Goal: Task Accomplishment & Management: Contribute content

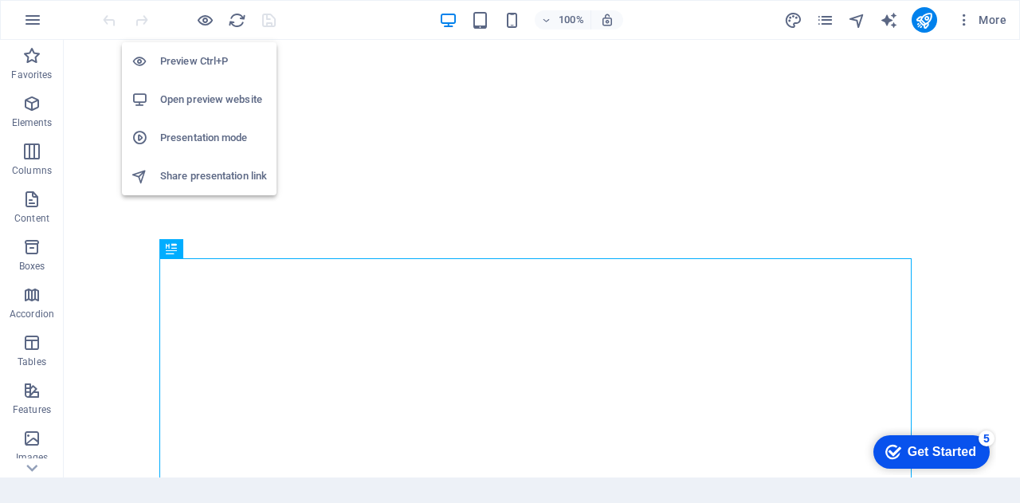
click at [204, 100] on h6 "Open preview website" at bounding box center [213, 99] width 107 height 19
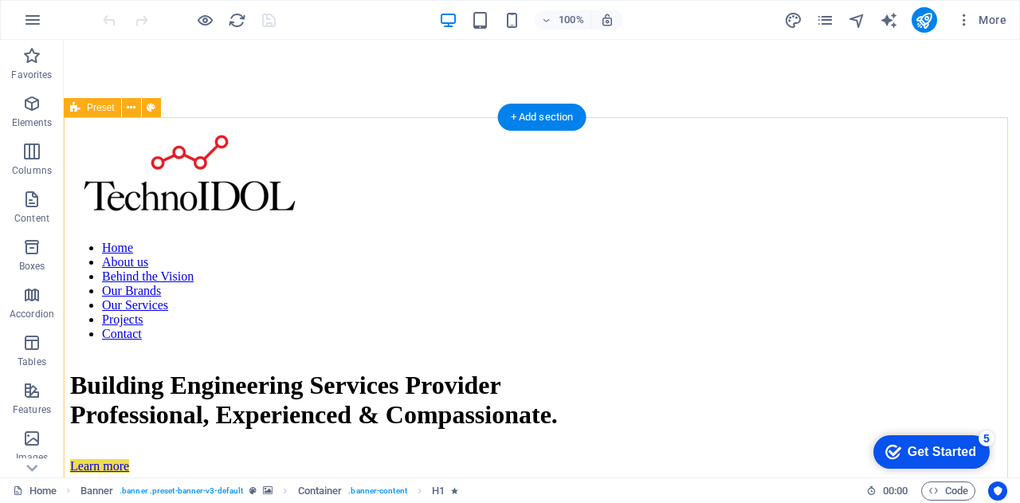
scroll to position [521, 0]
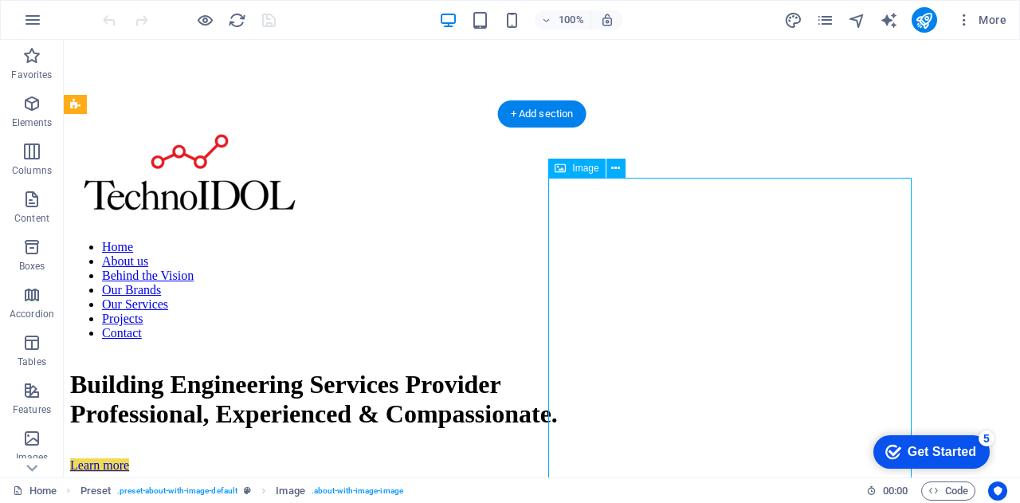
select select "%"
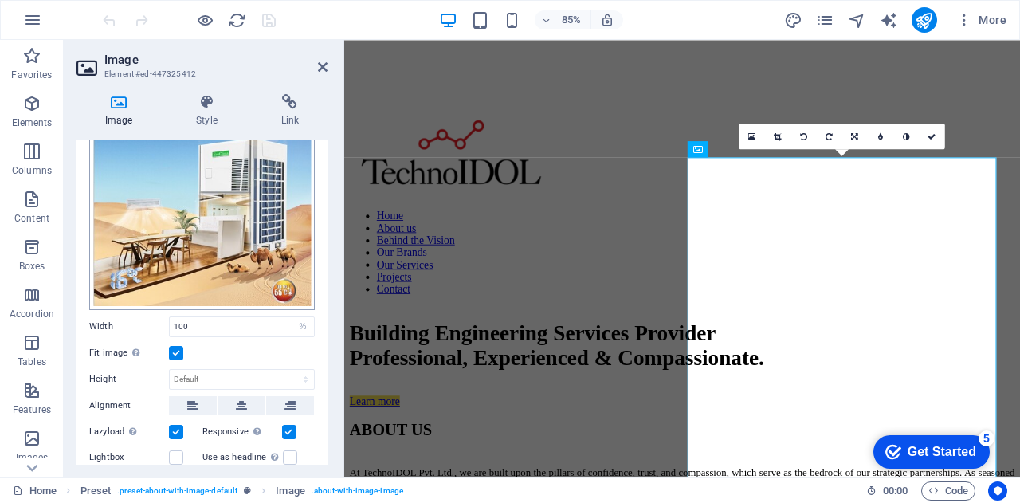
scroll to position [0, 0]
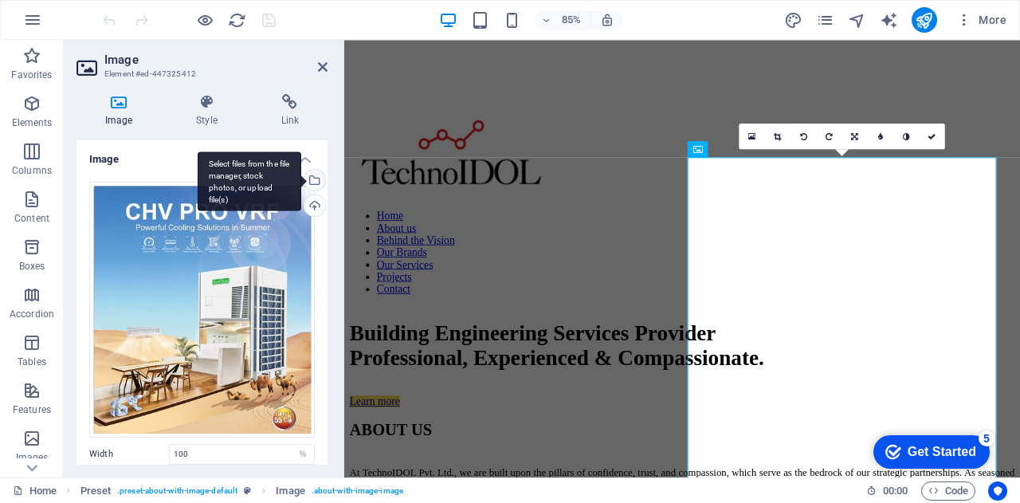
click at [311, 178] on div "Select files from the file manager, stock photos, or upload file(s)" at bounding box center [313, 182] width 24 height 24
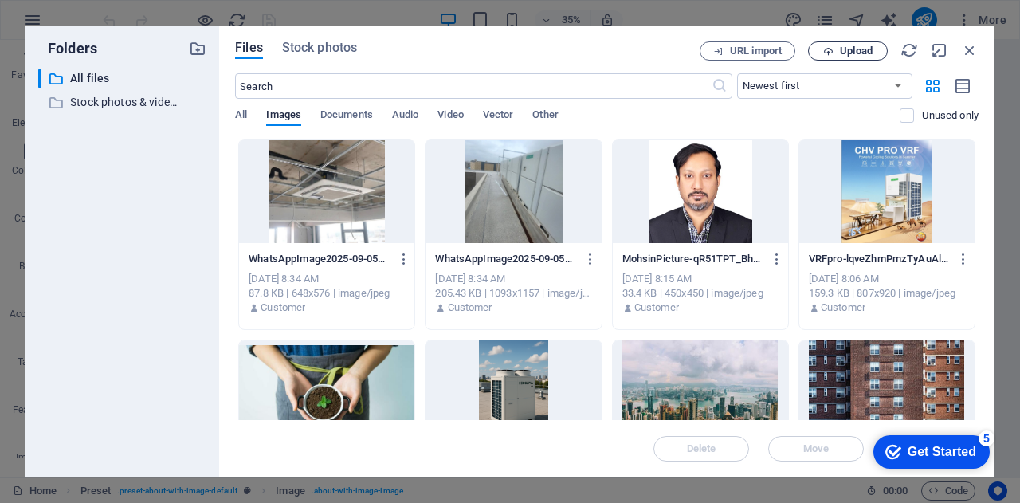
click at [847, 51] on span "Upload" at bounding box center [856, 51] width 33 height 10
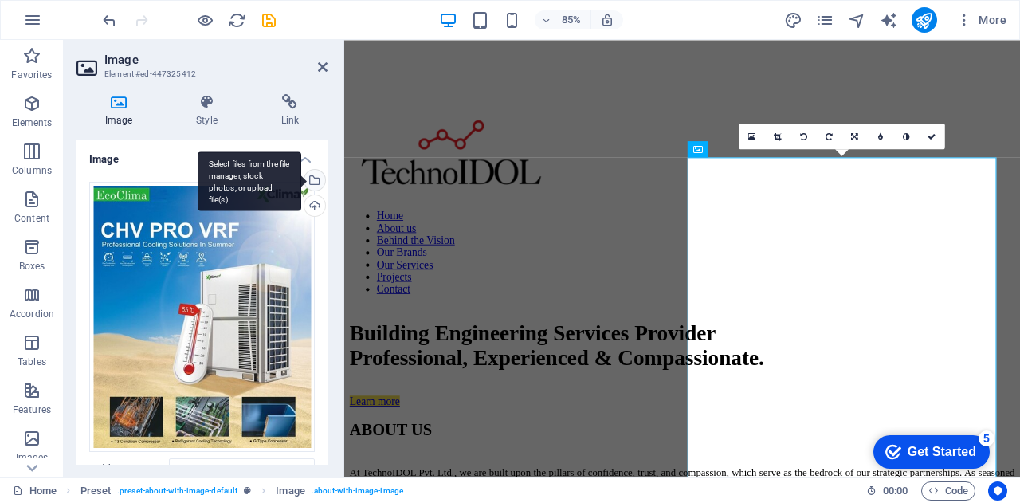
click at [315, 180] on div "Select files from the file manager, stock photos, or upload file(s)" at bounding box center [313, 182] width 24 height 24
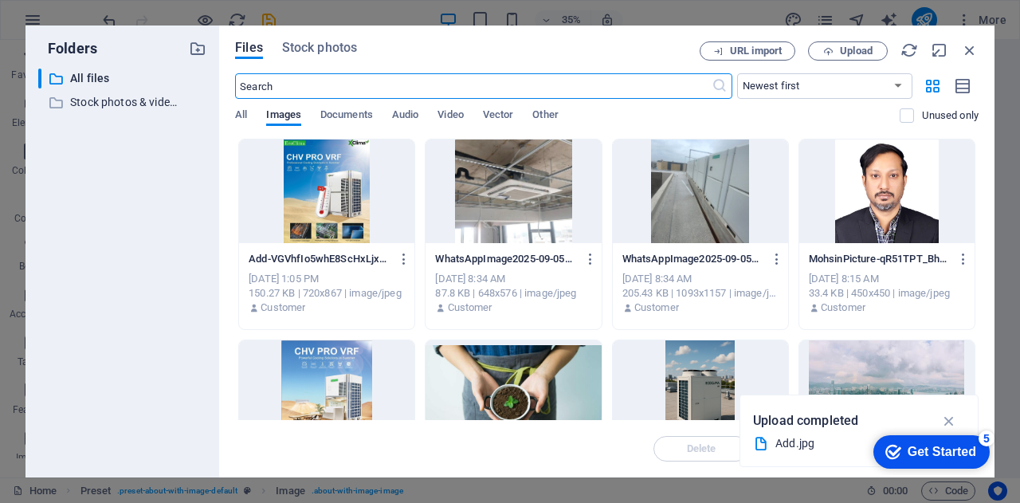
scroll to position [116, 0]
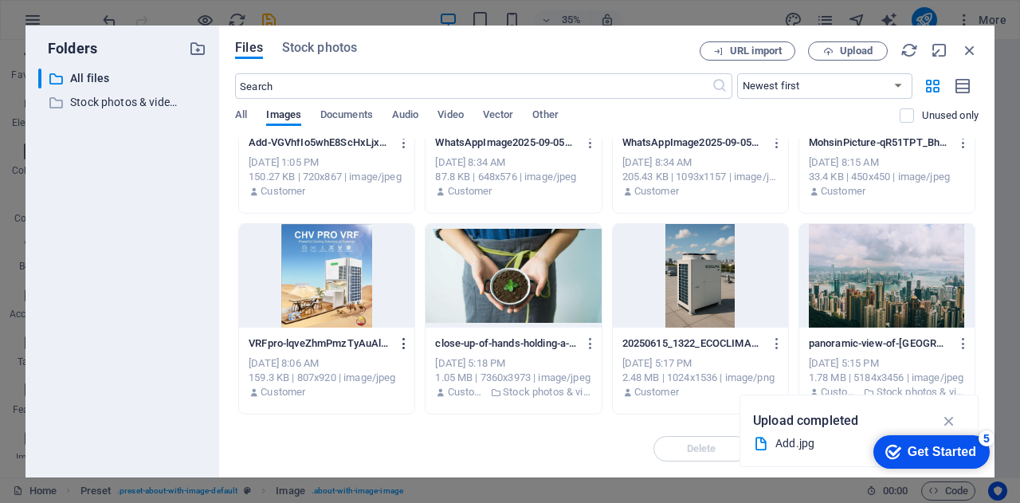
click at [403, 347] on icon "button" at bounding box center [404, 343] width 15 height 14
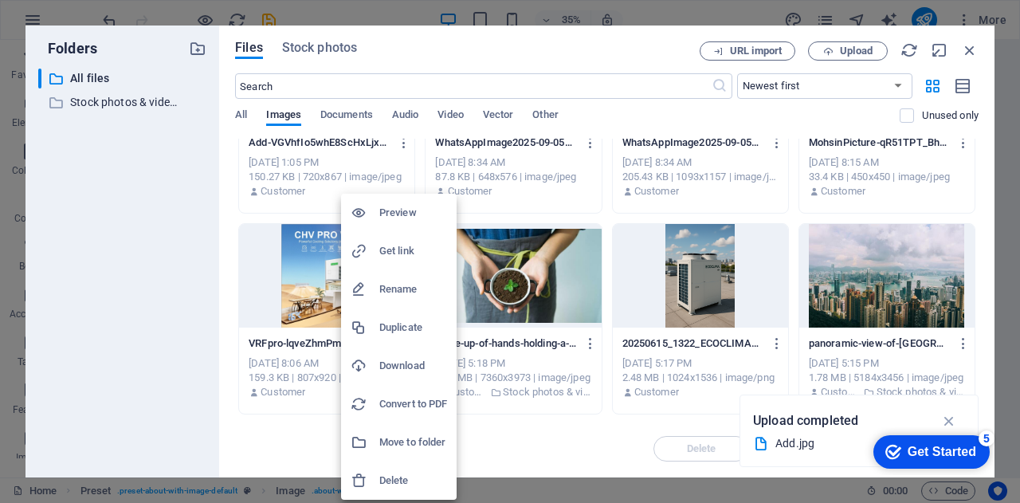
click at [395, 476] on h6 "Delete" at bounding box center [413, 480] width 68 height 19
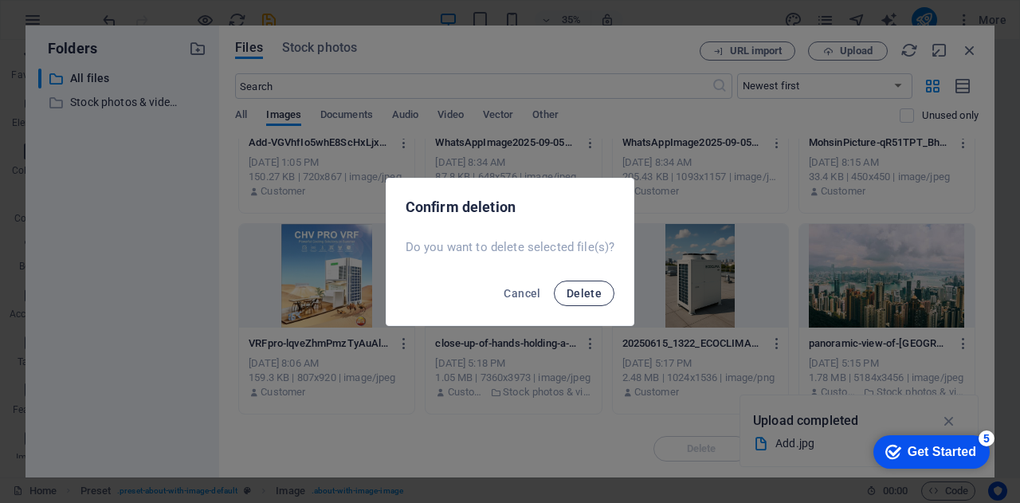
click at [577, 297] on span "Delete" at bounding box center [584, 293] width 35 height 13
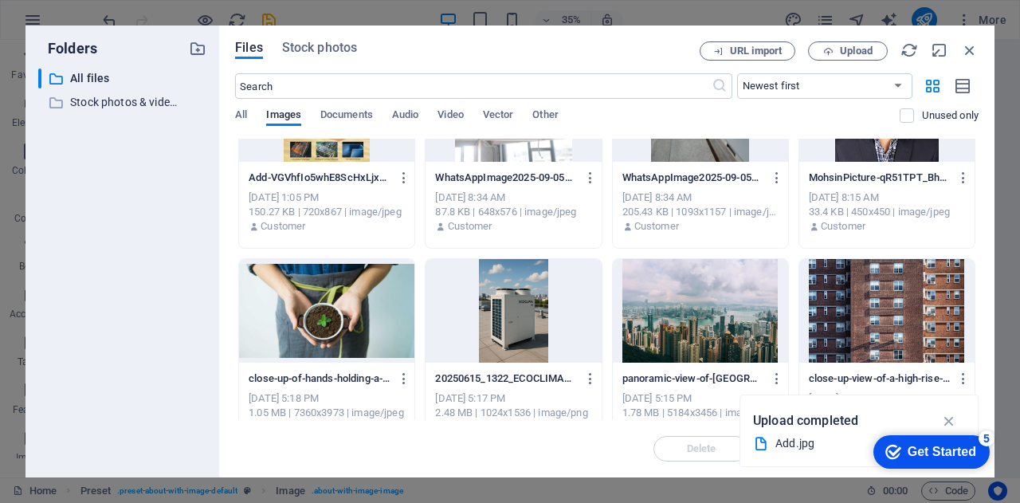
scroll to position [0, 0]
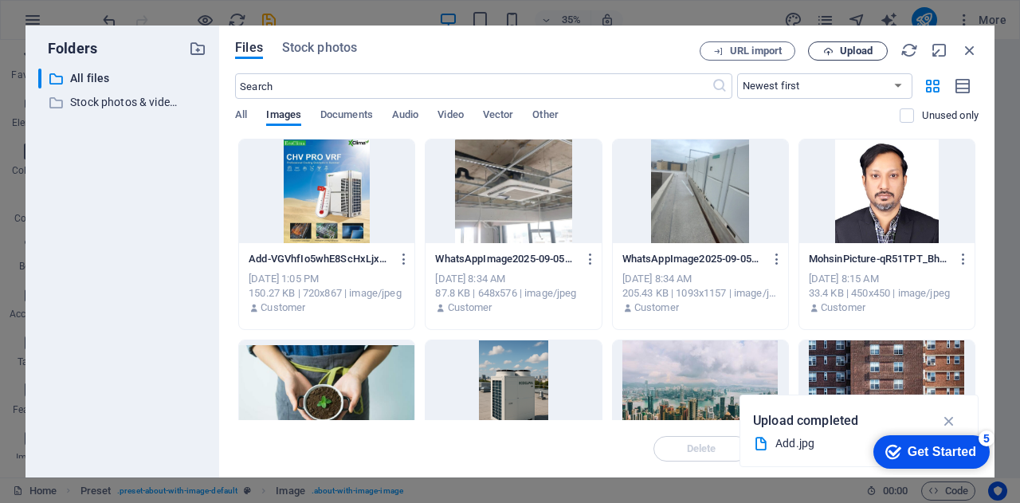
click at [834, 52] on span "Upload" at bounding box center [847, 51] width 65 height 10
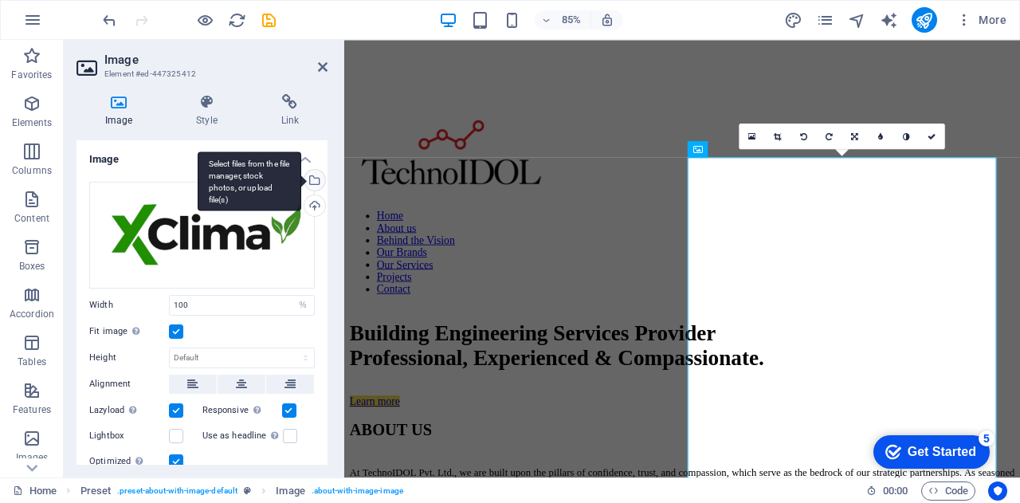
click at [312, 182] on div "Select files from the file manager, stock photos, or upload file(s)" at bounding box center [313, 182] width 24 height 24
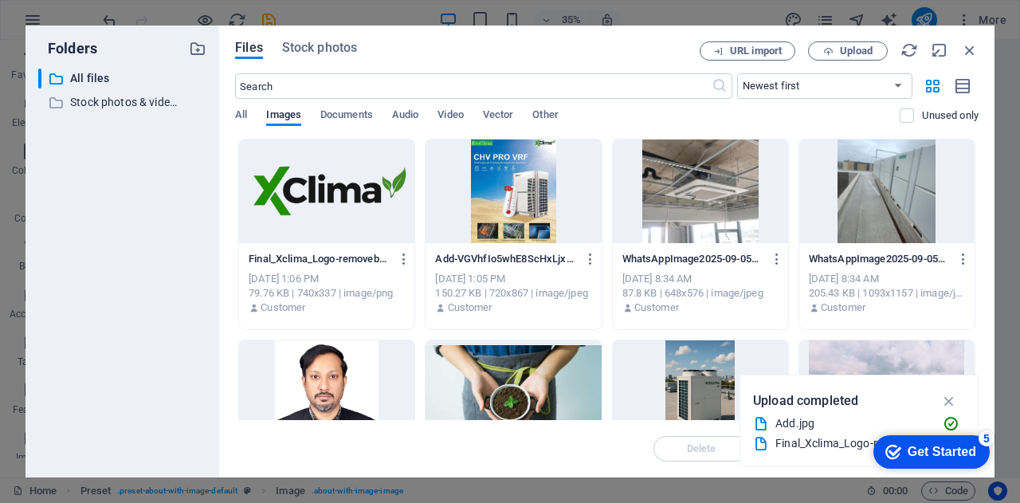
click at [540, 214] on div at bounding box center [513, 191] width 175 height 104
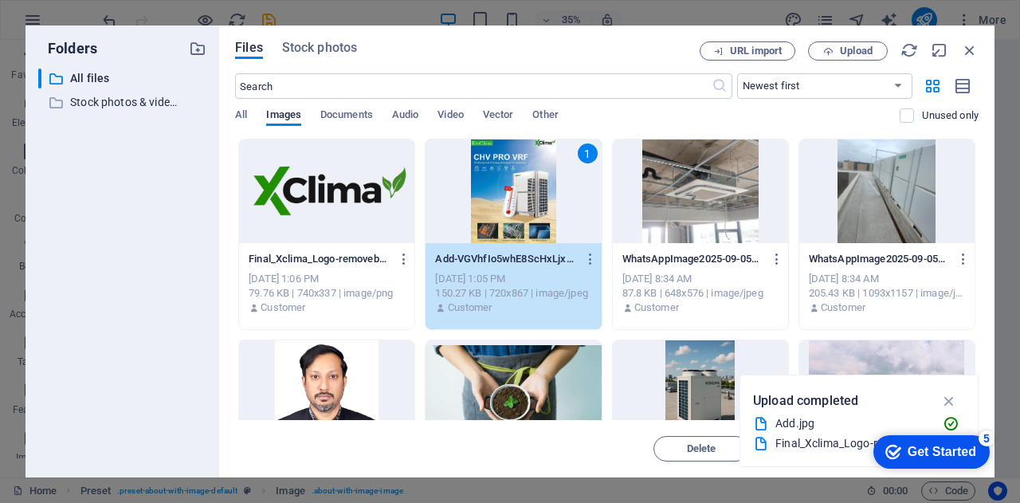
click at [540, 214] on div "1" at bounding box center [513, 191] width 175 height 104
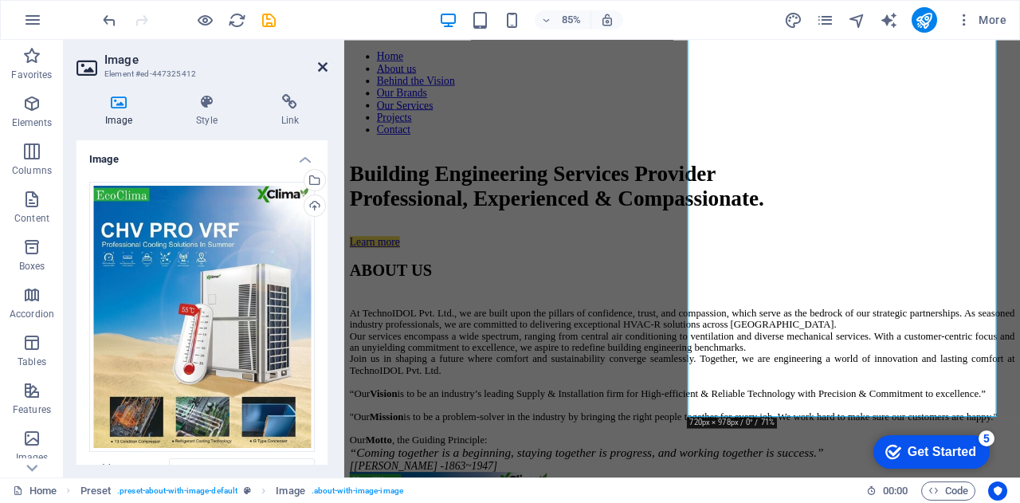
click at [322, 72] on icon at bounding box center [323, 67] width 10 height 13
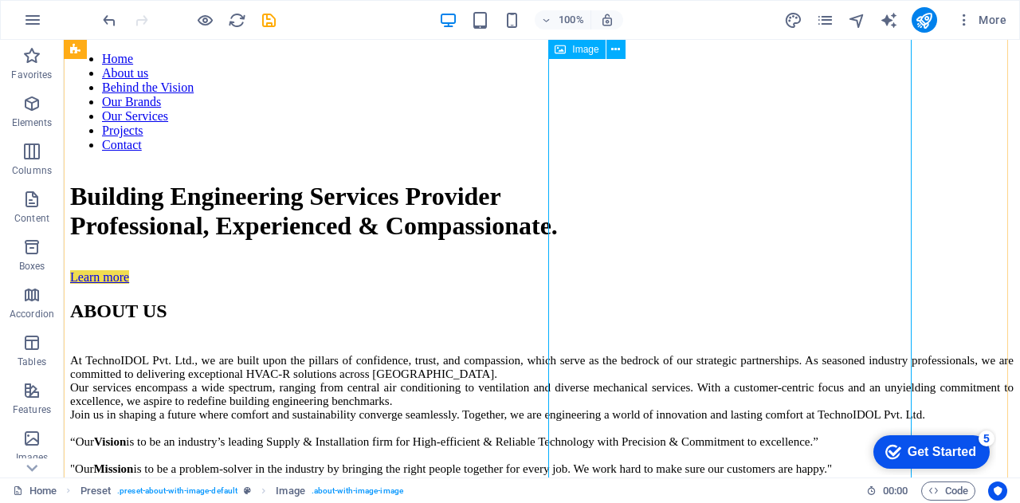
scroll to position [513, 0]
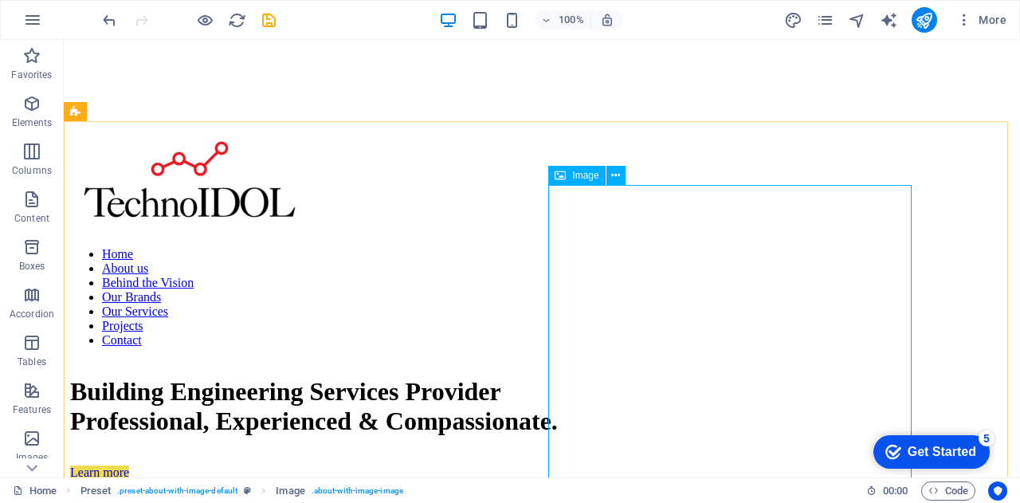
click at [581, 175] on span "Image" at bounding box center [585, 176] width 26 height 10
click at [617, 178] on icon at bounding box center [615, 175] width 9 height 17
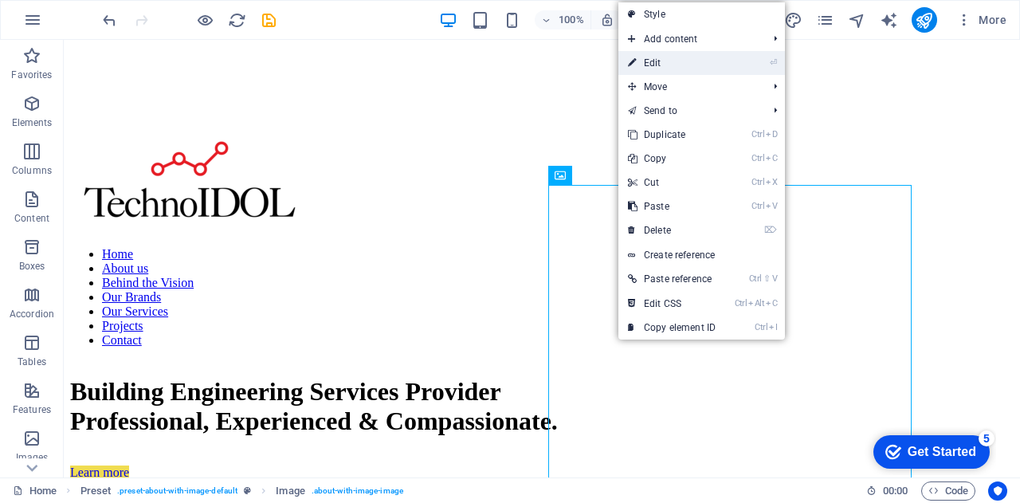
click at [674, 63] on link "⏎ Edit" at bounding box center [672, 63] width 107 height 24
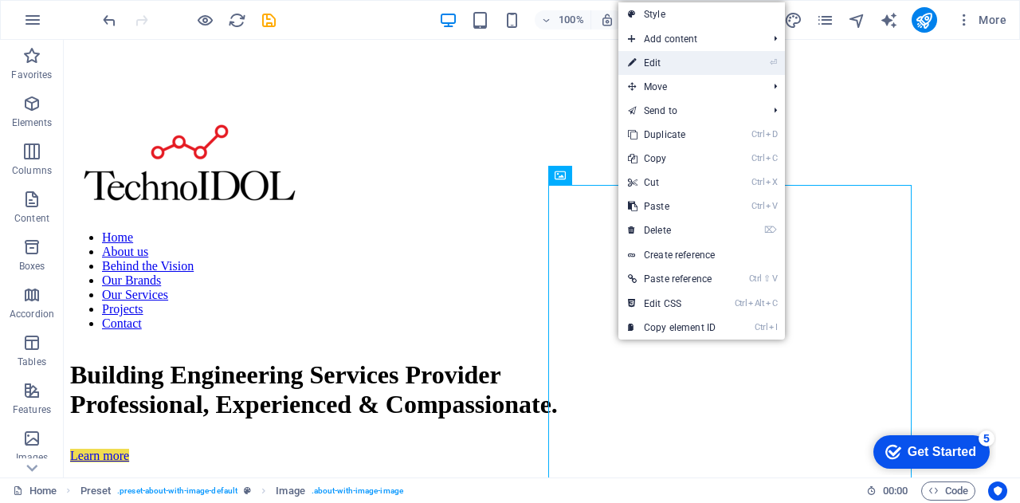
select select "%"
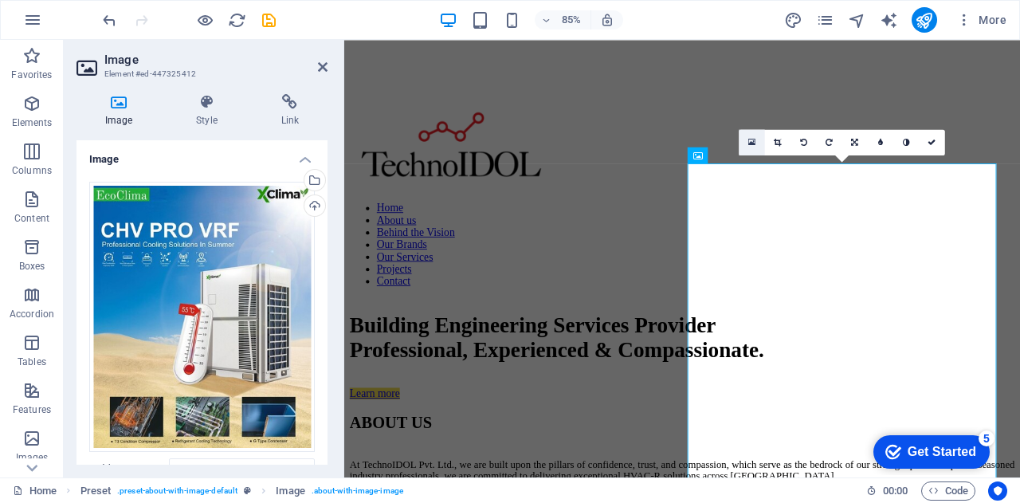
click at [751, 143] on icon at bounding box center [751, 143] width 7 height 10
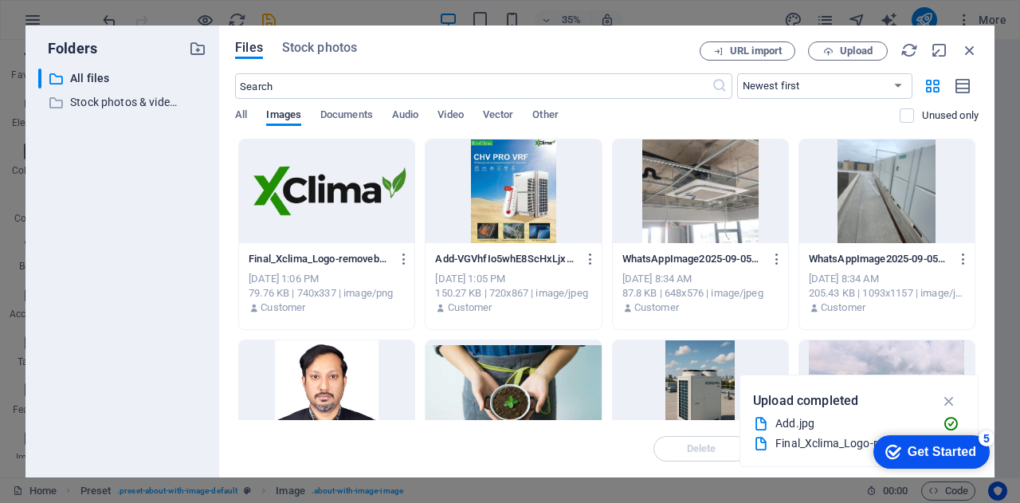
click at [486, 206] on div at bounding box center [513, 191] width 175 height 104
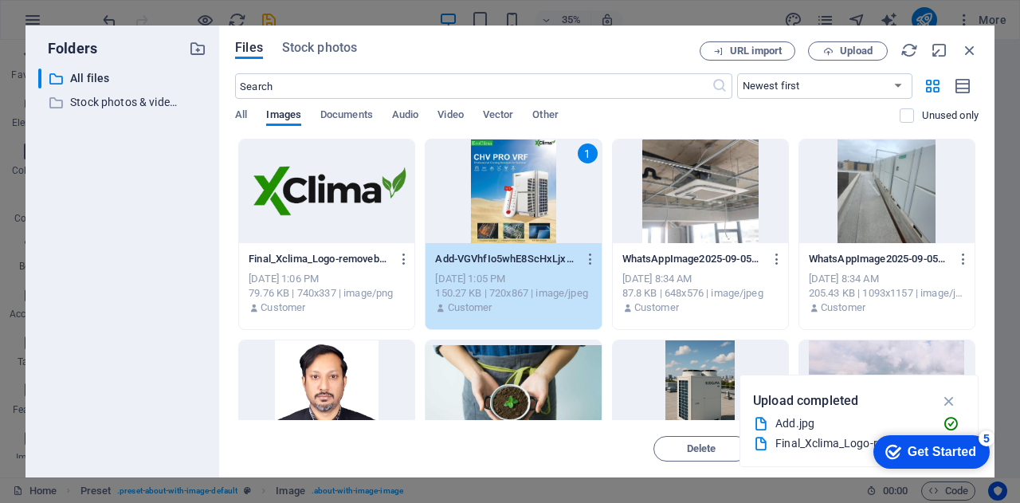
click at [486, 206] on div "1" at bounding box center [513, 191] width 175 height 104
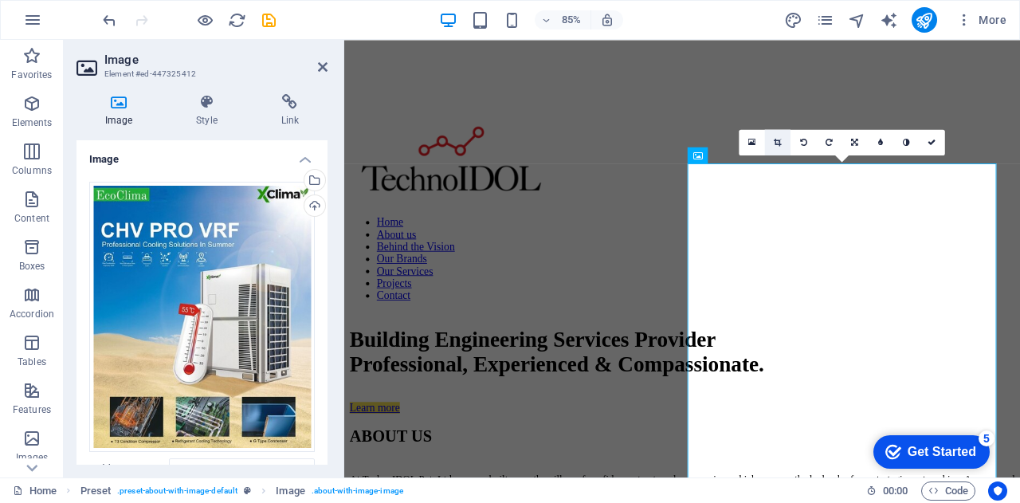
click at [776, 144] on icon at bounding box center [777, 143] width 7 height 8
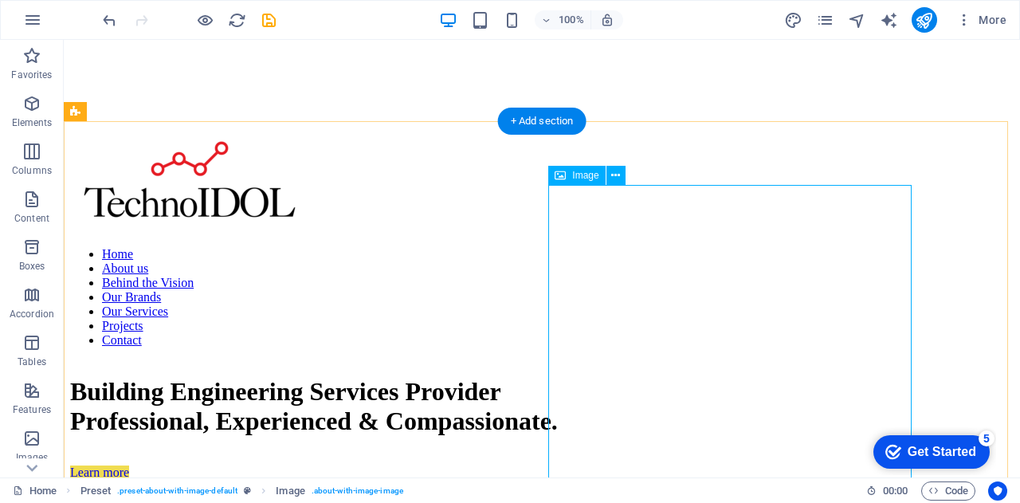
select select "%"
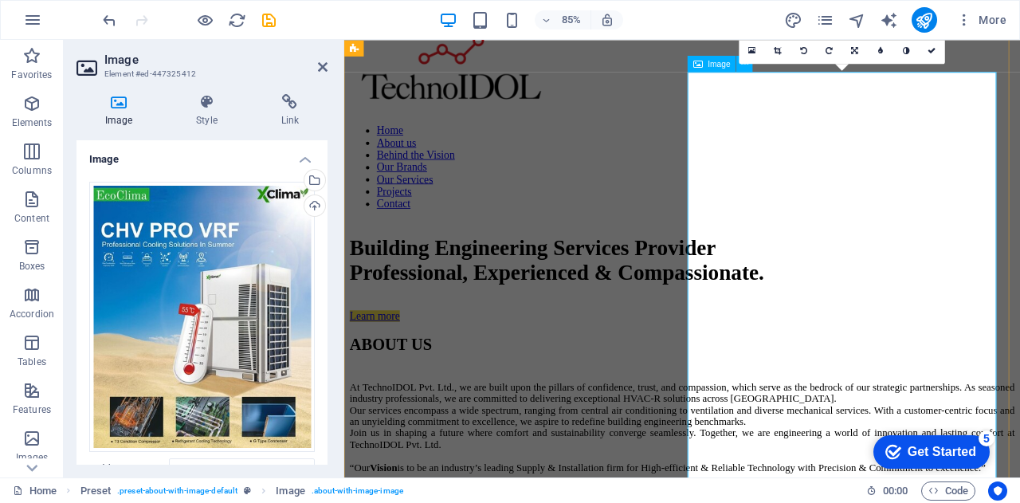
scroll to position [573, 0]
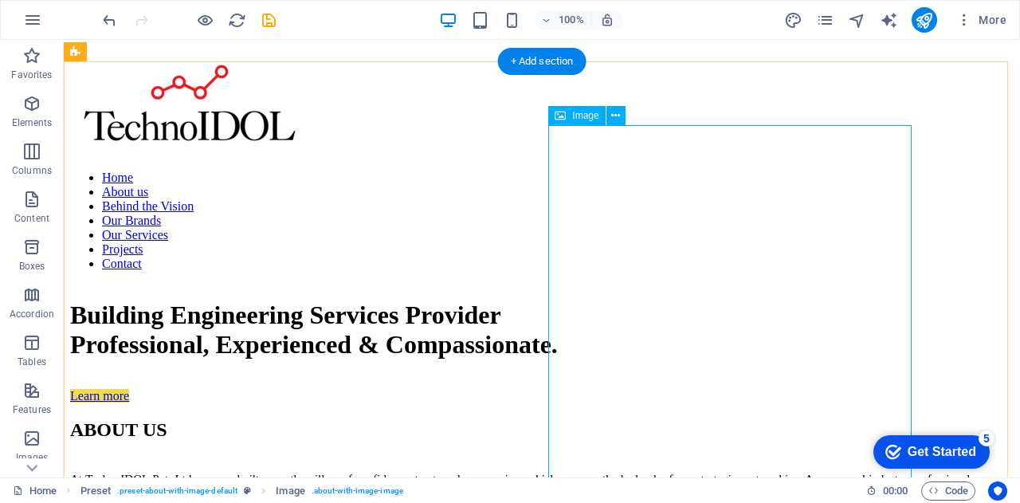
drag, startPoint x: 615, startPoint y: 192, endPoint x: 737, endPoint y: 210, distance: 123.3
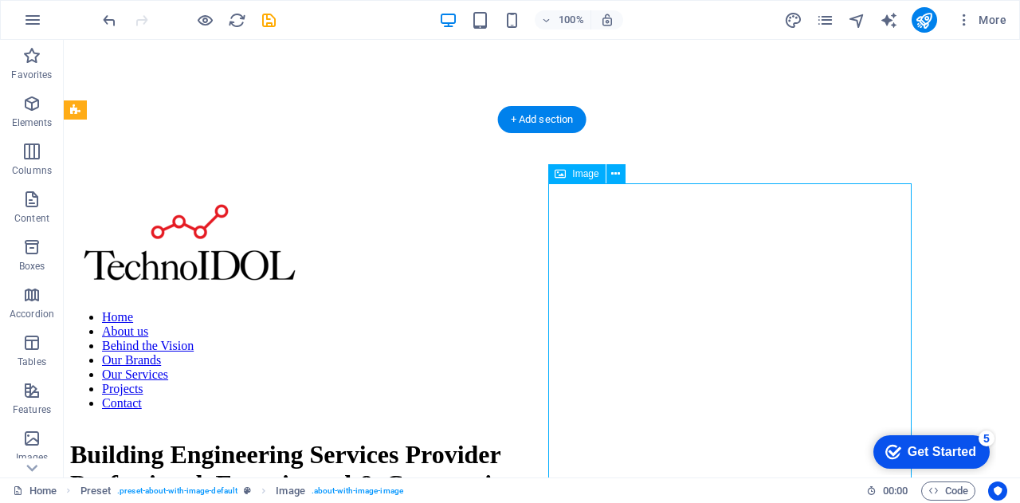
scroll to position [450, 0]
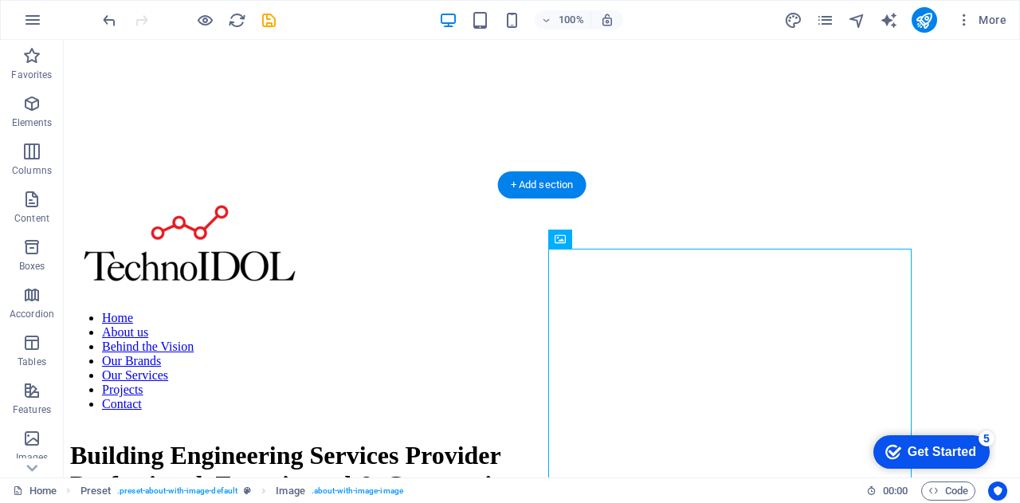
drag, startPoint x: 654, startPoint y: 279, endPoint x: 622, endPoint y: 251, distance: 42.4
drag, startPoint x: 625, startPoint y: 282, endPoint x: 659, endPoint y: 336, distance: 64.1
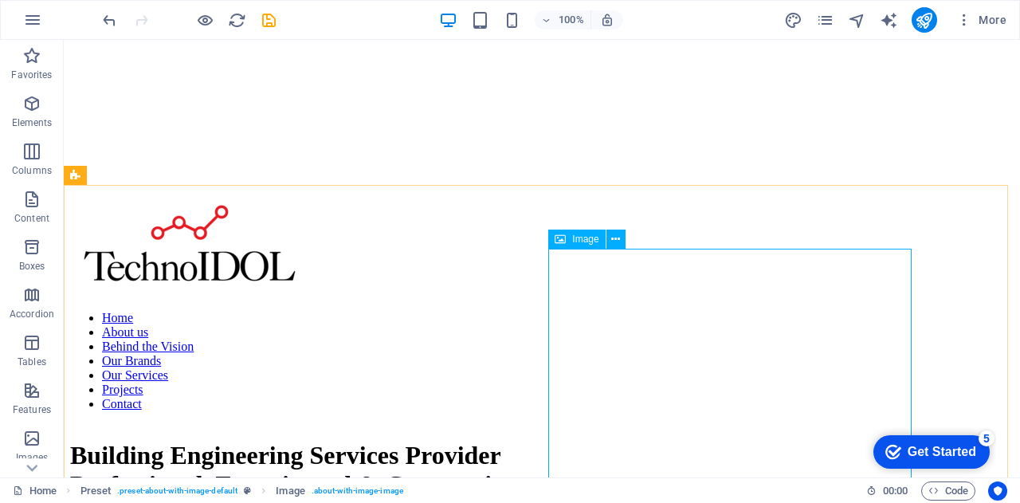
click at [562, 241] on icon at bounding box center [560, 239] width 11 height 19
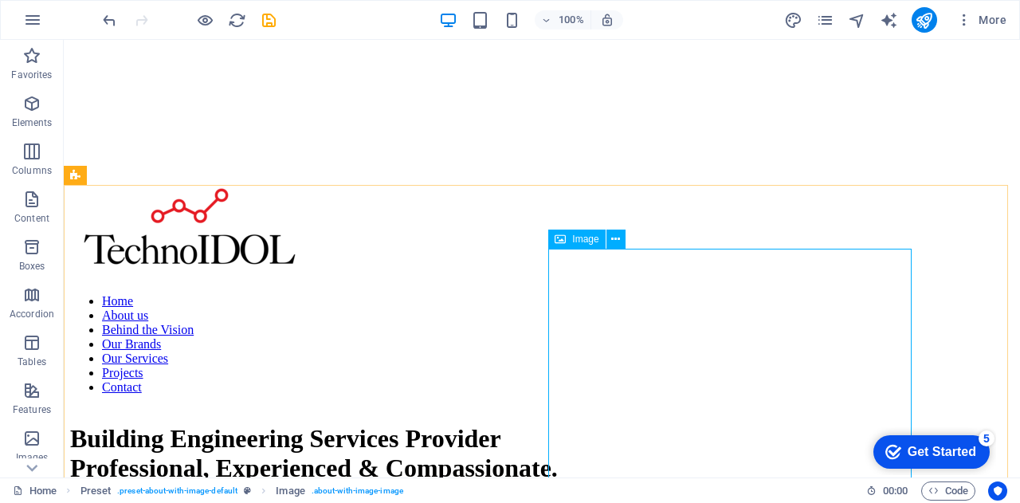
select select "%"
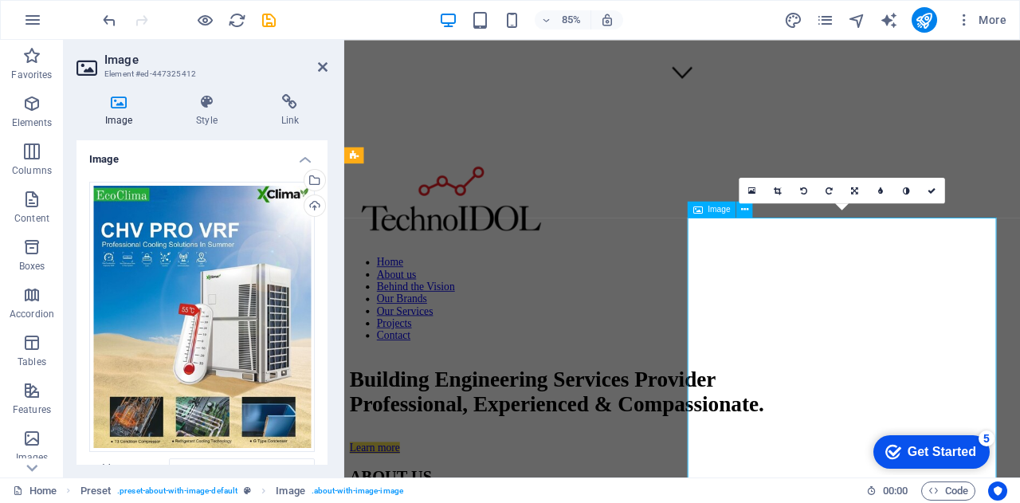
click at [856, 191] on icon at bounding box center [855, 191] width 7 height 8
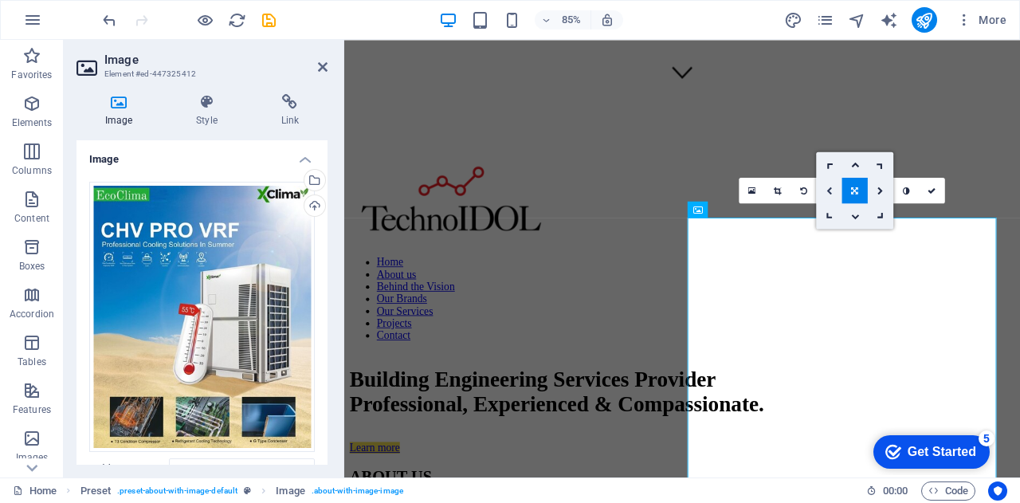
click at [829, 187] on icon at bounding box center [830, 191] width 6 height 8
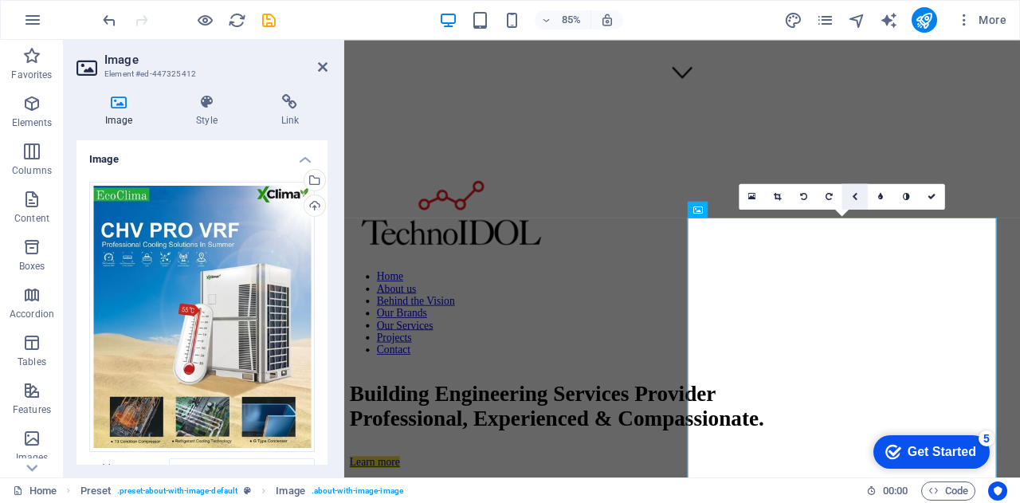
click at [853, 198] on icon at bounding box center [855, 197] width 6 height 8
click at [827, 224] on icon at bounding box center [829, 223] width 12 height 12
click at [856, 195] on icon at bounding box center [856, 197] width 12 height 12
click at [881, 166] on icon at bounding box center [881, 171] width 12 height 12
click at [850, 198] on link at bounding box center [856, 196] width 26 height 26
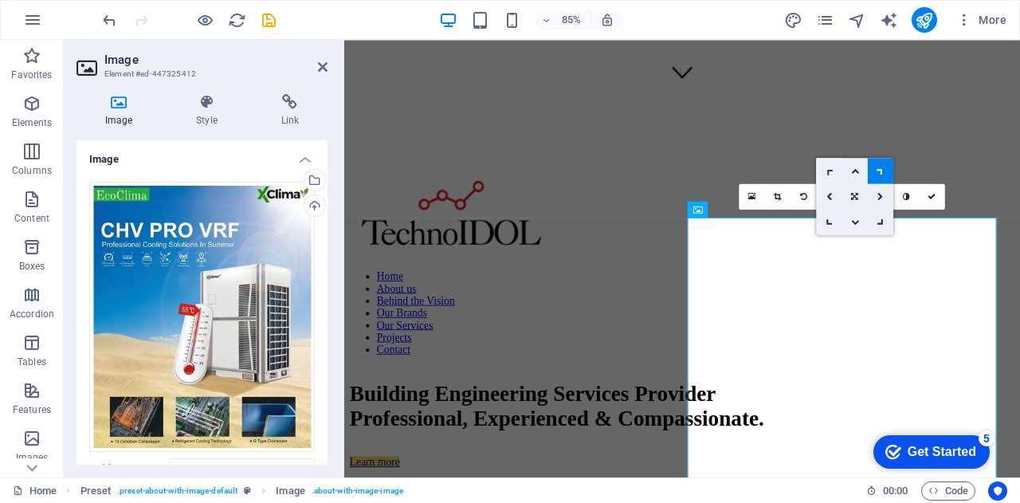
click at [831, 170] on icon at bounding box center [829, 171] width 12 height 12
click at [853, 198] on icon at bounding box center [856, 197] width 12 height 12
click at [853, 198] on icon at bounding box center [855, 197] width 7 height 8
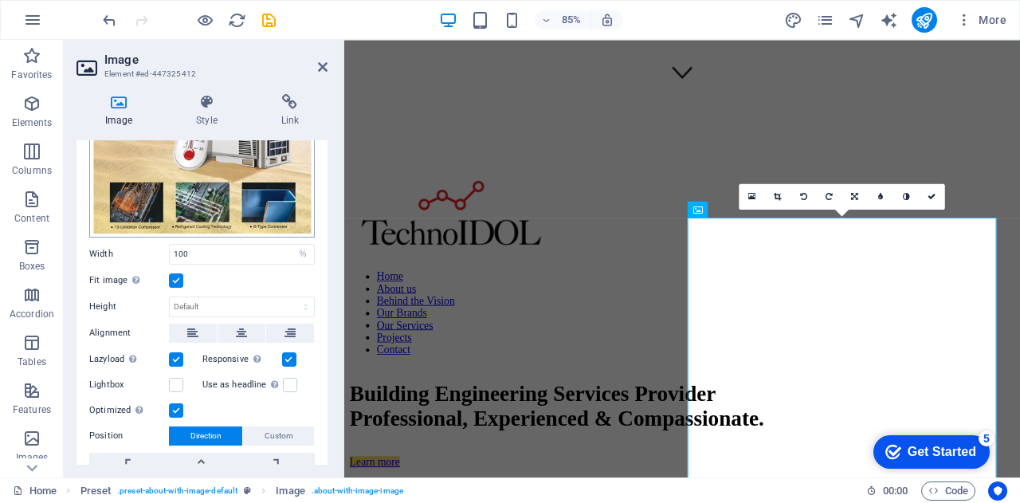
scroll to position [229, 0]
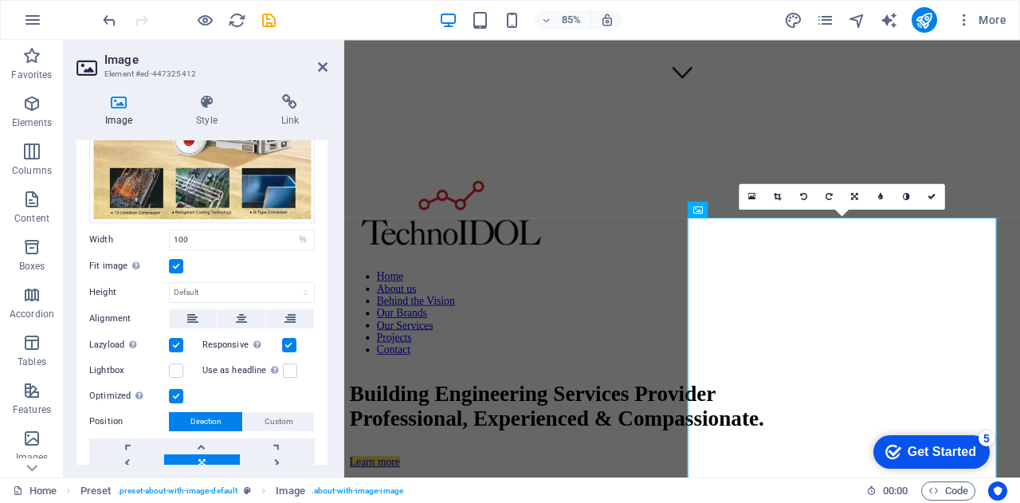
click at [177, 262] on label at bounding box center [176, 266] width 14 height 14
click at [0, 0] on input "Fit image Automatically fit image to a fixed width and height" at bounding box center [0, 0] width 0 height 0
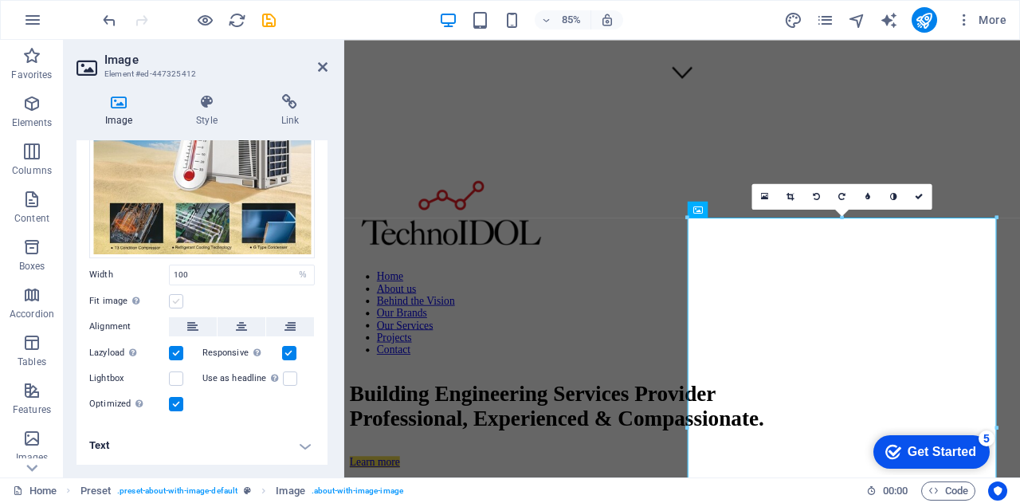
scroll to position [188, 0]
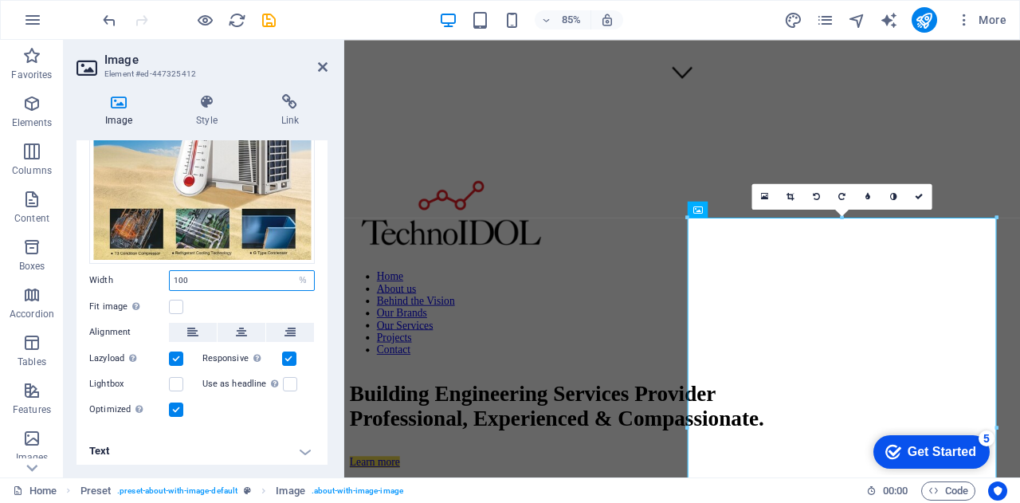
click at [265, 276] on input "100" at bounding box center [242, 280] width 144 height 19
drag, startPoint x: 265, startPoint y: 276, endPoint x: 134, endPoint y: 264, distance: 131.3
click at [134, 264] on div "Drag files here, click to choose files or select files from Files or our free s…" at bounding box center [202, 206] width 251 height 451
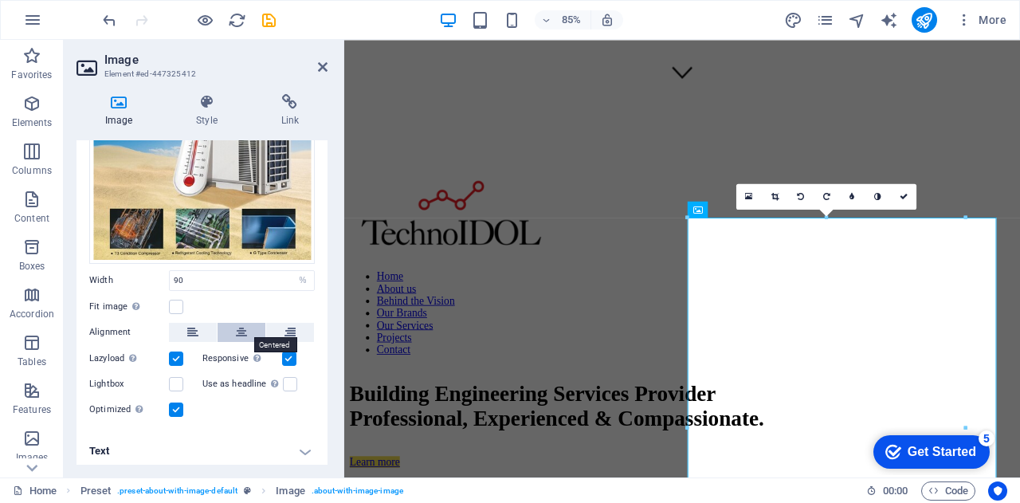
click at [241, 331] on icon at bounding box center [241, 332] width 11 height 19
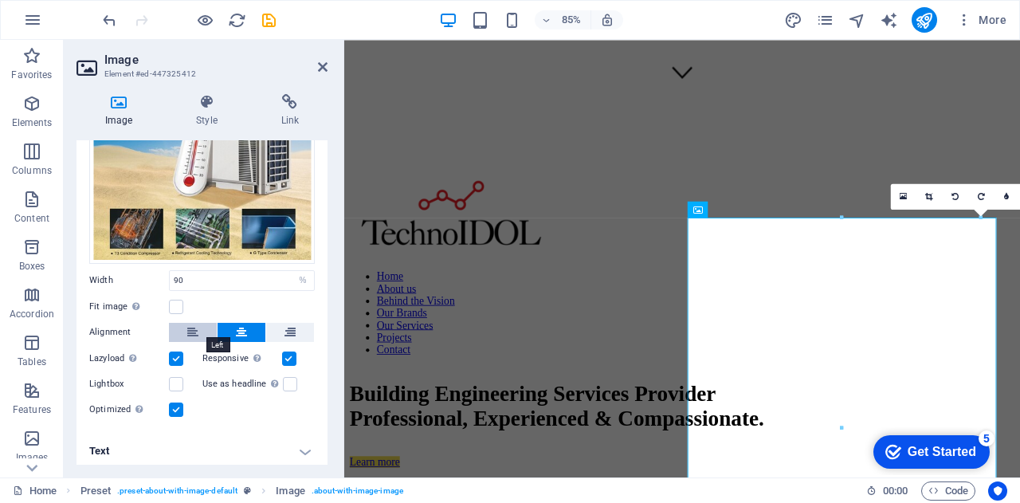
click at [193, 324] on icon at bounding box center [192, 332] width 11 height 19
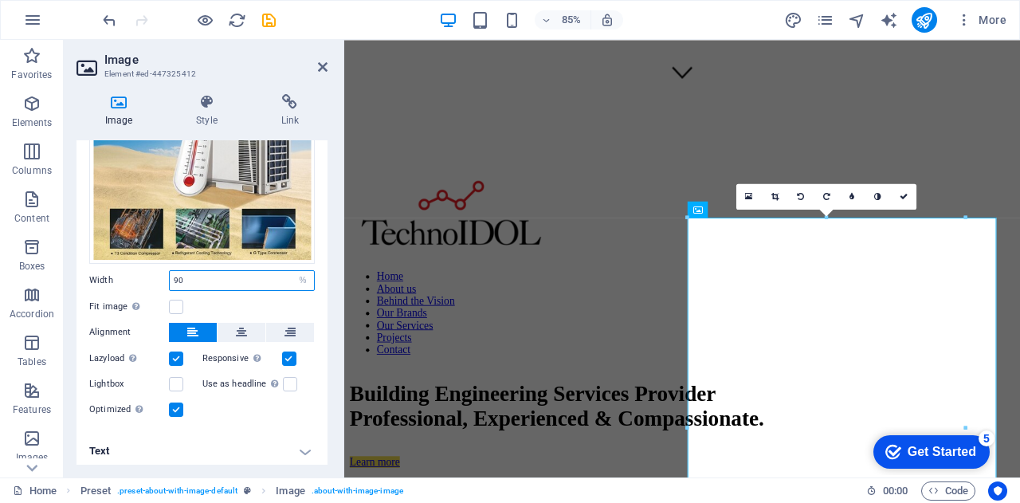
drag, startPoint x: 189, startPoint y: 276, endPoint x: 163, endPoint y: 273, distance: 26.4
click at [163, 273] on div "Width 90 Default auto px rem % em vh vw" at bounding box center [202, 280] width 226 height 21
type input "80"
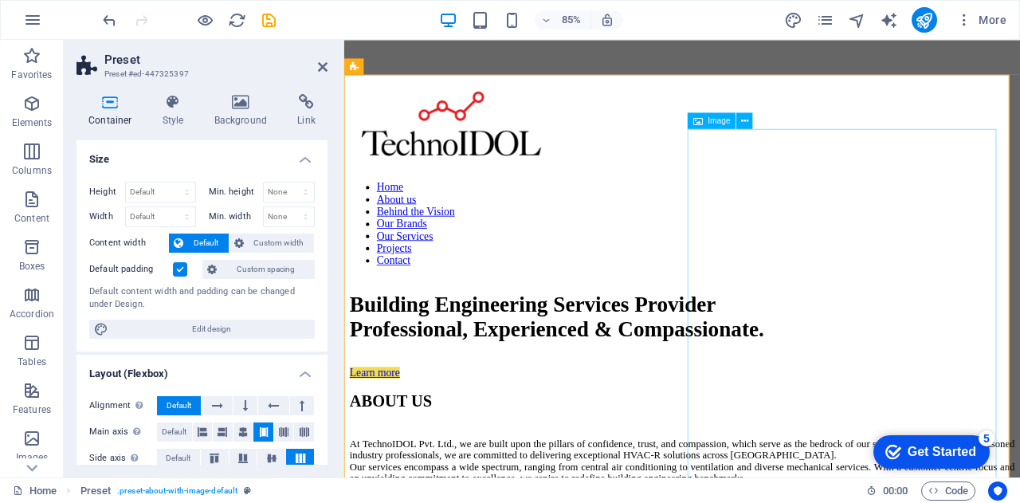
scroll to position [554, 0]
select select "%"
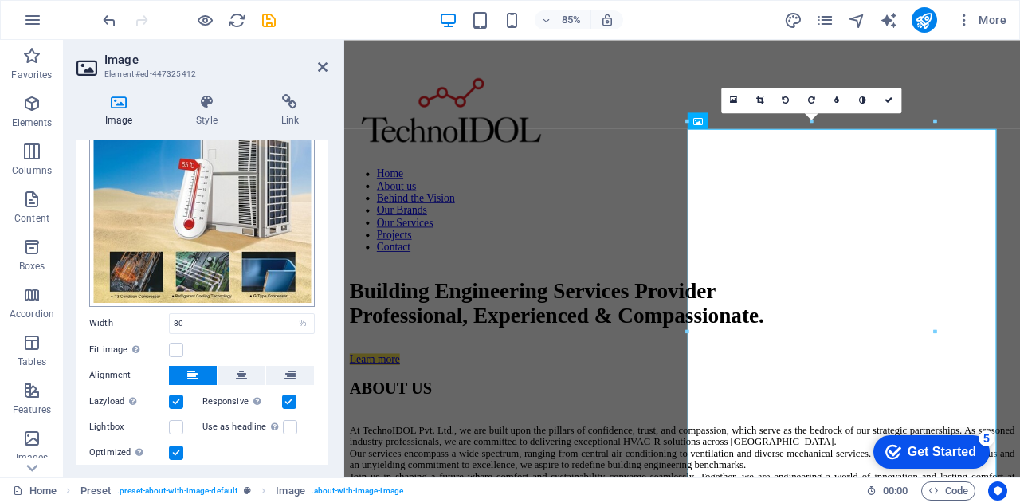
scroll to position [159, 0]
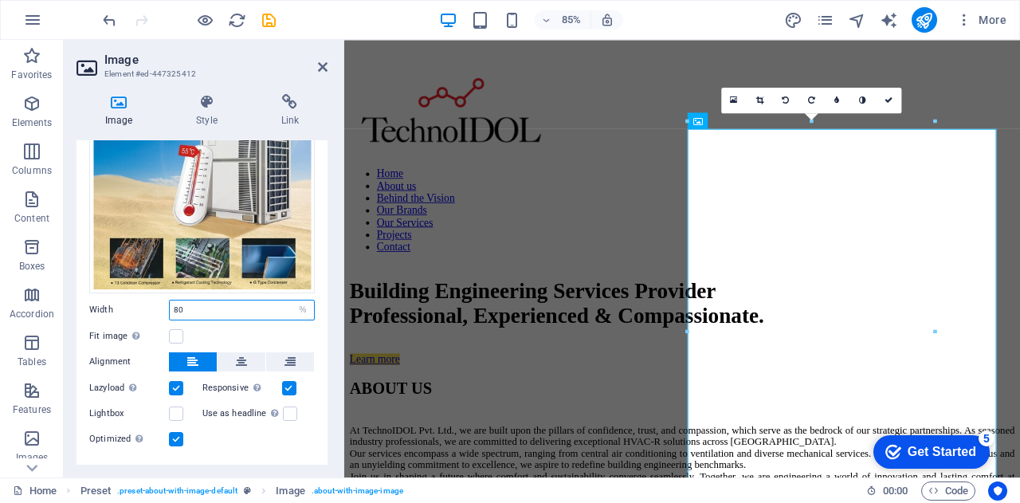
click at [244, 308] on input "80" at bounding box center [242, 310] width 144 height 19
type input "8"
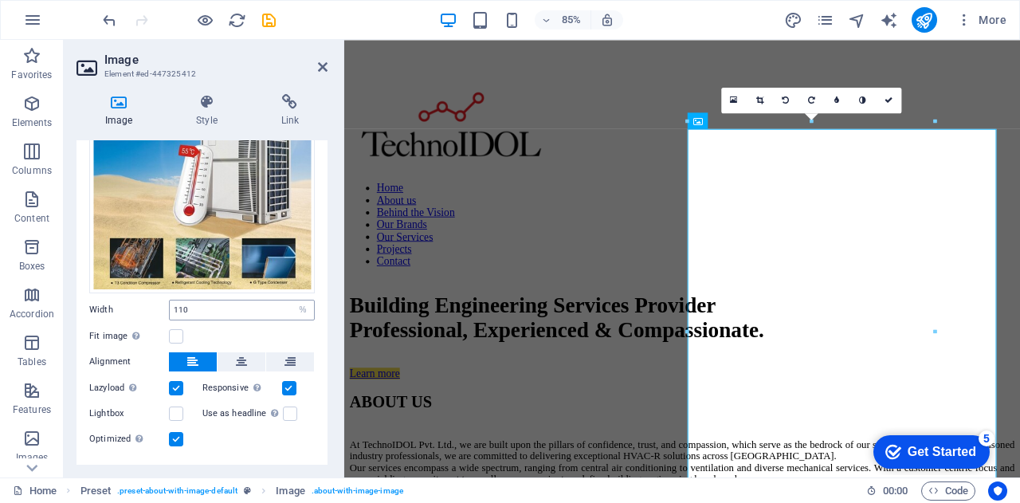
type input "100"
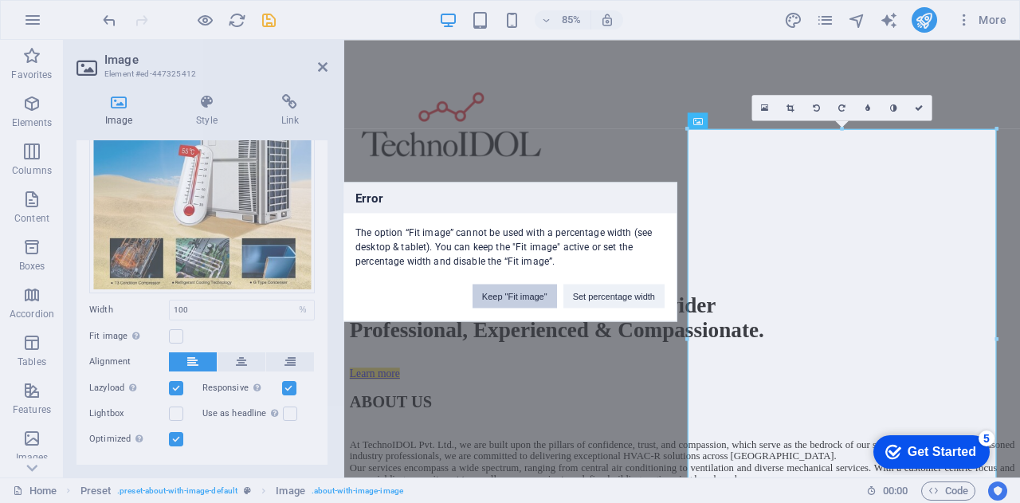
click at [516, 305] on button "Keep "Fit image"" at bounding box center [515, 296] width 84 height 24
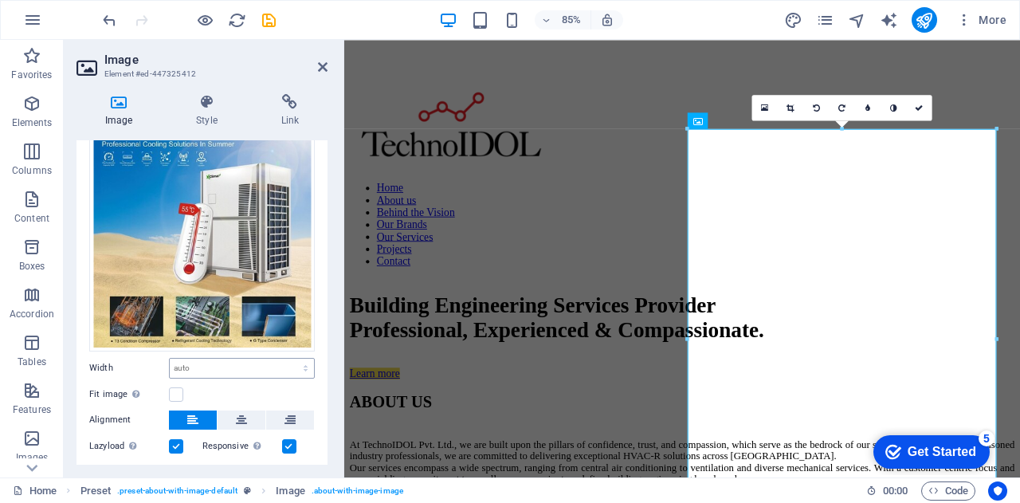
scroll to position [95, 0]
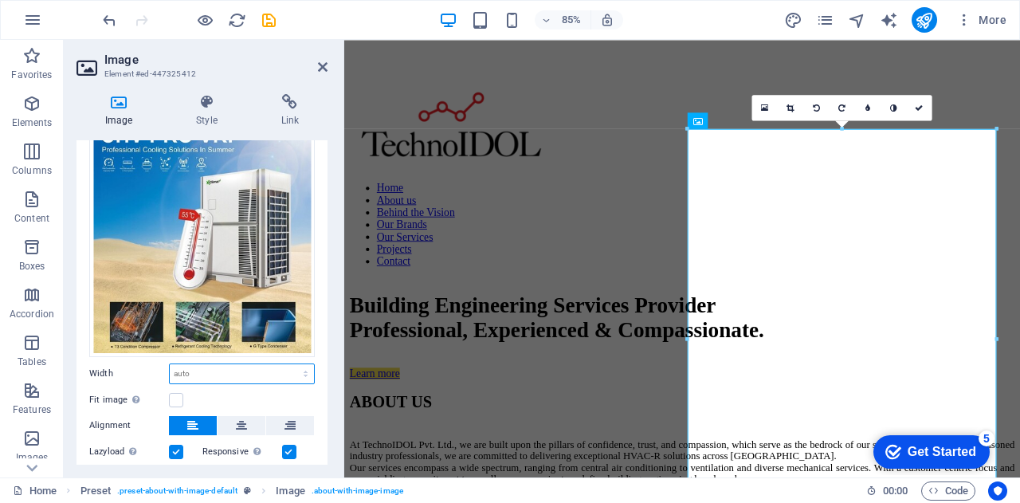
click at [230, 375] on select "Default auto px rem % em vh vw" at bounding box center [242, 373] width 144 height 19
click at [170, 364] on select "Default auto px rem % em vh vw" at bounding box center [242, 373] width 144 height 19
click at [253, 374] on select "Default auto px rem % em vh vw" at bounding box center [242, 373] width 144 height 19
select select "%"
click at [289, 364] on select "Default auto px rem % em vh vw" at bounding box center [242, 373] width 144 height 19
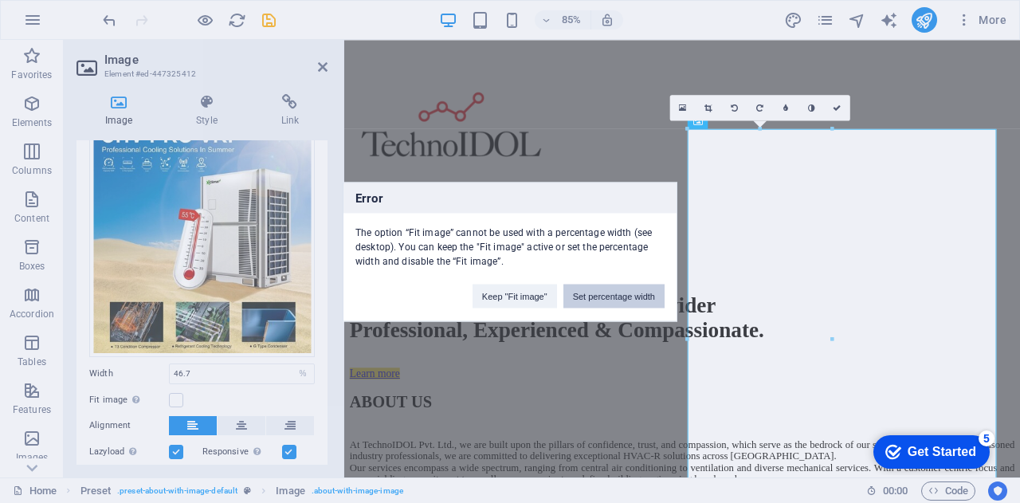
click at [630, 293] on button "Set percentage width" at bounding box center [614, 296] width 101 height 24
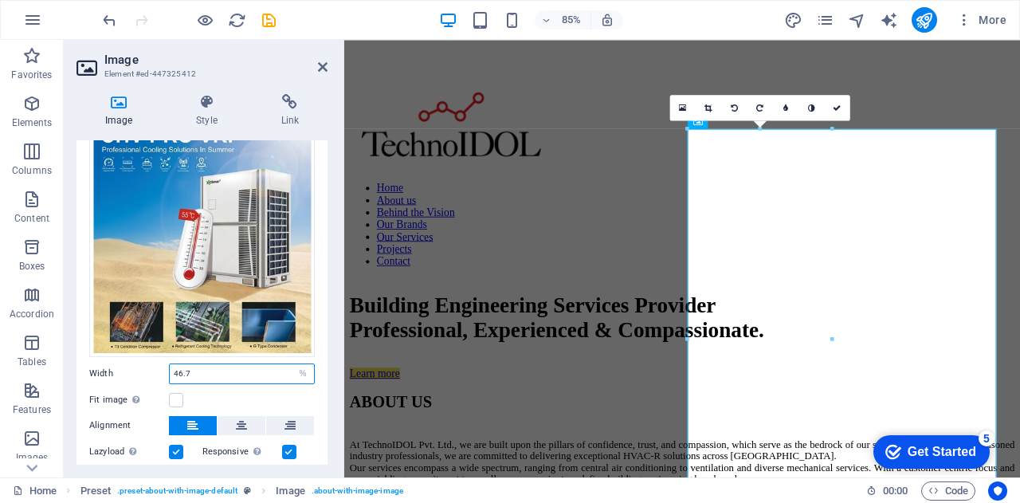
click at [222, 369] on input "46.7" at bounding box center [242, 373] width 144 height 19
type input "4"
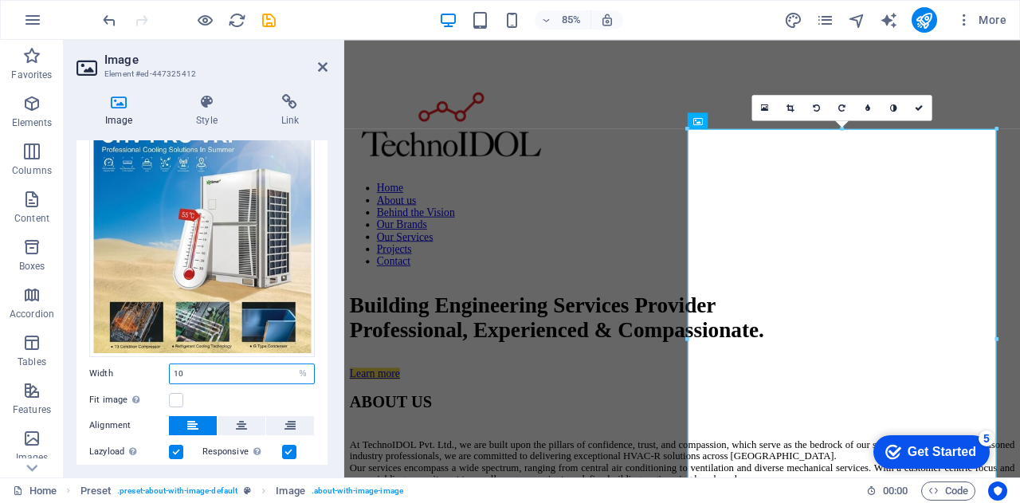
type input "1"
type input "100"
click at [174, 396] on label at bounding box center [176, 400] width 14 height 14
click at [0, 0] on input "Fit image Automatically fit image to a fixed width and height" at bounding box center [0, 0] width 0 height 0
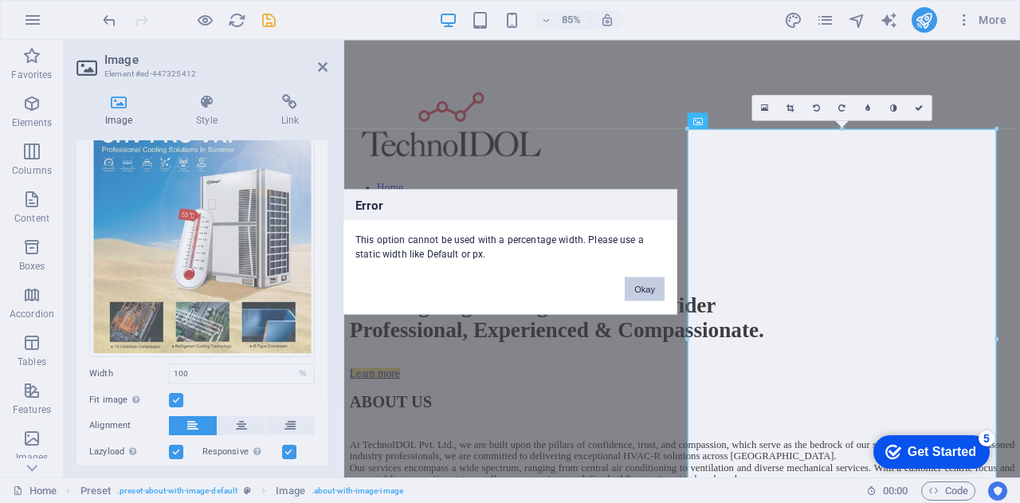
click at [649, 295] on button "Okay" at bounding box center [645, 289] width 40 height 24
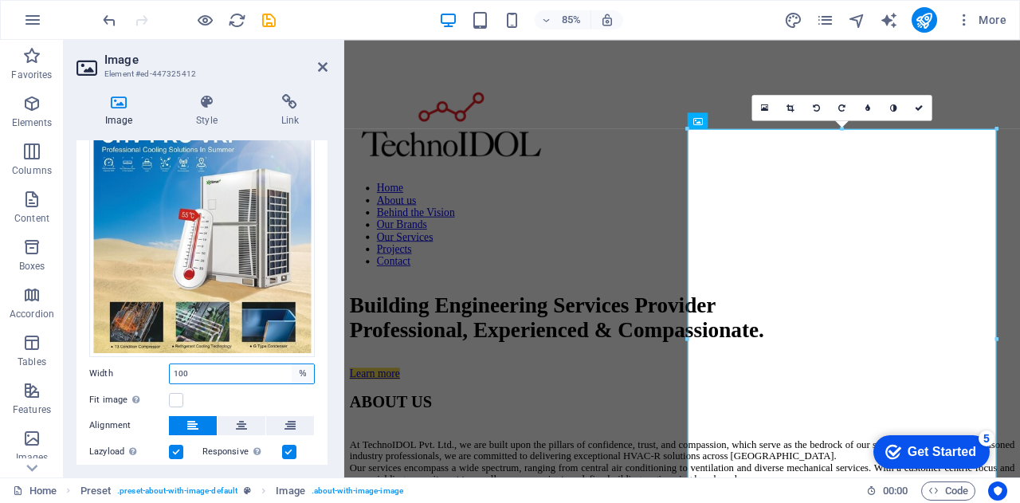
click at [292, 372] on select "Default auto px rem % em vh vw" at bounding box center [303, 373] width 22 height 19
select select "auto"
click at [292, 364] on select "Default auto px rem % em vh vw" at bounding box center [303, 373] width 22 height 19
select select "DISABLED_OPTION_VALUE"
click at [177, 395] on label at bounding box center [176, 400] width 14 height 14
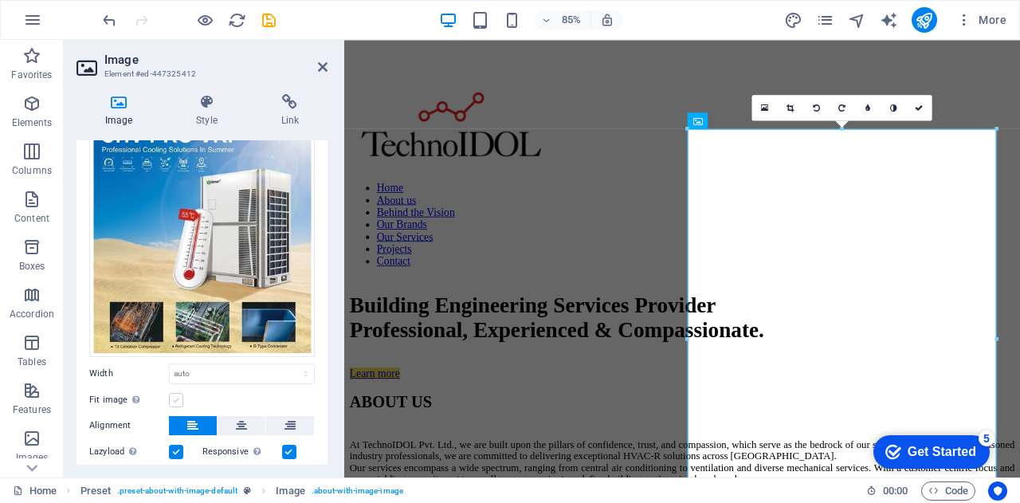
click at [0, 0] on input "Fit image Automatically fit image to a fixed width and height" at bounding box center [0, 0] width 0 height 0
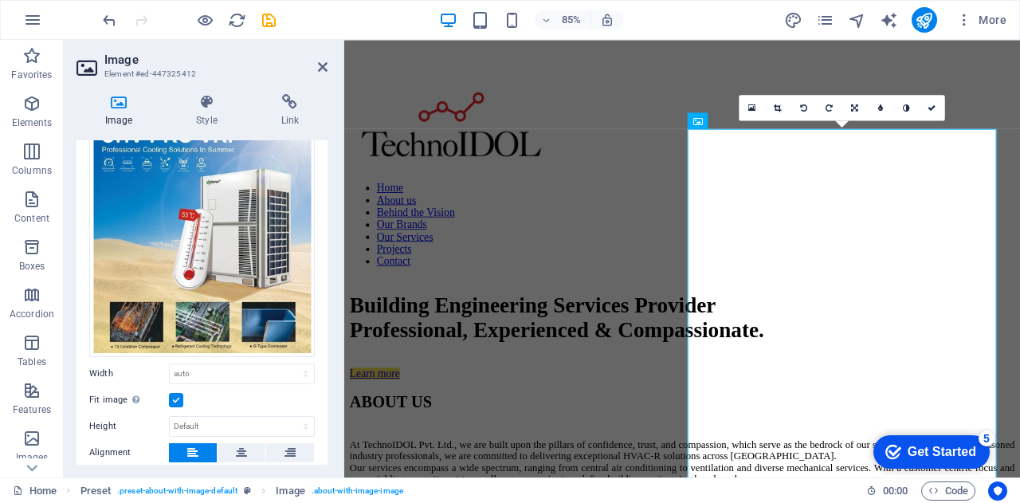
click at [177, 395] on label at bounding box center [176, 400] width 14 height 14
click at [0, 0] on input "Fit image Automatically fit image to a fixed width and height" at bounding box center [0, 0] width 0 height 0
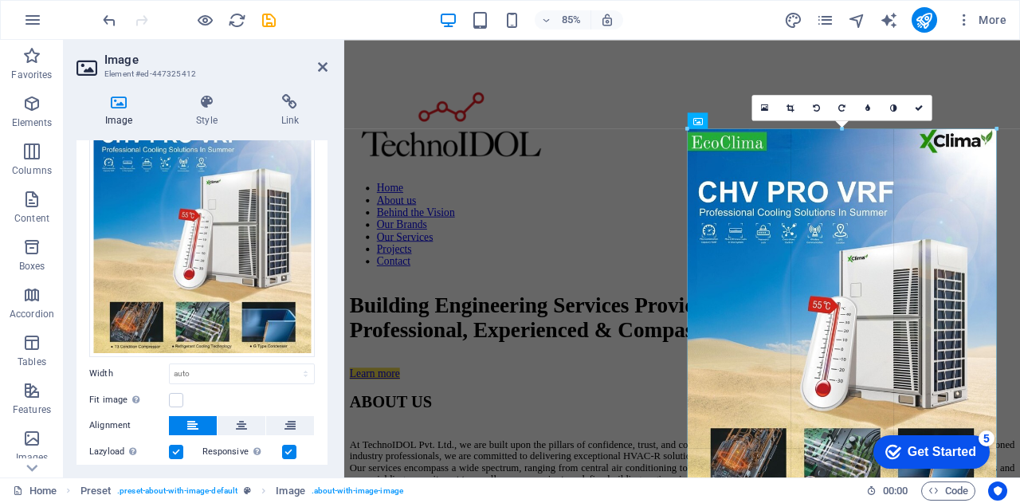
drag, startPoint x: 996, startPoint y: 337, endPoint x: 794, endPoint y: 350, distance: 202.9
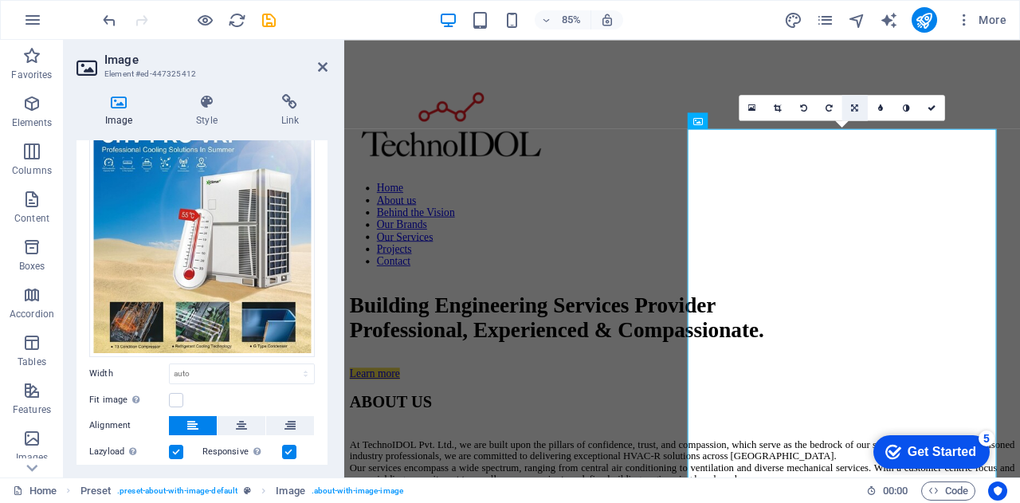
click at [857, 107] on icon at bounding box center [855, 108] width 7 height 8
click at [175, 398] on label at bounding box center [176, 400] width 14 height 14
click at [0, 0] on input "Fit image Automatically fit image to a fixed width and height" at bounding box center [0, 0] width 0 height 0
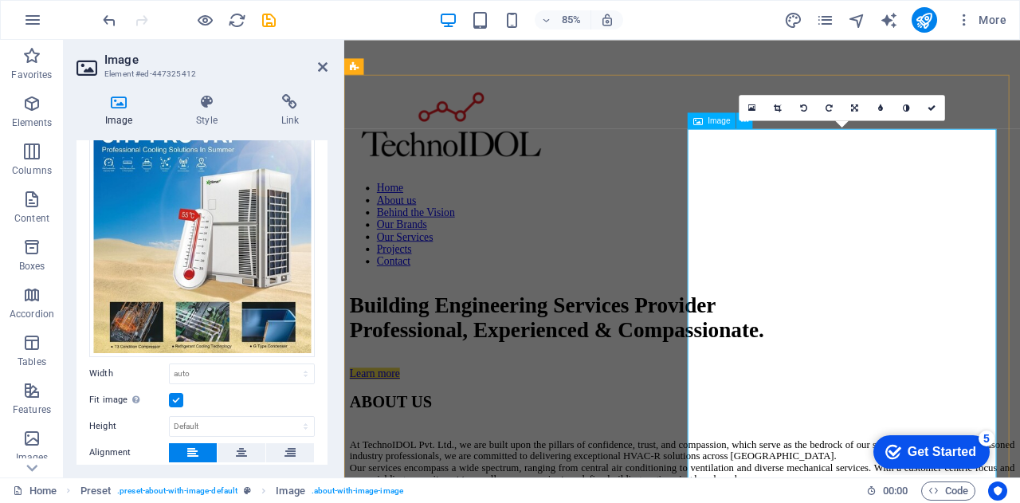
click at [238, 452] on icon at bounding box center [241, 452] width 11 height 19
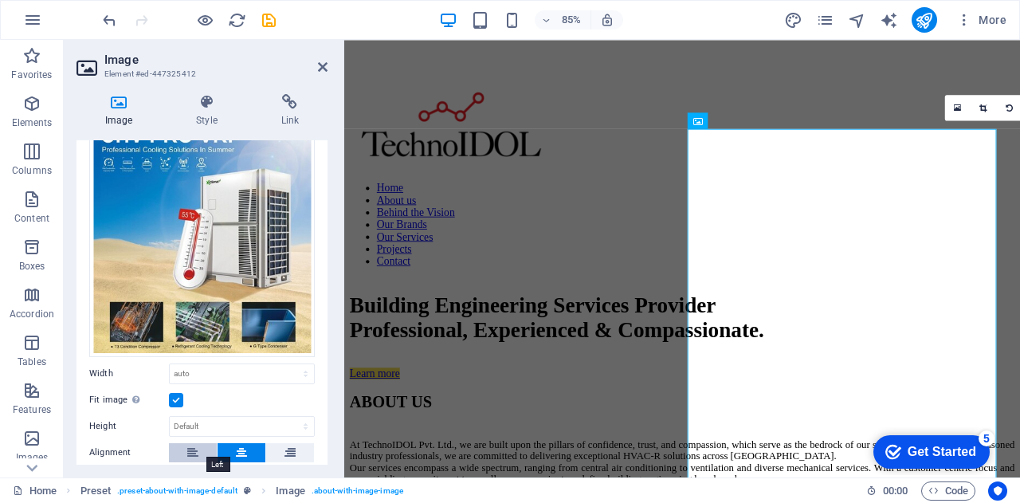
click at [191, 449] on icon at bounding box center [192, 452] width 11 height 19
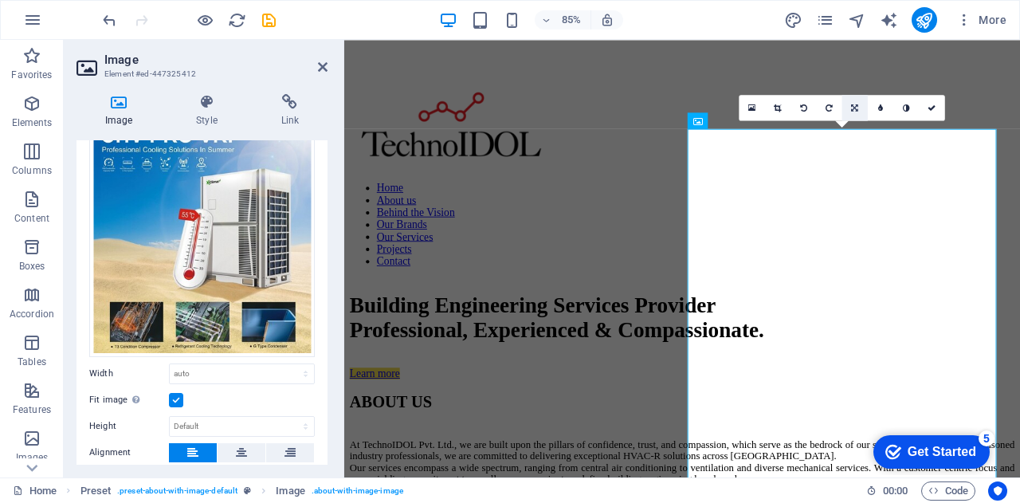
click at [856, 108] on icon at bounding box center [855, 108] width 7 height 8
click at [856, 81] on icon at bounding box center [855, 82] width 8 height 8
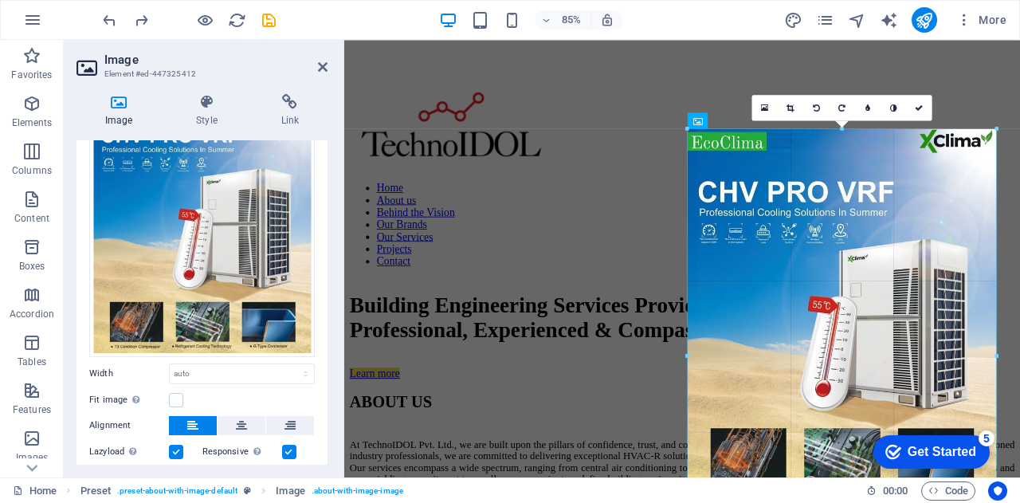
drag, startPoint x: 996, startPoint y: 335, endPoint x: 776, endPoint y: 348, distance: 219.6
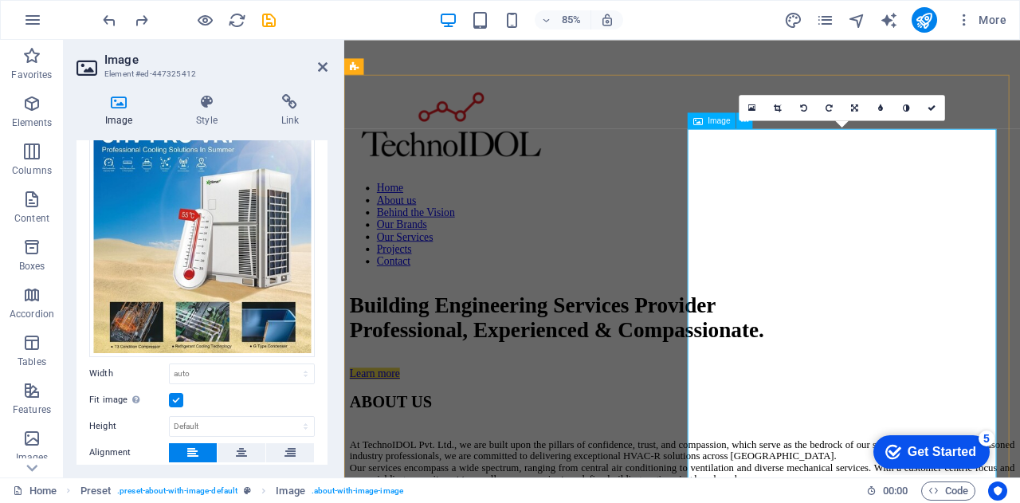
click at [856, 107] on icon at bounding box center [855, 108] width 7 height 8
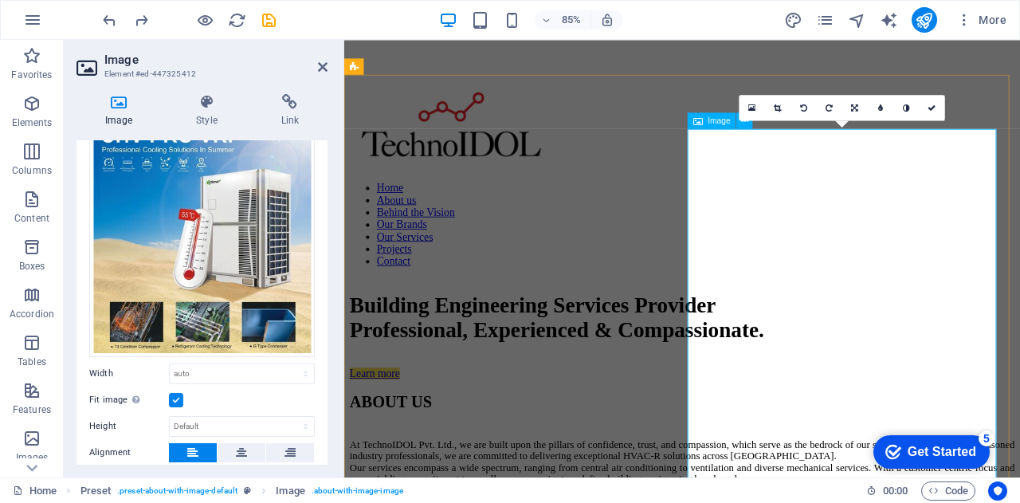
click at [174, 395] on label at bounding box center [176, 400] width 14 height 14
click at [0, 0] on input "Fit image Automatically fit image to a fixed width and height" at bounding box center [0, 0] width 0 height 0
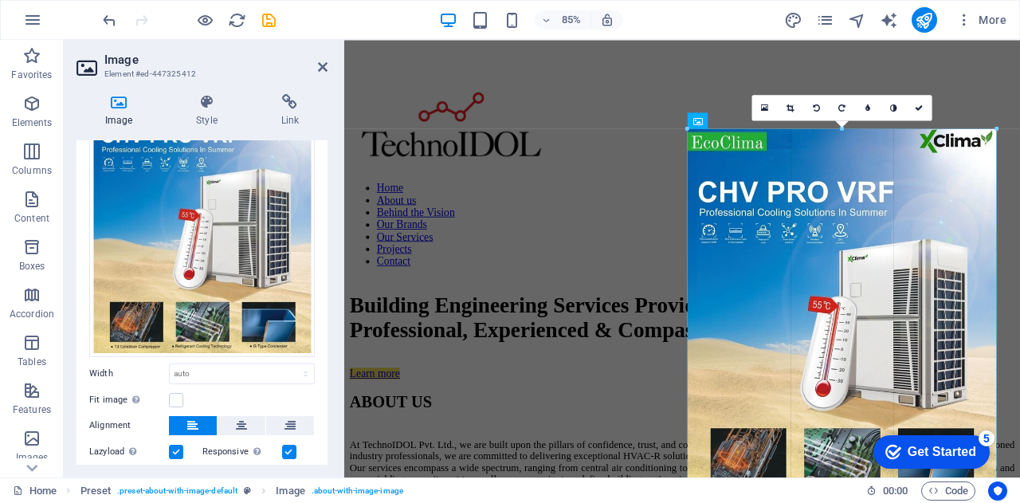
drag, startPoint x: 687, startPoint y: 361, endPoint x: 402, endPoint y: 394, distance: 287.2
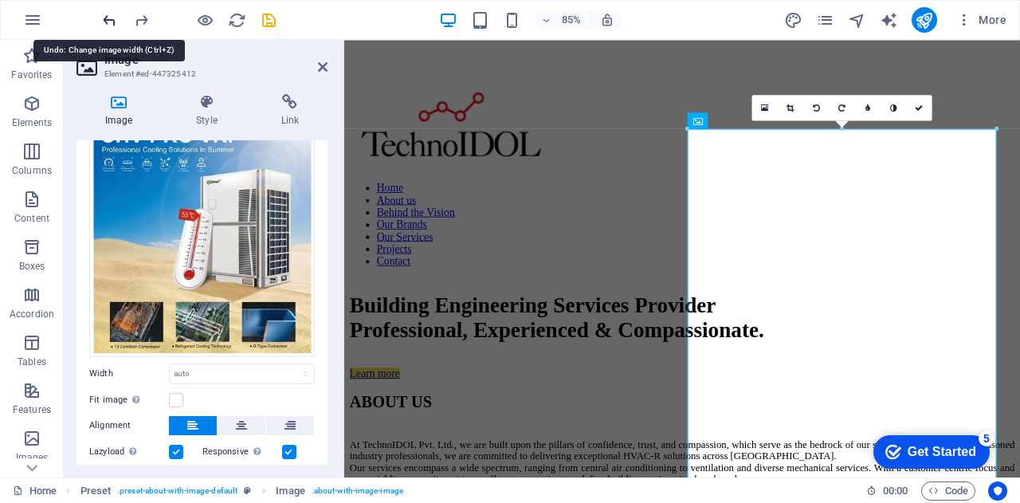
type input "100"
select select "%"
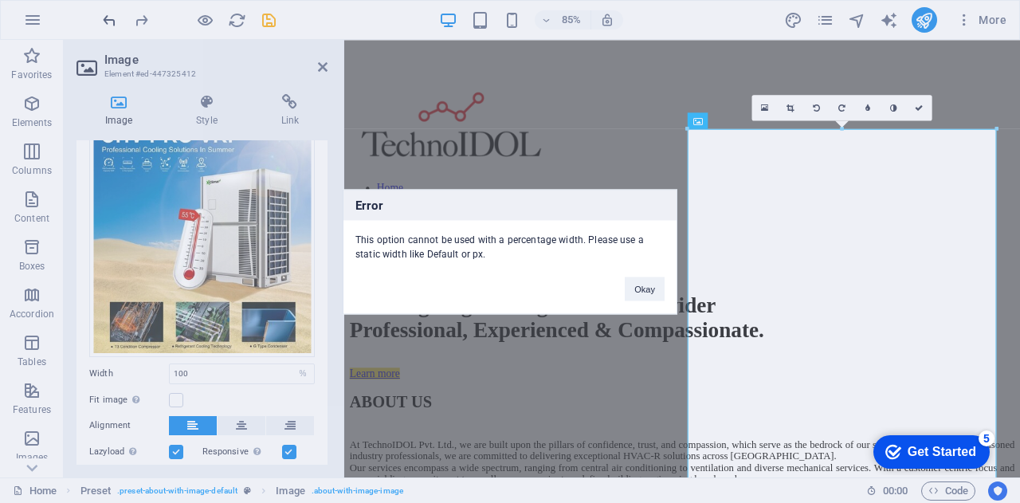
click at [113, 21] on div "Error This option cannot be used with a percentage width. Please use a static w…" at bounding box center [510, 251] width 1020 height 503
click at [650, 292] on button "Okay" at bounding box center [645, 289] width 40 height 24
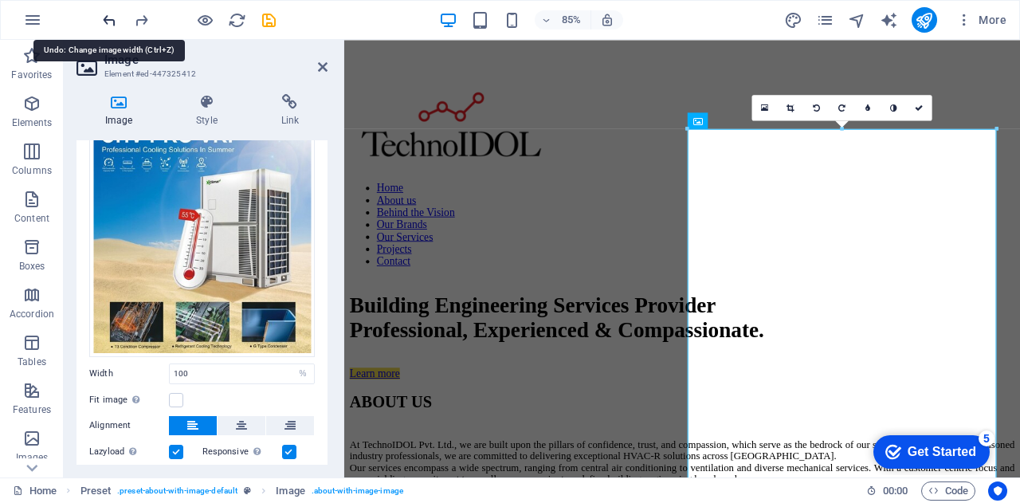
type input "46.7"
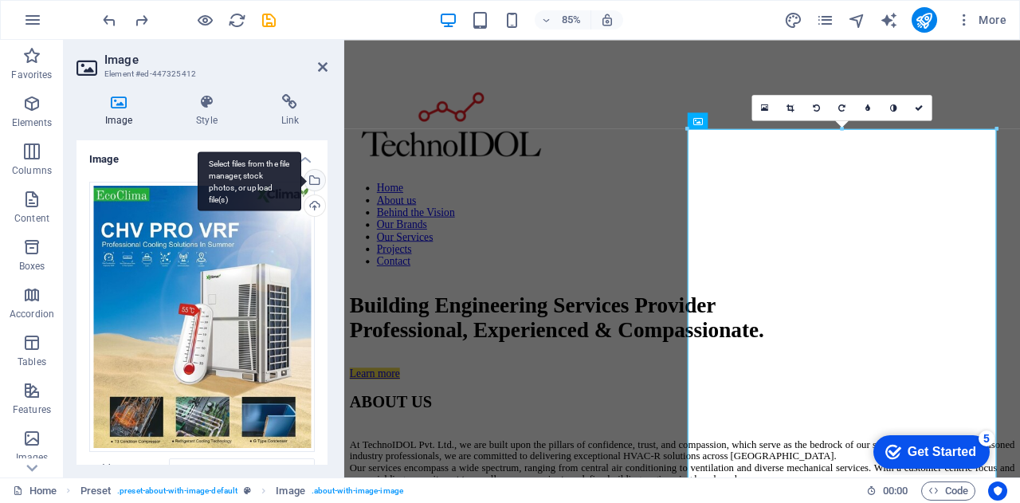
click at [316, 181] on div "Select files from the file manager, stock photos, or upload file(s)" at bounding box center [313, 182] width 24 height 24
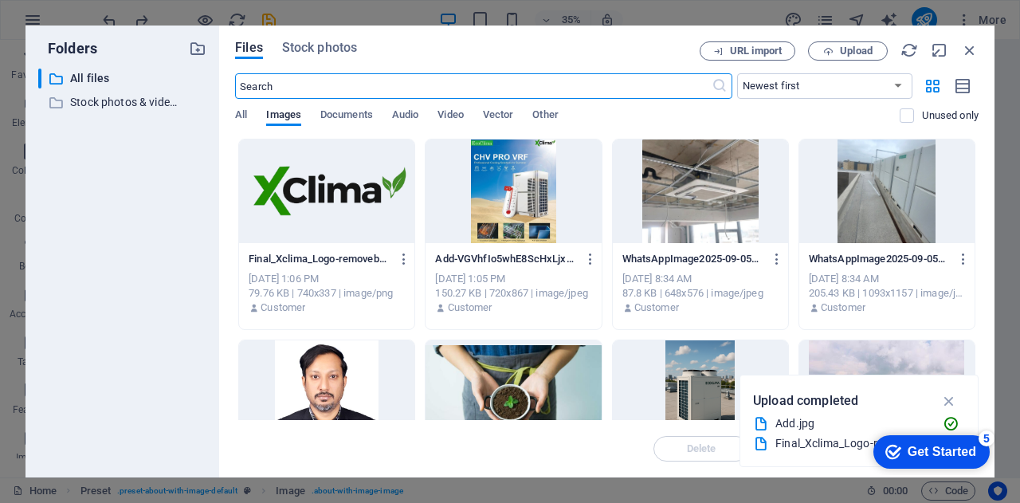
click at [688, 191] on div at bounding box center [700, 191] width 175 height 104
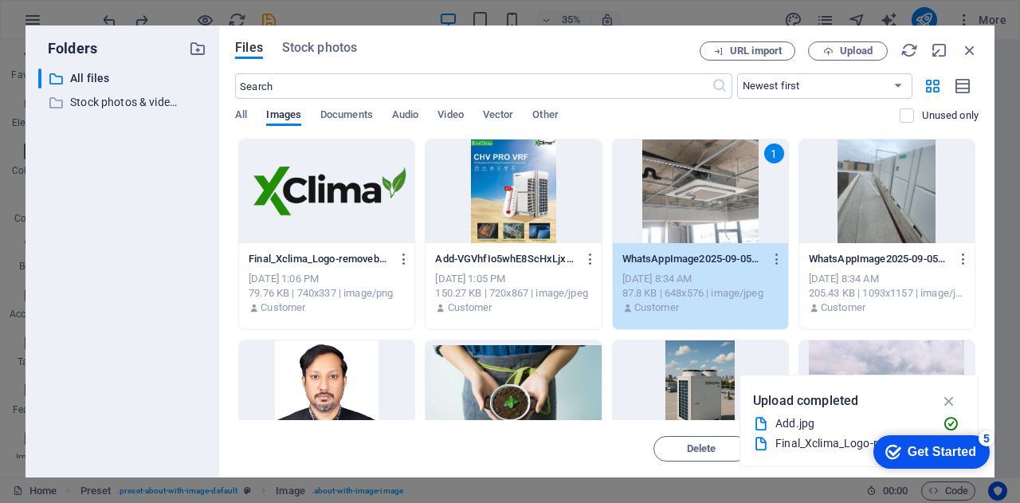
click at [688, 191] on div "1" at bounding box center [700, 191] width 175 height 104
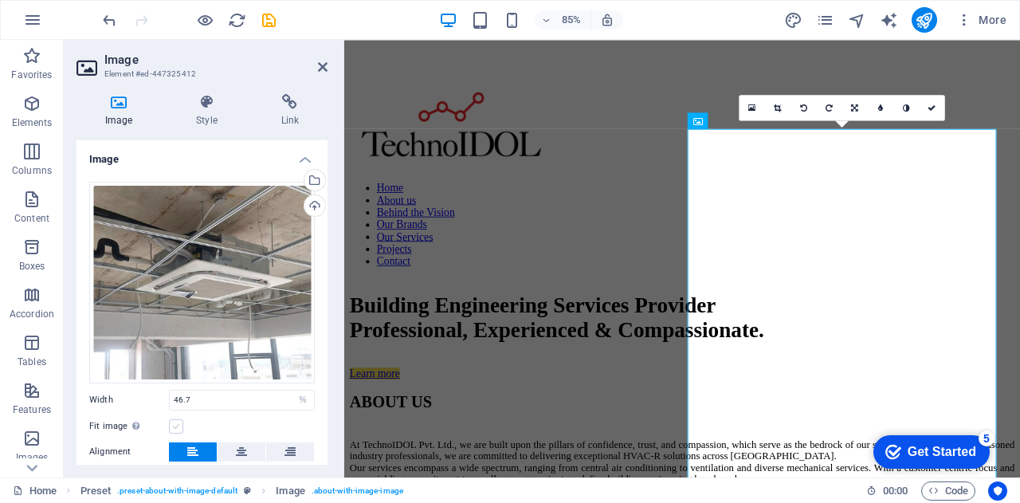
click at [173, 425] on label at bounding box center [176, 426] width 14 height 14
click at [0, 0] on input "Fit image Automatically fit image to a fixed width and height" at bounding box center [0, 0] width 0 height 0
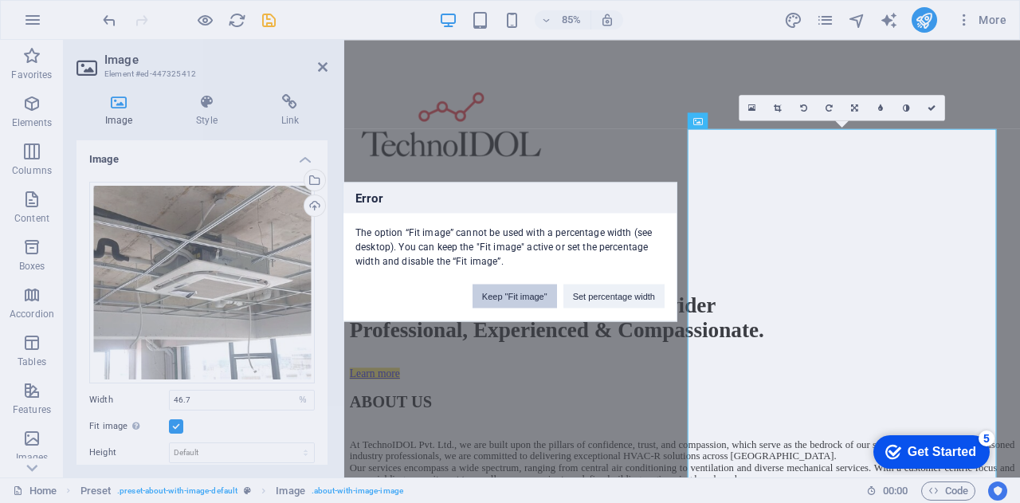
click at [540, 299] on button "Keep "Fit image"" at bounding box center [515, 296] width 84 height 24
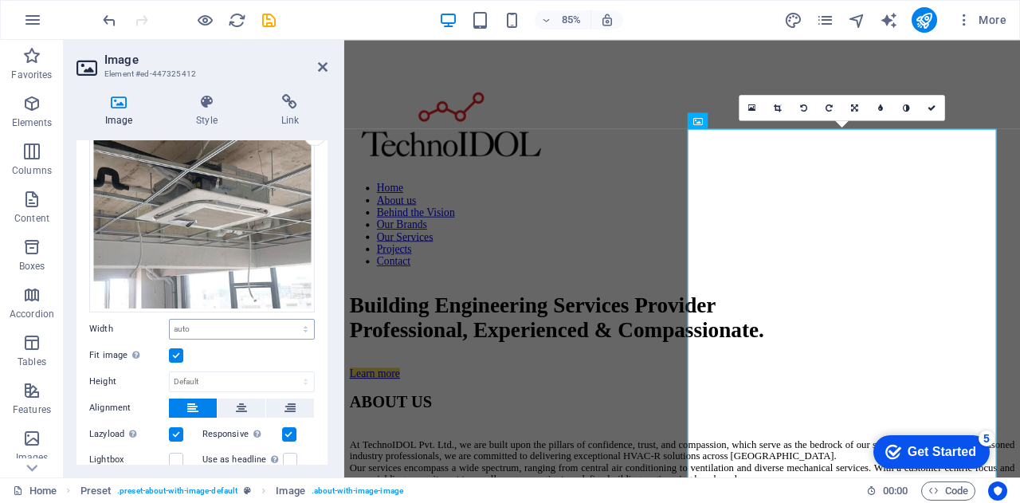
scroll to position [74, 0]
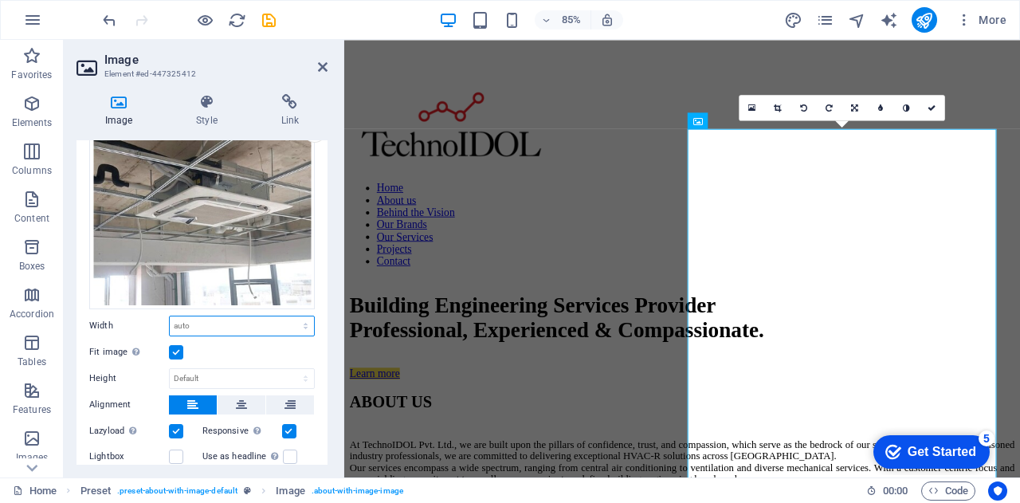
click at [295, 320] on select "Default auto px rem % em vh vw" at bounding box center [242, 325] width 144 height 19
click at [170, 316] on select "Default auto px rem % em vh vw" at bounding box center [242, 325] width 144 height 19
select select "DISABLED_OPTION_VALUE"
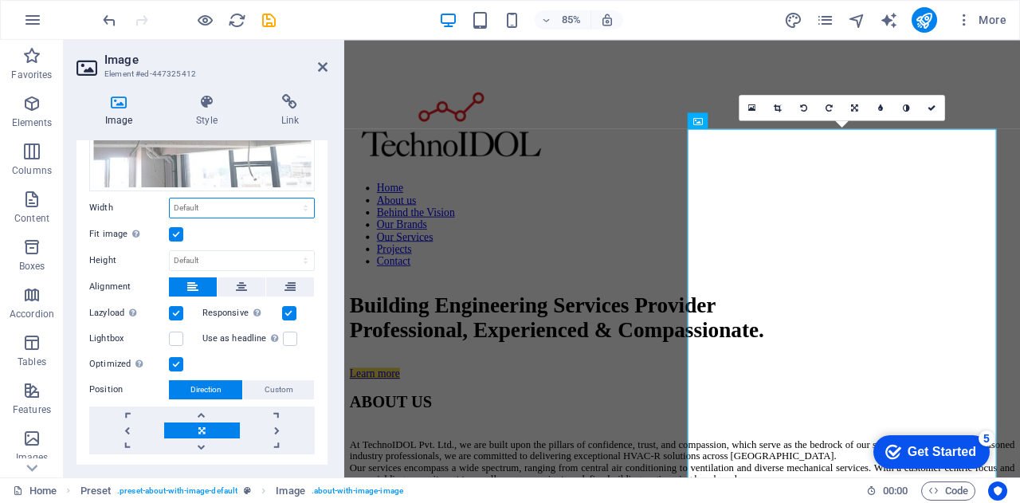
scroll to position [228, 0]
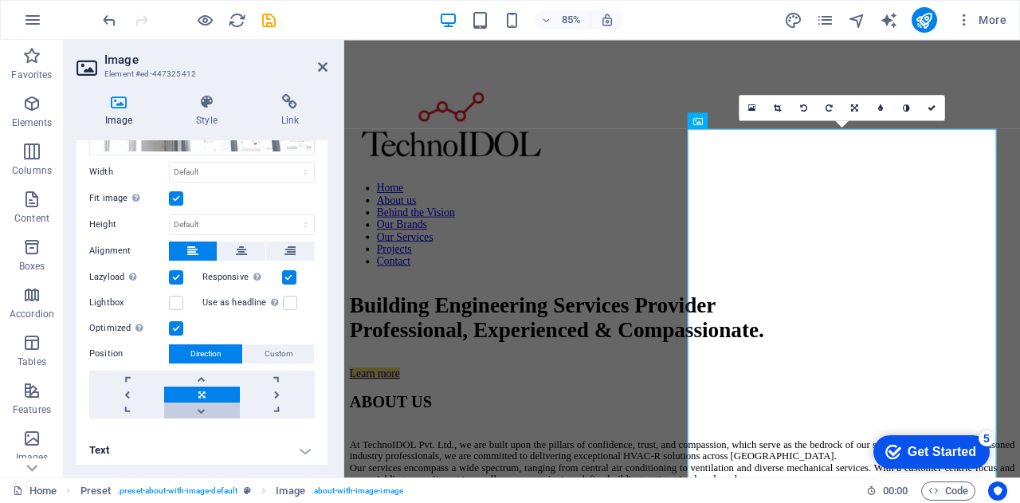
click at [212, 403] on link at bounding box center [201, 411] width 75 height 16
click at [199, 387] on link at bounding box center [201, 395] width 75 height 16
click at [124, 387] on link at bounding box center [126, 395] width 75 height 16
click at [269, 387] on link at bounding box center [277, 395] width 75 height 16
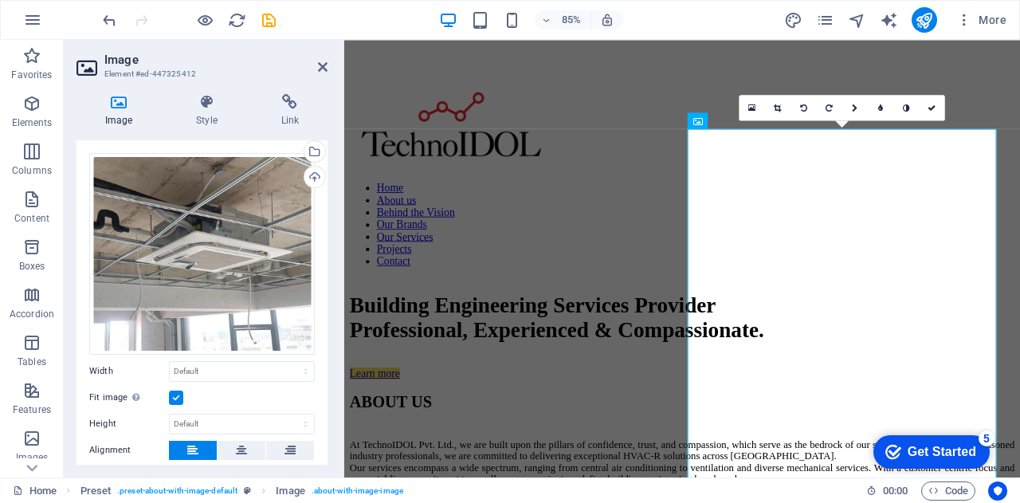
scroll to position [27, 0]
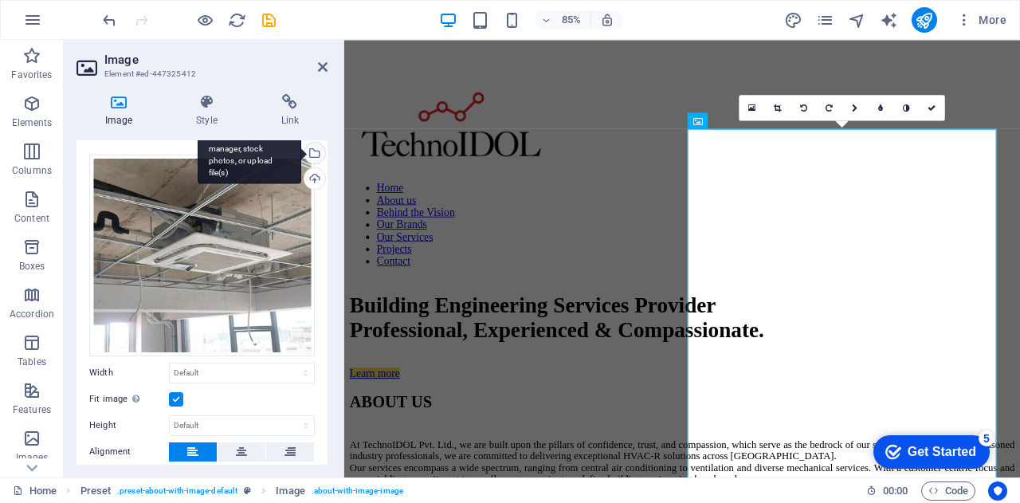
click at [316, 151] on div "Select files from the file manager, stock photos, or upload file(s)" at bounding box center [313, 155] width 24 height 24
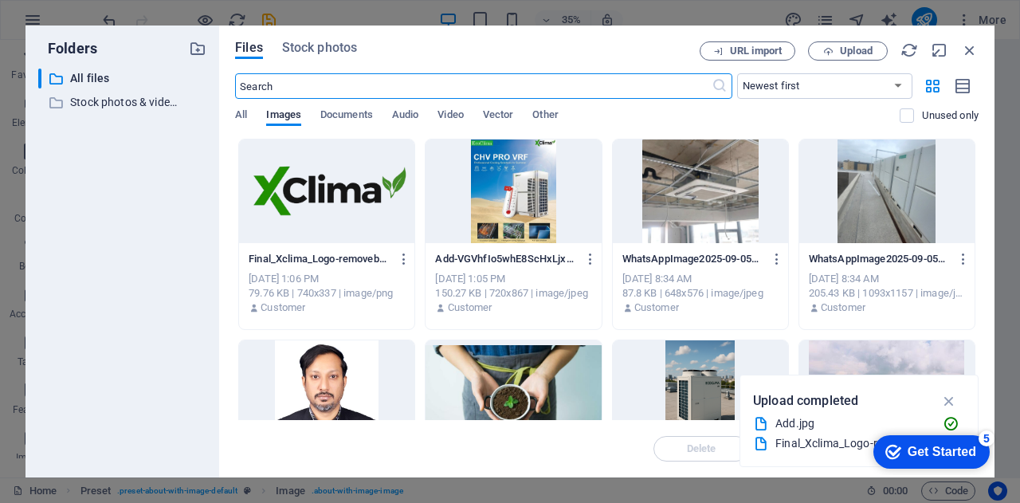
click at [523, 167] on div at bounding box center [513, 191] width 175 height 104
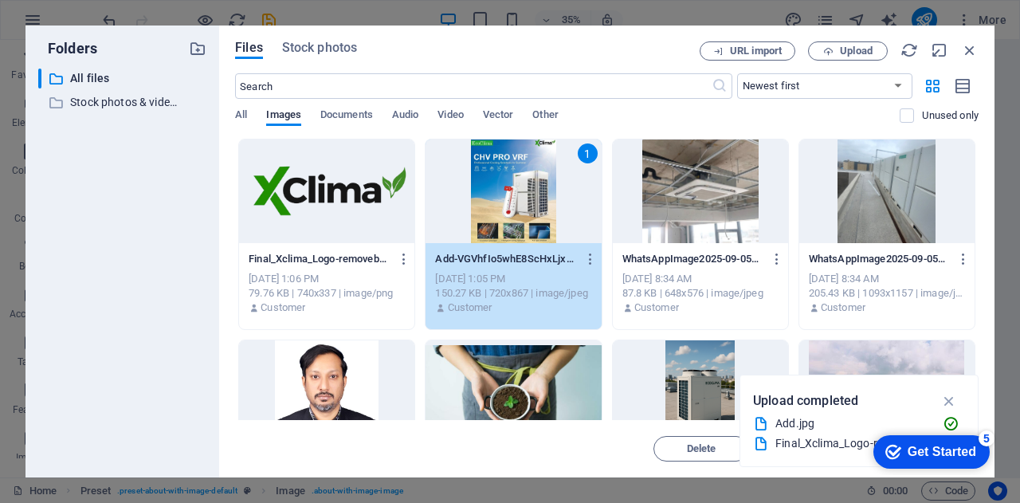
click at [523, 167] on div "1" at bounding box center [513, 191] width 175 height 104
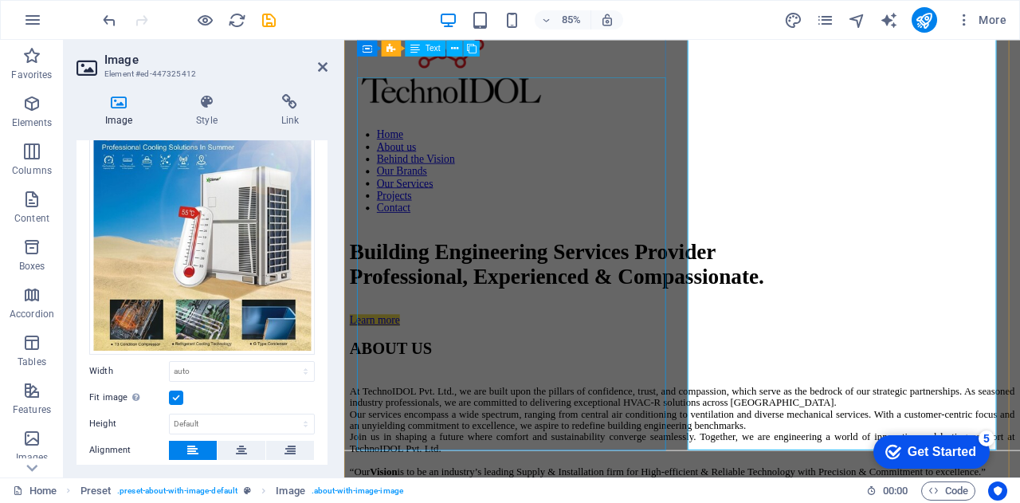
scroll to position [612, 0]
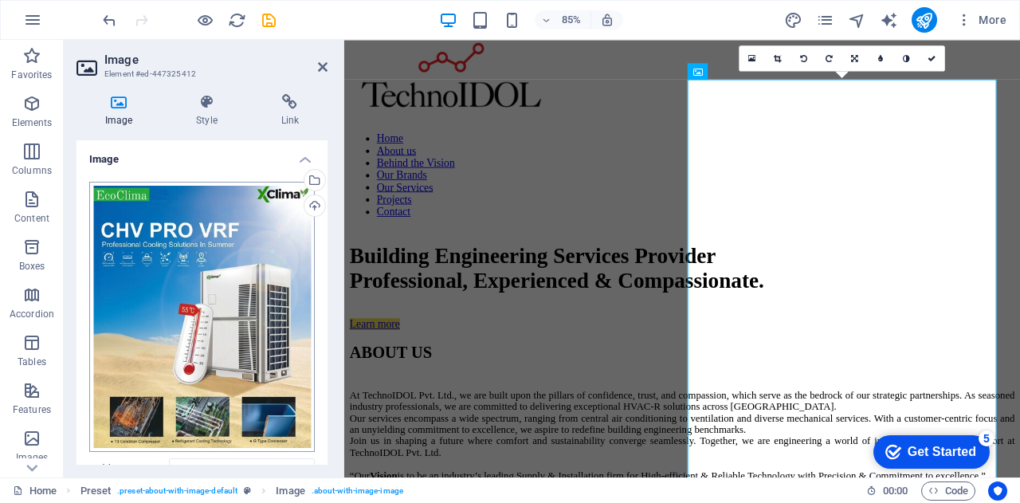
scroll to position [142, 0]
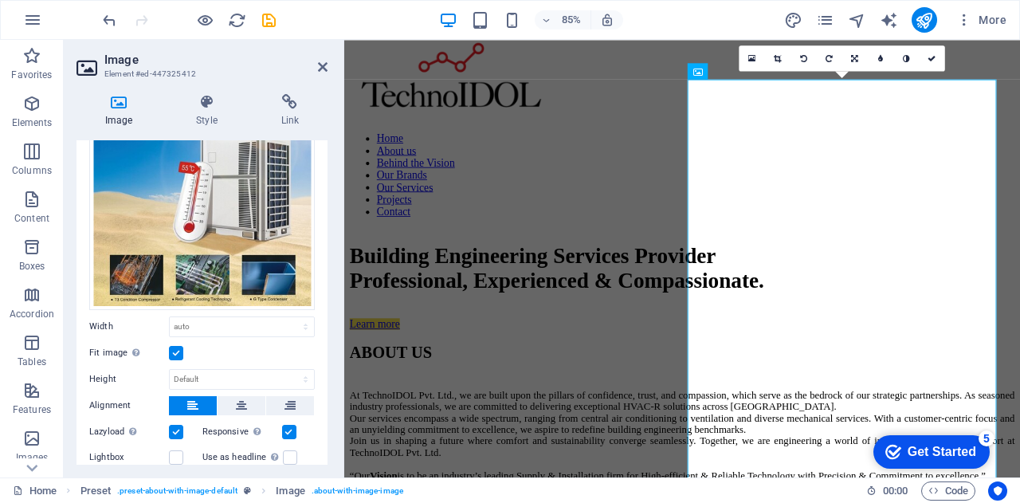
click at [174, 348] on label at bounding box center [176, 353] width 14 height 14
click at [0, 0] on input "Fit image Automatically fit image to a fixed width and height" at bounding box center [0, 0] width 0 height 0
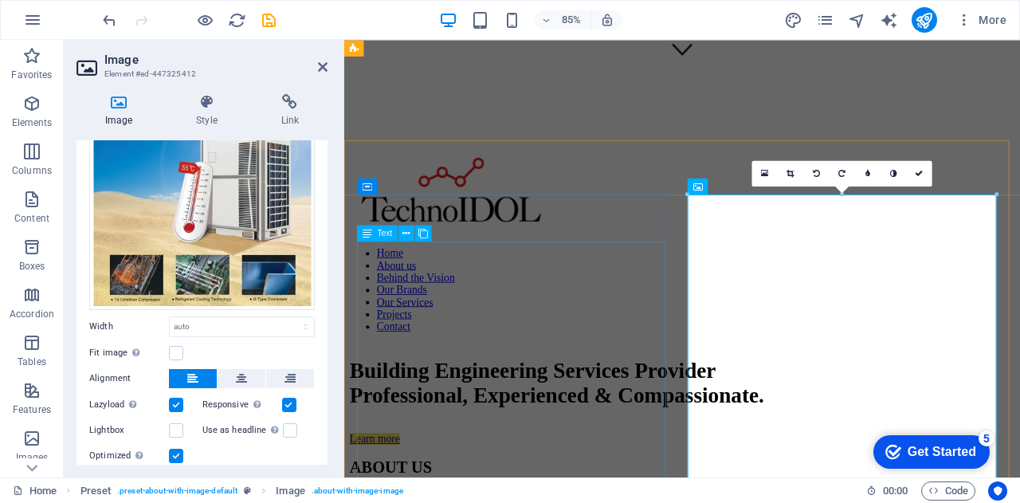
scroll to position [454, 0]
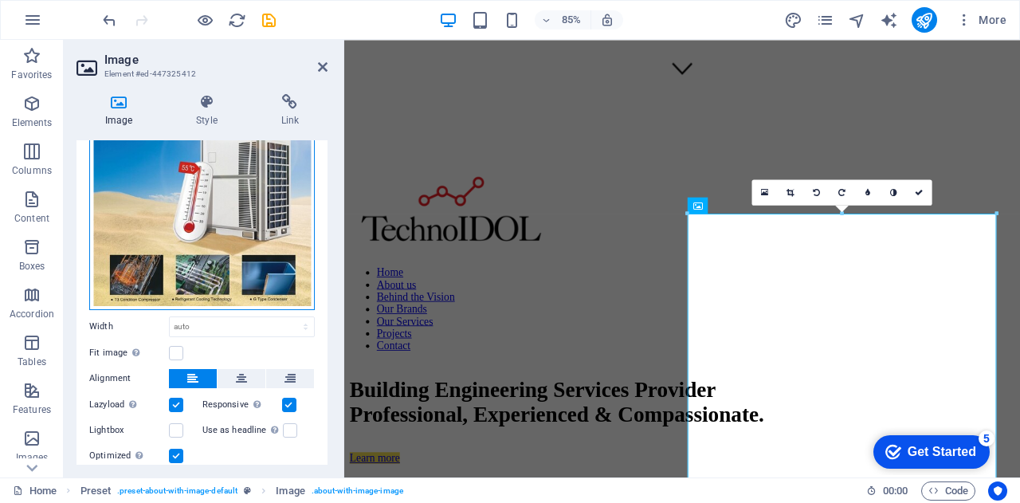
click at [257, 176] on div "Drag files here, click to choose files or select files from Files or our free s…" at bounding box center [202, 175] width 226 height 270
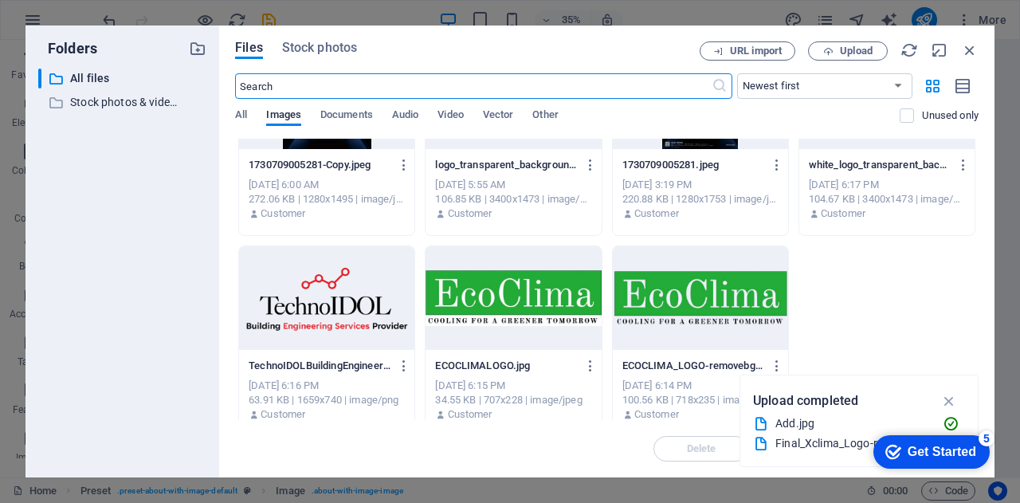
scroll to position [913, 0]
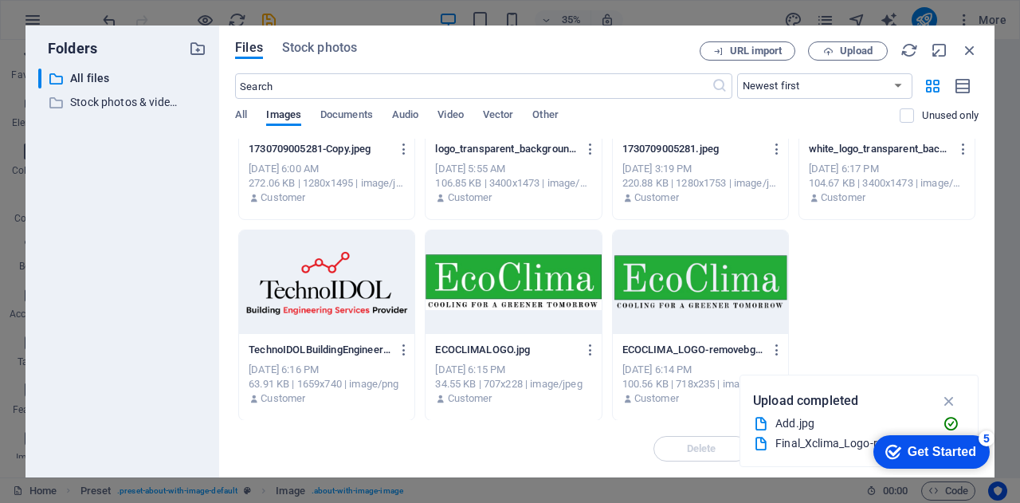
click at [344, 289] on div at bounding box center [326, 282] width 175 height 104
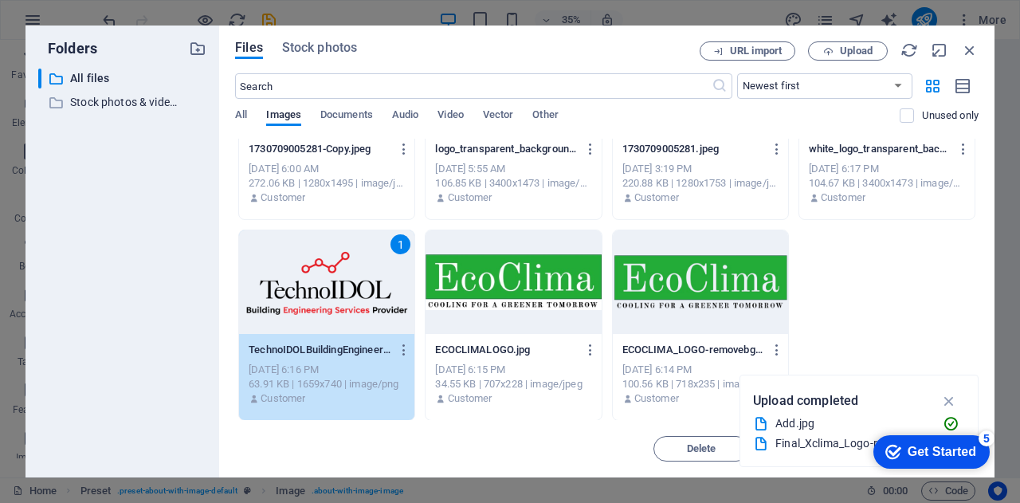
click at [344, 289] on div "1" at bounding box center [326, 282] width 175 height 104
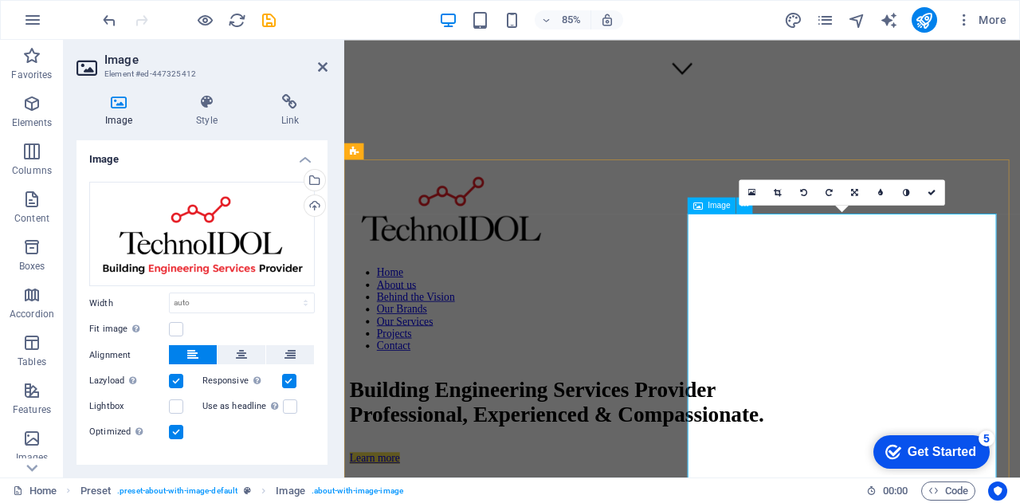
scroll to position [667, 0]
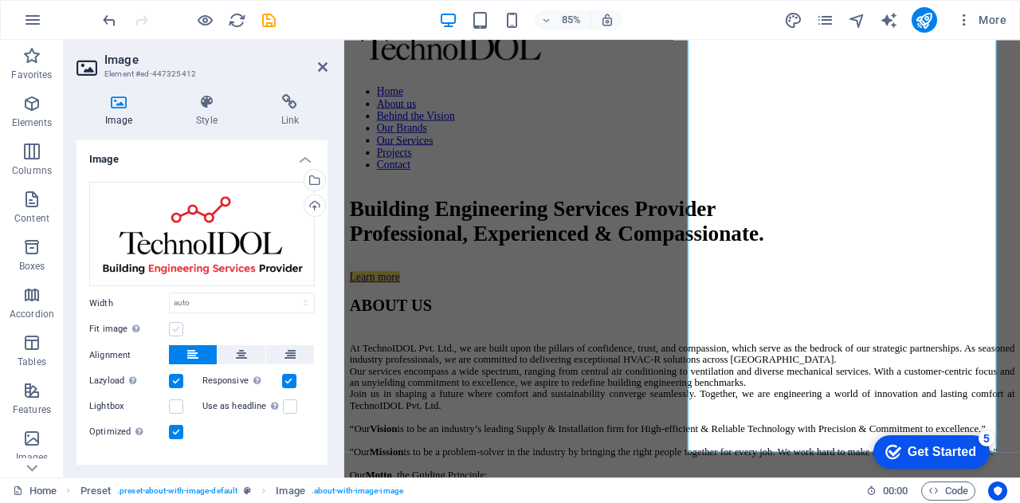
click at [170, 326] on label at bounding box center [176, 329] width 14 height 14
click at [0, 0] on input "Fit image Automatically fit image to a fixed width and height" at bounding box center [0, 0] width 0 height 0
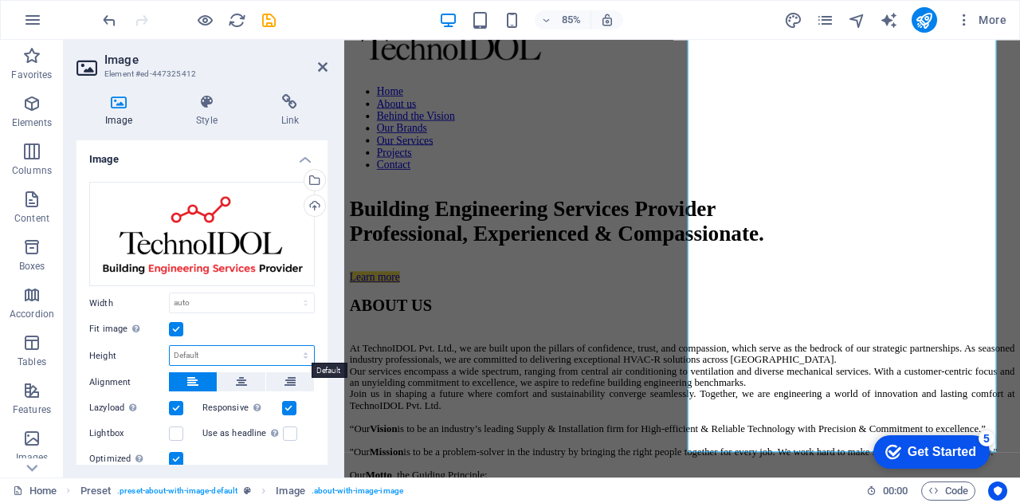
click at [230, 351] on select "Default auto px" at bounding box center [242, 355] width 144 height 19
click at [170, 346] on select "Default auto px" at bounding box center [242, 355] width 144 height 19
click at [263, 359] on select "Default auto px" at bounding box center [242, 355] width 144 height 19
select select "px"
click at [289, 346] on select "Default auto px" at bounding box center [242, 355] width 144 height 19
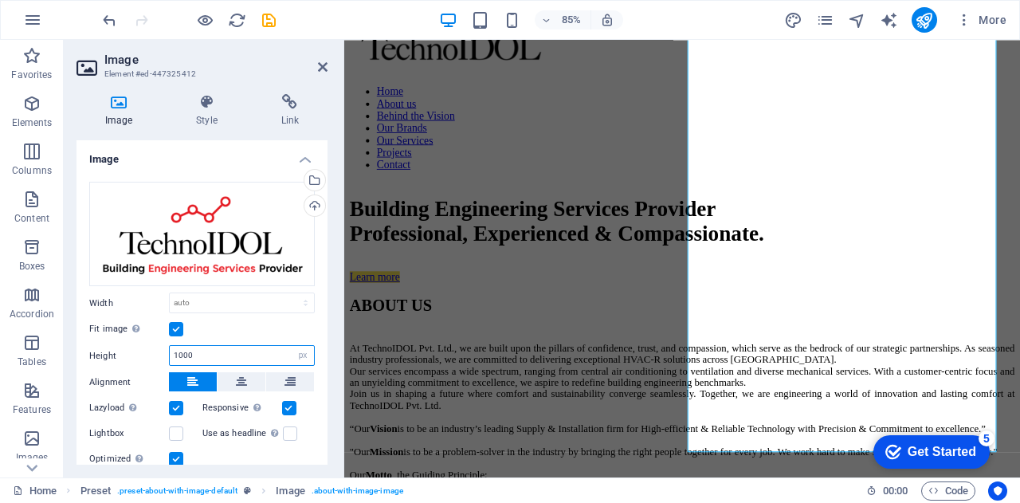
type input "1000"
click at [238, 382] on icon at bounding box center [241, 381] width 11 height 19
click at [180, 379] on button at bounding box center [193, 381] width 48 height 19
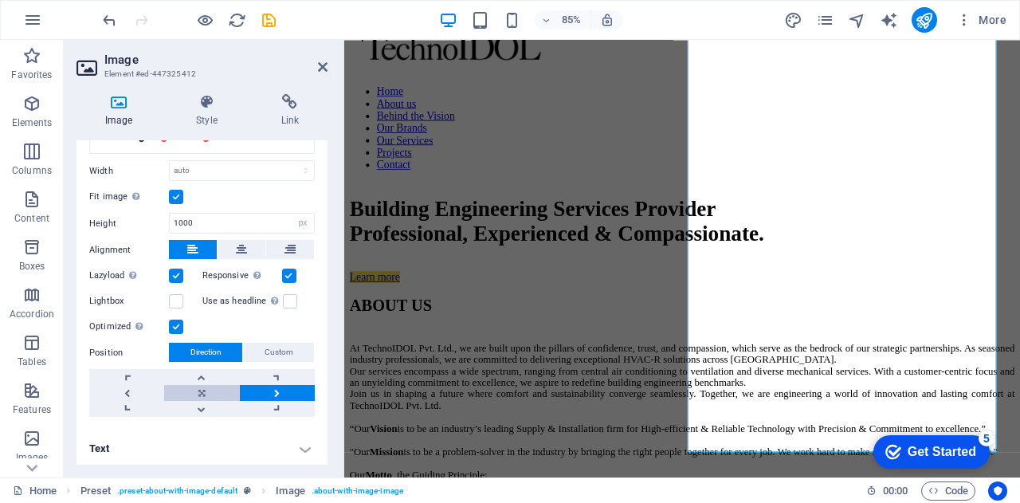
click at [196, 385] on link at bounding box center [201, 393] width 75 height 16
click at [201, 371] on link at bounding box center [201, 377] width 75 height 16
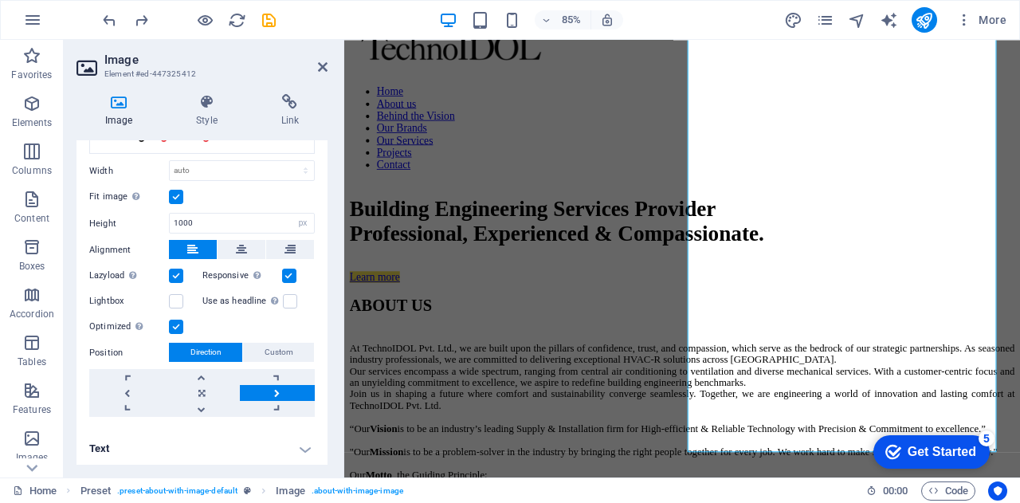
scroll to position [0, 0]
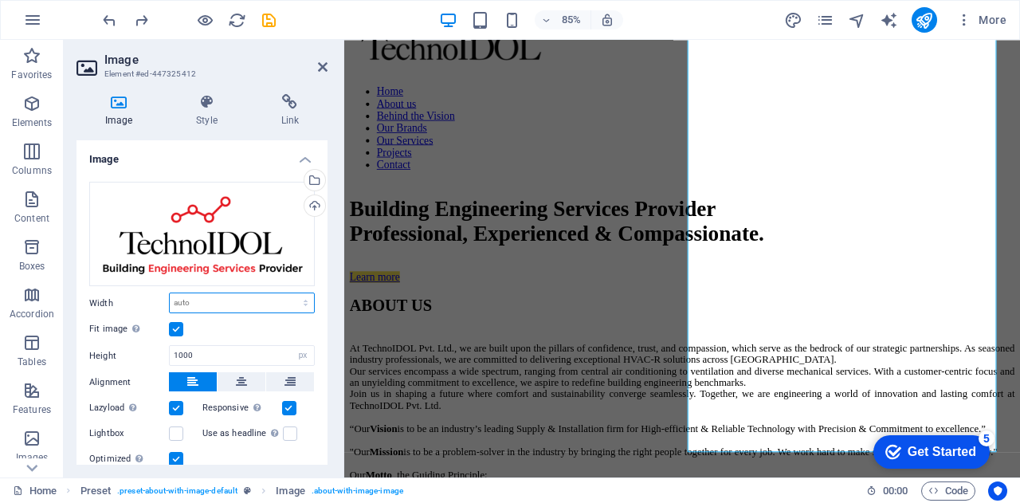
click at [246, 296] on select "Default auto px rem % em vh vw" at bounding box center [242, 302] width 144 height 19
select select "vw"
click at [289, 293] on select "Default auto px rem % em vh vw" at bounding box center [242, 302] width 144 height 19
type input "46.4"
click at [300, 304] on select "Default auto px rem % em vh vw" at bounding box center [303, 302] width 22 height 19
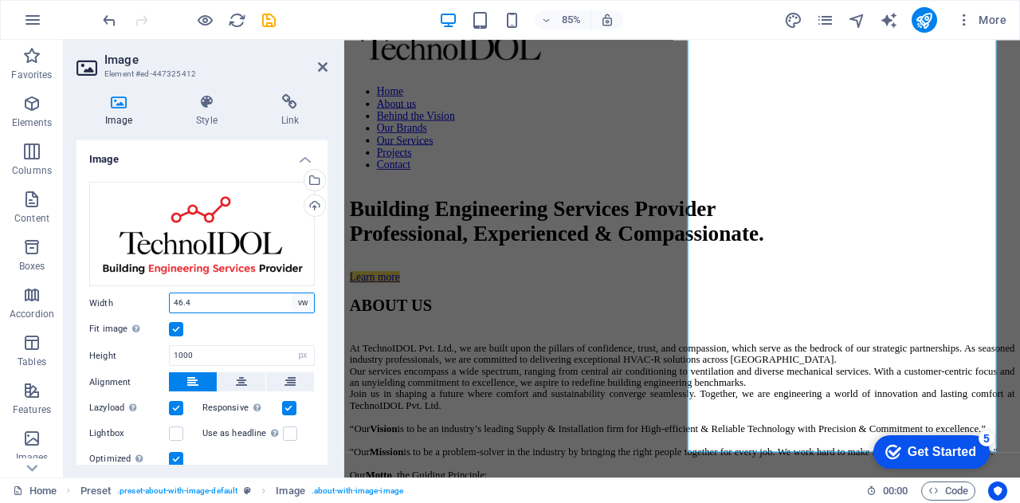
select select "auto"
click at [292, 293] on select "Default auto px rem % em vh vw" at bounding box center [303, 302] width 22 height 19
select select "DISABLED_OPTION_VALUE"
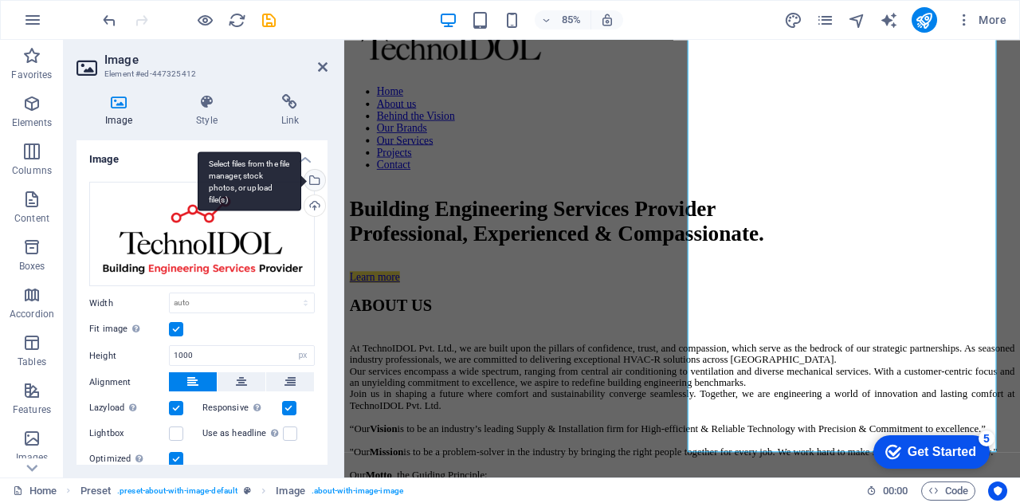
click at [313, 181] on div "Select files from the file manager, stock photos, or upload file(s)" at bounding box center [313, 182] width 24 height 24
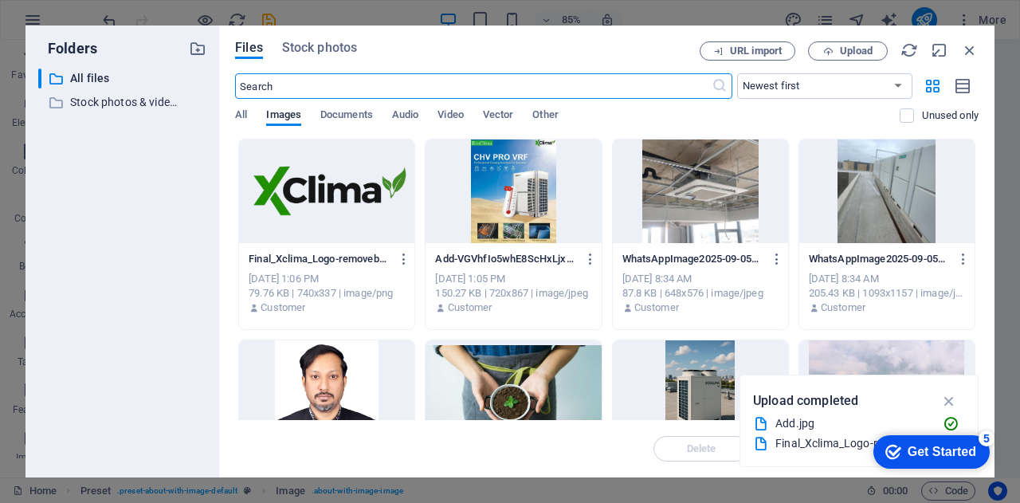
scroll to position [1323, 0]
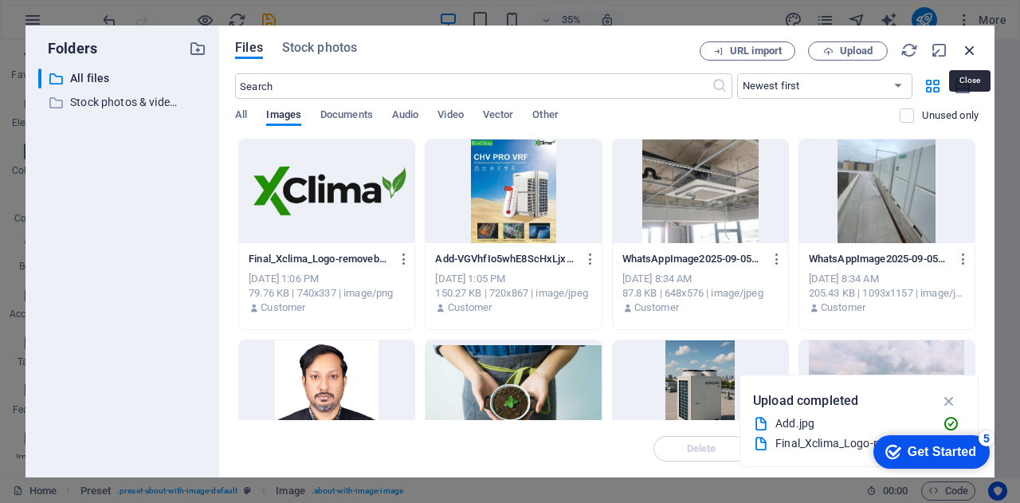
click at [968, 51] on icon "button" at bounding box center [970, 50] width 18 height 18
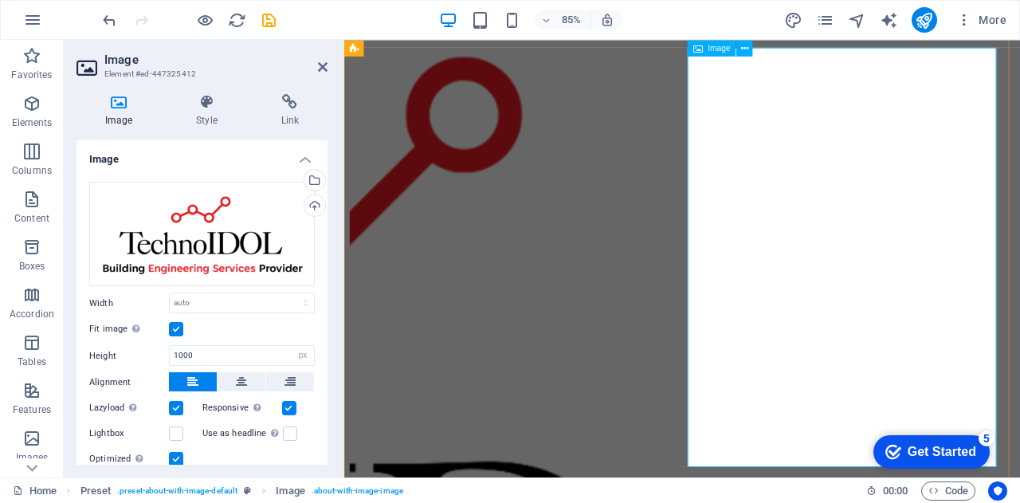
scroll to position [667, 0]
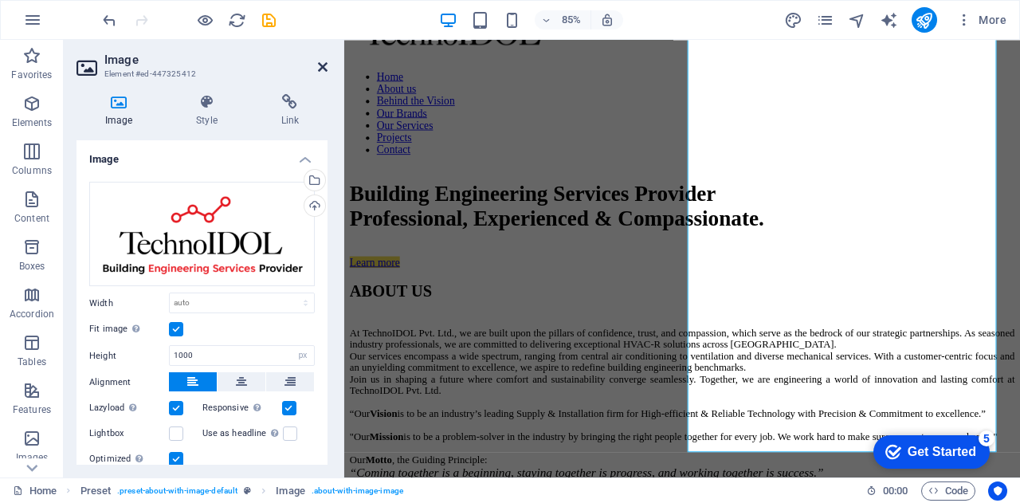
click at [318, 68] on icon at bounding box center [323, 67] width 10 height 13
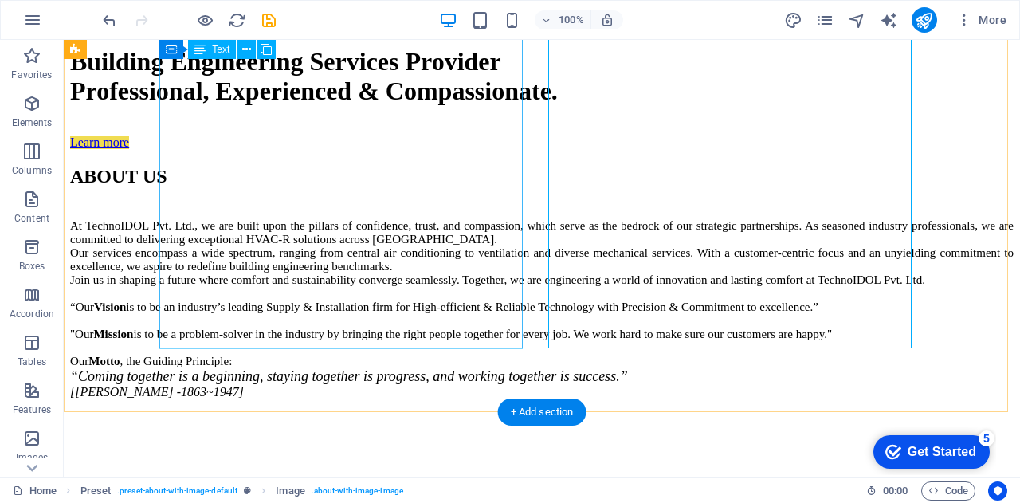
scroll to position [874, 0]
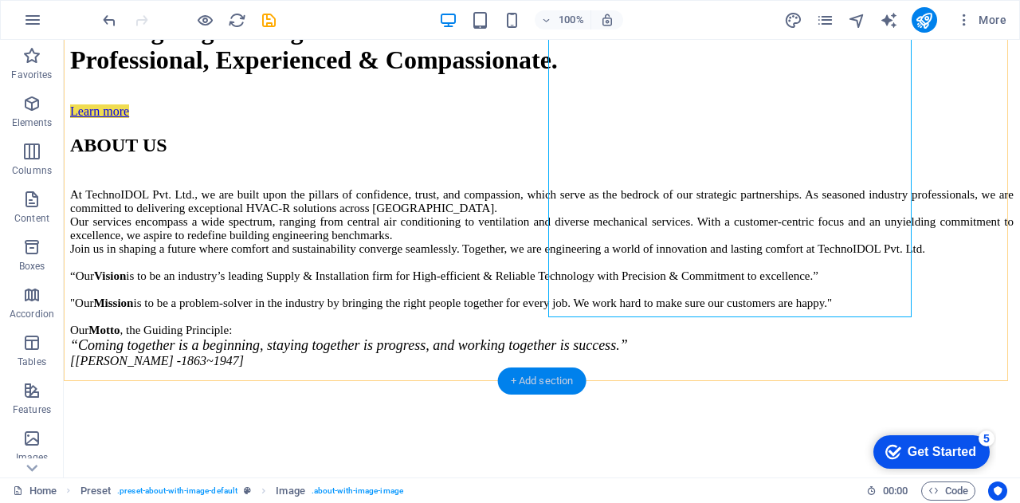
click at [552, 387] on div "+ Add section" at bounding box center [542, 380] width 88 height 27
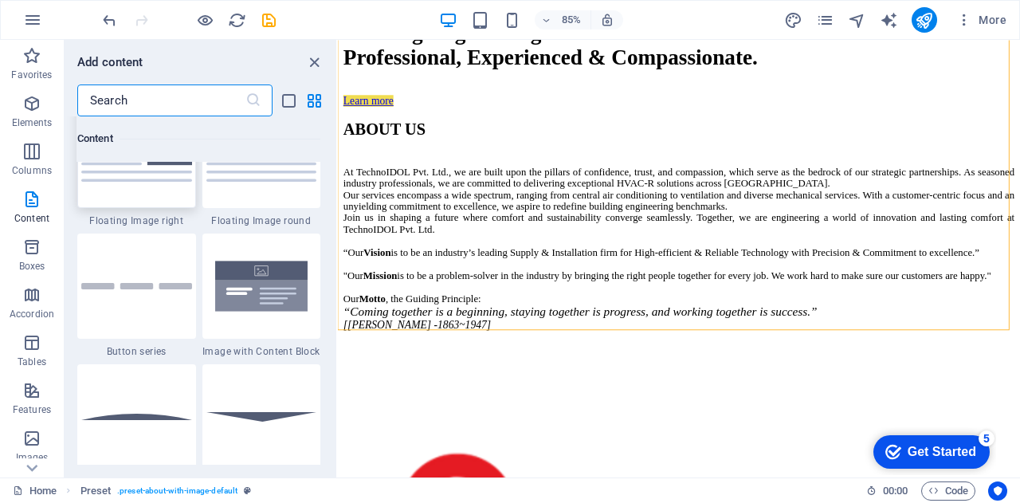
scroll to position [3507, 0]
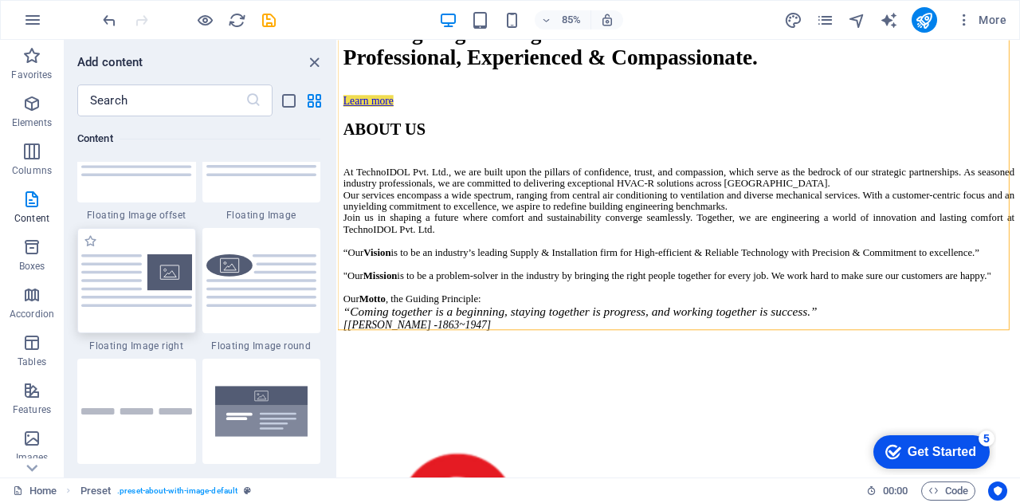
click at [139, 293] on img at bounding box center [136, 280] width 111 height 52
click at [338, 293] on div "Drag here to replace the existing content. Press “Ctrl” if you want to create a…" at bounding box center [679, 259] width 682 height 438
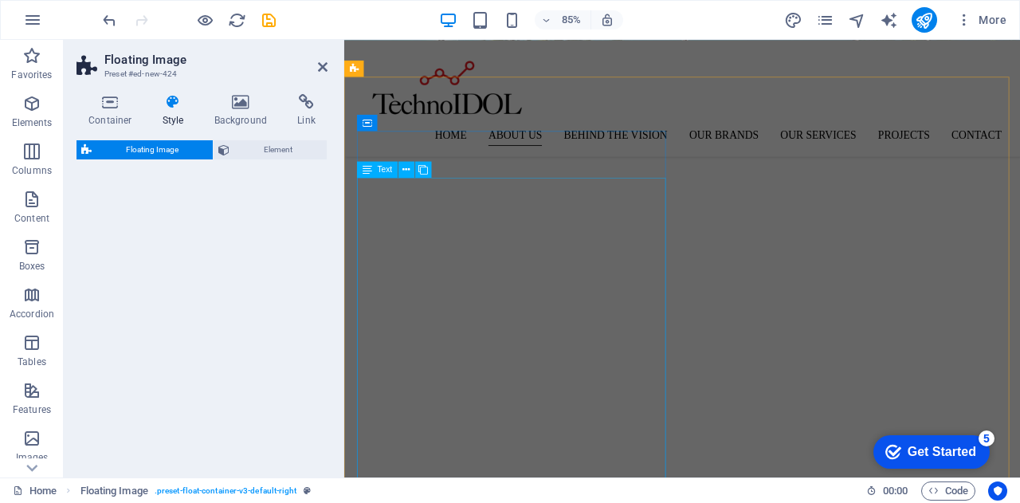
scroll to position [552, 0]
click at [322, 68] on icon at bounding box center [323, 67] width 10 height 13
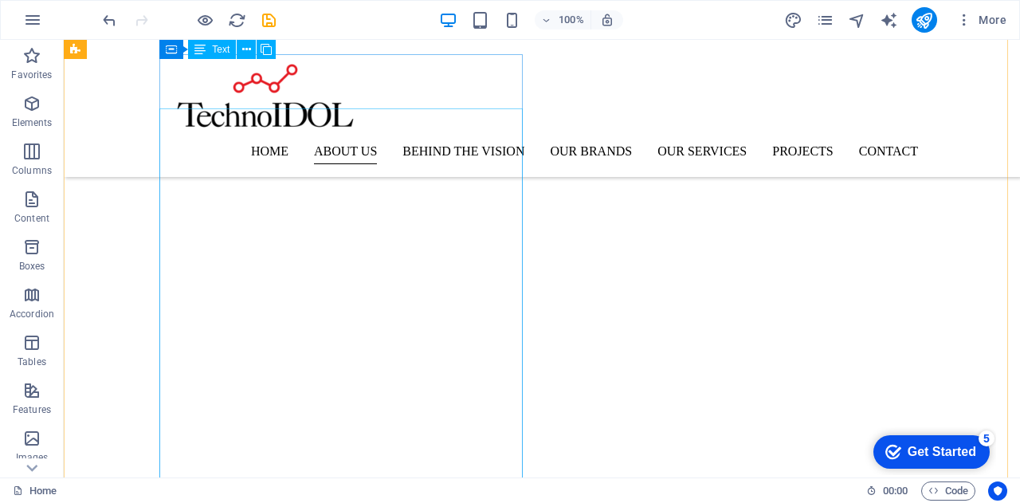
scroll to position [623, 0]
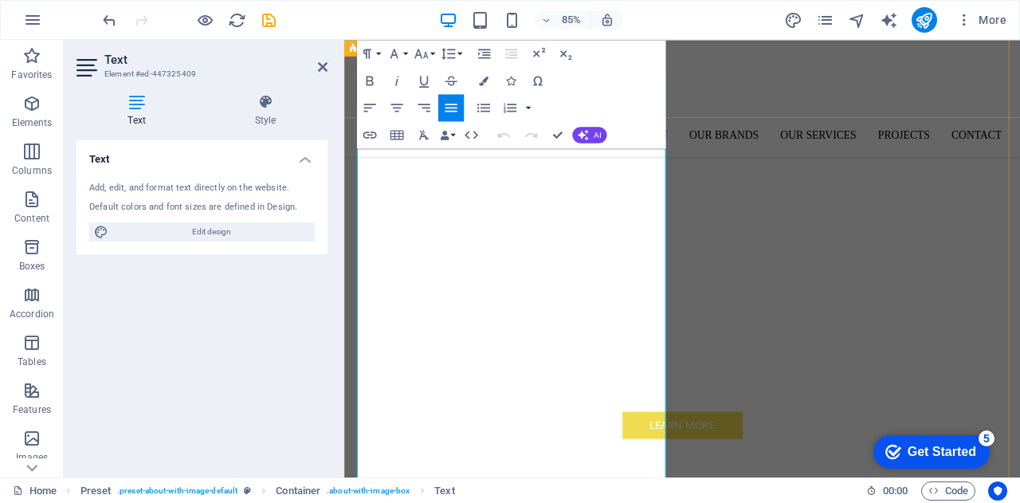
scroll to position [605, 0]
copy div "At TechnoIDOL Pvt. Ltd., we are built upon the pillars of confidence, trust, an…"
click at [324, 66] on icon at bounding box center [323, 67] width 10 height 13
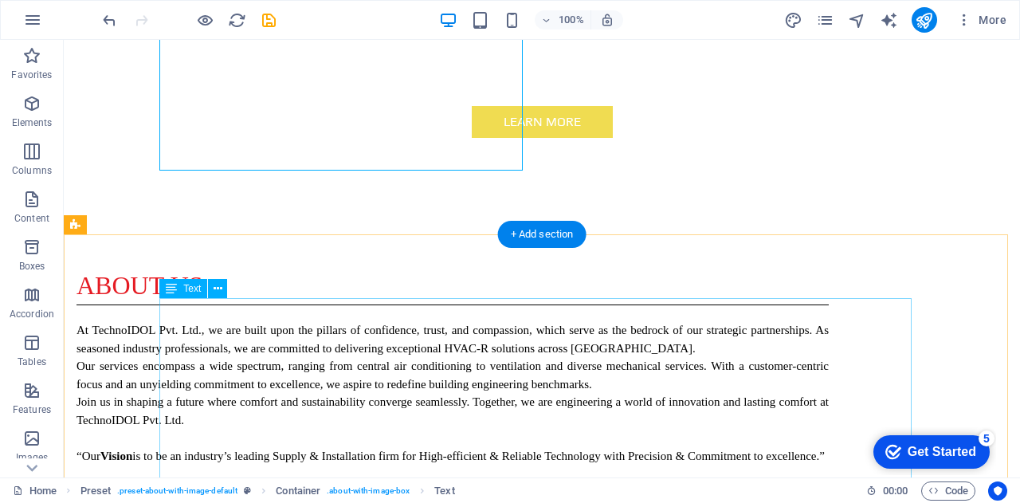
scroll to position [1073, 0]
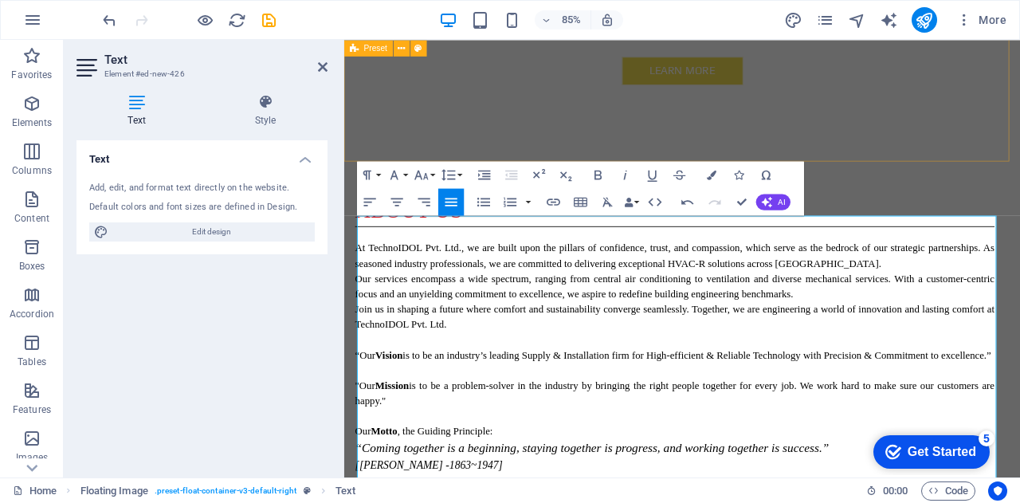
click at [683, 157] on div "ABOUT US At TechnoIDOL Pvt. Ltd., we are built upon the pillars of confidence, …" at bounding box center [742, 431] width 796 height 549
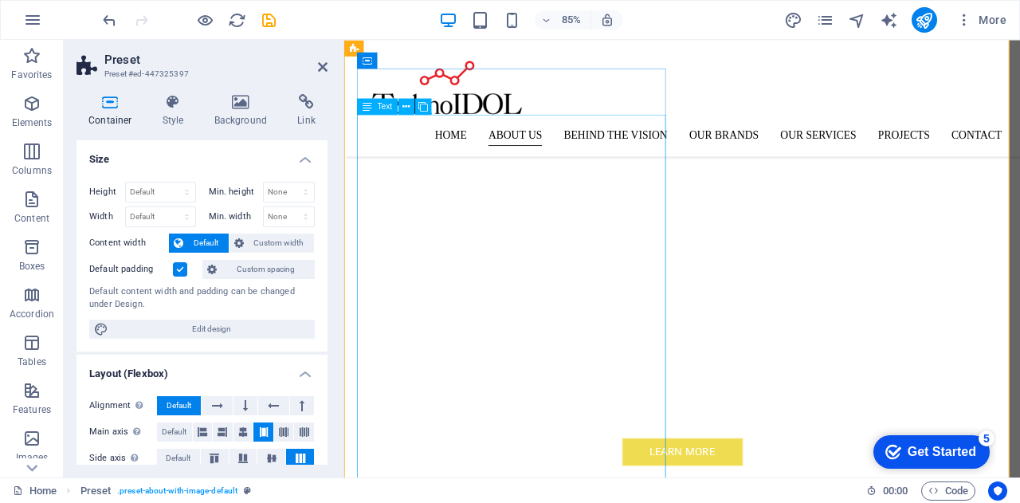
scroll to position [437, 0]
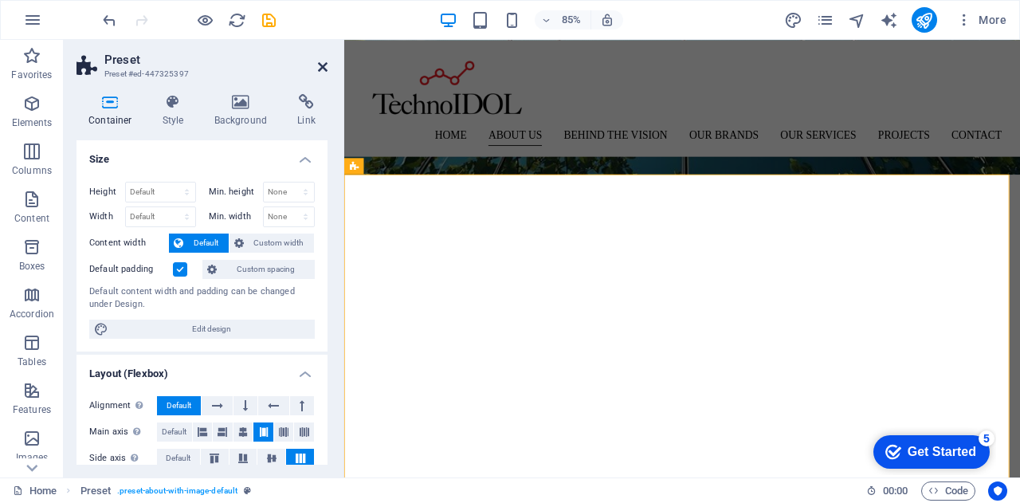
click at [322, 72] on icon at bounding box center [323, 67] width 10 height 13
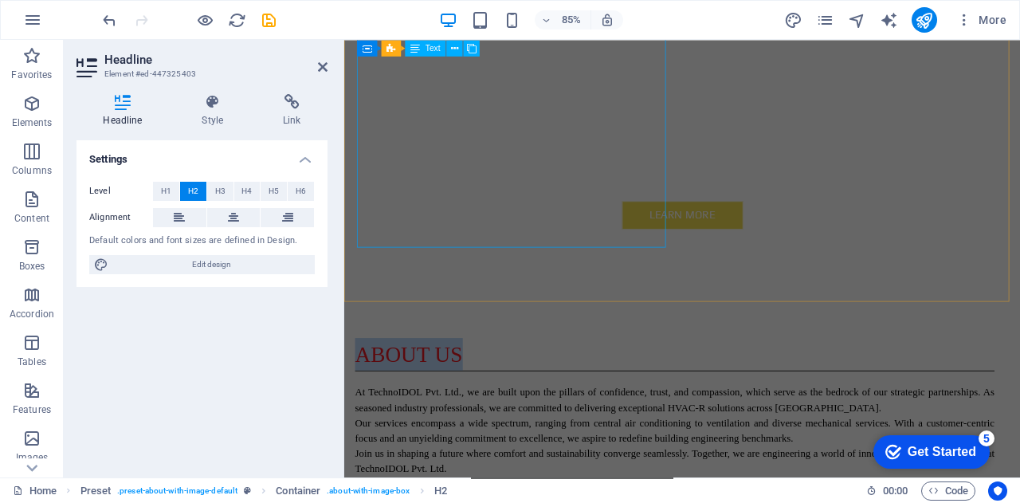
scroll to position [980, 0]
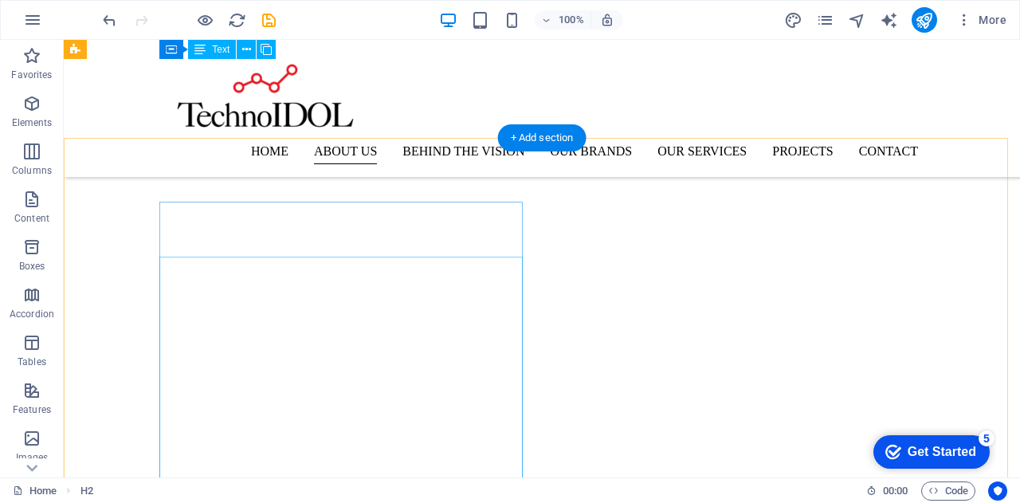
scroll to position [428, 0]
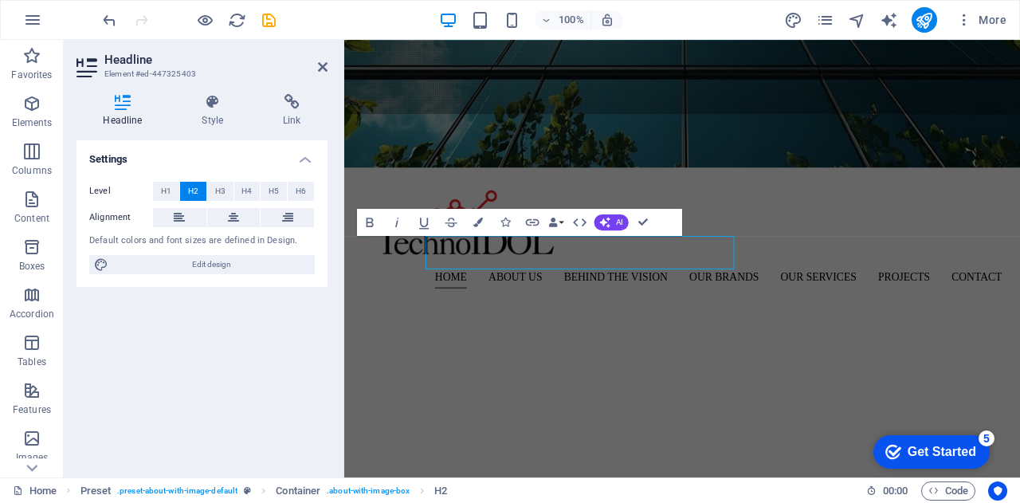
scroll to position [446, 0]
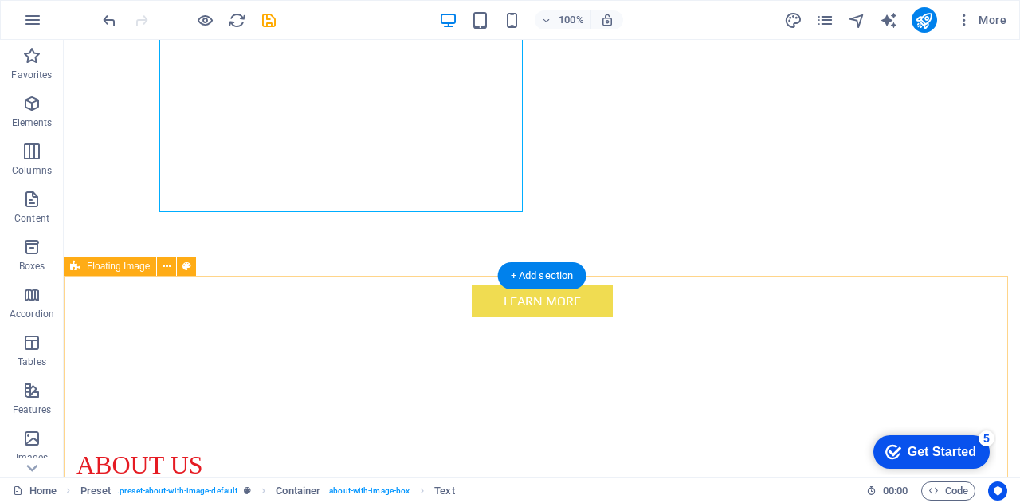
scroll to position [980, 0]
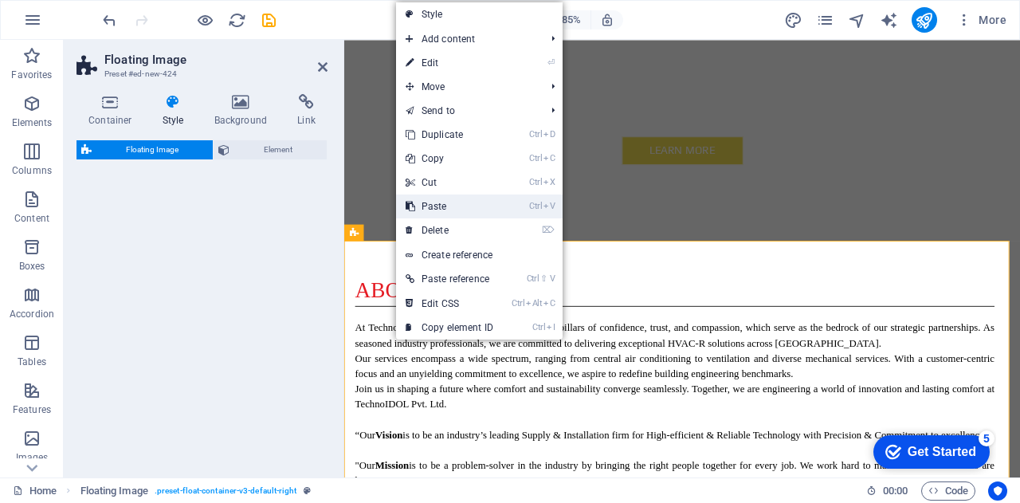
click at [441, 207] on link "Ctrl V Paste" at bounding box center [449, 206] width 107 height 24
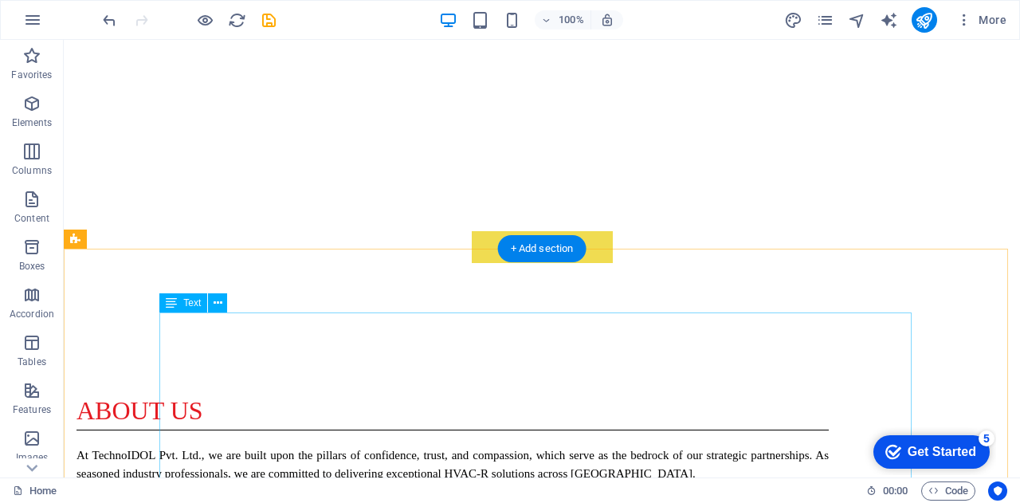
scroll to position [1007, 0]
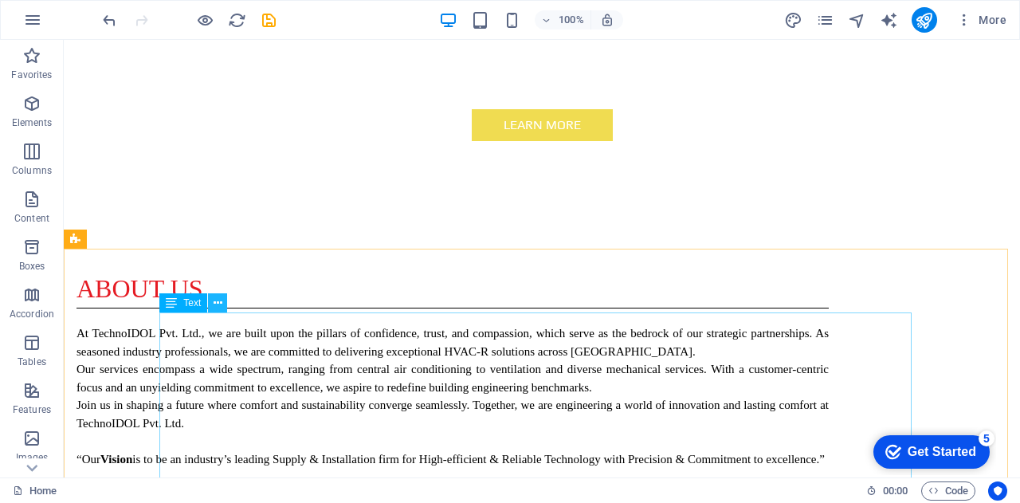
click at [216, 299] on icon at bounding box center [218, 303] width 9 height 17
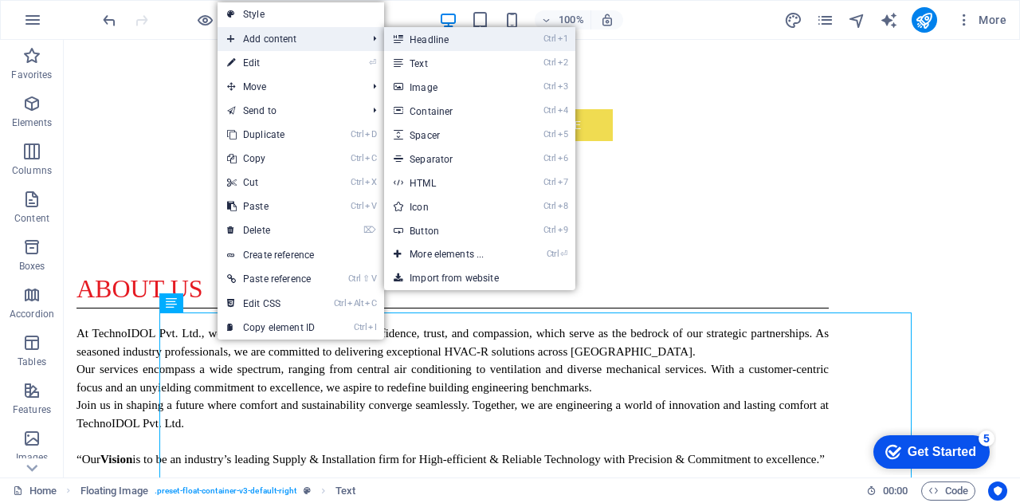
click at [414, 44] on link "Ctrl 1 Headline" at bounding box center [450, 39] width 132 height 24
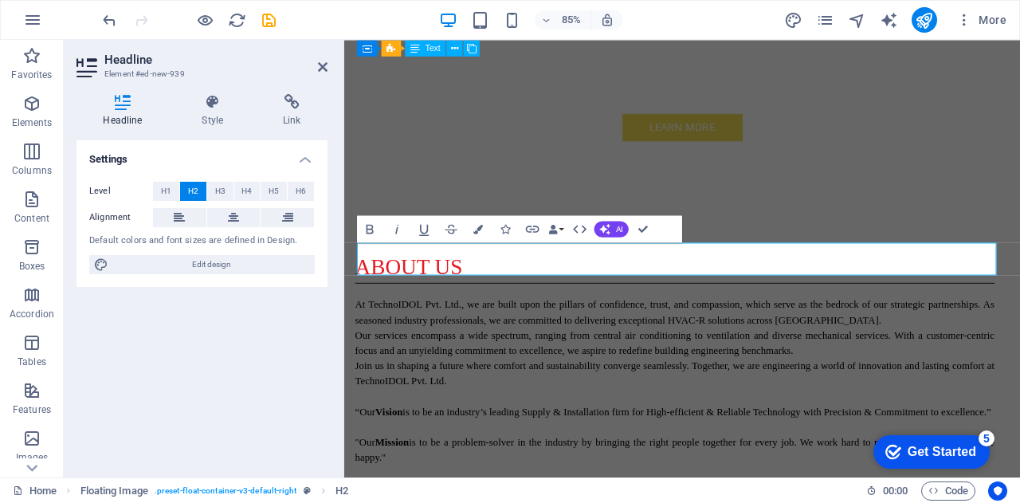
scroll to position [1423, 0]
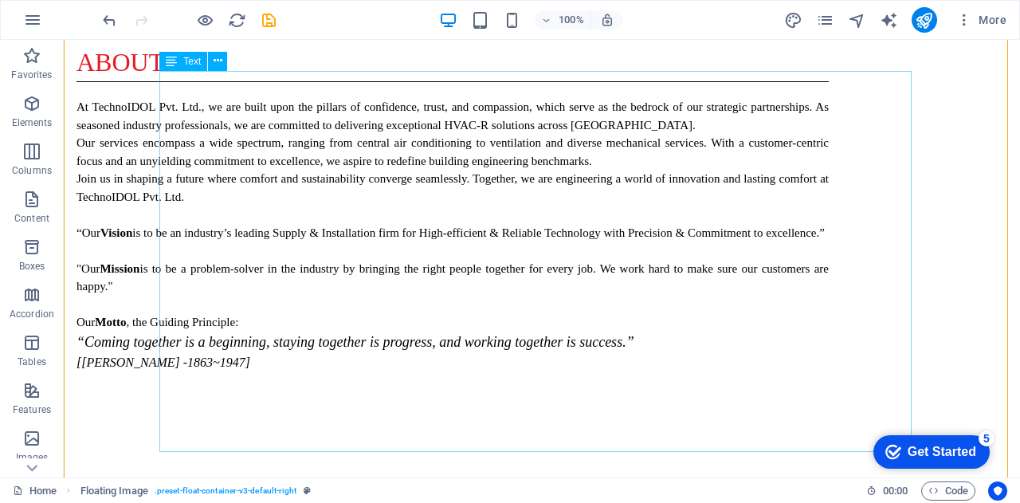
scroll to position [1251, 0]
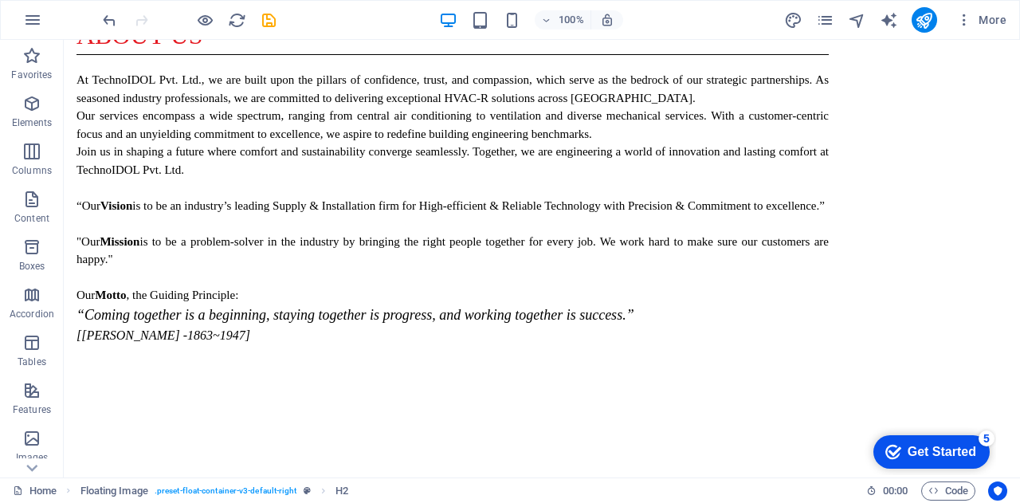
scroll to position [1287, 0]
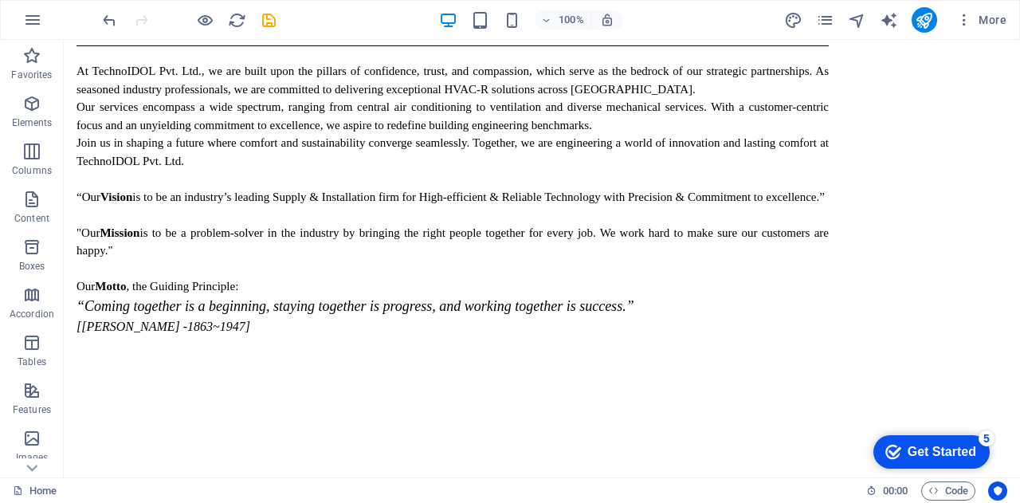
drag, startPoint x: 253, startPoint y: 468, endPoint x: 249, endPoint y: 382, distance: 86.2
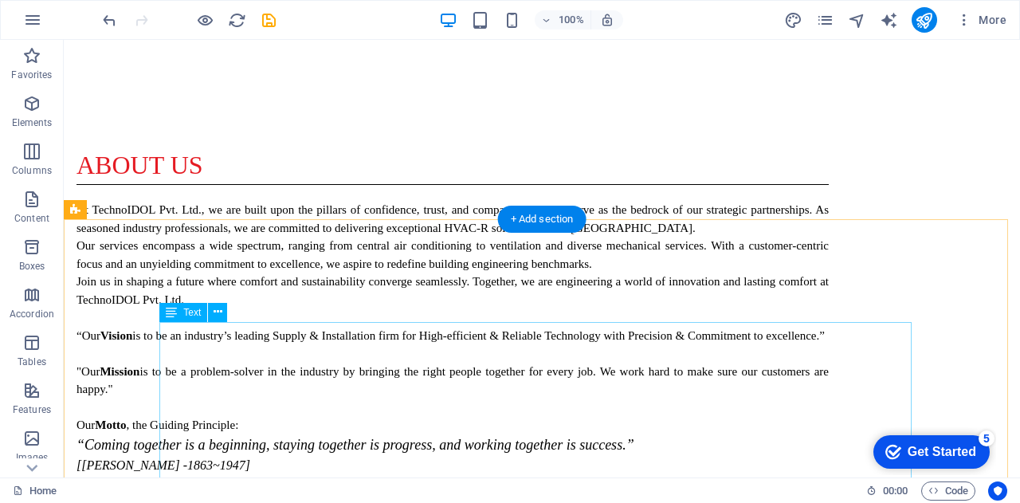
scroll to position [1165, 0]
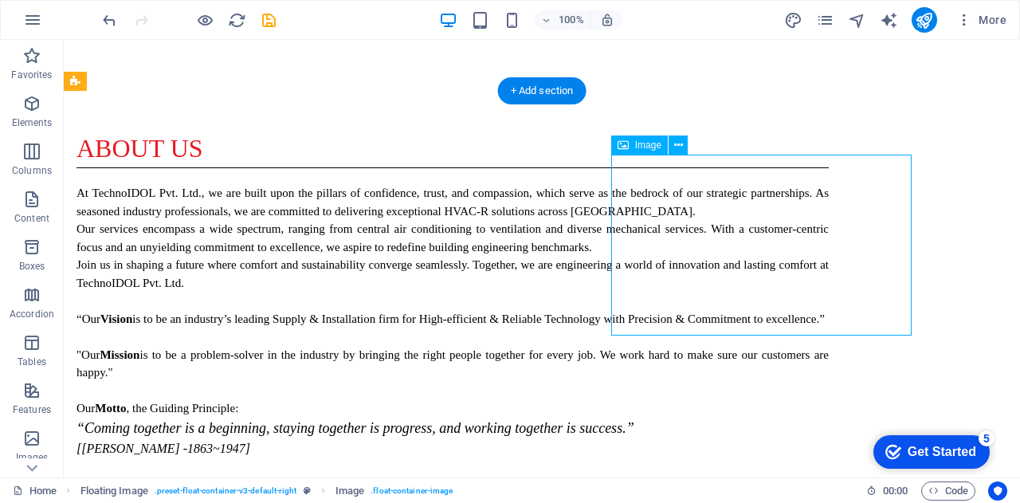
select select "%"
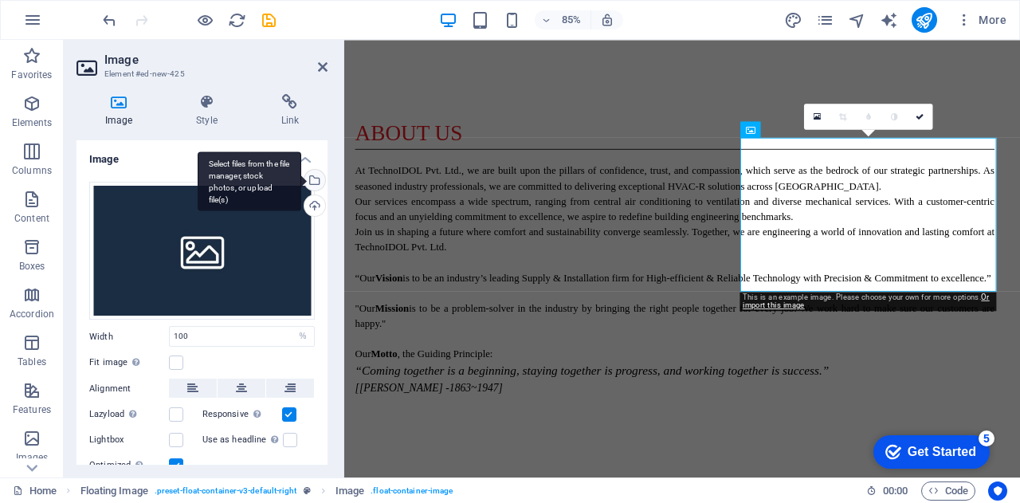
click at [312, 180] on div "Select files from the file manager, stock photos, or upload file(s)" at bounding box center [313, 182] width 24 height 24
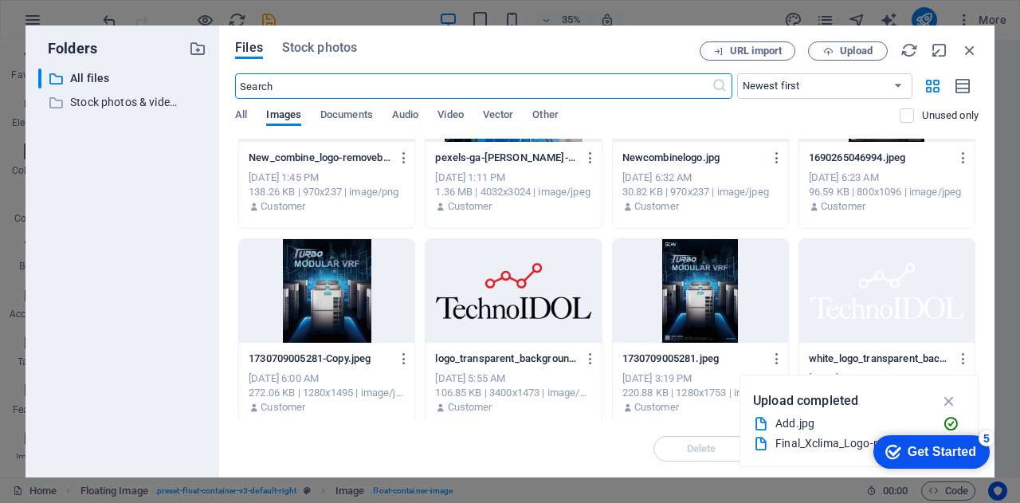
scroll to position [913, 0]
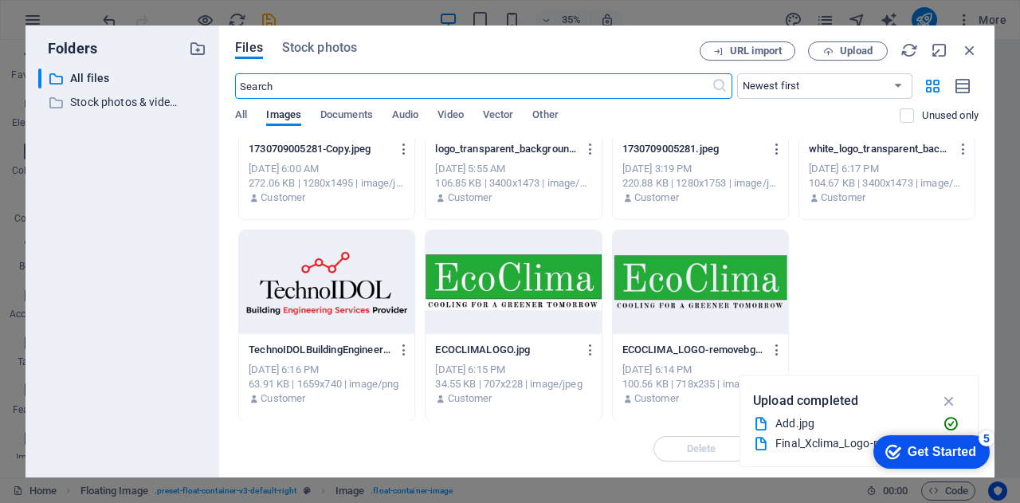
click at [333, 320] on div at bounding box center [326, 282] width 175 height 104
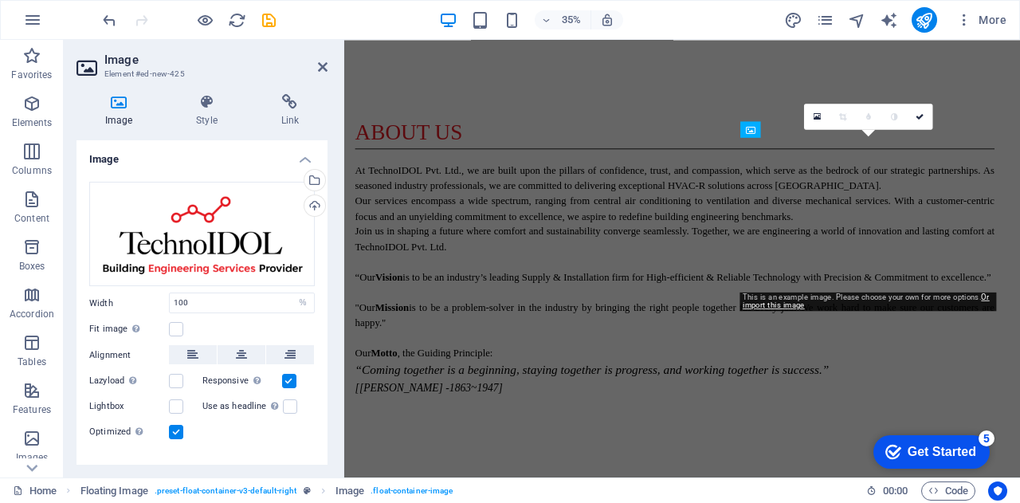
scroll to position [1165, 0]
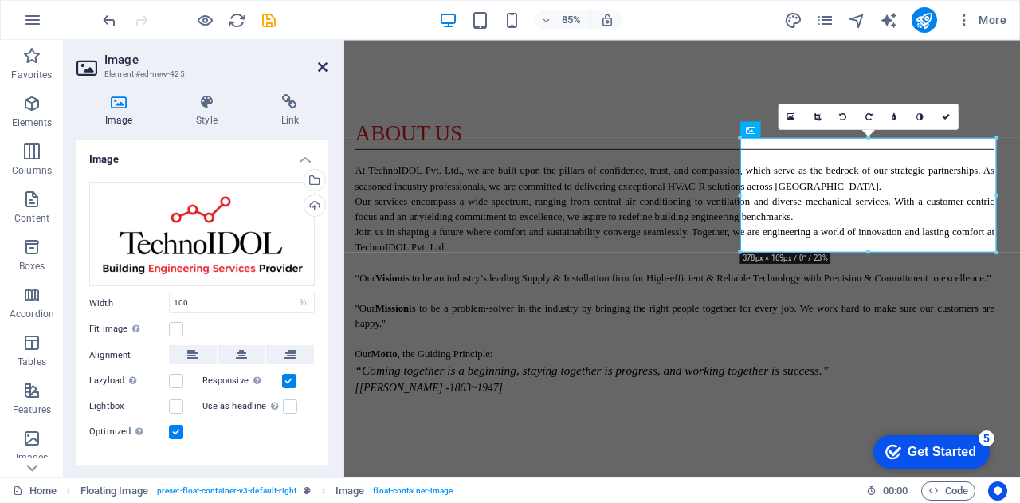
click at [323, 69] on icon at bounding box center [323, 67] width 10 height 13
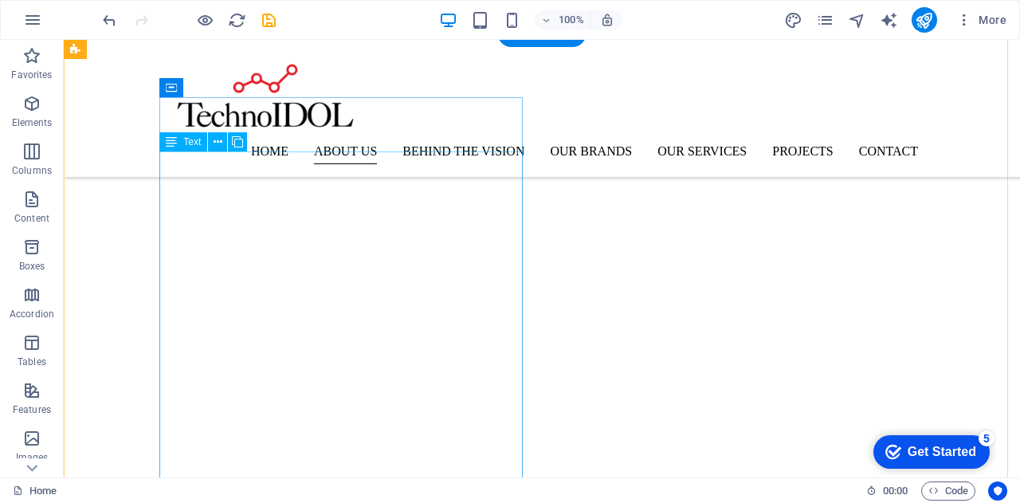
scroll to position [465, 0]
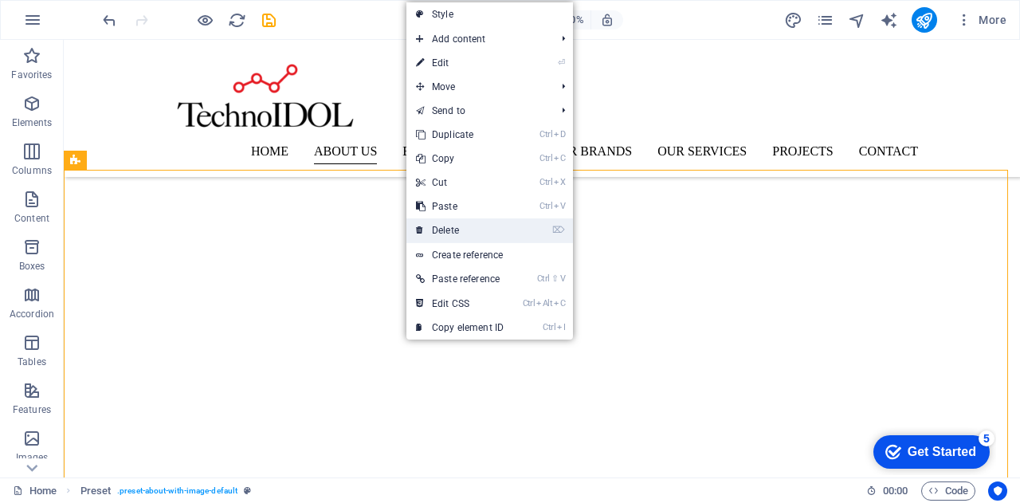
drag, startPoint x: 342, startPoint y: 168, endPoint x: 439, endPoint y: 225, distance: 112.5
click at [439, 225] on link "⌦ Delete" at bounding box center [460, 230] width 107 height 24
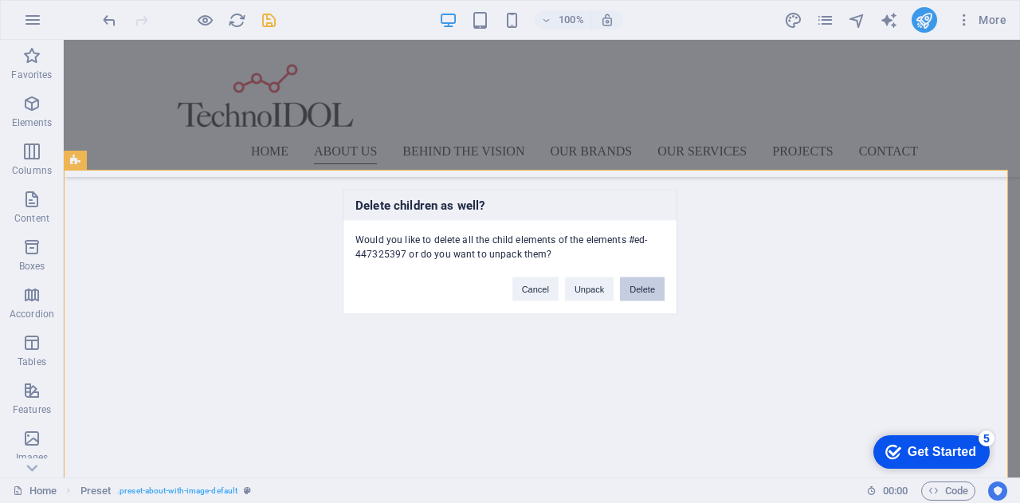
click at [641, 290] on button "Delete" at bounding box center [642, 289] width 45 height 24
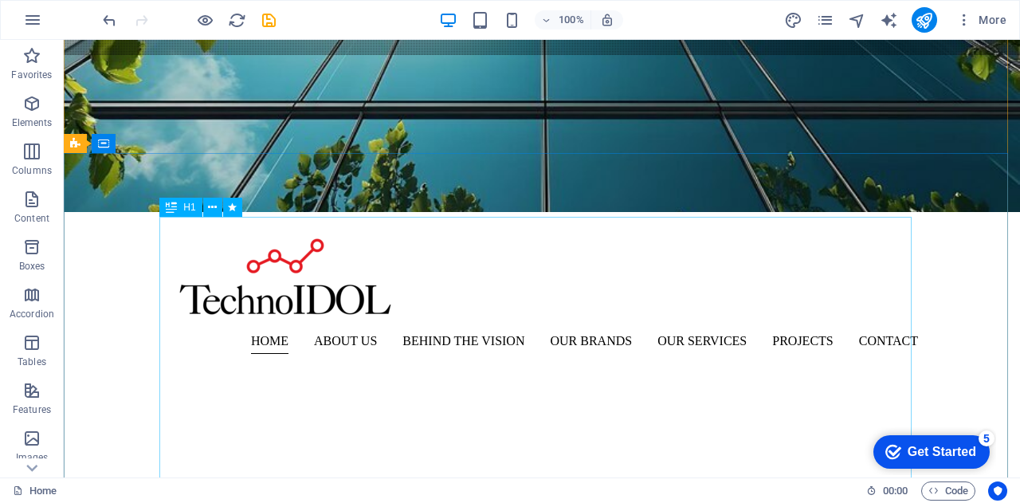
scroll to position [0, 0]
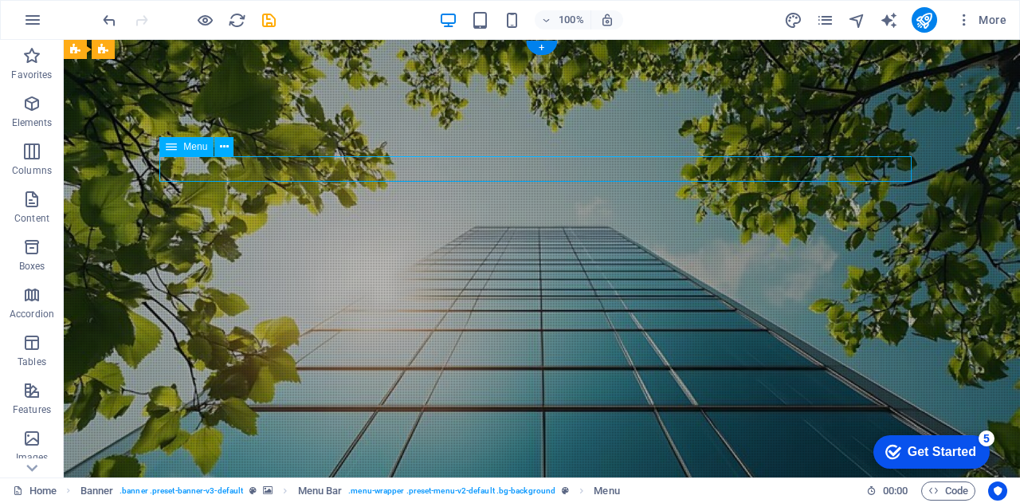
select select
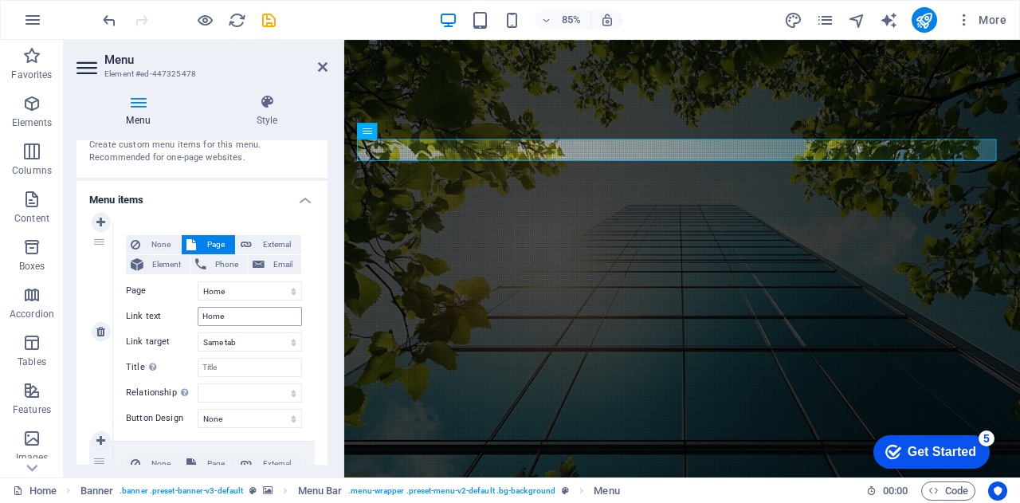
scroll to position [190, 0]
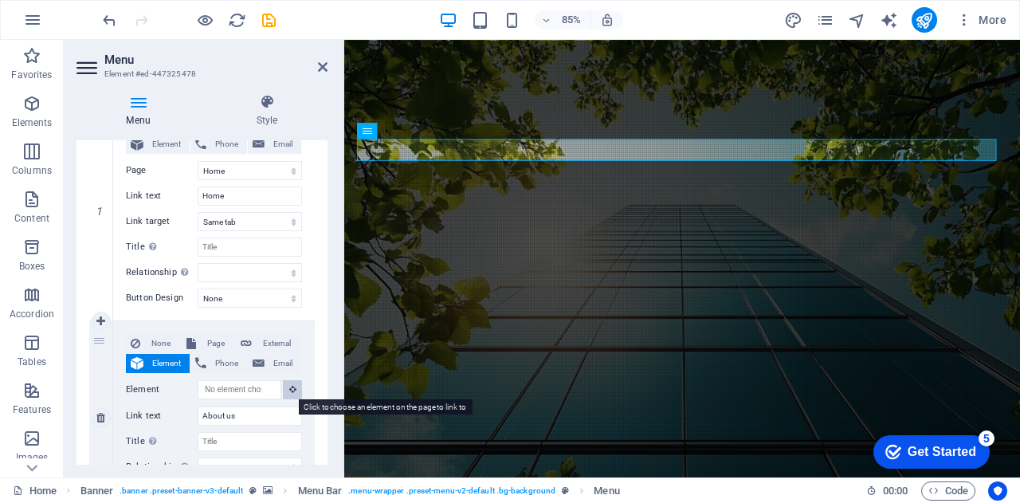
click at [289, 391] on icon at bounding box center [292, 389] width 7 height 8
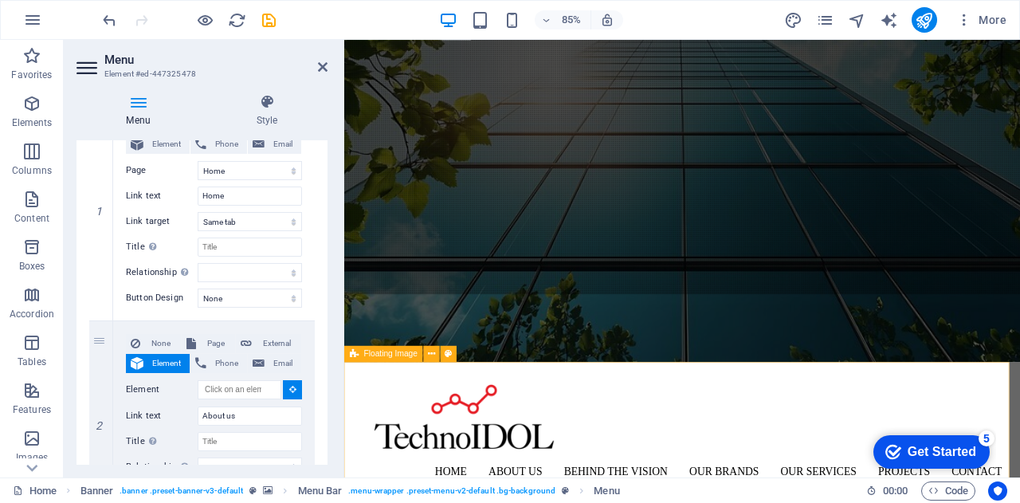
scroll to position [371, 0]
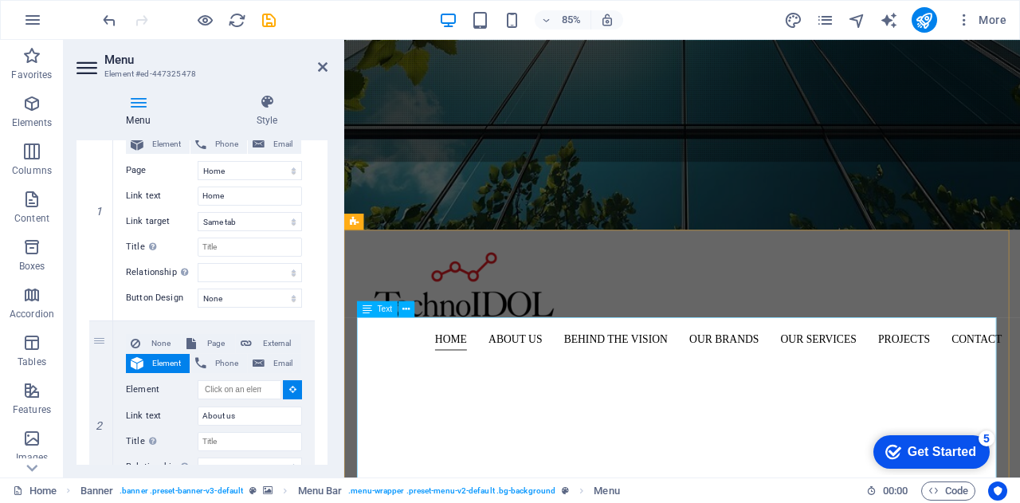
select select
type input "#ed-new-426"
select select
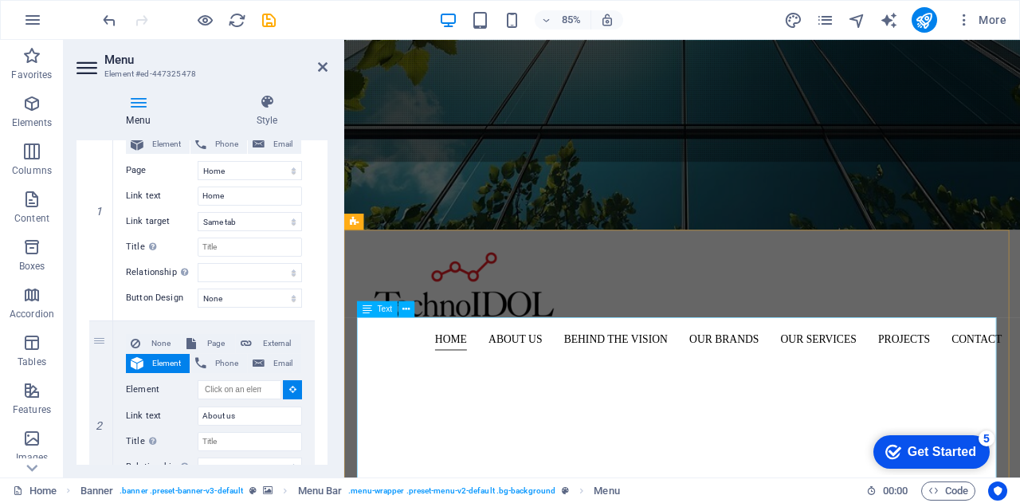
select select
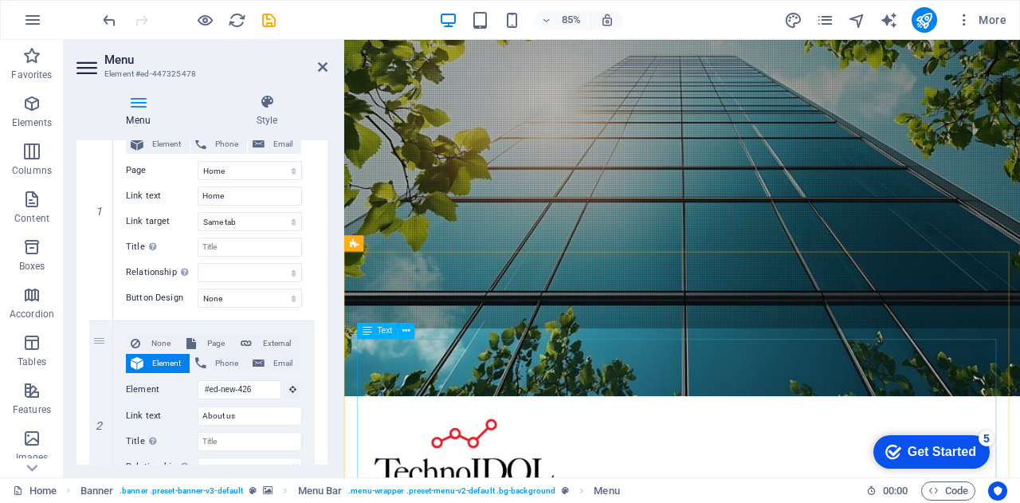
scroll to position [0, 0]
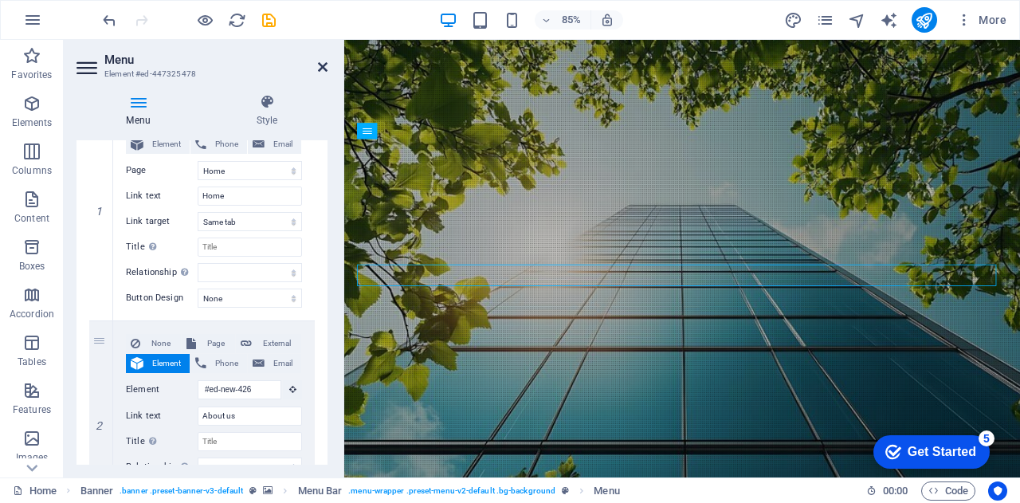
click at [324, 66] on icon at bounding box center [323, 67] width 10 height 13
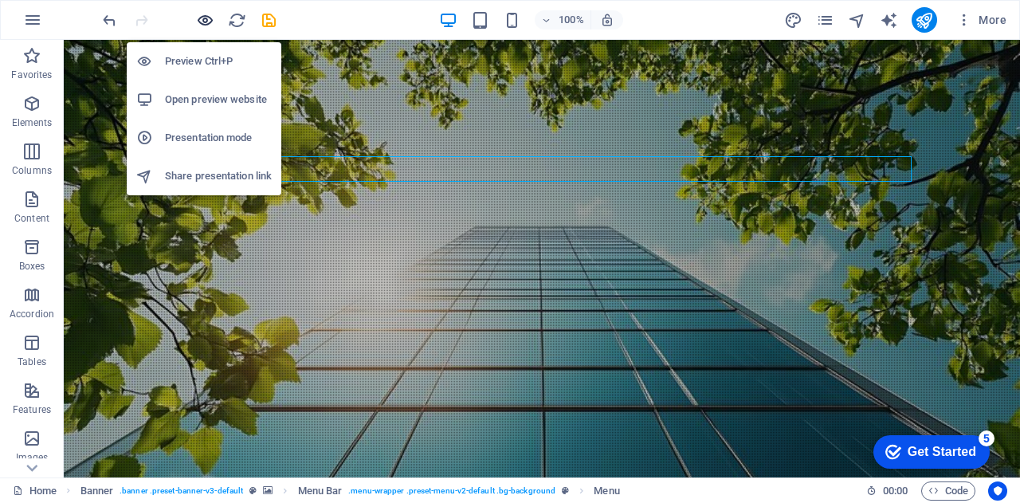
click at [206, 17] on icon "button" at bounding box center [205, 20] width 18 height 18
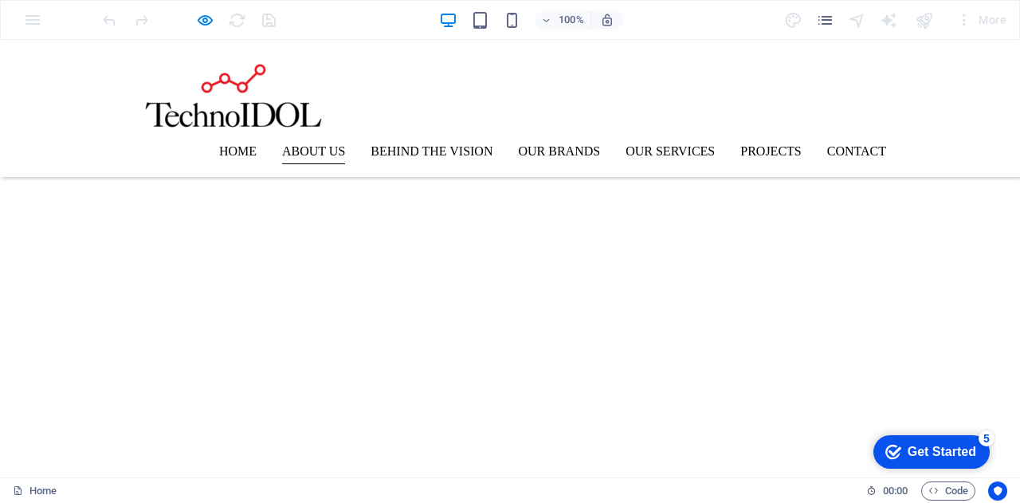
scroll to position [521, 0]
click at [237, 146] on link "Home" at bounding box center [237, 152] width 37 height 26
click at [230, 155] on link "Home" at bounding box center [237, 152] width 37 height 26
click at [391, 152] on link "Behind the Vision" at bounding box center [432, 152] width 122 height 26
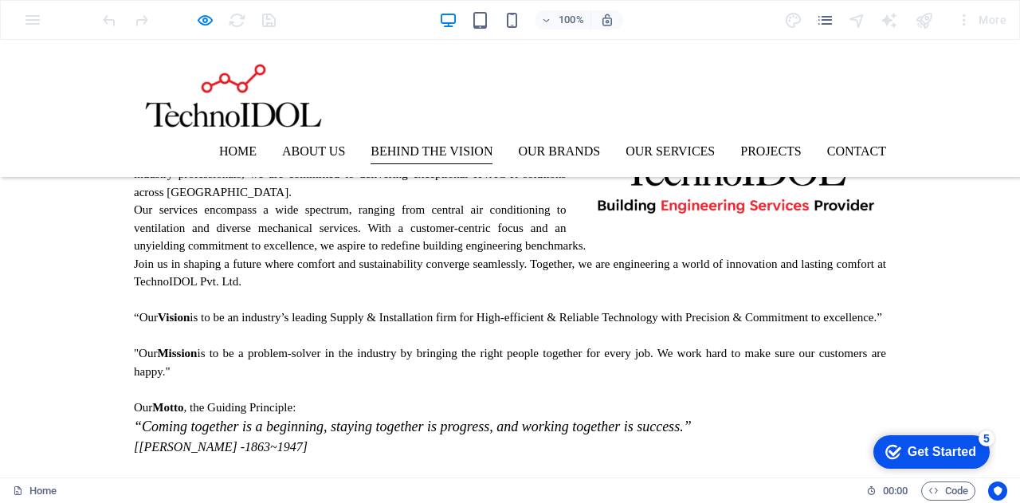
scroll to position [1203, 0]
click at [543, 156] on link "Our Brands" at bounding box center [559, 152] width 82 height 26
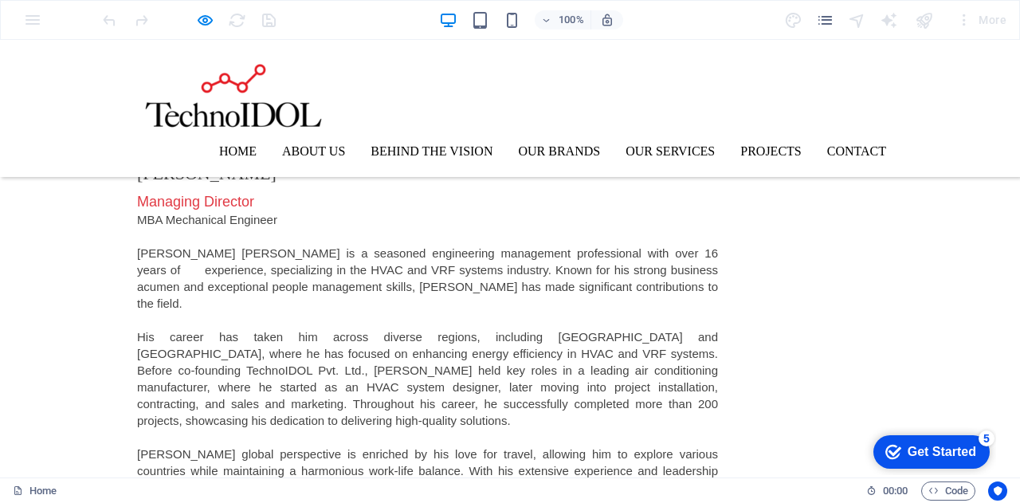
scroll to position [1701, 0]
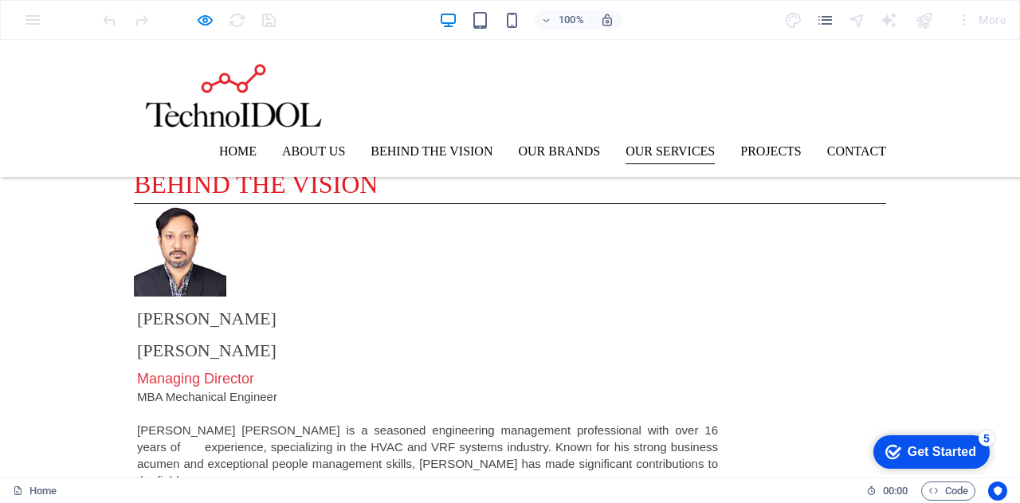
click at [657, 148] on link "Our Services" at bounding box center [670, 152] width 89 height 26
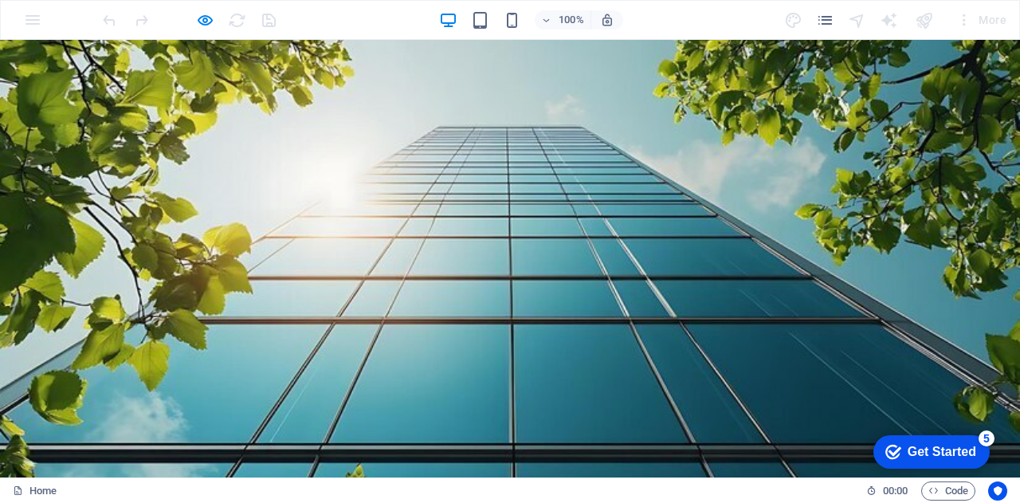
scroll to position [72, 0]
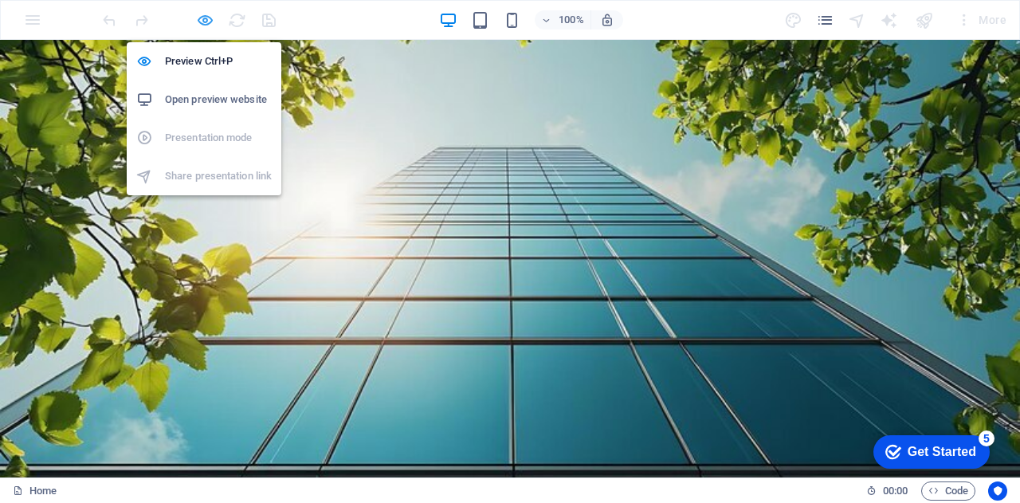
click at [204, 20] on icon "button" at bounding box center [205, 20] width 18 height 18
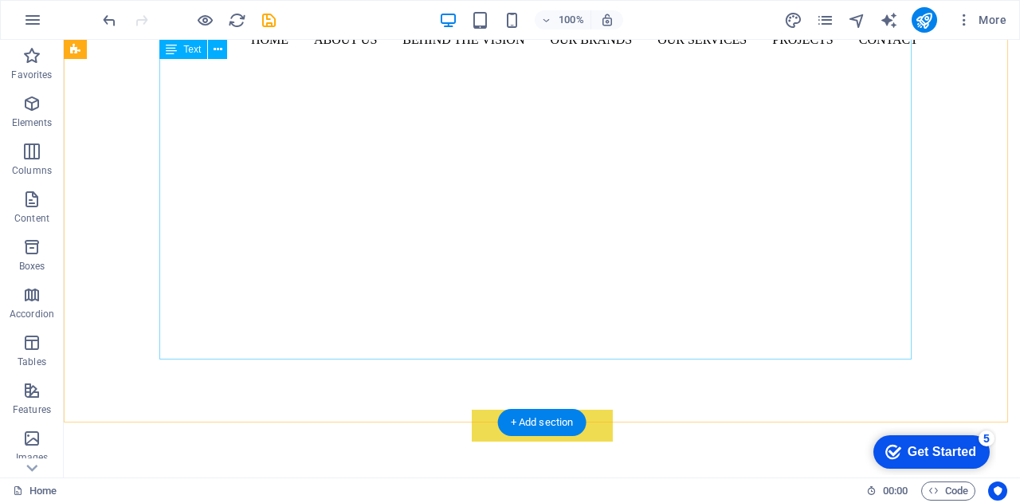
scroll to position [840, 0]
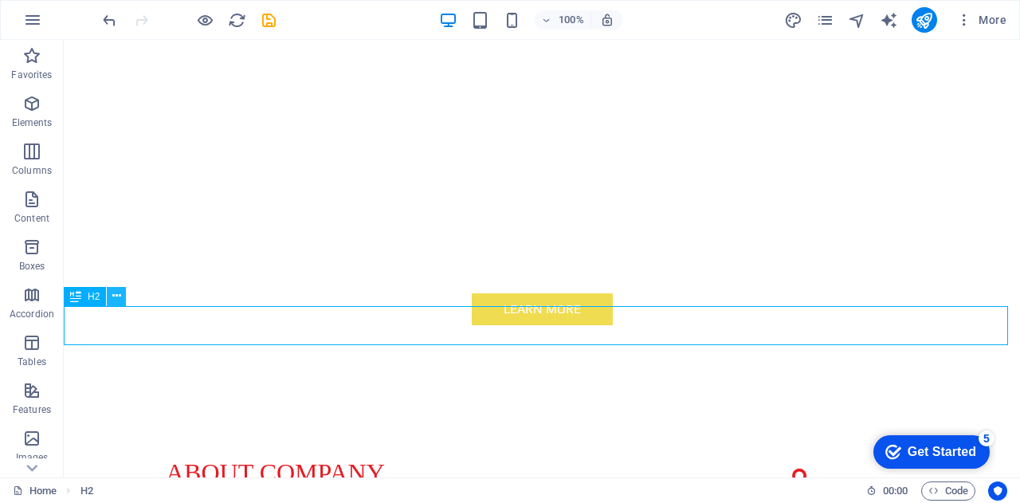
click at [120, 304] on icon at bounding box center [116, 296] width 9 height 17
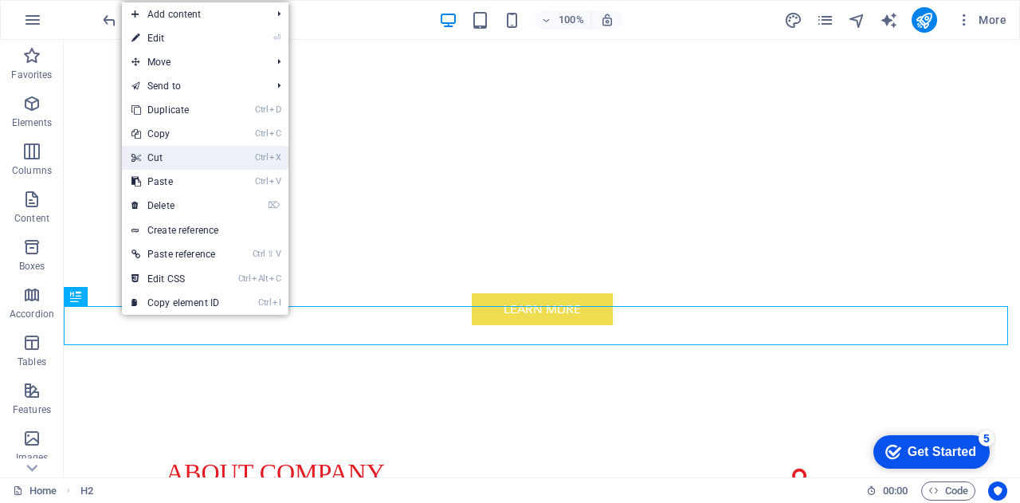
click at [191, 157] on link "Ctrl X Cut" at bounding box center [175, 158] width 107 height 24
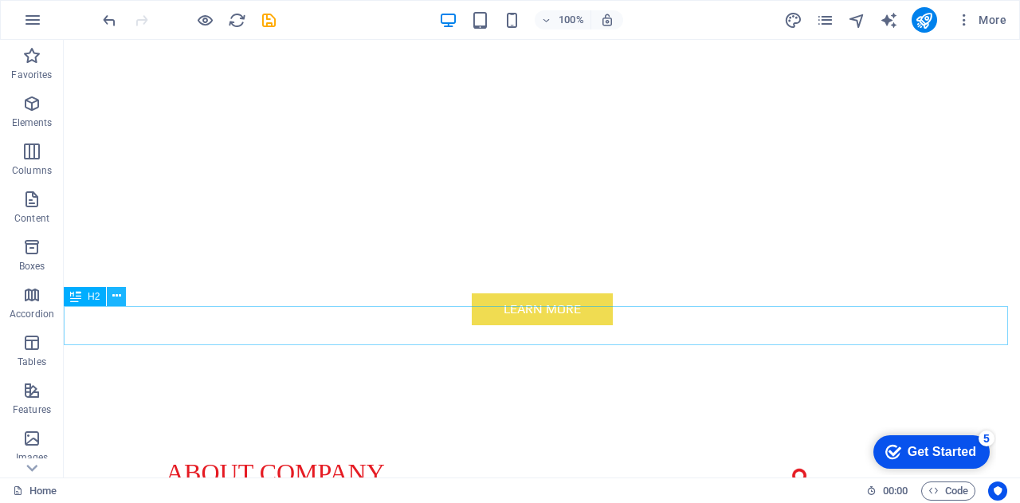
click at [118, 295] on icon at bounding box center [116, 296] width 9 height 17
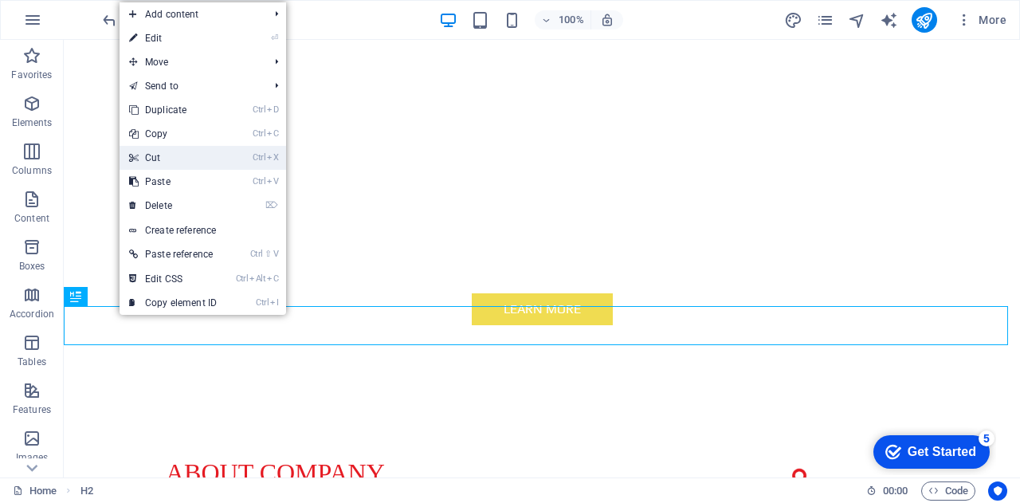
click at [169, 162] on link "Ctrl X Cut" at bounding box center [173, 158] width 107 height 24
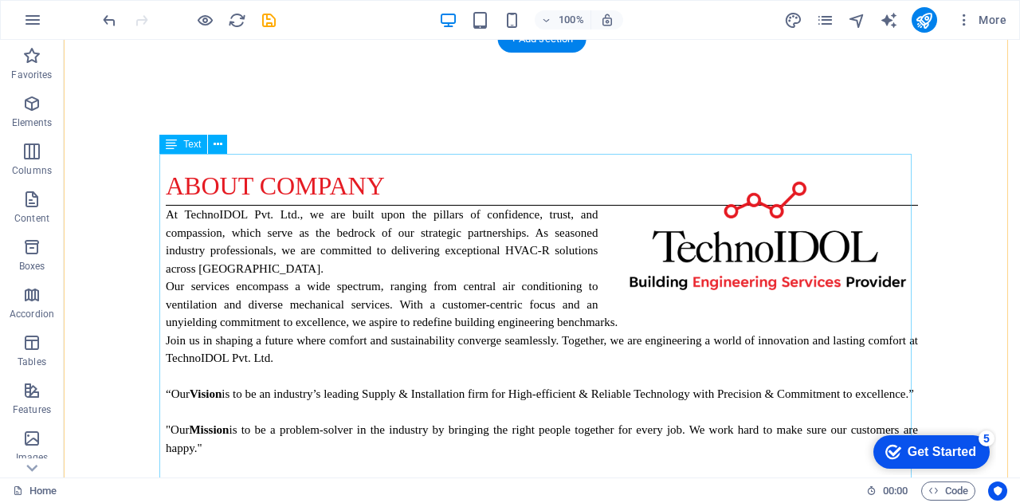
scroll to position [1138, 0]
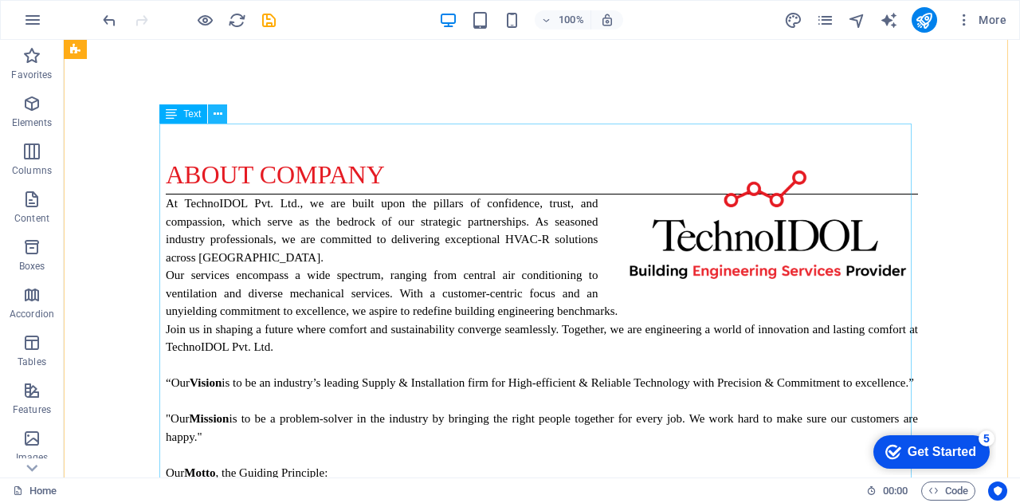
click at [219, 114] on icon at bounding box center [218, 114] width 9 height 17
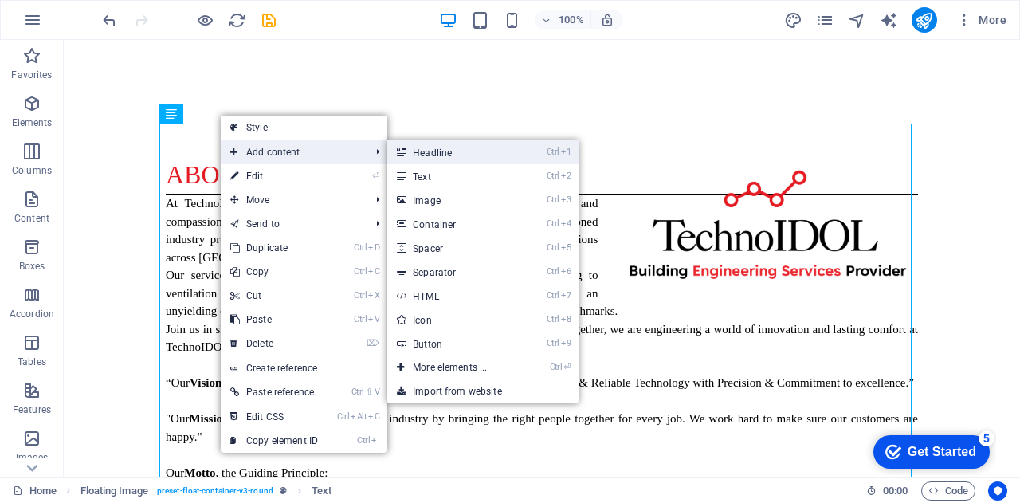
click at [419, 153] on link "Ctrl 1 Headline" at bounding box center [453, 152] width 132 height 24
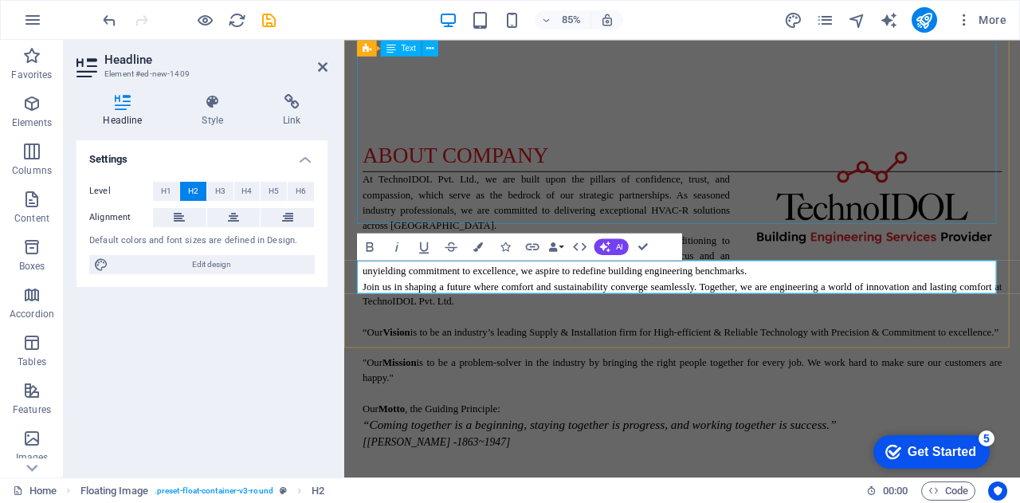
scroll to position [1435, 0]
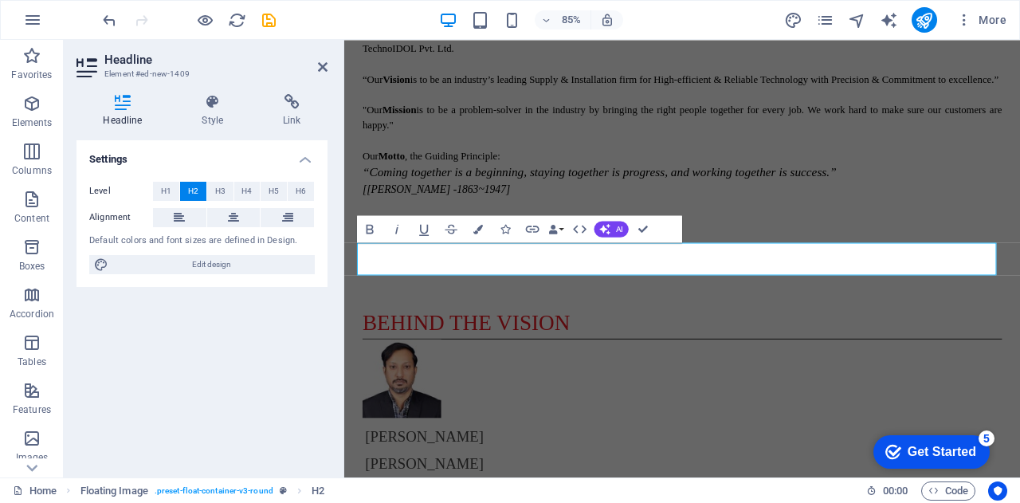
click at [191, 197] on span "H2" at bounding box center [193, 191] width 10 height 19
drag, startPoint x: 557, startPoint y: 307, endPoint x: 301, endPoint y: 293, distance: 256.2
click at [212, 106] on icon at bounding box center [212, 102] width 75 height 16
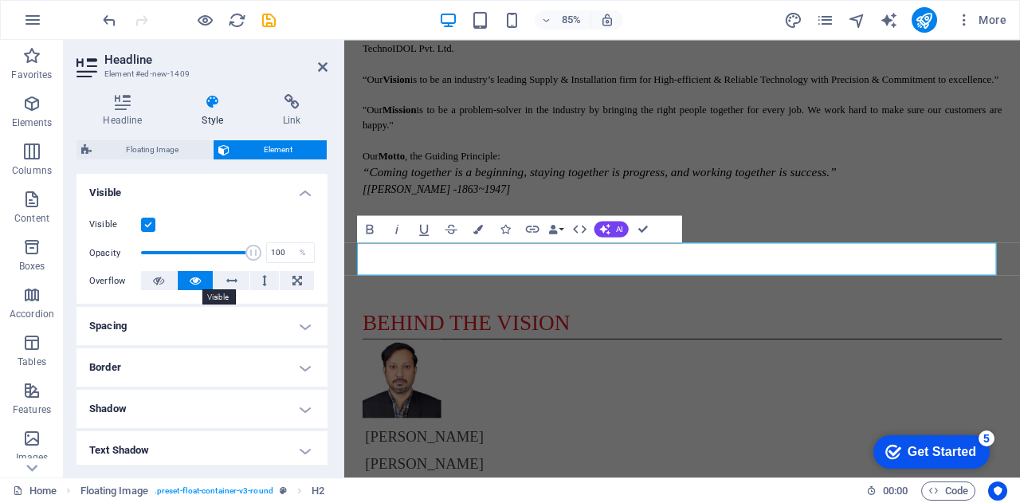
scroll to position [296, 0]
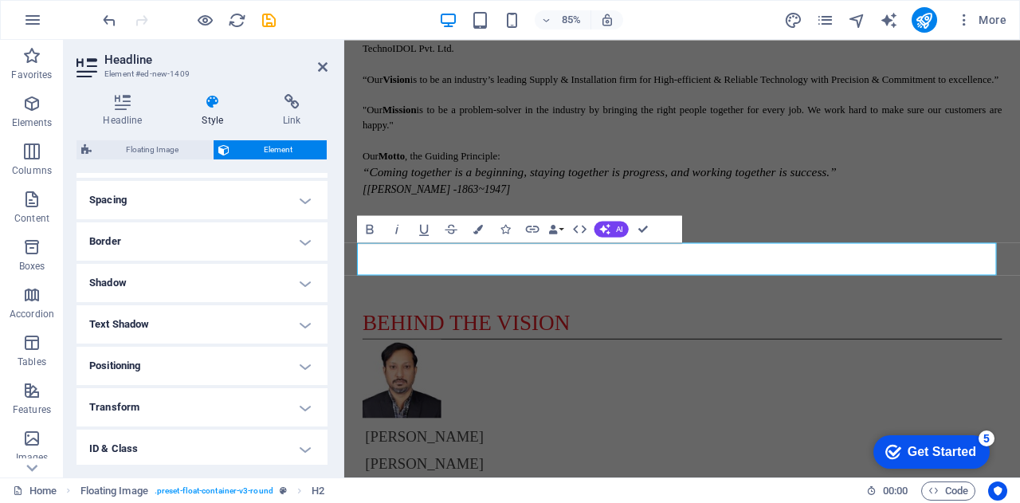
click at [224, 373] on h4 "Positioning" at bounding box center [202, 366] width 251 height 38
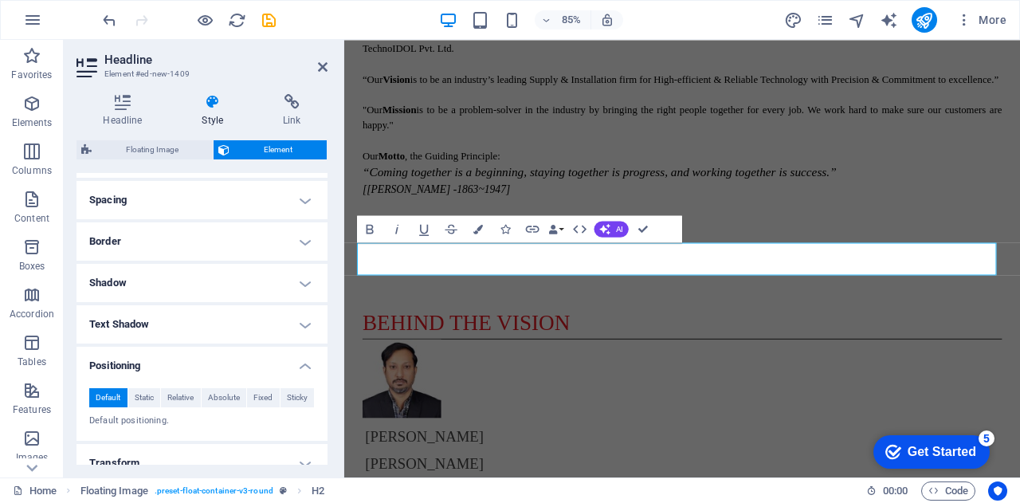
scroll to position [423, 0]
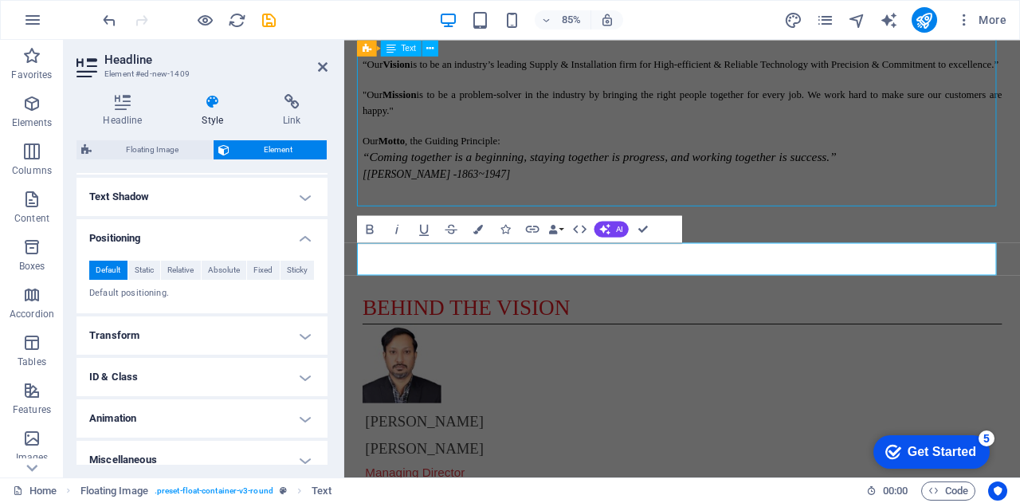
scroll to position [952, 0]
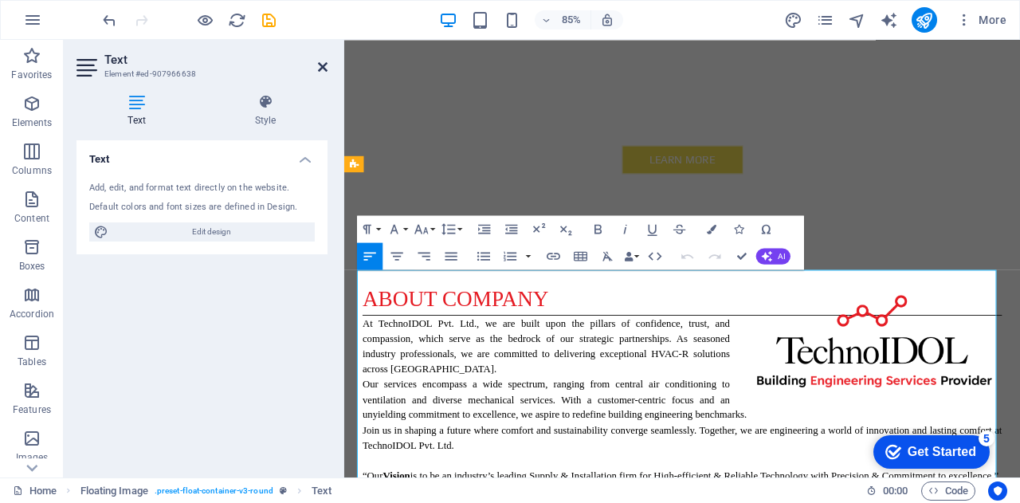
click at [319, 65] on icon at bounding box center [323, 67] width 10 height 13
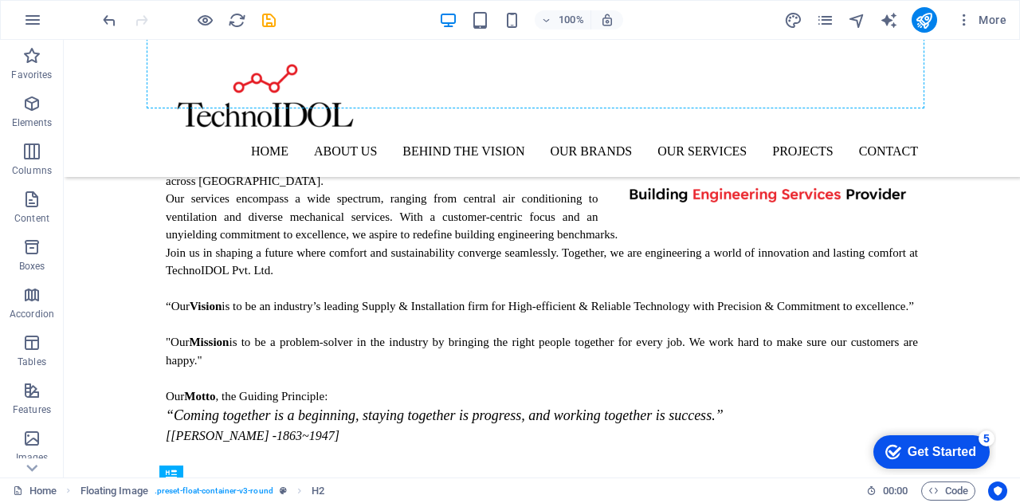
scroll to position [1182, 0]
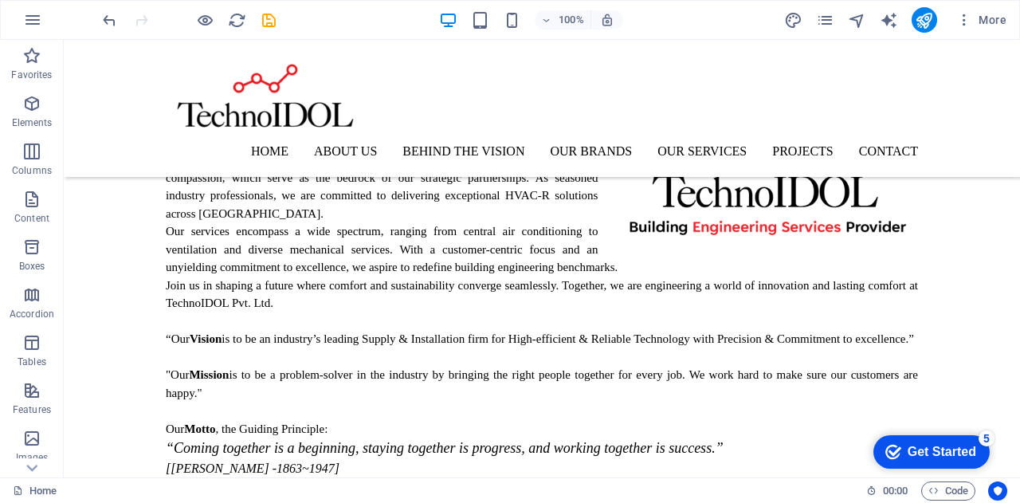
drag, startPoint x: 292, startPoint y: 379, endPoint x: 306, endPoint y: 206, distance: 173.6
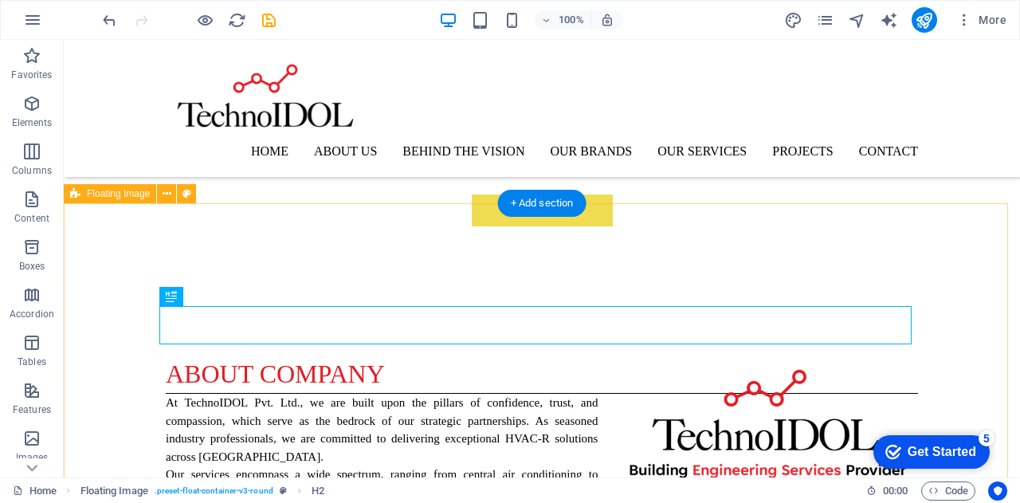
scroll to position [938, 0]
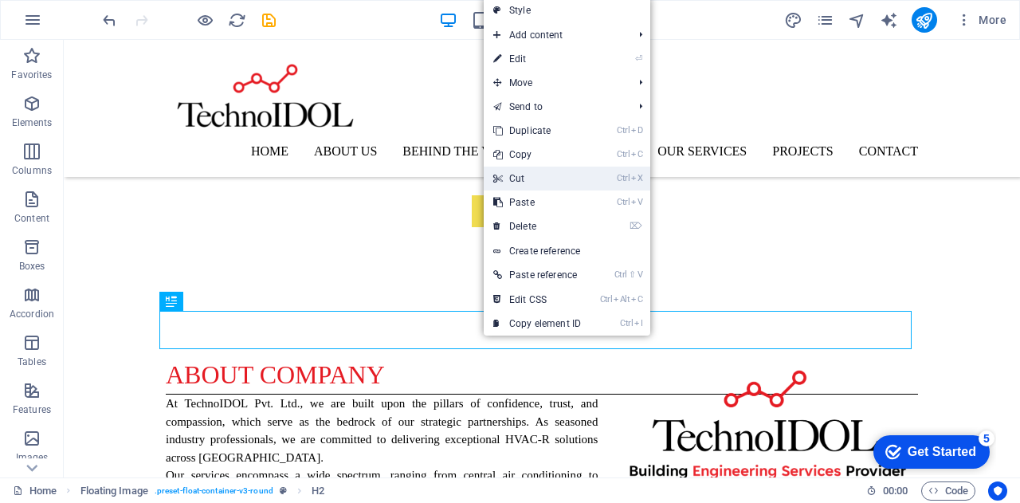
click at [526, 179] on link "Ctrl X Cut" at bounding box center [537, 179] width 107 height 24
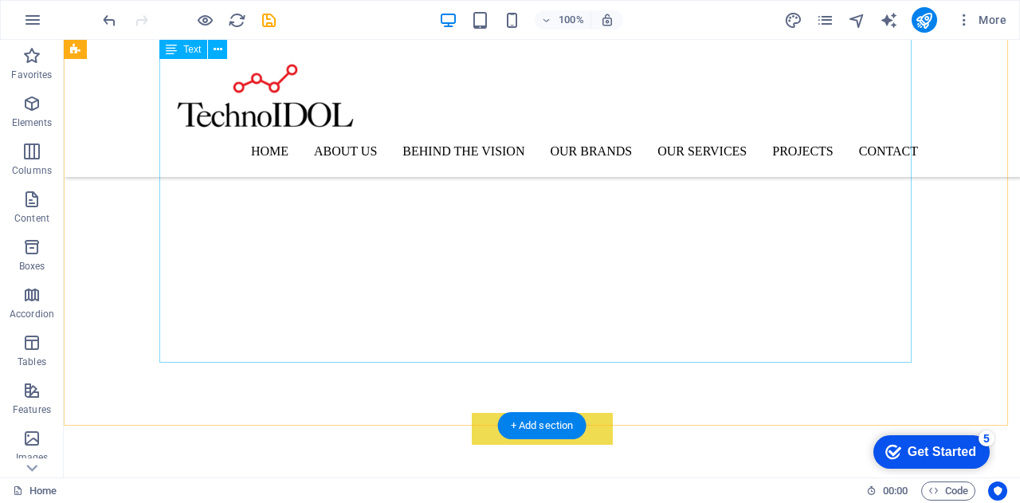
scroll to position [0, 0]
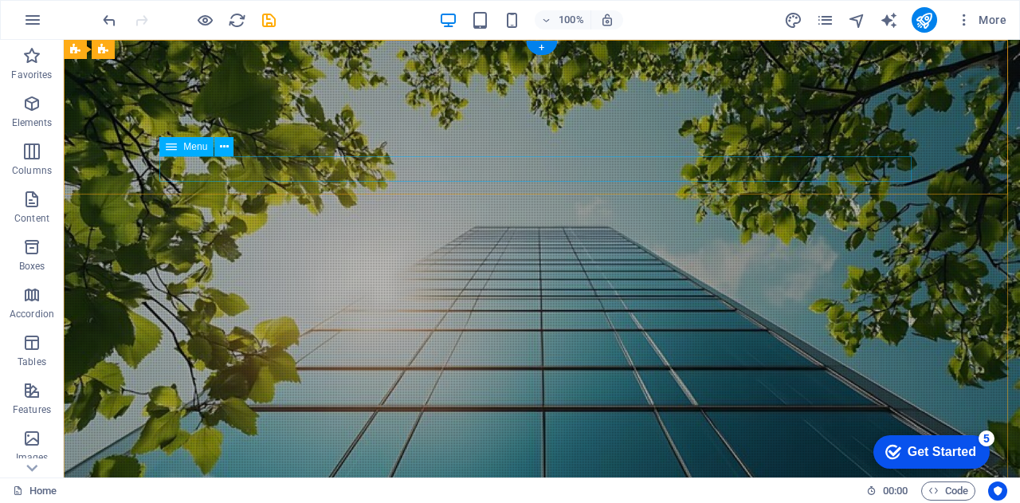
select select
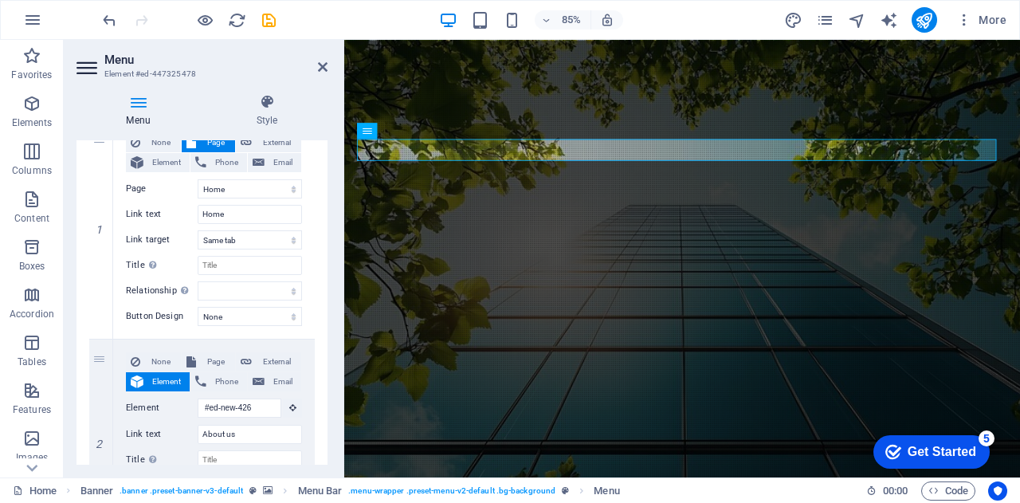
scroll to position [230, 0]
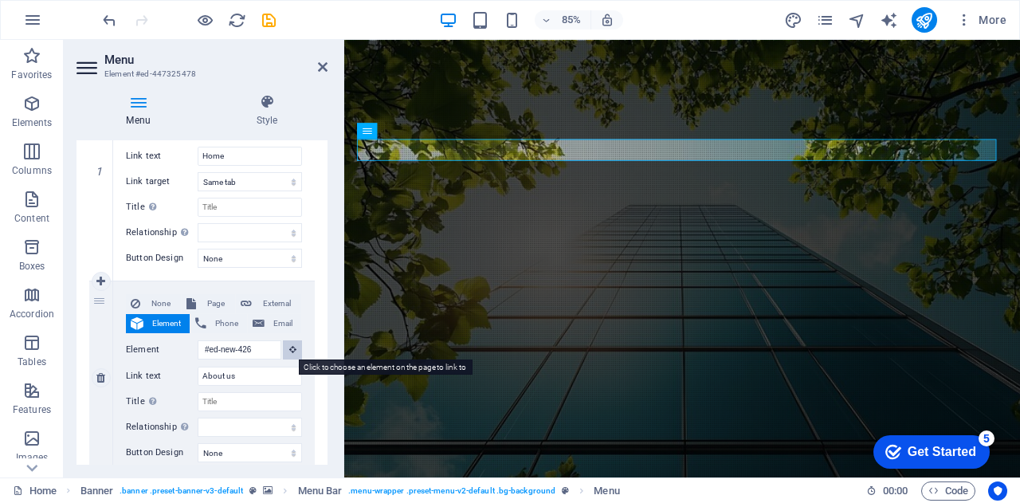
click at [285, 353] on button at bounding box center [292, 349] width 19 height 19
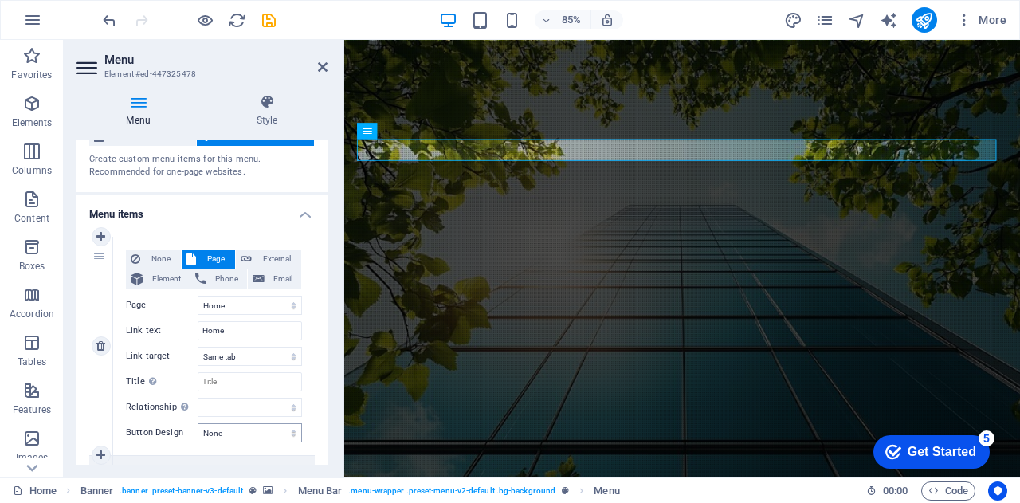
scroll to position [54, 0]
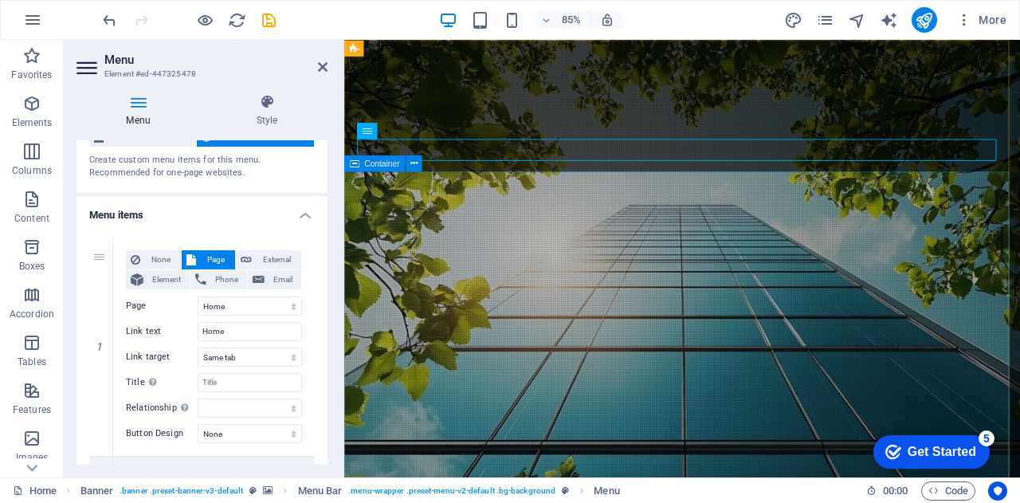
select select
type input "#ed-447325490"
select select
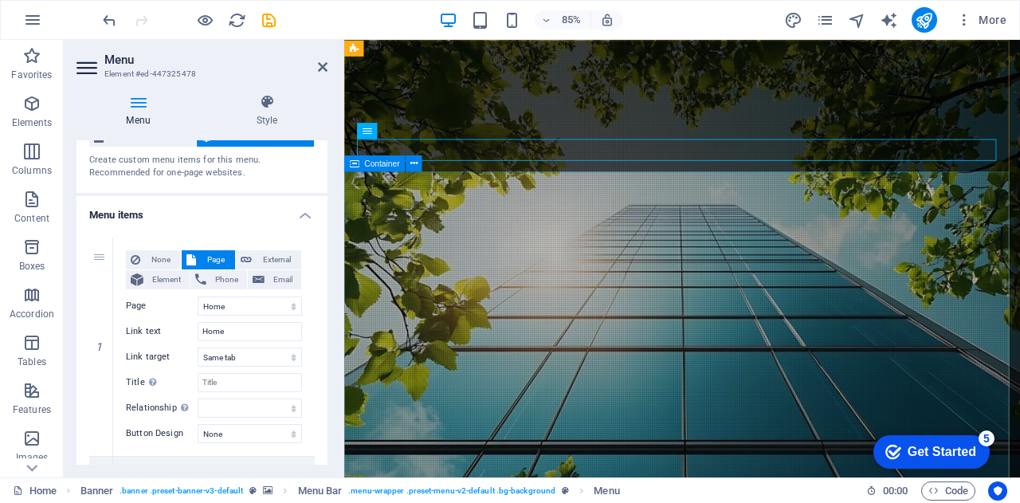
select select
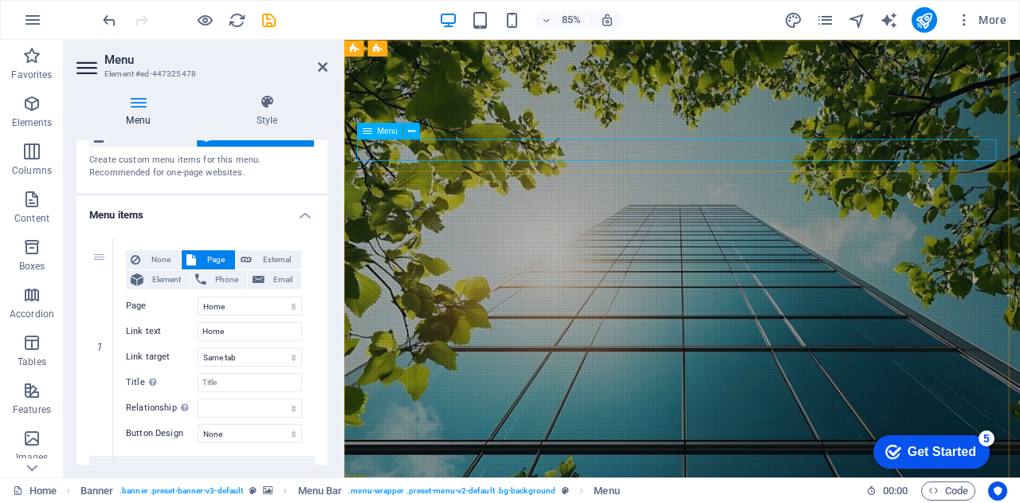
click at [320, 66] on icon at bounding box center [323, 67] width 10 height 13
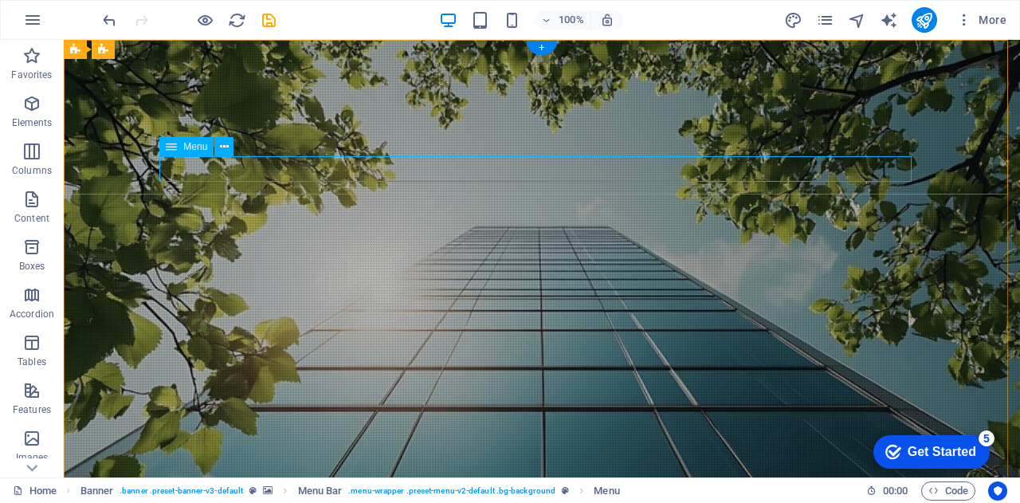
select select
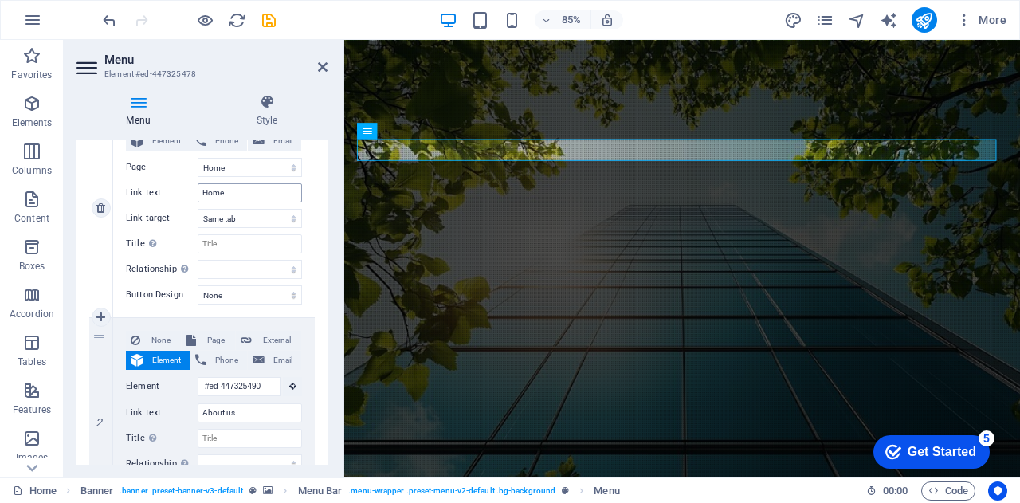
scroll to position [199, 0]
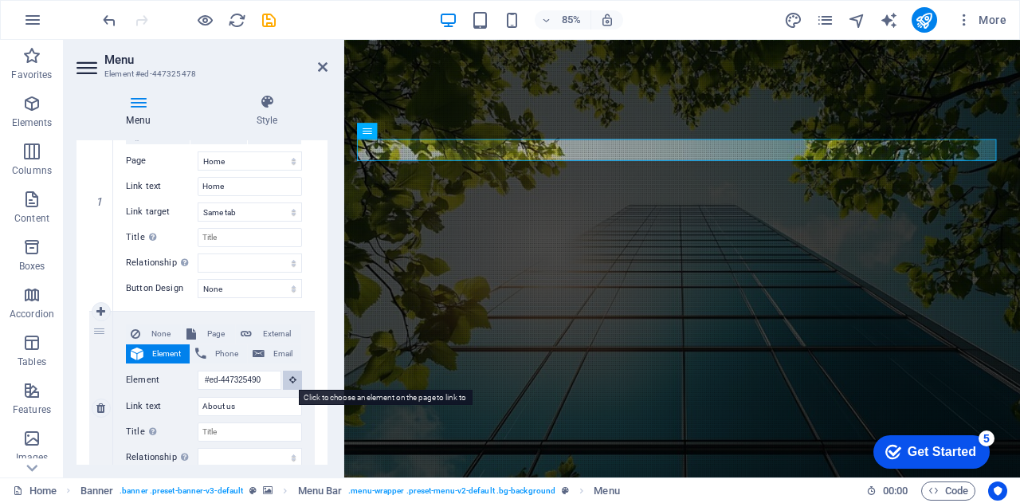
click at [292, 381] on icon at bounding box center [292, 379] width 7 height 8
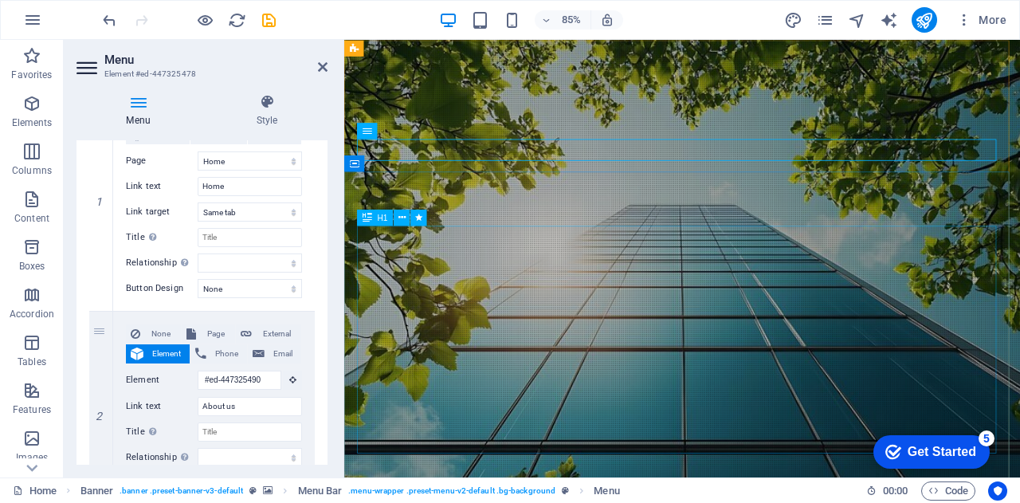
select select
type input "#ed-447325493"
select select
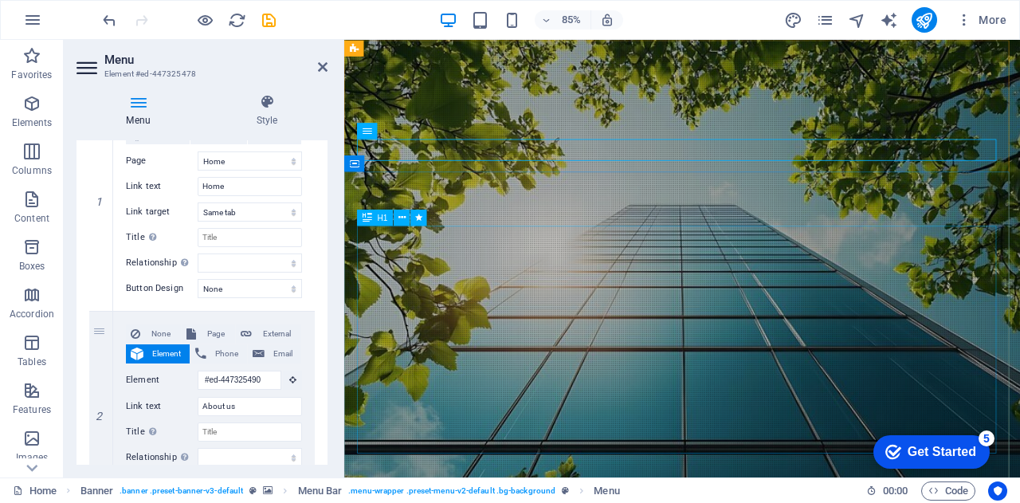
select select
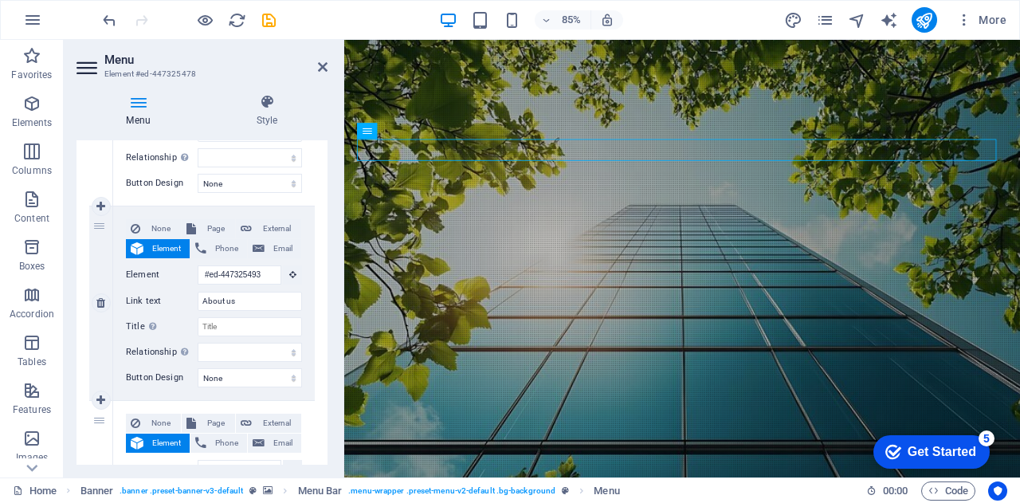
scroll to position [304, 0]
click at [289, 273] on icon at bounding box center [292, 274] width 7 height 8
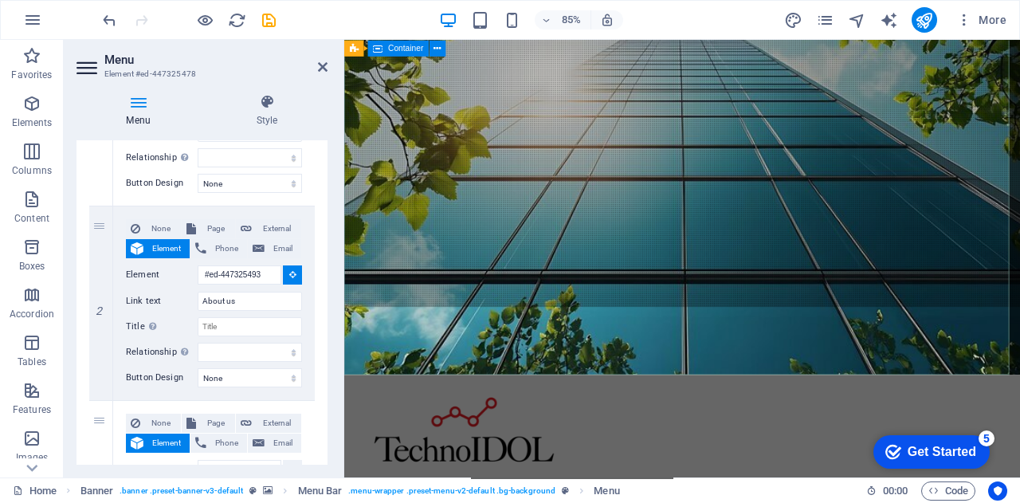
scroll to position [314, 0]
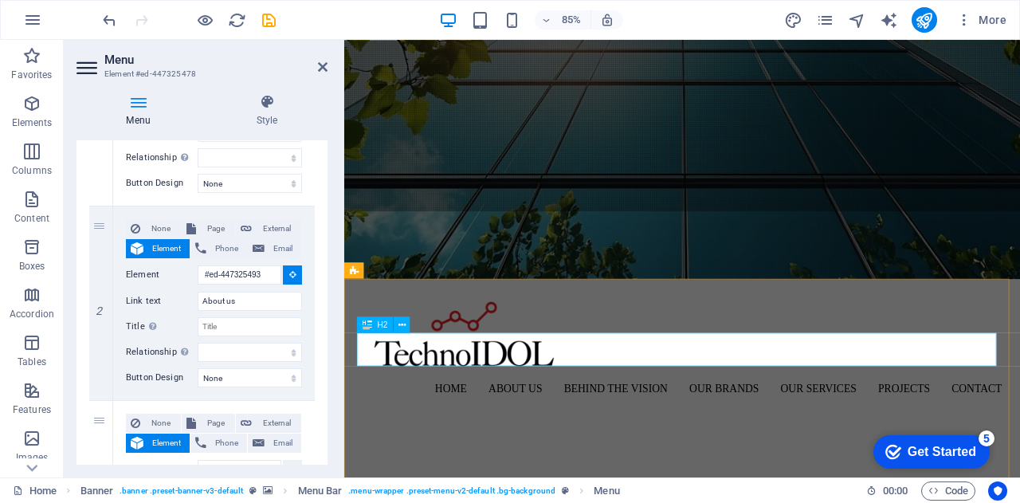
select select
type input "#ed-new-939"
select select
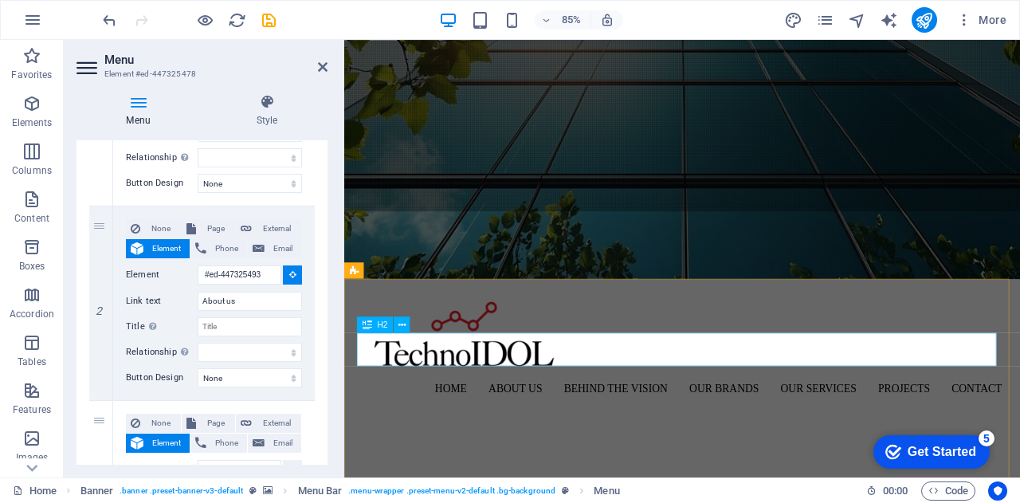
select select
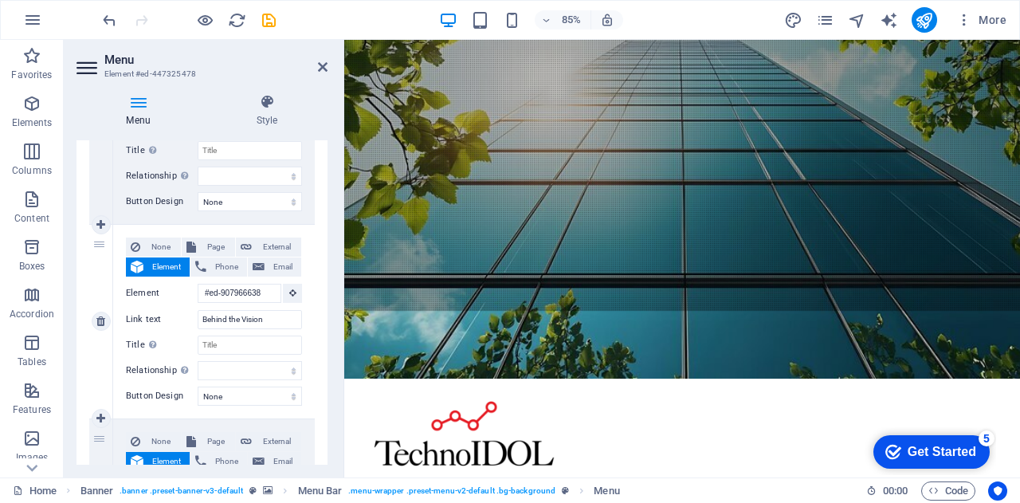
scroll to position [0, 0]
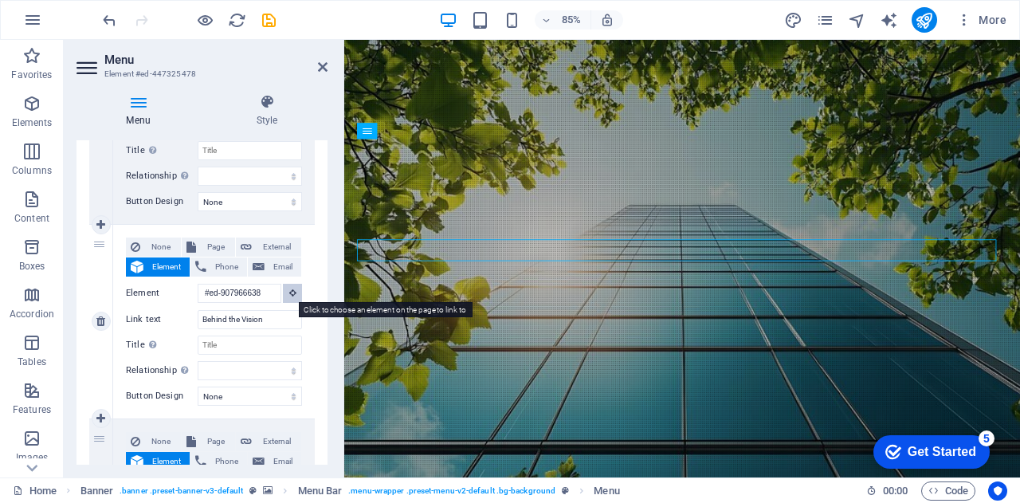
click at [290, 293] on icon at bounding box center [292, 293] width 7 height 8
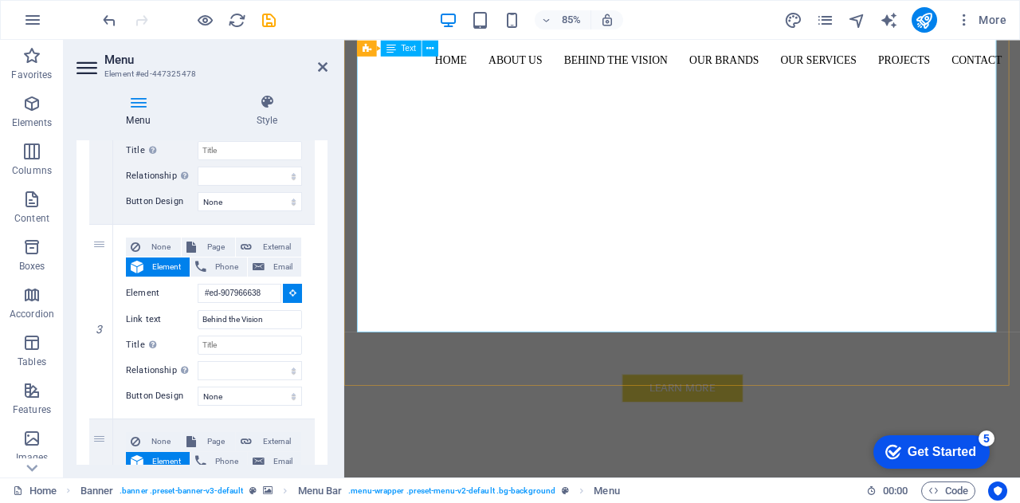
scroll to position [798, 0]
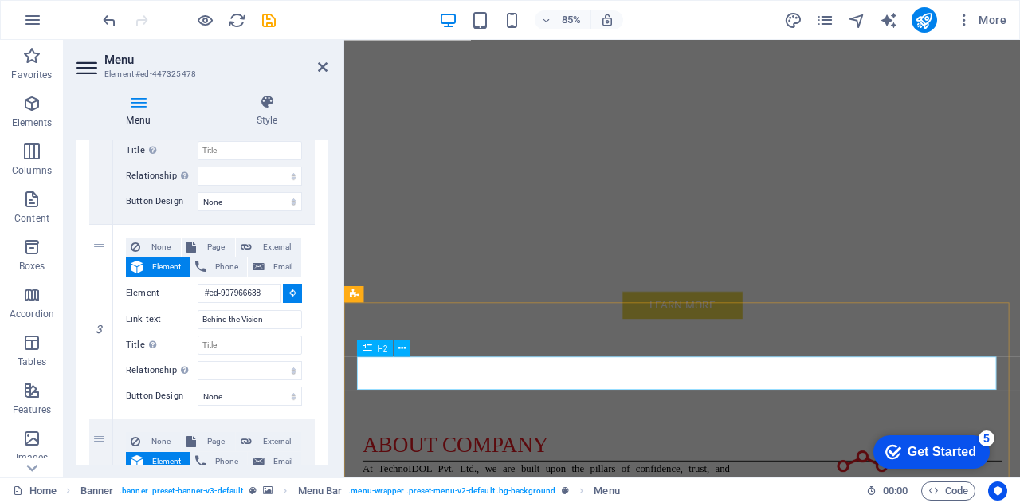
select select
type input "#ed-907966632"
select select
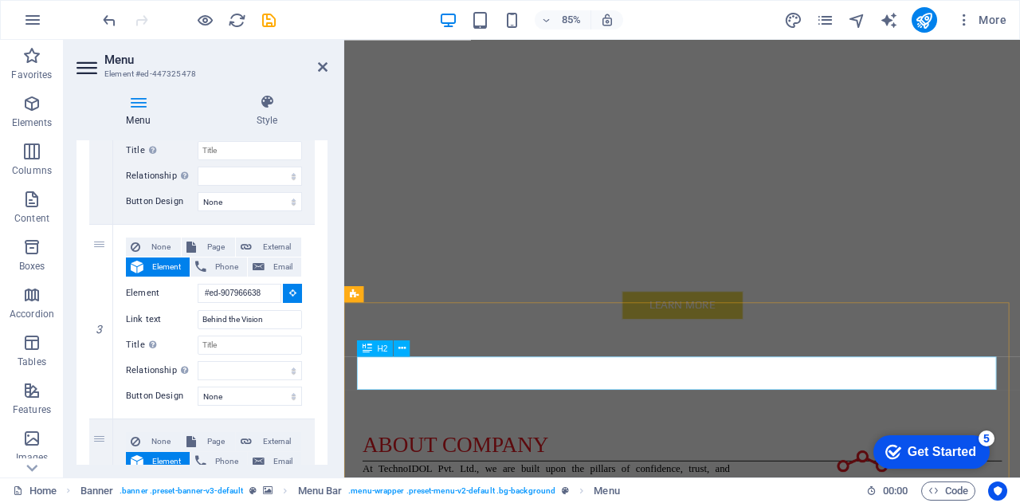
select select
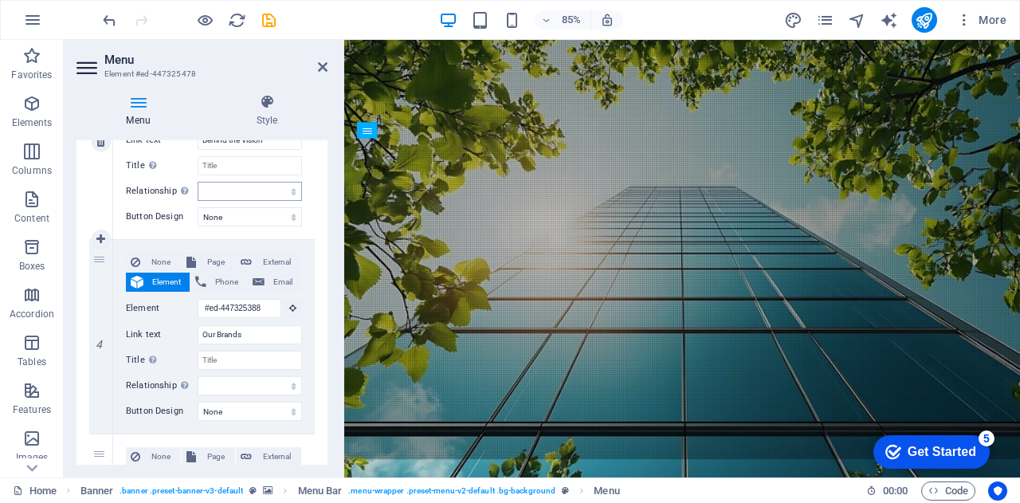
scroll to position [0, 0]
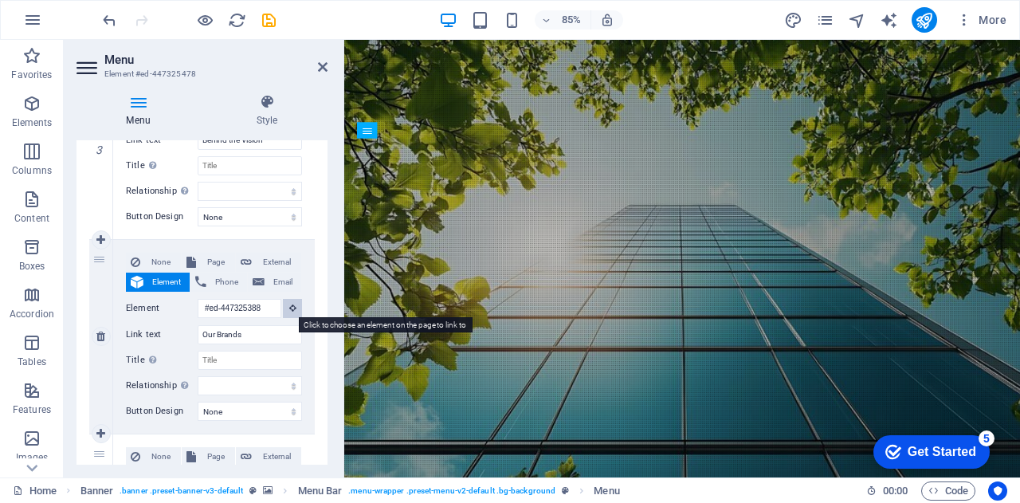
click at [289, 310] on icon at bounding box center [292, 308] width 7 height 8
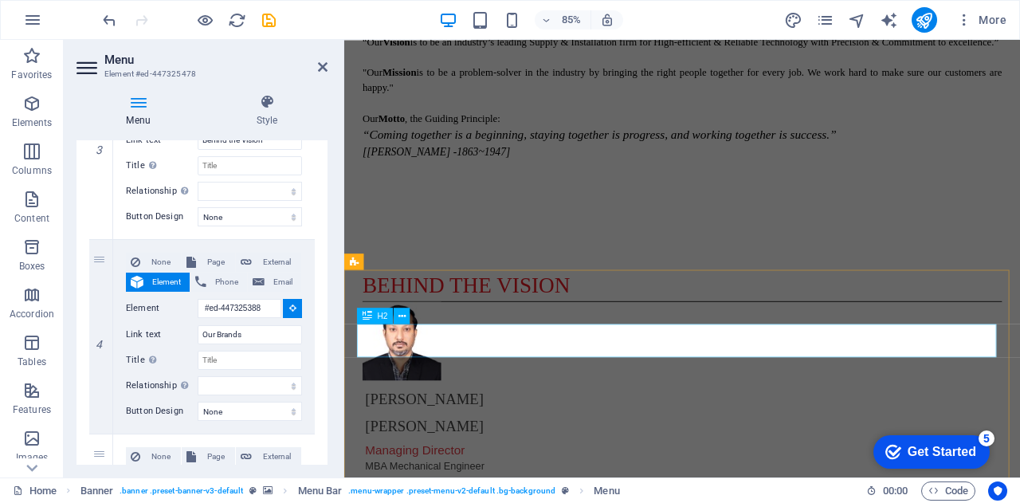
scroll to position [1480, 0]
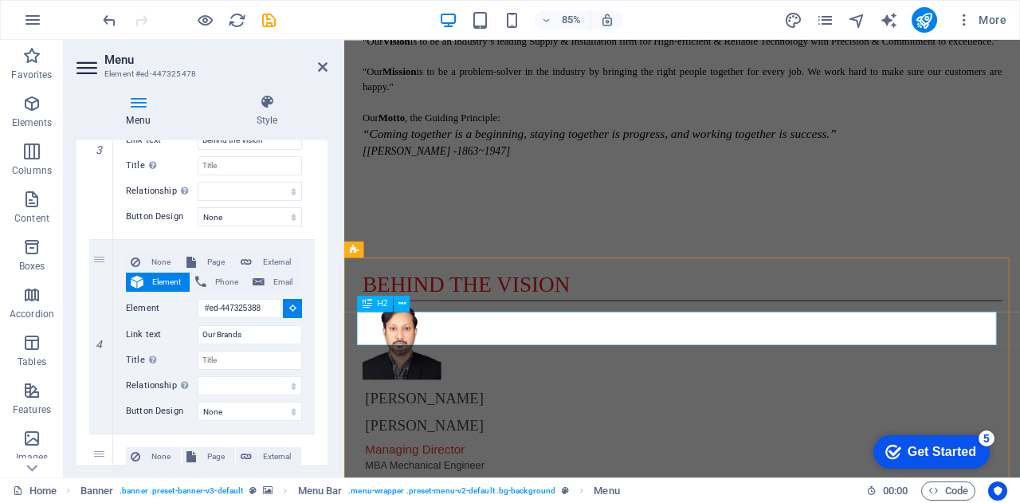
select select
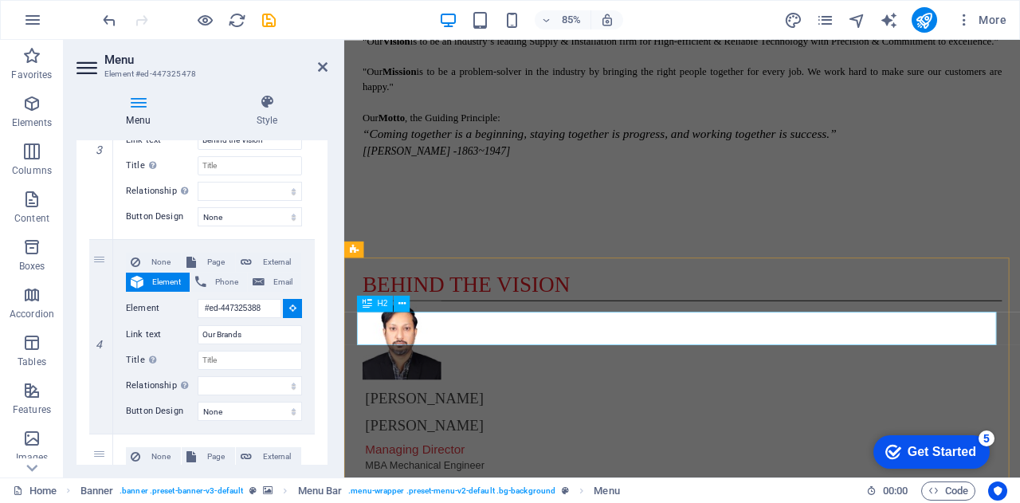
select select
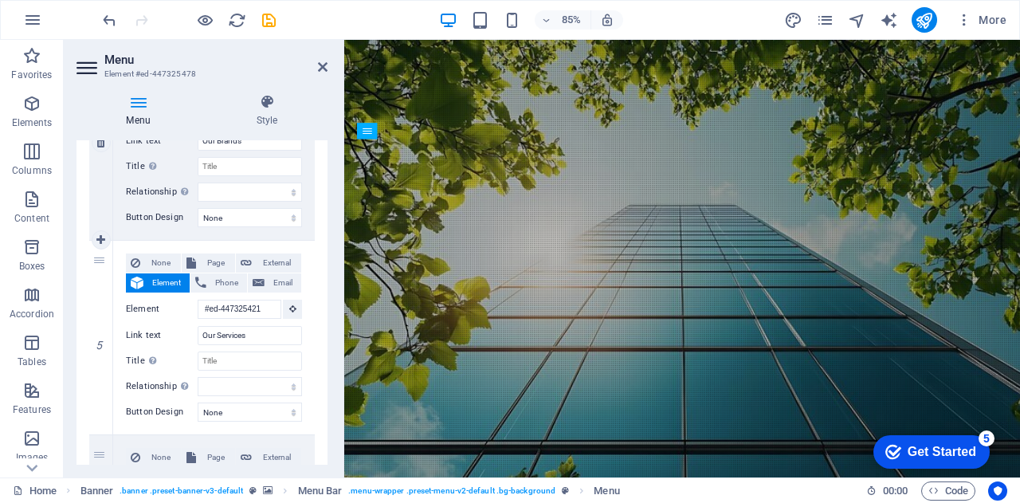
scroll to position [871, 0]
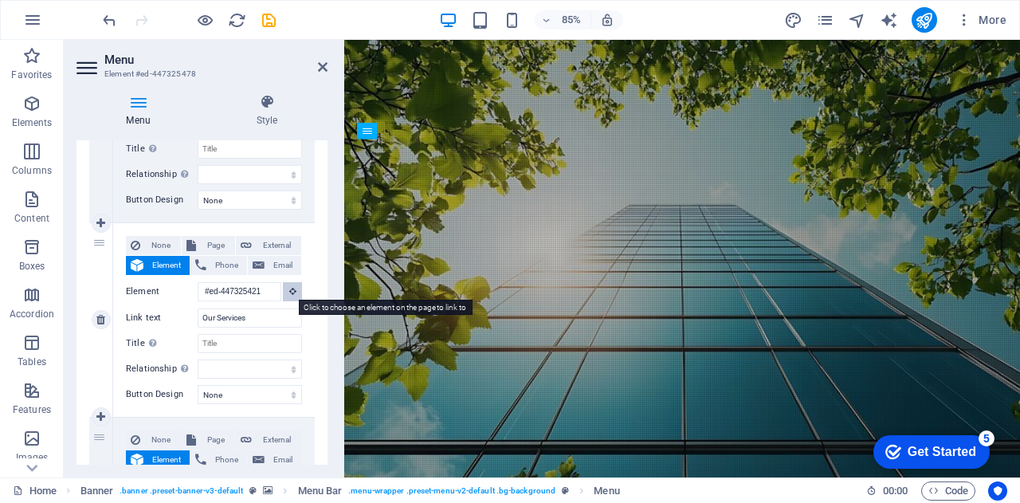
click at [289, 290] on icon at bounding box center [292, 291] width 7 height 8
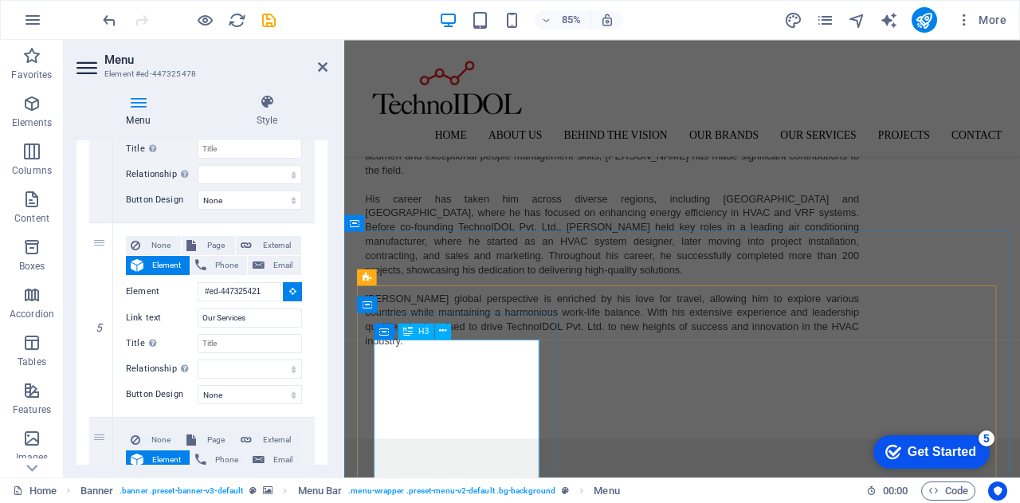
scroll to position [1884, 0]
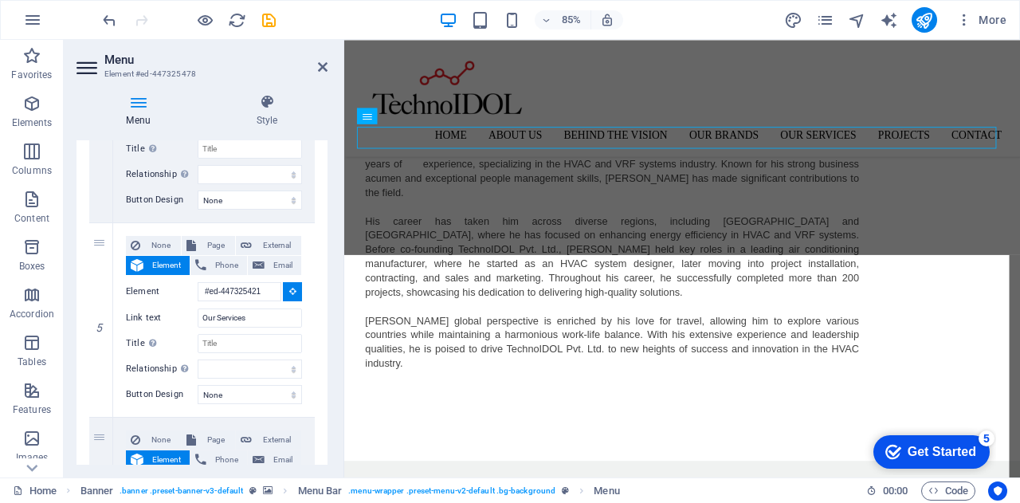
select select
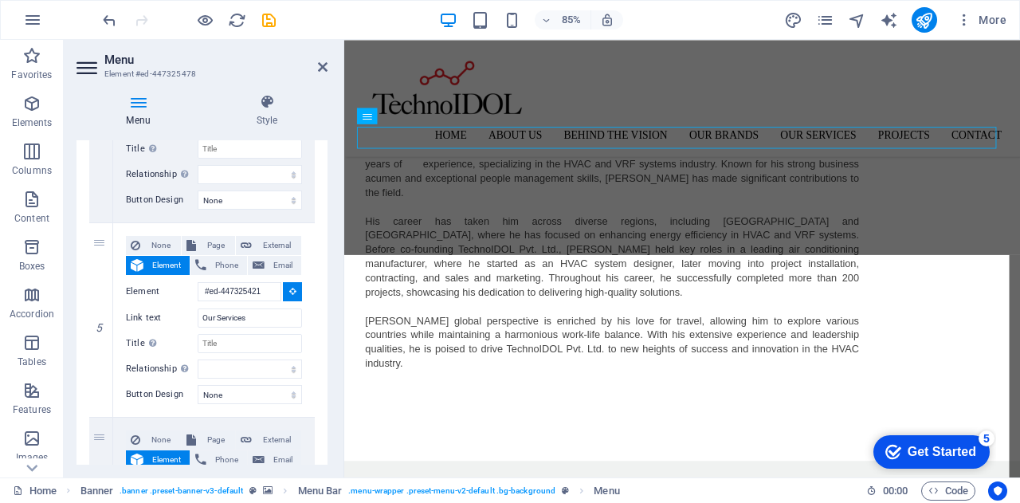
type input "#ed-447325415"
select select
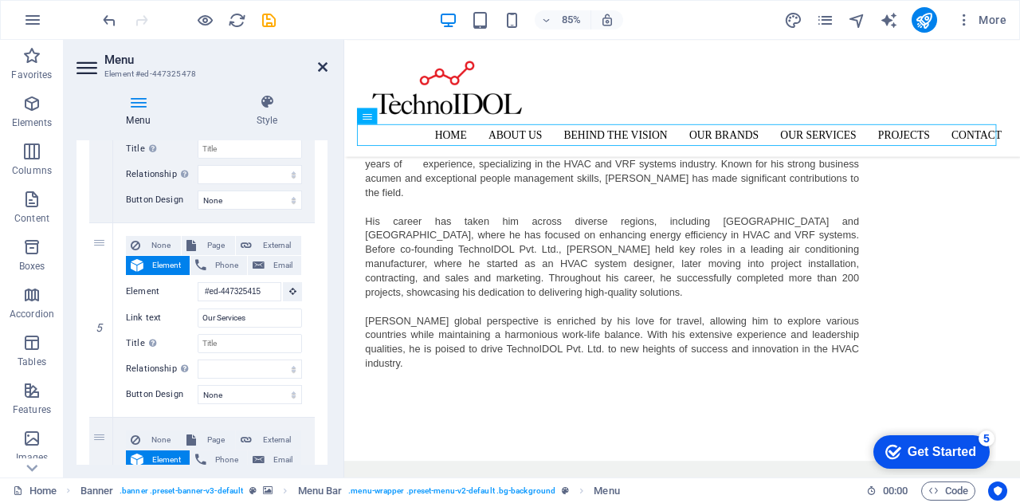
click at [319, 70] on icon at bounding box center [323, 67] width 10 height 13
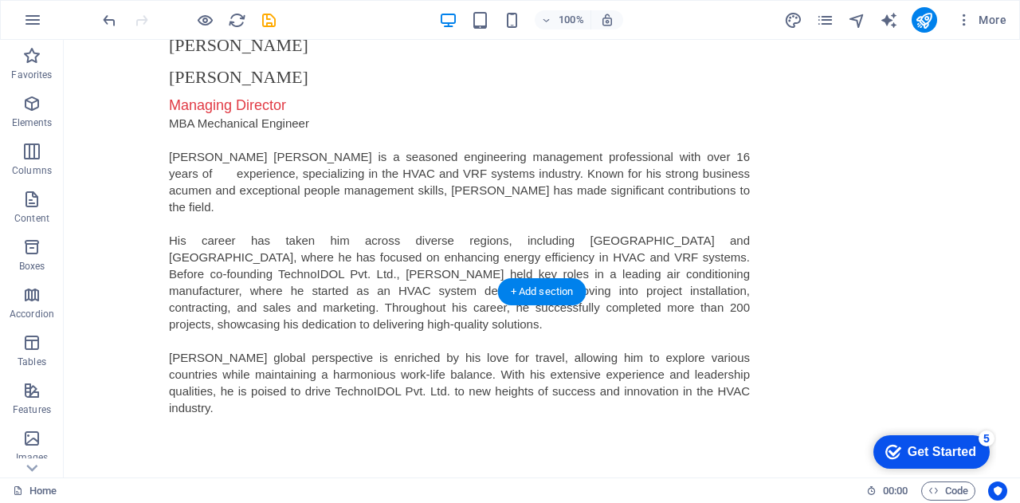
scroll to position [1897, 0]
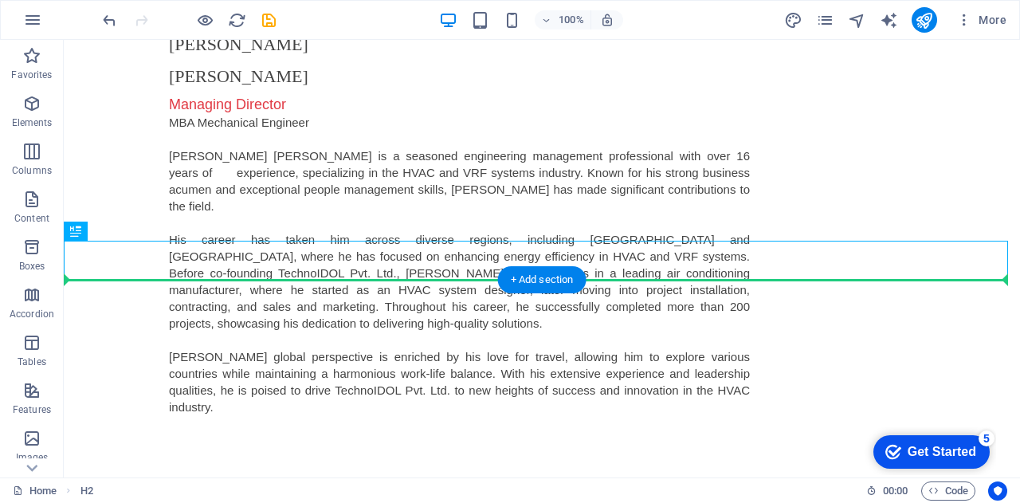
drag, startPoint x: 108, startPoint y: 256, endPoint x: 236, endPoint y: 330, distance: 147.5
drag, startPoint x: 178, startPoint y: 264, endPoint x: 371, endPoint y: 349, distance: 211.6
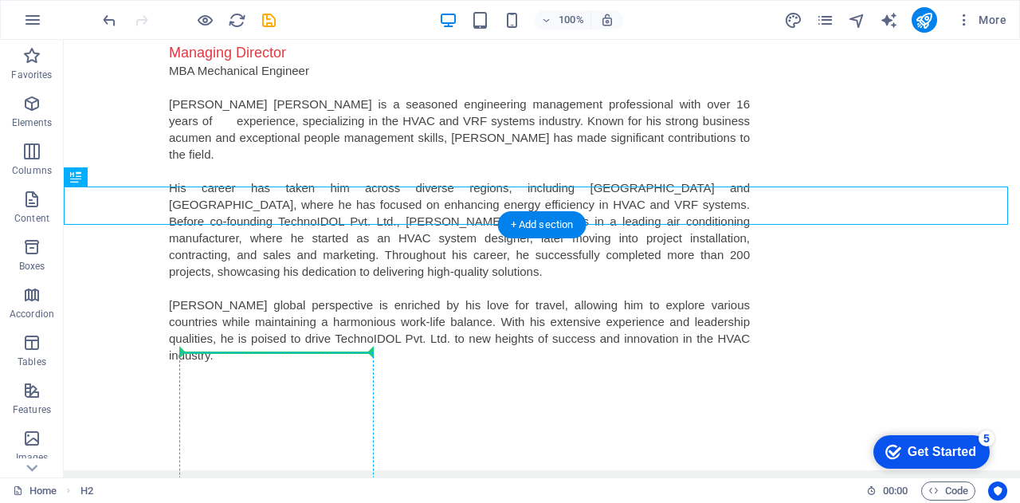
scroll to position [1951, 0]
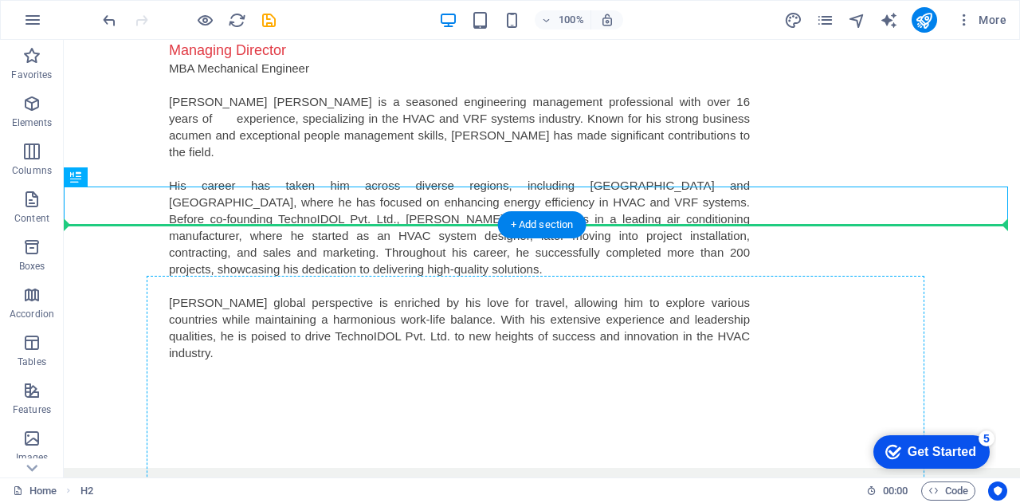
drag, startPoint x: 78, startPoint y: 262, endPoint x: 327, endPoint y: 321, distance: 255.6
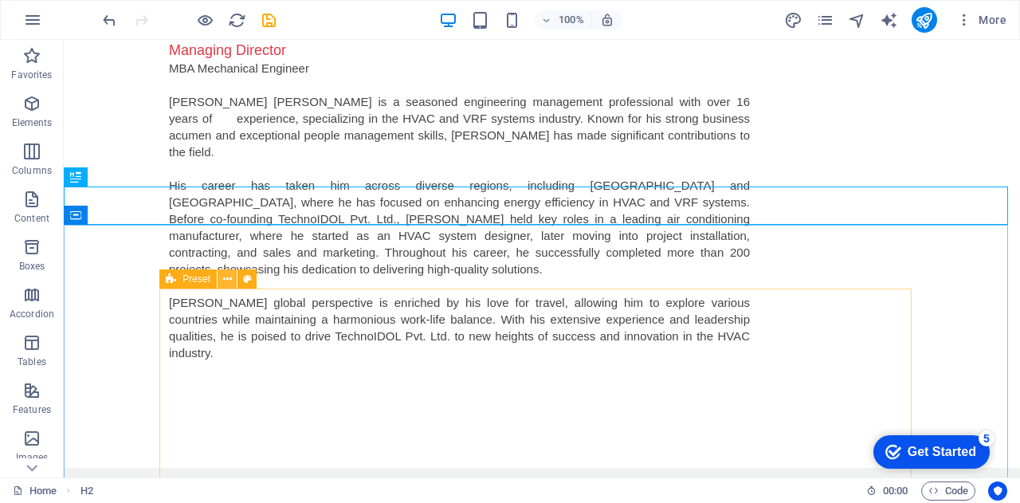
click at [228, 280] on icon at bounding box center [227, 279] width 9 height 17
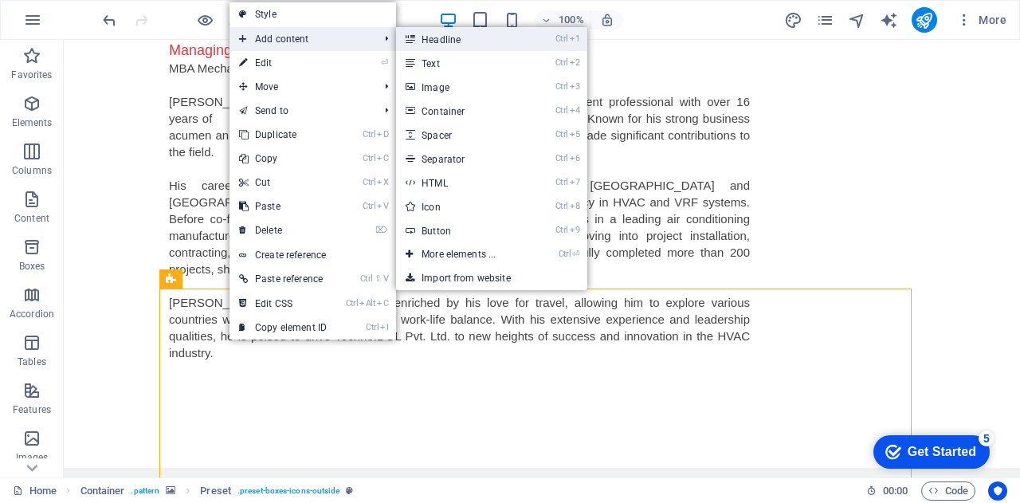
click at [445, 41] on link "Ctrl 1 Headline" at bounding box center [462, 39] width 132 height 24
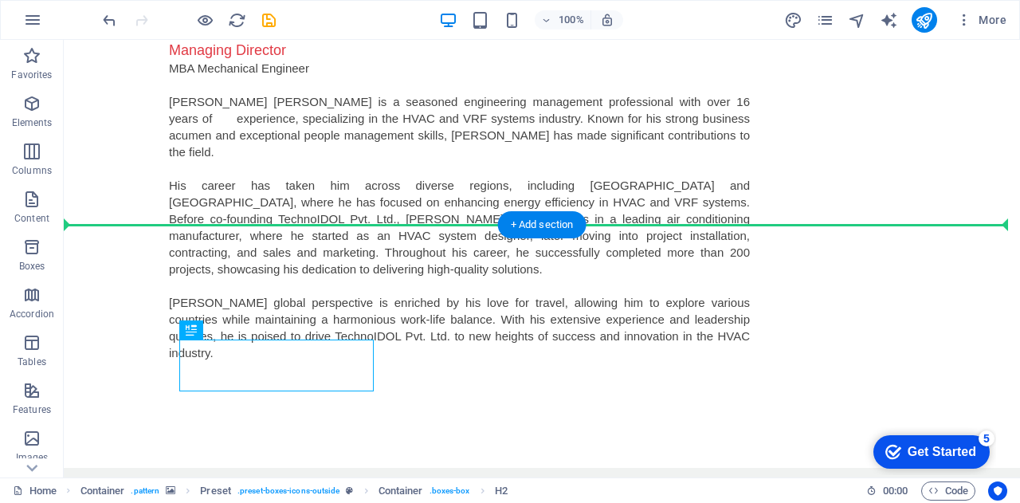
drag, startPoint x: 351, startPoint y: 347, endPoint x: 342, endPoint y: 261, distance: 85.7
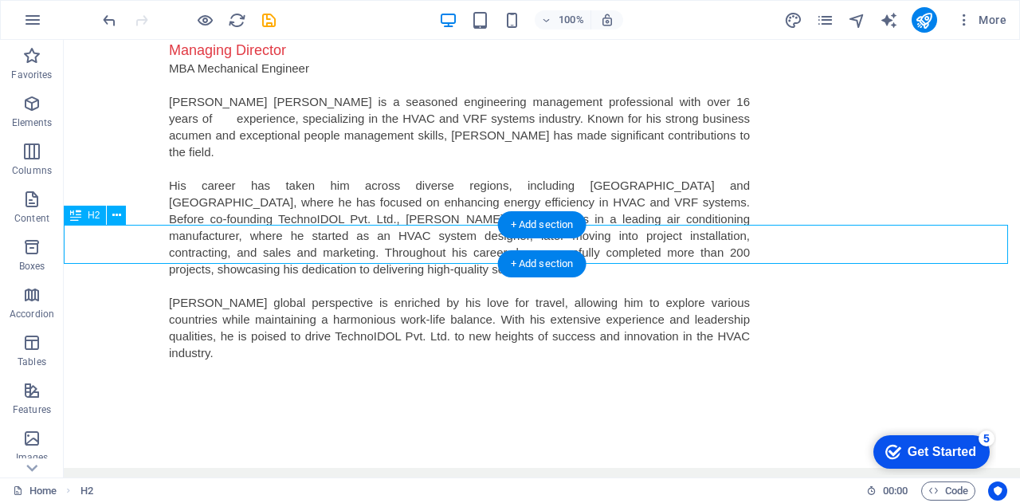
drag, startPoint x: 191, startPoint y: 242, endPoint x: 332, endPoint y: 254, distance: 141.7
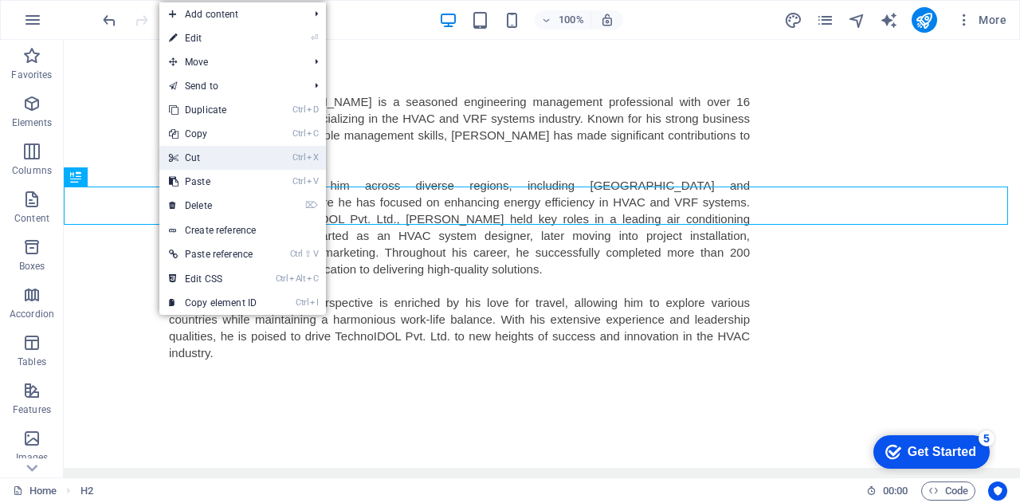
click at [230, 162] on link "Ctrl X Cut" at bounding box center [212, 158] width 107 height 24
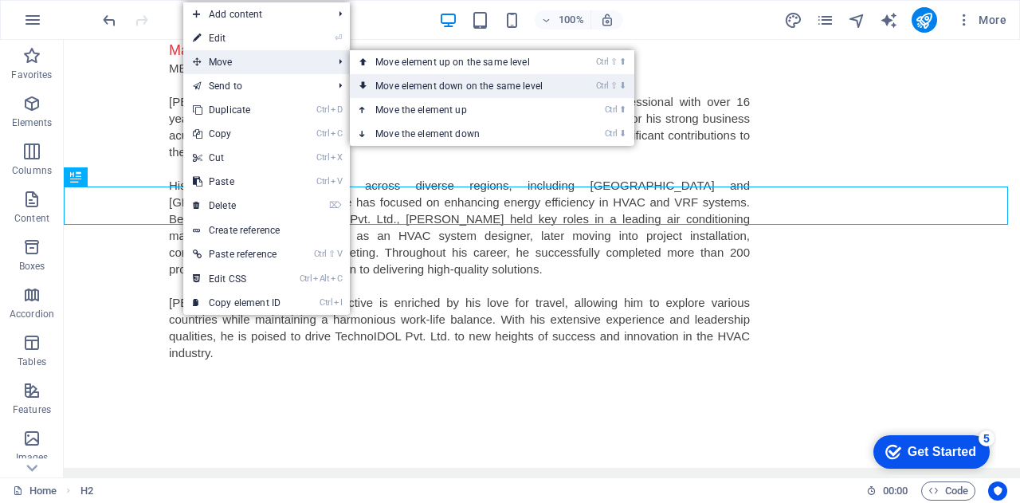
click at [424, 84] on link "Ctrl ⇧ ⬇ Move element down on the same level" at bounding box center [462, 86] width 225 height 24
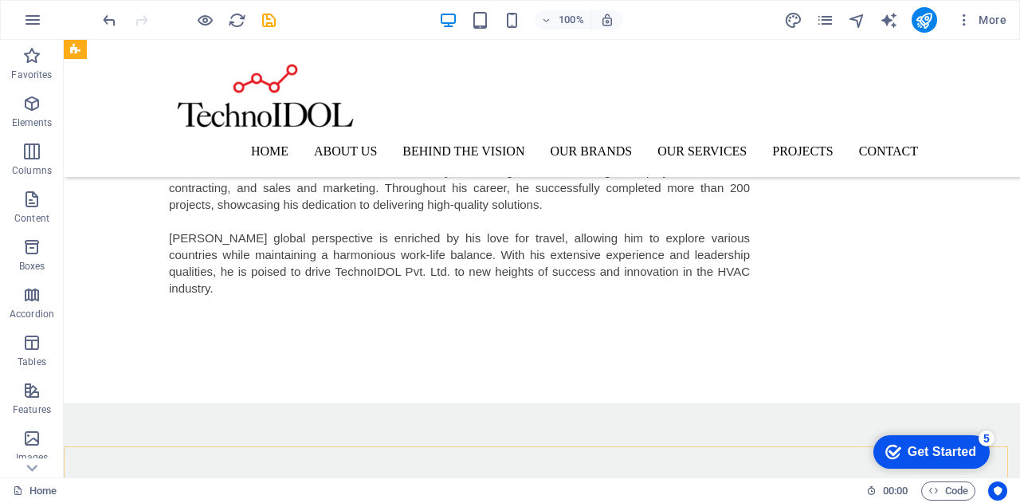
scroll to position [1881, 0]
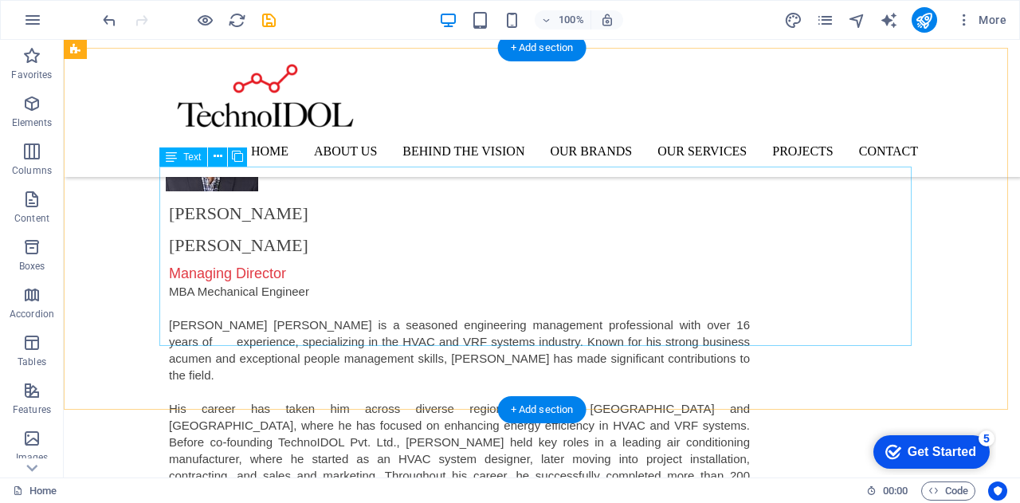
scroll to position [1727, 0]
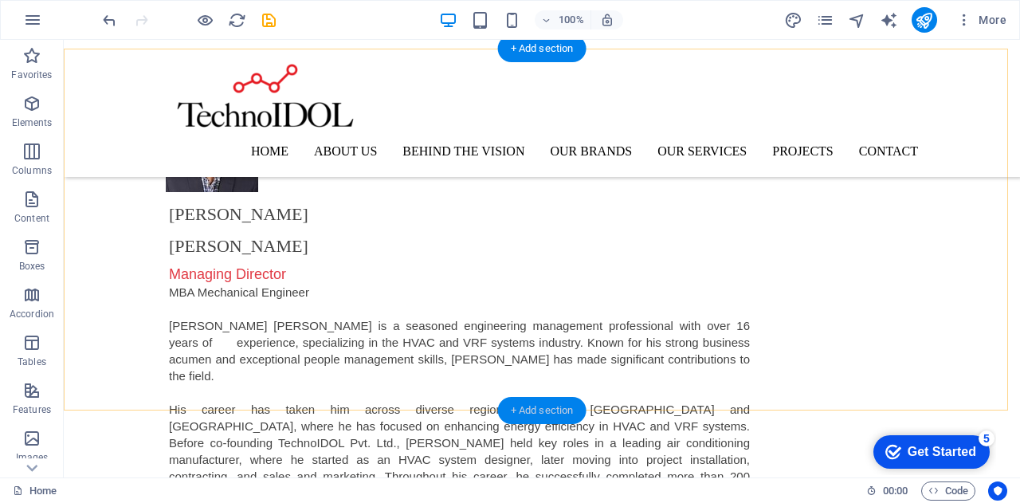
click at [533, 410] on div "+ Add section" at bounding box center [542, 410] width 88 height 27
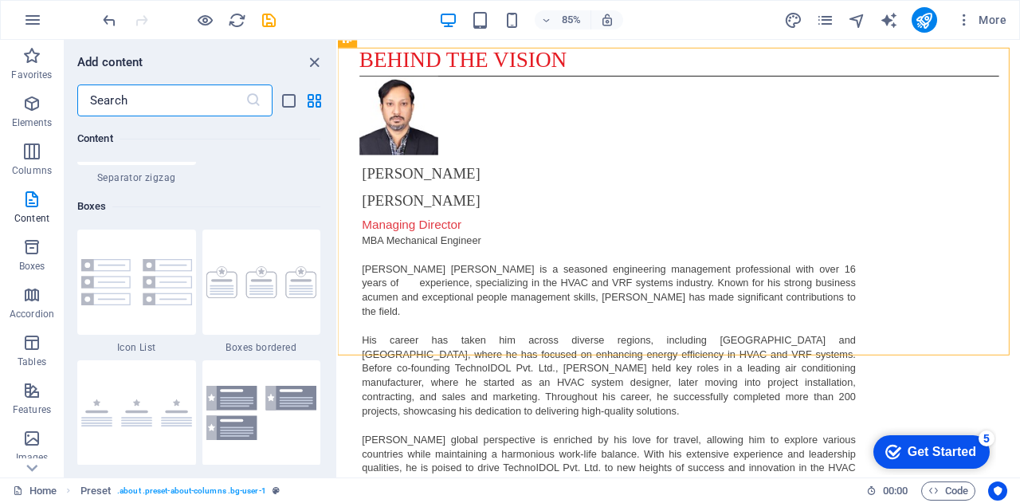
scroll to position [4316, 0]
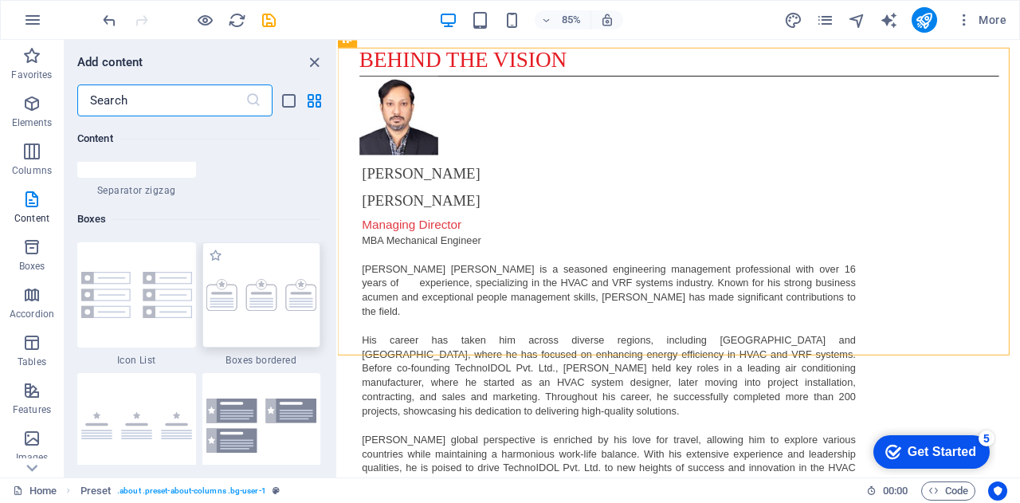
click at [239, 297] on img at bounding box center [261, 295] width 111 height 32
click at [338, 297] on div "Drag here to replace the existing content. Press “Ctrl” if you want to create a…" at bounding box center [679, 259] width 682 height 438
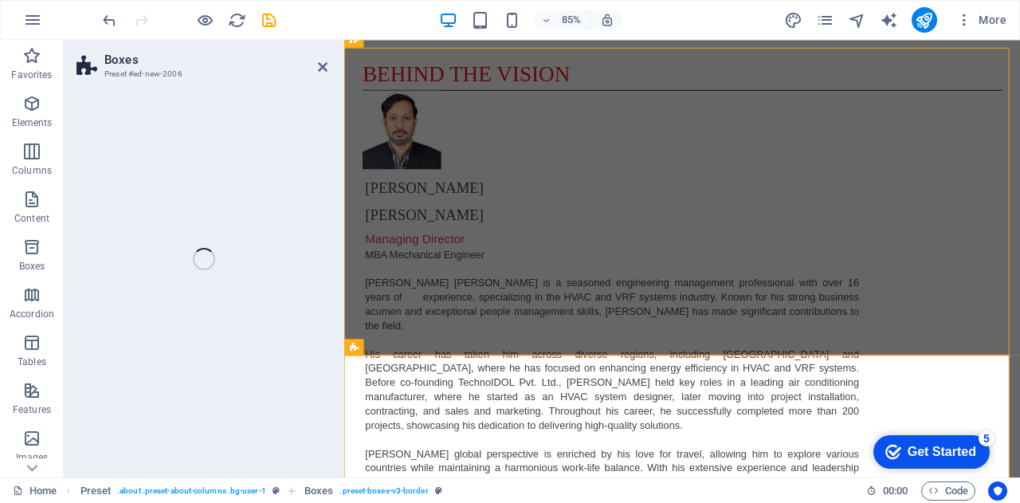
click at [321, 63] on div "Boxes Preset #ed-new-2006 Drag here to replace the existing content. Press “Ctr…" at bounding box center [542, 259] width 957 height 438
click at [322, 66] on div "Boxes Preset #ed-new-2006 Drag here to replace the existing content. Press “Ctr…" at bounding box center [542, 259] width 957 height 438
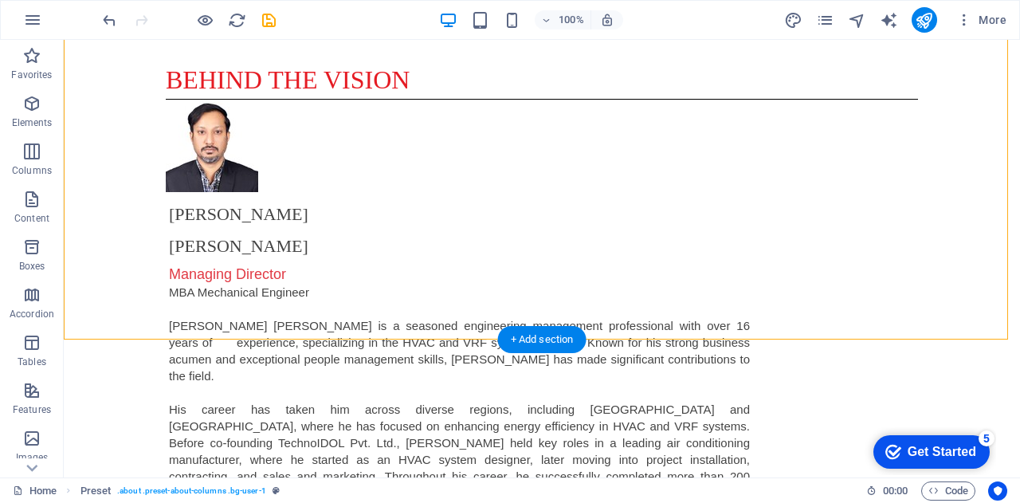
scroll to position [2033, 0]
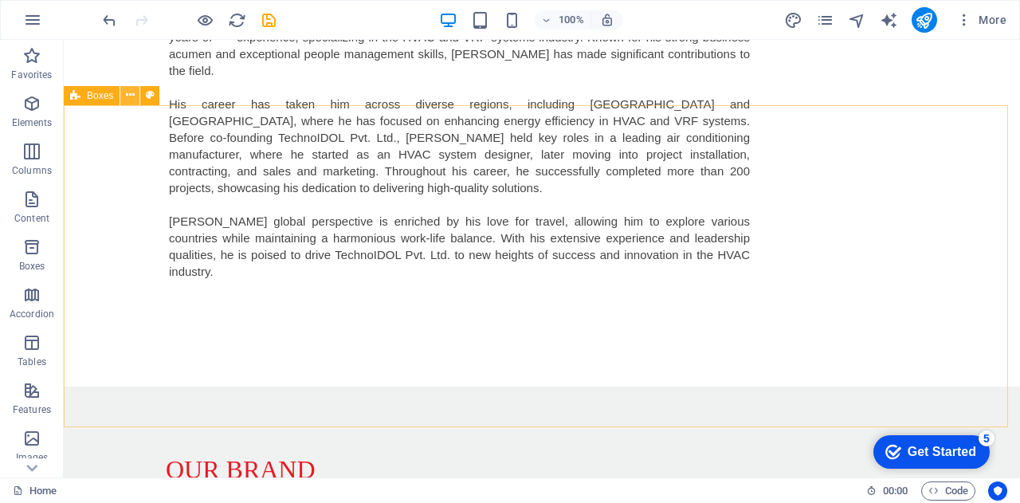
click at [129, 95] on icon at bounding box center [130, 95] width 9 height 17
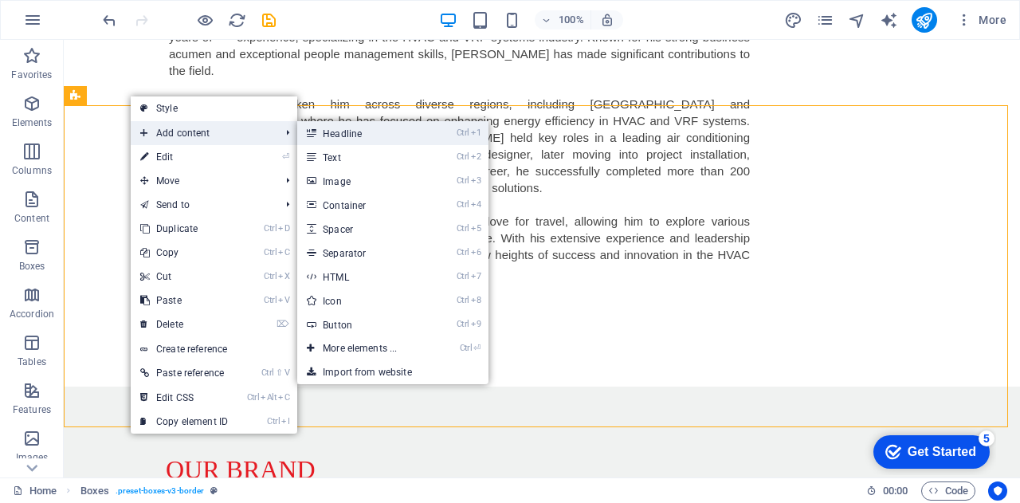
click at [343, 133] on link "Ctrl 1 Headline" at bounding box center [363, 133] width 132 height 24
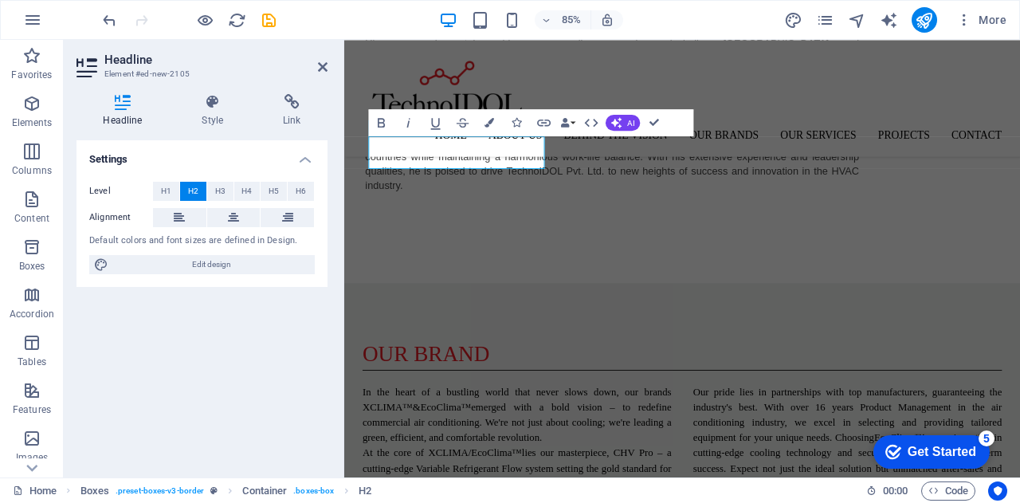
scroll to position [2081, 0]
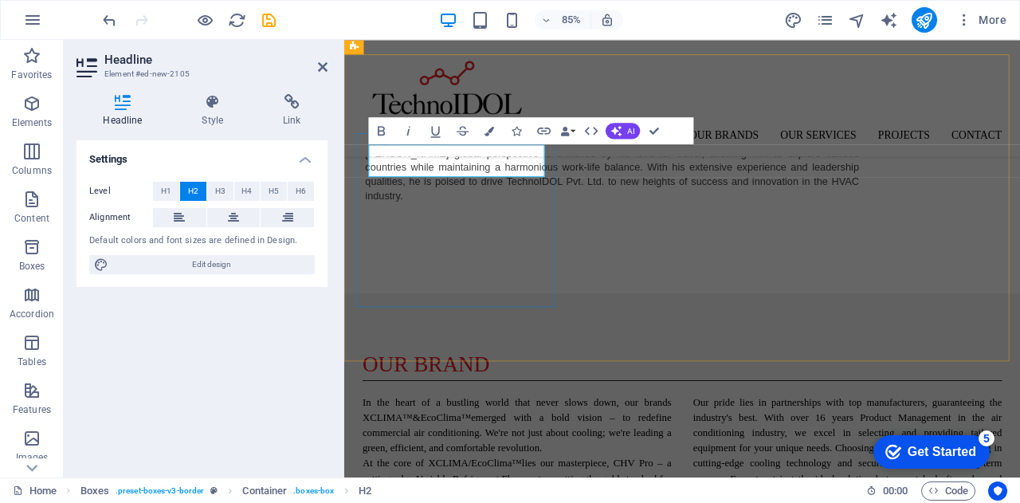
click at [662, 101] on div "Home About us Behind the Vision Our Brands Our Services Projects Contact" at bounding box center [742, 108] width 796 height 137
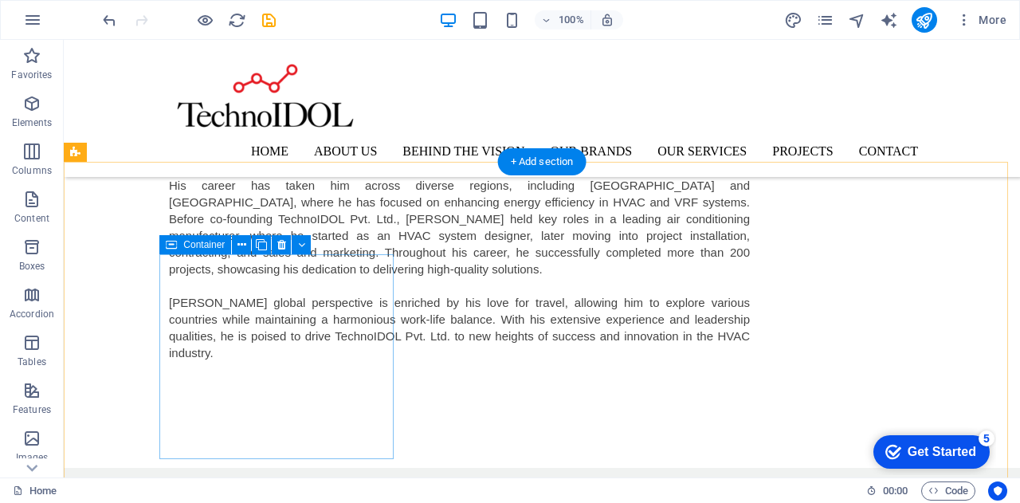
scroll to position [1950, 0]
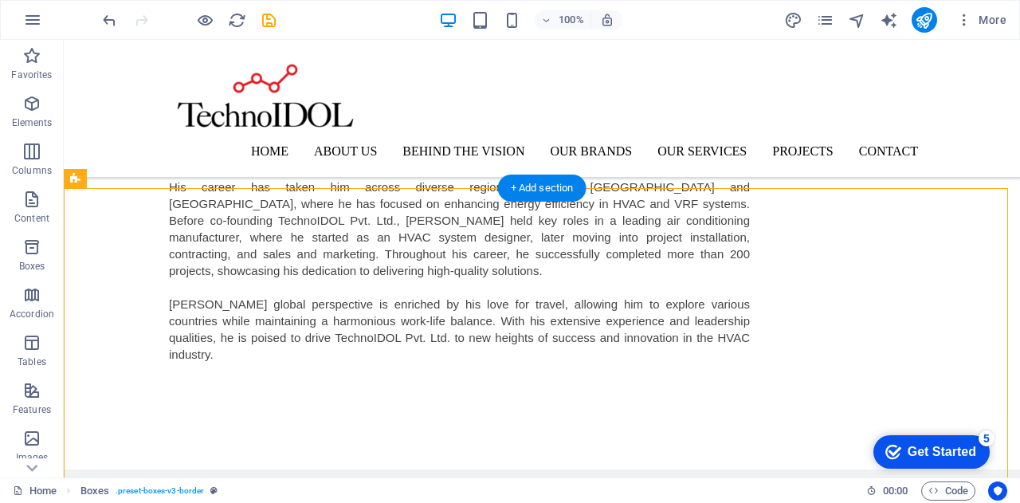
drag, startPoint x: 282, startPoint y: 324, endPoint x: 276, endPoint y: 256, distance: 68.8
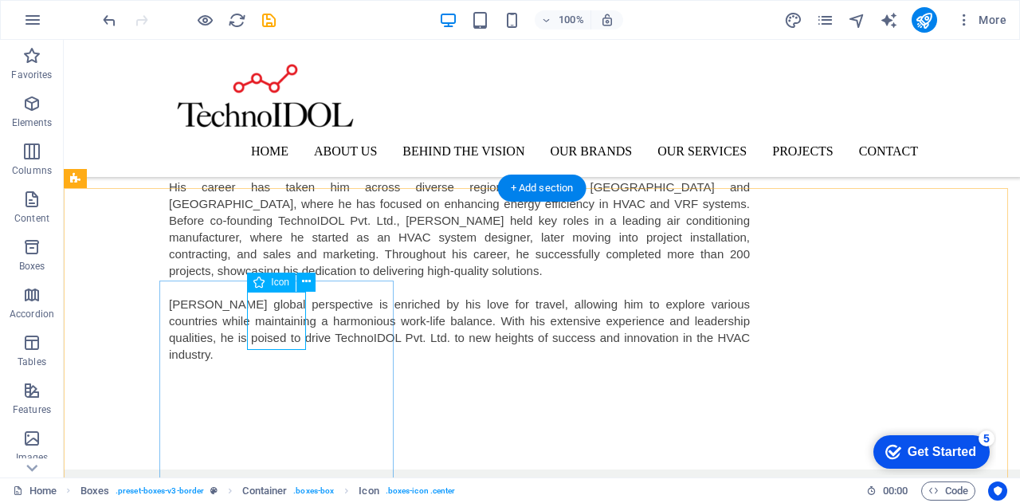
click at [312, 281] on button at bounding box center [306, 282] width 19 height 19
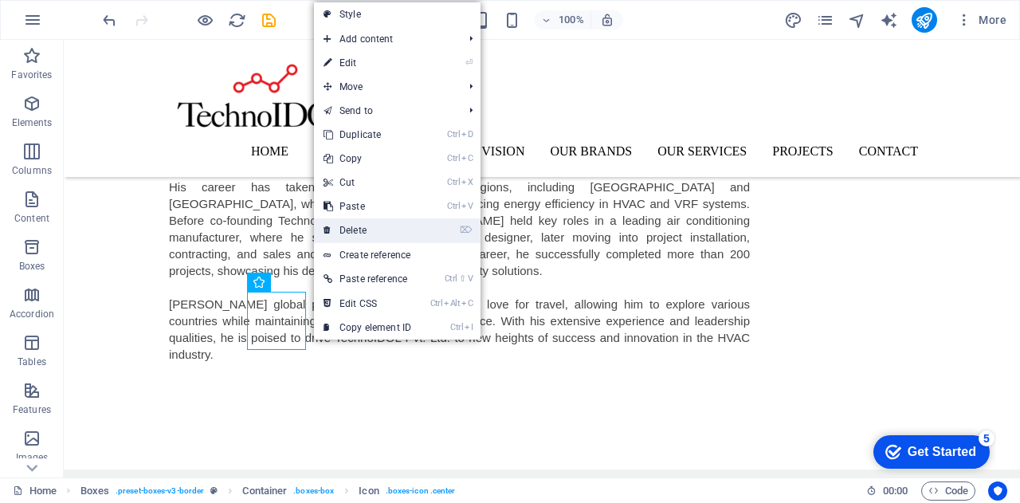
click at [359, 233] on link "⌦ Delete" at bounding box center [367, 230] width 107 height 24
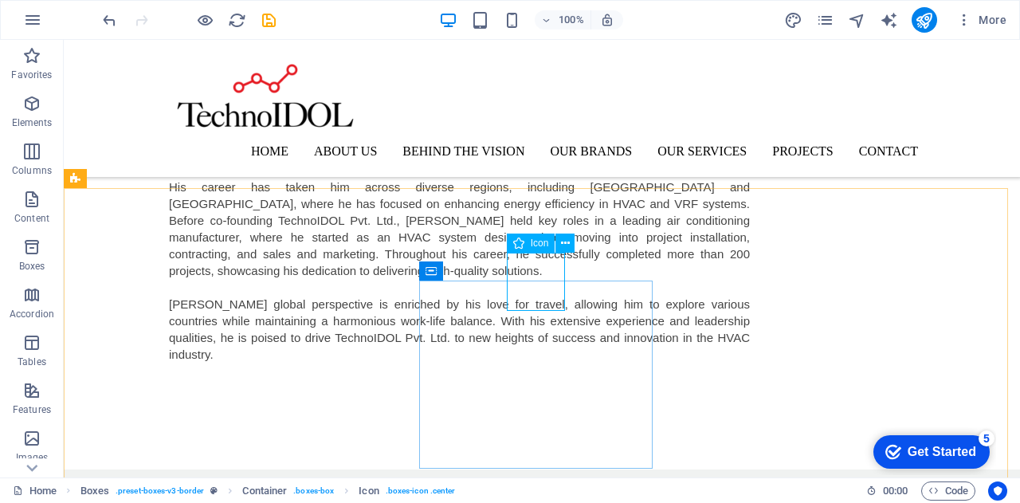
click at [532, 244] on span "Icon" at bounding box center [540, 243] width 18 height 10
click at [564, 246] on icon at bounding box center [565, 243] width 9 height 17
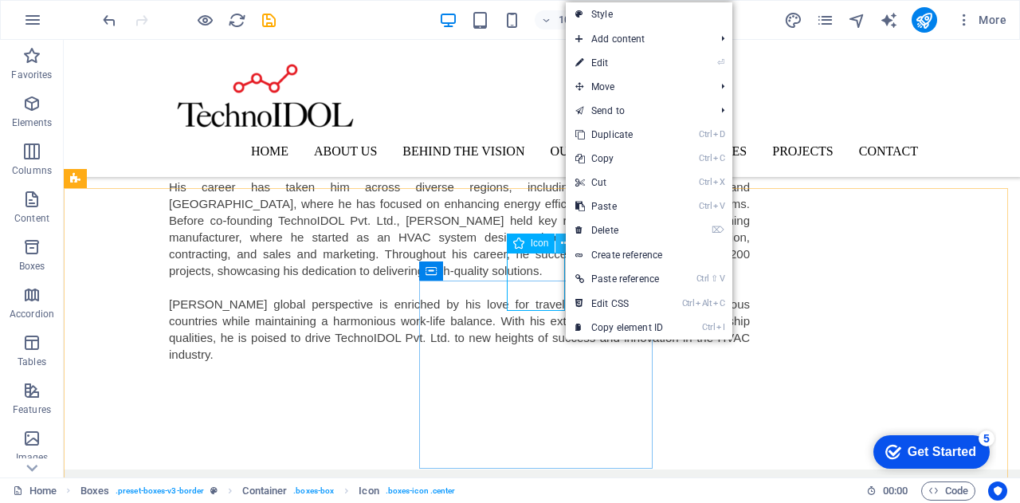
click at [564, 246] on icon at bounding box center [565, 243] width 9 height 17
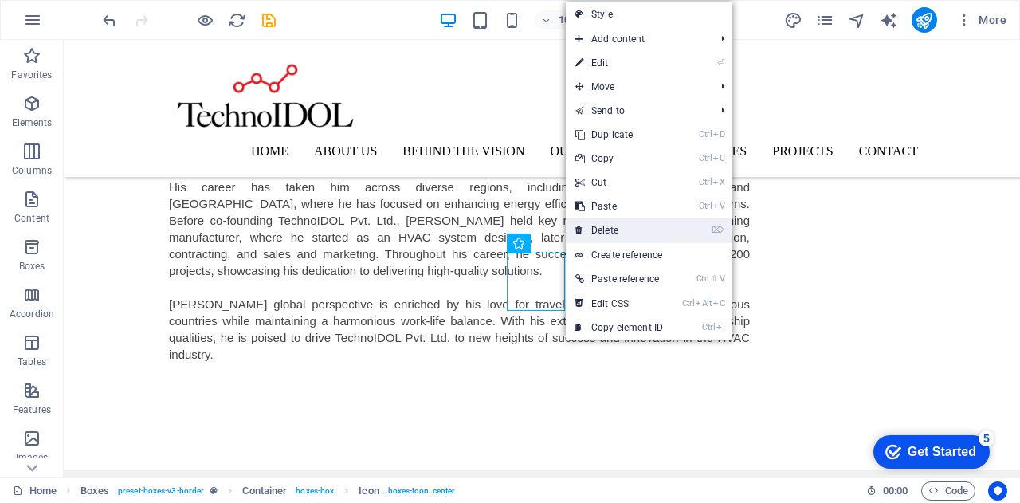
click at [583, 229] on link "⌦ Delete" at bounding box center [619, 230] width 107 height 24
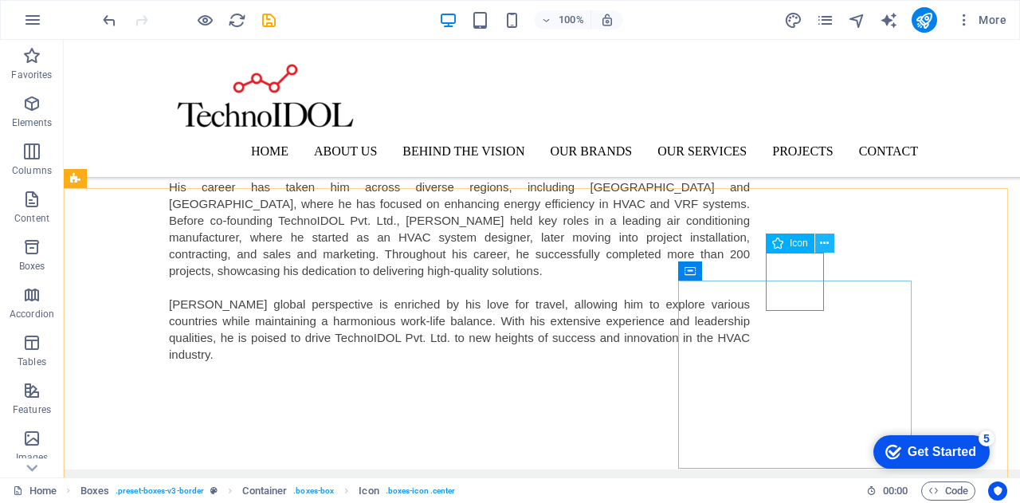
click at [829, 241] on button at bounding box center [824, 243] width 19 height 19
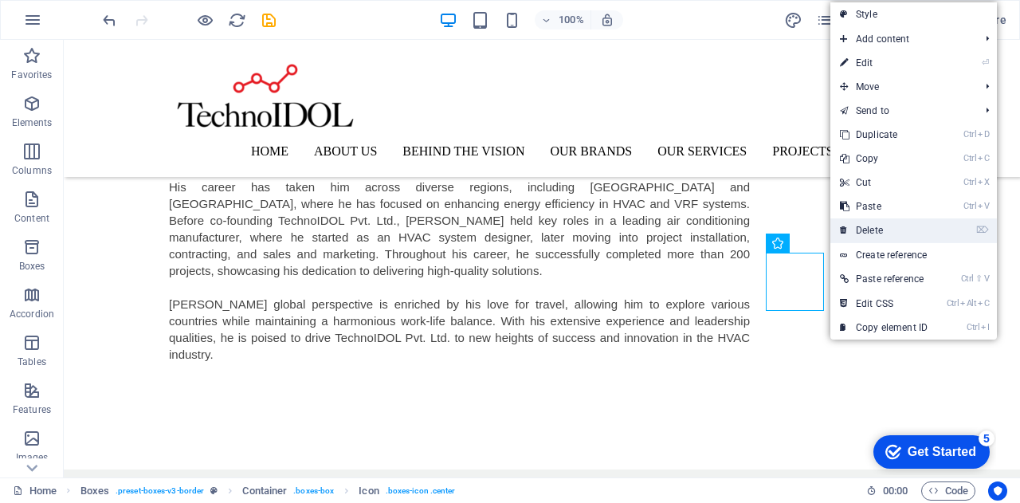
click at [848, 231] on link "⌦ Delete" at bounding box center [884, 230] width 107 height 24
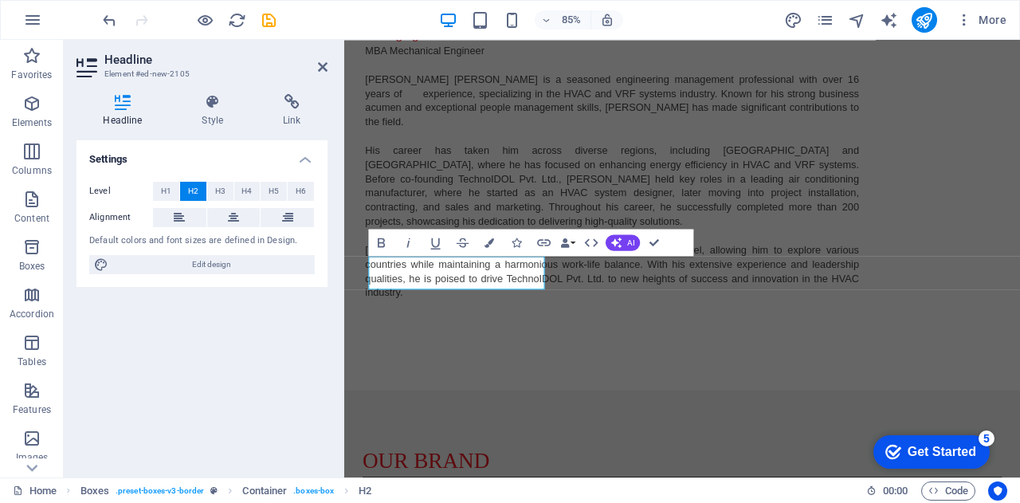
click at [344, 313] on iframe at bounding box center [682, 259] width 676 height 438
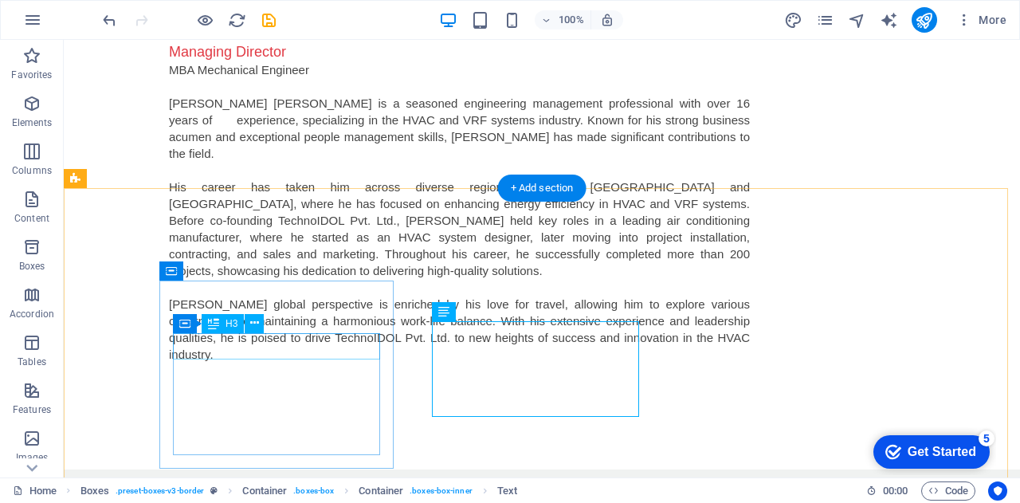
scroll to position [2099, 0]
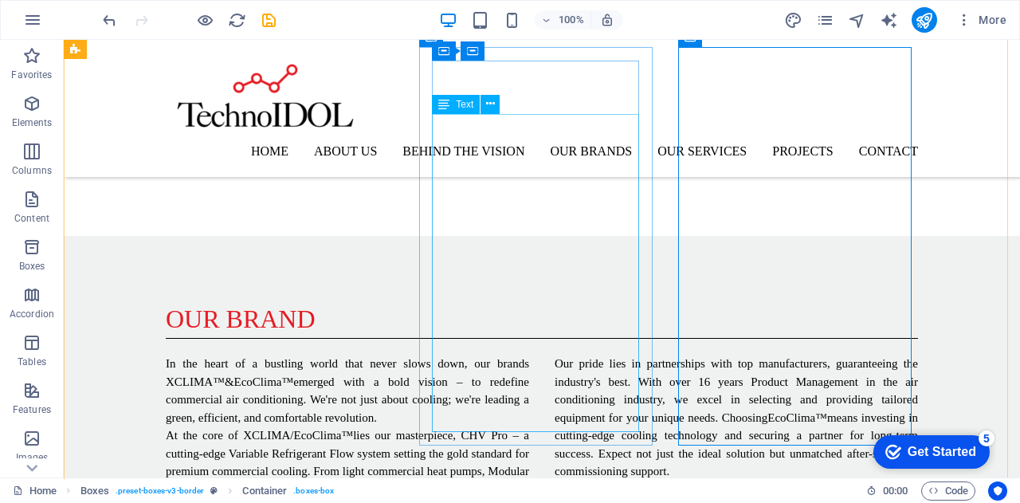
scroll to position [2044, 0]
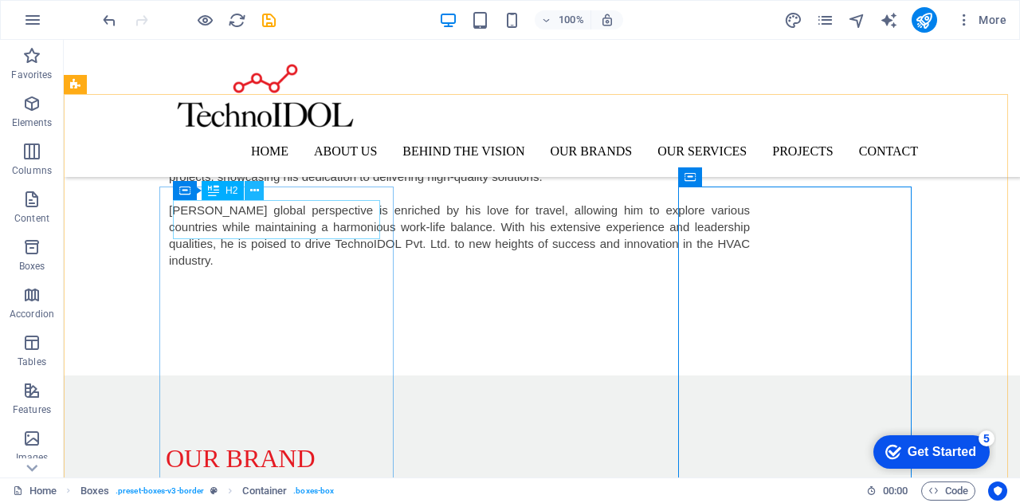
click at [256, 191] on icon at bounding box center [254, 191] width 9 height 17
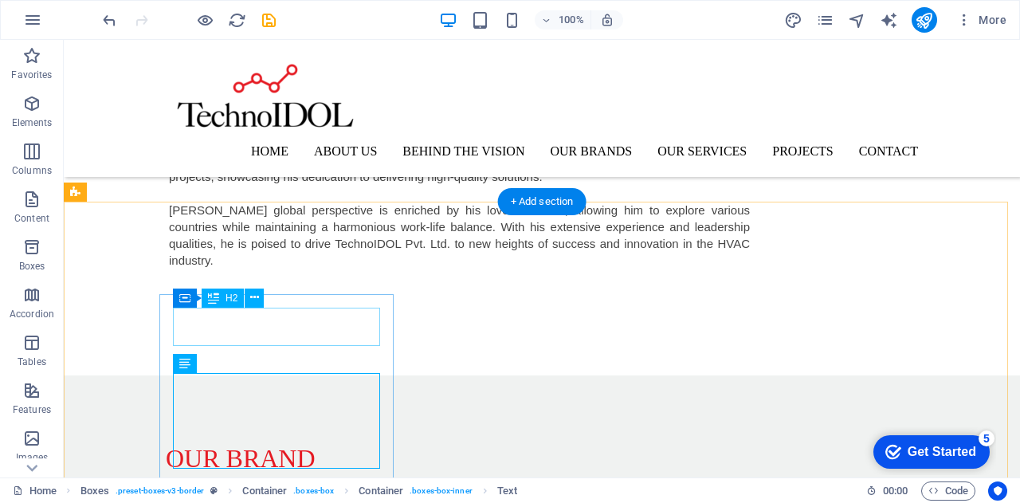
scroll to position [1936, 0]
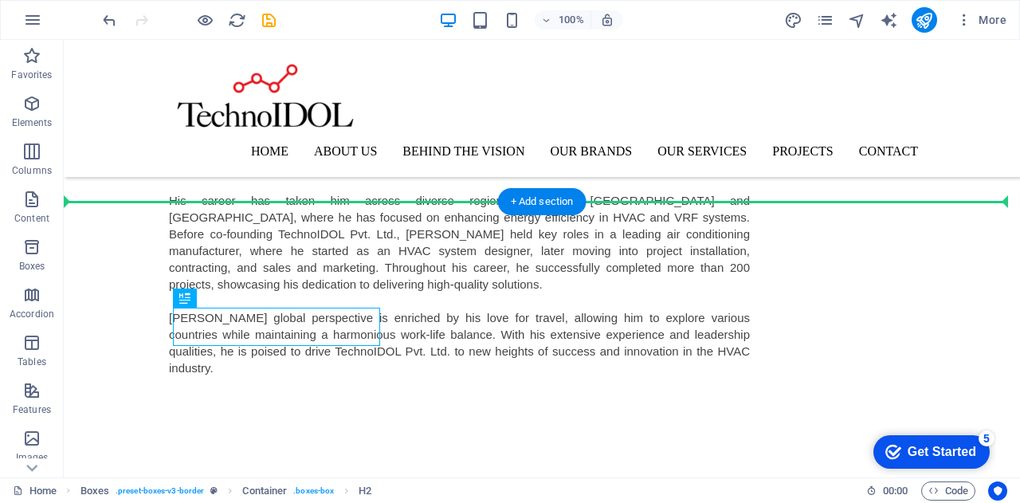
drag, startPoint x: 257, startPoint y: 321, endPoint x: 231, endPoint y: 224, distance: 100.5
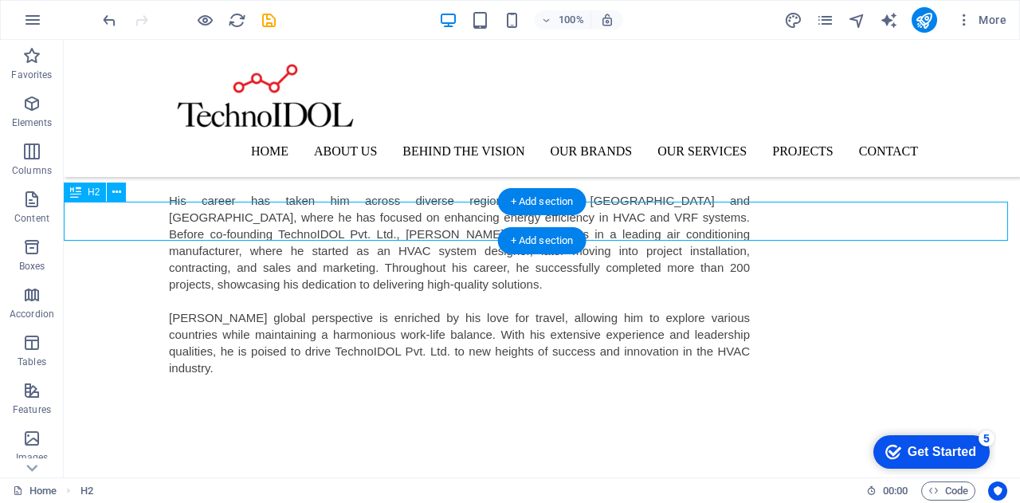
drag, startPoint x: 231, startPoint y: 224, endPoint x: 342, endPoint y: 220, distance: 110.9
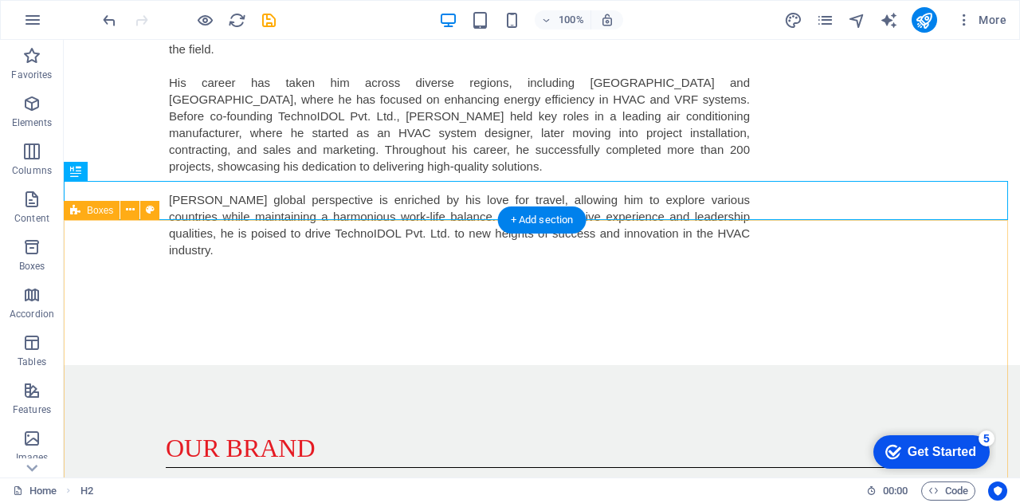
scroll to position [2069, 0]
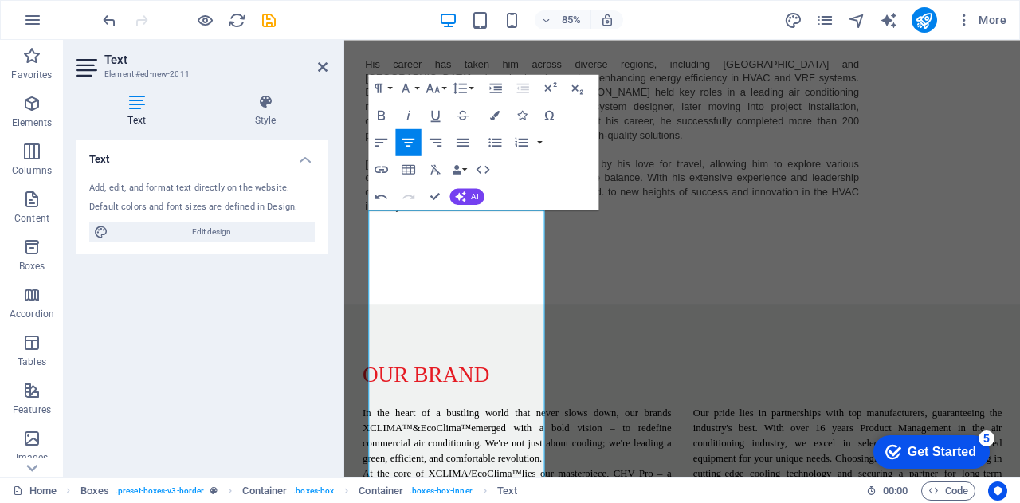
click at [414, 151] on button "Align Center" at bounding box center [408, 142] width 26 height 27
click at [468, 141] on icon "button" at bounding box center [463, 143] width 12 height 8
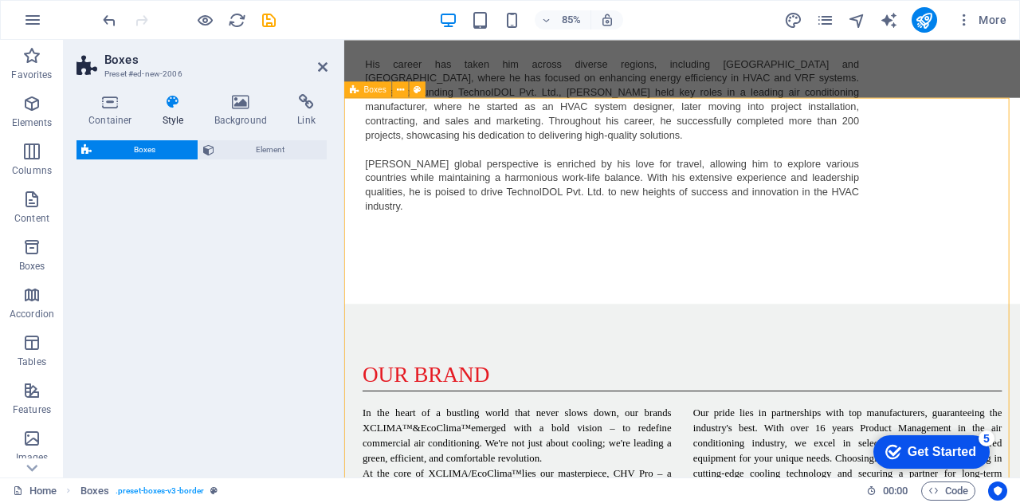
select select "rem"
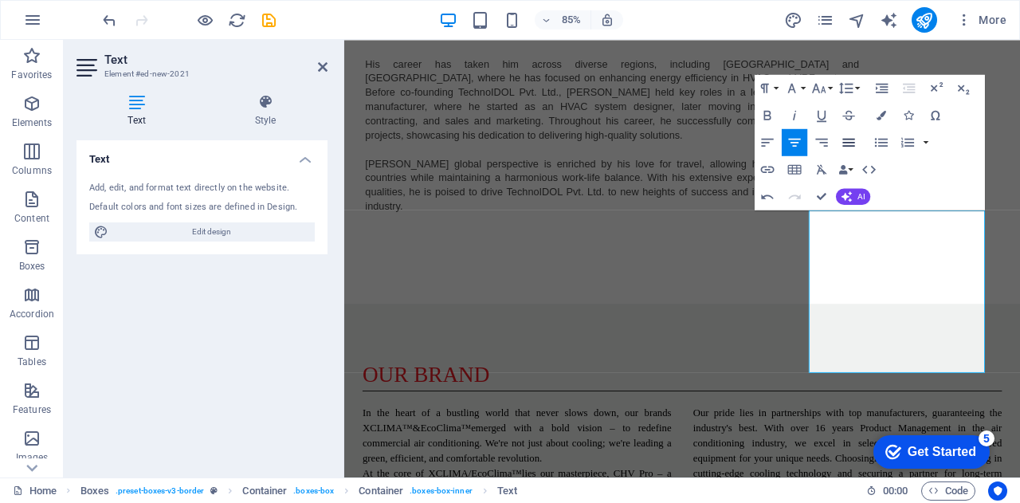
click at [848, 136] on icon "button" at bounding box center [849, 142] width 16 height 16
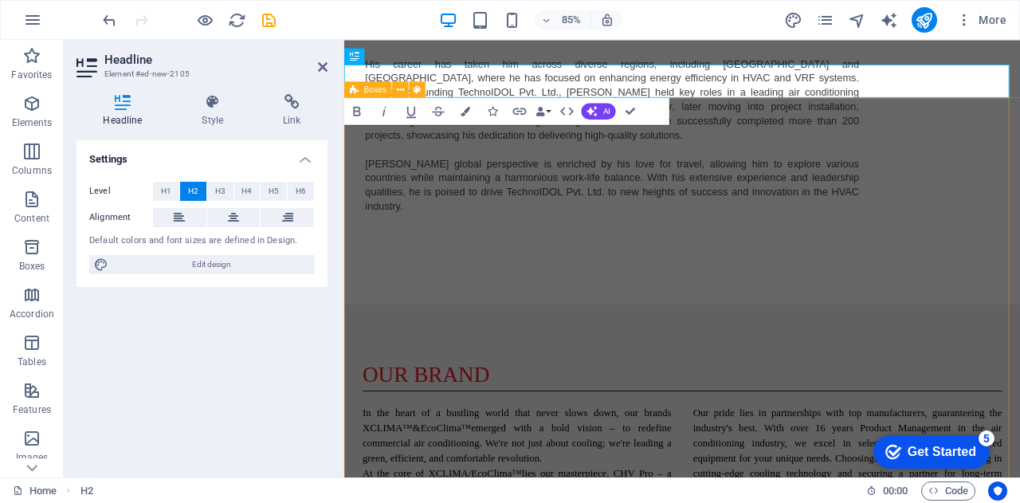
select select "rem"
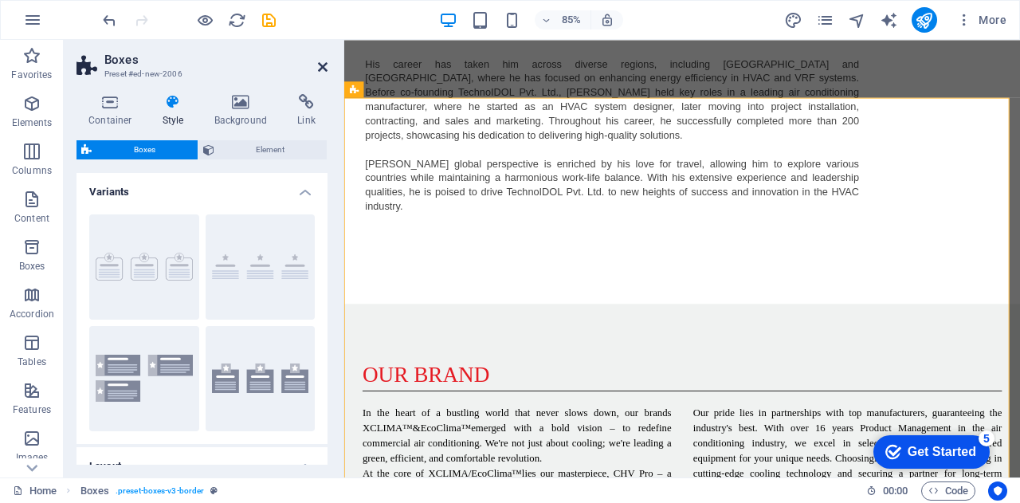
click at [321, 69] on icon at bounding box center [323, 67] width 10 height 13
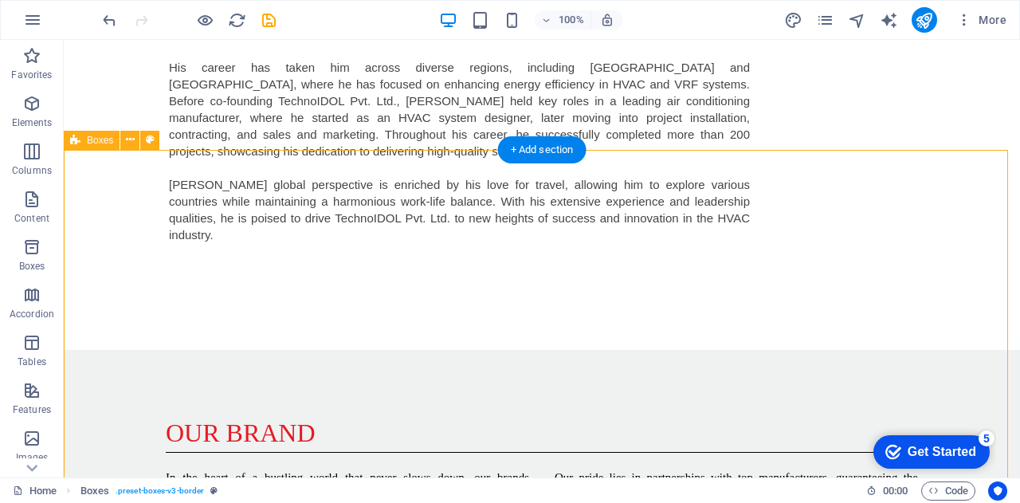
scroll to position [1977, 0]
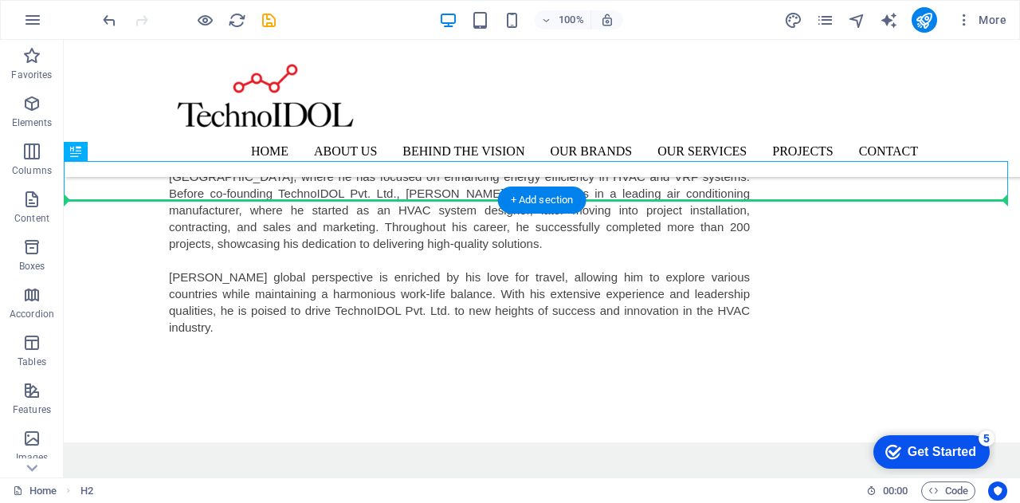
drag, startPoint x: 124, startPoint y: 185, endPoint x: 199, endPoint y: 255, distance: 102.6
drag, startPoint x: 126, startPoint y: 184, endPoint x: 123, endPoint y: 313, distance: 129.2
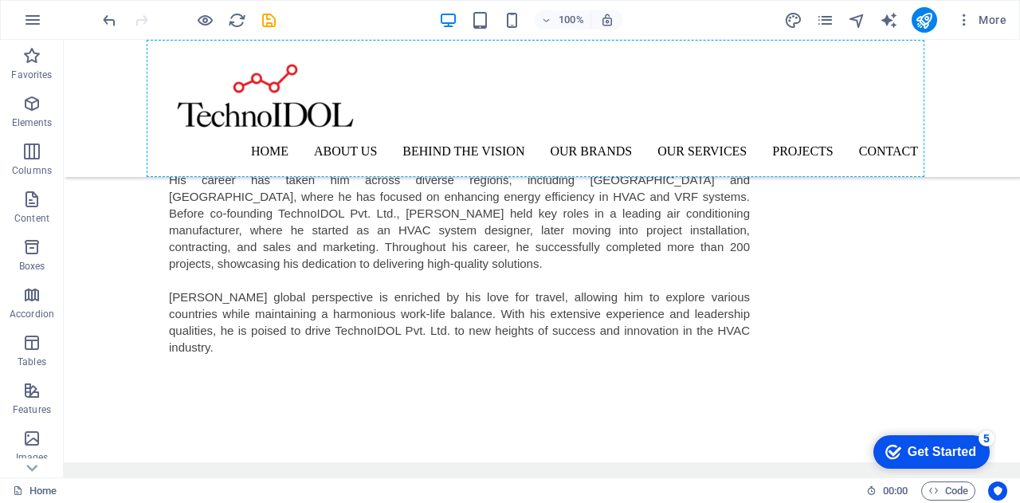
scroll to position [1955, 0]
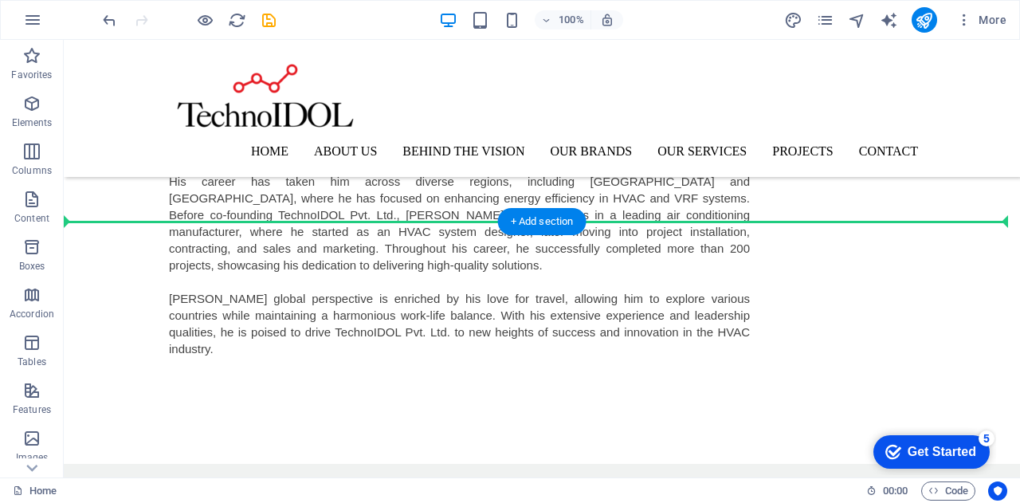
drag, startPoint x: 157, startPoint y: 336, endPoint x: 182, endPoint y: 278, distance: 62.5
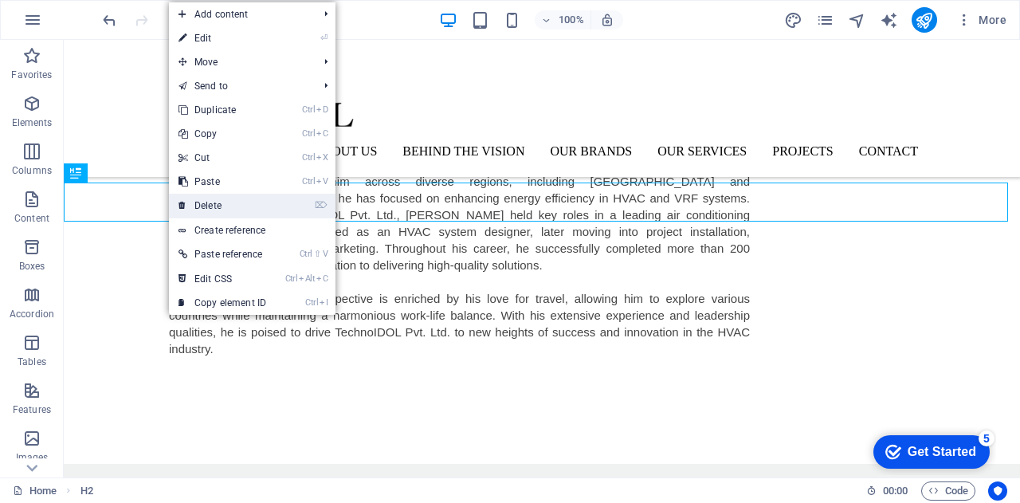
click at [194, 209] on link "⌦ Delete" at bounding box center [222, 206] width 107 height 24
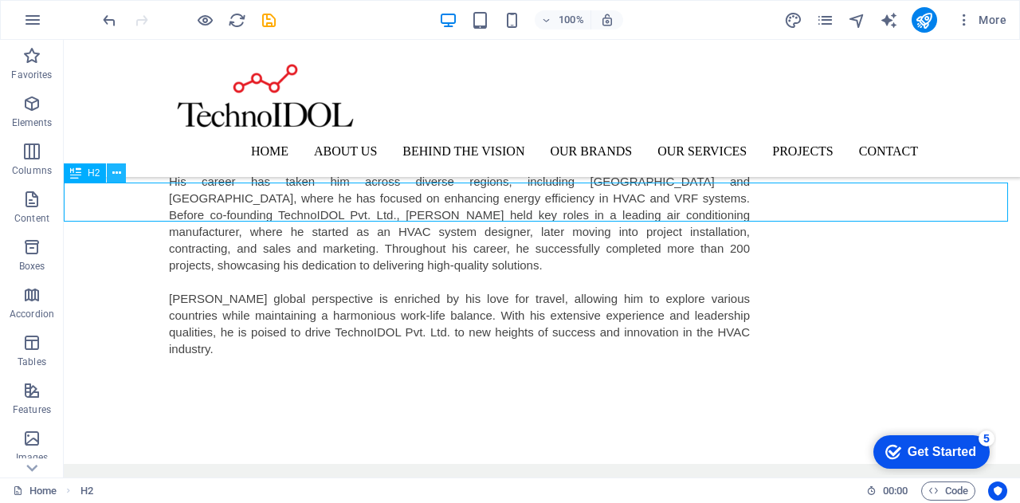
click at [116, 171] on icon at bounding box center [116, 173] width 9 height 17
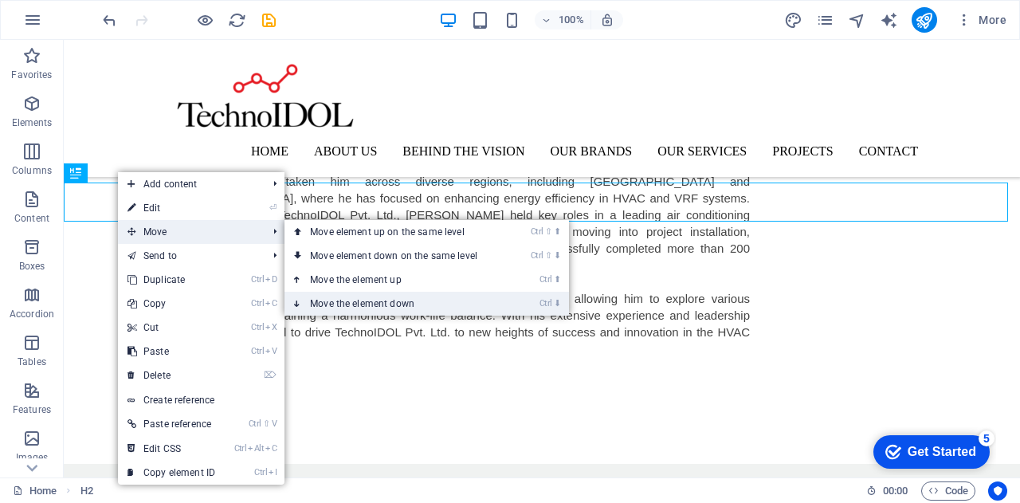
click at [320, 302] on link "Ctrl ⬇ Move the element down" at bounding box center [397, 304] width 225 height 24
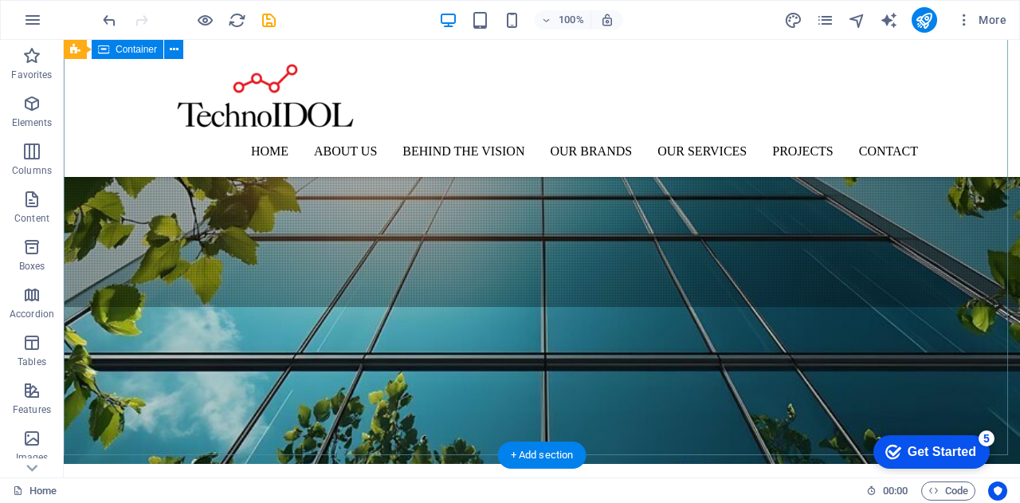
scroll to position [162, 0]
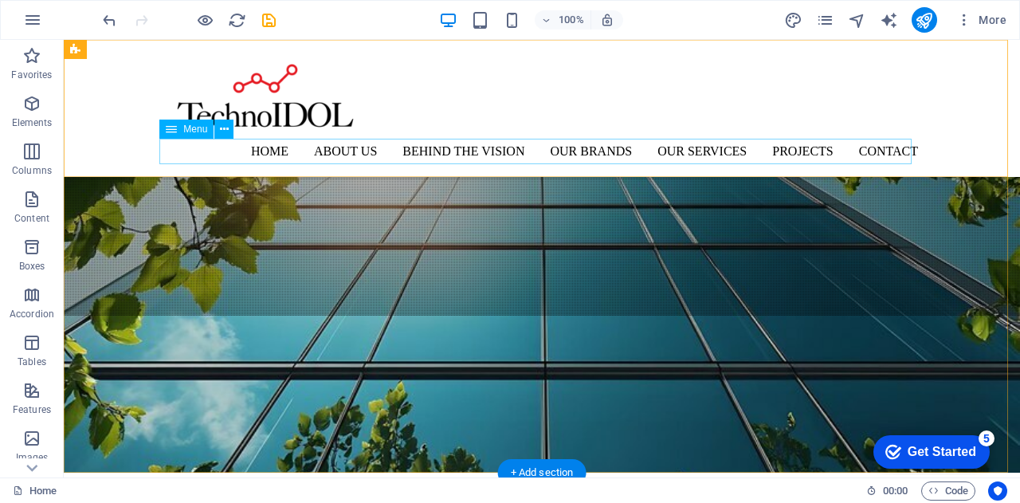
click at [714, 152] on nav "Home About us Behind the Vision Our Brands Our Services Projects Contact" at bounding box center [542, 152] width 752 height 26
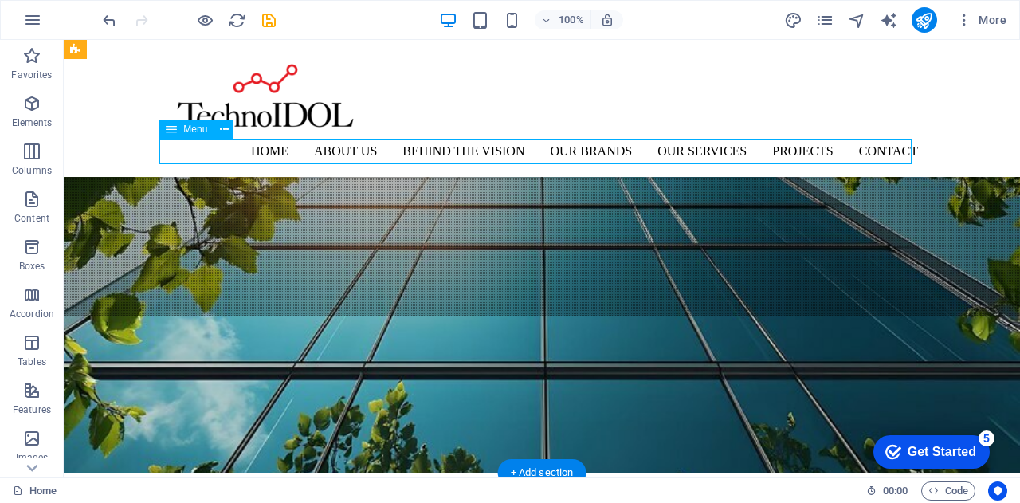
click at [714, 152] on nav "Home About us Behind the Vision Our Brands Our Services Projects Contact" at bounding box center [542, 152] width 752 height 26
select select
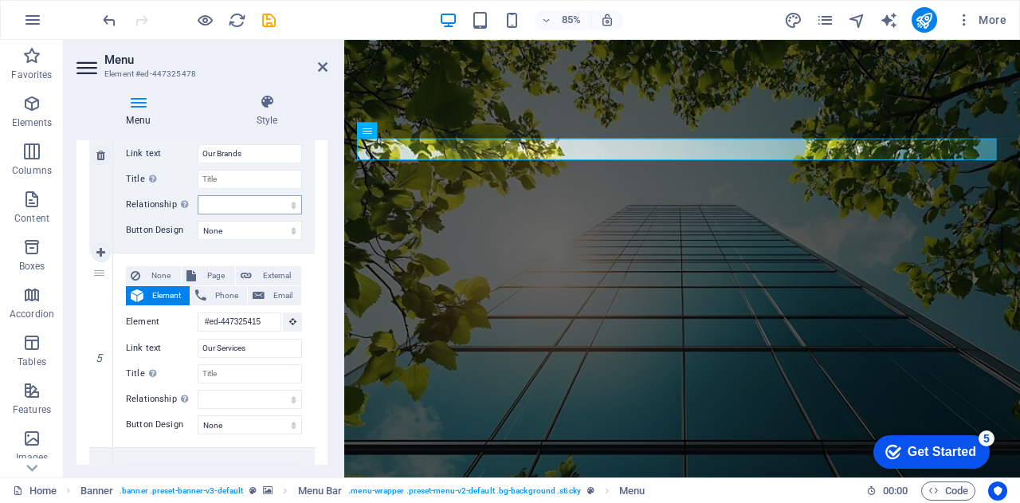
scroll to position [843, 0]
click at [291, 320] on icon at bounding box center [292, 320] width 7 height 8
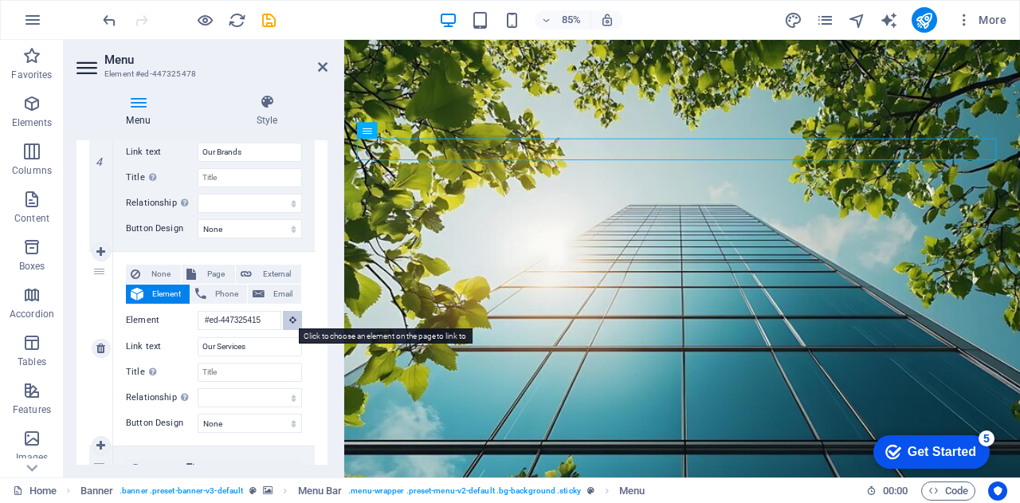
click at [291, 320] on icon at bounding box center [292, 320] width 7 height 8
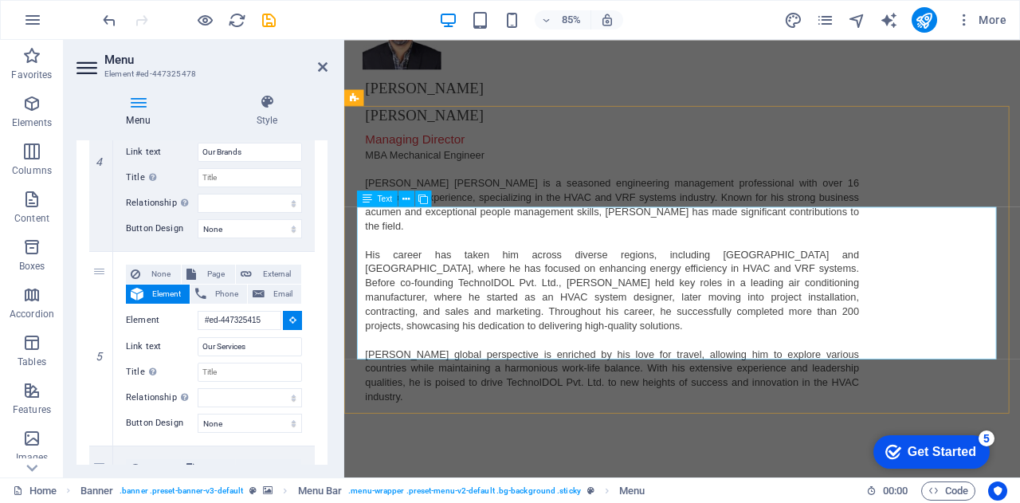
scroll to position [1847, 0]
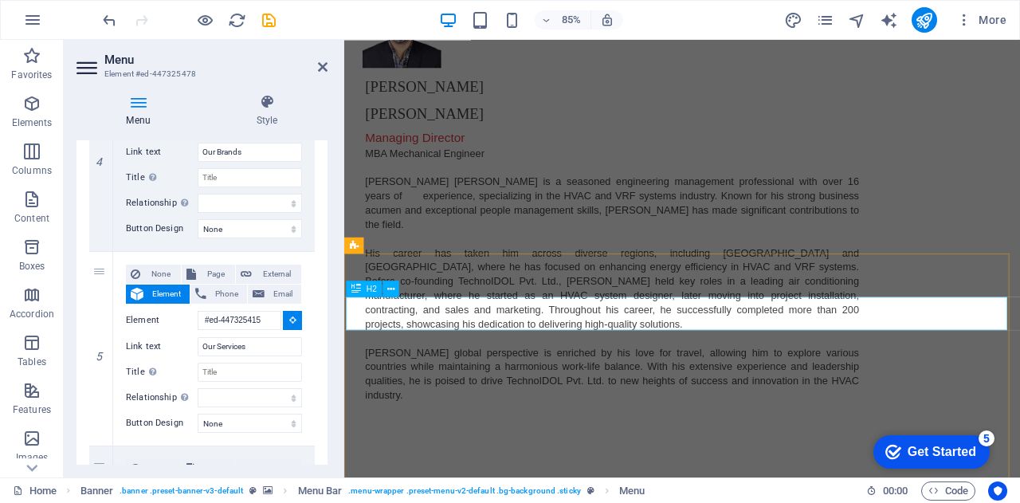
select select
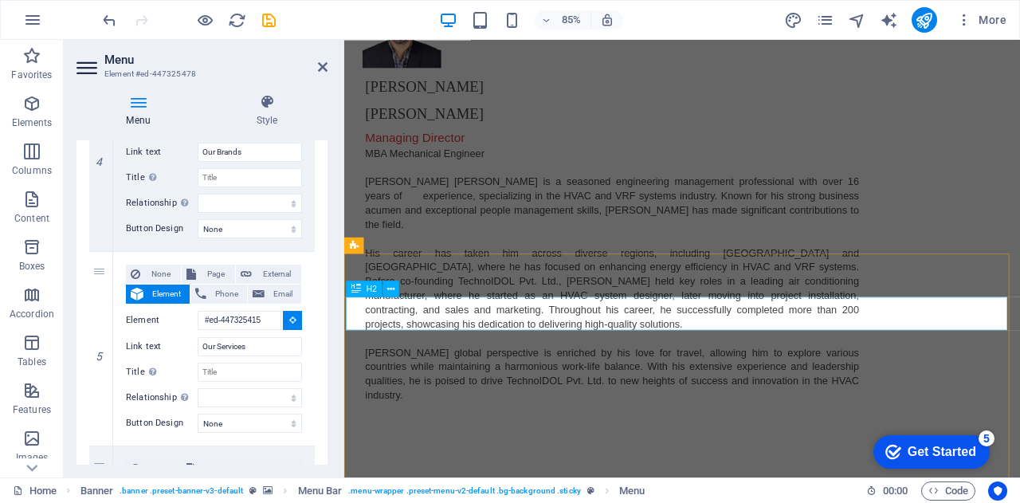
type input "#ed-new-1637"
select select
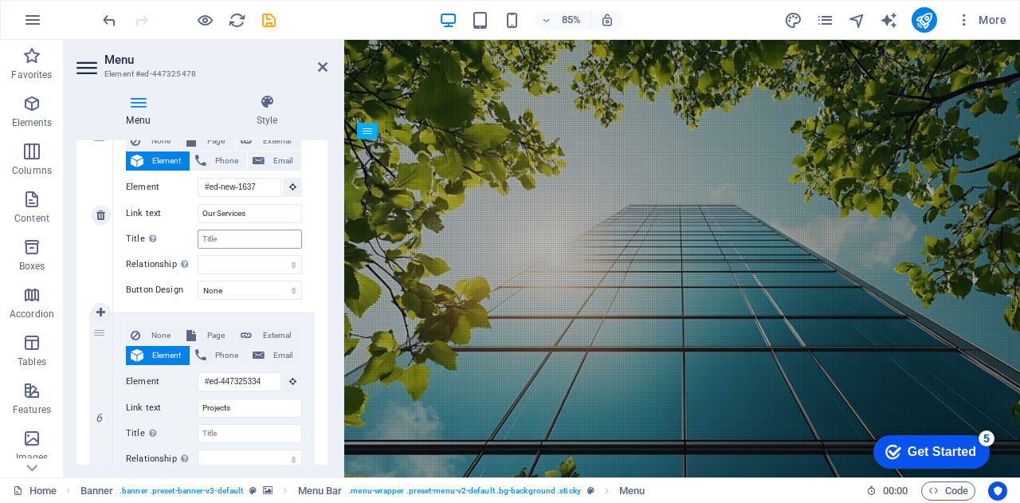
scroll to position [1049, 0]
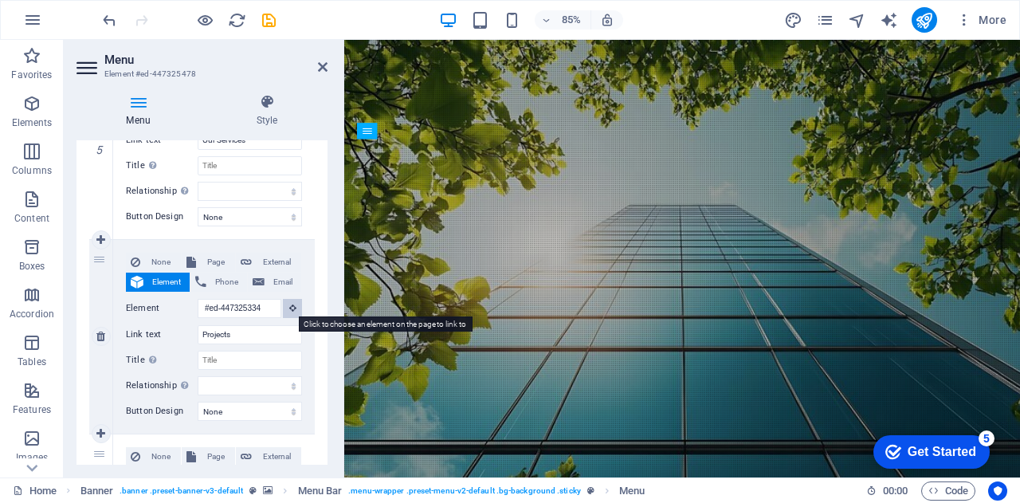
click at [289, 312] on button at bounding box center [292, 308] width 19 height 19
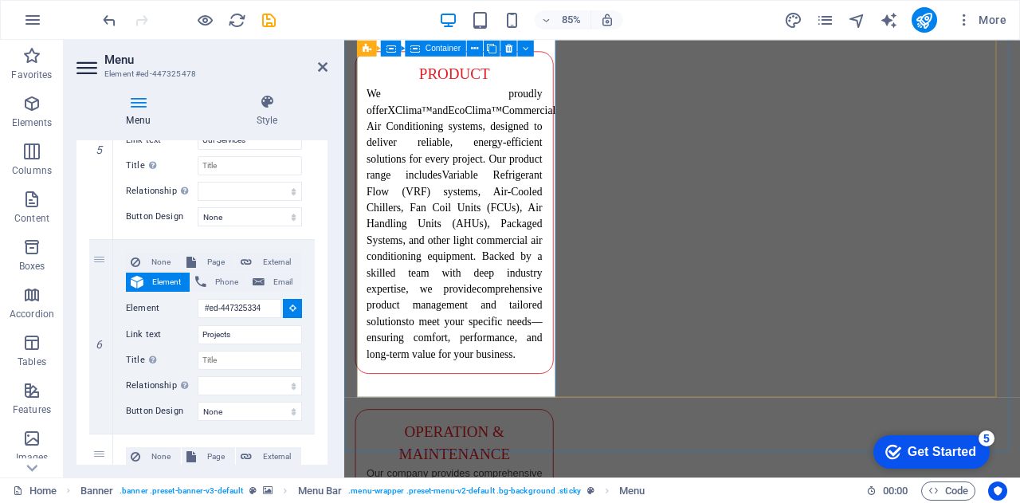
scroll to position [2988, 0]
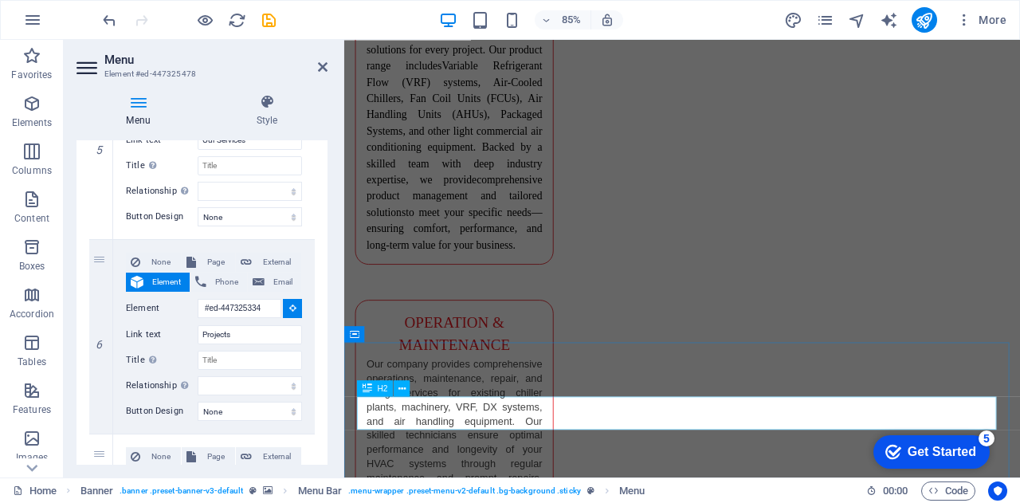
select select
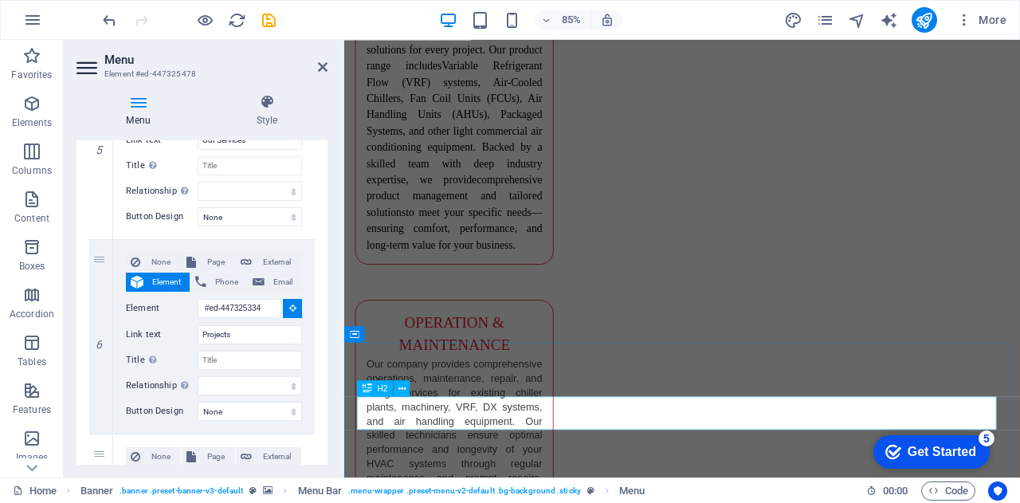
select select
type input "#ed-447325337"
select select
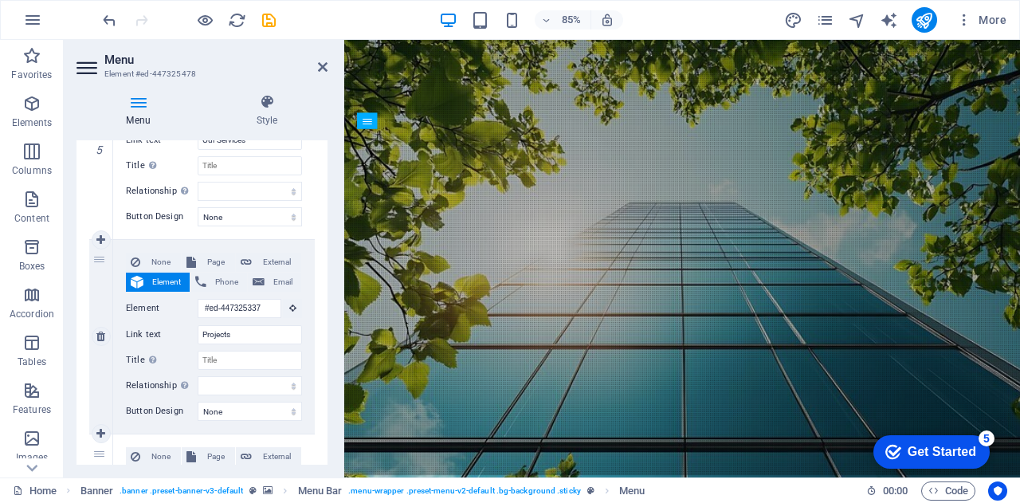
scroll to position [0, 0]
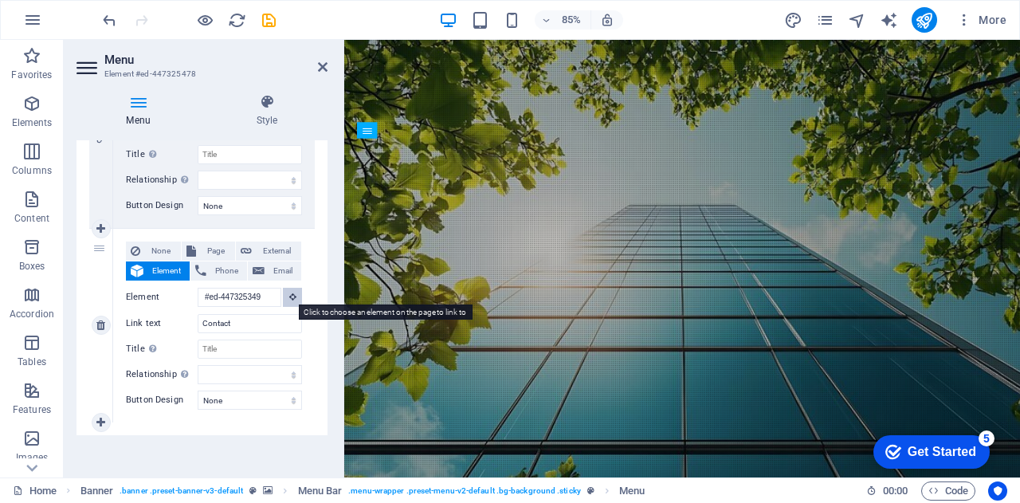
click at [289, 294] on icon at bounding box center [292, 297] width 7 height 8
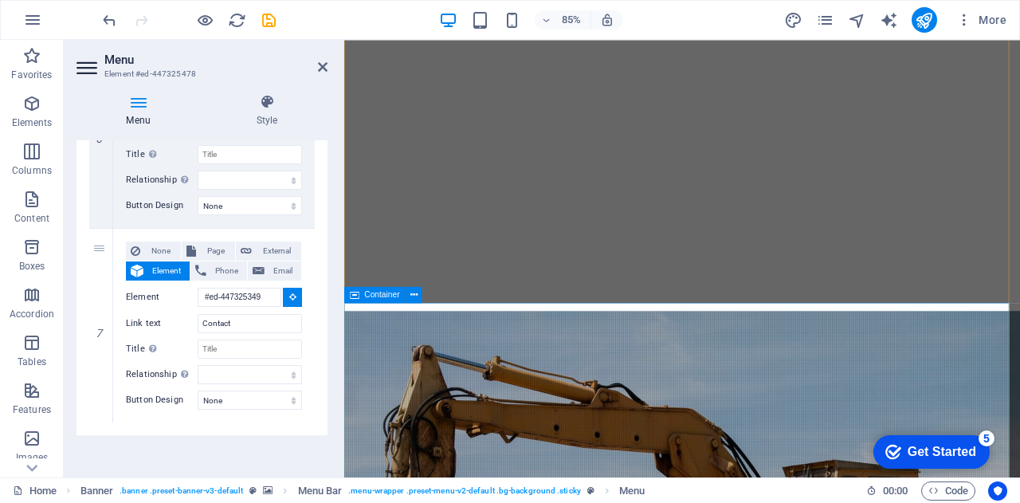
select select
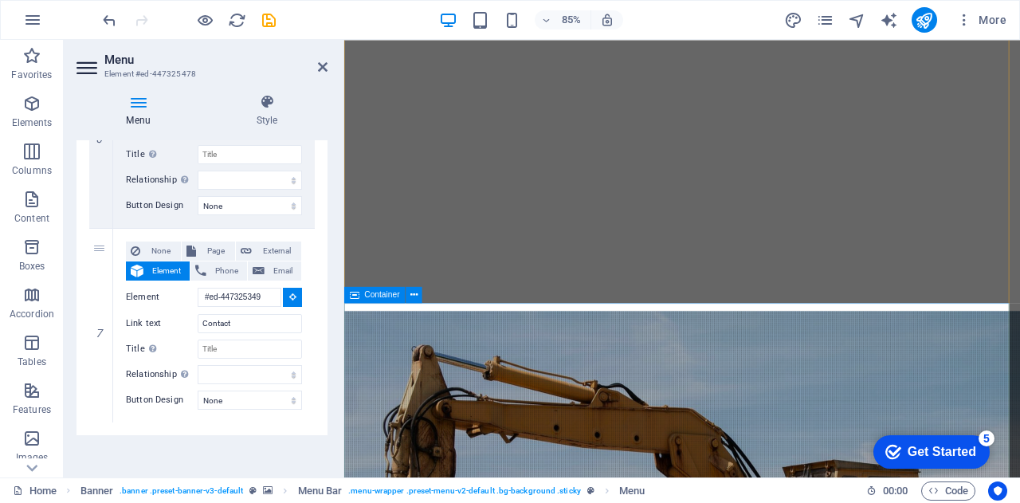
select select
type input "#ed-447325355"
select select
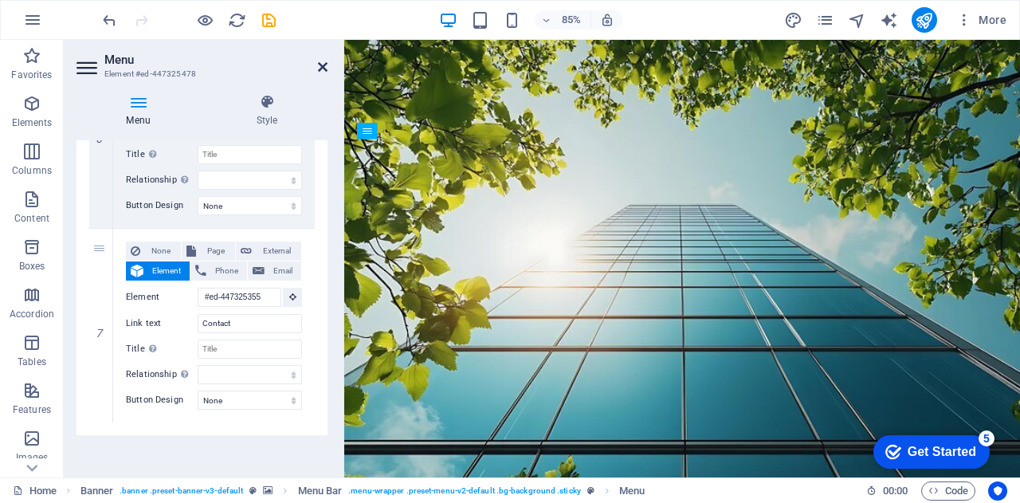
click at [321, 69] on icon at bounding box center [323, 67] width 10 height 13
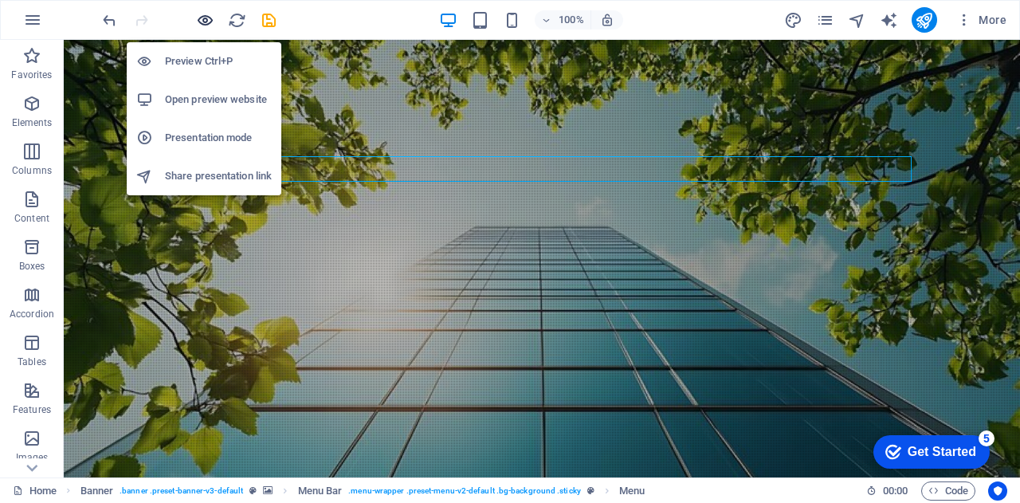
click at [208, 17] on icon "button" at bounding box center [205, 20] width 18 height 18
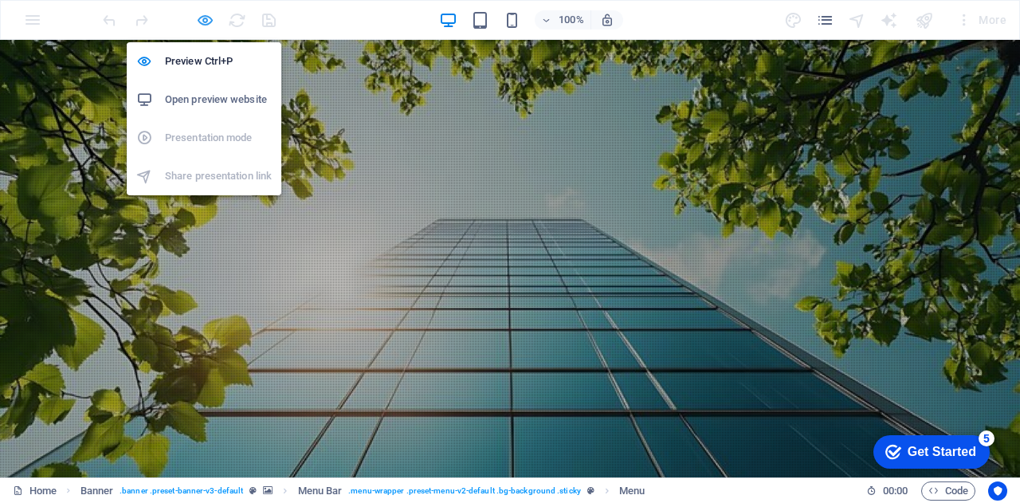
click at [203, 16] on icon "button" at bounding box center [205, 20] width 18 height 18
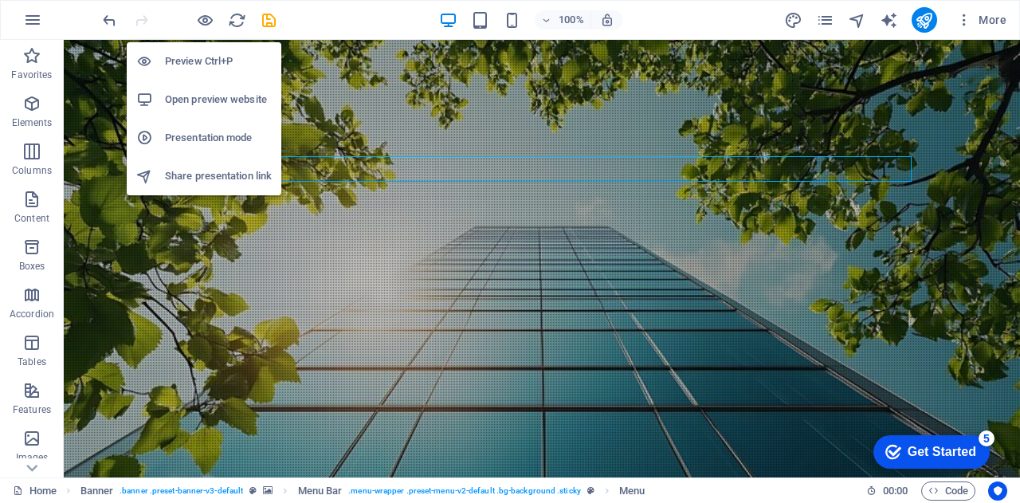
click at [214, 98] on h6 "Open preview website" at bounding box center [218, 99] width 107 height 19
click at [213, 108] on h6 "Open preview website" at bounding box center [218, 99] width 107 height 19
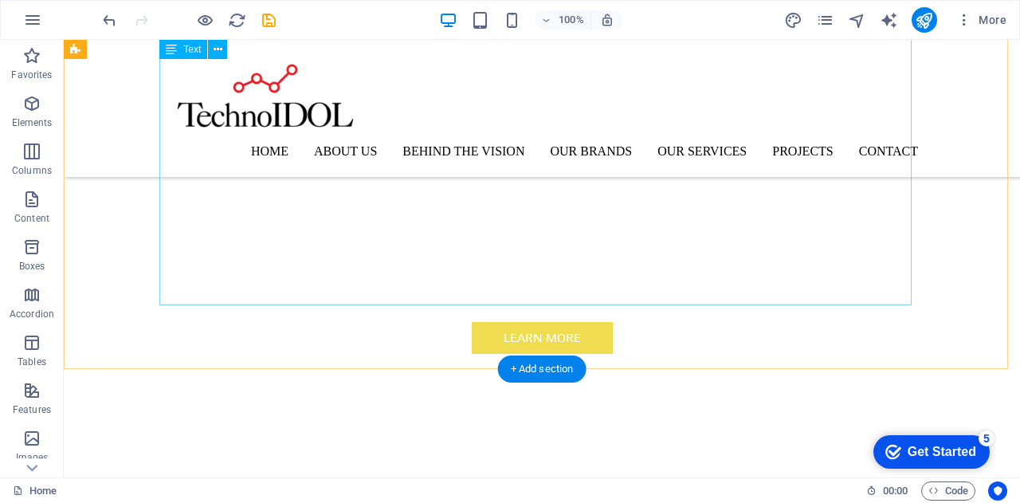
scroll to position [760, 0]
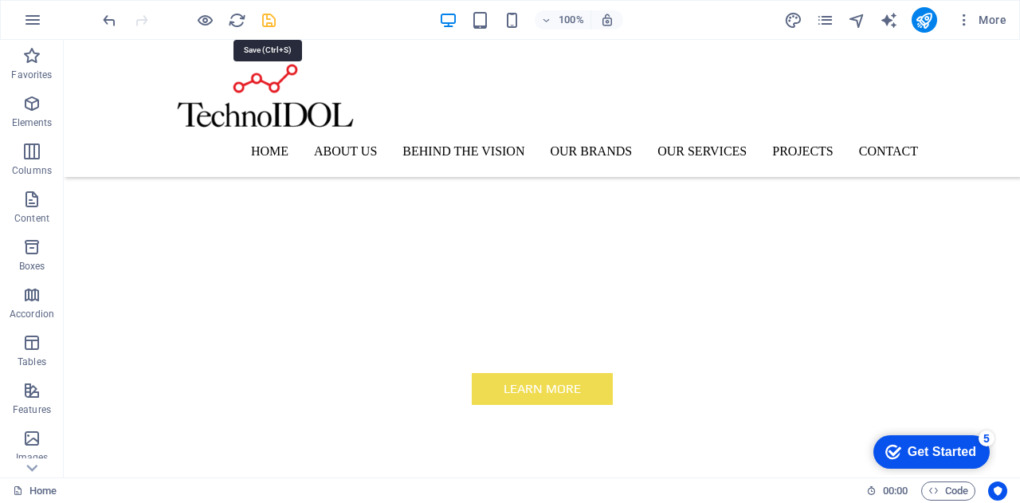
click at [265, 20] on icon "save" at bounding box center [269, 20] width 18 height 18
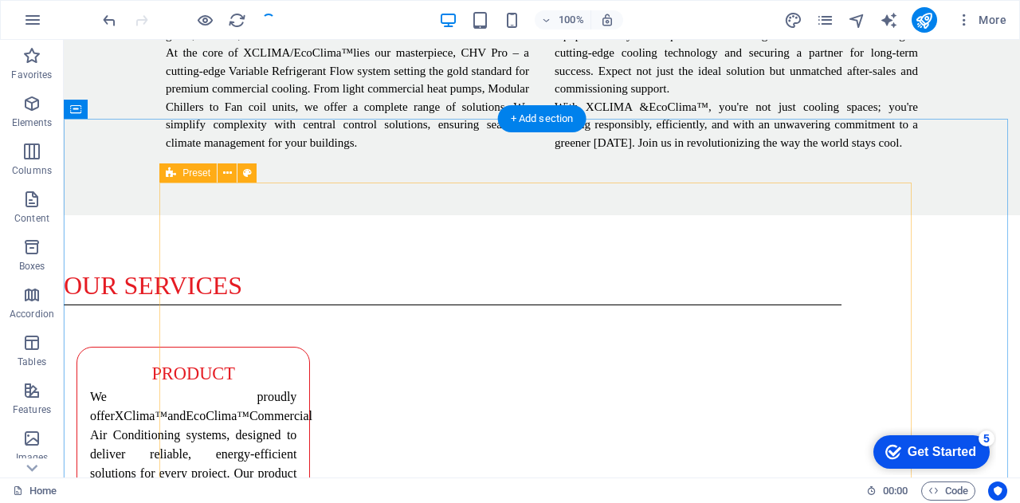
scroll to position [2626, 0]
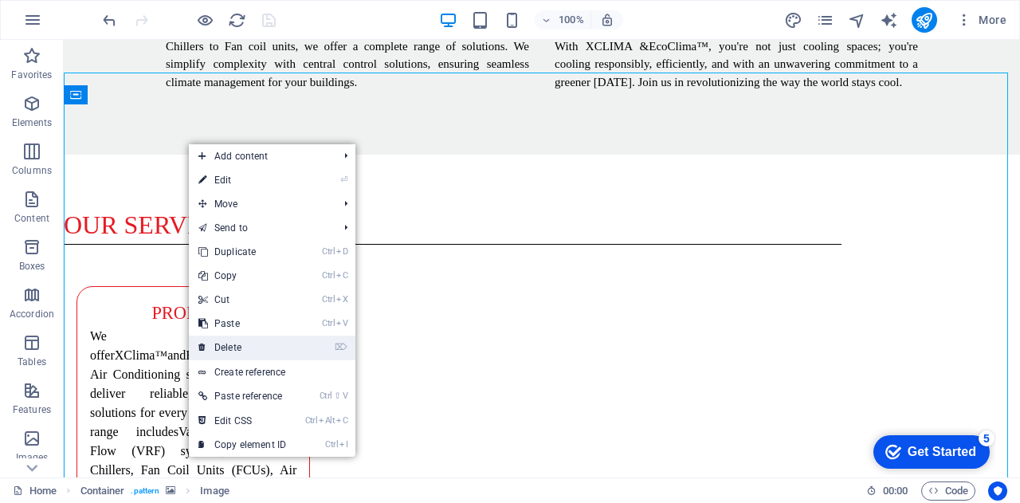
click at [282, 345] on link "⌦ Delete" at bounding box center [242, 348] width 107 height 24
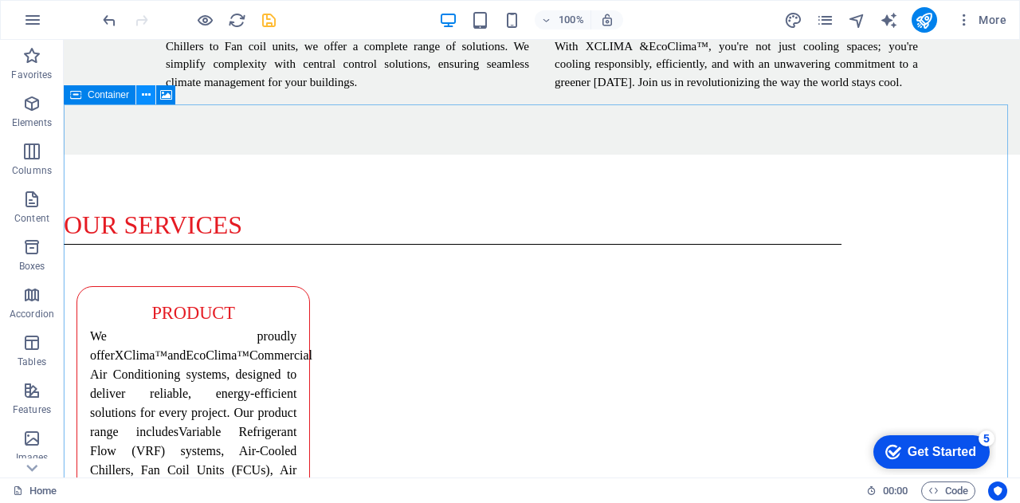
click at [145, 92] on icon at bounding box center [146, 95] width 9 height 17
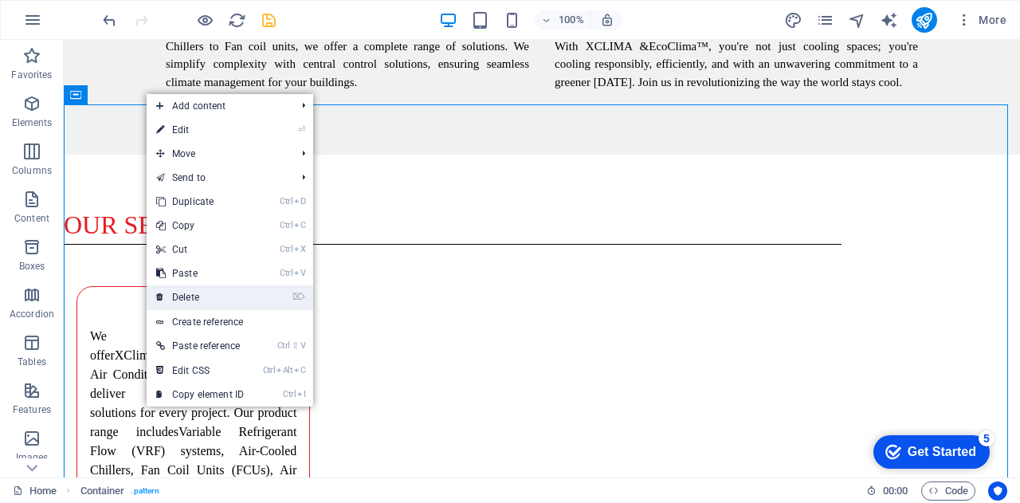
click at [226, 296] on link "⌦ Delete" at bounding box center [200, 297] width 107 height 24
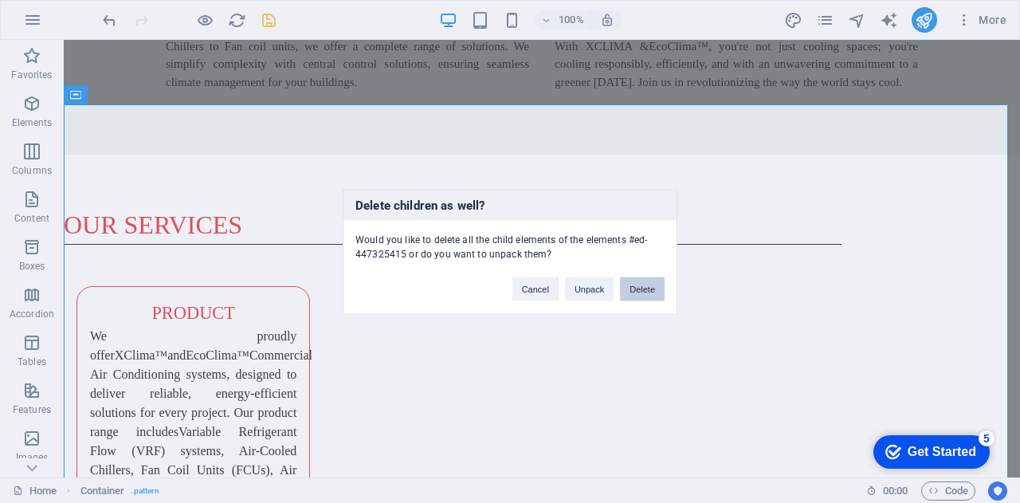
click at [644, 290] on button "Delete" at bounding box center [642, 289] width 45 height 24
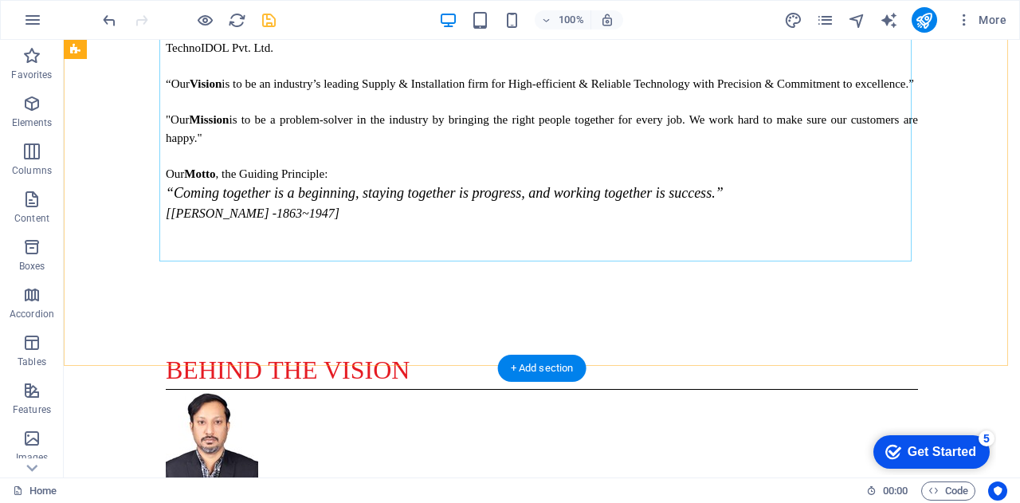
scroll to position [1616, 0]
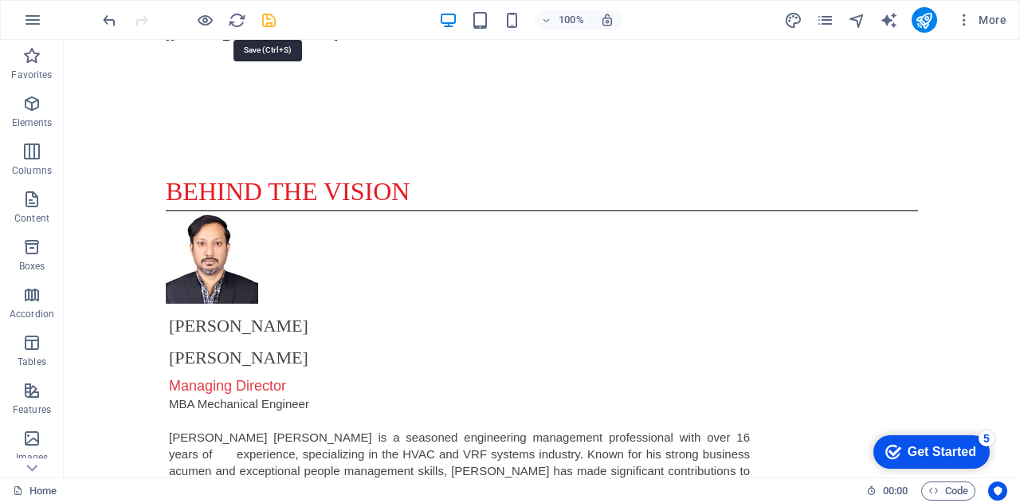
click at [268, 20] on icon "save" at bounding box center [269, 20] width 18 height 18
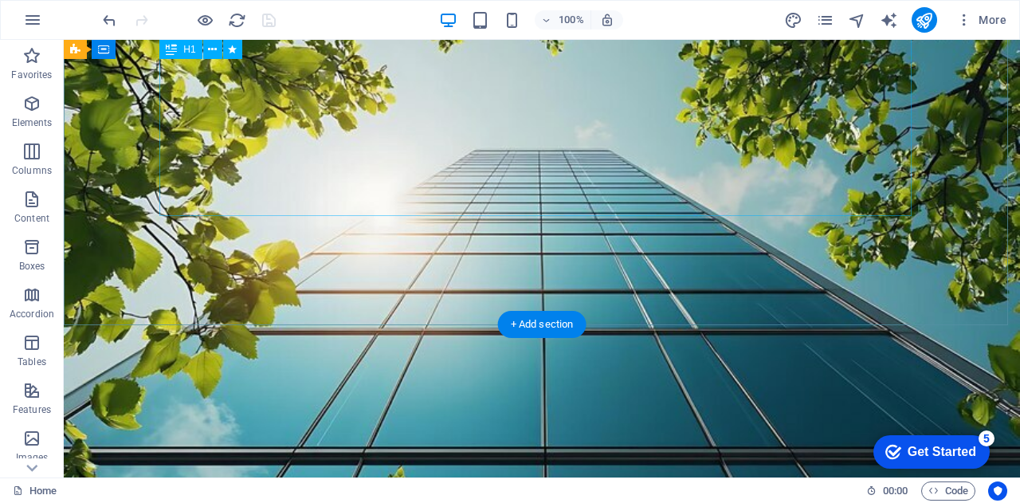
scroll to position [0, 0]
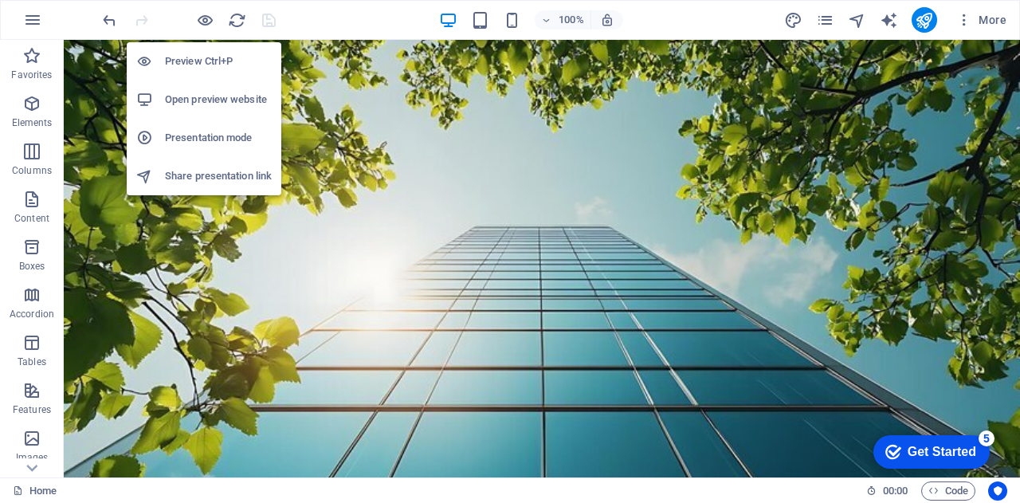
click at [212, 103] on h6 "Open preview website" at bounding box center [218, 99] width 107 height 19
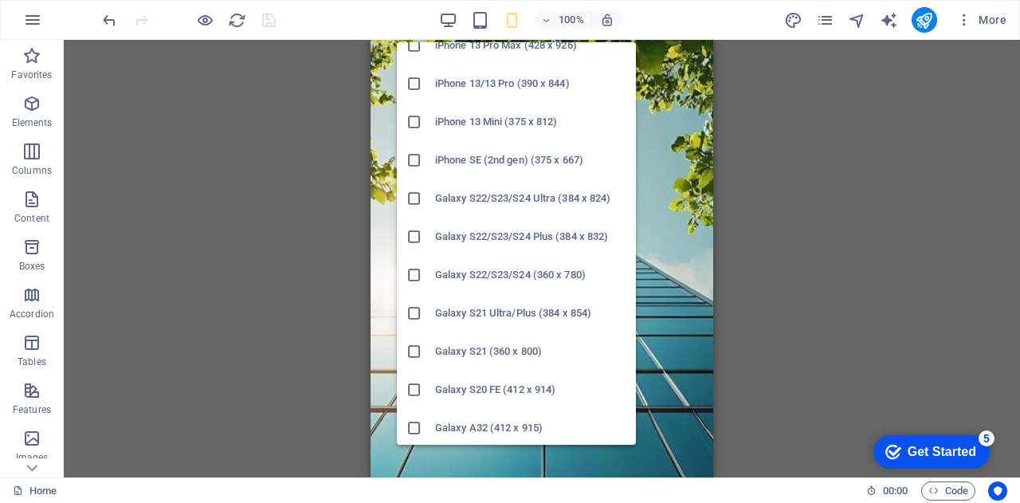
scroll to position [435, 0]
click at [453, 316] on h6 "Galaxy S21 Ultra/Plus (384 x 854)" at bounding box center [530, 314] width 191 height 19
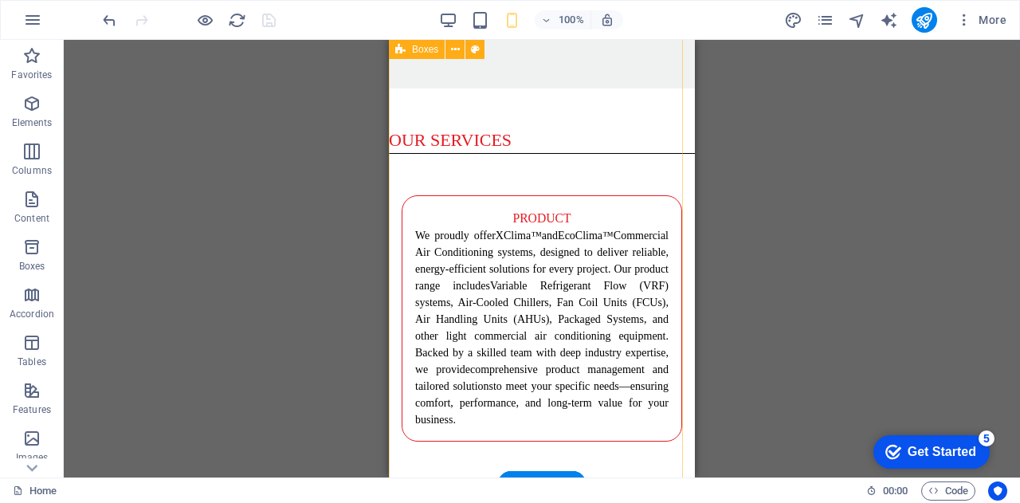
scroll to position [3174, 0]
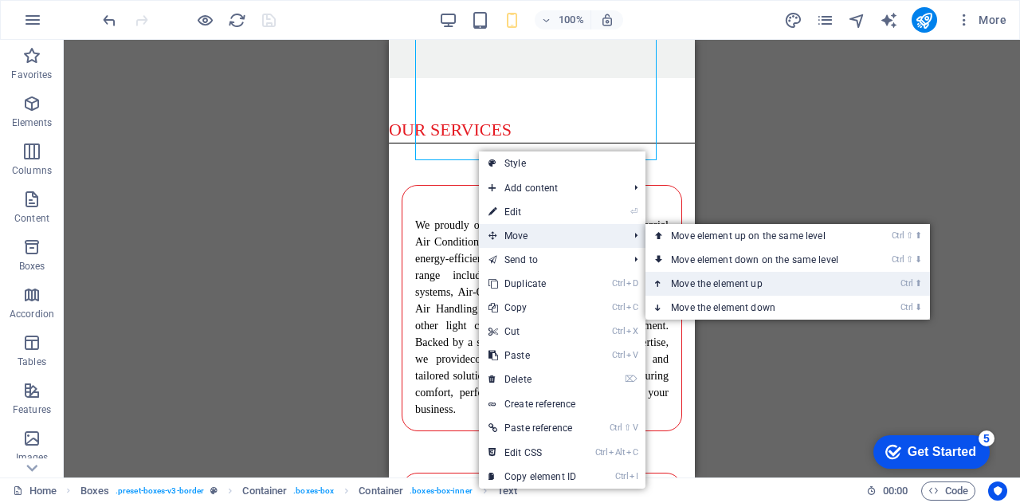
click at [740, 273] on link "Ctrl ⬆ Move the element up" at bounding box center [758, 284] width 225 height 24
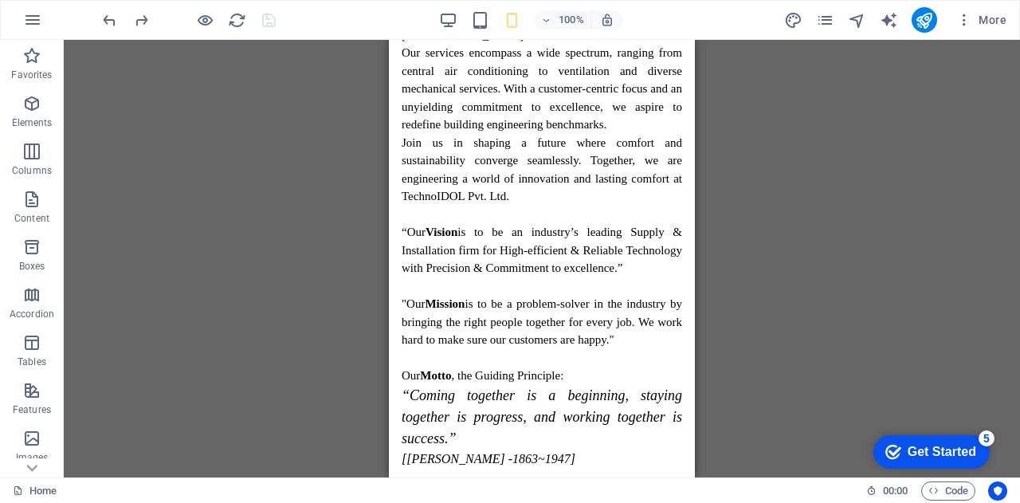
scroll to position [1472, 0]
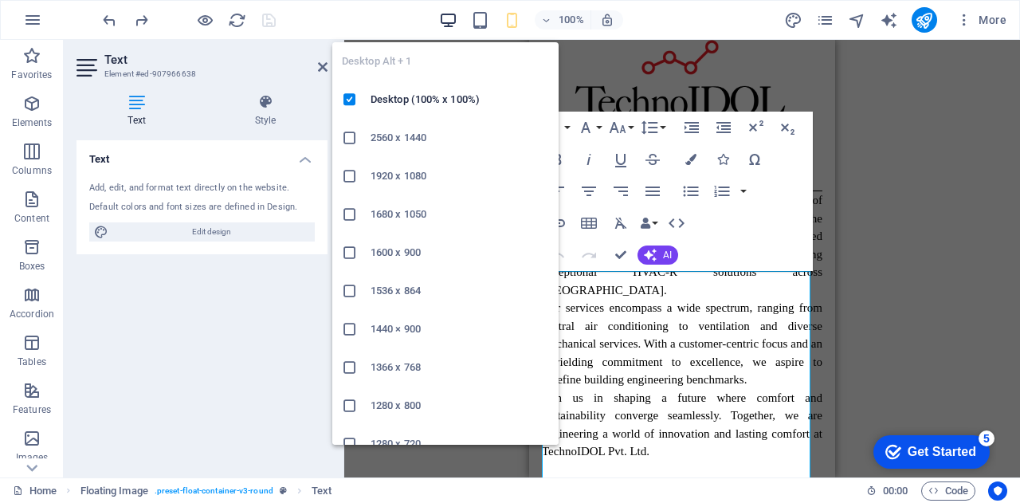
click at [454, 14] on icon "button" at bounding box center [448, 20] width 18 height 18
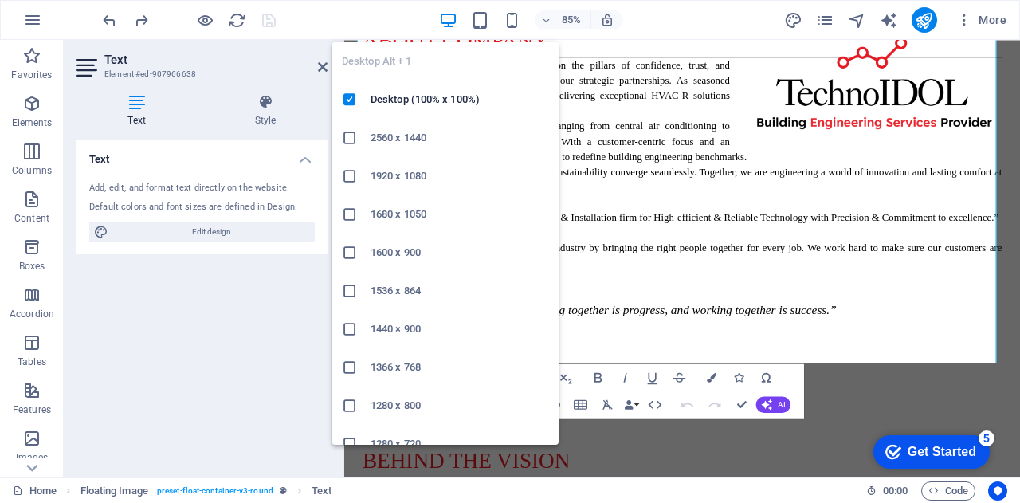
scroll to position [1249, 0]
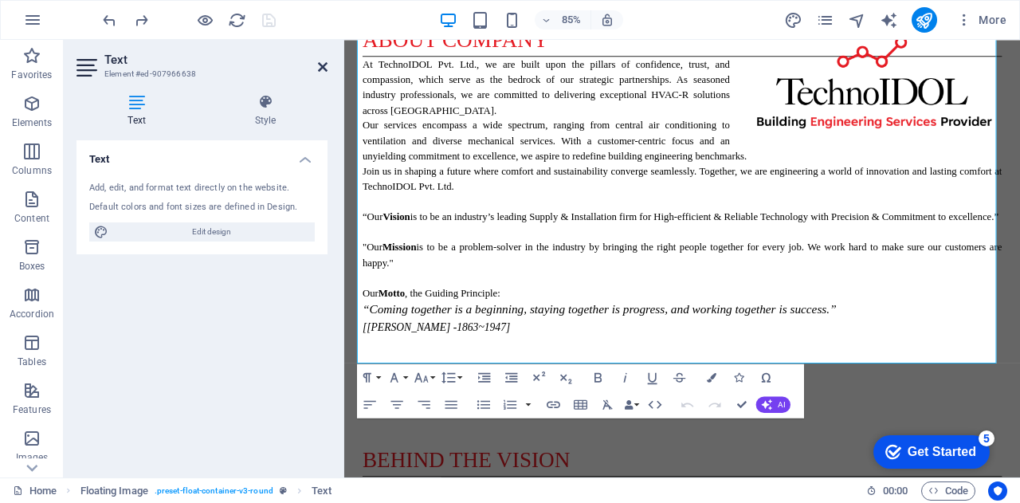
click at [323, 64] on icon at bounding box center [323, 67] width 10 height 13
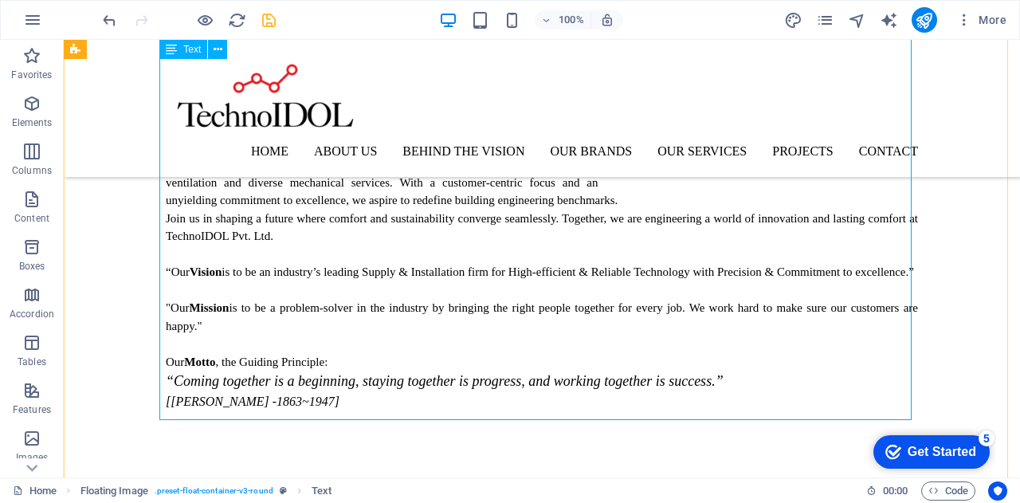
scroll to position [1148, 0]
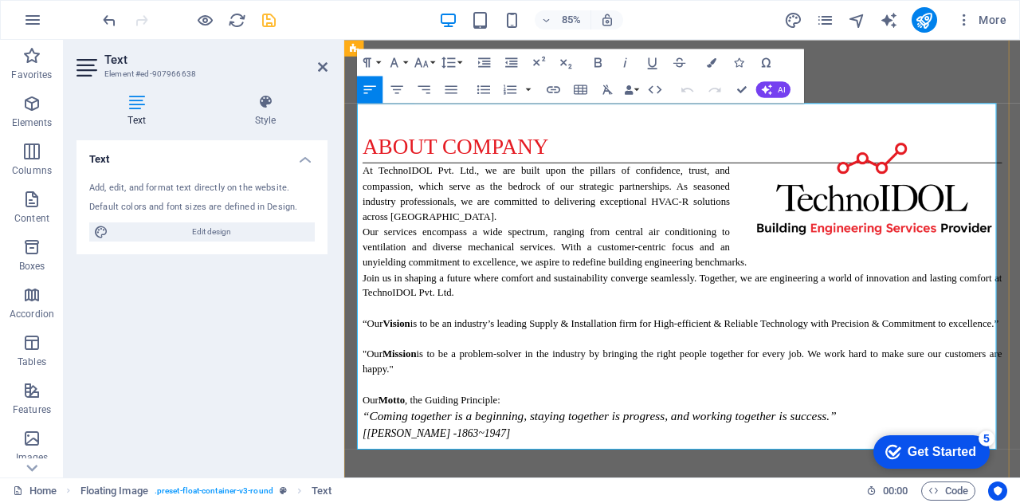
copy div "Shaikh M. Mohsin Managing Director MBA Mechanical Engineer Mr. Shaikh Muhammad …"
click at [453, 88] on icon "button" at bounding box center [452, 89] width 12 height 8
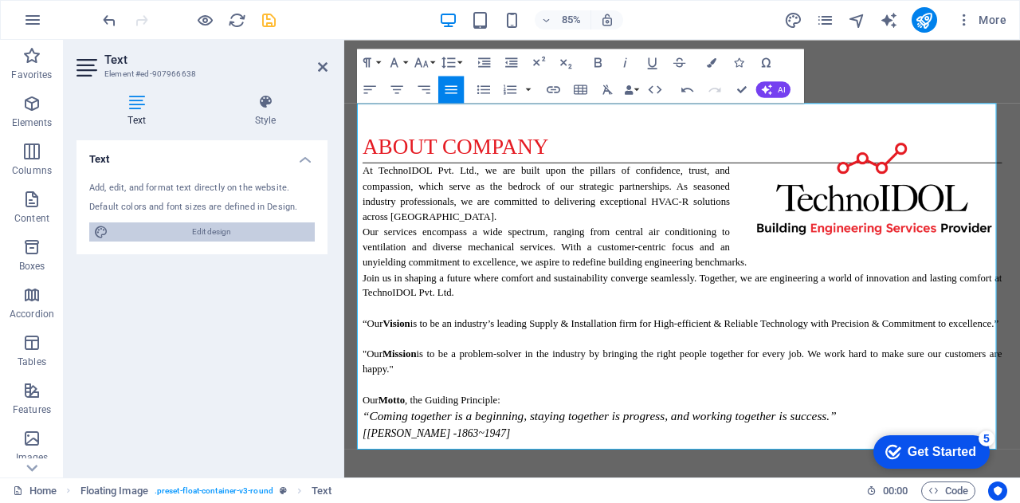
click at [193, 234] on span "Edit design" at bounding box center [211, 231] width 197 height 19
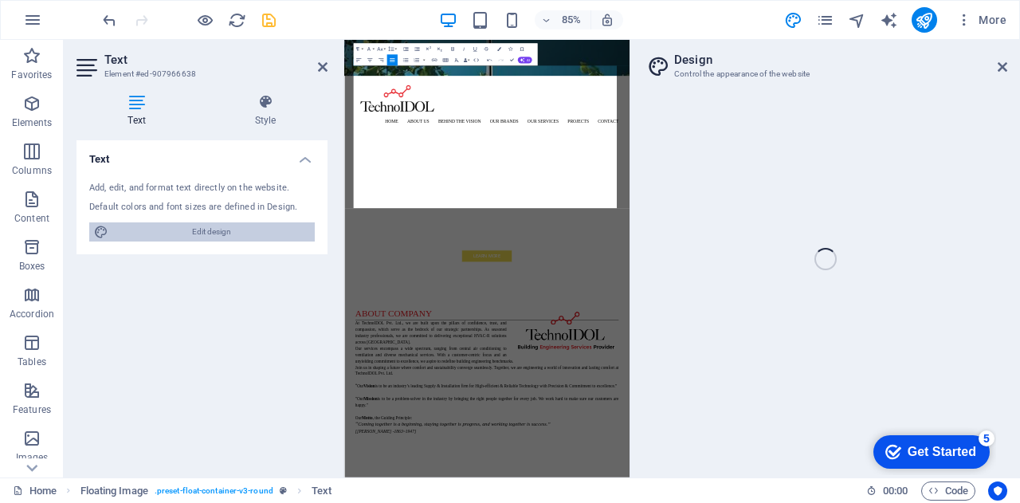
scroll to position [1804, 0]
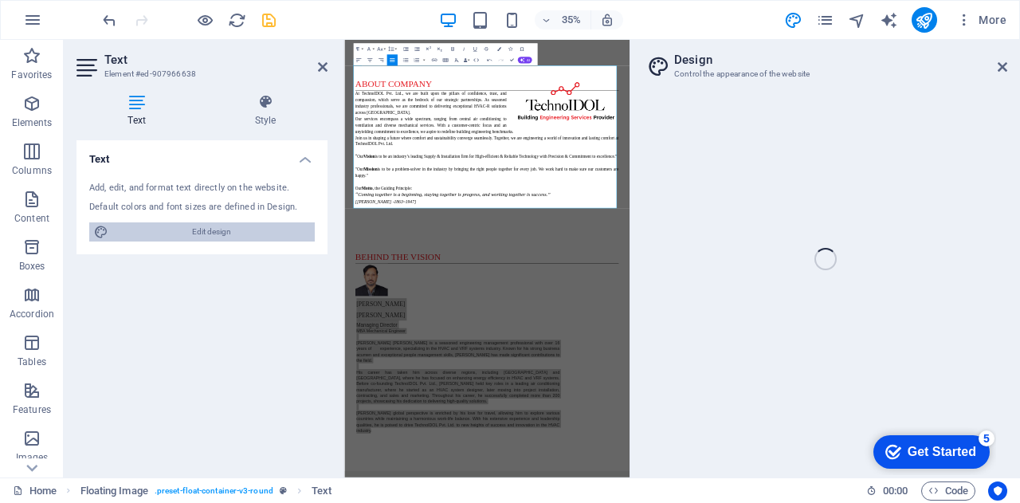
click at [193, 234] on span "Edit design" at bounding box center [211, 231] width 197 height 19
click at [263, 127] on h4 "Style" at bounding box center [265, 110] width 124 height 33
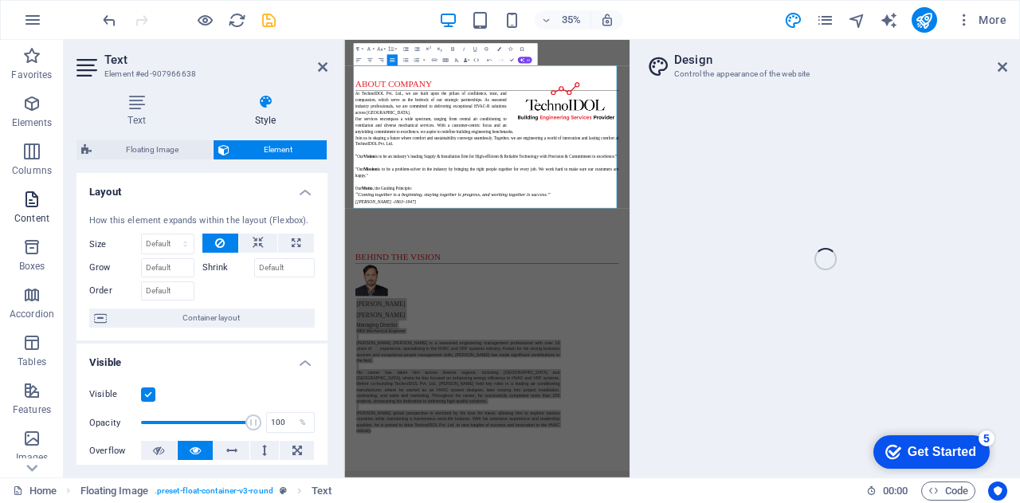
click at [26, 202] on icon "button" at bounding box center [31, 199] width 19 height 19
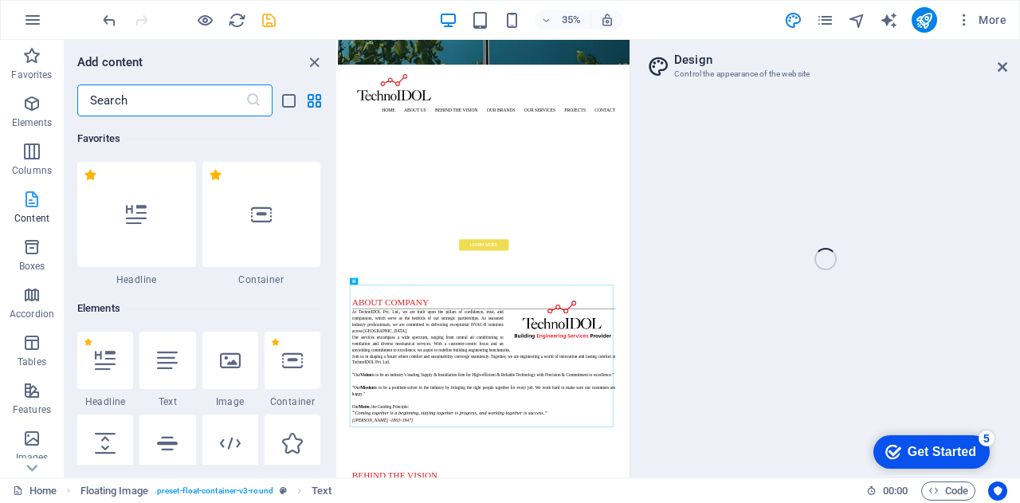
scroll to position [36, 0]
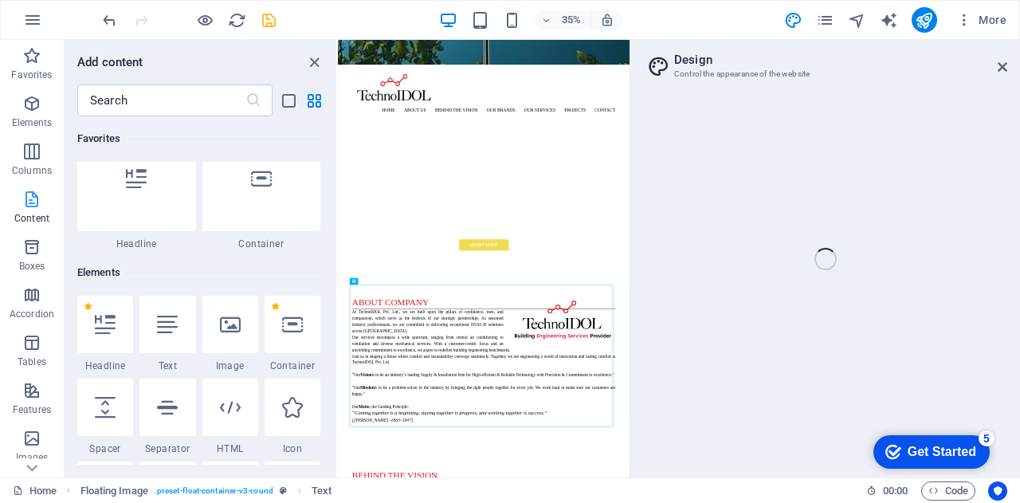
click at [26, 202] on icon "button" at bounding box center [31, 199] width 19 height 19
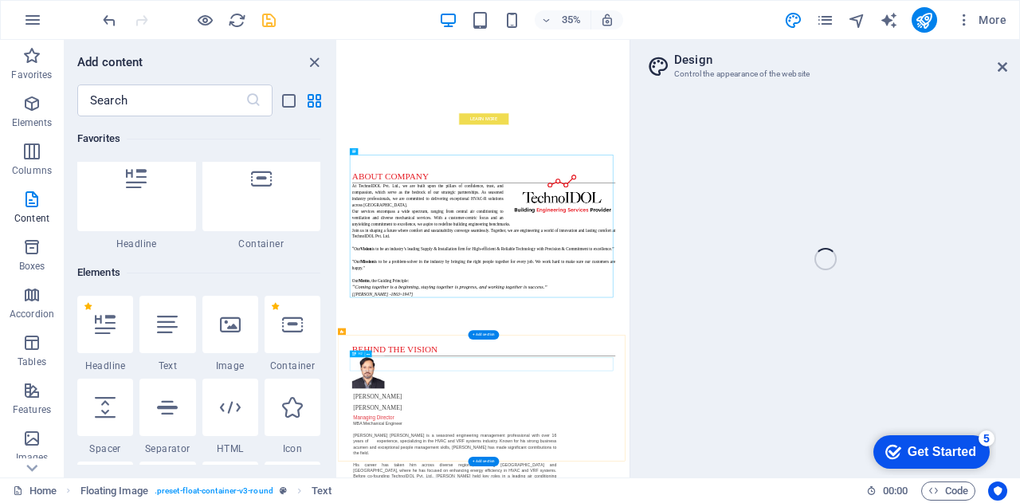
scroll to position [1550, 0]
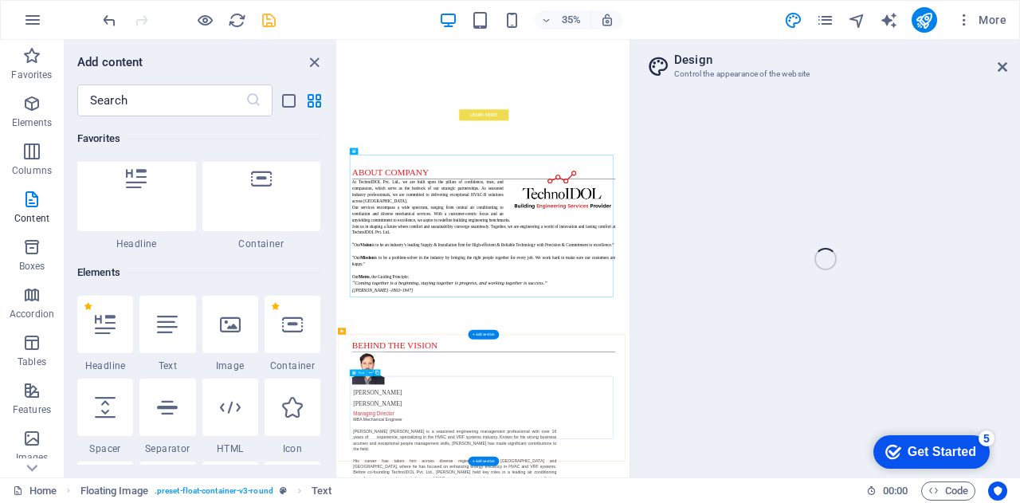
click at [270, 493] on span ". preset-float-container-v3-round" at bounding box center [214, 490] width 119 height 19
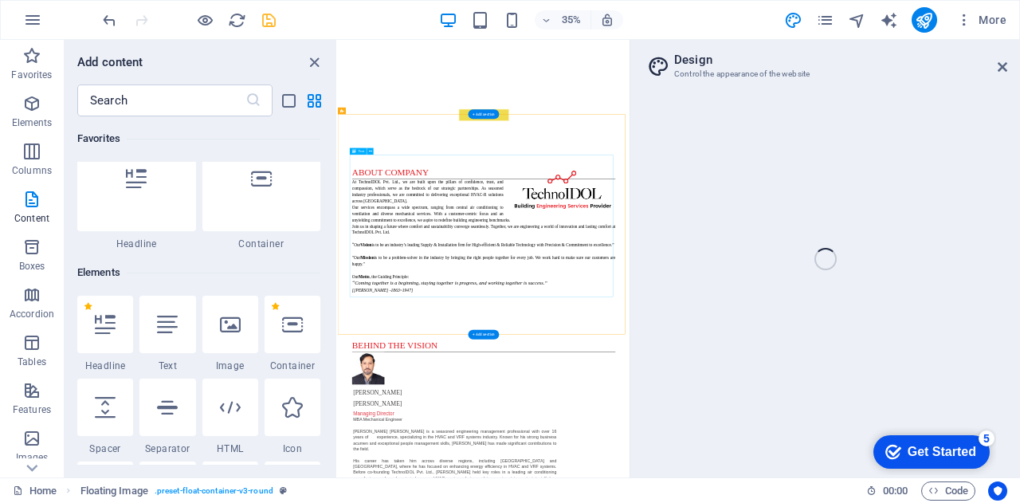
click at [114, 336] on div at bounding box center [105, 324] width 56 height 57
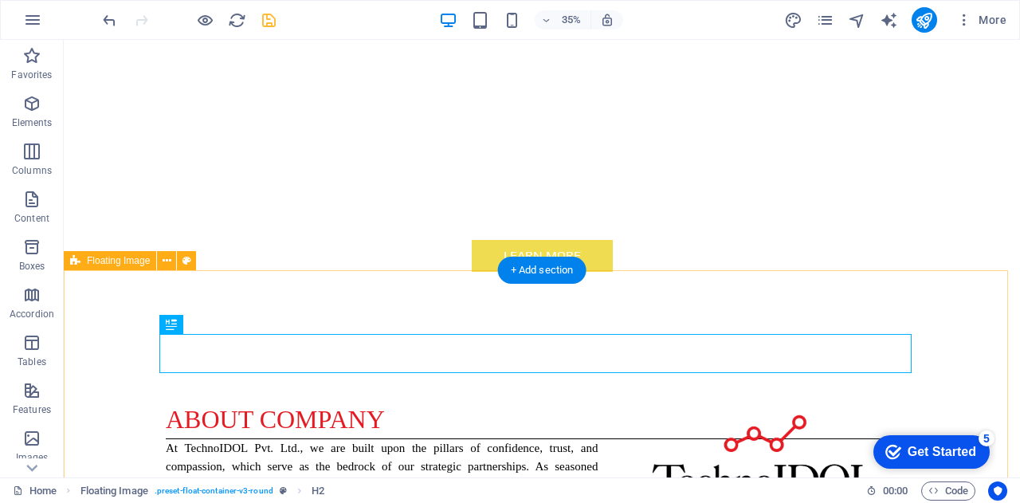
scroll to position [894, 0]
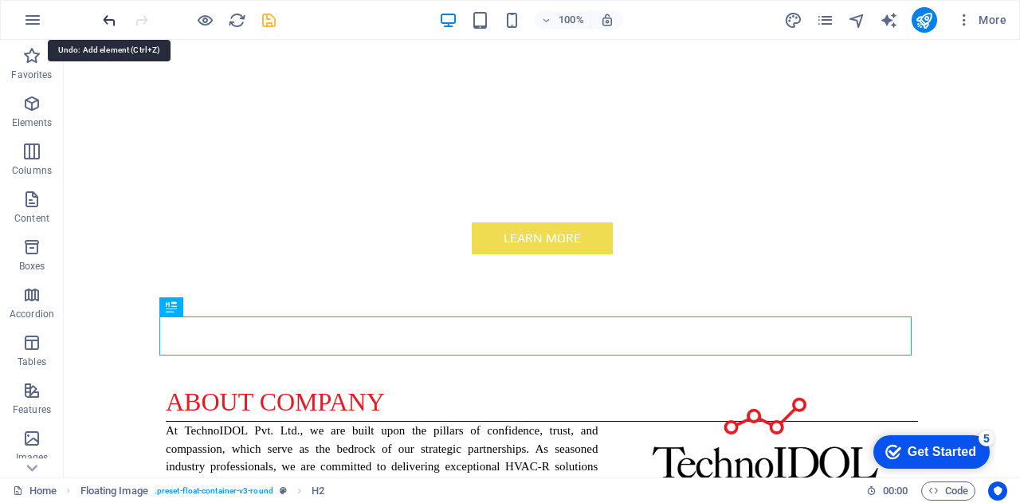
click at [110, 17] on icon "undo" at bounding box center [109, 20] width 18 height 18
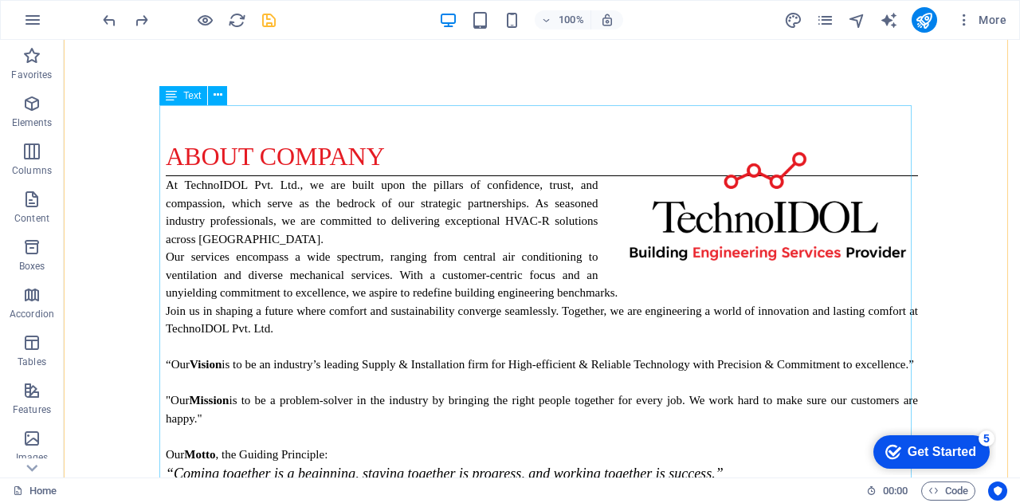
scroll to position [1181, 0]
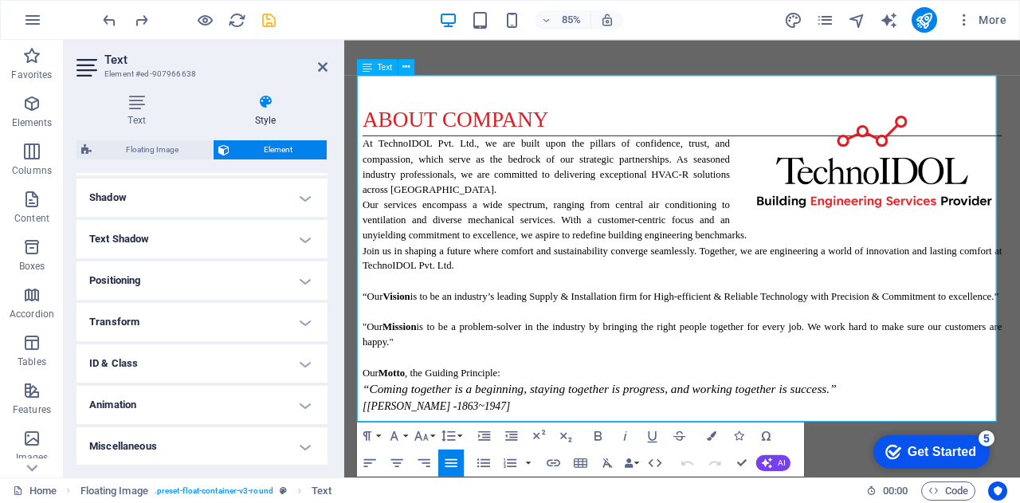
scroll to position [0, 0]
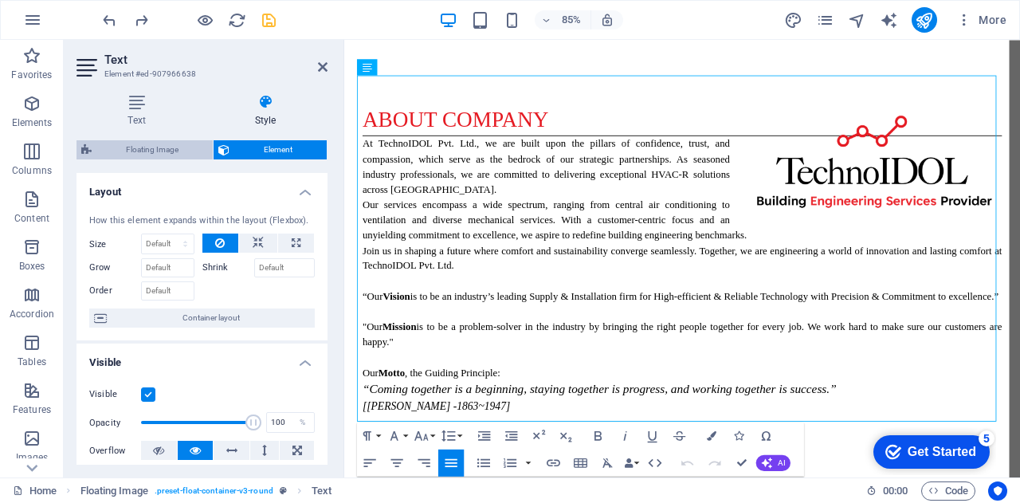
click at [166, 143] on span "Floating Image" at bounding box center [152, 149] width 112 height 19
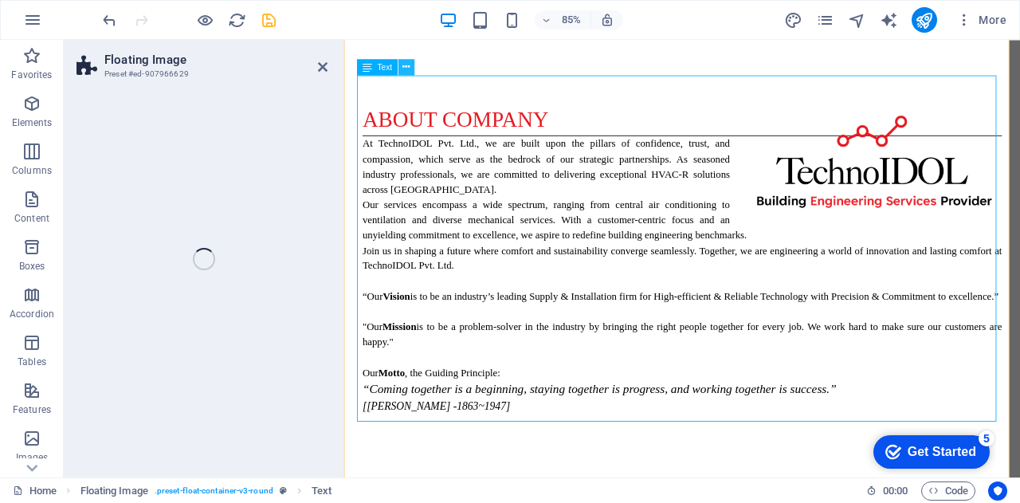
click at [403, 68] on icon at bounding box center [406, 67] width 7 height 14
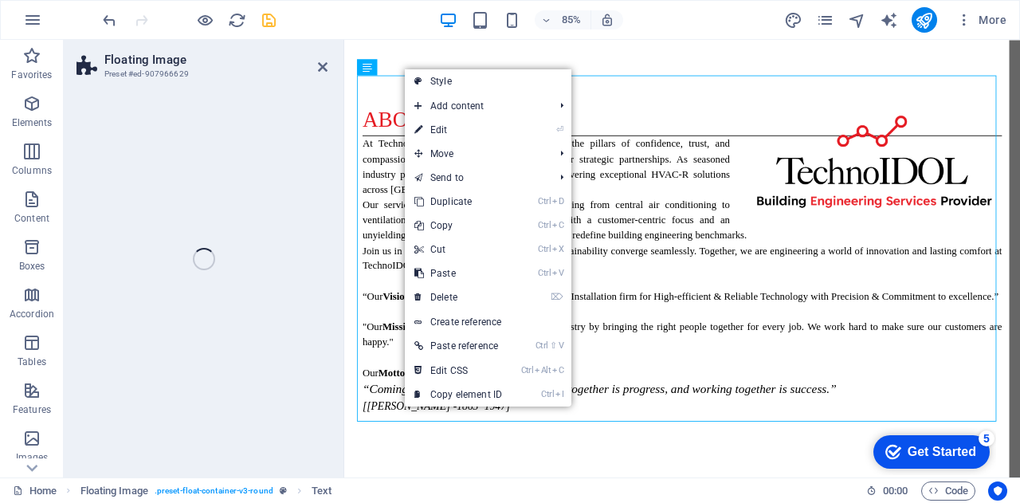
click at [322, 73] on div "Floating Image Preset #ed-907966629 Drag here to replace the existing content. …" at bounding box center [542, 259] width 957 height 438
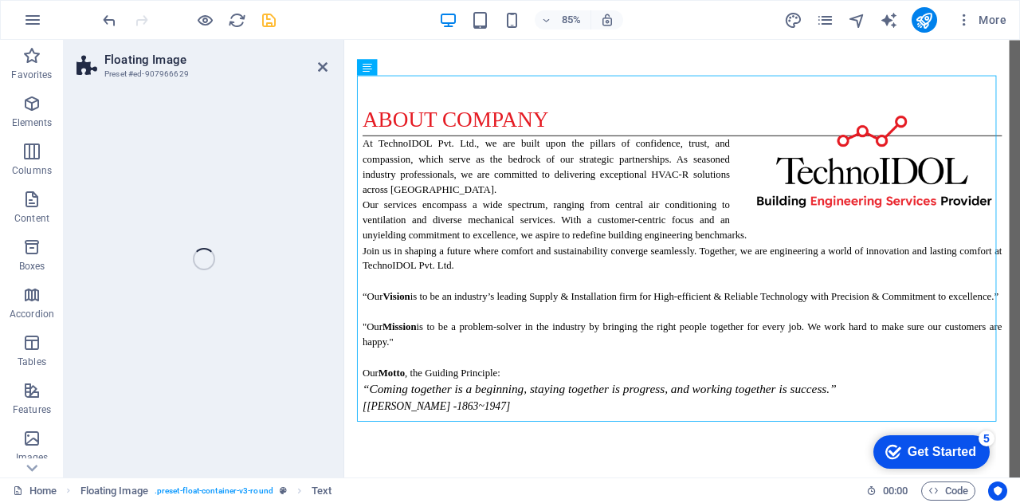
click at [322, 70] on div "Floating Image Preset #ed-907966629 Drag here to replace the existing content. …" at bounding box center [542, 259] width 957 height 438
click at [324, 64] on div "Floating Image Preset #ed-907966629 Drag here to replace the existing content. …" at bounding box center [542, 259] width 957 height 438
click at [329, 67] on div "Floating Image Preset #ed-907966629 Drag here to replace the existing content. …" at bounding box center [542, 259] width 957 height 438
click at [320, 69] on div "Floating Image Preset #ed-907966629 Drag here to replace the existing content. …" at bounding box center [542, 259] width 957 height 438
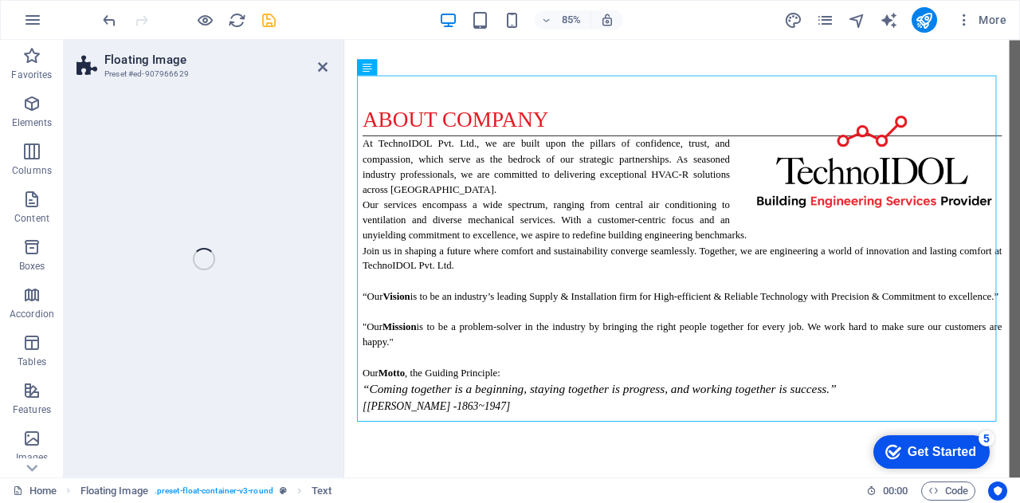
click at [320, 69] on div "Floating Image Preset #ed-907966629 Drag here to replace the existing content. …" at bounding box center [542, 259] width 957 height 438
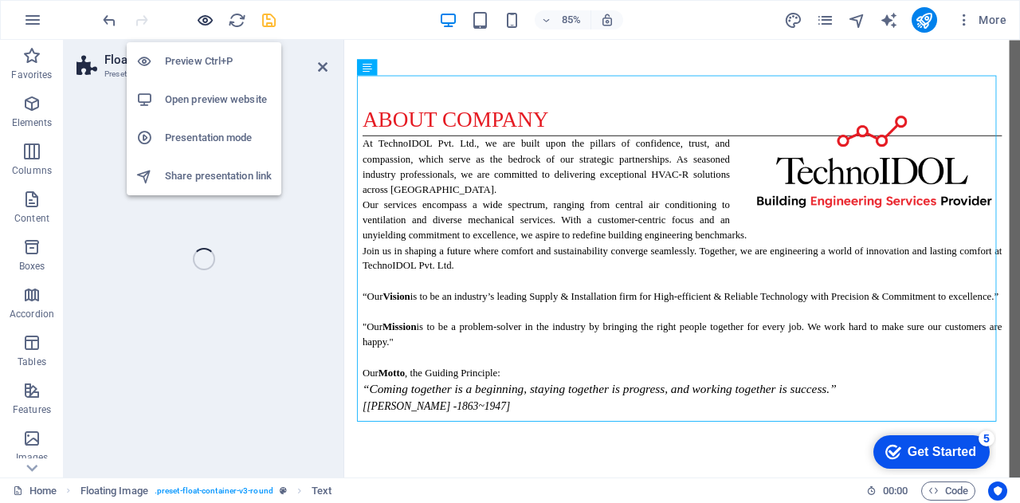
click at [208, 22] on icon "button" at bounding box center [205, 20] width 18 height 18
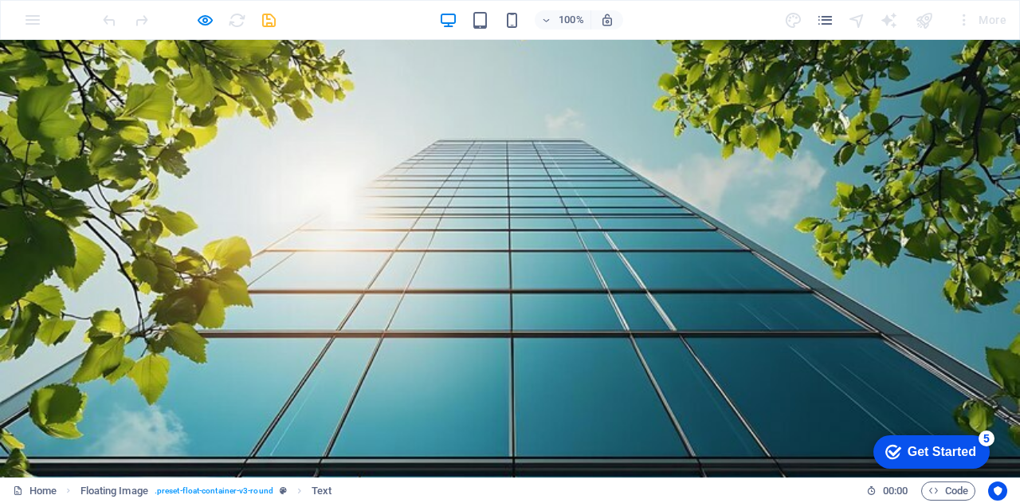
scroll to position [78, 0]
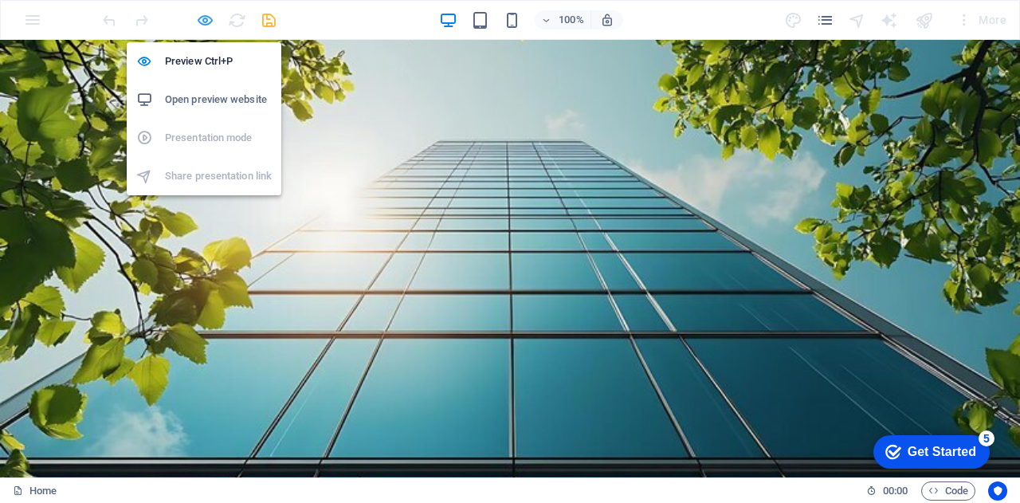
click at [200, 15] on icon "button" at bounding box center [205, 20] width 18 height 18
select select "%"
select select "rem"
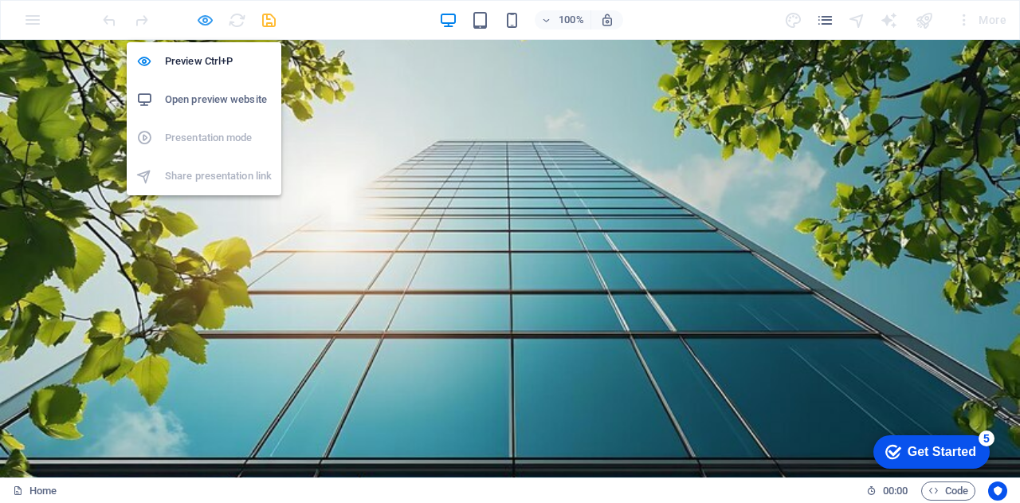
select select "rem"
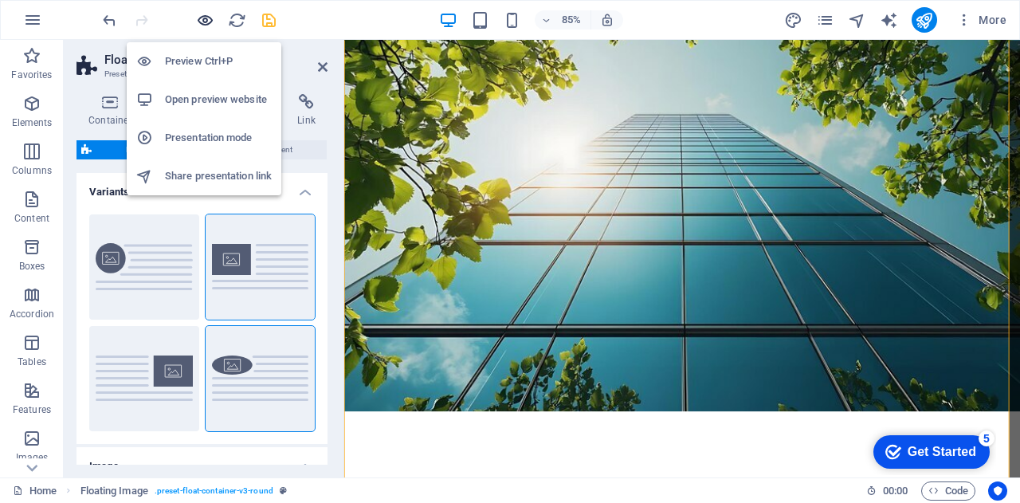
scroll to position [1164, 0]
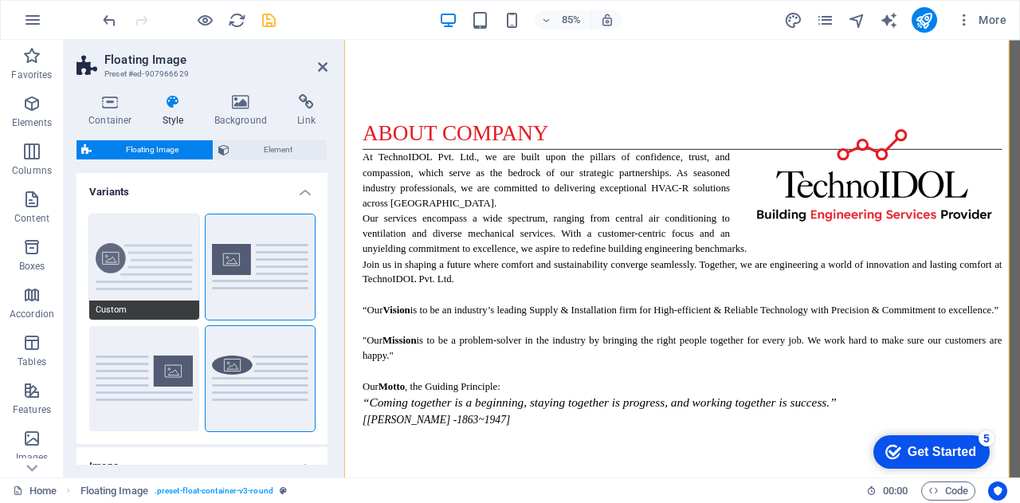
click at [161, 261] on button "Custom" at bounding box center [144, 266] width 110 height 105
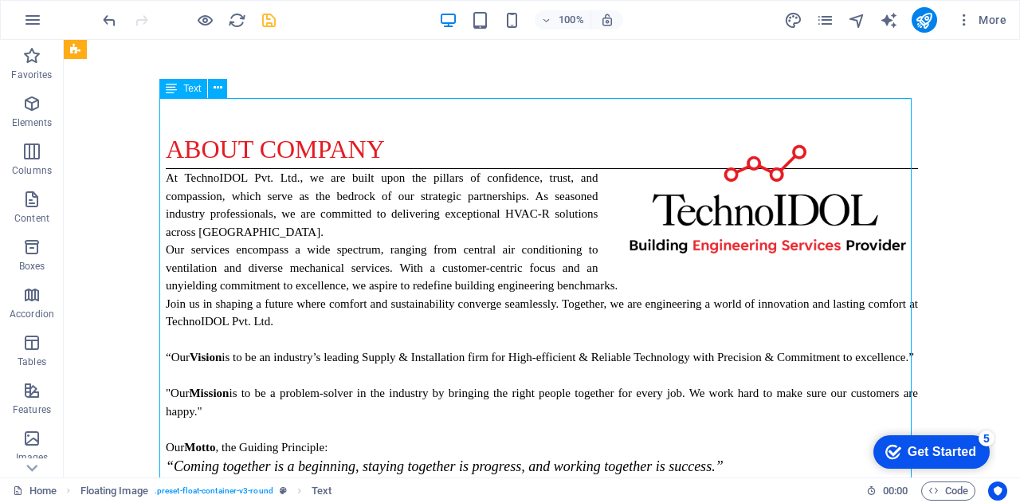
drag, startPoint x: 147, startPoint y: 135, endPoint x: 406, endPoint y: 154, distance: 259.0
drag, startPoint x: 238, startPoint y: 146, endPoint x: 204, endPoint y: 234, distance: 94.6
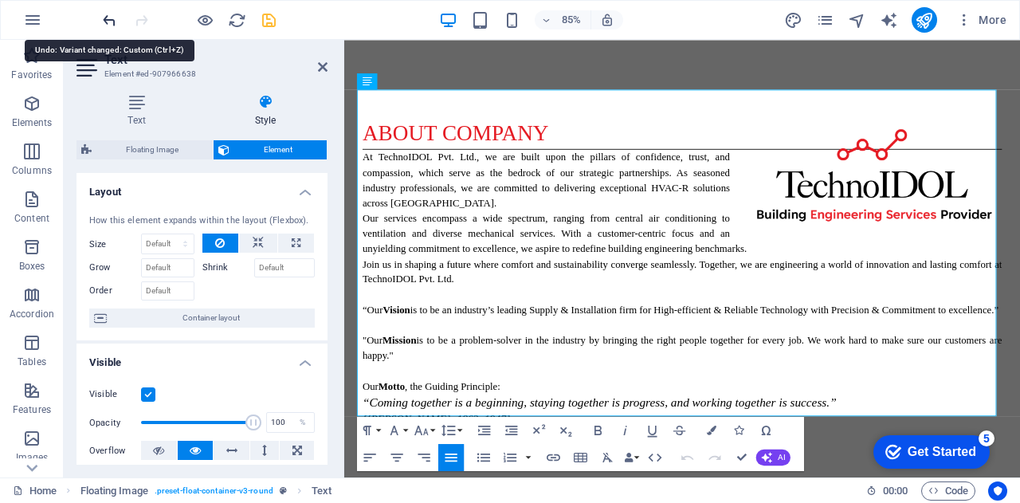
click at [105, 22] on icon "undo" at bounding box center [109, 20] width 18 height 18
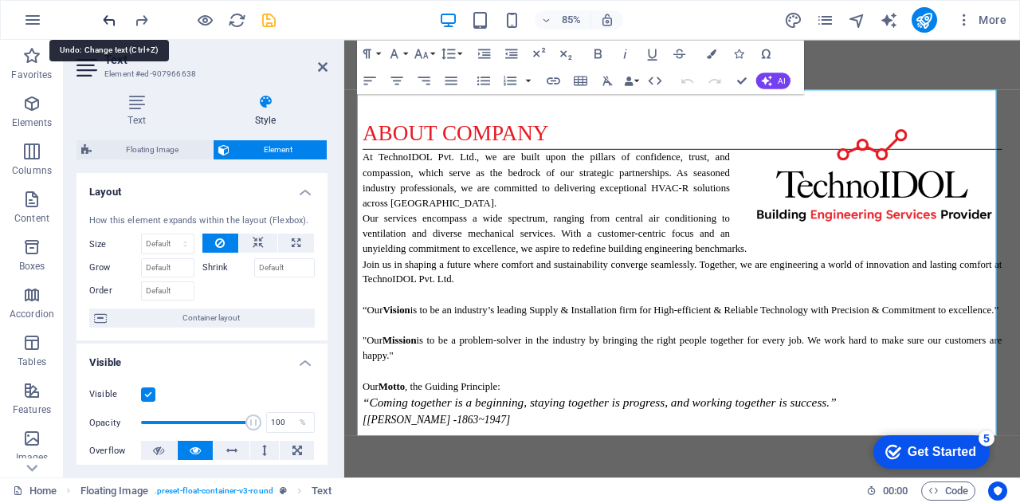
click at [105, 22] on icon "undo" at bounding box center [109, 20] width 18 height 18
click at [320, 66] on icon at bounding box center [323, 67] width 10 height 13
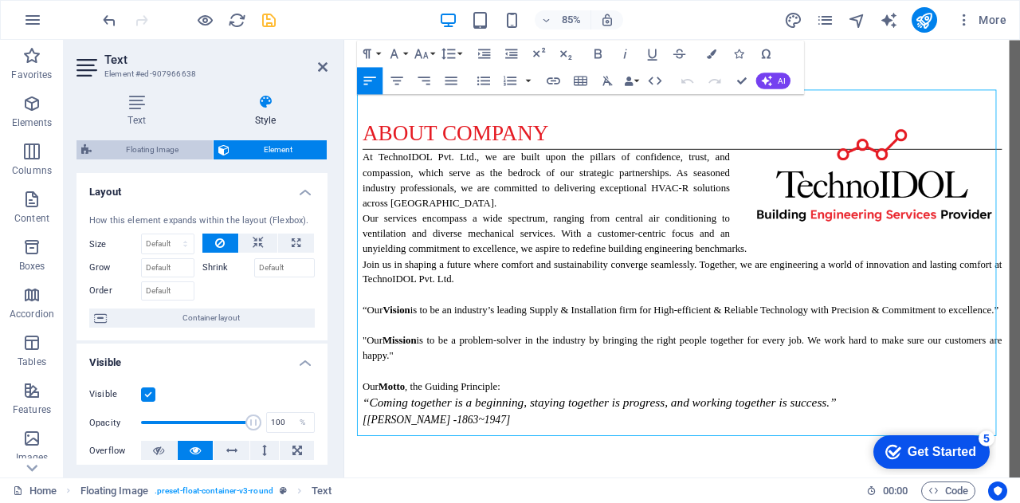
click at [167, 148] on span "Floating Image" at bounding box center [152, 149] width 112 height 19
select select "%"
select select "rem"
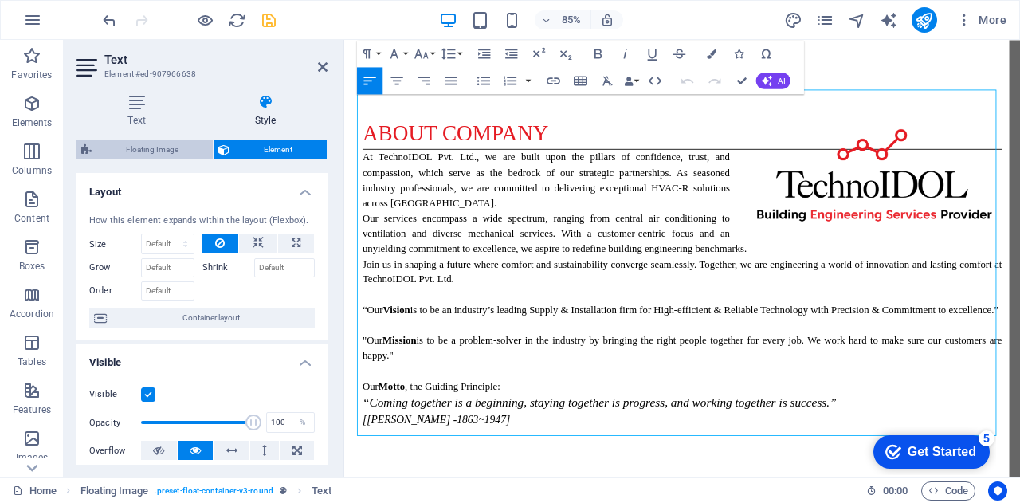
select select "rem"
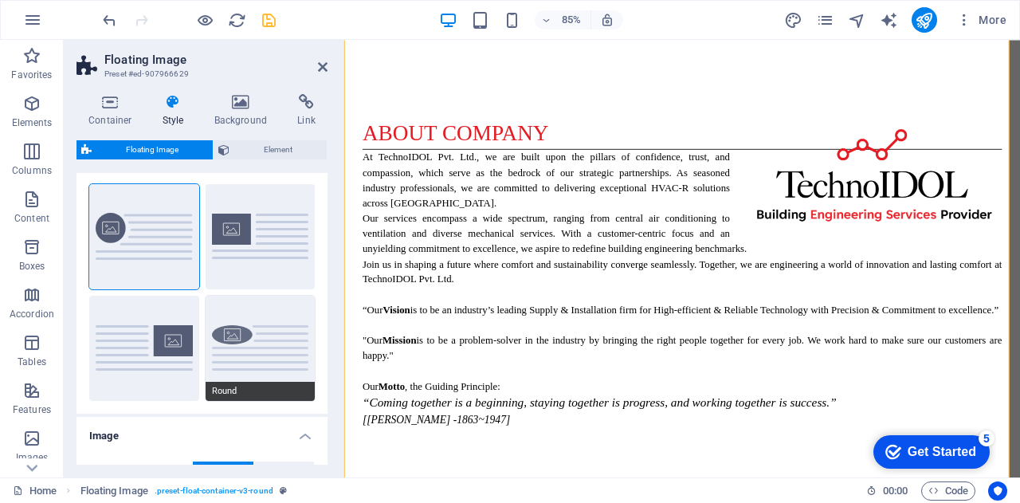
scroll to position [29, 0]
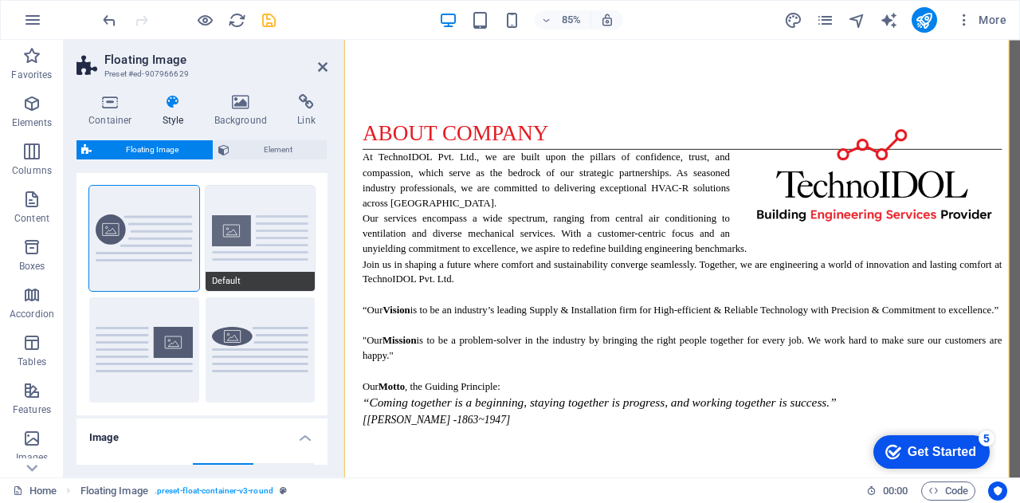
click at [242, 244] on button "Default" at bounding box center [261, 238] width 110 height 105
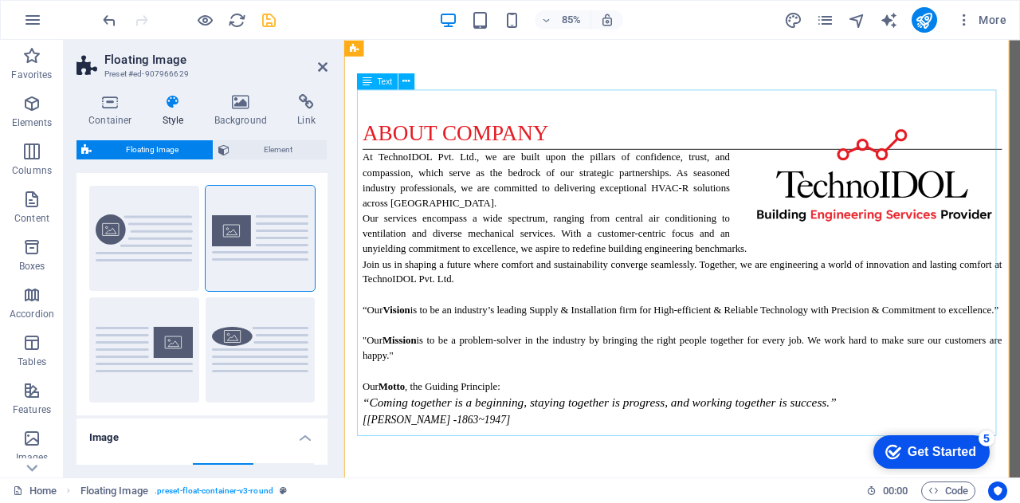
click at [136, 238] on button "Custom" at bounding box center [144, 238] width 110 height 105
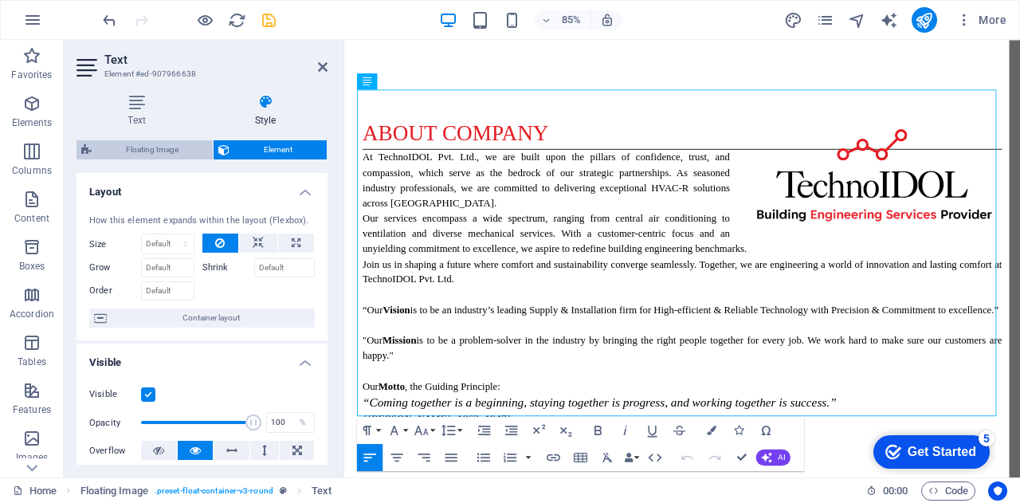
click at [169, 149] on span "Floating Image" at bounding box center [152, 149] width 112 height 19
select select "%"
select select "rem"
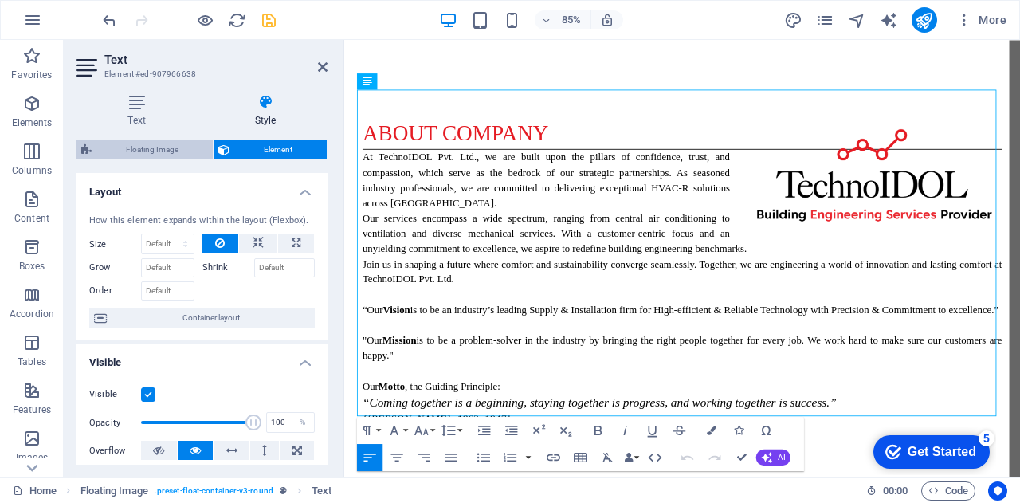
select select "rem"
select select "%"
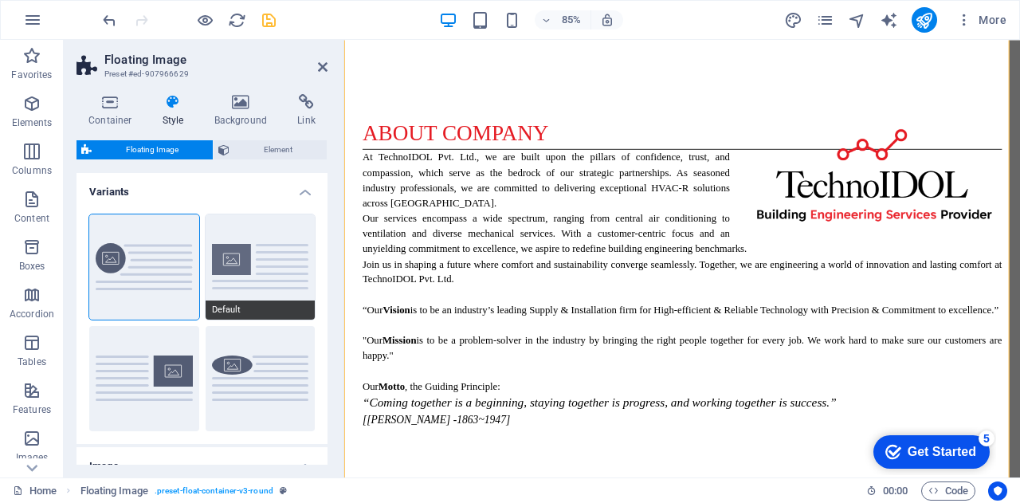
click at [261, 287] on button "Default" at bounding box center [261, 266] width 110 height 105
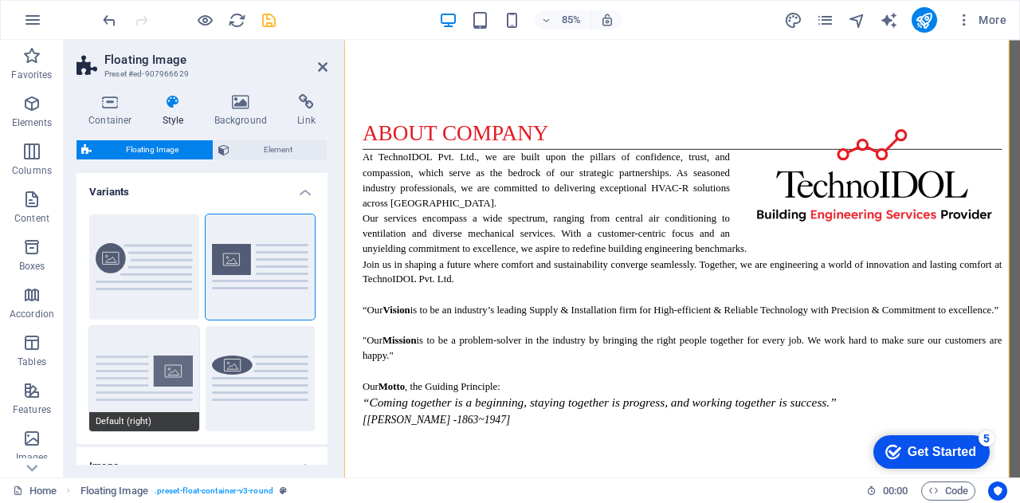
click at [159, 375] on button "Default (right)" at bounding box center [144, 378] width 110 height 105
type input "1.5"
type input "0"
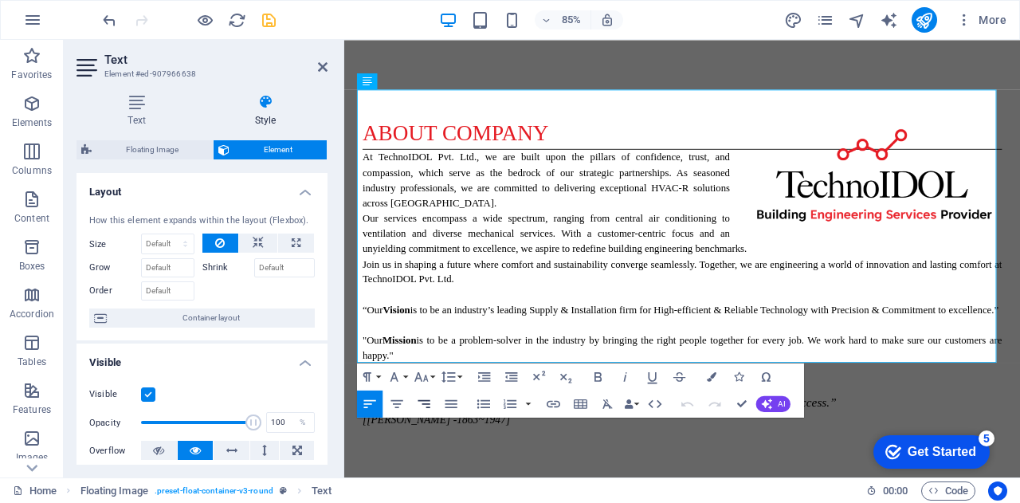
click at [429, 406] on icon "button" at bounding box center [424, 403] width 16 height 16
click at [368, 399] on icon "button" at bounding box center [370, 403] width 16 height 16
click at [407, 83] on icon at bounding box center [406, 81] width 7 height 14
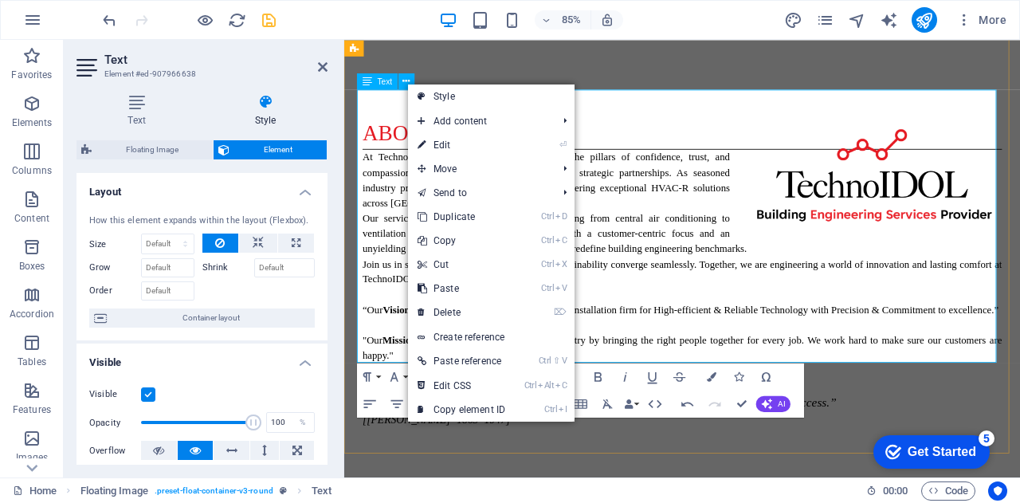
click at [370, 86] on icon at bounding box center [368, 81] width 10 height 16
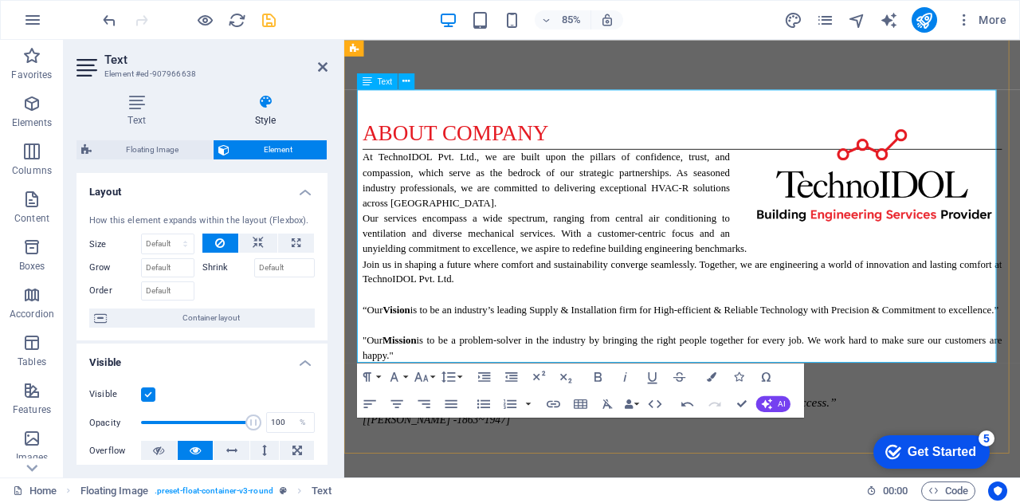
click at [370, 86] on icon at bounding box center [368, 81] width 10 height 16
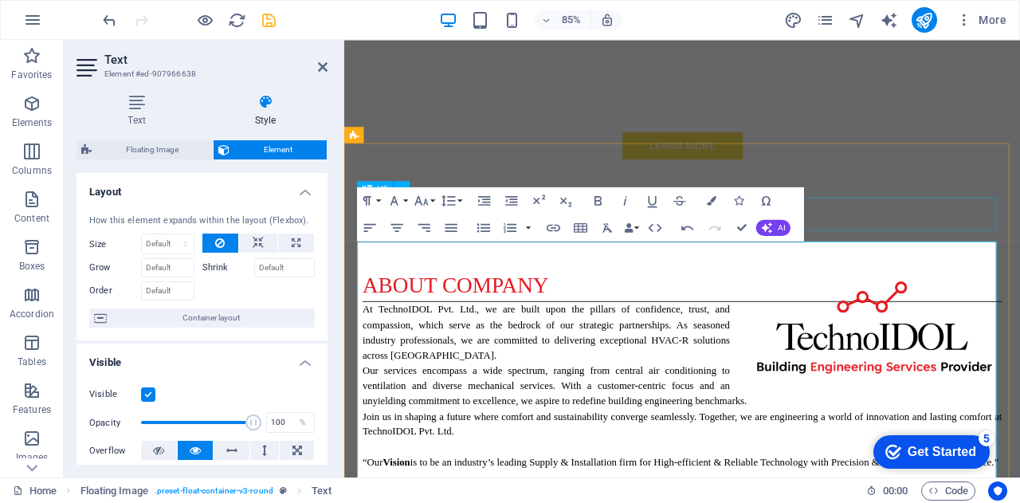
scroll to position [1092, 0]
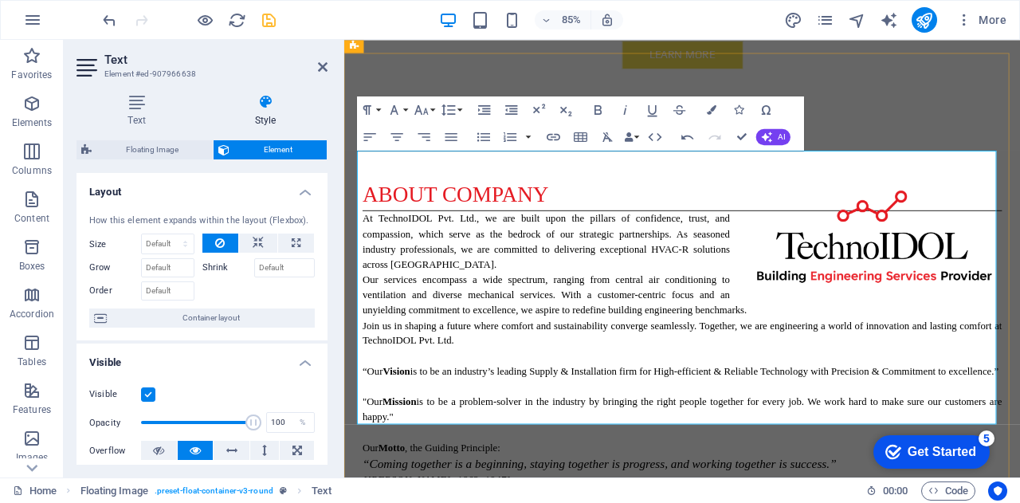
click at [139, 108] on icon at bounding box center [137, 102] width 120 height 16
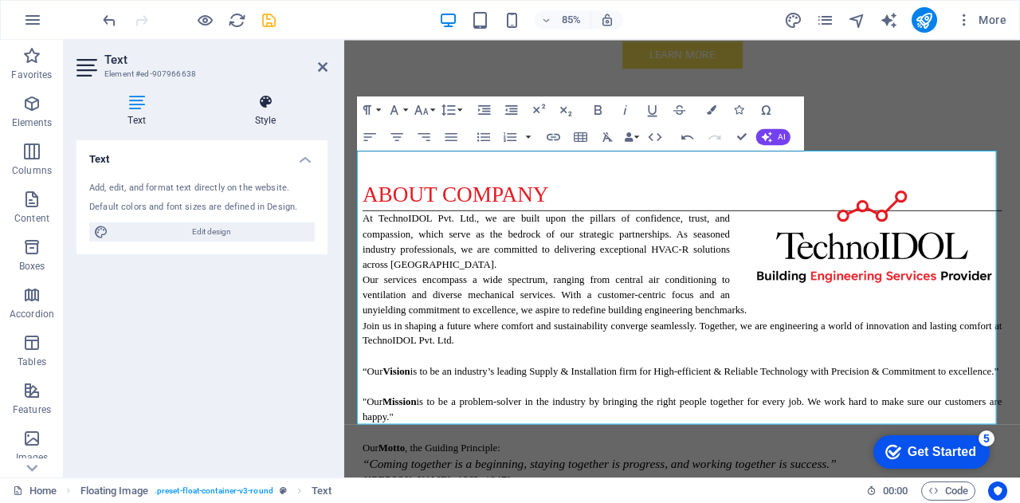
click at [263, 103] on icon at bounding box center [265, 102] width 124 height 16
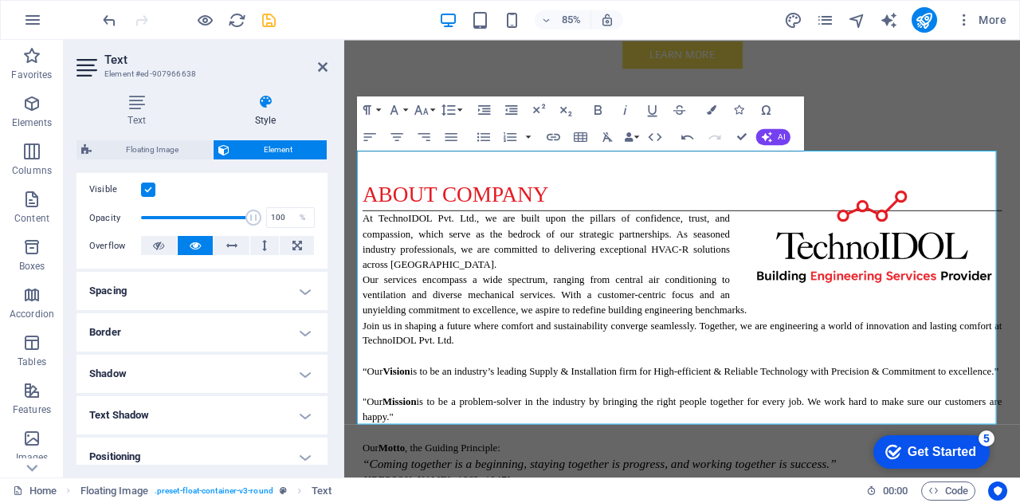
scroll to position [183, 0]
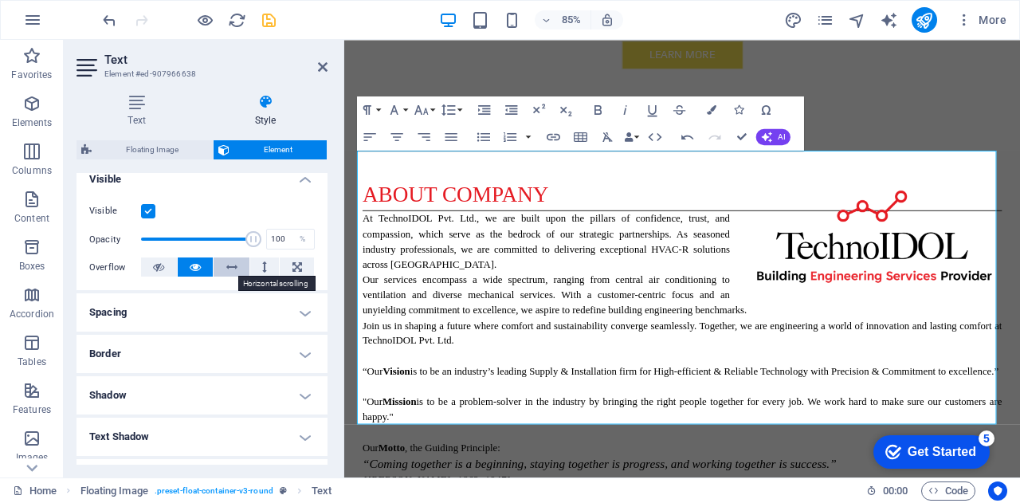
click at [230, 266] on icon at bounding box center [231, 266] width 11 height 19
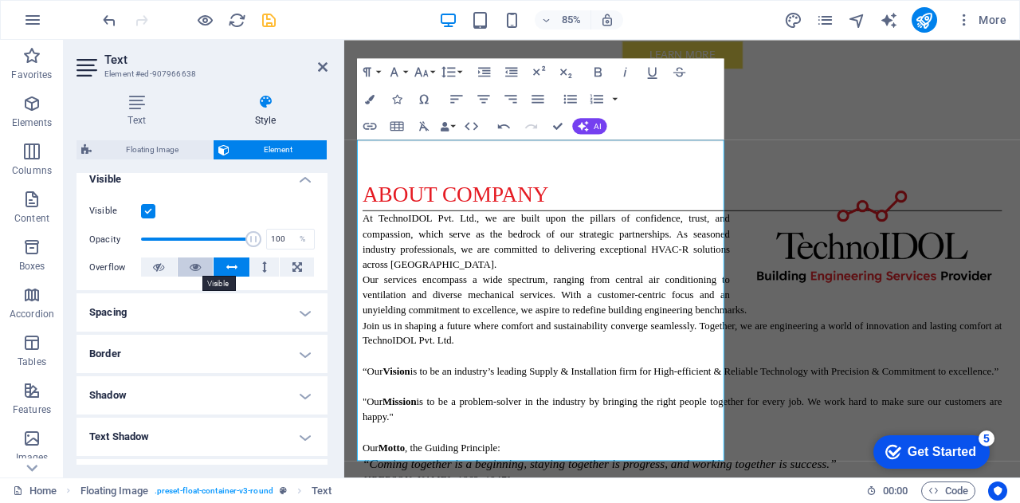
click at [194, 269] on icon at bounding box center [195, 266] width 11 height 19
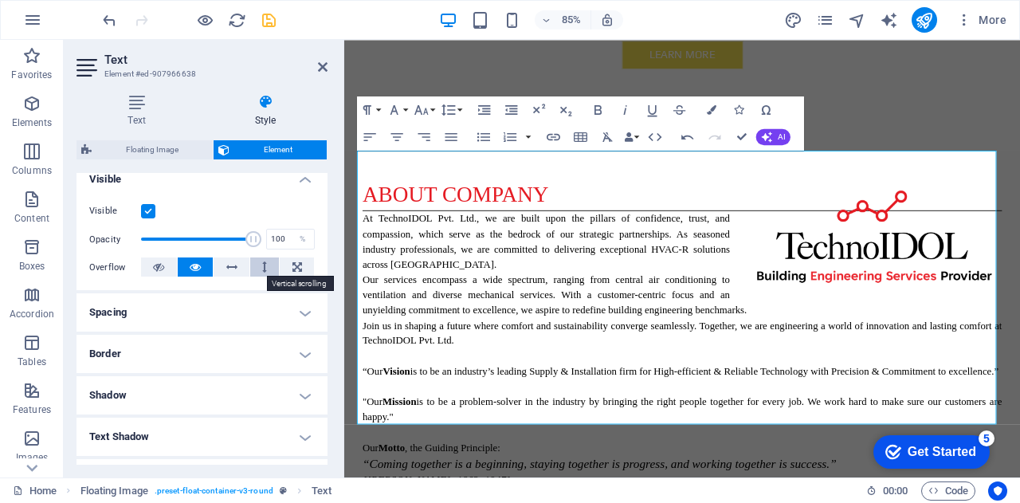
click at [262, 267] on icon at bounding box center [264, 266] width 5 height 19
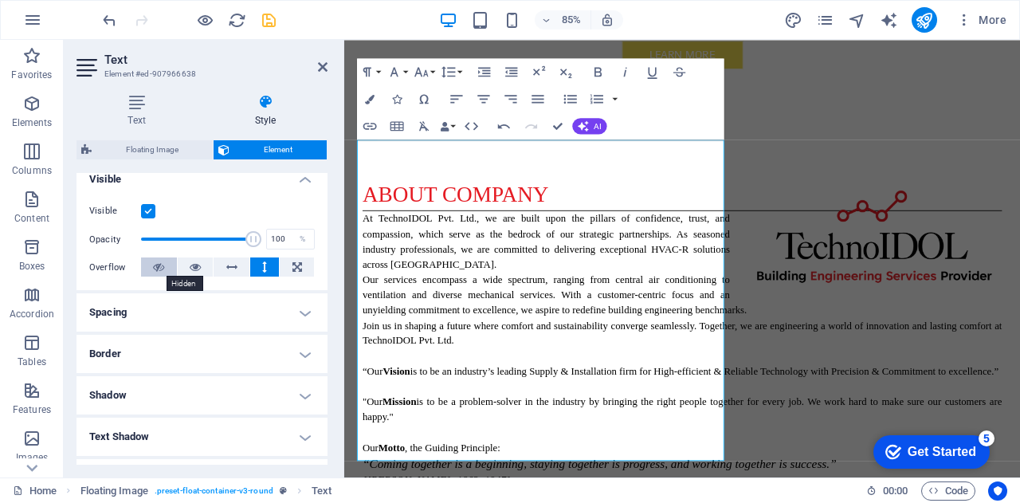
click at [153, 265] on icon at bounding box center [158, 266] width 11 height 19
click at [197, 265] on icon at bounding box center [195, 266] width 11 height 19
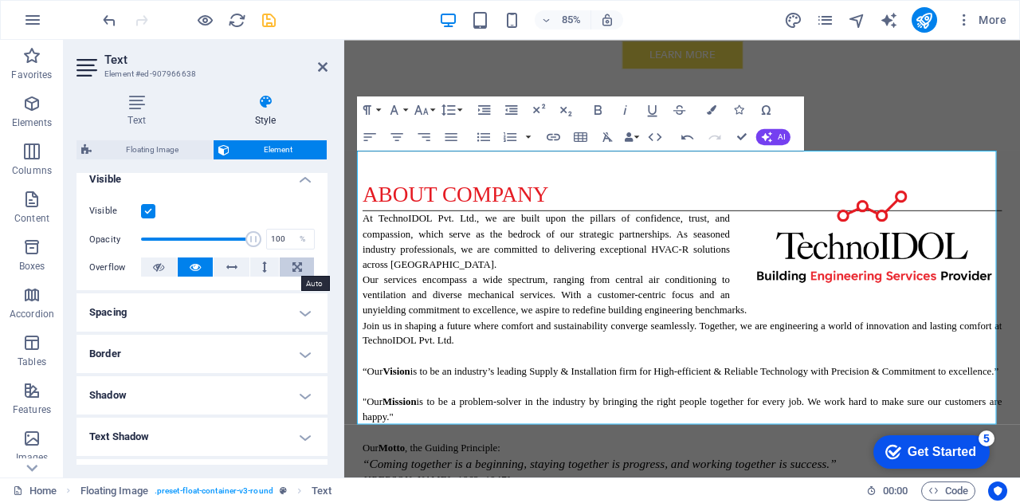
click at [296, 269] on icon at bounding box center [298, 266] width 10 height 19
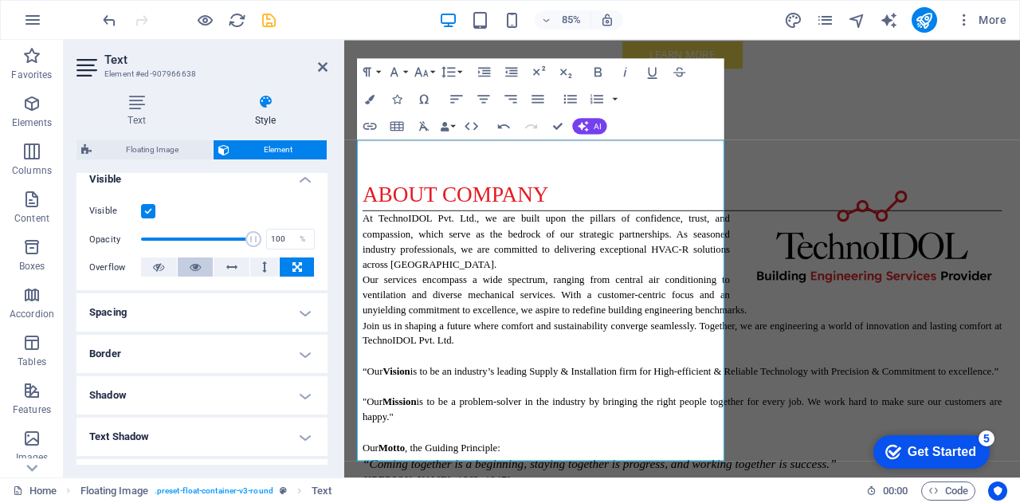
click at [202, 267] on button at bounding box center [196, 266] width 36 height 19
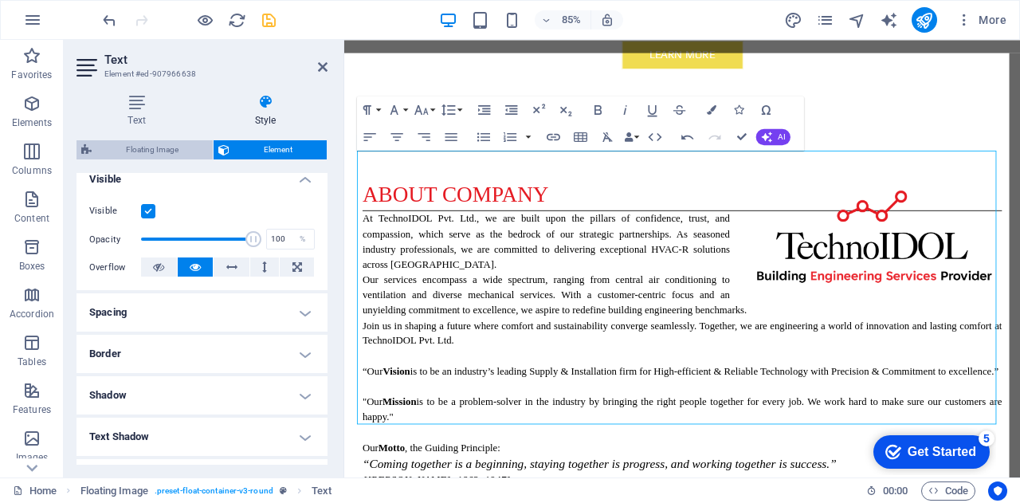
click at [159, 146] on span "Floating Image" at bounding box center [152, 149] width 112 height 19
select select "%"
select select "rem"
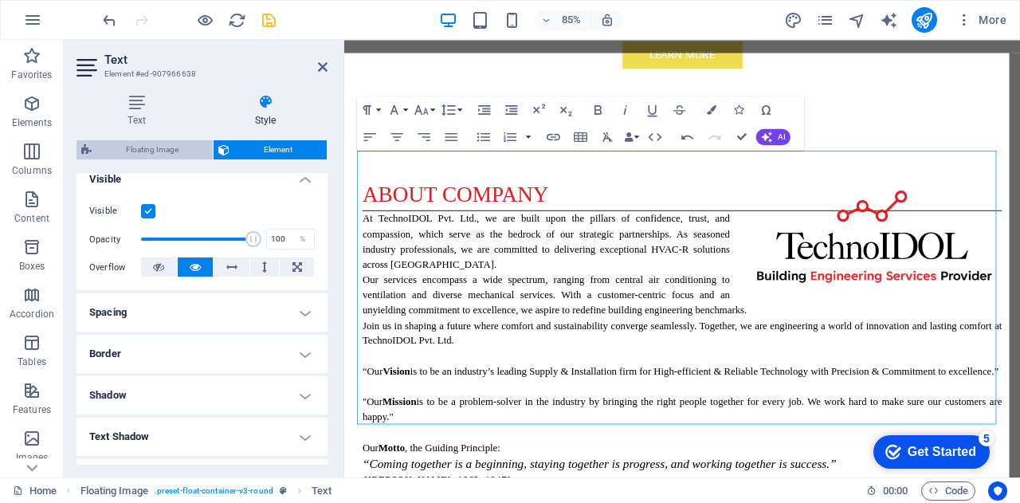
select select "rem"
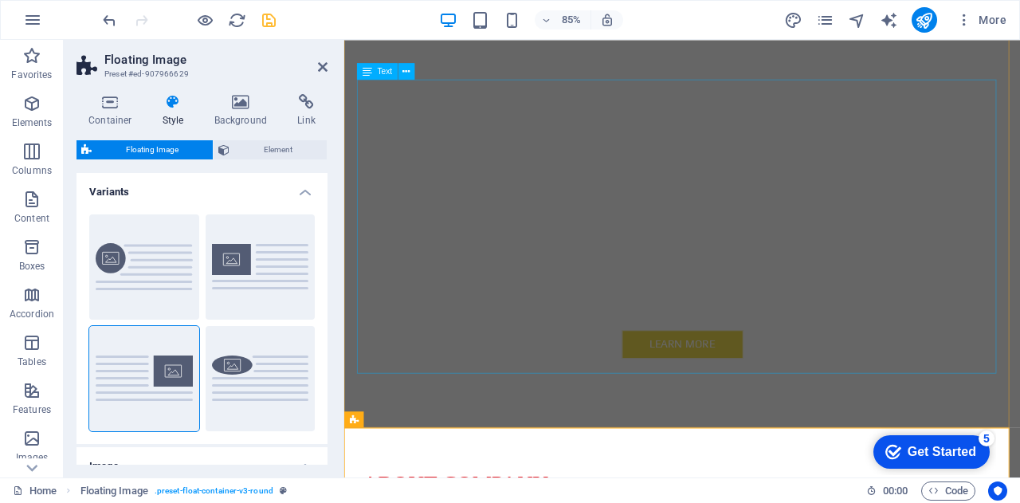
scroll to position [764, 0]
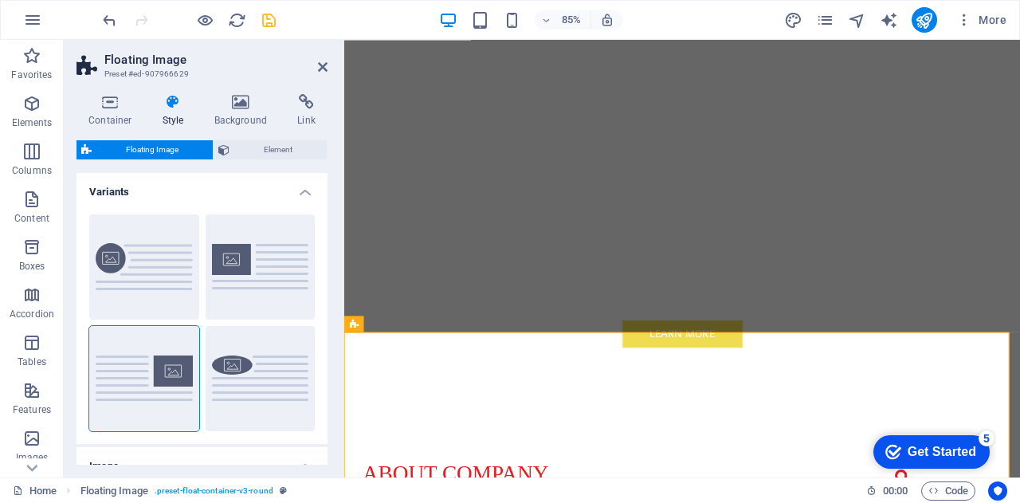
click at [317, 63] on h2 "Floating Image" at bounding box center [215, 60] width 223 height 14
click at [324, 74] on header "Floating Image Preset #ed-907966629" at bounding box center [202, 60] width 251 height 41
click at [322, 64] on icon at bounding box center [323, 67] width 10 height 13
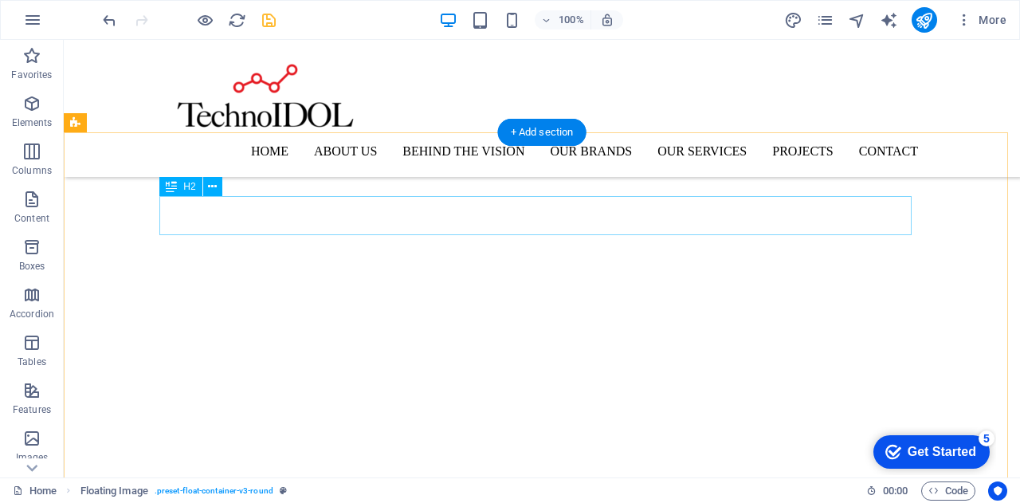
scroll to position [466, 0]
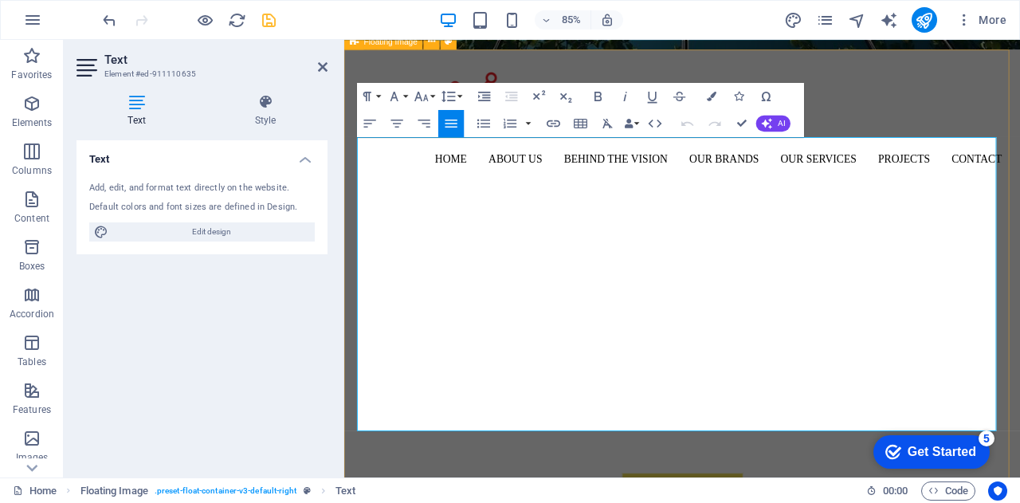
scroll to position [583, 0]
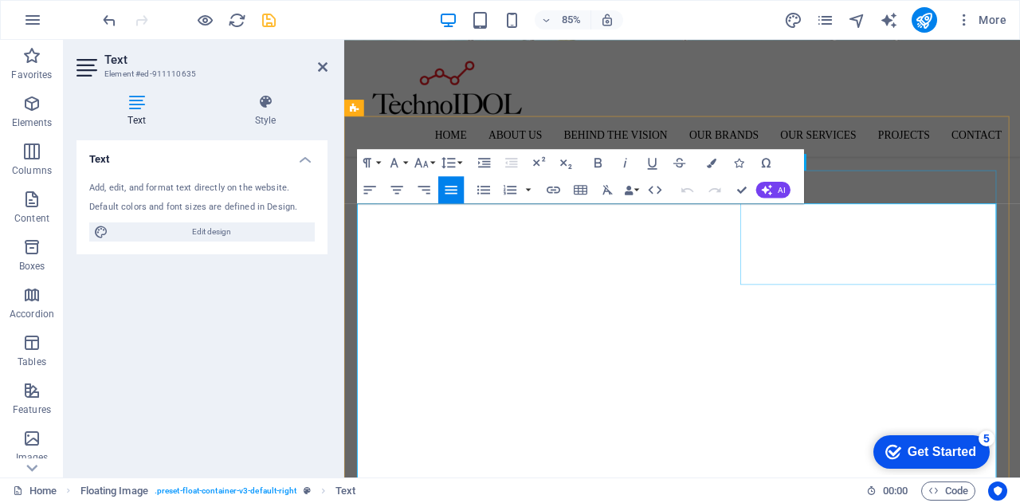
scroll to position [481, 0]
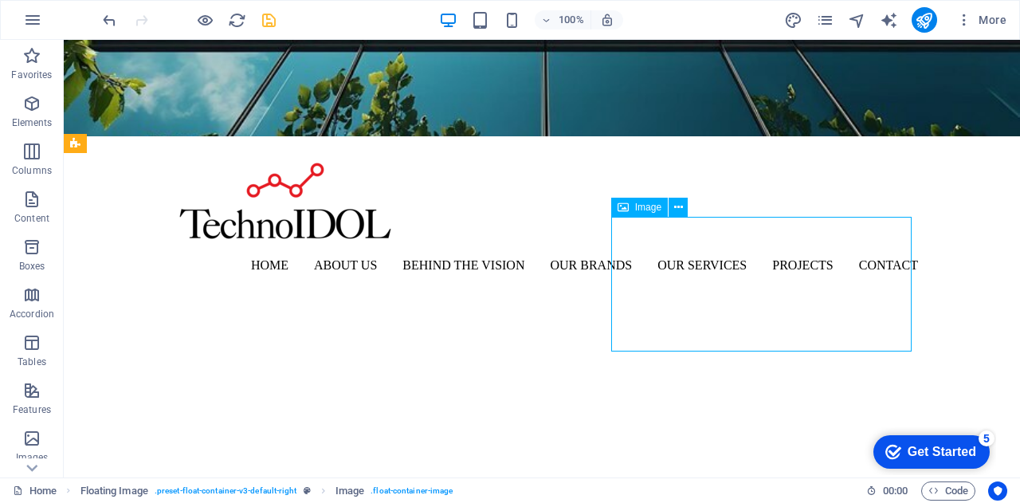
select select "%"
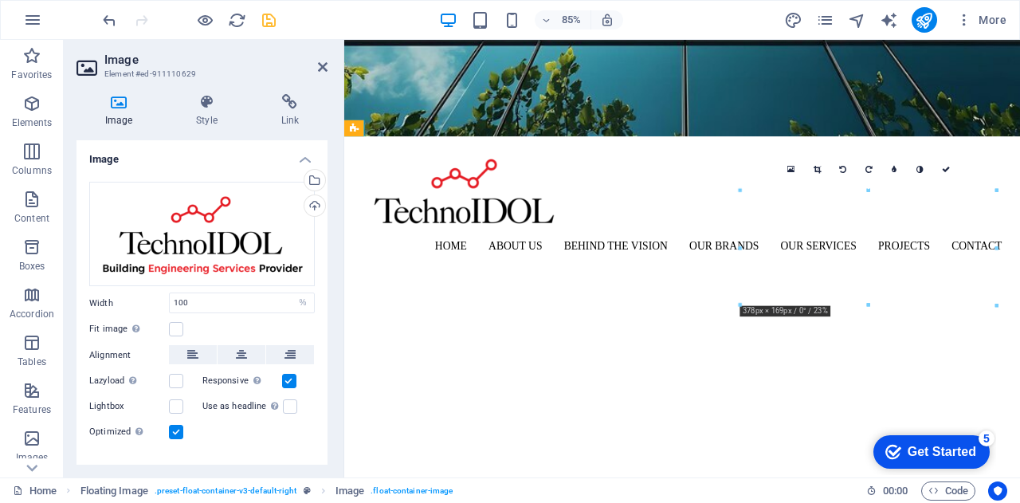
drag, startPoint x: 908, startPoint y: 319, endPoint x: 919, endPoint y: 366, distance: 48.3
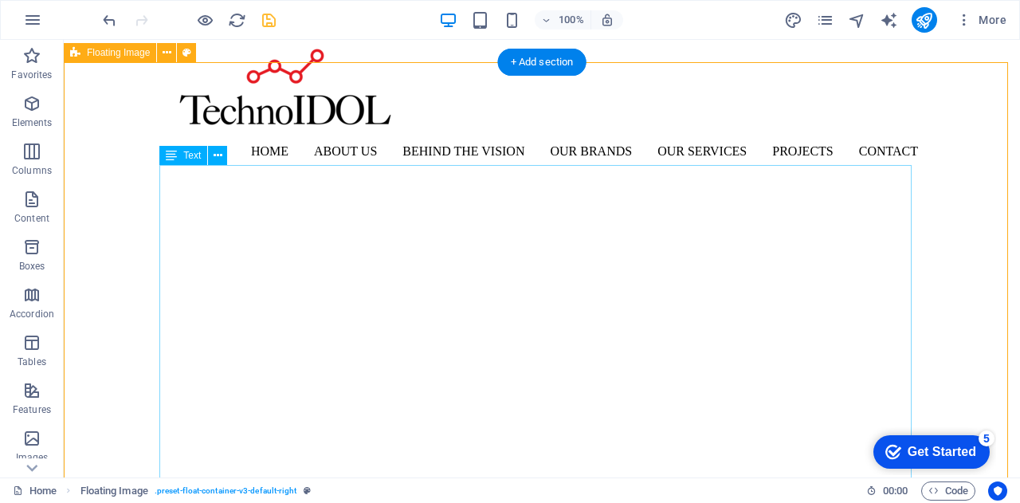
scroll to position [654, 0]
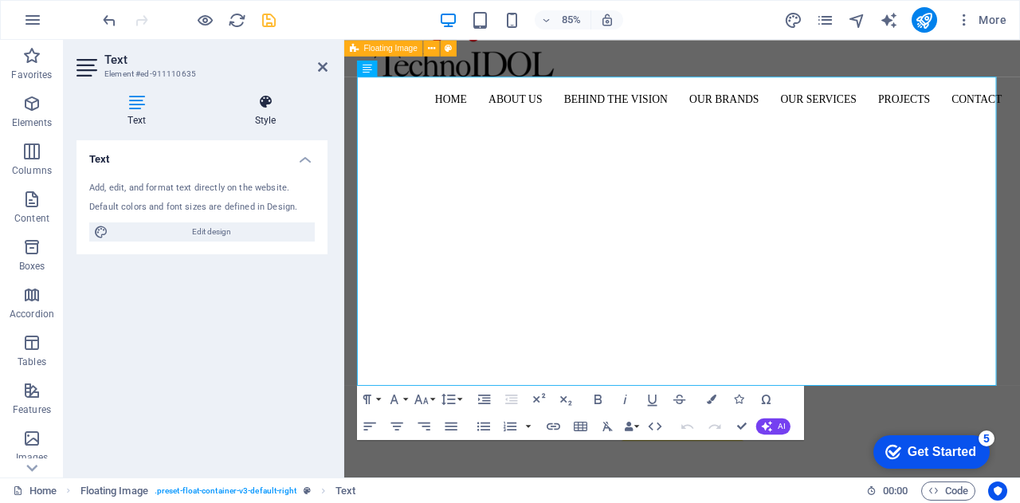
click at [265, 111] on h4 "Style" at bounding box center [265, 110] width 124 height 33
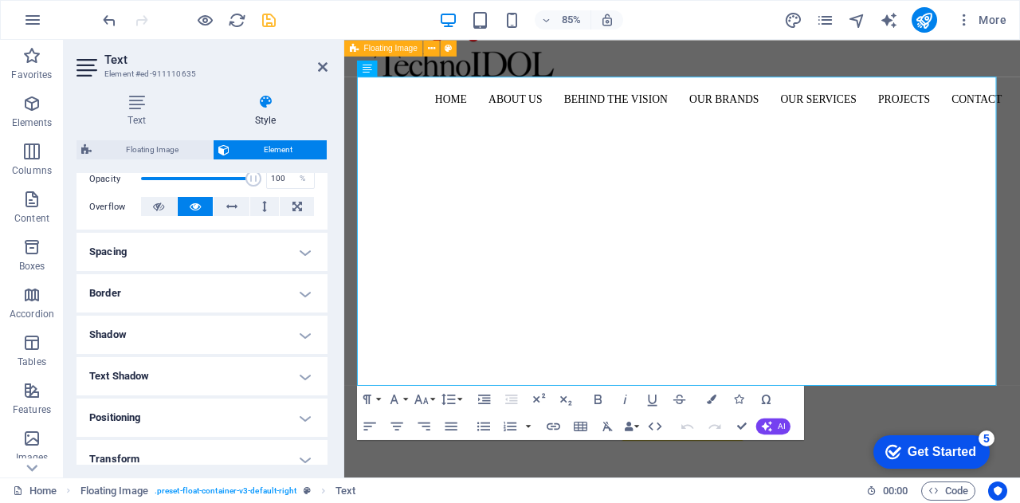
scroll to position [246, 0]
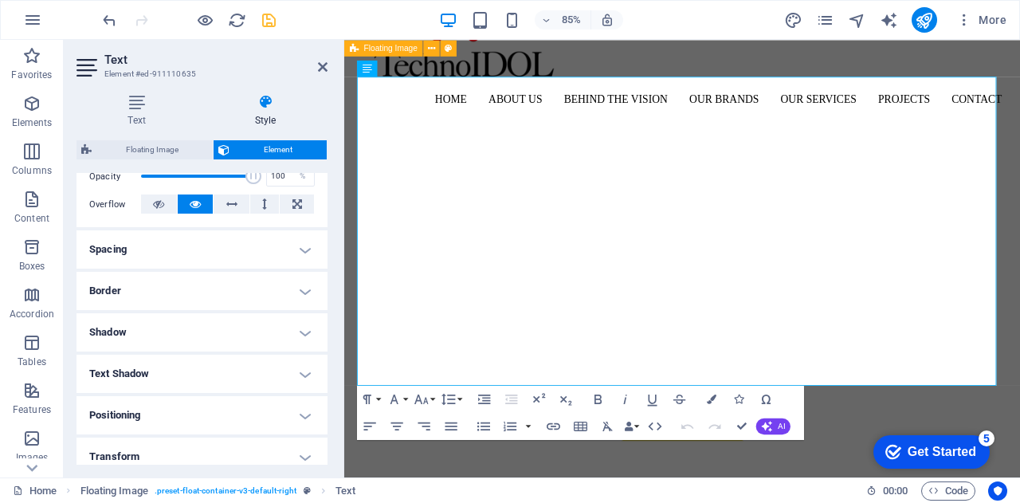
click at [282, 297] on h4 "Border" at bounding box center [202, 291] width 251 height 38
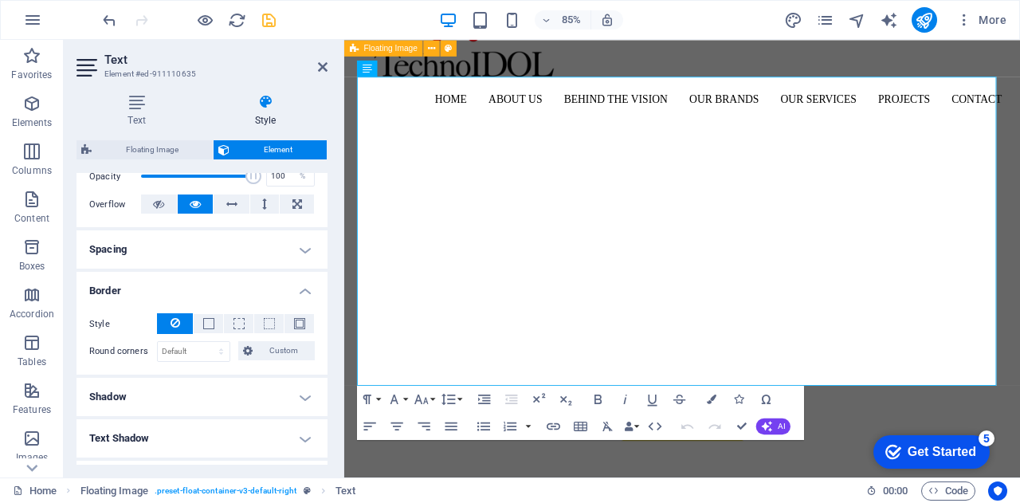
click at [283, 245] on h4 "Spacing" at bounding box center [202, 249] width 251 height 38
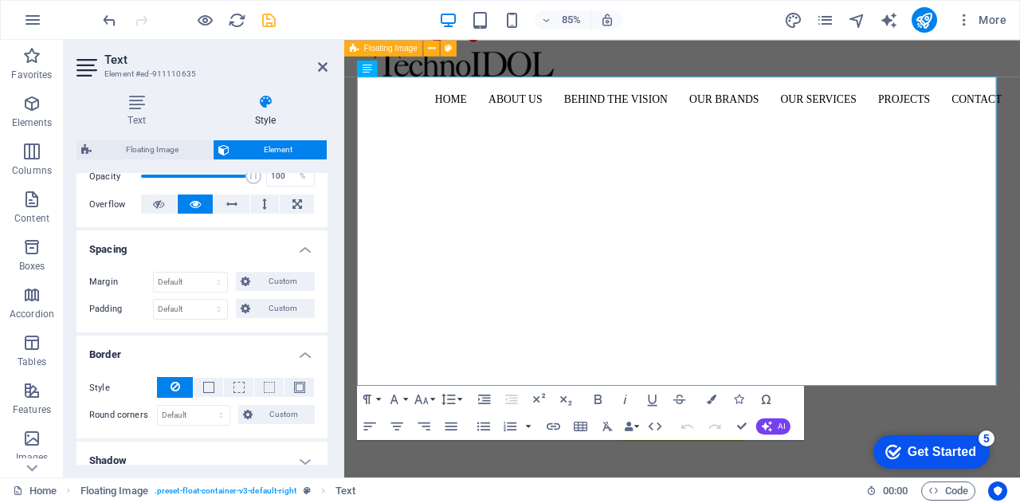
click at [283, 245] on h4 "Spacing" at bounding box center [202, 244] width 251 height 29
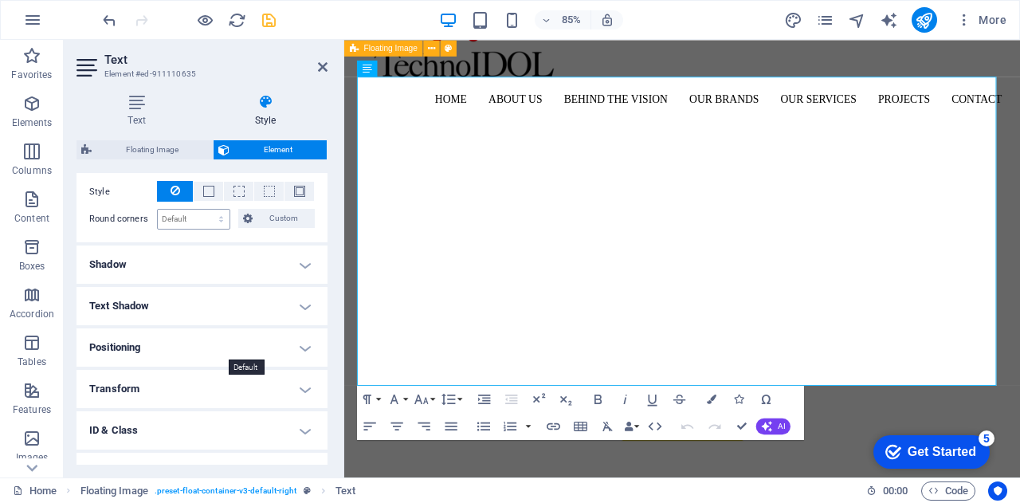
scroll to position [381, 0]
click at [224, 359] on h4 "Positioning" at bounding box center [202, 345] width 251 height 38
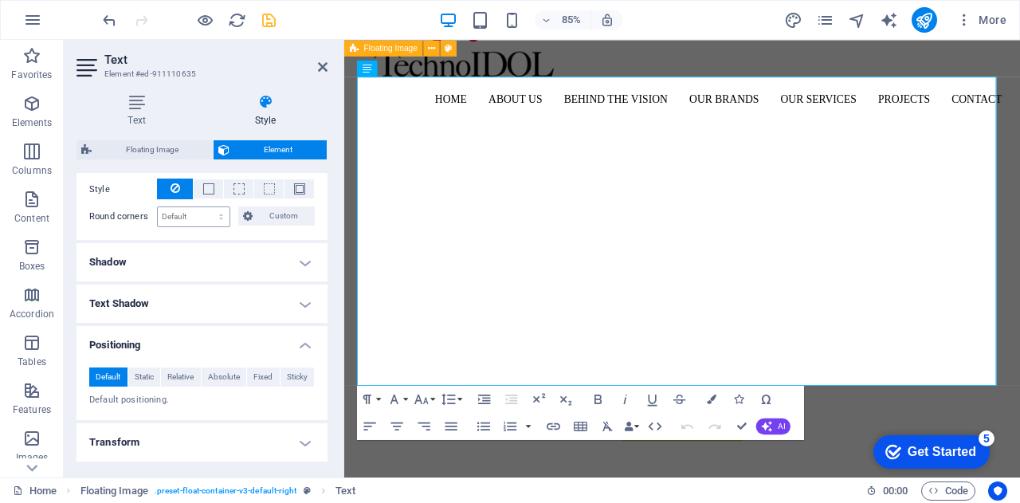
scroll to position [500, 0]
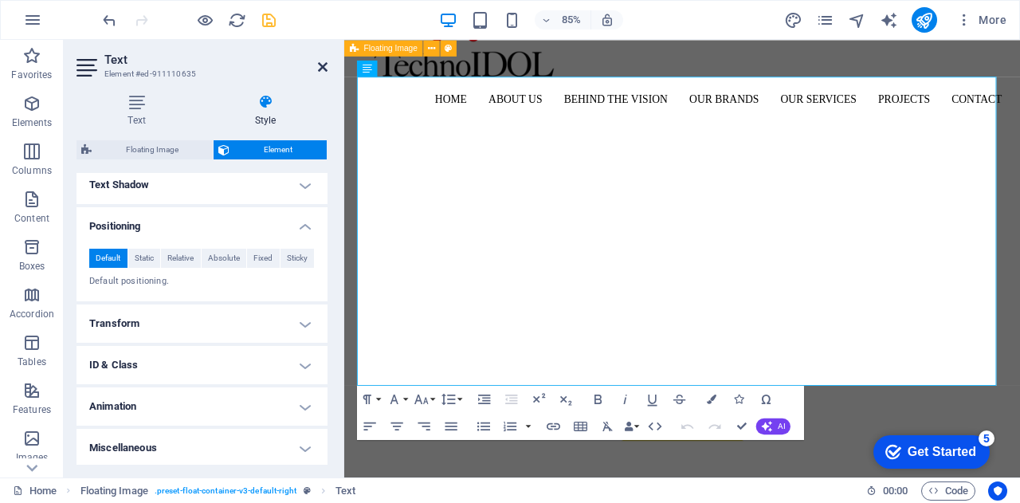
click at [320, 71] on icon at bounding box center [323, 67] width 10 height 13
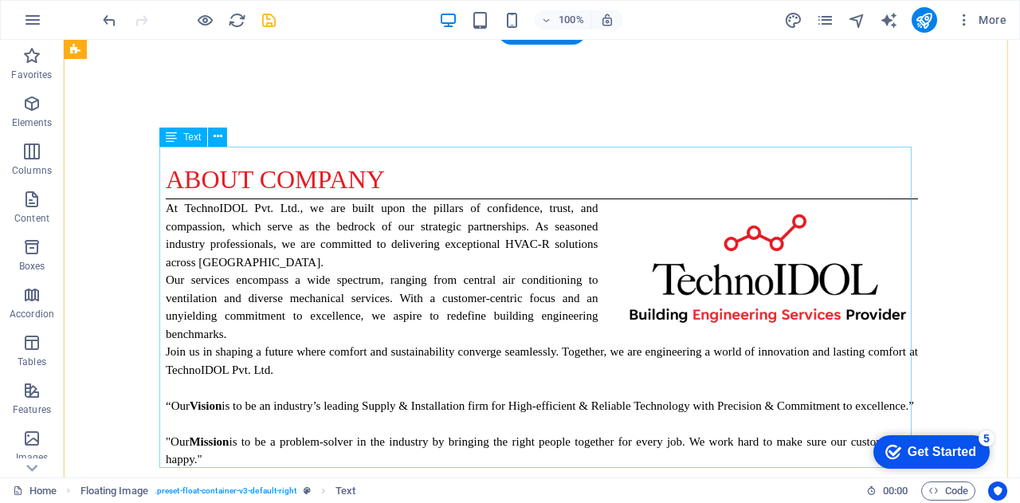
scroll to position [1212, 0]
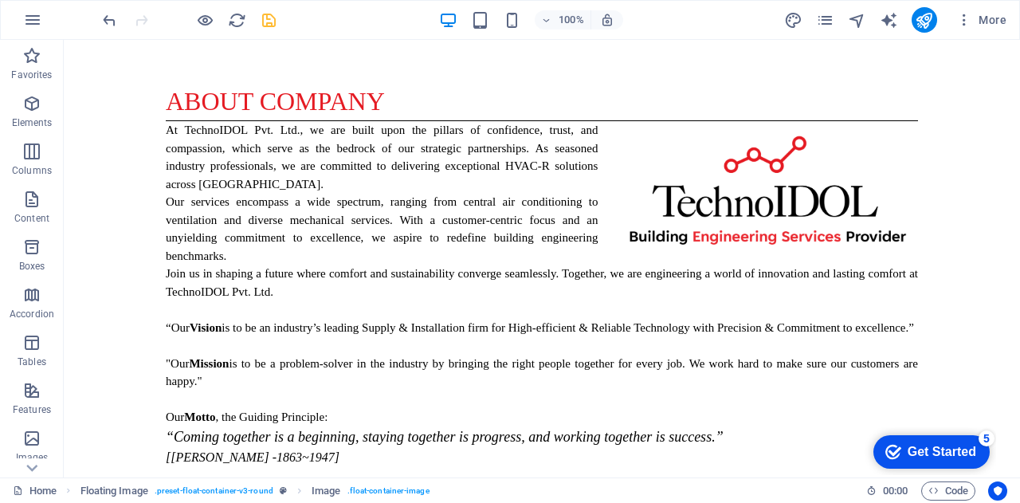
drag, startPoint x: 566, startPoint y: 116, endPoint x: 757, endPoint y: 120, distance: 191.3
drag, startPoint x: 659, startPoint y: 106, endPoint x: 617, endPoint y: 173, distance: 79.2
drag, startPoint x: 657, startPoint y: 450, endPoint x: 644, endPoint y: 236, distance: 214.8
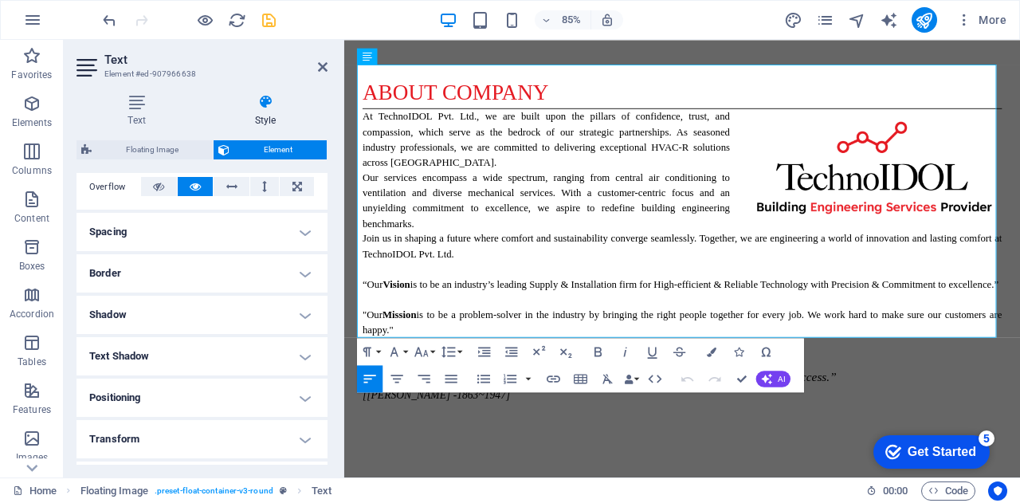
scroll to position [280, 0]
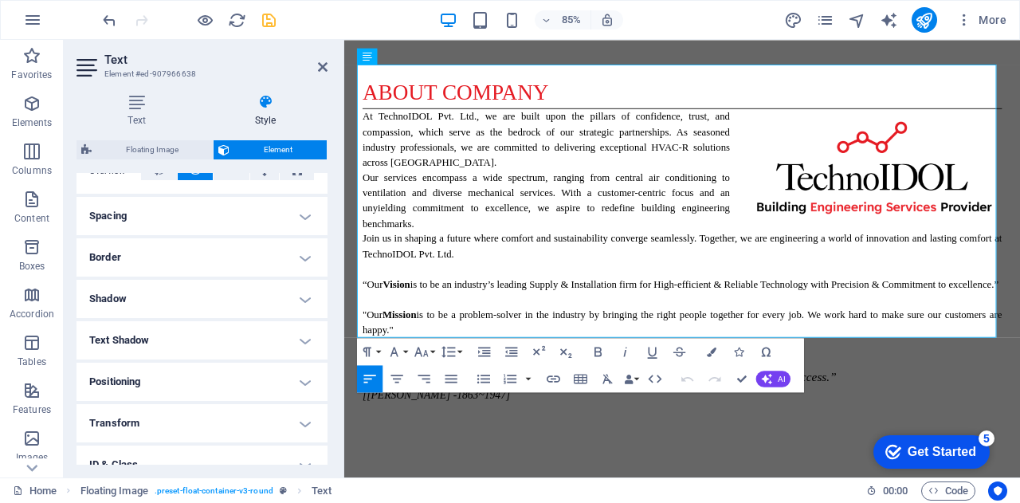
click at [230, 222] on h4 "Spacing" at bounding box center [202, 216] width 251 height 38
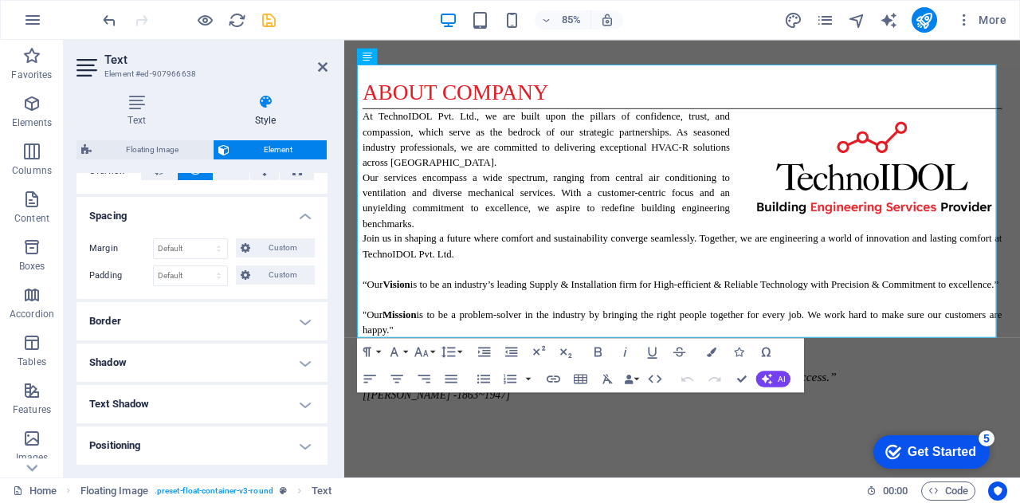
click at [230, 222] on h4 "Spacing" at bounding box center [202, 211] width 251 height 29
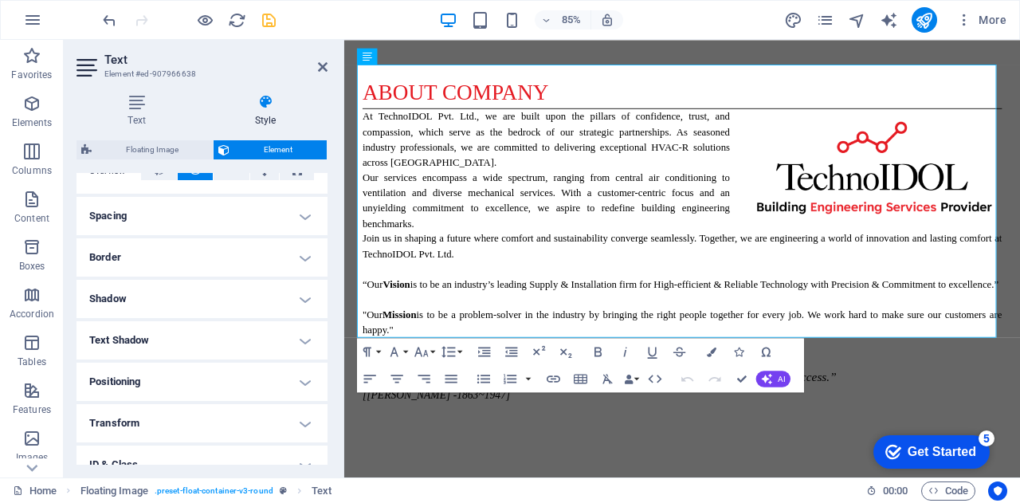
click at [230, 384] on h4 "Positioning" at bounding box center [202, 382] width 251 height 38
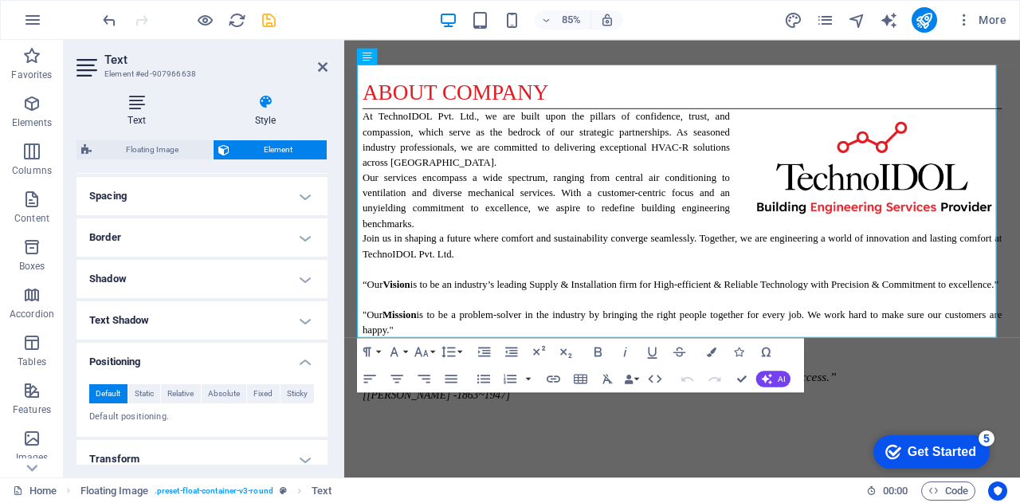
scroll to position [299, 0]
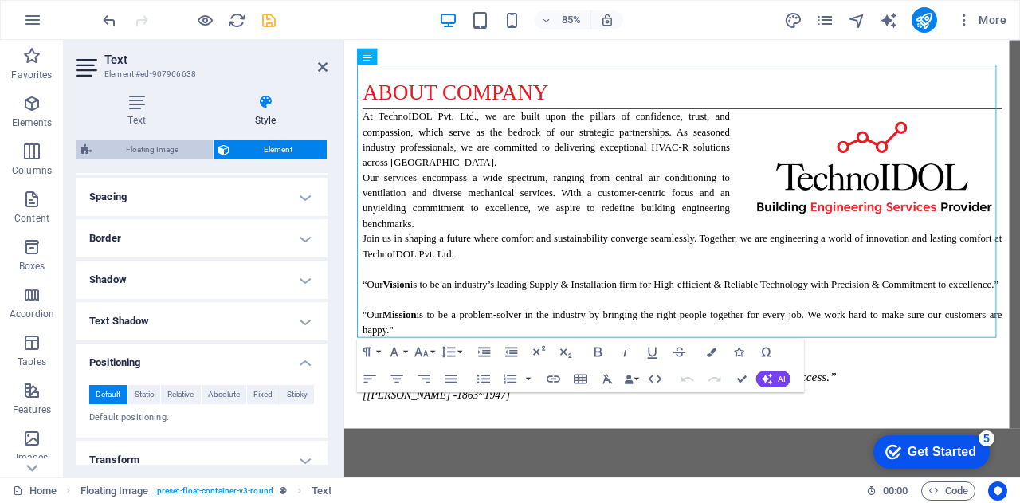
click at [135, 149] on span "Floating Image" at bounding box center [152, 149] width 112 height 19
select select "%"
select select "rem"
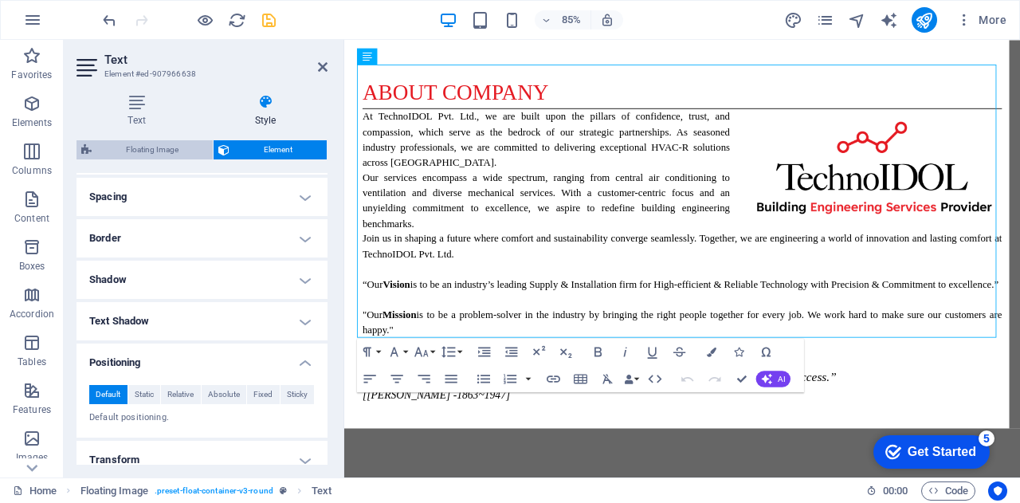
select select "rem"
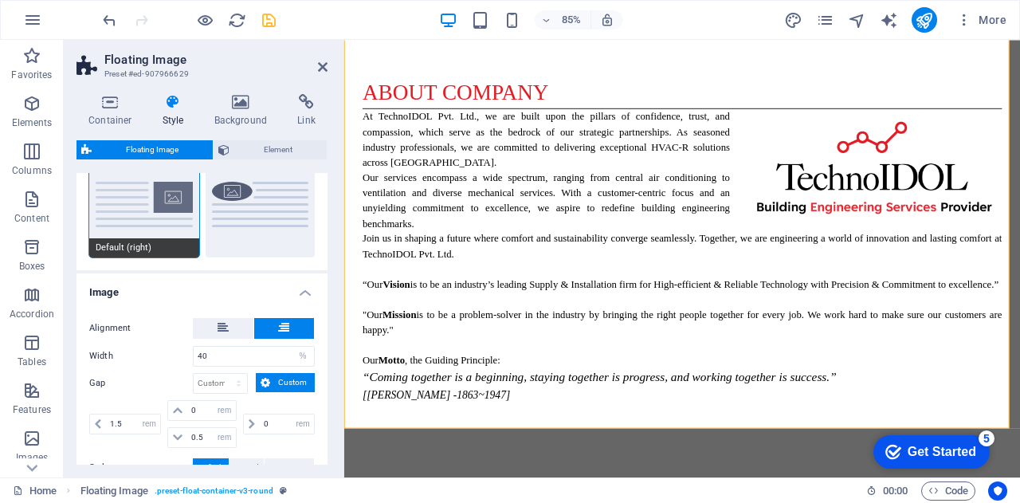
scroll to position [222, 0]
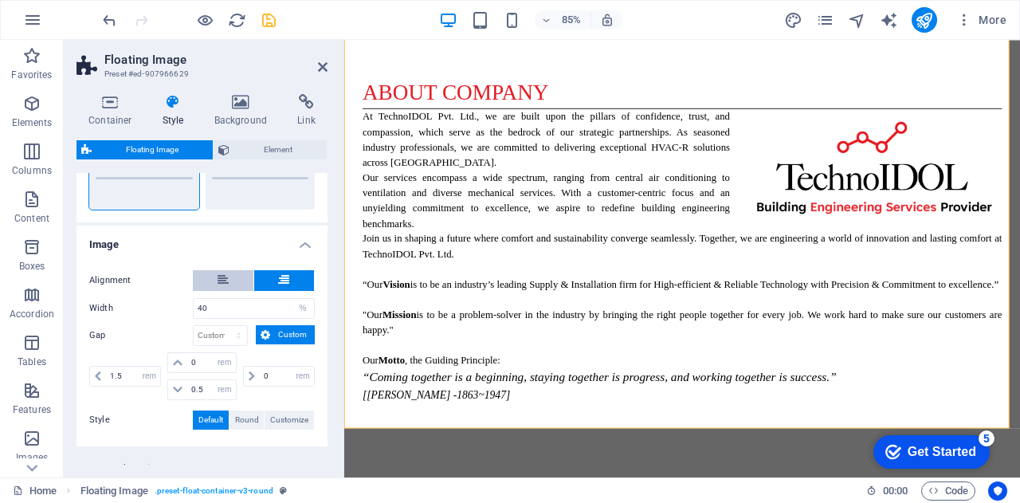
click at [225, 277] on icon at bounding box center [223, 279] width 11 height 19
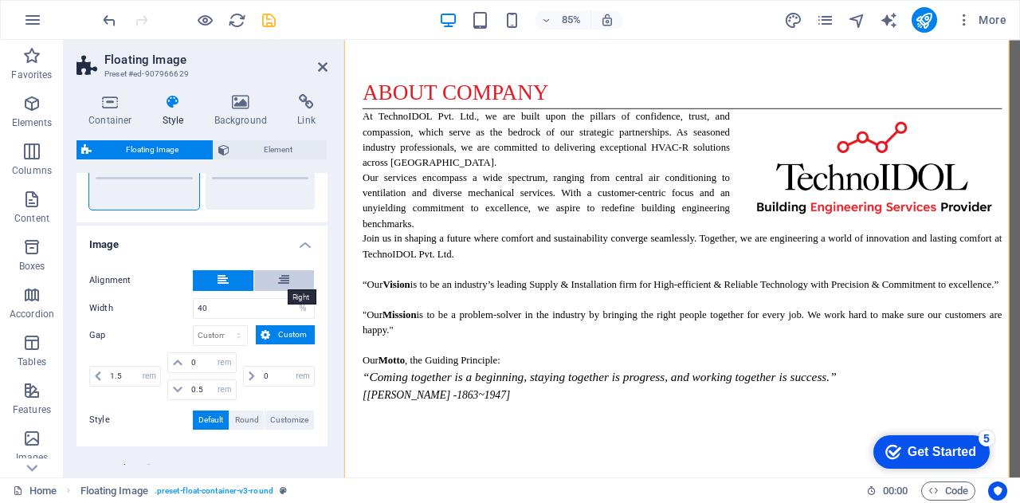
click at [281, 283] on icon at bounding box center [283, 279] width 11 height 19
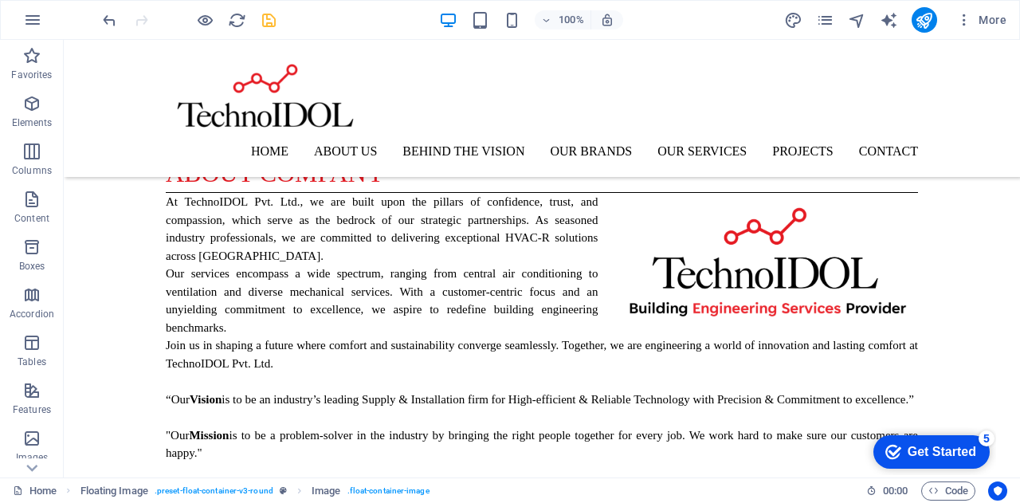
scroll to position [1138, 0]
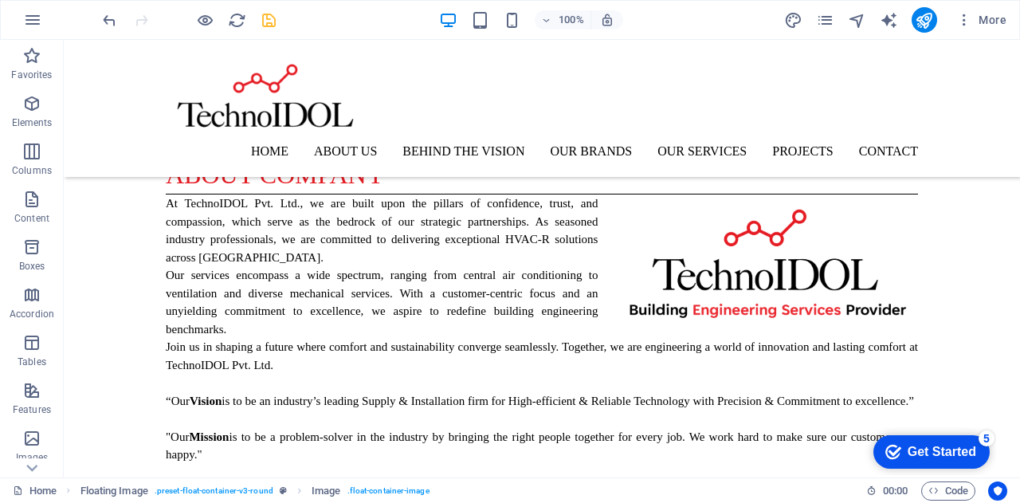
drag, startPoint x: 568, startPoint y: 115, endPoint x: 692, endPoint y: 409, distance: 319.3
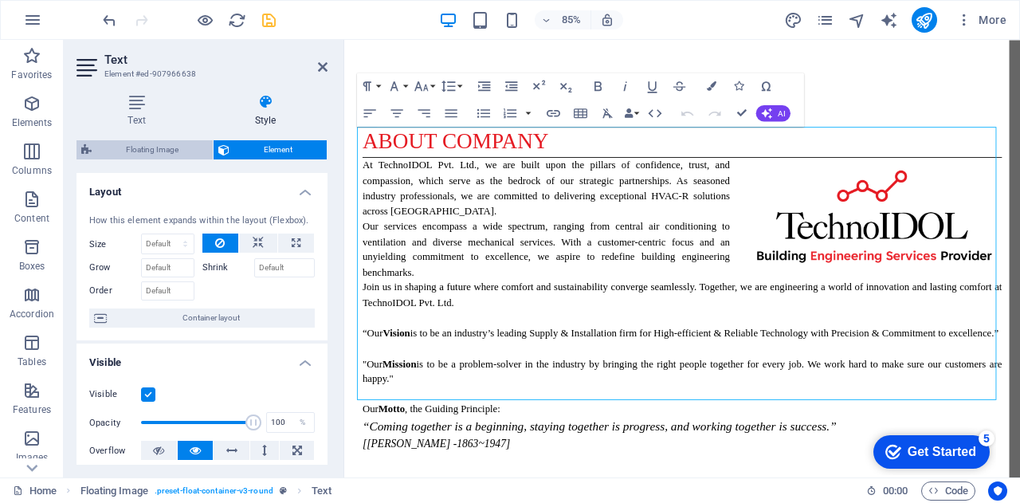
click at [171, 154] on span "Floating Image" at bounding box center [152, 149] width 112 height 19
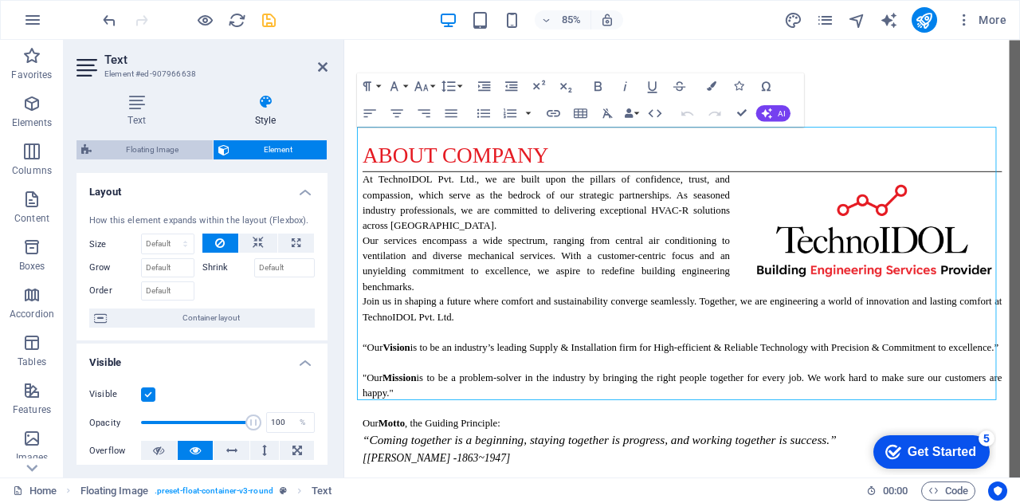
select select "%"
select select "rem"
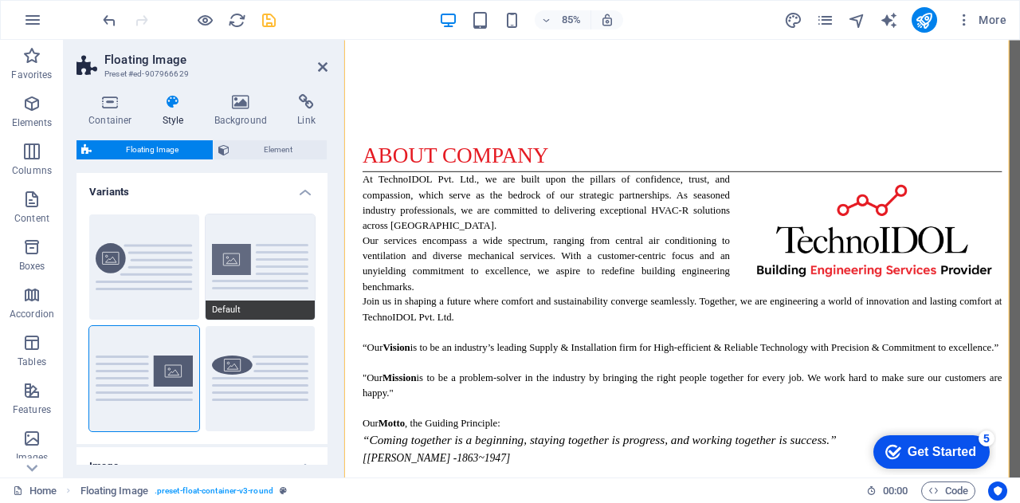
scroll to position [198, 0]
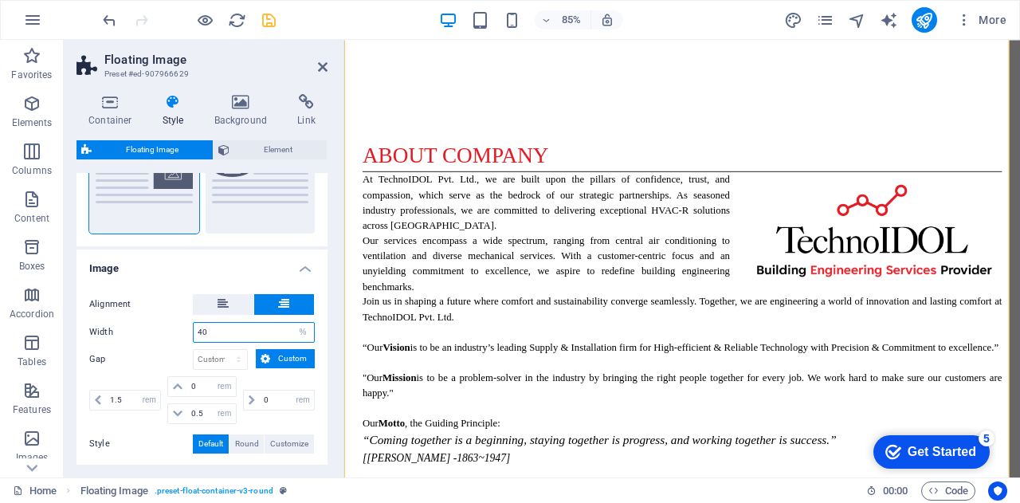
click at [289, 332] on input "40" at bounding box center [254, 332] width 120 height 19
drag, startPoint x: 289, startPoint y: 332, endPoint x: 185, endPoint y: 332, distance: 103.6
click at [185, 332] on div "Width 40 px rem % vh vw" at bounding box center [202, 332] width 226 height 21
click at [158, 291] on div "Alignment Width 100 px rem % vh vw Gap px rem % vh vw Custom Custom 1.5 px rem …" at bounding box center [201, 374] width 257 height 192
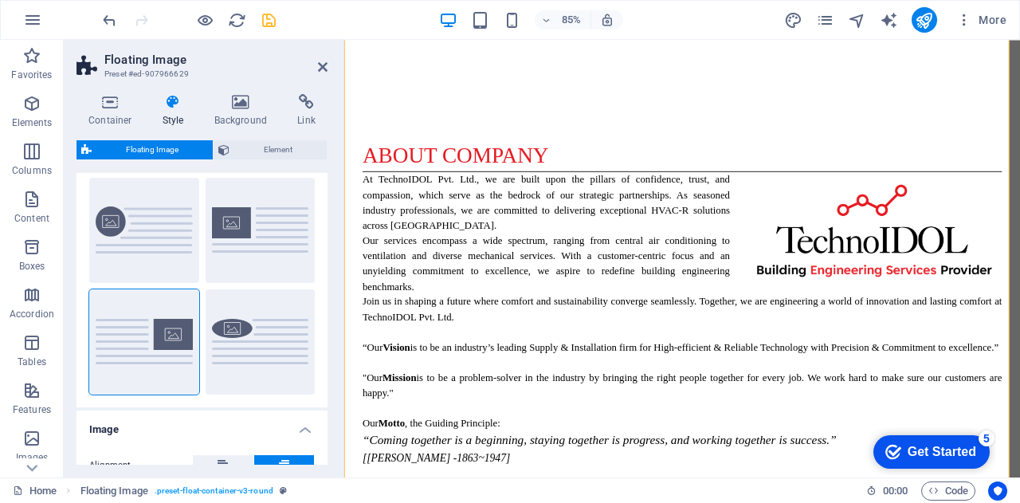
scroll to position [35, 0]
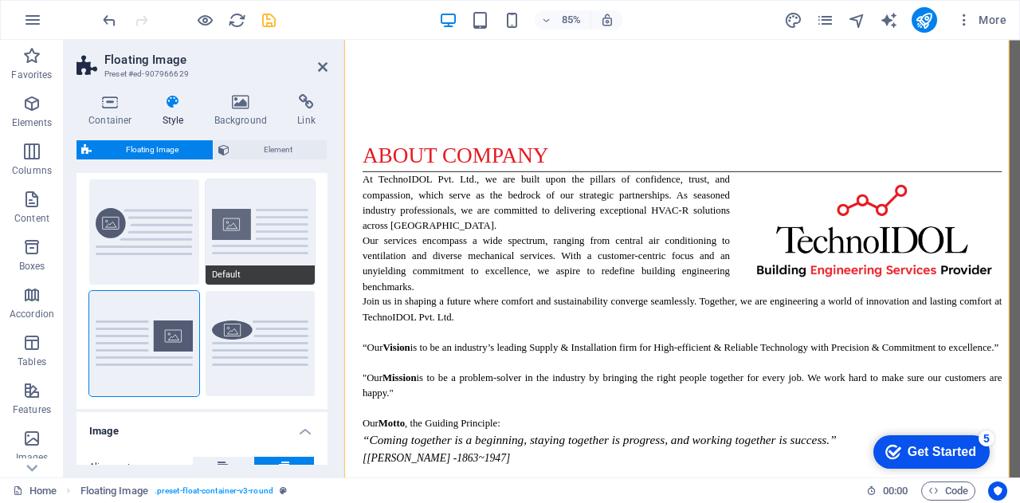
click at [243, 234] on button "Default" at bounding box center [261, 231] width 110 height 105
type input "40"
type input "0"
type input "1.5"
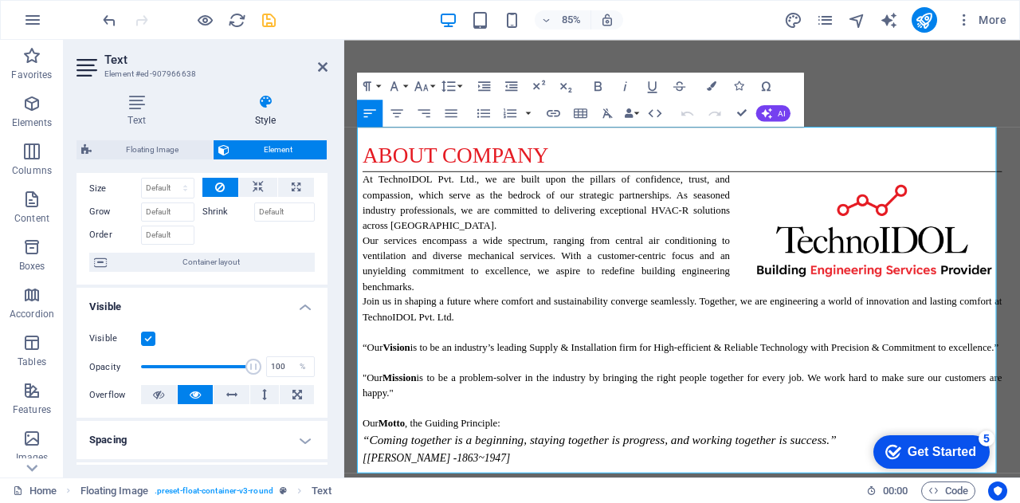
scroll to position [0, 0]
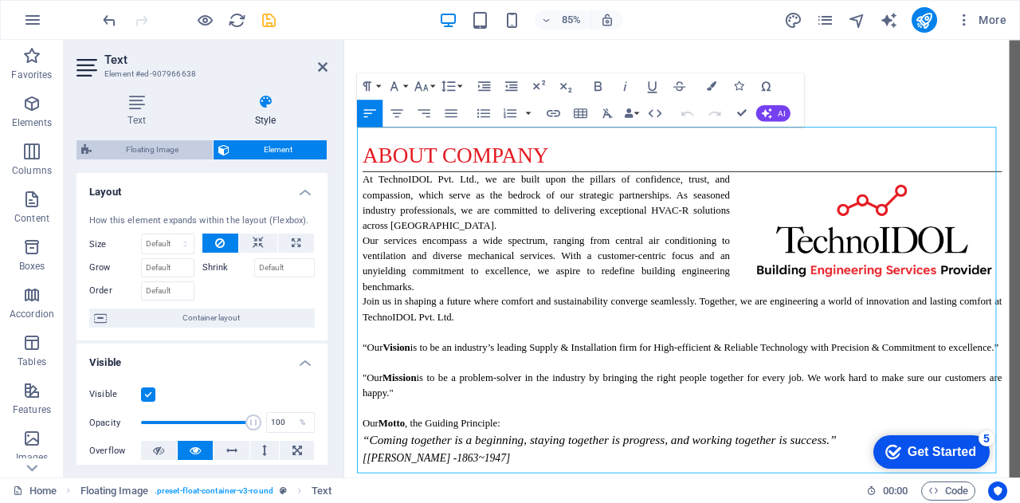
click at [158, 148] on span "Floating Image" at bounding box center [152, 149] width 112 height 19
select select "%"
select select "rem"
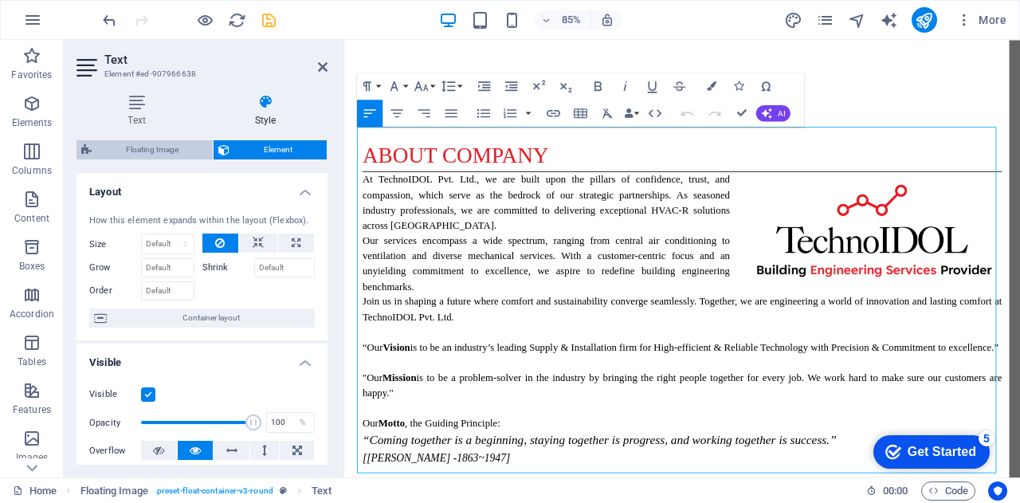
select select "rem"
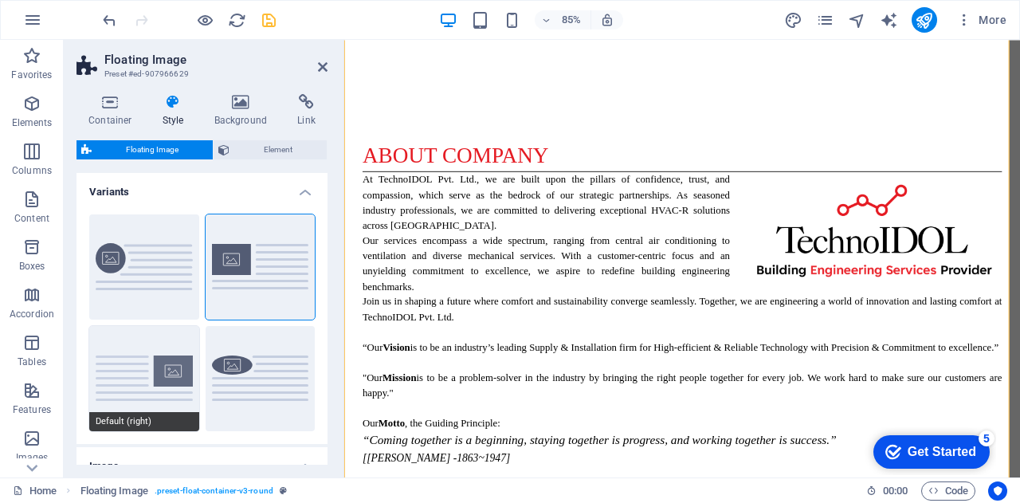
scroll to position [142, 0]
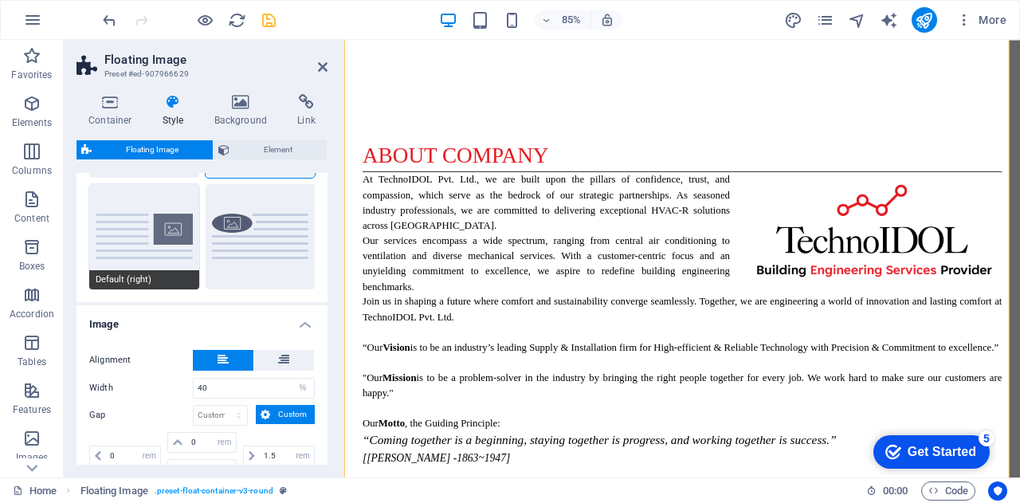
click at [147, 240] on button "Default (right)" at bounding box center [144, 236] width 110 height 105
type input "1.5"
type input "0"
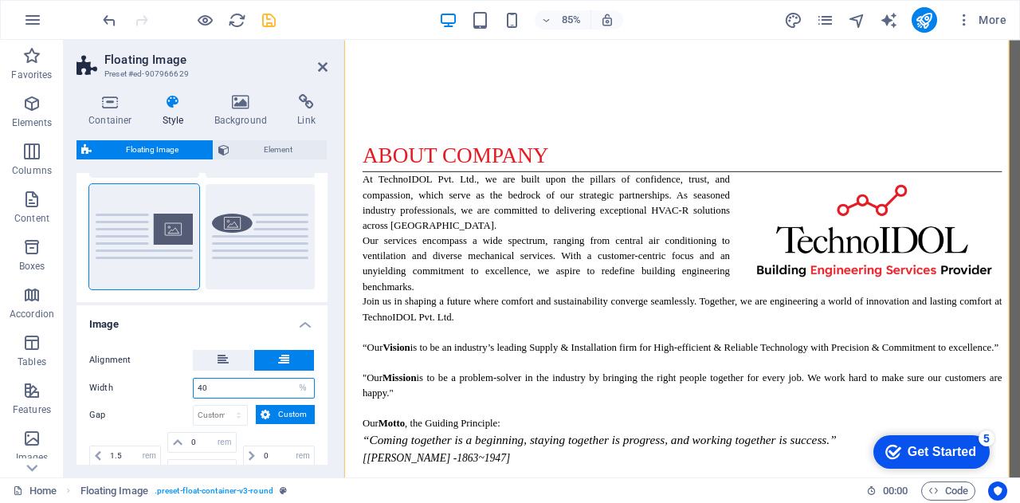
click at [225, 390] on input "40" at bounding box center [254, 388] width 120 height 19
drag, startPoint x: 225, startPoint y: 390, endPoint x: 166, endPoint y: 385, distance: 59.2
click at [166, 385] on div "Width 40 px rem % vh vw" at bounding box center [202, 388] width 226 height 21
drag, startPoint x: 213, startPoint y: 387, endPoint x: 167, endPoint y: 389, distance: 45.5
click at [167, 389] on div "Width 40 px rem % vh vw" at bounding box center [202, 388] width 226 height 21
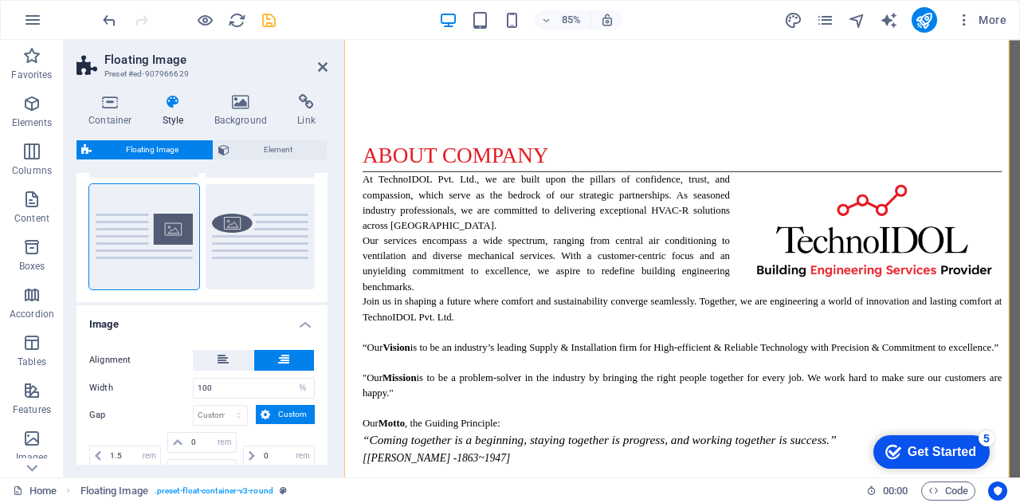
scroll to position [223, 0]
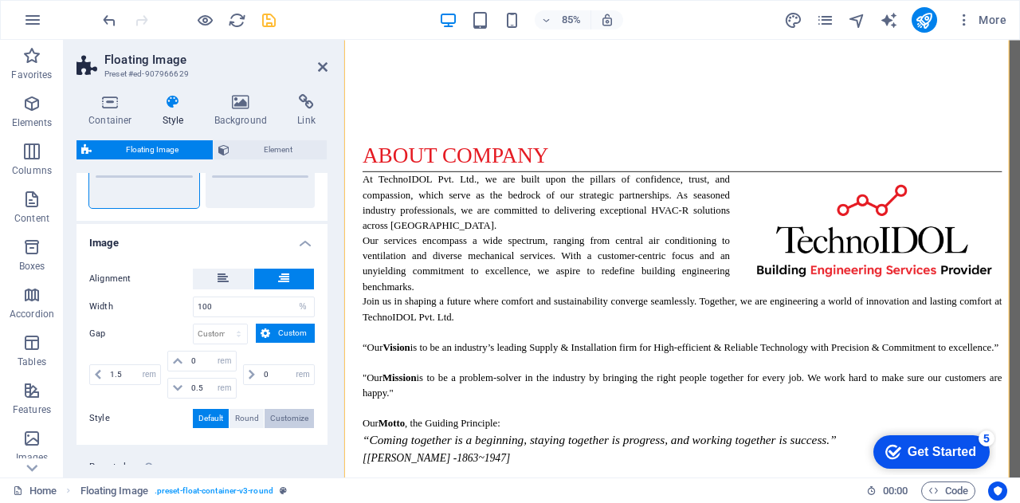
click at [277, 417] on span "Customize" at bounding box center [289, 418] width 38 height 19
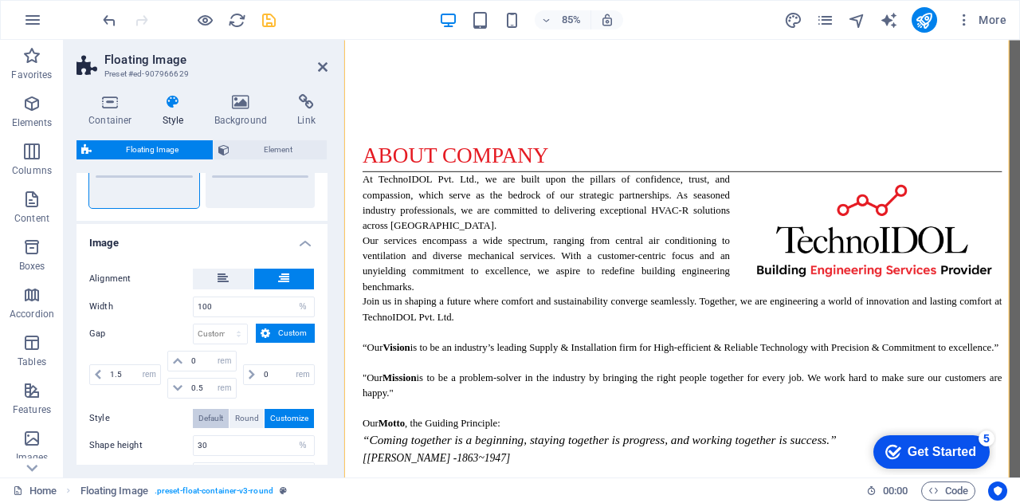
click at [214, 417] on span "Default" at bounding box center [210, 418] width 25 height 19
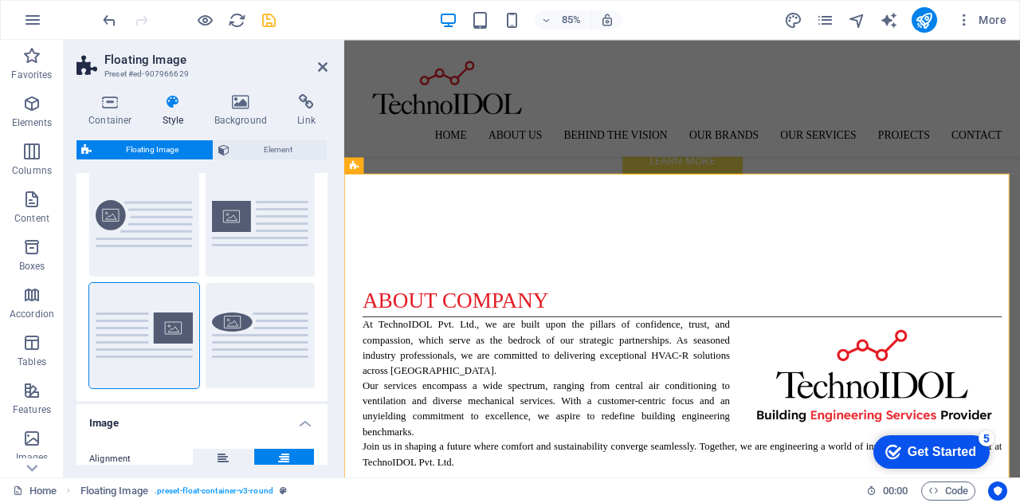
scroll to position [40, 0]
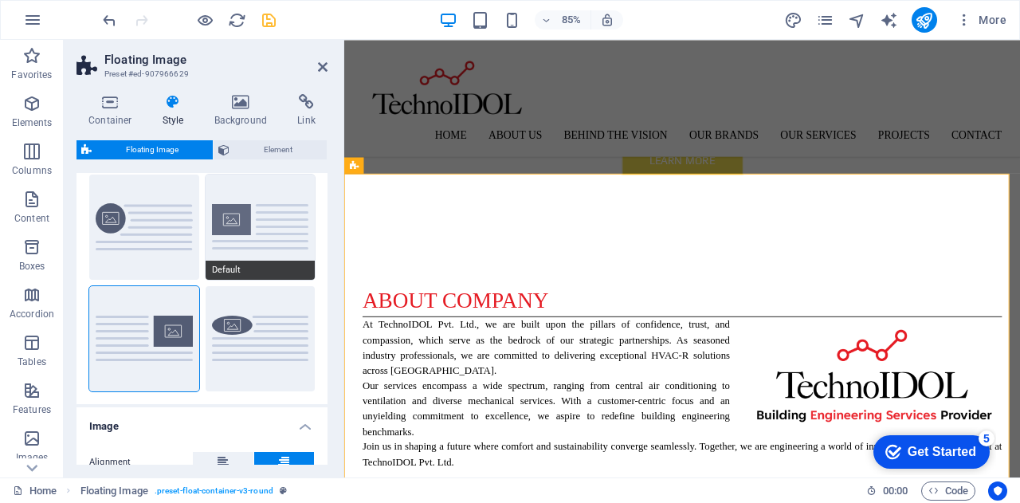
click at [249, 211] on button "Default" at bounding box center [261, 227] width 110 height 105
type input "40"
type input "0"
type input "1.5"
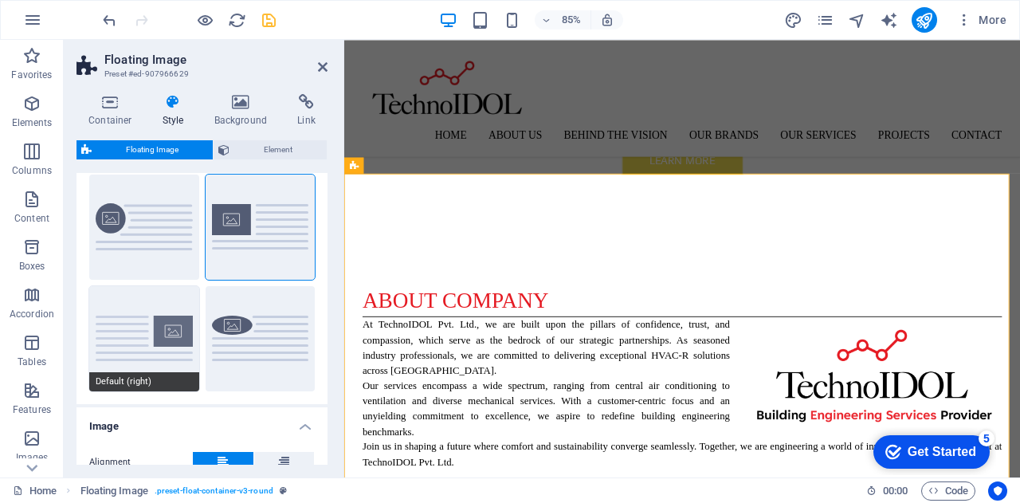
click at [148, 320] on button "Default (right)" at bounding box center [144, 338] width 110 height 105
type input "1.5"
type input "0"
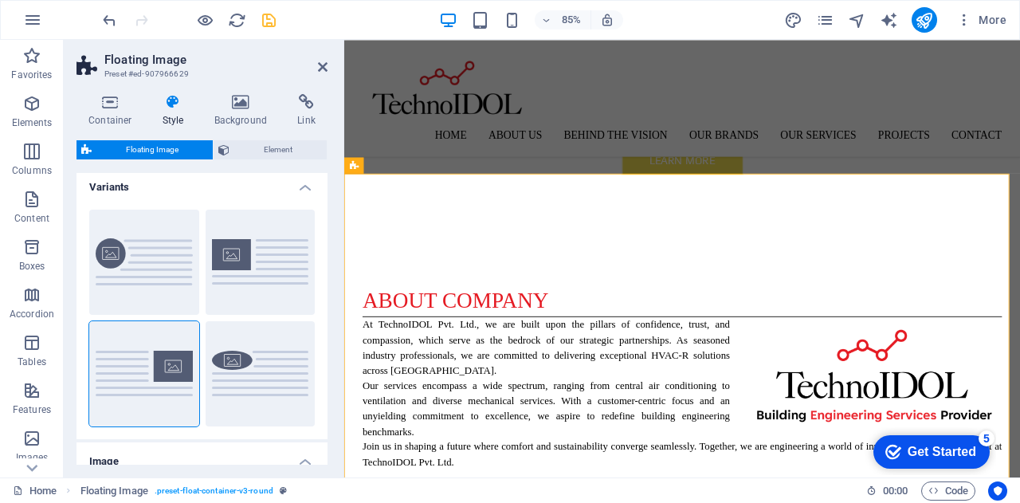
scroll to position [0, 0]
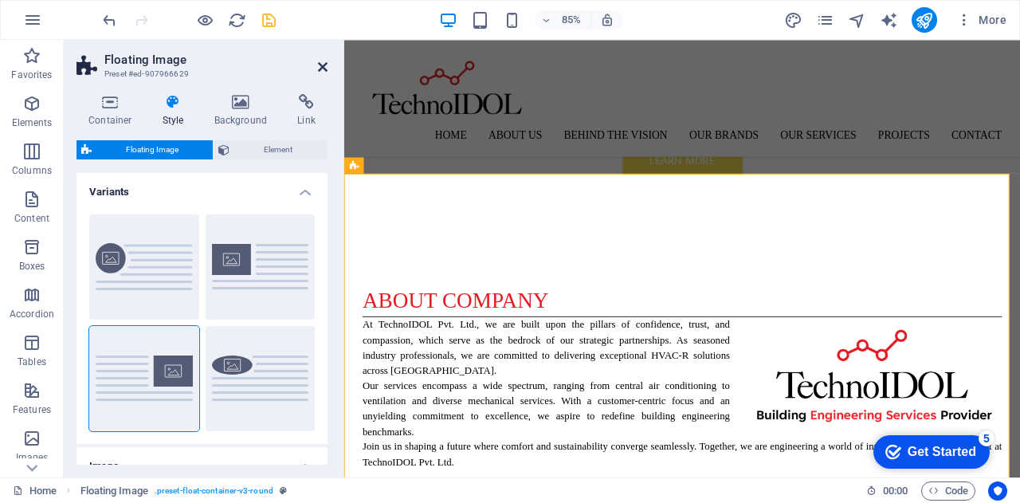
click at [324, 66] on icon at bounding box center [323, 67] width 10 height 13
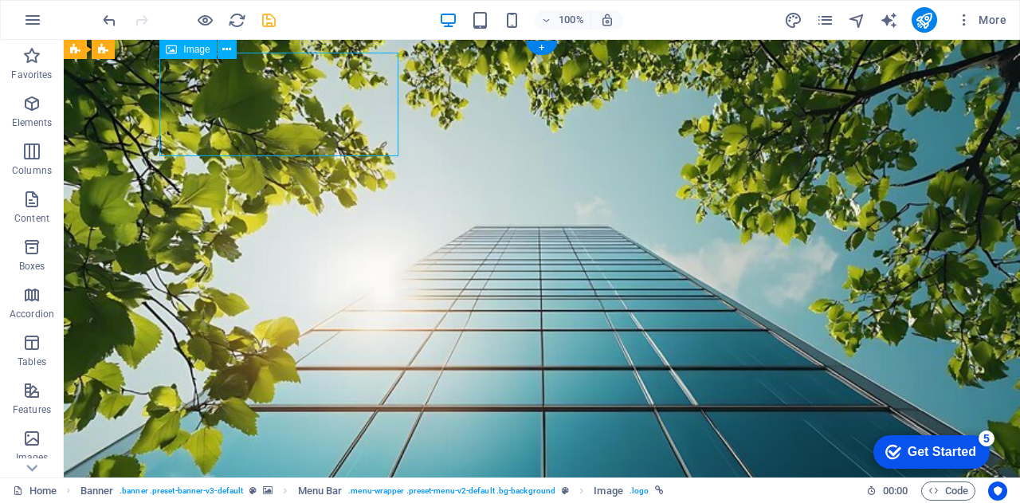
select select "px"
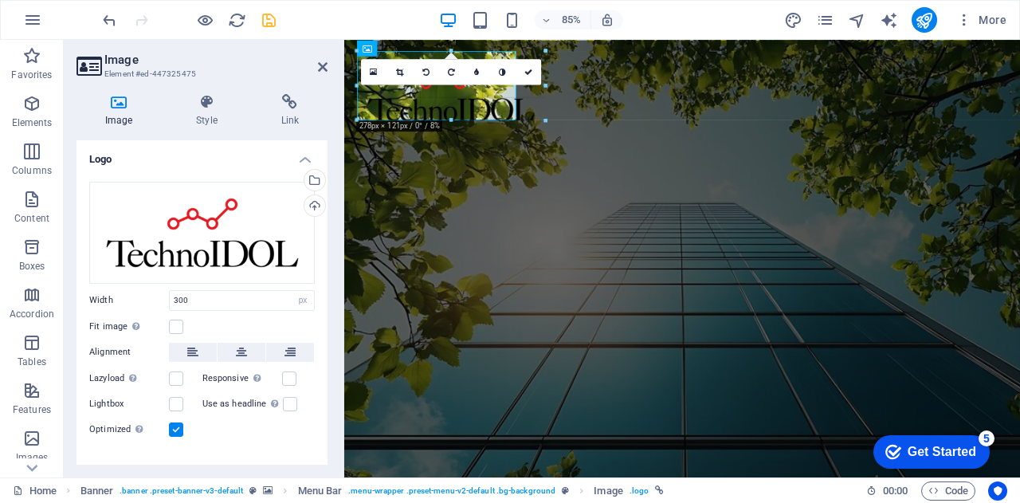
drag, startPoint x: 559, startPoint y: 135, endPoint x: 507, endPoint y: 104, distance: 60.0
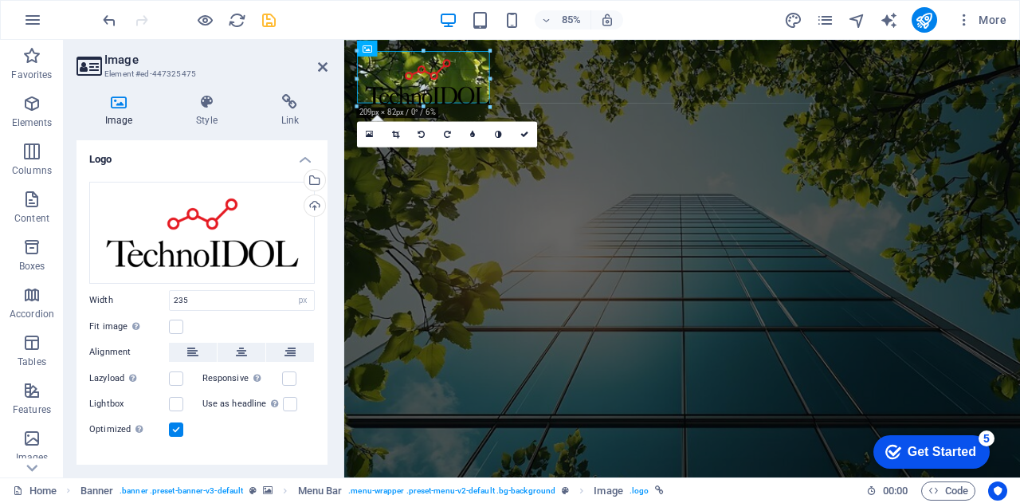
drag, startPoint x: 515, startPoint y: 119, endPoint x: 136, endPoint y: 69, distance: 382.6
type input "196"
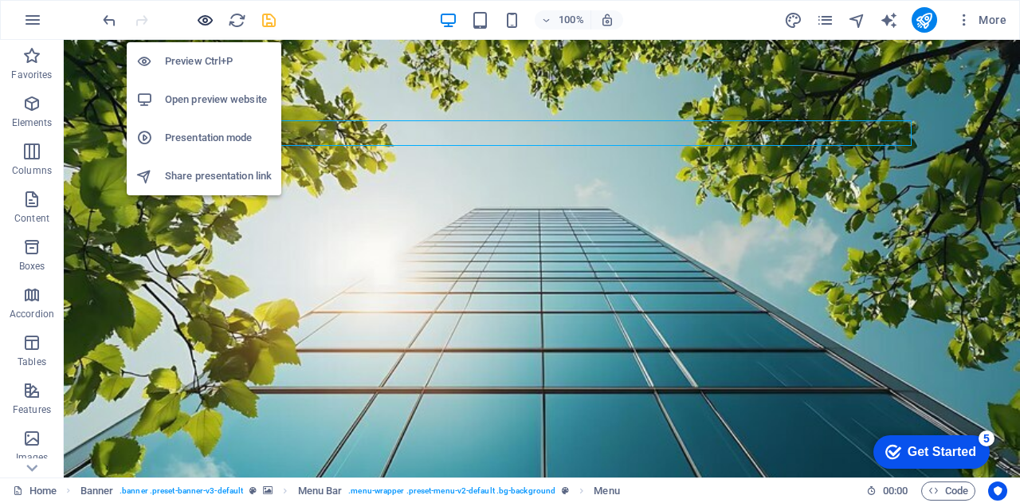
click at [200, 17] on icon "button" at bounding box center [205, 20] width 18 height 18
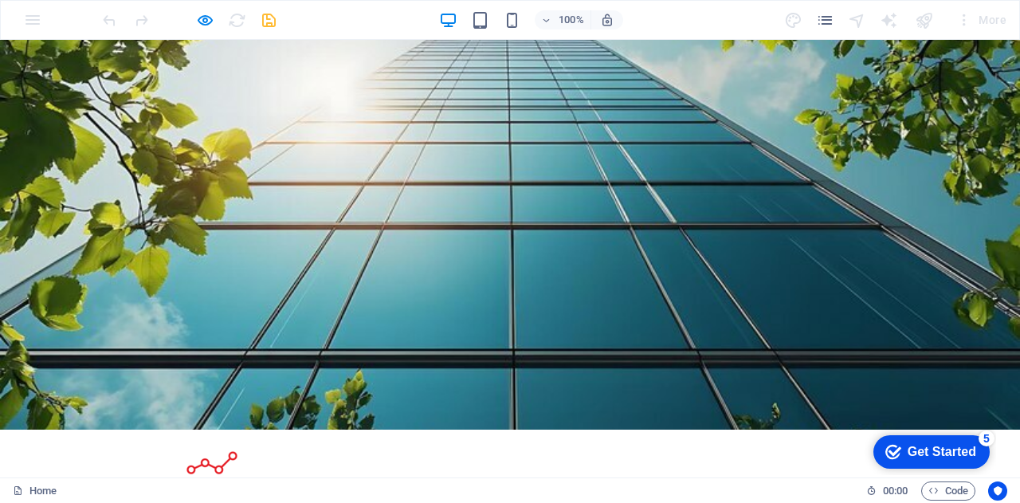
scroll to position [174, 0]
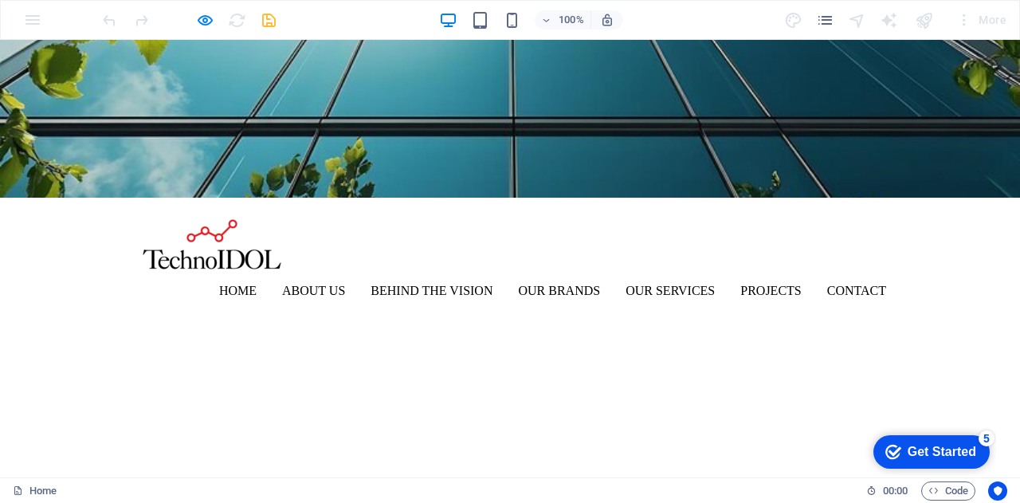
scroll to position [507, 0]
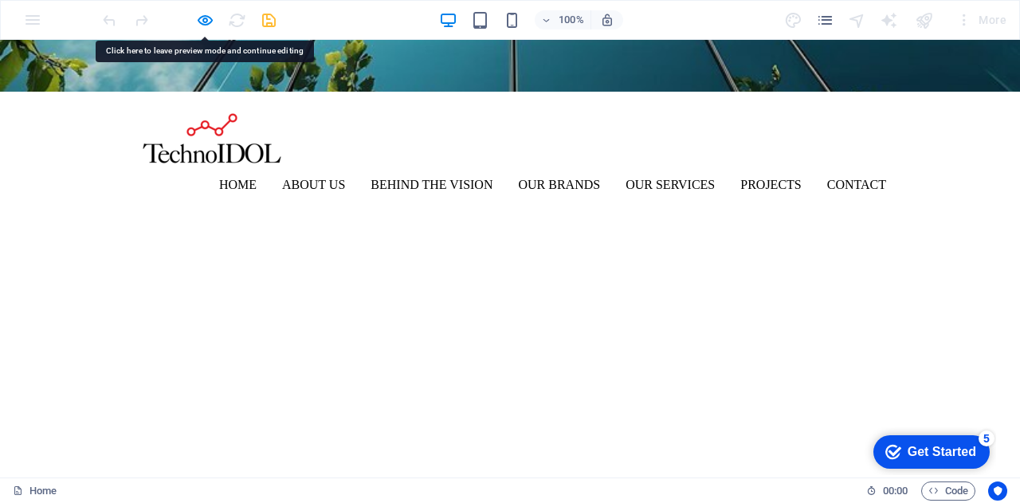
drag, startPoint x: 585, startPoint y: 178, endPoint x: 571, endPoint y: 152, distance: 29.3
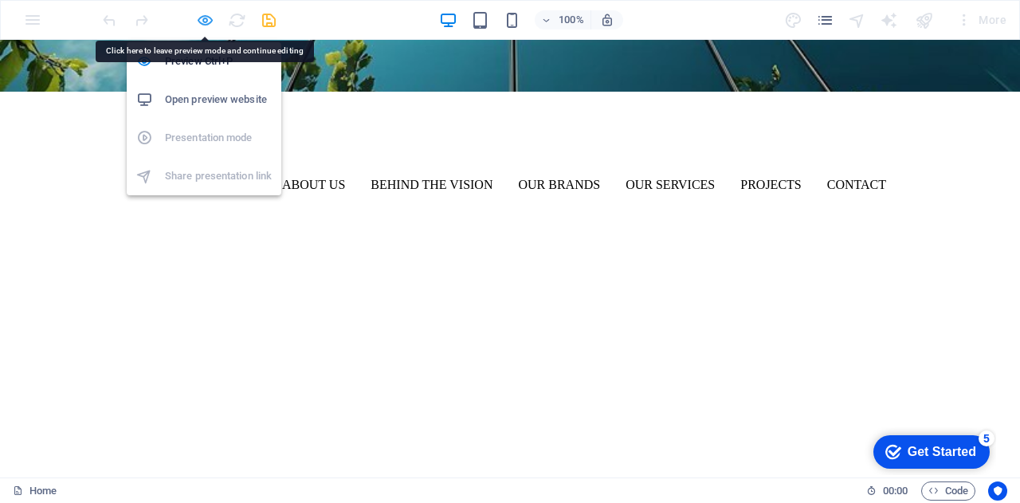
click at [202, 21] on icon "button" at bounding box center [205, 20] width 18 height 18
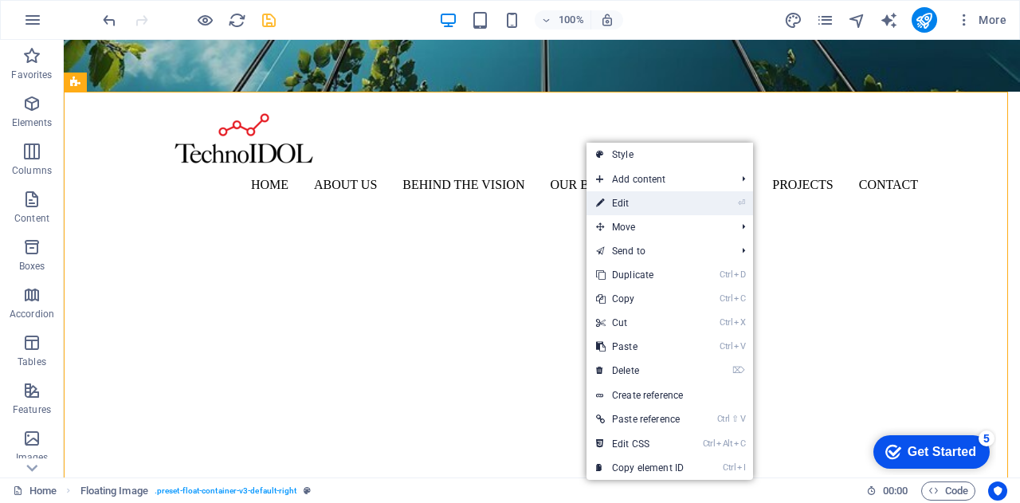
click at [633, 206] on link "⏎ Edit" at bounding box center [640, 203] width 107 height 24
select select "%"
select select "rem"
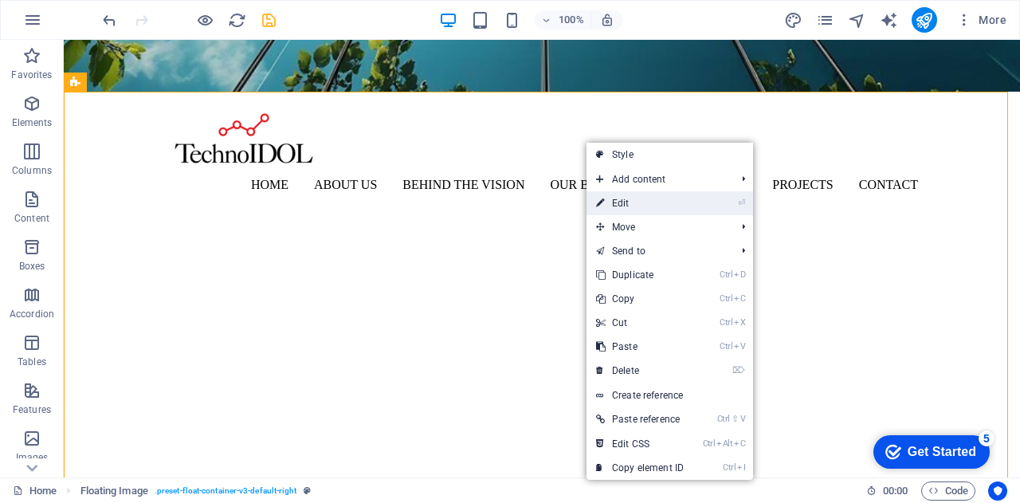
select select "rem"
select select "preset-float-container-v3-default-right"
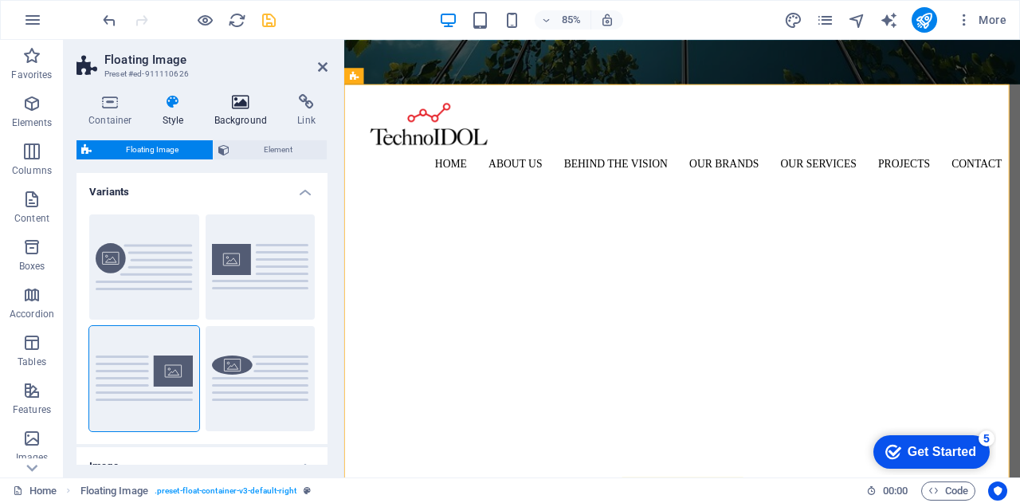
click at [238, 111] on h4 "Background" at bounding box center [244, 110] width 84 height 33
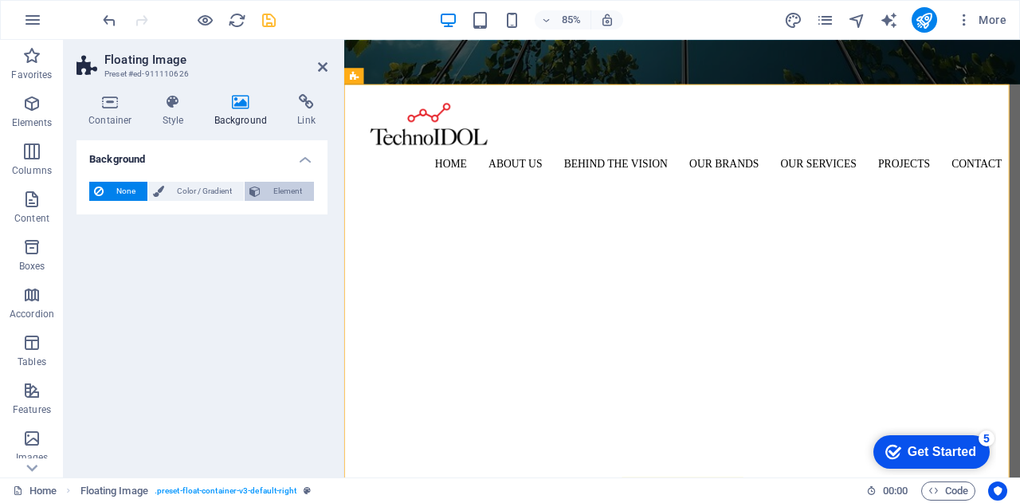
click at [265, 197] on button "Element" at bounding box center [279, 191] width 69 height 19
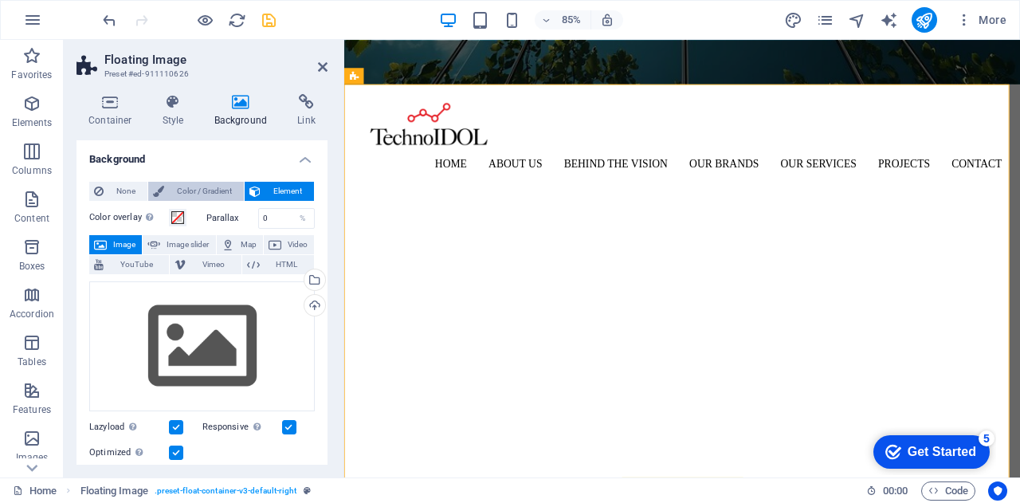
click at [206, 192] on span "Color / Gradient" at bounding box center [204, 191] width 70 height 19
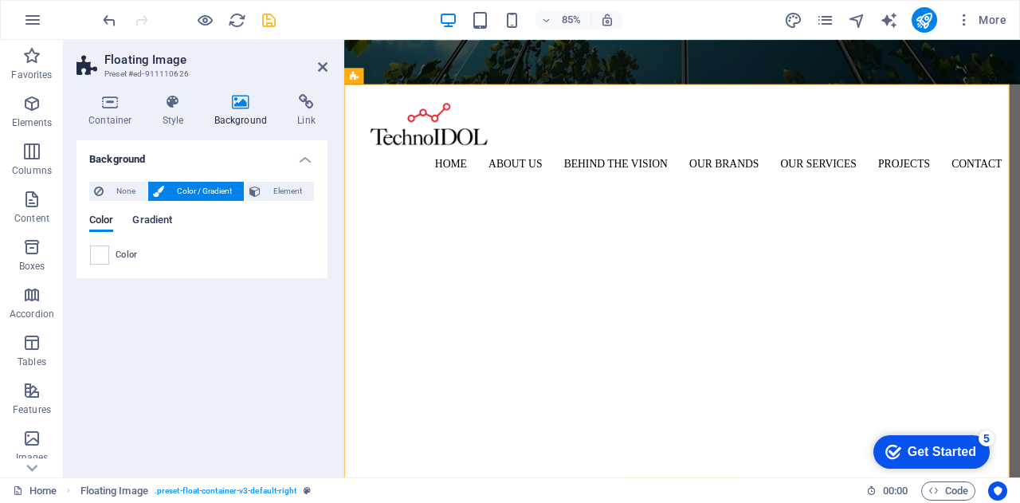
click at [161, 224] on span "Gradient" at bounding box center [152, 221] width 40 height 22
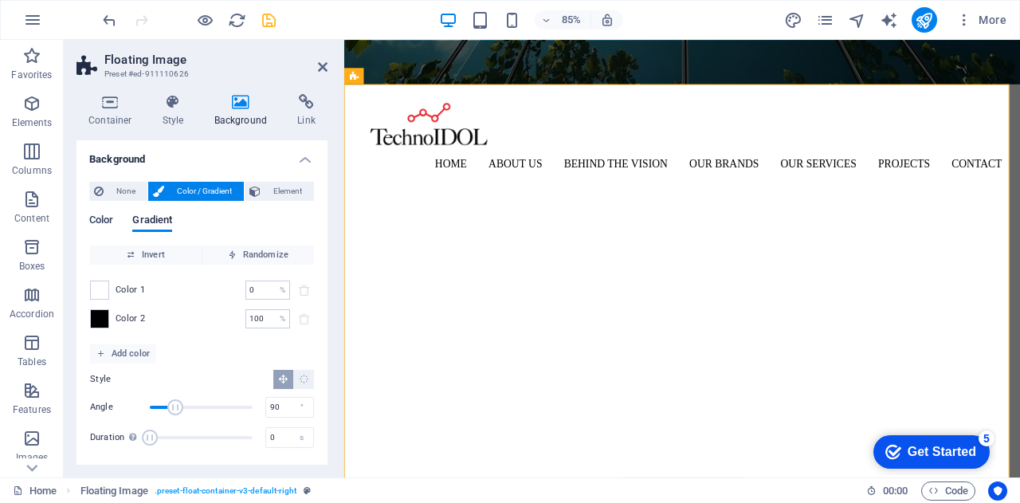
click at [106, 221] on span "Color" at bounding box center [101, 221] width 24 height 22
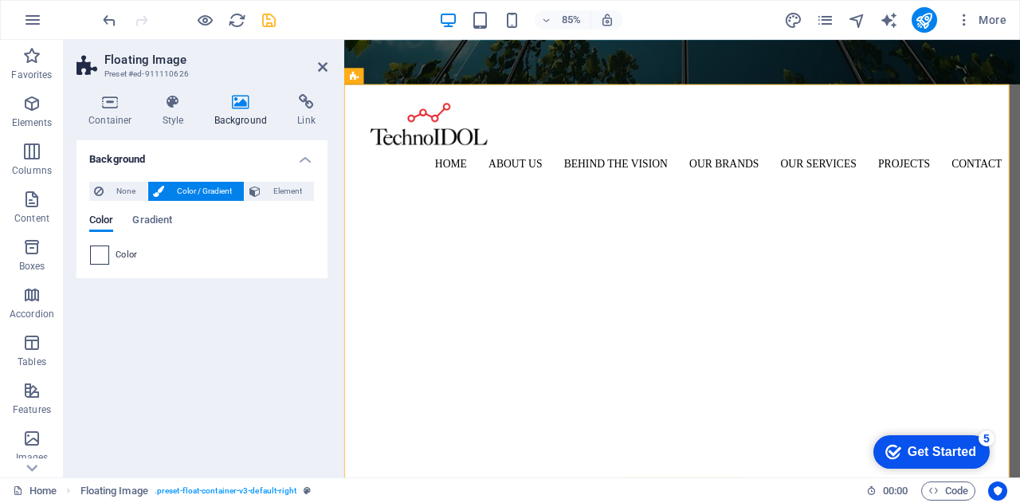
click at [104, 257] on span at bounding box center [100, 255] width 18 height 18
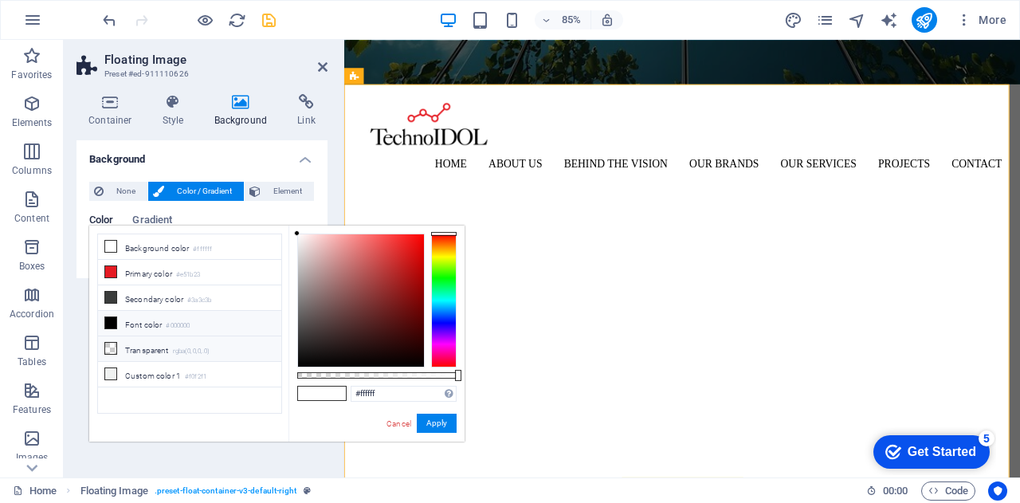
click at [177, 350] on small "rgba(0,0,0,.0)" at bounding box center [191, 351] width 37 height 11
type input "rgba(0, 0, 0, 0)"
click at [442, 422] on button "Apply" at bounding box center [437, 423] width 40 height 19
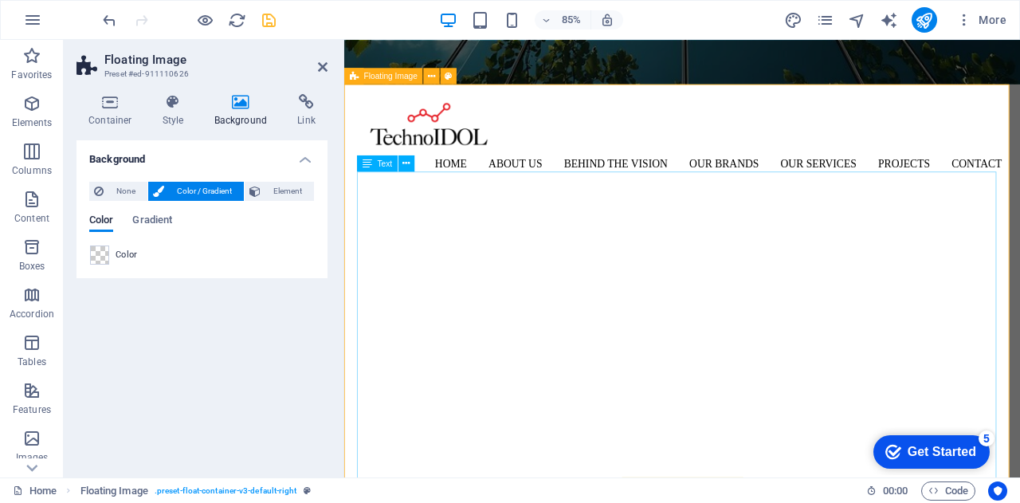
click at [368, 171] on icon at bounding box center [368, 163] width 10 height 16
click at [113, 108] on icon at bounding box center [111, 102] width 68 height 16
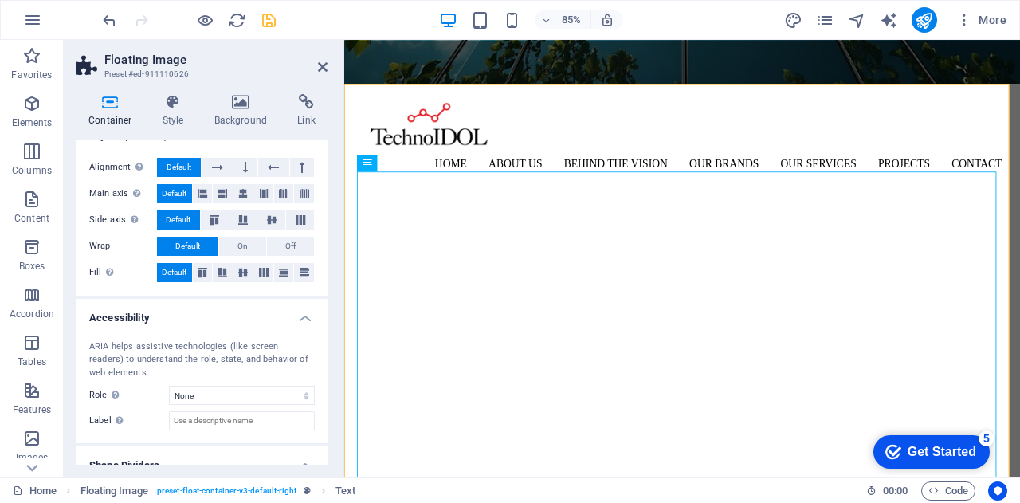
scroll to position [292, 0]
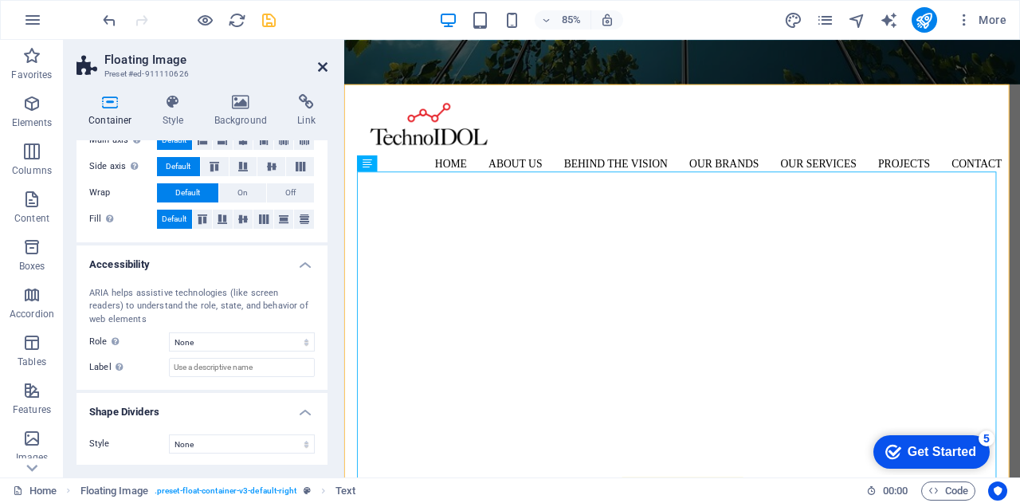
click at [324, 70] on icon at bounding box center [323, 67] width 10 height 13
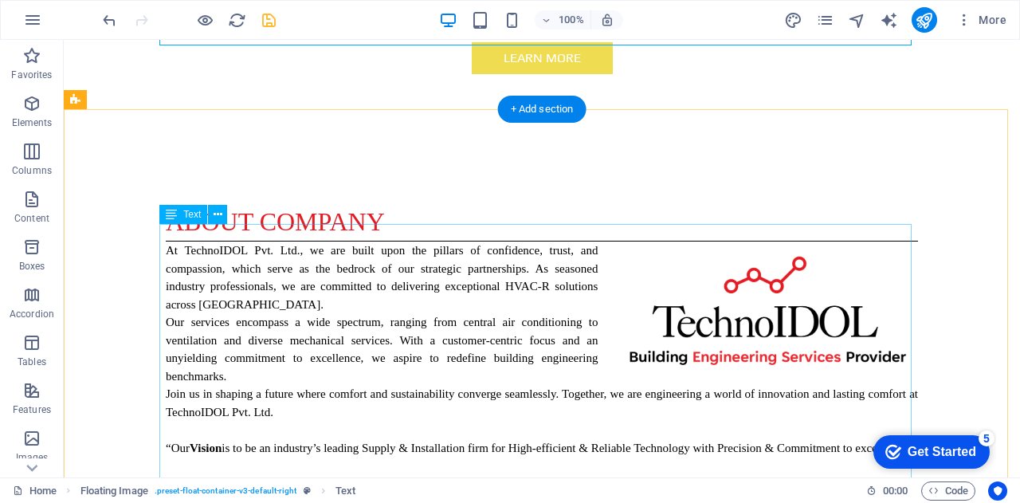
scroll to position [1020, 0]
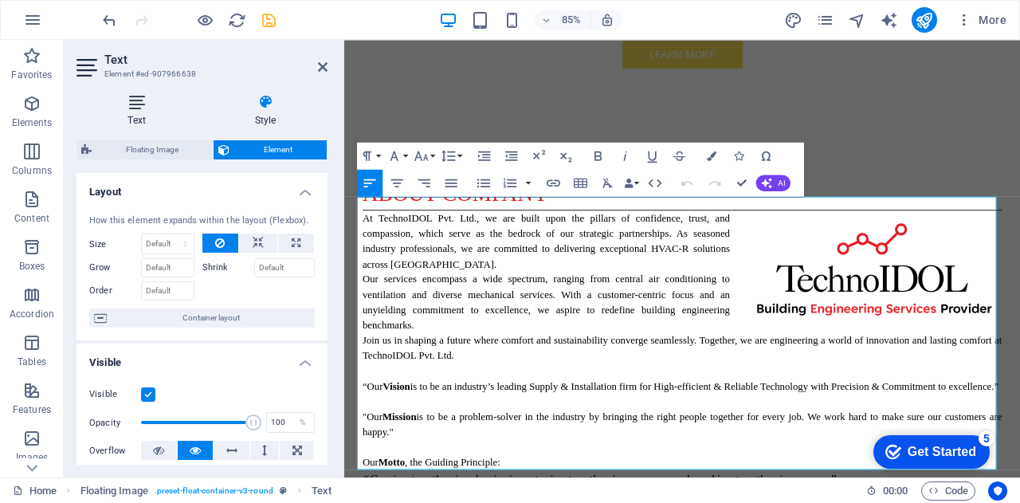
click at [143, 119] on h4 "Text" at bounding box center [140, 110] width 127 height 33
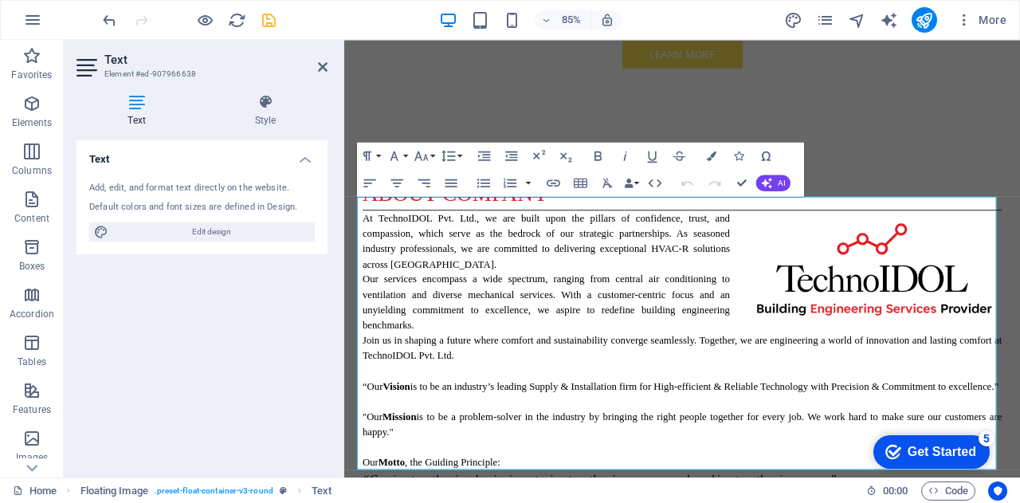
click at [143, 119] on h4 "Text" at bounding box center [140, 110] width 127 height 33
click at [264, 109] on icon at bounding box center [265, 102] width 124 height 16
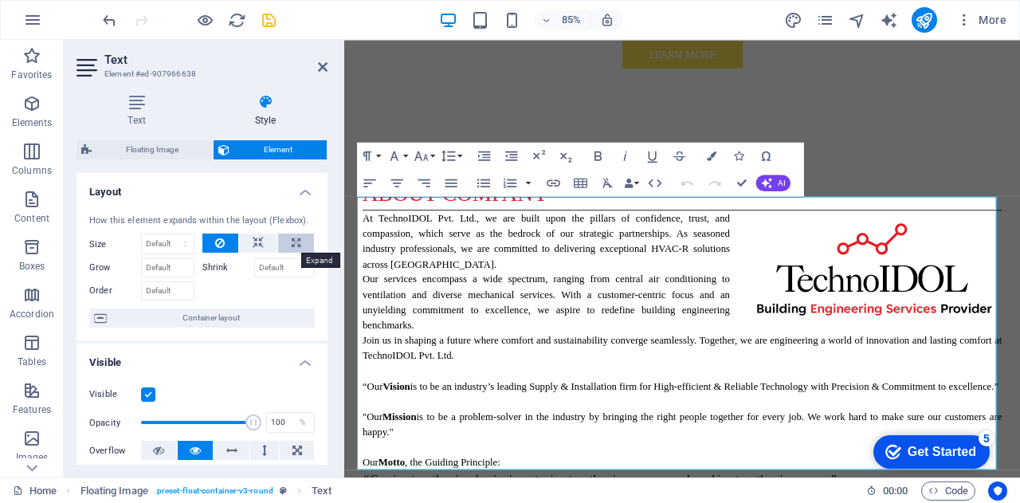
click at [292, 246] on icon at bounding box center [296, 243] width 9 height 19
type input "100"
click at [175, 246] on select "Default auto px % 1/1 1/2 1/3 1/4 1/5 1/6 1/7 1/8 1/9 1/10" at bounding box center [182, 243] width 22 height 19
select select "a1l8ob5kd1"
click at [171, 234] on select "Default auto px % 1/1 1/2 1/3 1/4 1/5 1/6 1/7 1/8 1/9 1/10" at bounding box center [182, 243] width 22 height 19
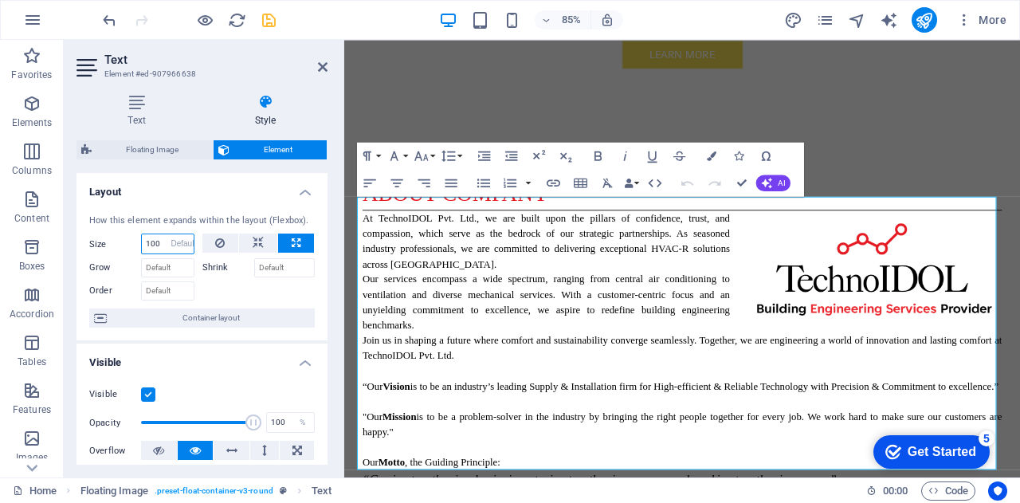
select select "DISABLED_OPTION_VALUE"
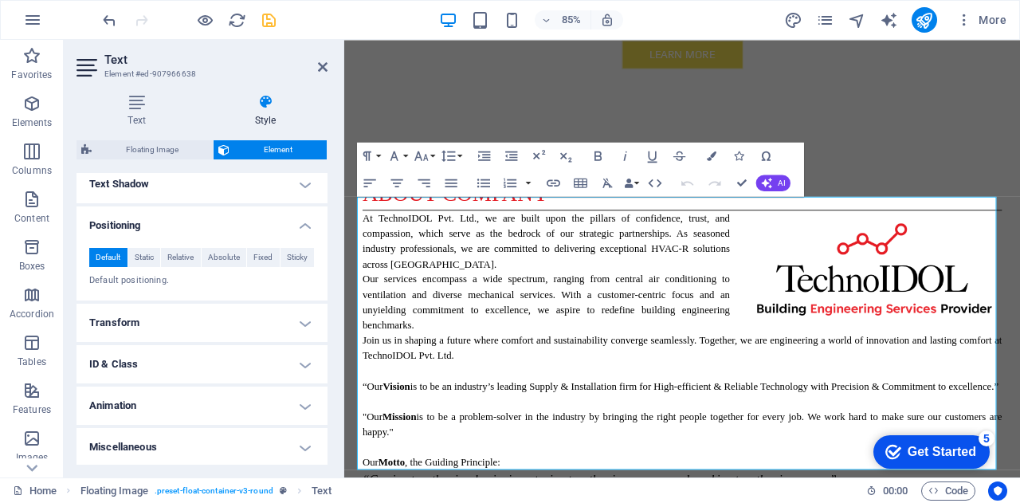
scroll to position [0, 0]
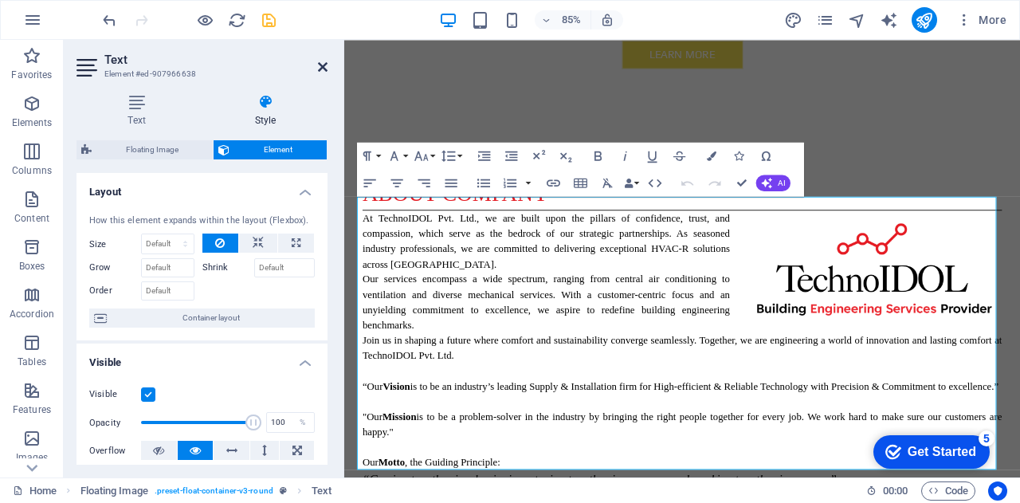
click at [318, 68] on icon at bounding box center [323, 67] width 10 height 13
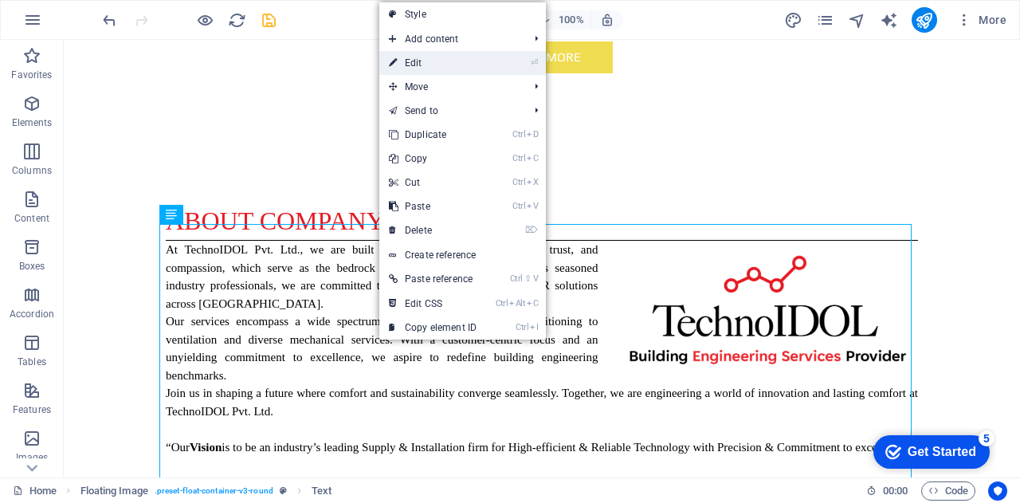
click at [442, 60] on link "⏎ Edit" at bounding box center [432, 63] width 107 height 24
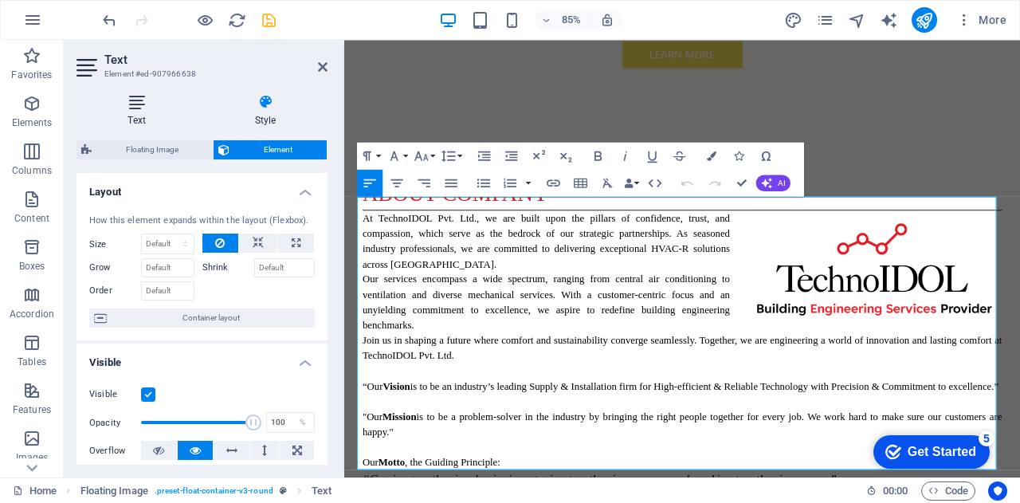
click at [139, 98] on icon at bounding box center [137, 102] width 120 height 16
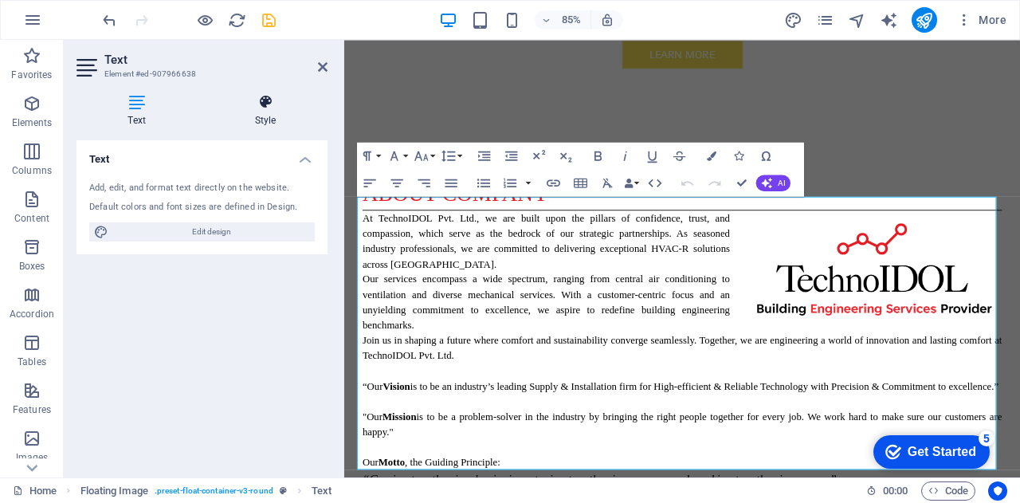
click at [242, 105] on icon at bounding box center [265, 102] width 124 height 16
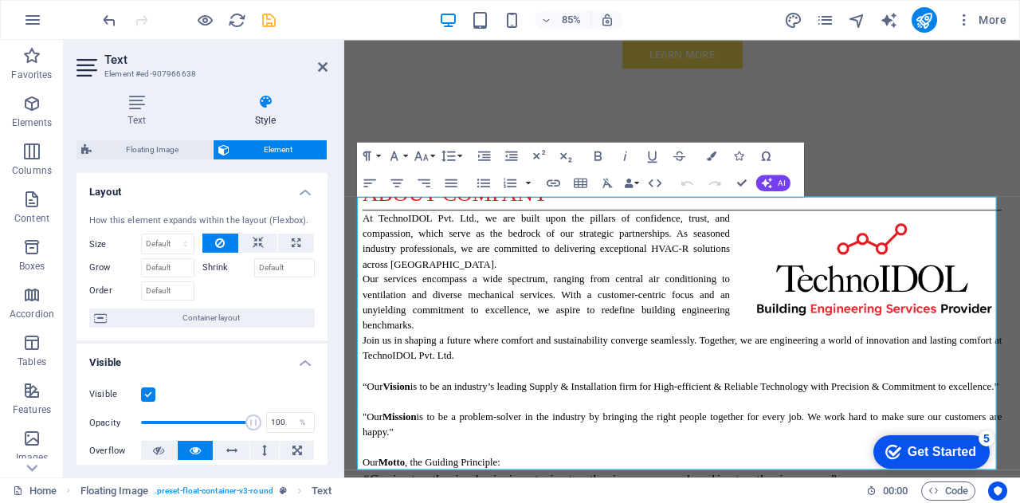
click at [83, 69] on icon at bounding box center [89, 68] width 24 height 26
click at [215, 314] on span "Container layout" at bounding box center [211, 317] width 198 height 19
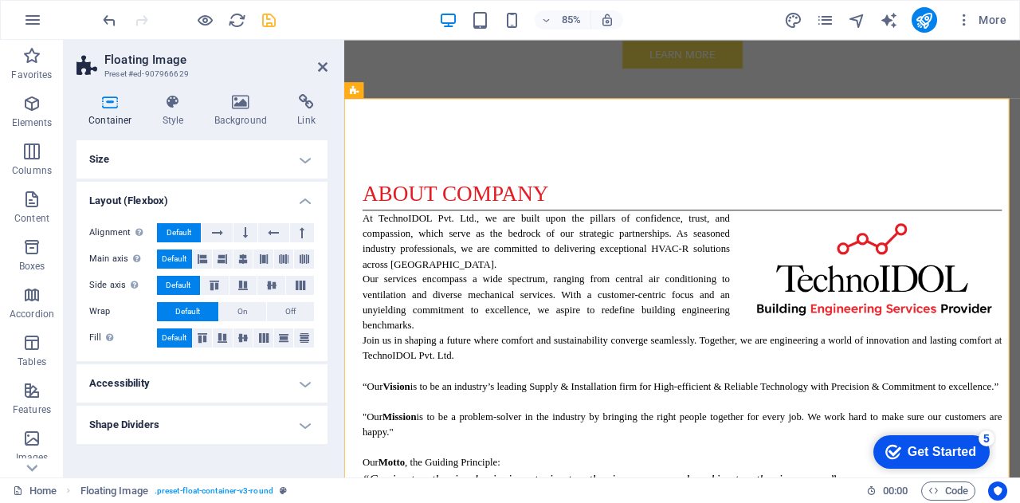
click at [116, 112] on h4 "Container" at bounding box center [114, 110] width 74 height 33
click at [246, 312] on span "On" at bounding box center [243, 311] width 10 height 19
click at [199, 312] on span "Default" at bounding box center [187, 311] width 25 height 19
click at [237, 102] on icon at bounding box center [240, 102] width 77 height 16
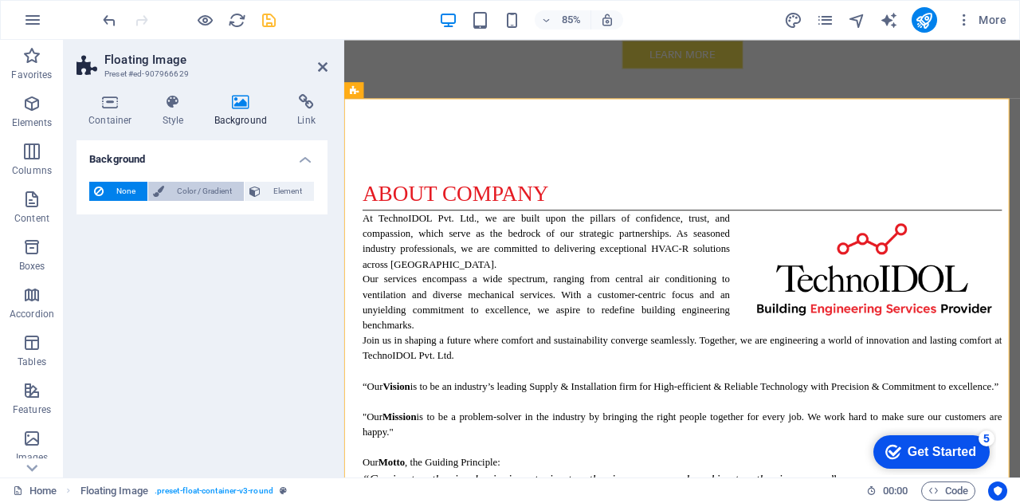
click at [219, 188] on span "Color / Gradient" at bounding box center [204, 191] width 70 height 19
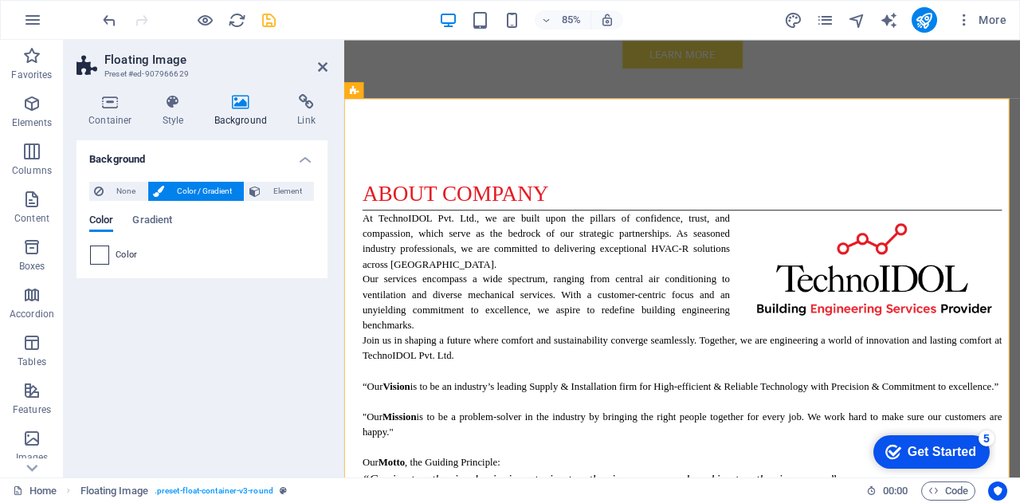
click at [97, 259] on span at bounding box center [100, 255] width 18 height 18
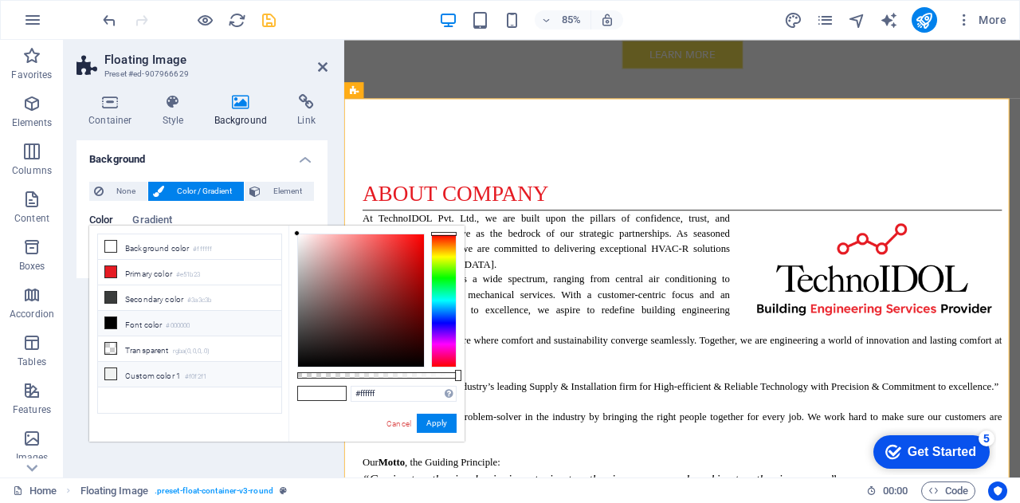
click at [124, 369] on li "Custom color 1 #f0f2f1" at bounding box center [189, 375] width 183 height 26
type input "#f0f2f1"
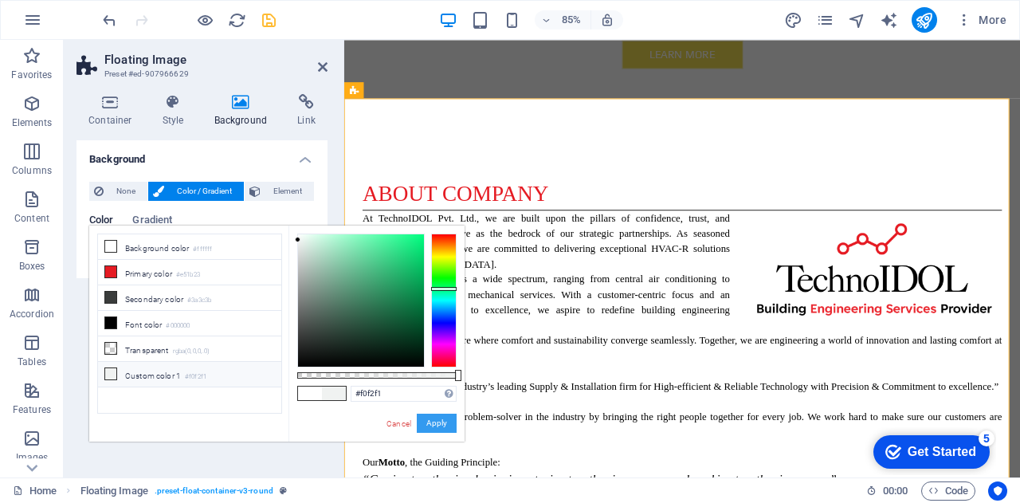
click at [435, 423] on button "Apply" at bounding box center [437, 423] width 40 height 19
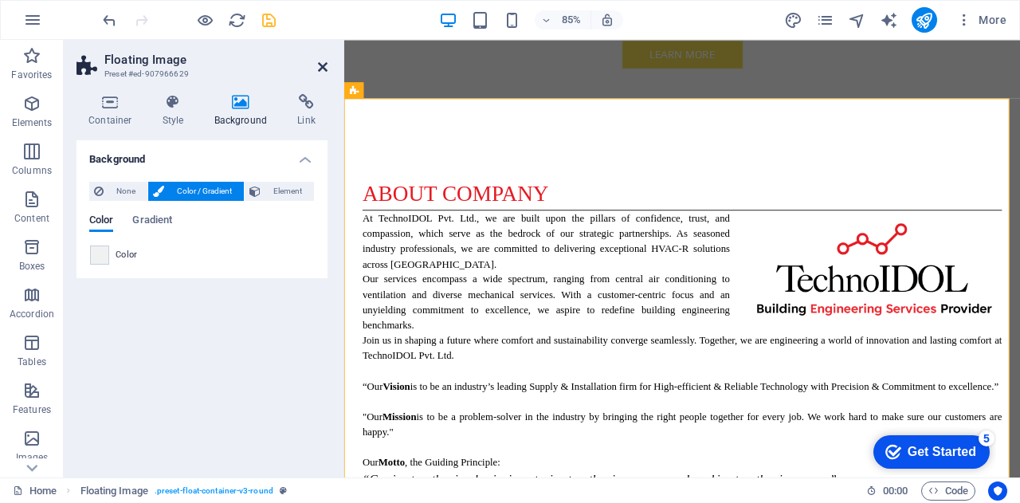
click at [322, 65] on icon at bounding box center [323, 67] width 10 height 13
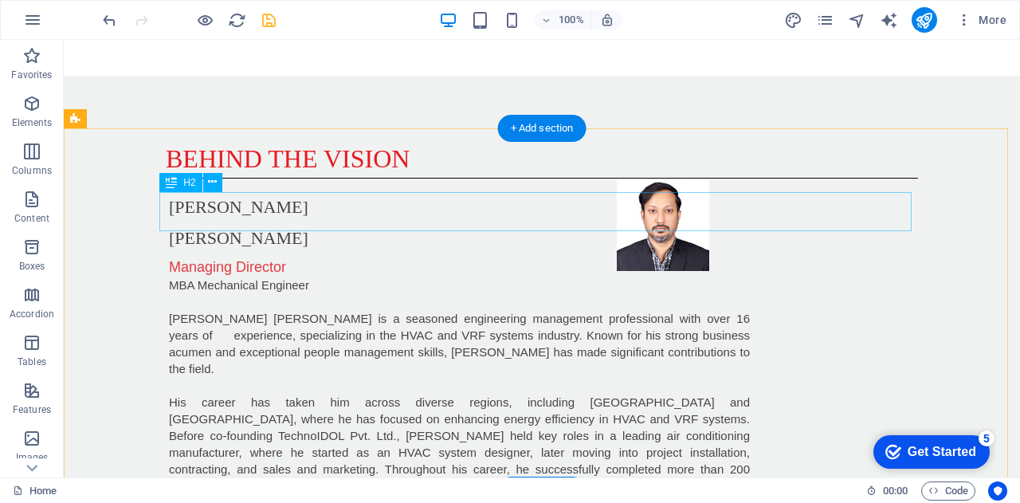
scroll to position [1598, 0]
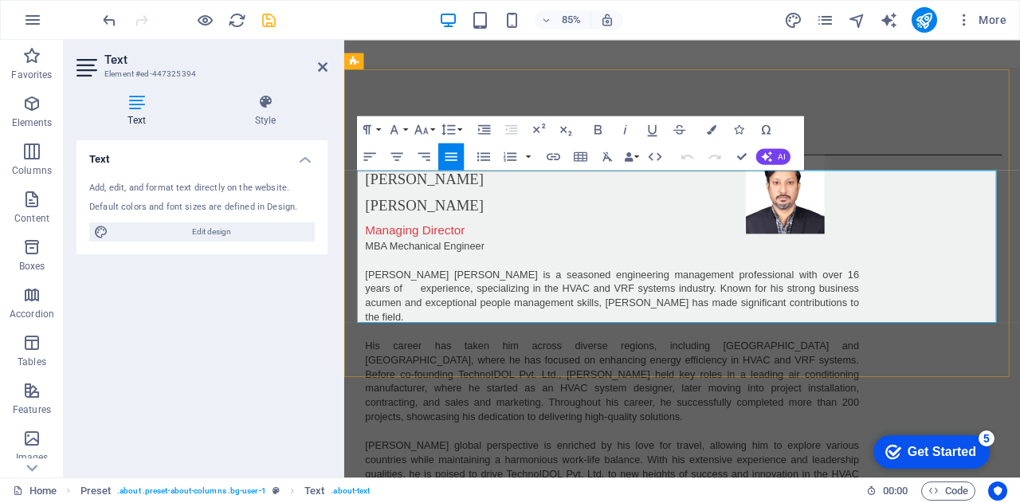
click at [266, 113] on h4 "Style" at bounding box center [265, 110] width 124 height 33
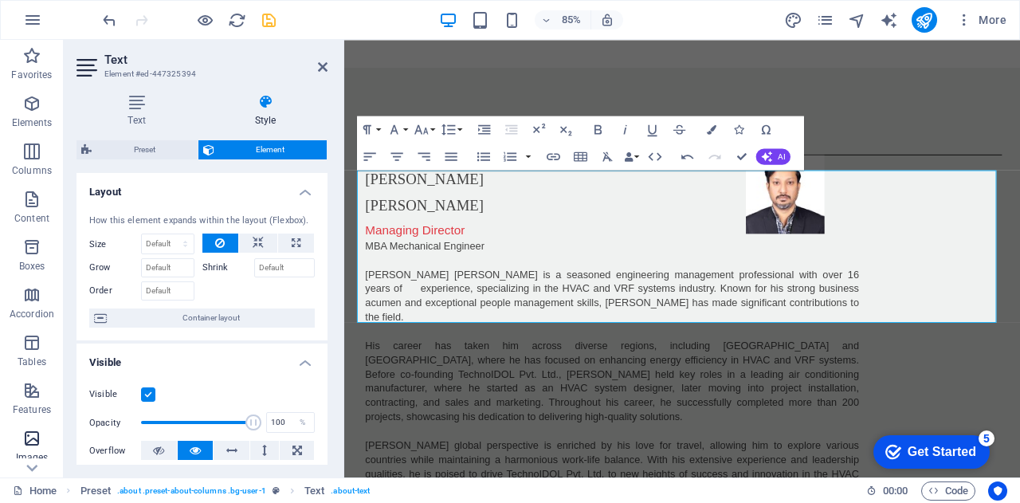
click at [37, 440] on icon "button" at bounding box center [31, 438] width 19 height 19
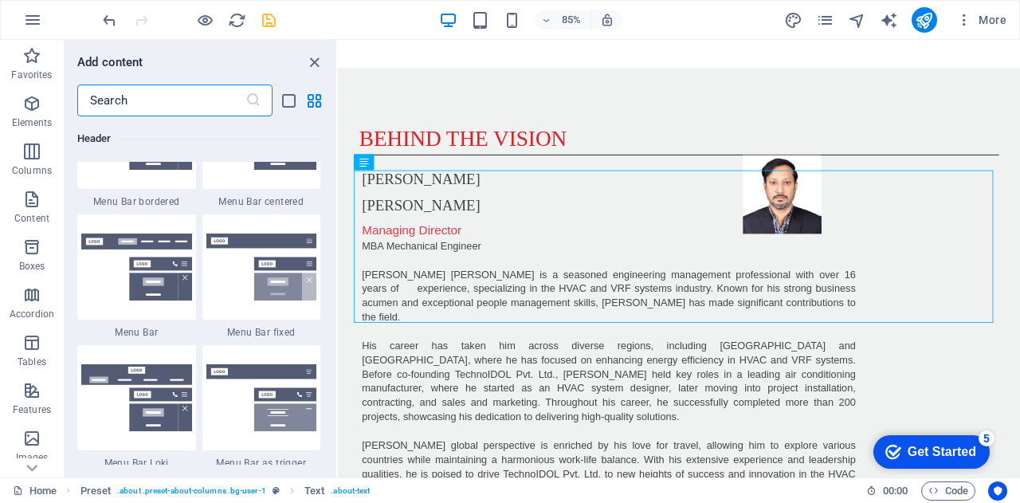
scroll to position [9685, 0]
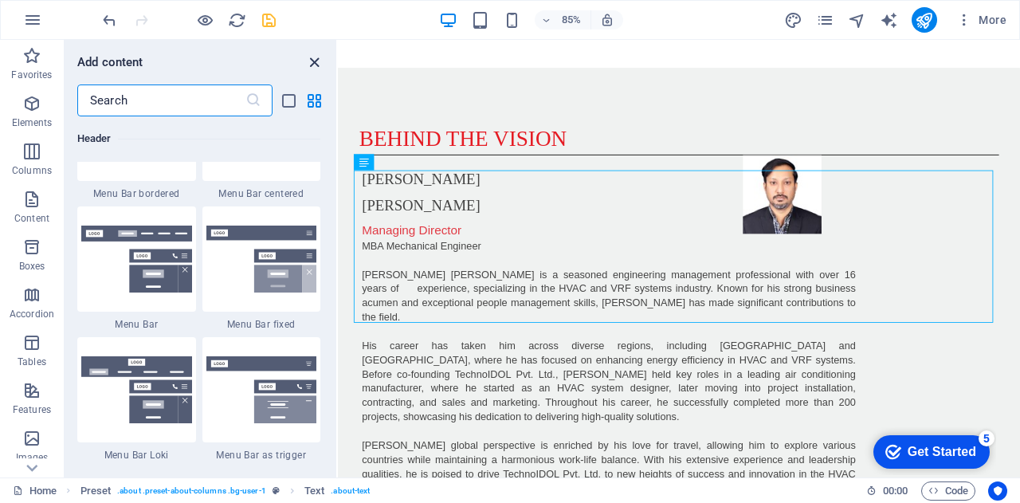
click at [315, 57] on icon "close panel" at bounding box center [314, 62] width 18 height 18
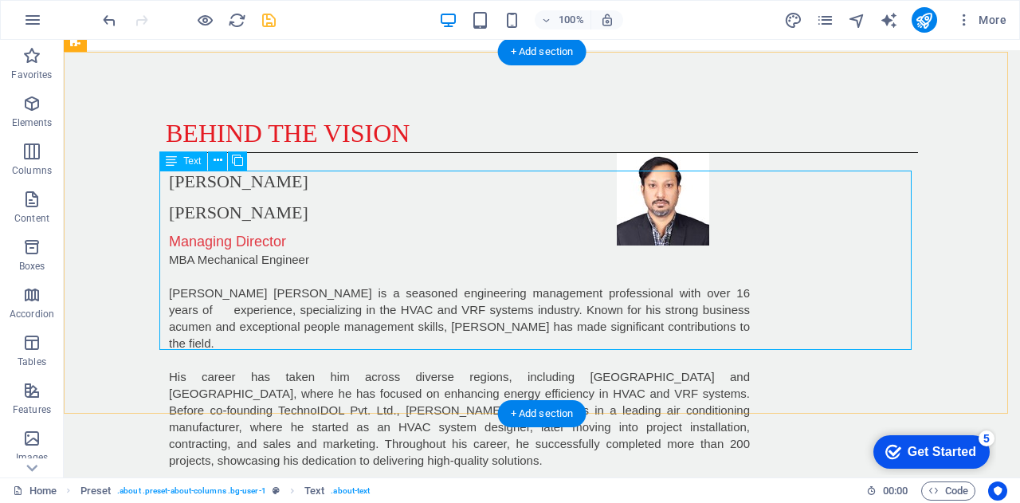
scroll to position [1621, 0]
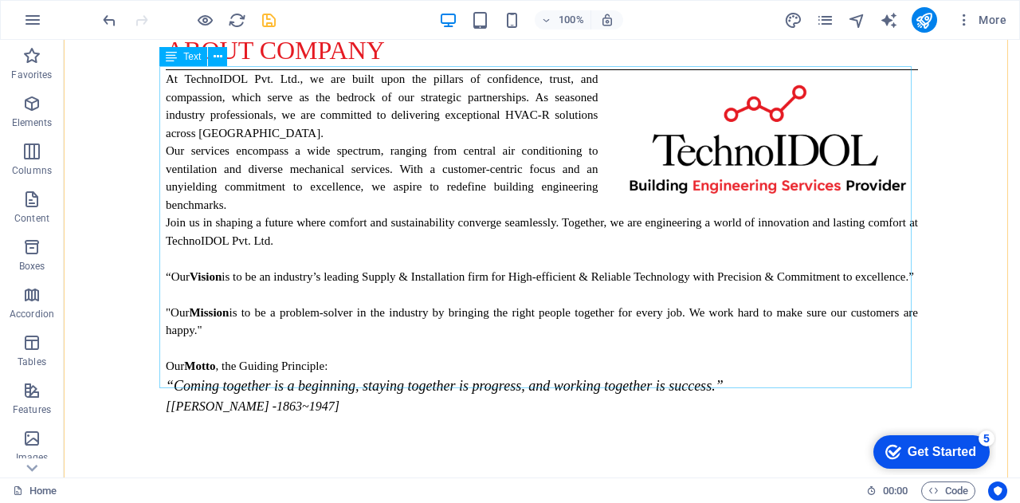
scroll to position [1198, 0]
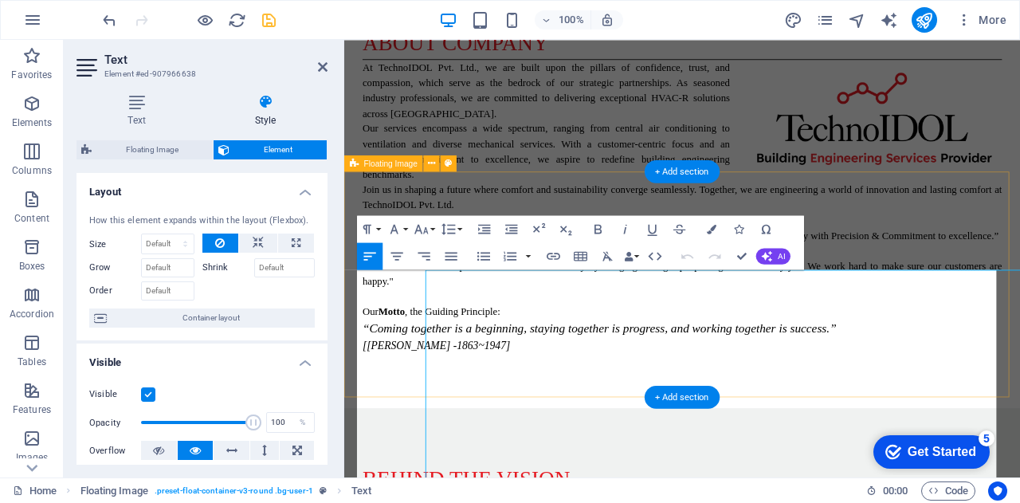
scroll to position [934, 0]
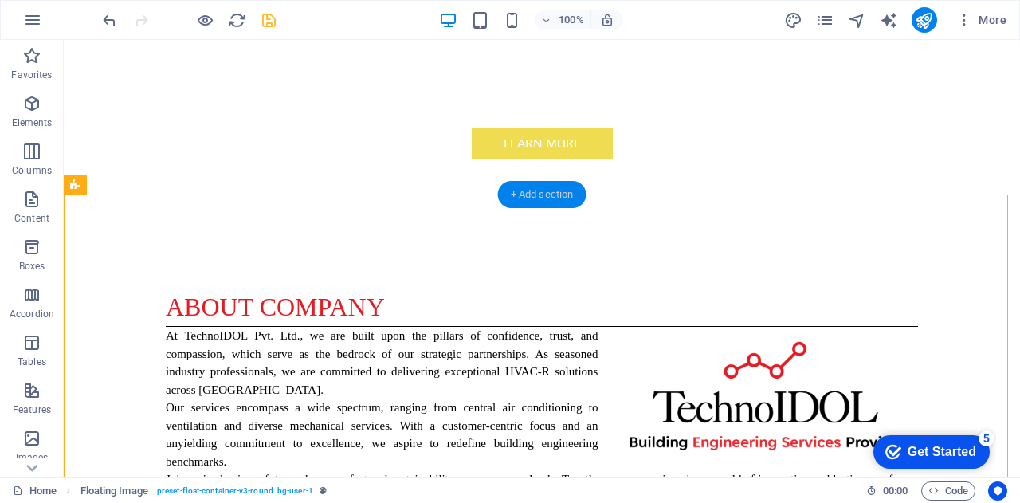
click at [542, 201] on div "+ Add section" at bounding box center [542, 194] width 88 height 27
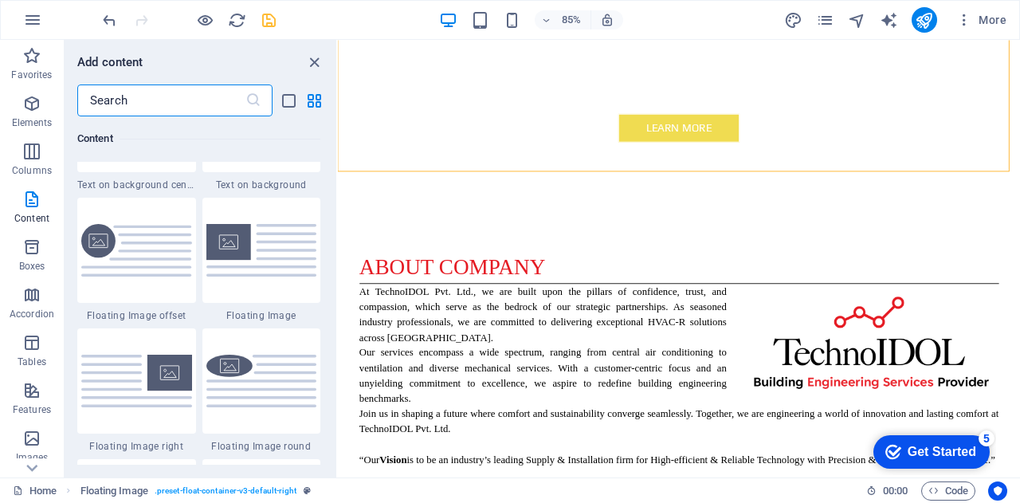
scroll to position [3408, 0]
click at [171, 388] on img at bounding box center [136, 380] width 111 height 52
click at [338, 388] on div "Drag here to replace the existing content. Press “Ctrl” if you want to create a…" at bounding box center [679, 259] width 682 height 438
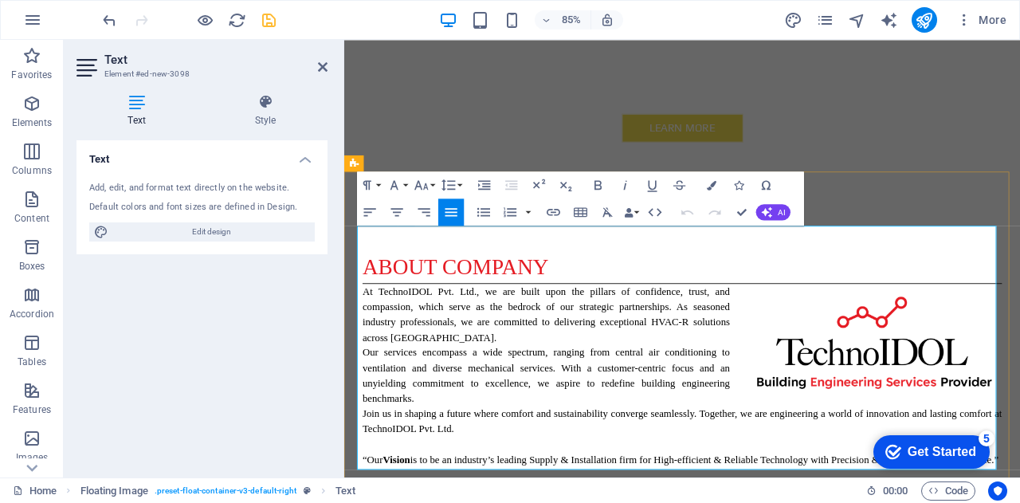
scroll to position [947, 0]
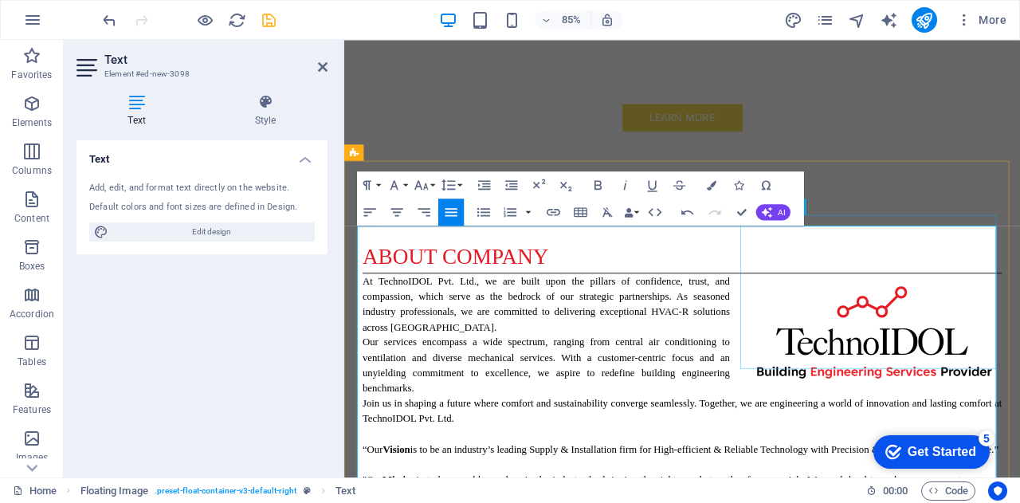
select select "%"
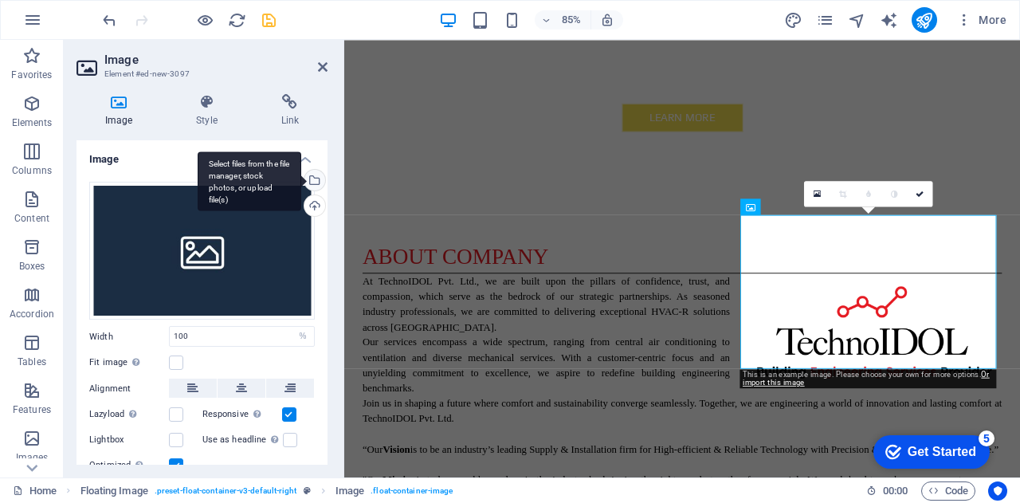
click at [311, 178] on div "Select files from the file manager, stock photos, or upload file(s)" at bounding box center [313, 182] width 24 height 24
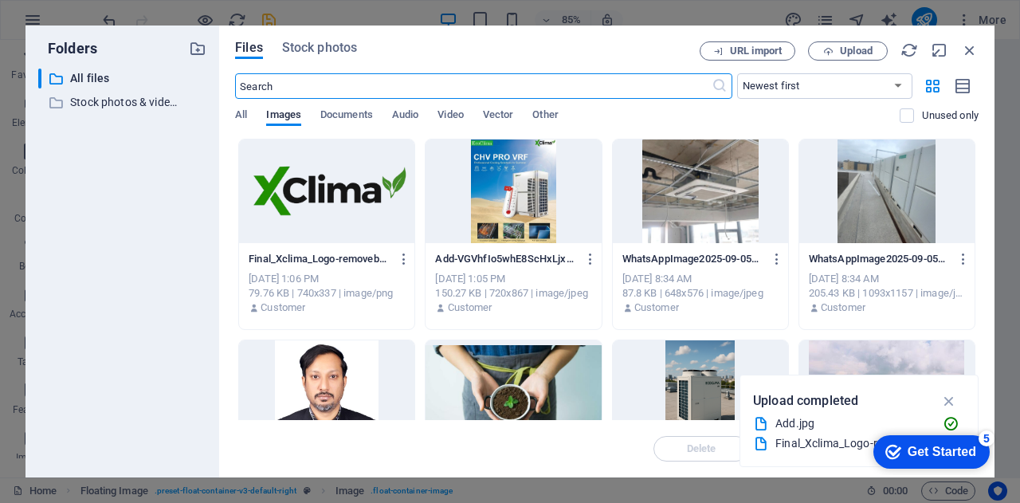
scroll to position [1639, 0]
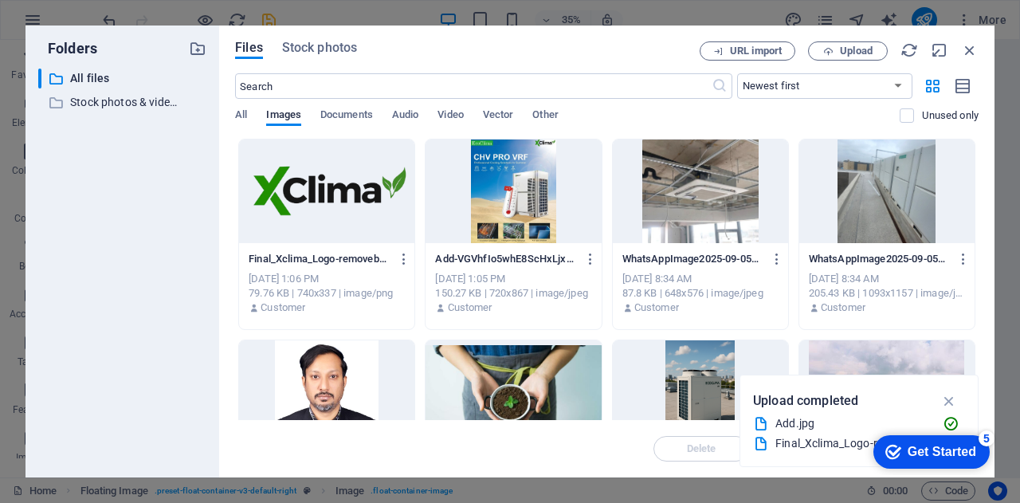
click at [339, 372] on div at bounding box center [326, 392] width 175 height 104
click at [339, 372] on div "1" at bounding box center [326, 392] width 175 height 104
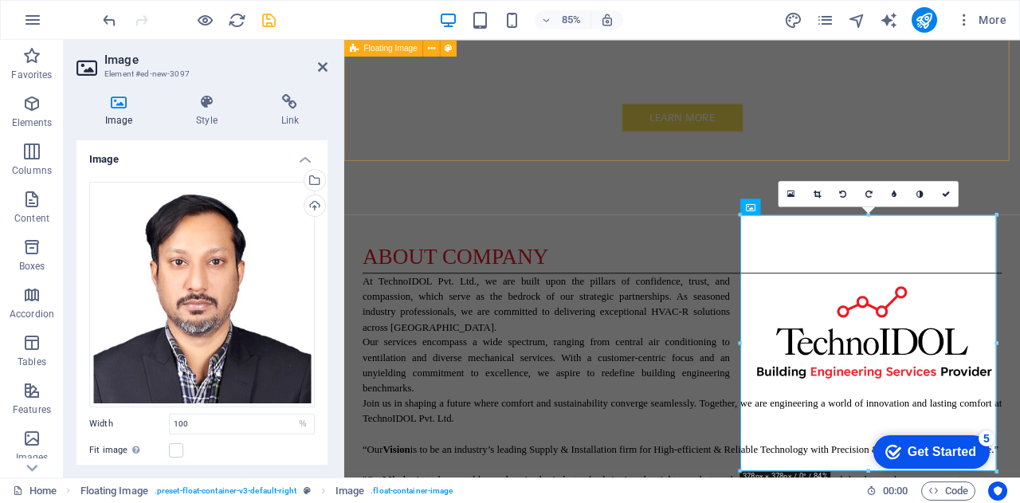
click at [576, 211] on div "ABOUt company At TechnoIDOL Pvt. Ltd., we are built upon the pillars of confide…" at bounding box center [742, 467] width 796 height 513
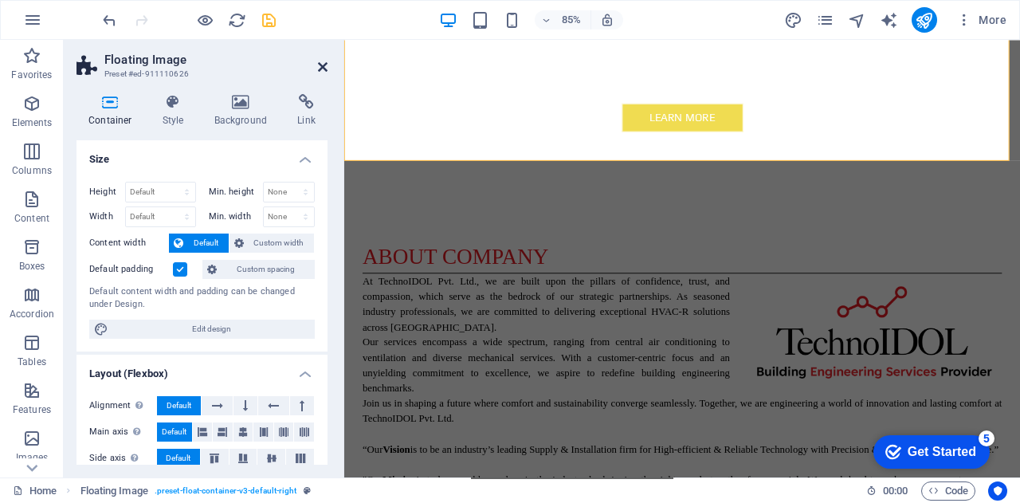
click at [320, 66] on icon at bounding box center [323, 67] width 10 height 13
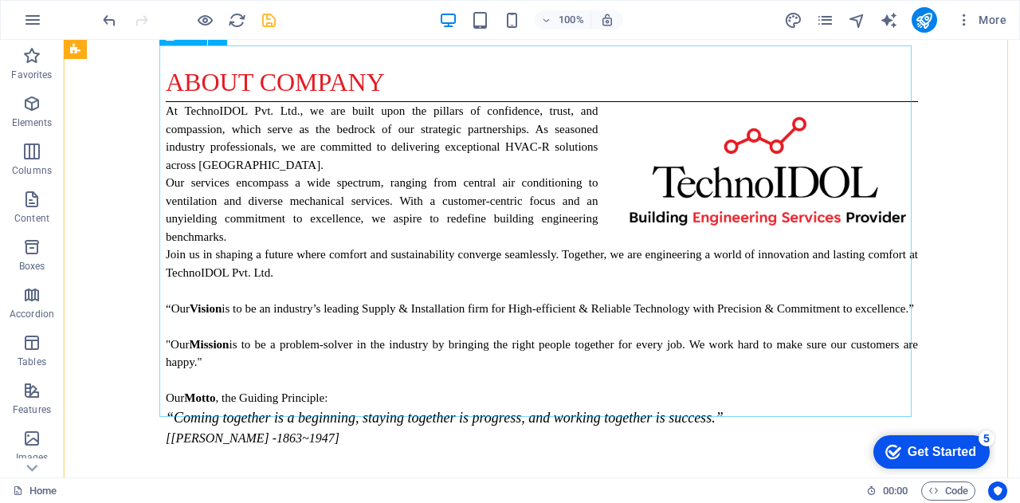
scroll to position [1160, 0]
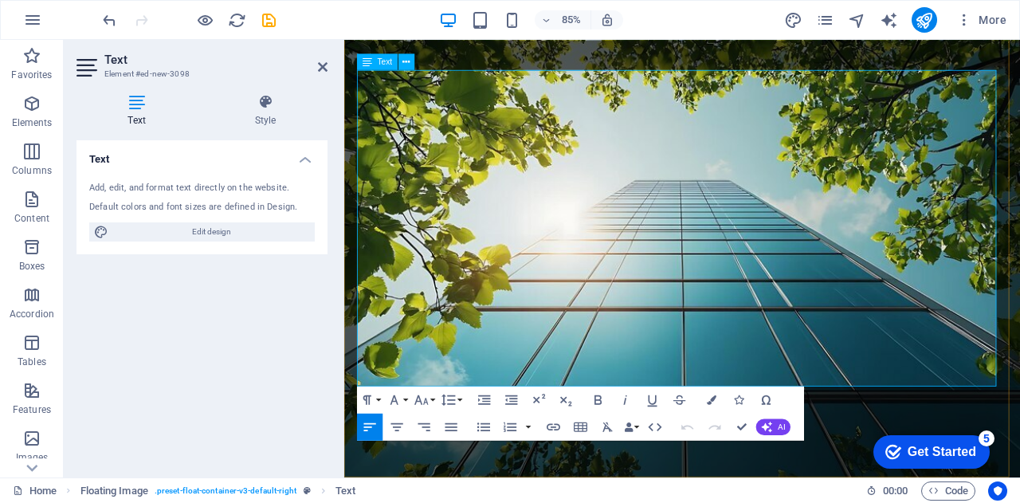
scroll to position [1131, 0]
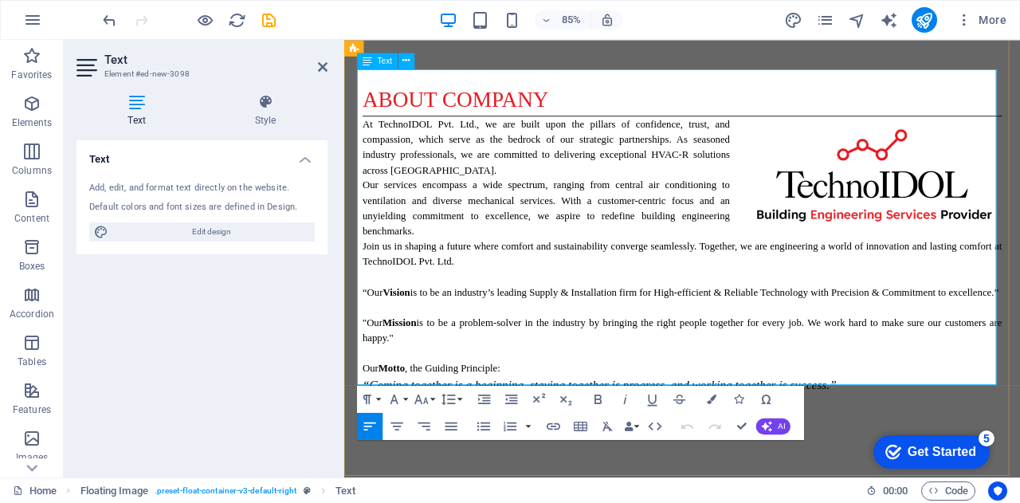
click at [262, 105] on icon at bounding box center [265, 102] width 124 height 16
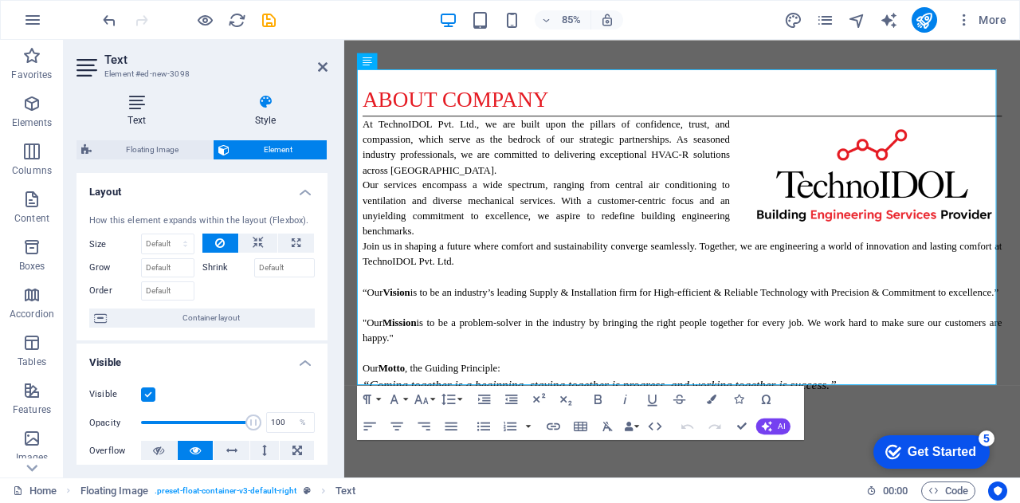
click at [147, 118] on h4 "Text" at bounding box center [140, 110] width 127 height 33
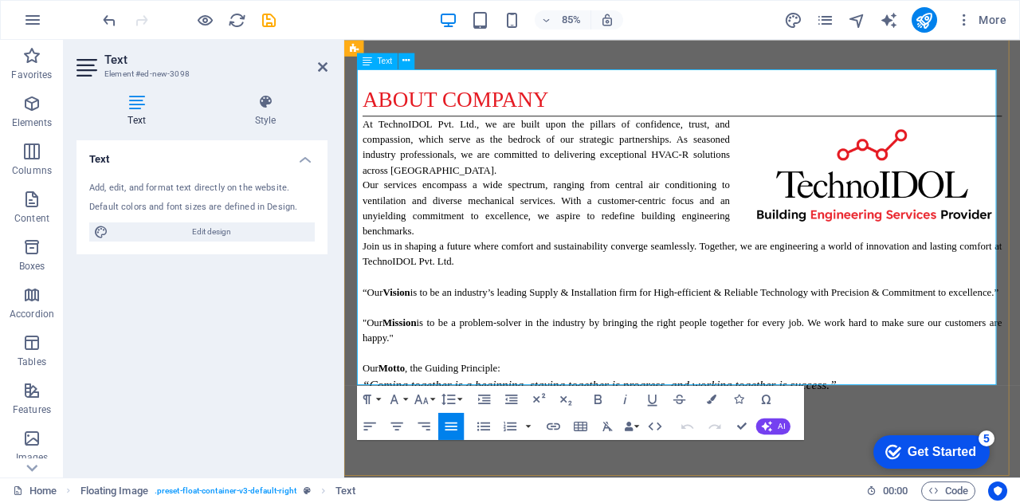
click at [265, 106] on icon at bounding box center [265, 102] width 124 height 16
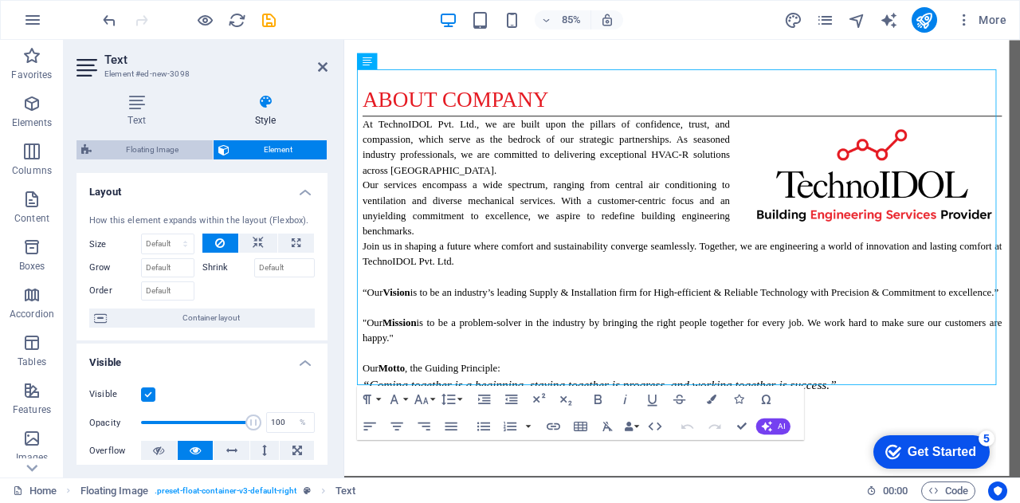
click at [174, 151] on span "Floating Image" at bounding box center [152, 149] width 112 height 19
select select "%"
select select "rem"
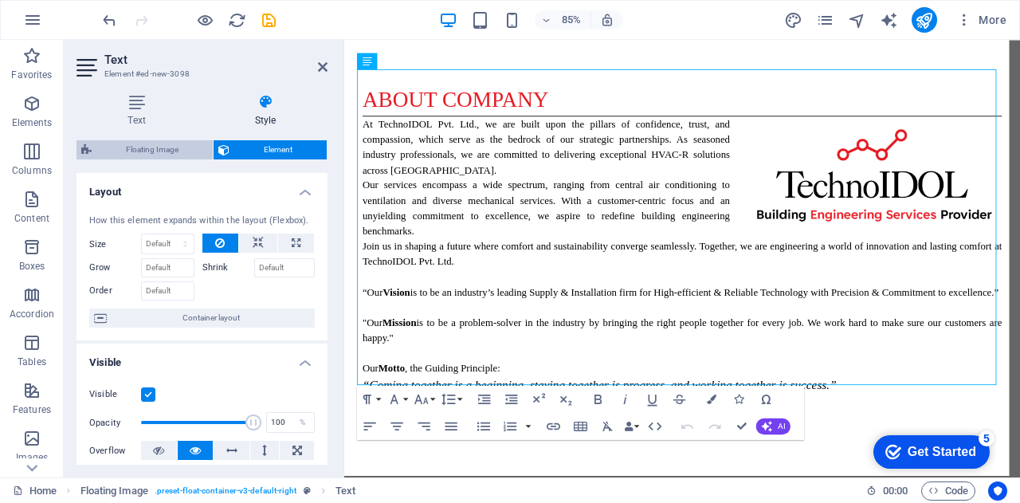
select select "rem"
select select "preset-float-container-v3-default-right"
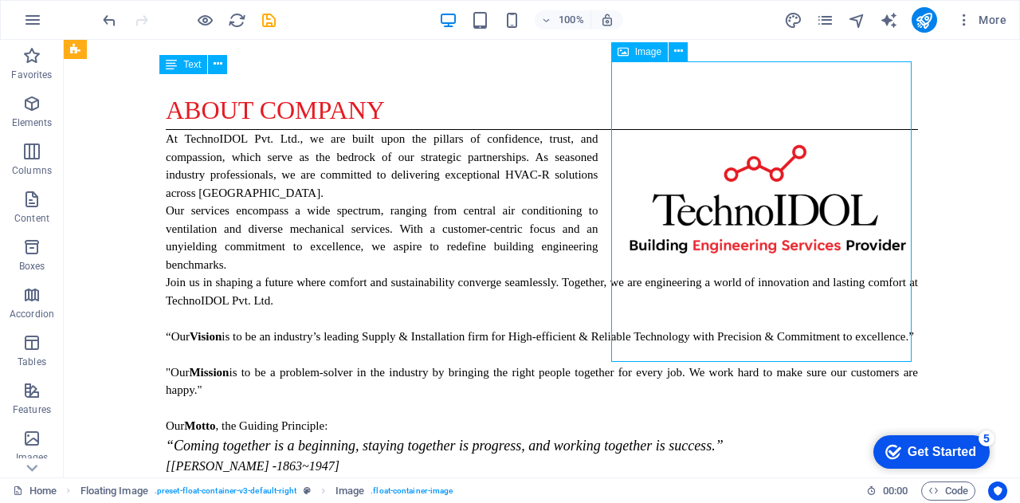
select select "%"
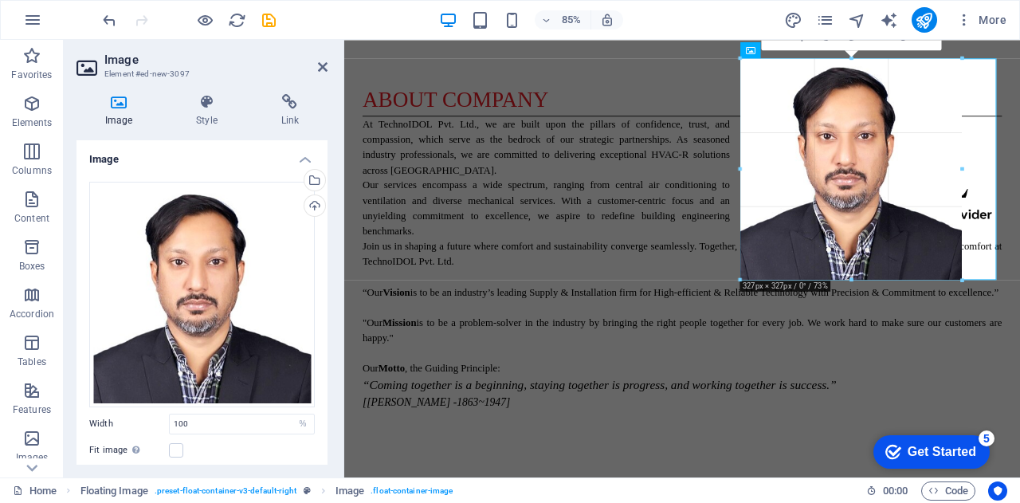
drag, startPoint x: 741, startPoint y: 311, endPoint x: 784, endPoint y: 142, distance: 174.4
type input "327"
select select "px"
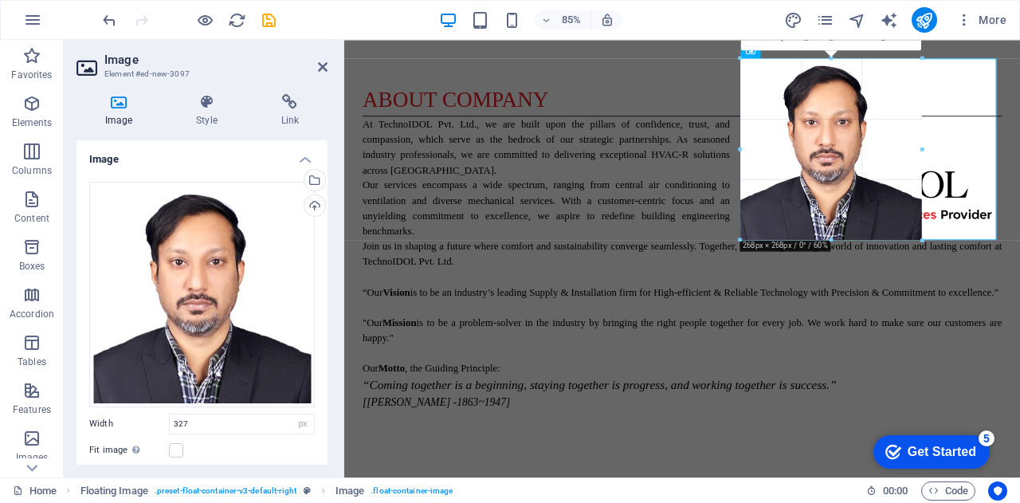
drag, startPoint x: 741, startPoint y: 277, endPoint x: 790, endPoint y: 128, distance: 156.0
type input "268"
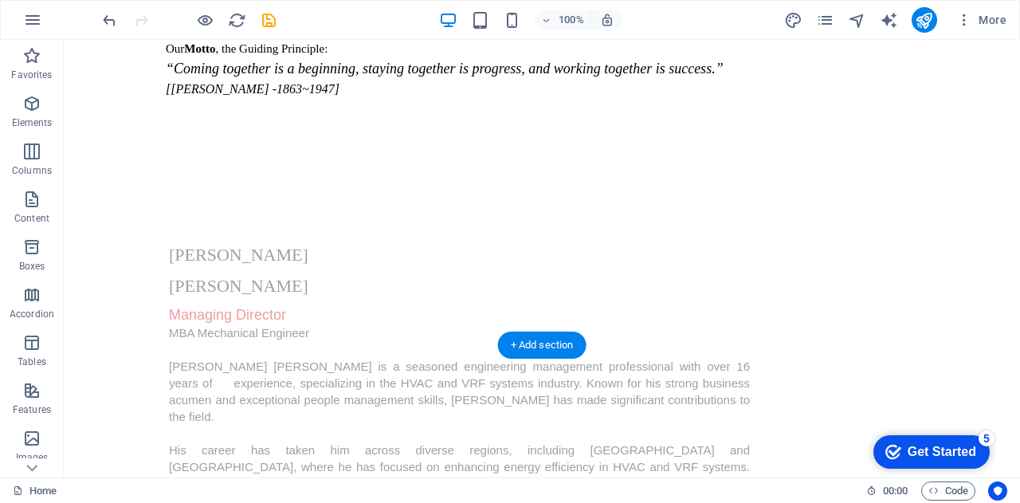
drag, startPoint x: 630, startPoint y: 187, endPoint x: 870, endPoint y: 166, distance: 240.9
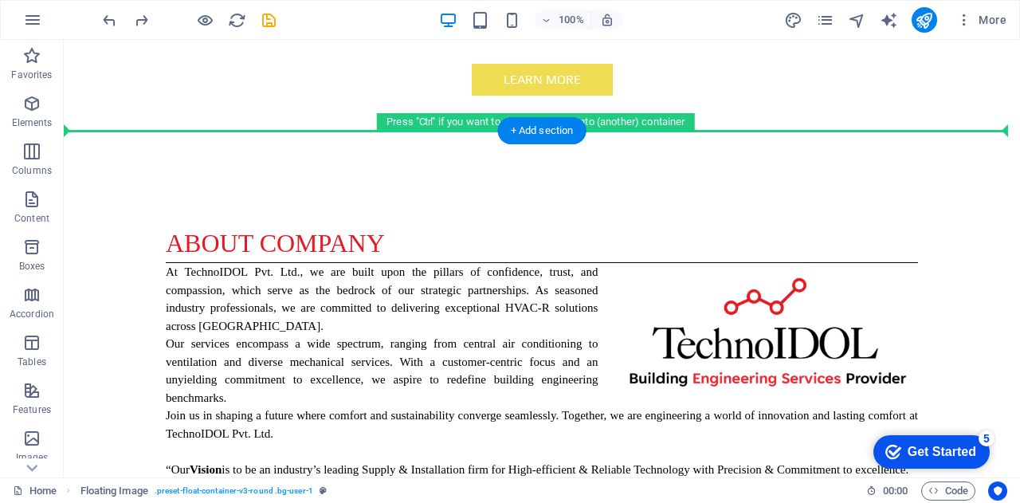
scroll to position [995, 0]
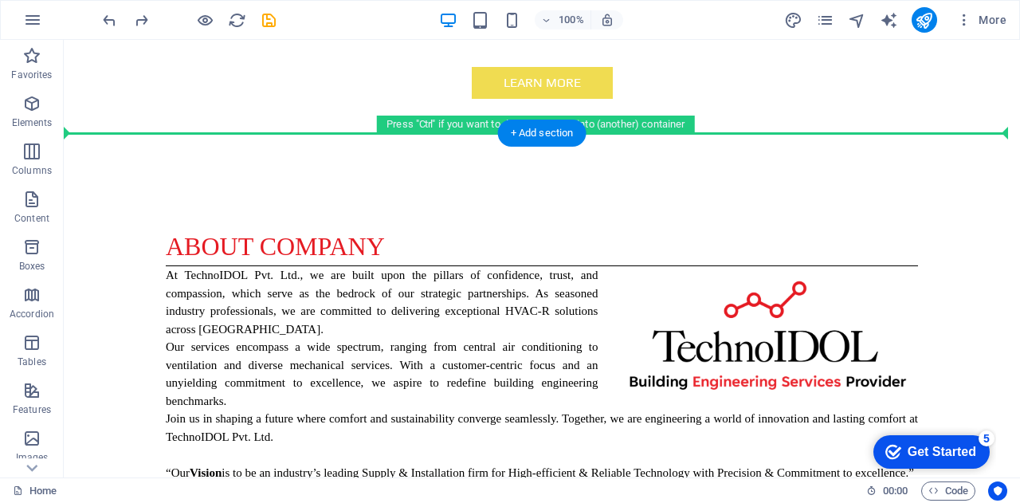
drag, startPoint x: 297, startPoint y: 340, endPoint x: 246, endPoint y: 183, distance: 164.9
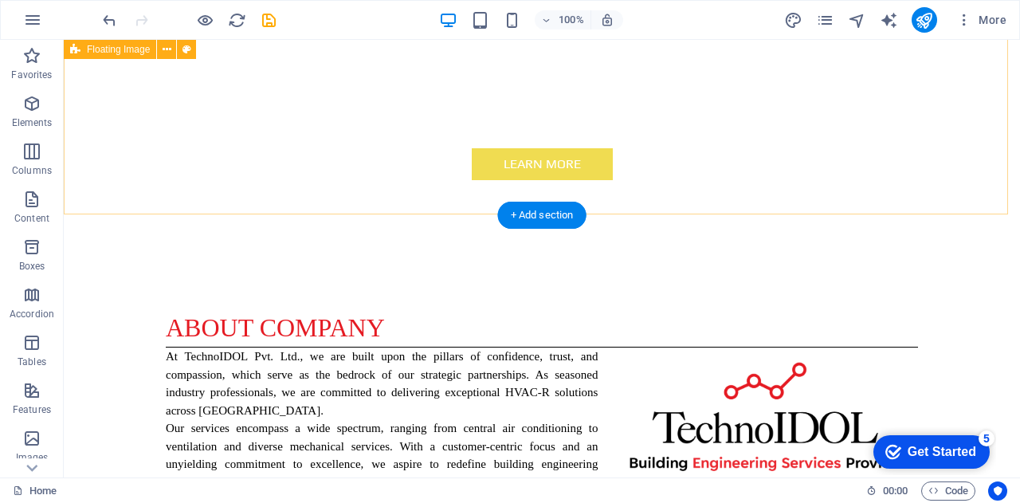
scroll to position [1007, 0]
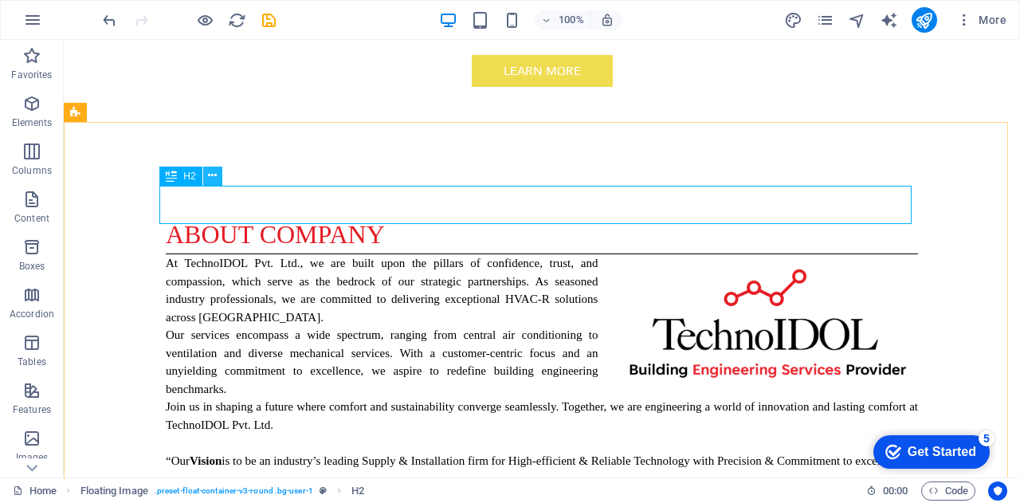
click at [214, 173] on icon at bounding box center [212, 175] width 9 height 17
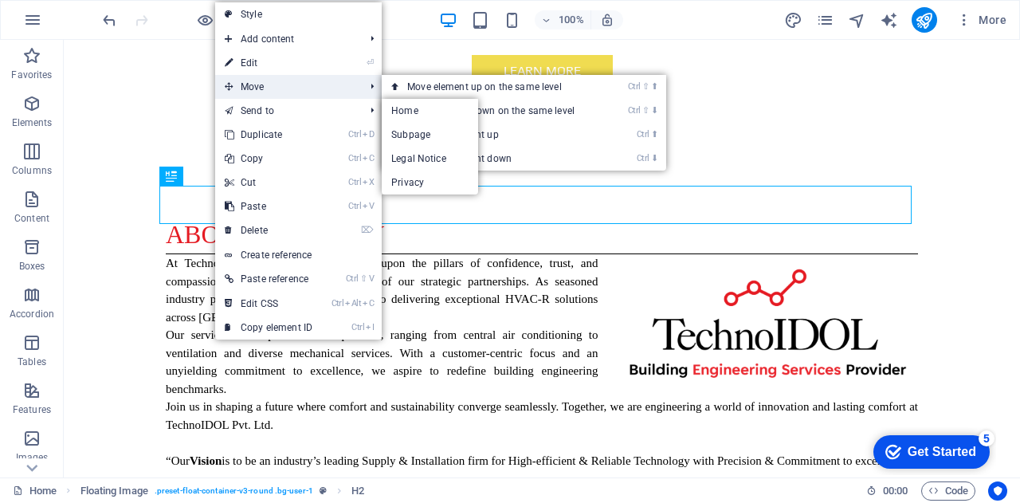
click at [258, 87] on span "Move" at bounding box center [286, 87] width 143 height 24
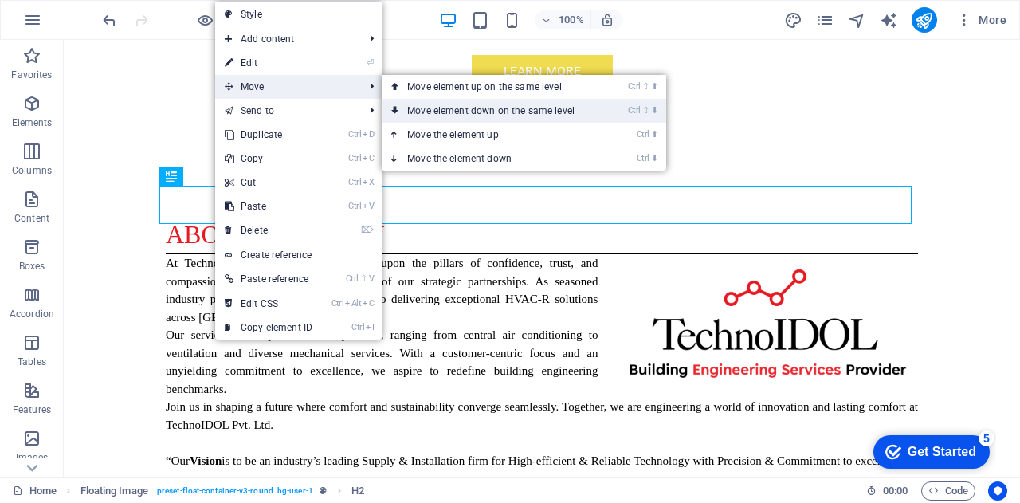
click at [446, 116] on link "Ctrl ⇧ ⬇ Move element down on the same level" at bounding box center [494, 111] width 225 height 24
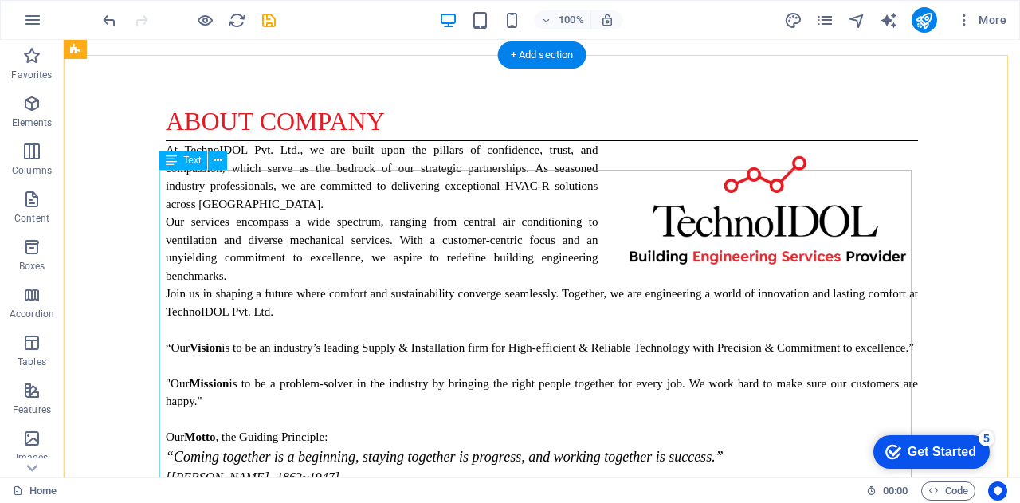
scroll to position [1074, 0]
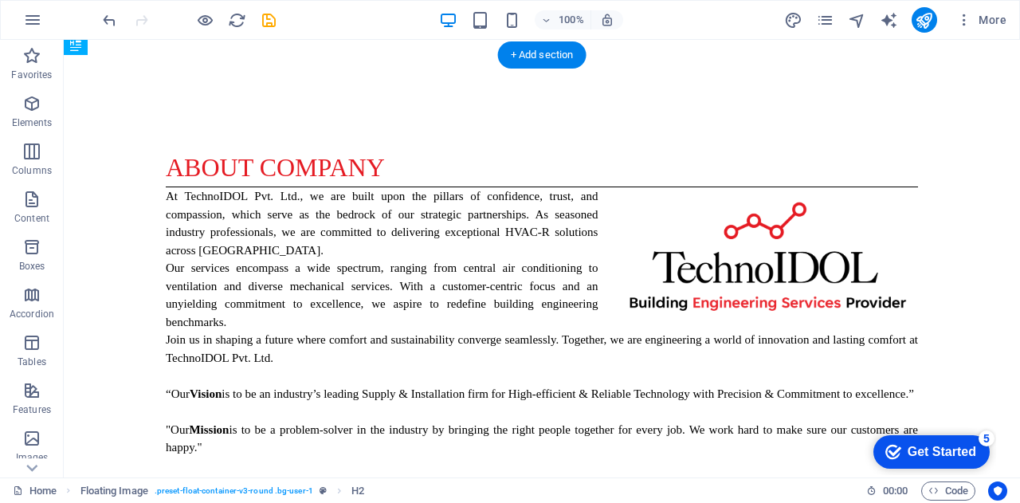
drag, startPoint x: 188, startPoint y: 140, endPoint x: 238, endPoint y: 406, distance: 270.1
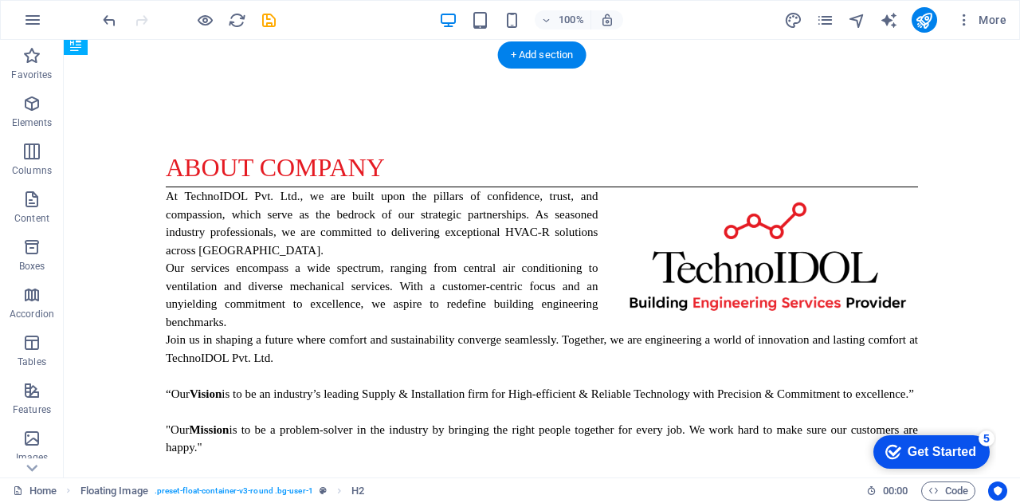
drag, startPoint x: 253, startPoint y: 132, endPoint x: 255, endPoint y: 301, distance: 169.0
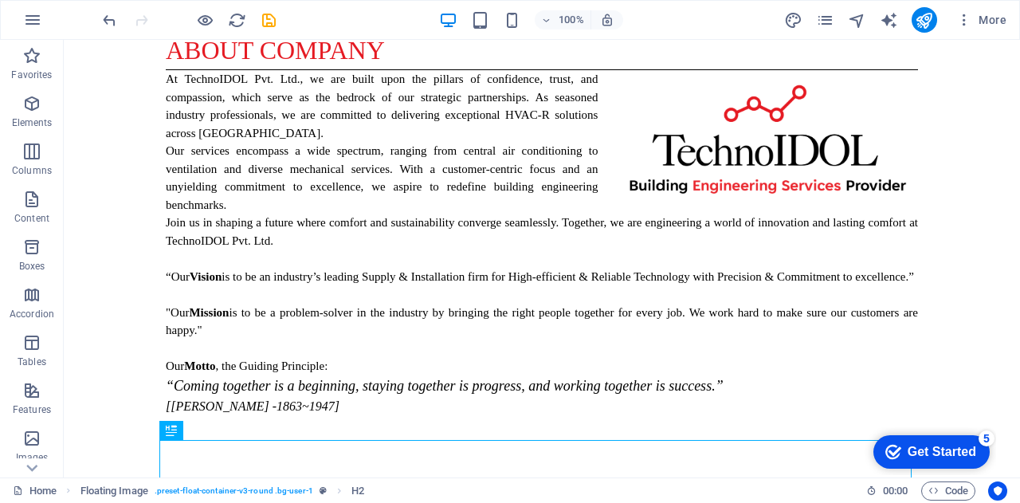
scroll to position [1330, 0]
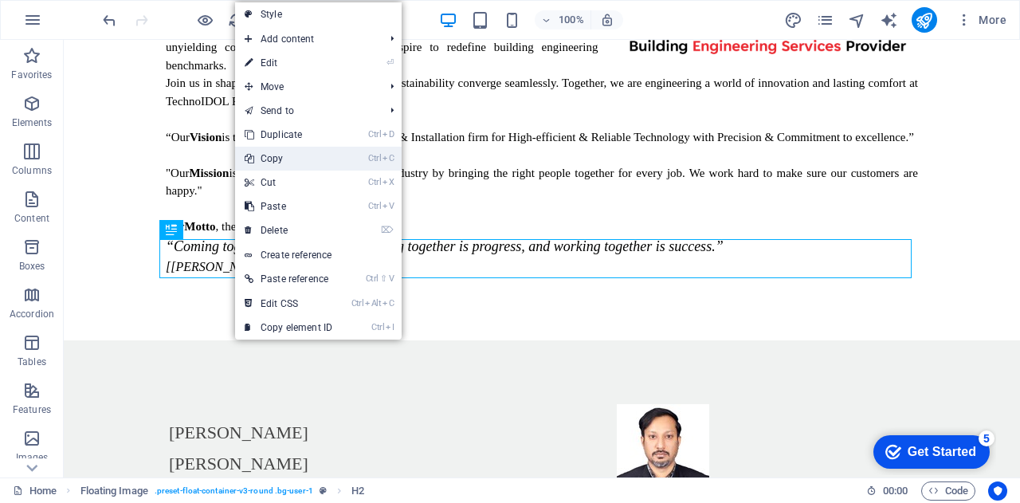
click at [282, 158] on link "Ctrl C Copy" at bounding box center [288, 159] width 107 height 24
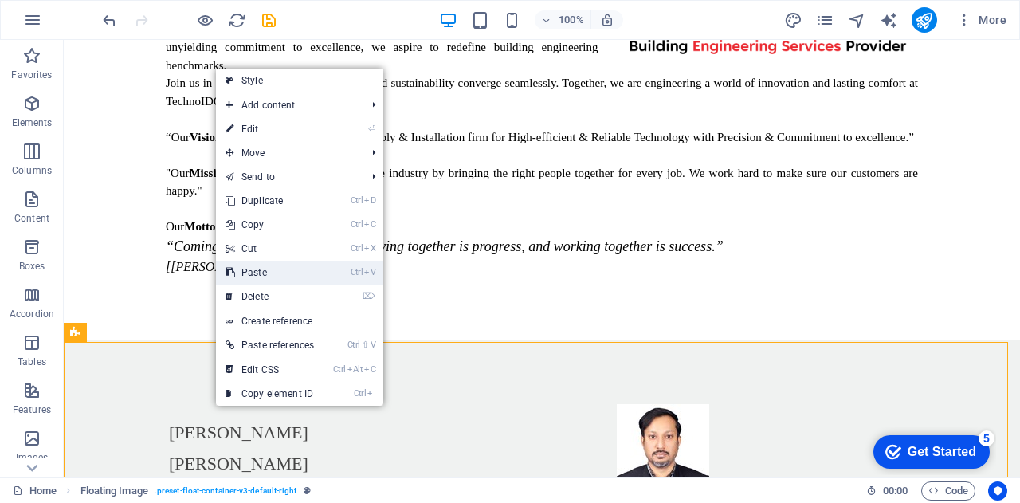
click at [257, 272] on link "Ctrl V Paste" at bounding box center [270, 273] width 108 height 24
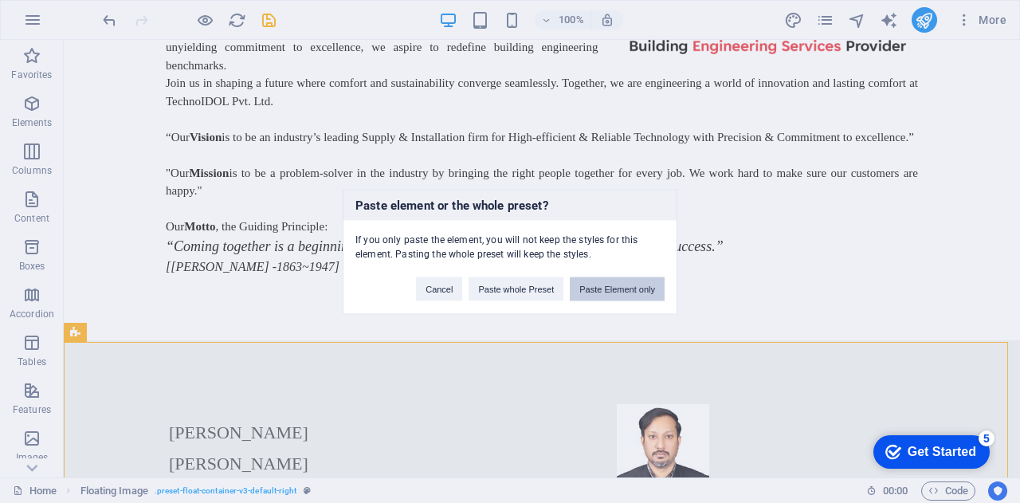
click at [609, 293] on button "Paste Element only" at bounding box center [617, 289] width 95 height 24
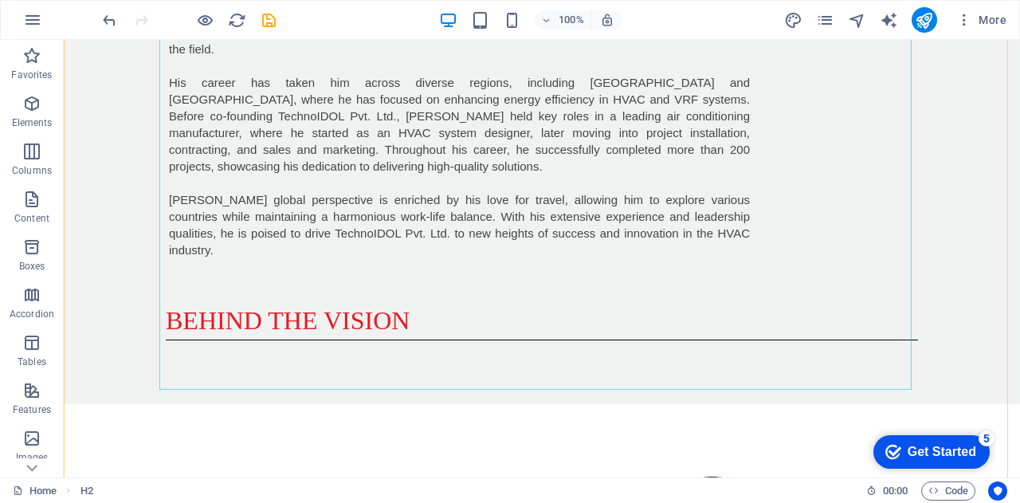
scroll to position [1972, 0]
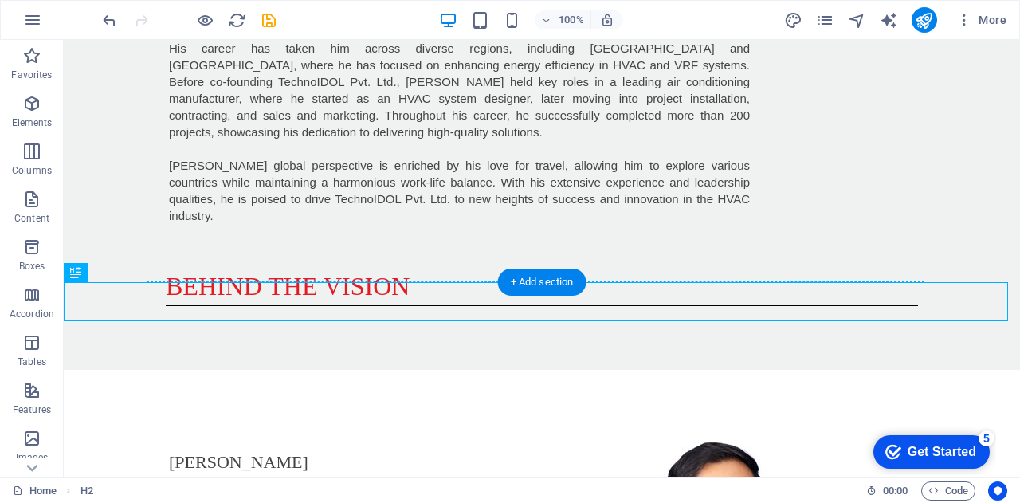
drag, startPoint x: 258, startPoint y: 259, endPoint x: 265, endPoint y: 72, distance: 187.4
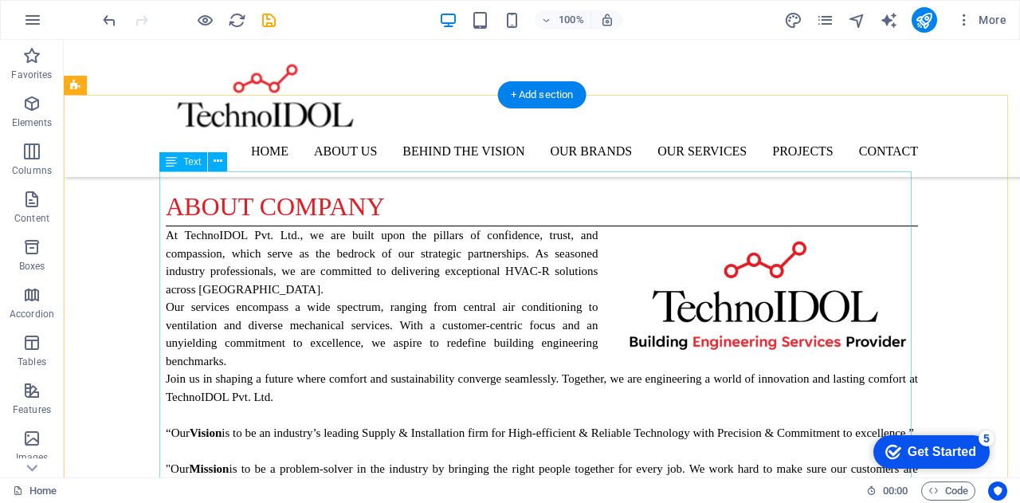
scroll to position [1034, 0]
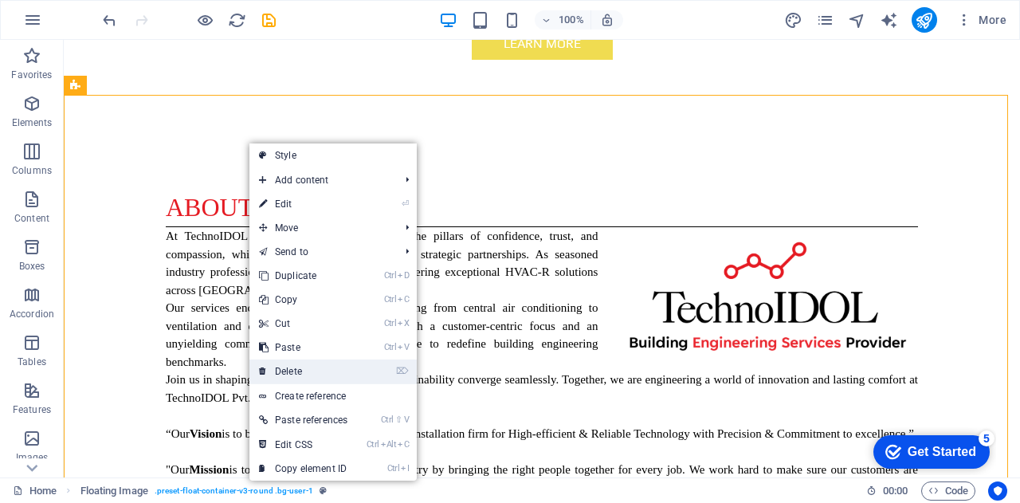
click at [327, 367] on link "⌦ Delete" at bounding box center [303, 371] width 108 height 24
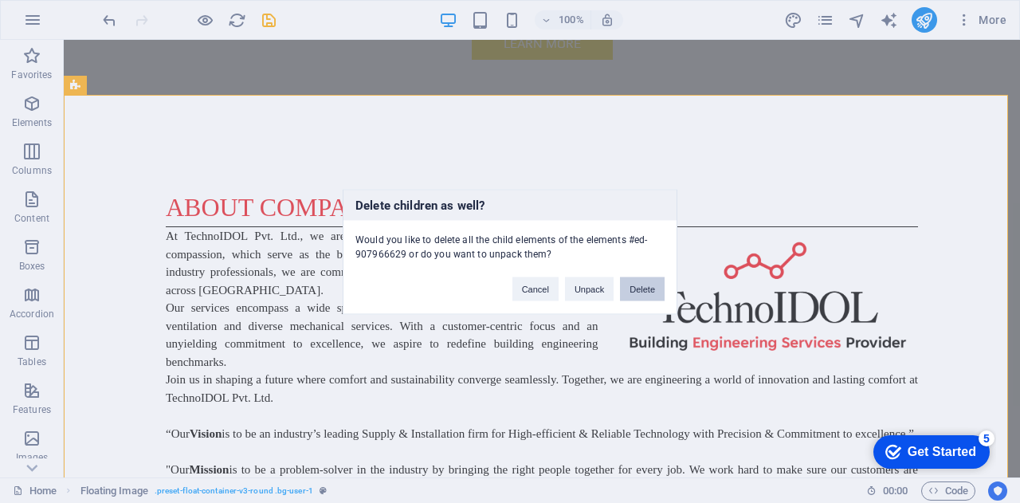
click at [648, 286] on button "Delete" at bounding box center [642, 289] width 45 height 24
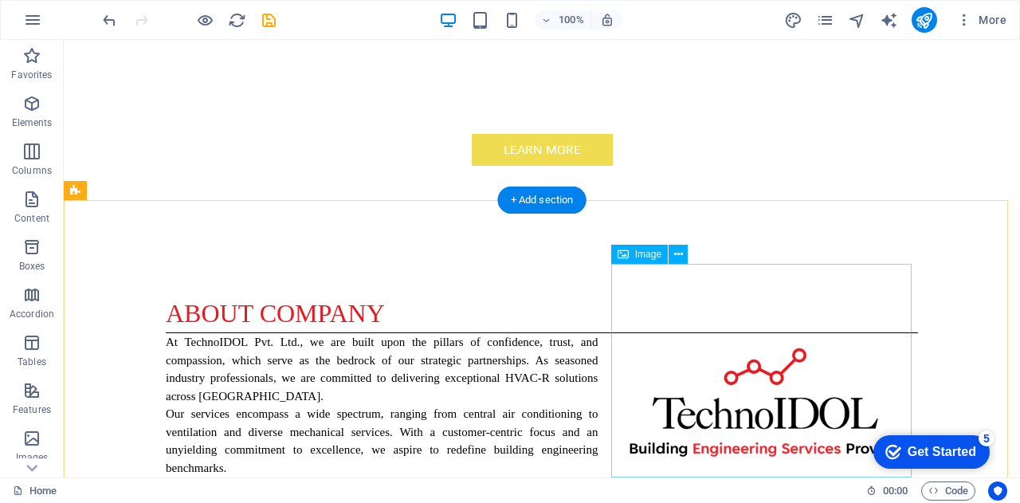
scroll to position [1068, 0]
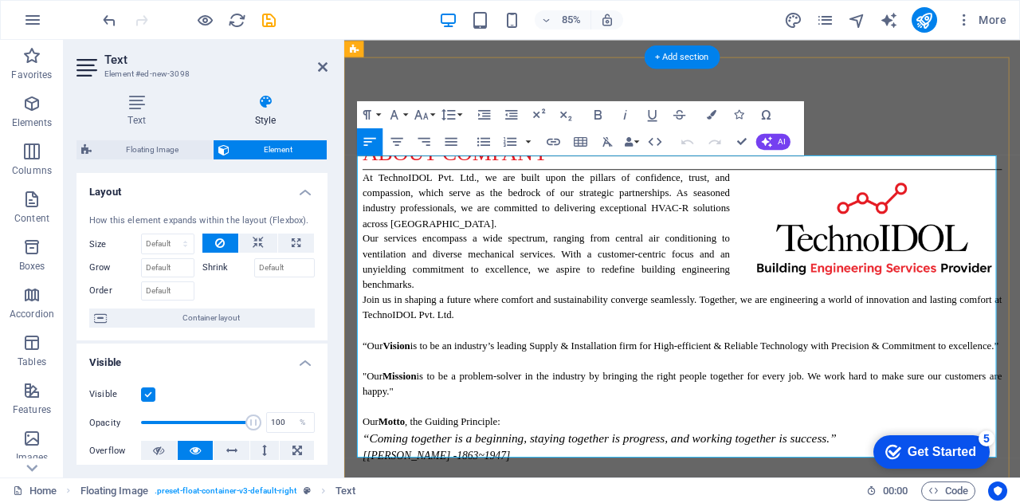
click at [318, 63] on icon at bounding box center [323, 67] width 10 height 13
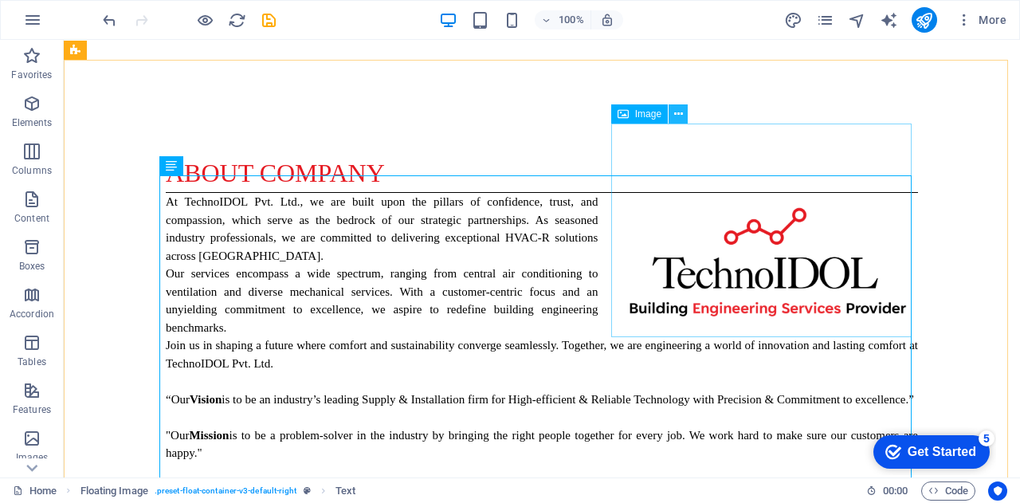
click at [676, 116] on icon at bounding box center [678, 114] width 9 height 17
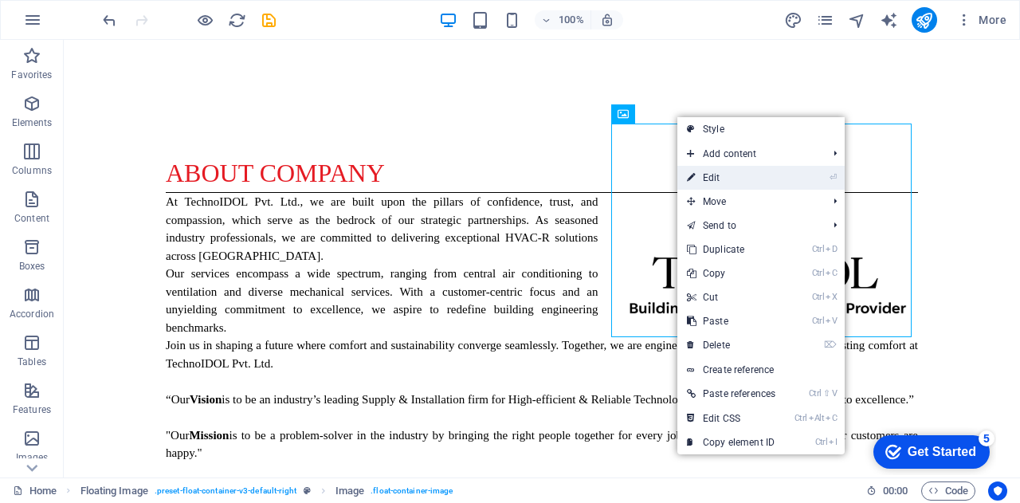
click at [710, 173] on link "⏎ Edit" at bounding box center [732, 178] width 108 height 24
select select "px"
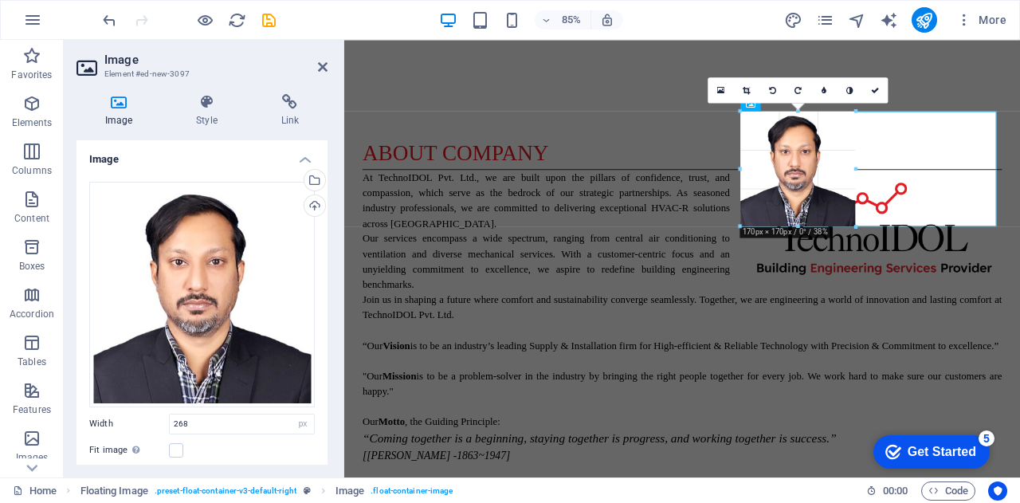
drag, startPoint x: 738, startPoint y: 114, endPoint x: 817, endPoint y: 163, distance: 93.1
type input "170"
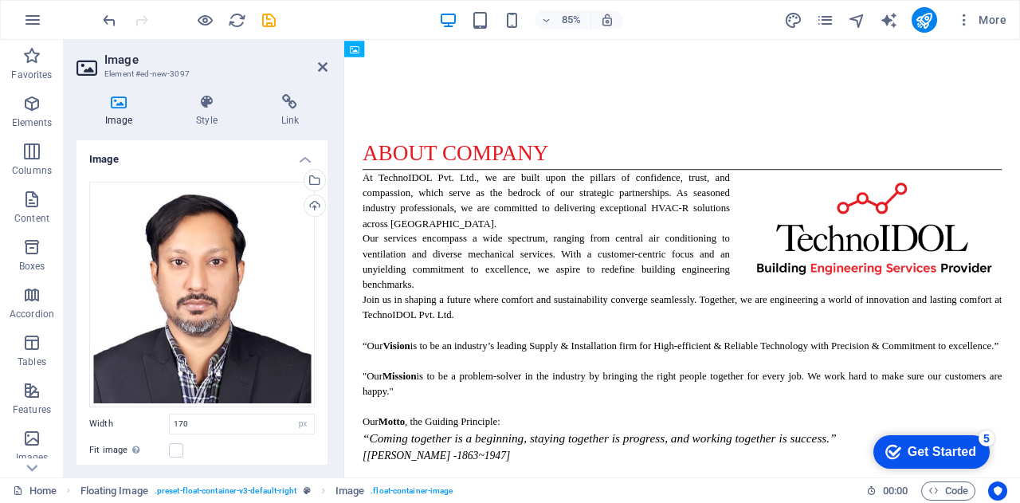
drag, startPoint x: 901, startPoint y: 186, endPoint x: 902, endPoint y: 258, distance: 72.6
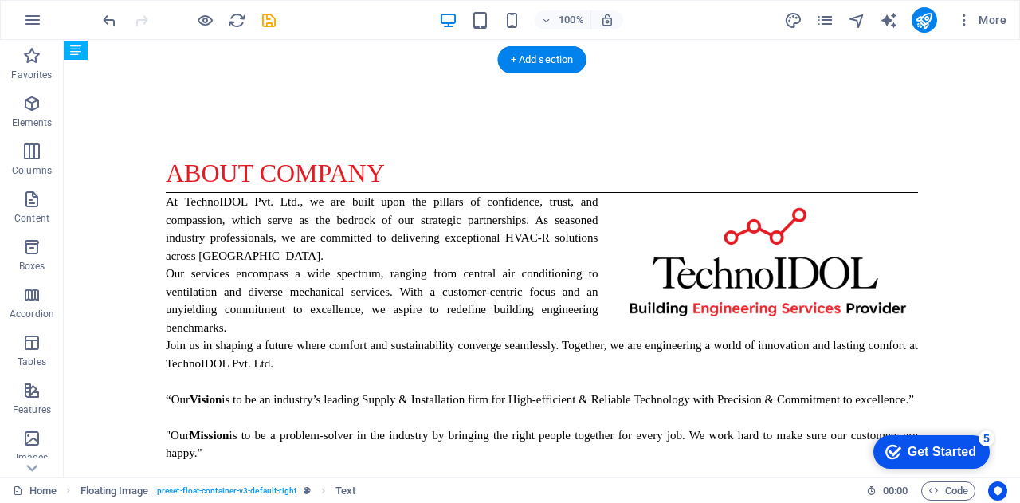
drag, startPoint x: 622, startPoint y: 258, endPoint x: 696, endPoint y: 308, distance: 89.1
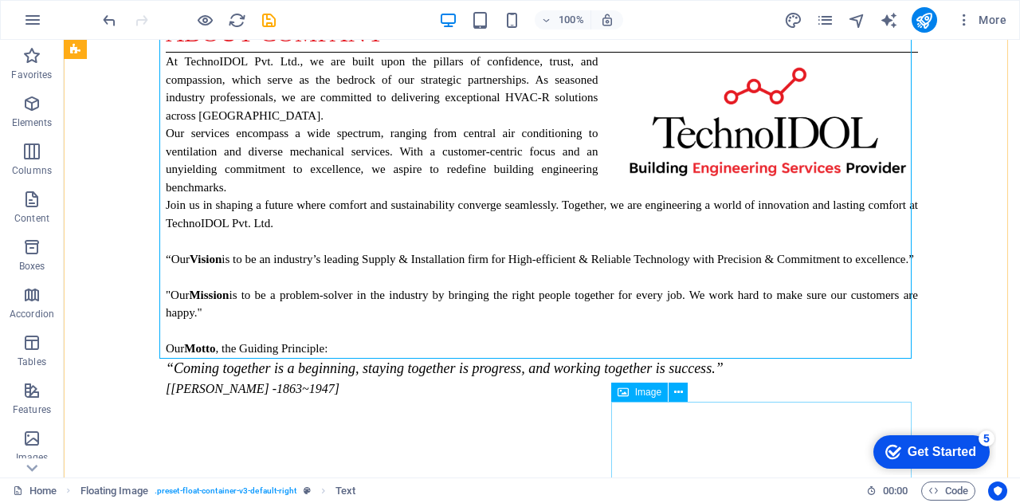
scroll to position [1210, 0]
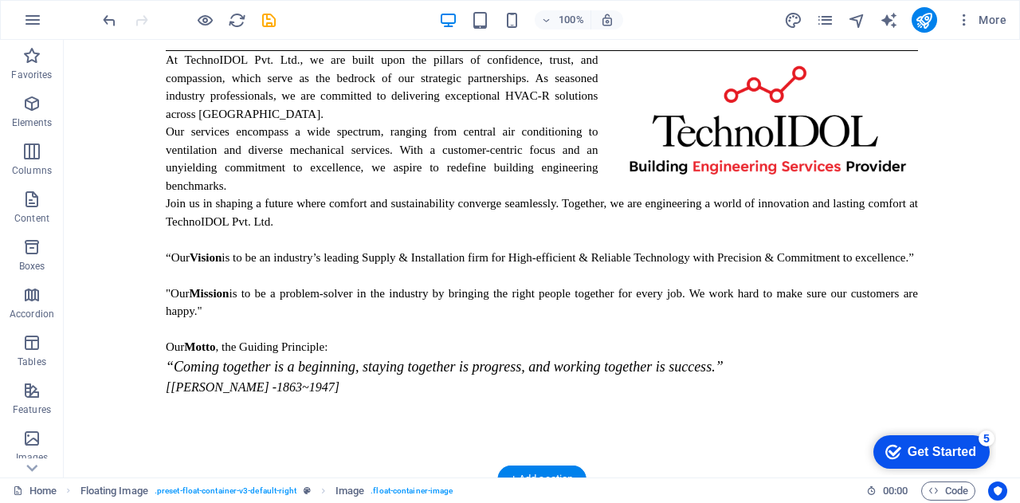
drag, startPoint x: 676, startPoint y: 444, endPoint x: 663, endPoint y: 292, distance: 152.8
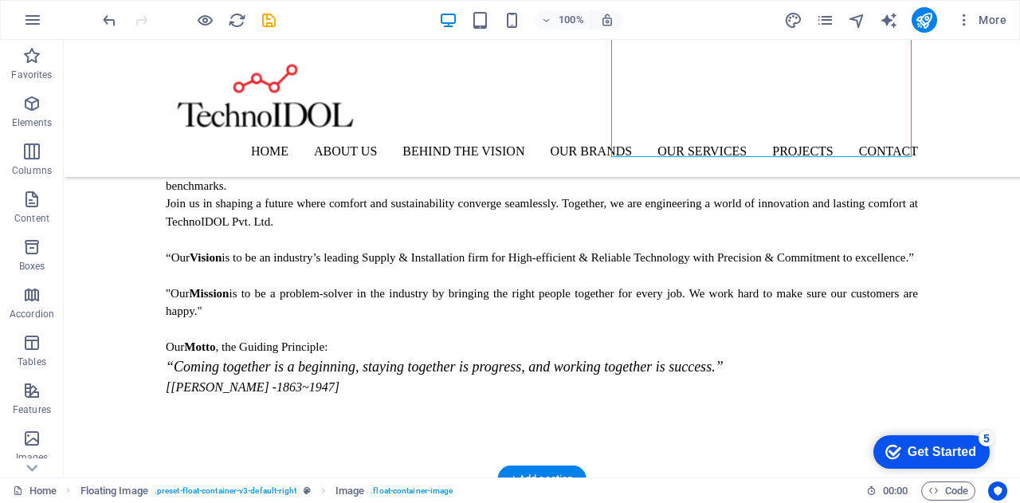
scroll to position [1122, 0]
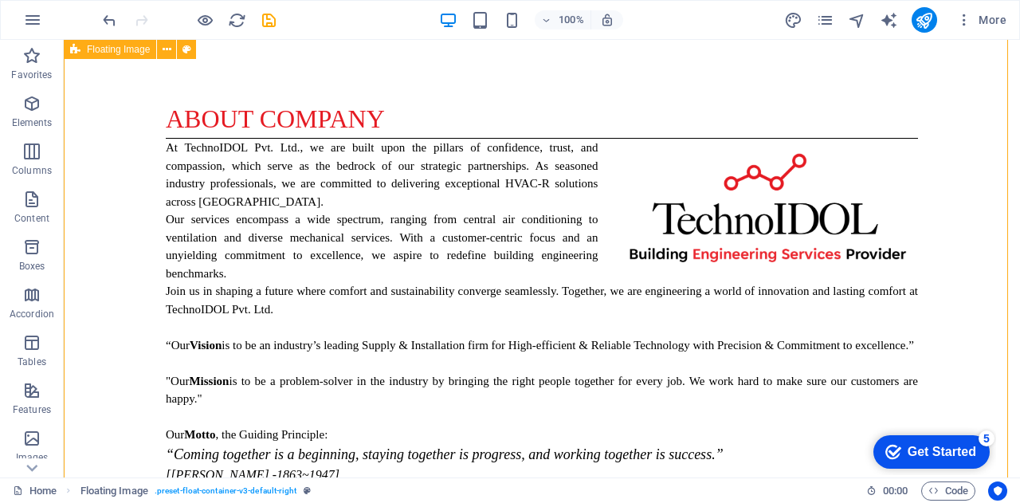
select select "%"
select select "rem"
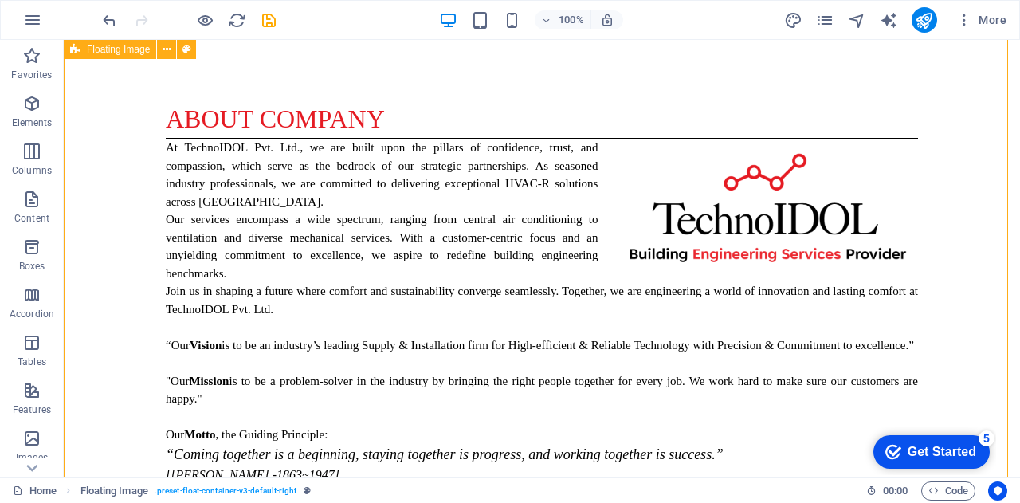
select select "rem"
select select "preset-float-container-v3-default-right"
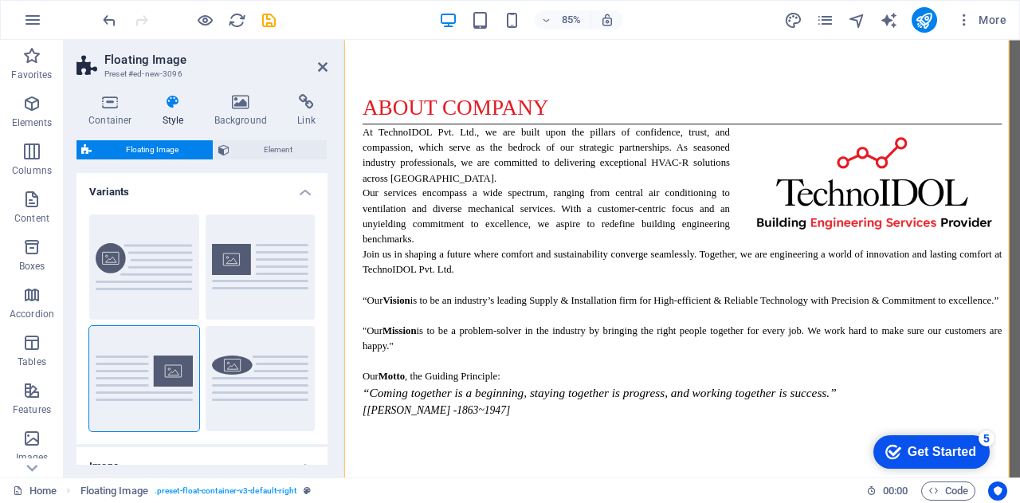
click at [316, 63] on h2 "Floating Image" at bounding box center [215, 60] width 223 height 14
click at [326, 69] on icon at bounding box center [323, 67] width 10 height 13
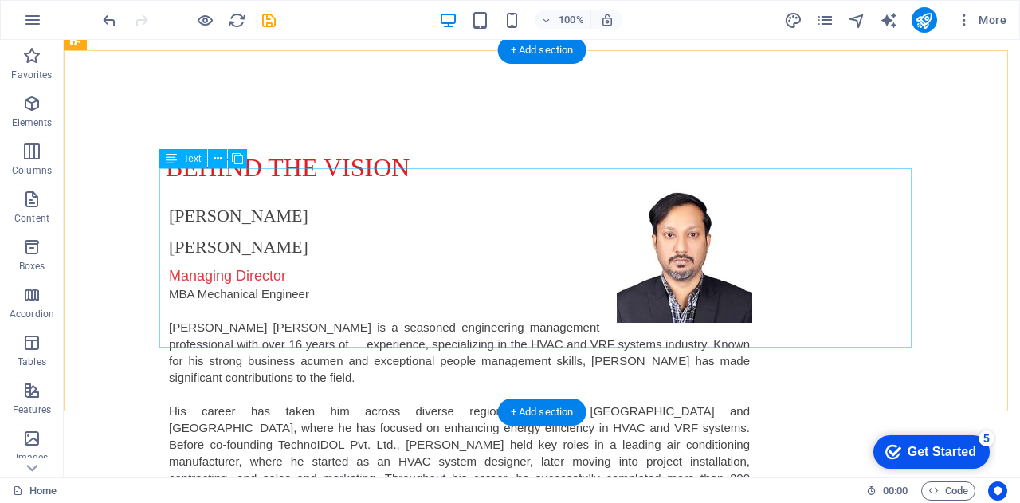
scroll to position [1647, 0]
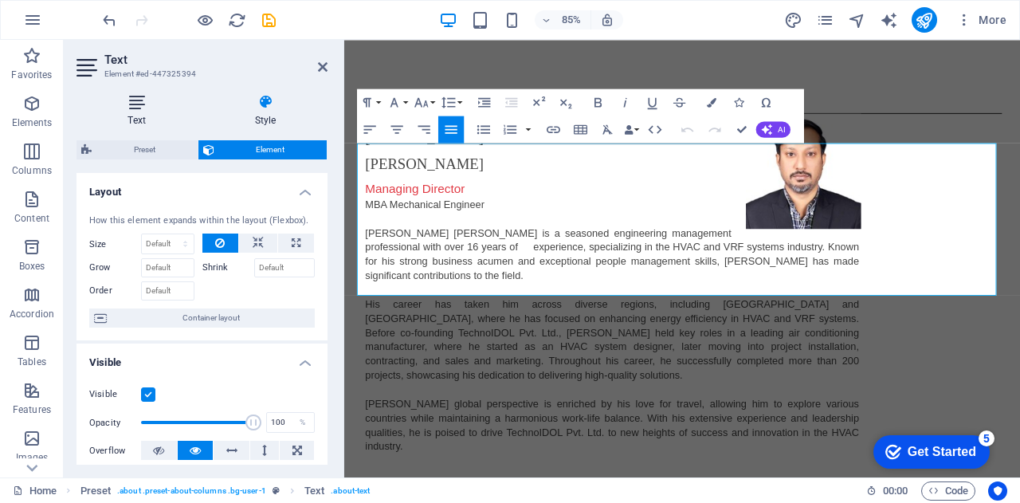
click at [126, 116] on h4 "Text" at bounding box center [140, 110] width 127 height 33
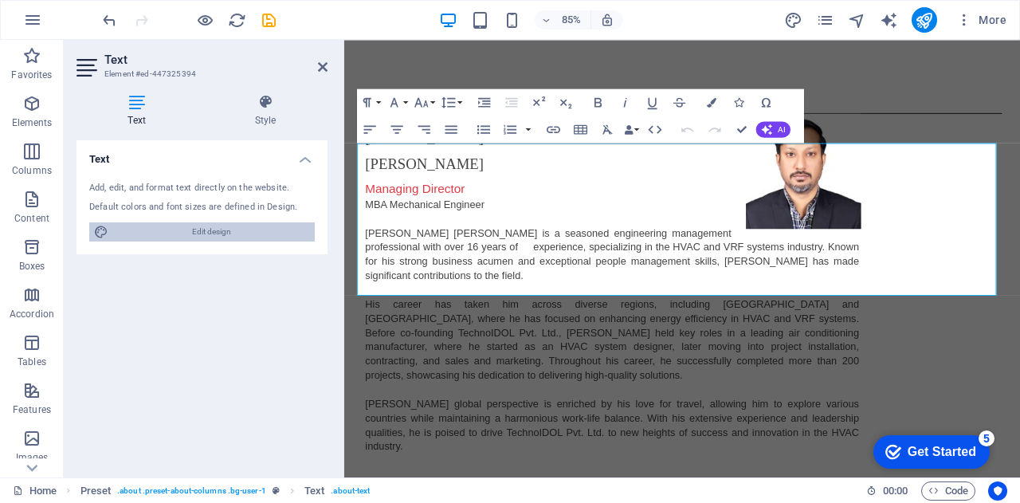
click at [209, 232] on span "Edit design" at bounding box center [211, 231] width 197 height 19
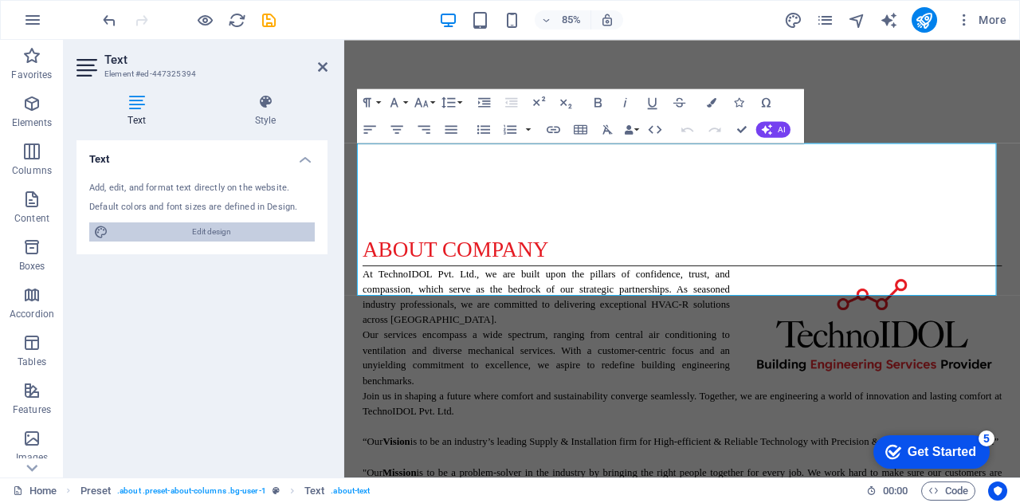
scroll to position [2339, 0]
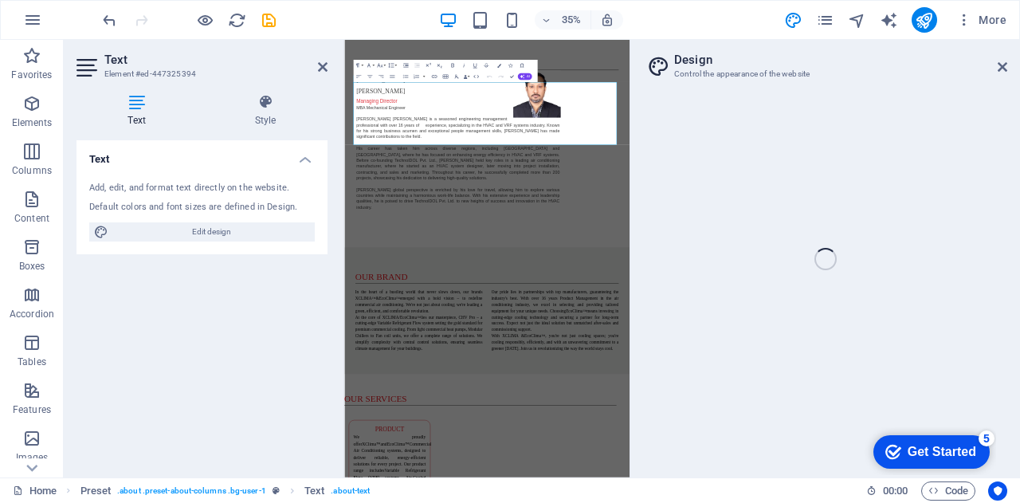
click at [1003, 68] on div "Home Favorites Elements Columns Content Boxes Accordion Tables Features Images …" at bounding box center [510, 259] width 1020 height 438
click at [265, 120] on h4 "Style" at bounding box center [265, 110] width 124 height 33
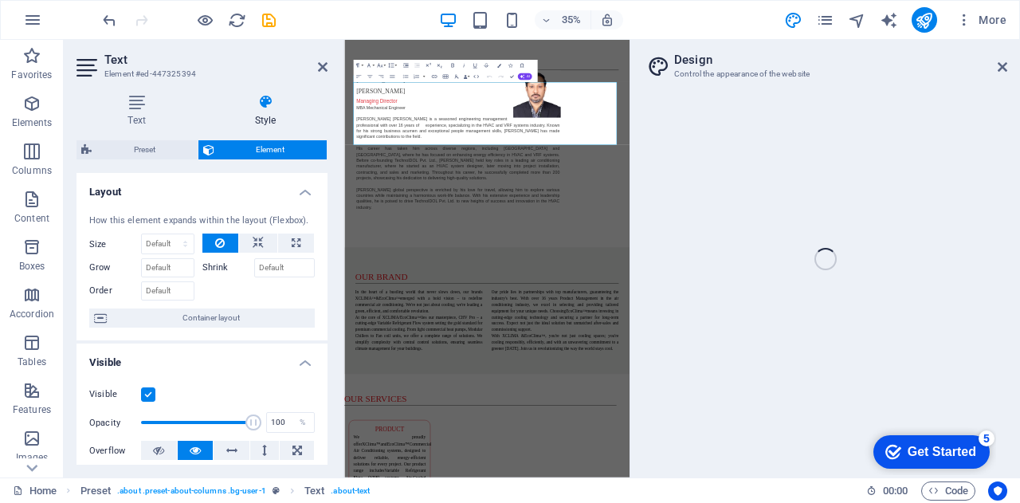
click at [1000, 67] on div "Home Favorites Elements Columns Content Boxes Accordion Tables Features Images …" at bounding box center [510, 259] width 1020 height 438
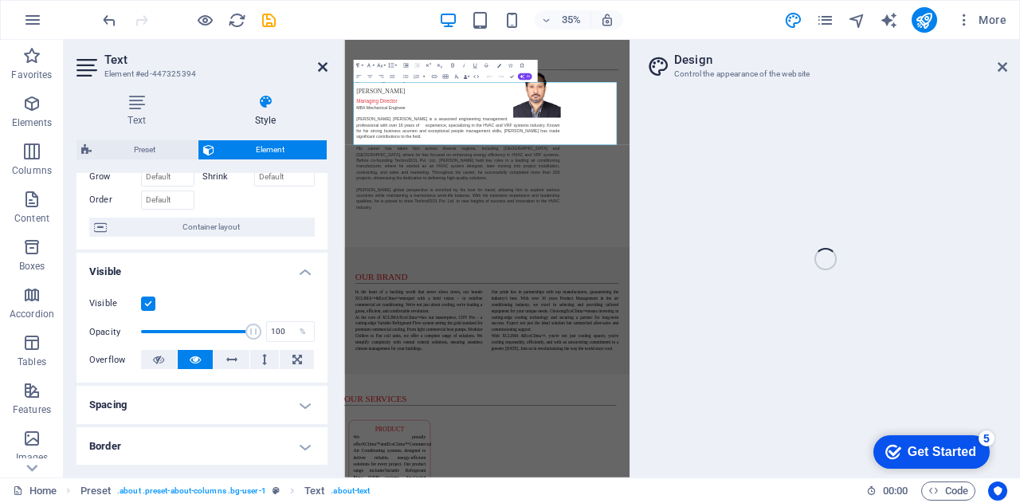
click at [324, 70] on icon at bounding box center [323, 67] width 10 height 13
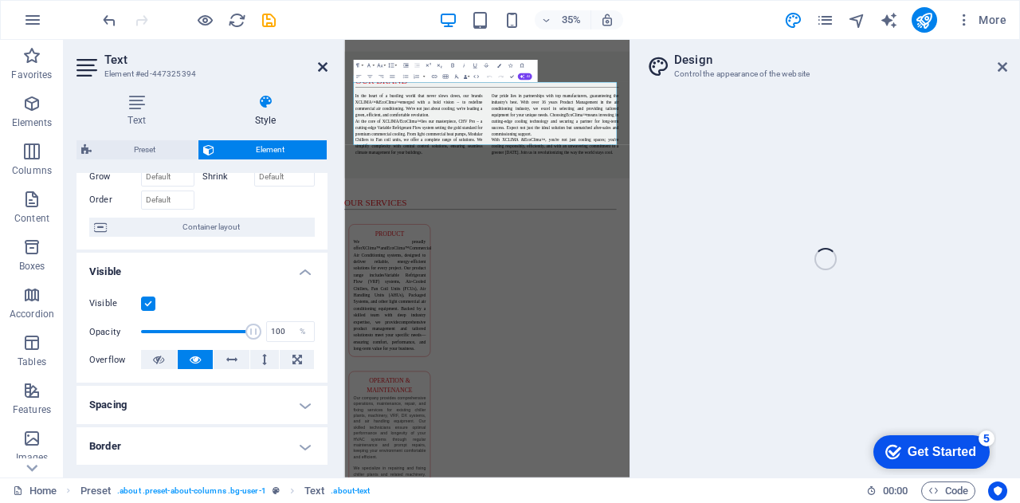
scroll to position [1713, 0]
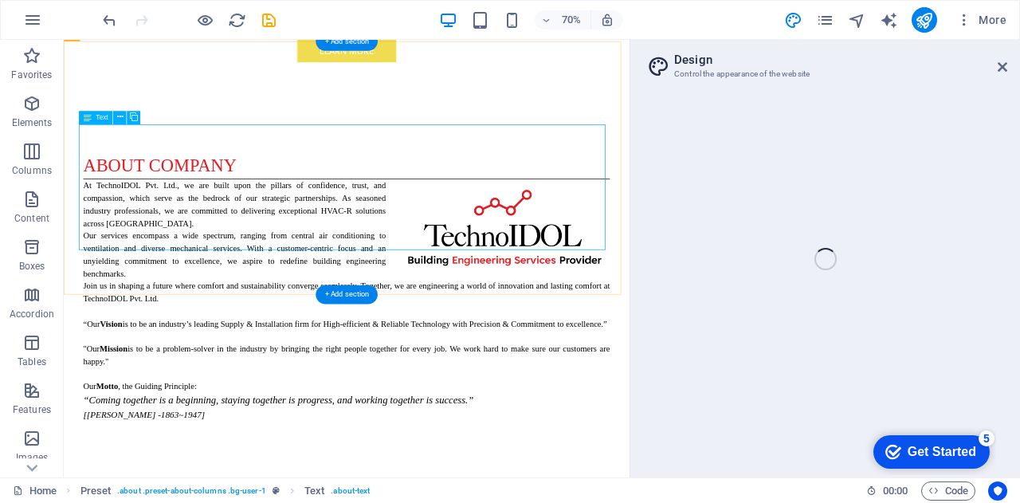
scroll to position [2339, 0]
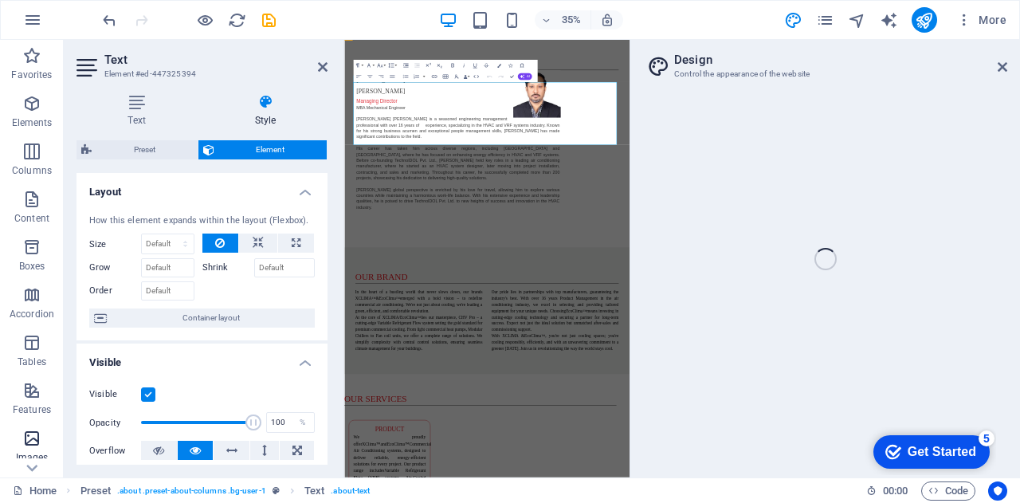
click at [24, 441] on icon "button" at bounding box center [31, 438] width 19 height 19
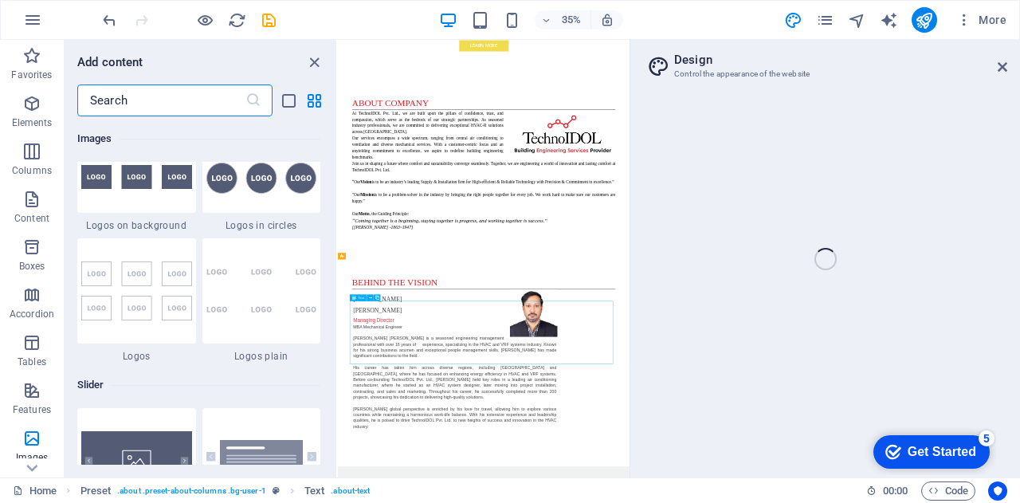
scroll to position [8790, 0]
click at [315, 64] on icon "close panel" at bounding box center [314, 62] width 18 height 18
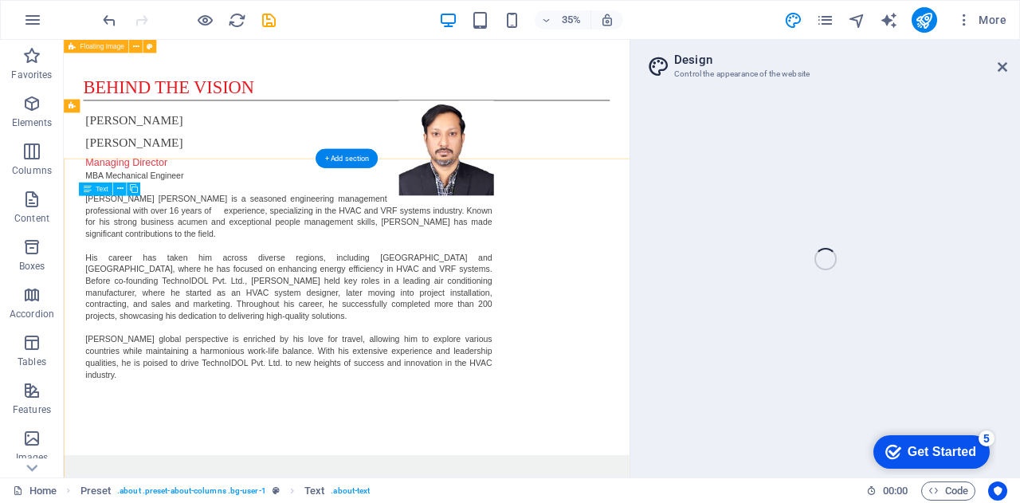
scroll to position [1611, 0]
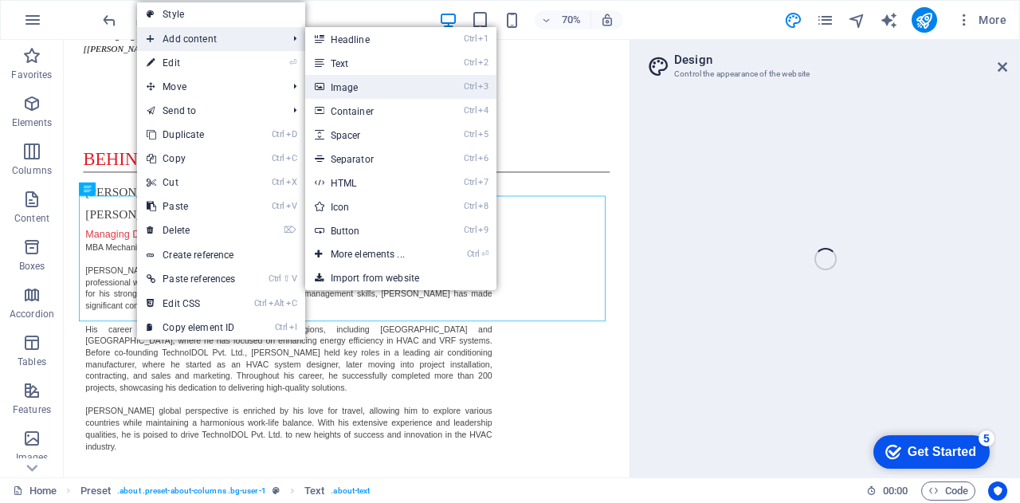
click at [352, 90] on link "Ctrl 3 Image" at bounding box center [371, 87] width 132 height 24
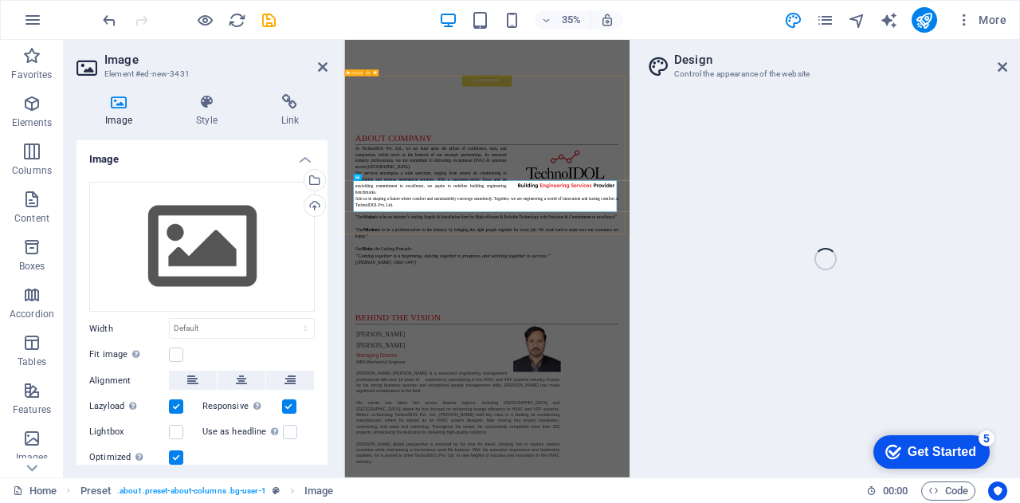
scroll to position [2237, 0]
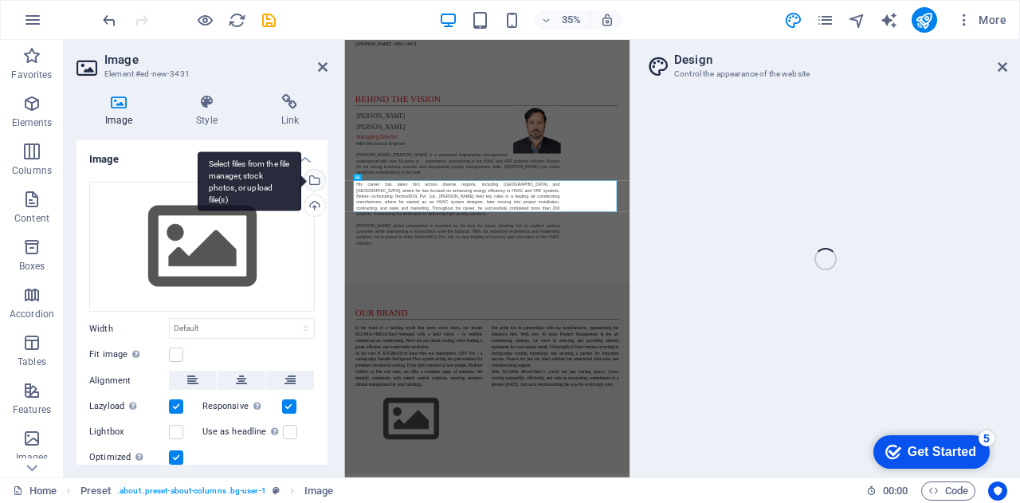
click at [301, 175] on div "Select files from the file manager, stock photos, or upload file(s)" at bounding box center [250, 181] width 104 height 60
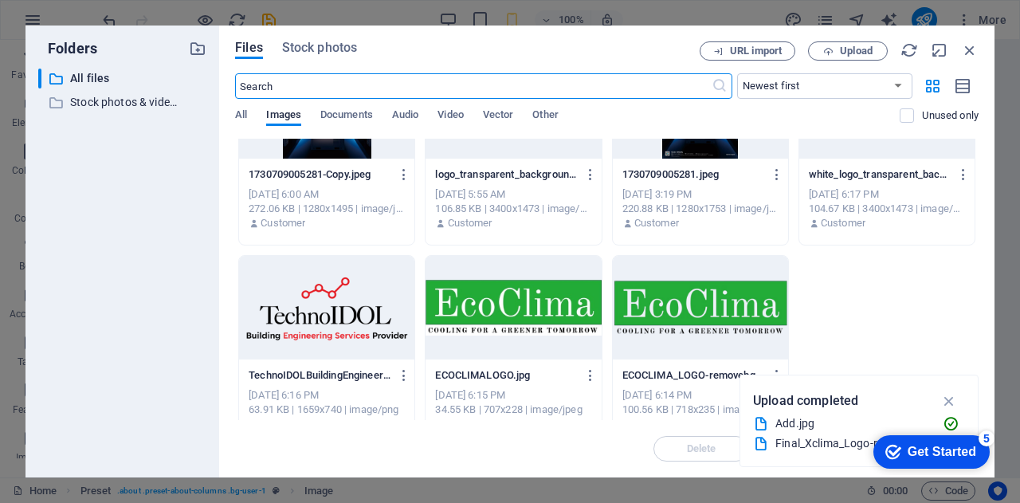
scroll to position [913, 0]
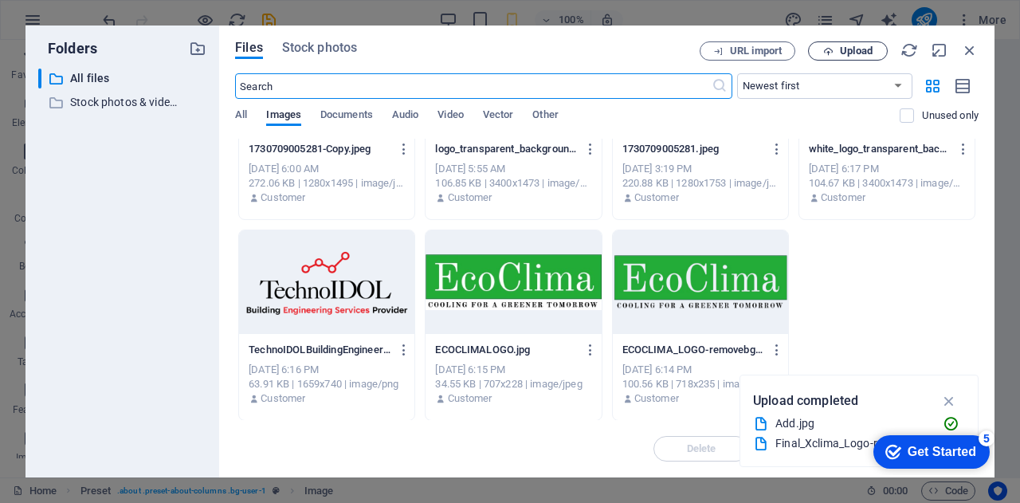
click at [846, 51] on span "Upload" at bounding box center [856, 51] width 33 height 10
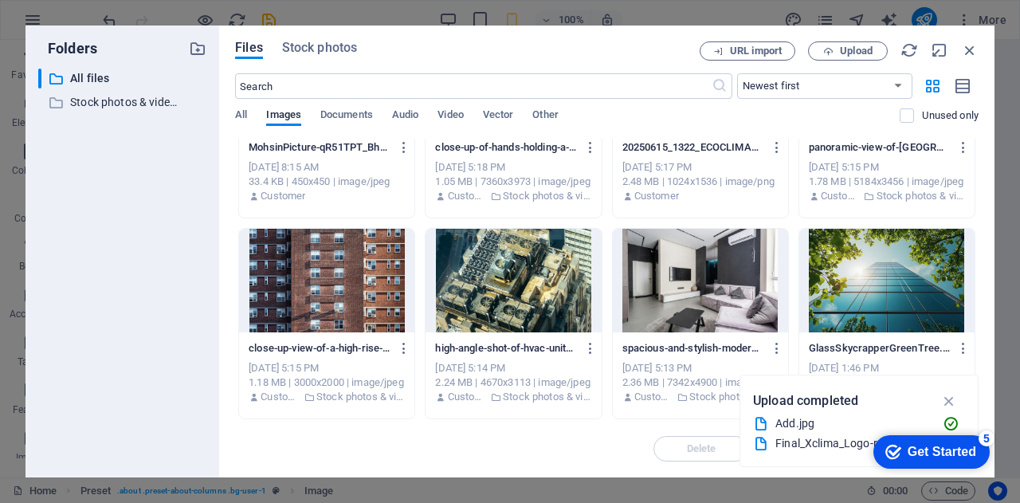
scroll to position [0, 0]
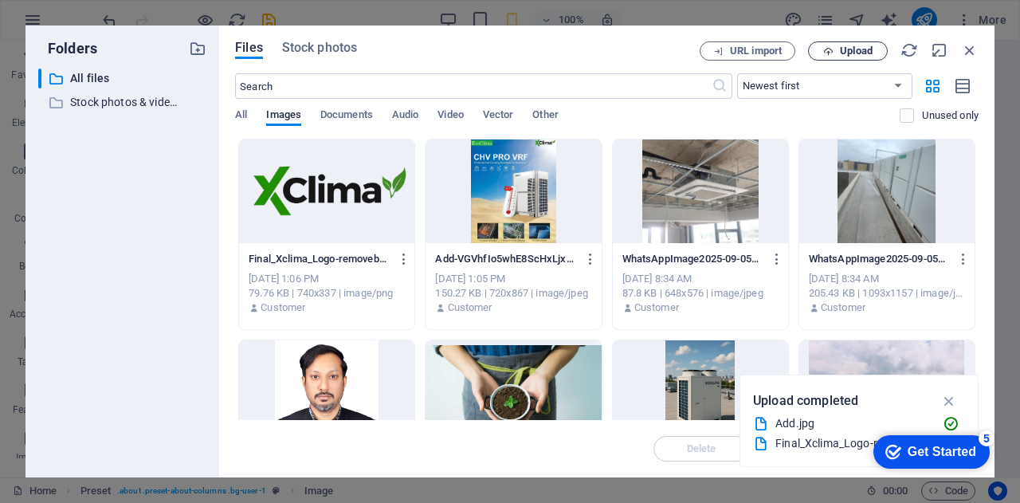
click at [861, 53] on span "Upload" at bounding box center [856, 51] width 33 height 10
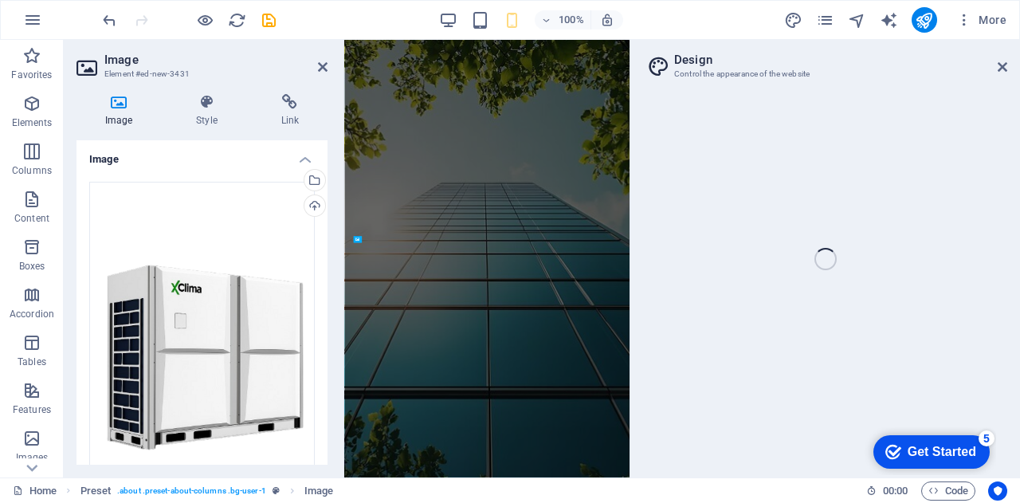
scroll to position [2058, 0]
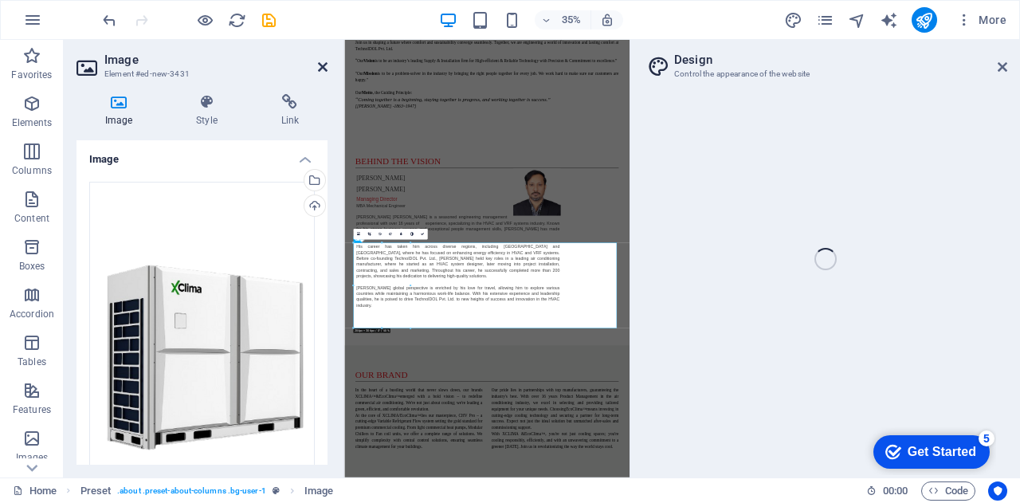
click at [325, 64] on icon at bounding box center [323, 67] width 10 height 13
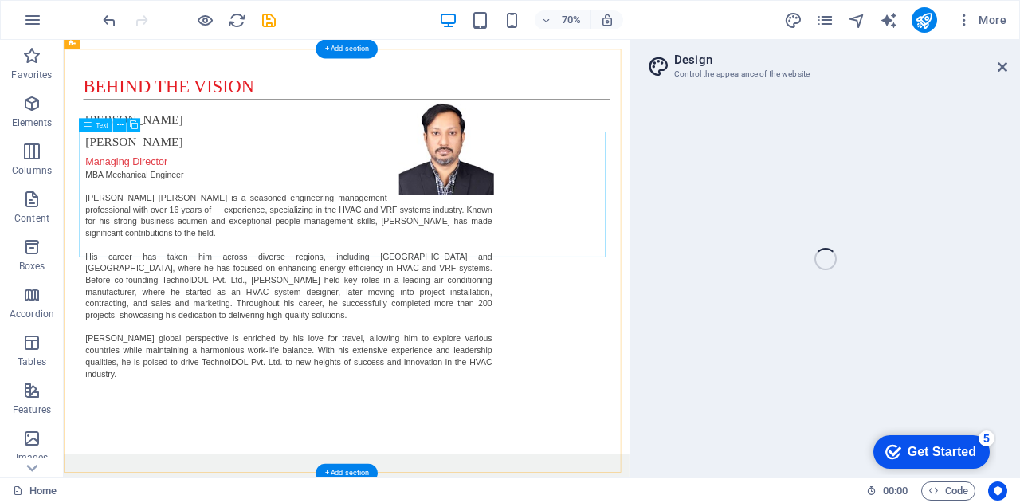
scroll to position [1715, 0]
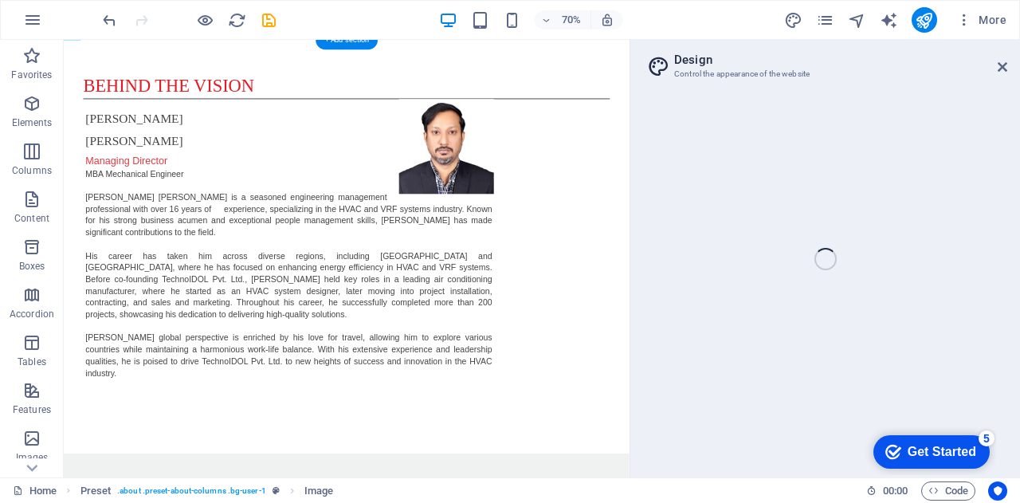
drag, startPoint x: 181, startPoint y: 476, endPoint x: 324, endPoint y: 322, distance: 209.8
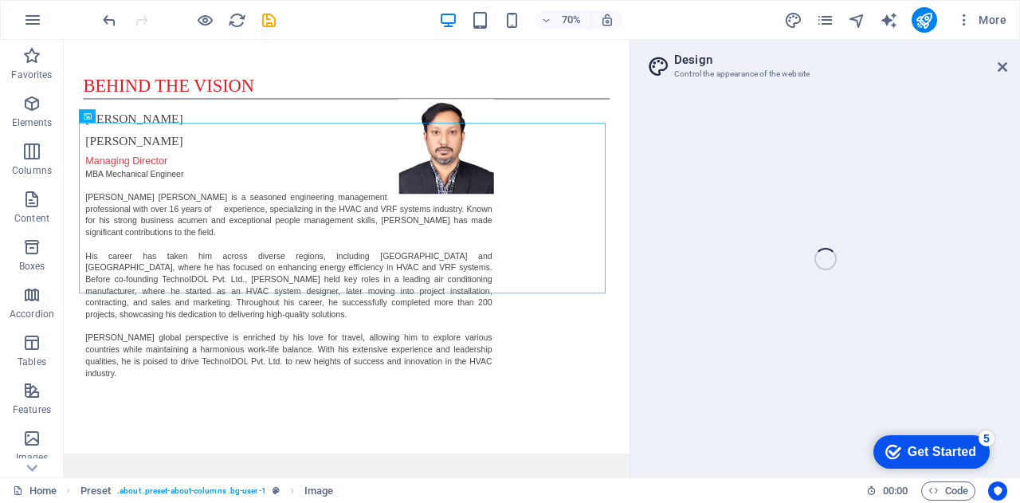
click at [1000, 66] on div "Home Favorites Elements Columns Content Boxes Accordion Tables Features Images …" at bounding box center [510, 259] width 1020 height 438
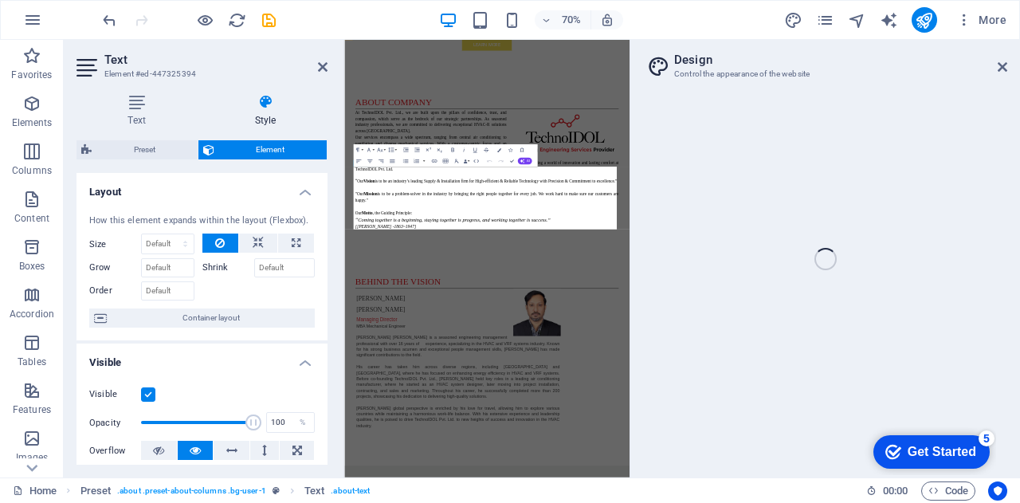
scroll to position [2340, 0]
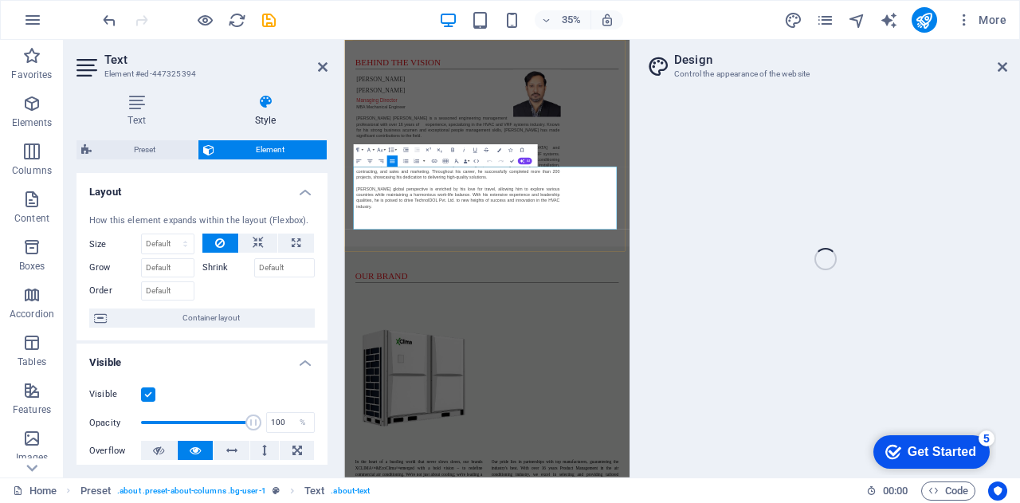
copy div "In the heart of a bustling world that never slows down, our brands XCLIMA ™ & E…"
click at [324, 72] on icon at bounding box center [323, 67] width 10 height 13
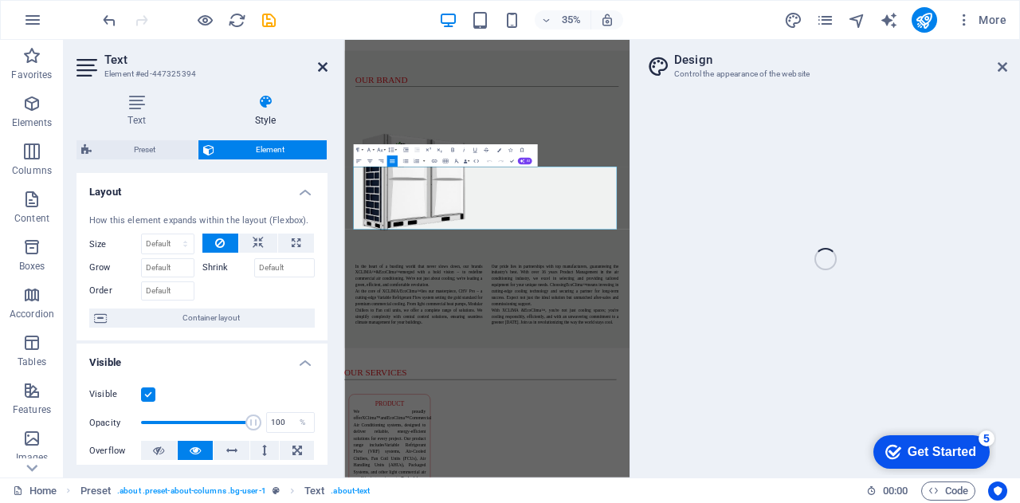
scroll to position [1715, 0]
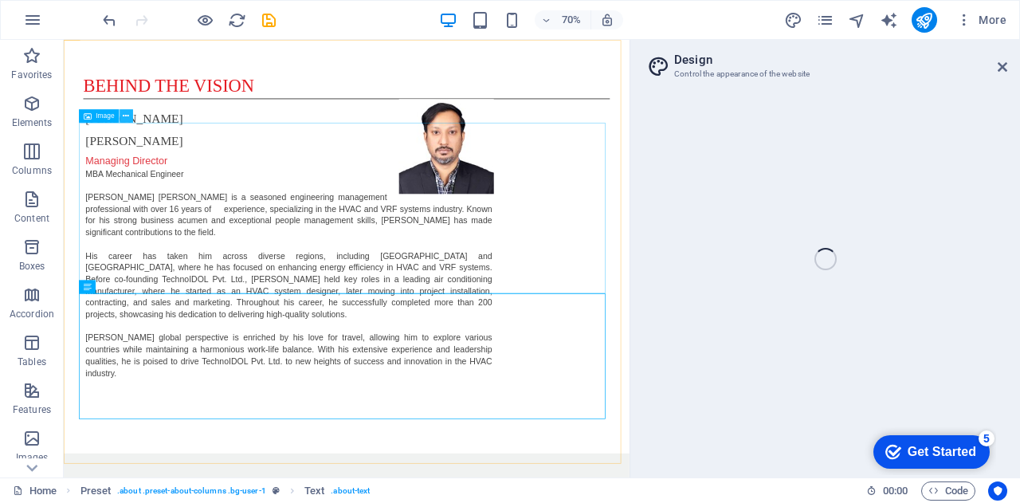
click at [127, 118] on icon at bounding box center [126, 117] width 6 height 12
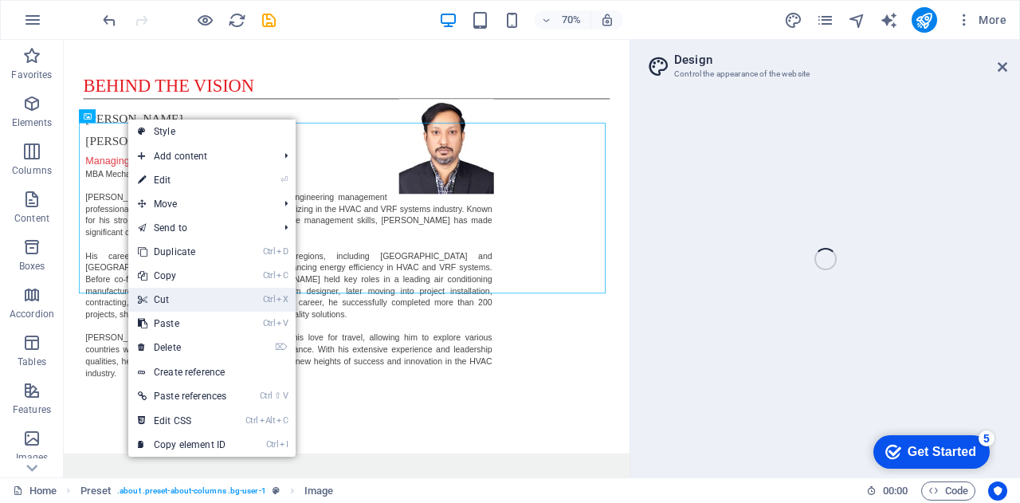
click at [176, 294] on link "Ctrl X Cut" at bounding box center [182, 300] width 108 height 24
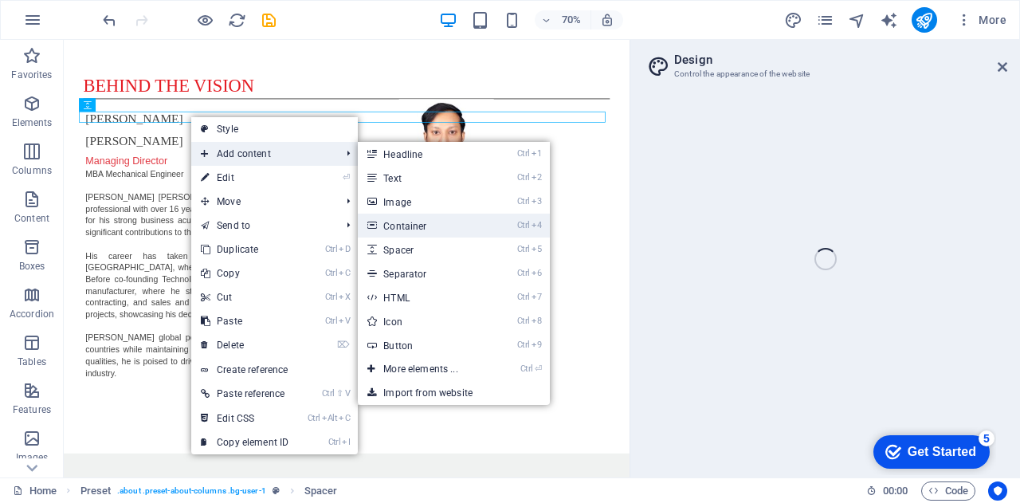
click at [410, 234] on link "Ctrl 4 Container" at bounding box center [424, 226] width 132 height 24
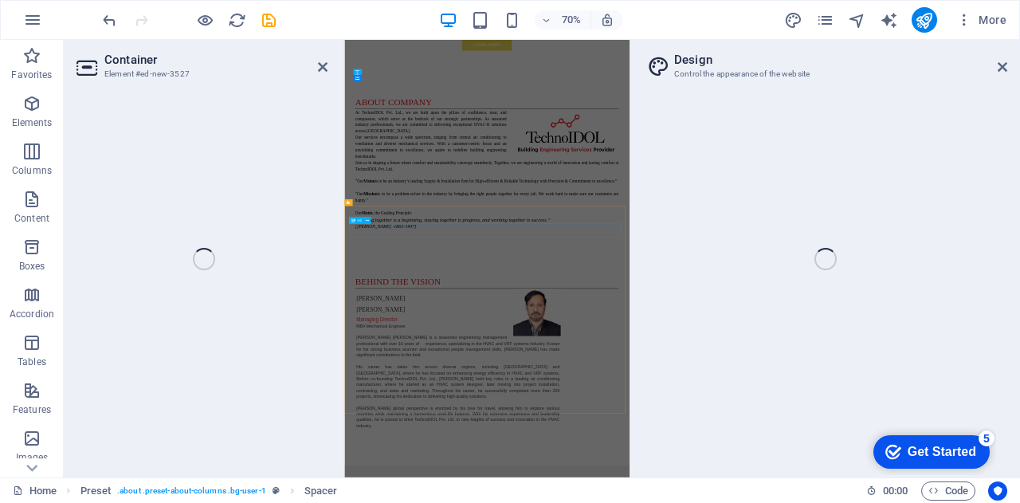
scroll to position [2340, 0]
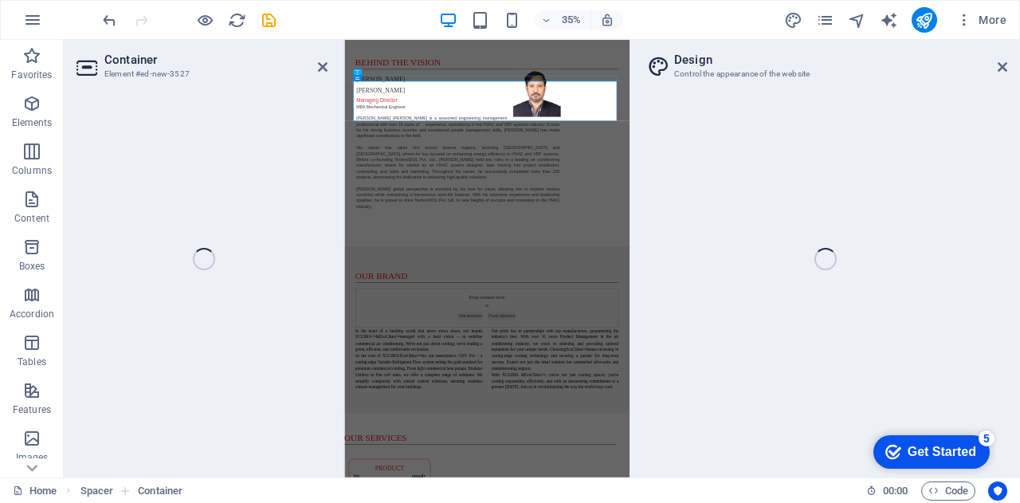
click at [325, 71] on div "Container Element #ed-new-3527 Drag here to replace the existing content. Press…" at bounding box center [347, 259] width 566 height 438
click at [322, 67] on div "Container Element #ed-new-3527 Drag here to replace the existing content. Press…" at bounding box center [347, 259] width 566 height 438
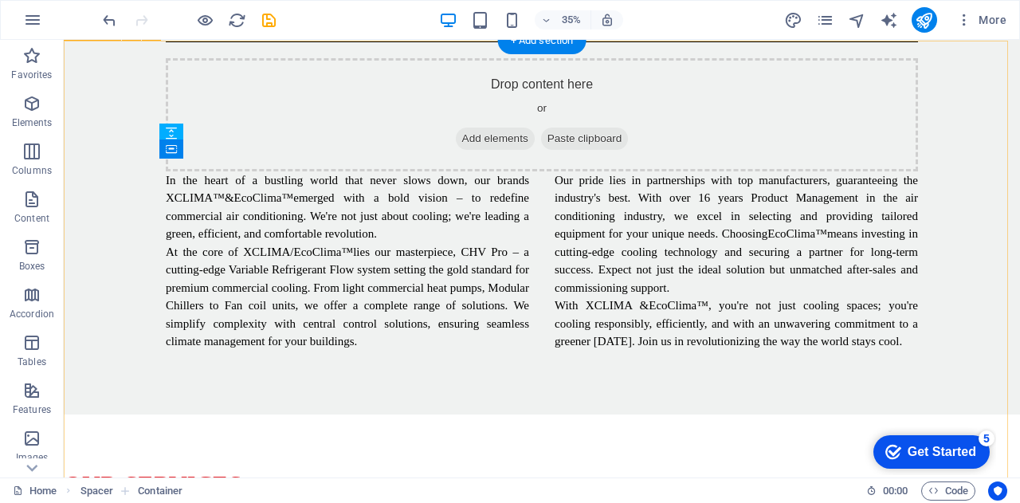
scroll to position [1648, 0]
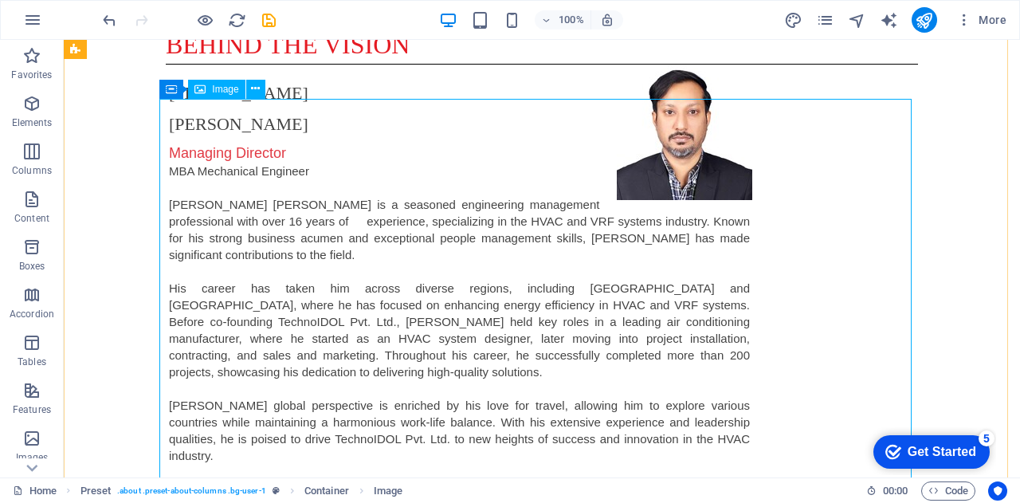
scroll to position [1707, 0]
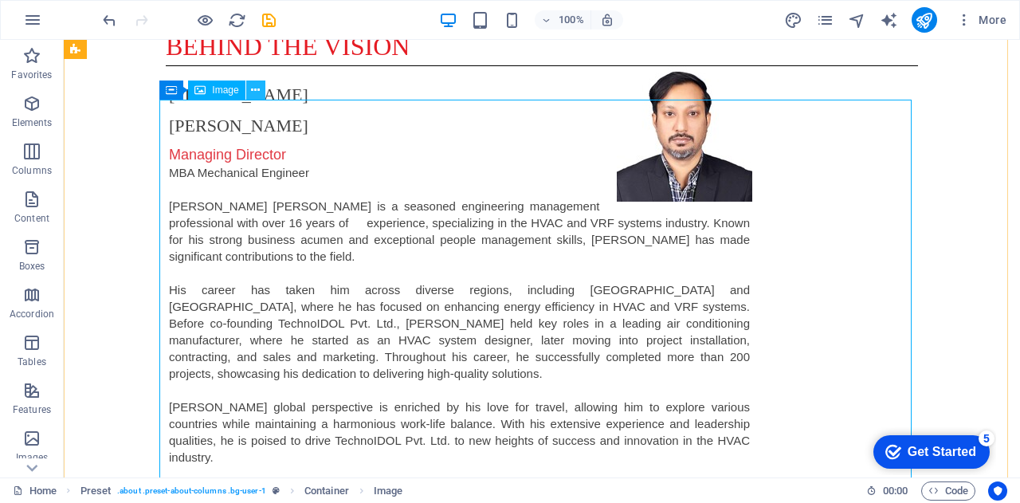
click at [255, 93] on icon at bounding box center [255, 90] width 9 height 17
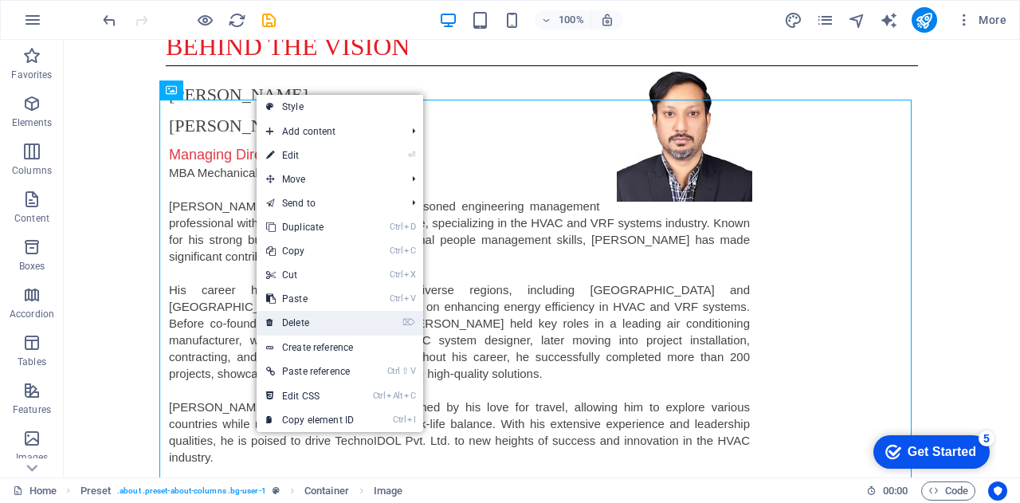
click at [340, 318] on link "⌦ Delete" at bounding box center [310, 323] width 107 height 24
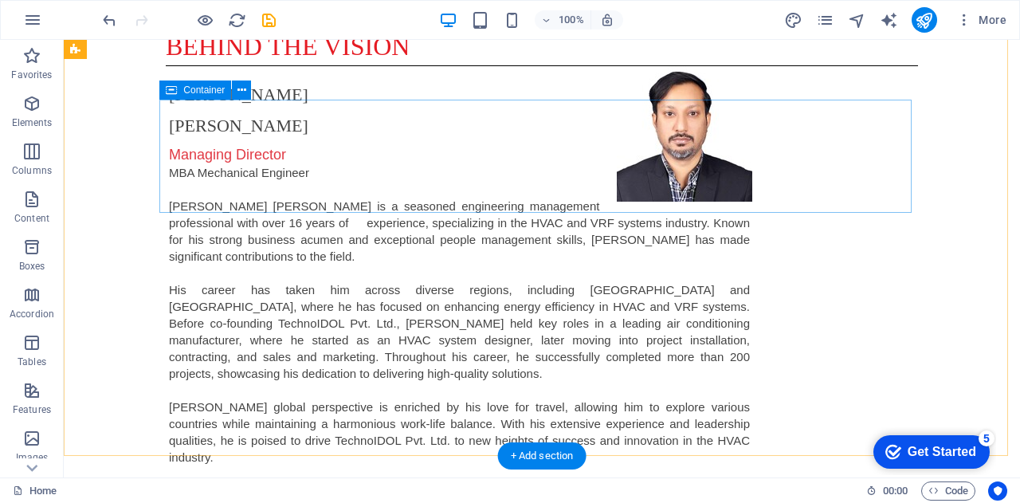
click at [241, 96] on icon at bounding box center [242, 90] width 9 height 17
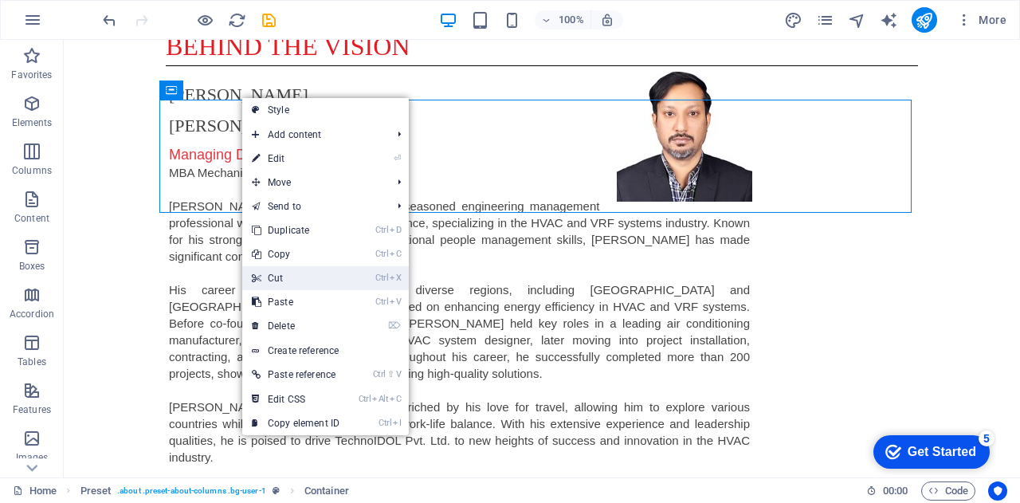
click at [280, 276] on link "Ctrl X Cut" at bounding box center [295, 278] width 107 height 24
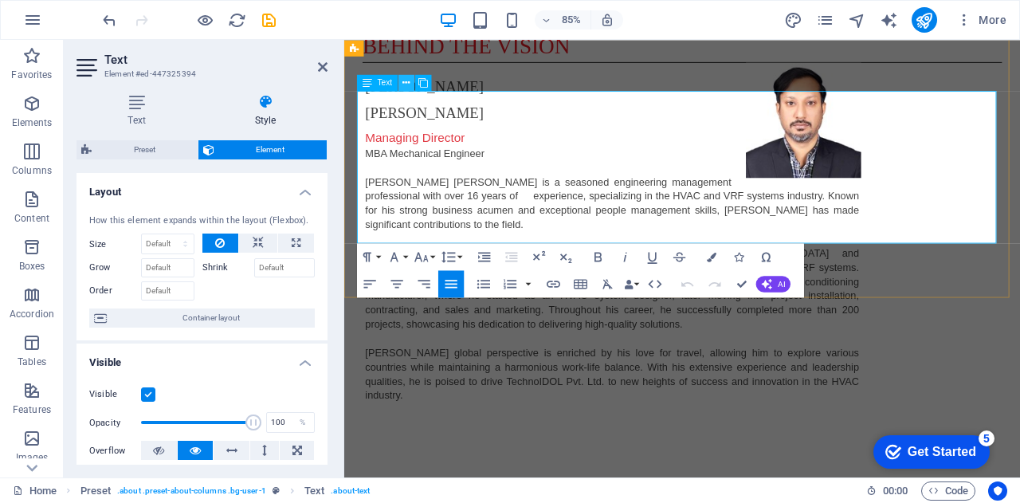
click at [404, 88] on icon at bounding box center [406, 83] width 7 height 14
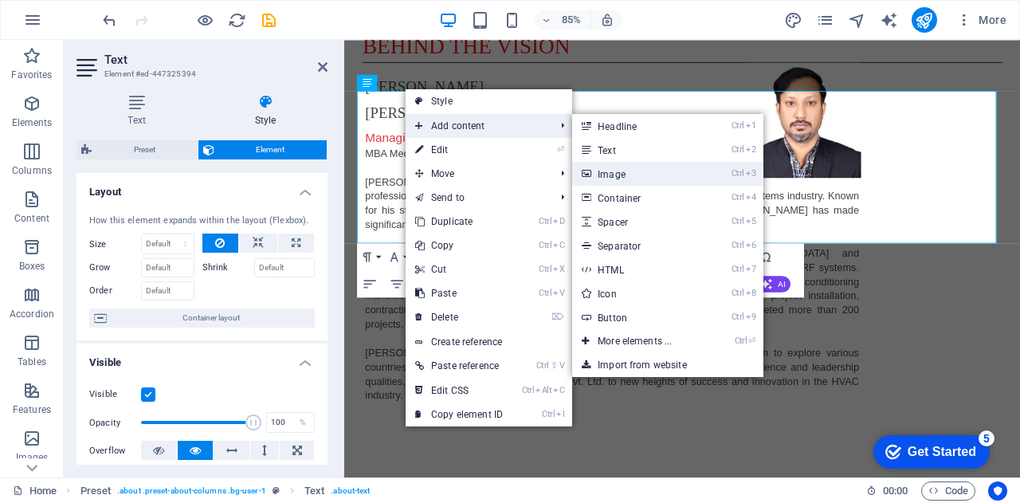
click at [614, 178] on link "Ctrl 3 Image" at bounding box center [638, 174] width 132 height 24
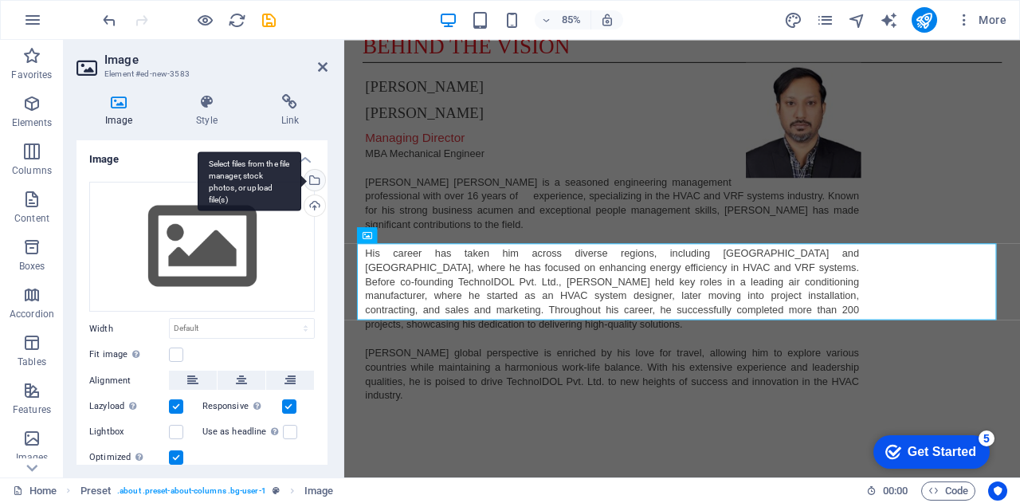
click at [301, 184] on div "Select files from the file manager, stock photos, or upload file(s)" at bounding box center [250, 181] width 104 height 60
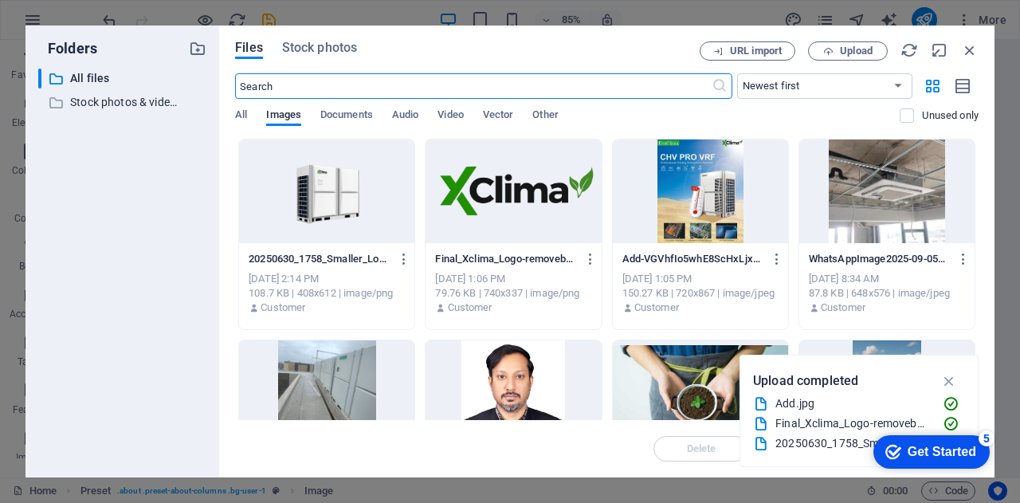
scroll to position [2399, 0]
click at [309, 196] on div at bounding box center [326, 191] width 175 height 104
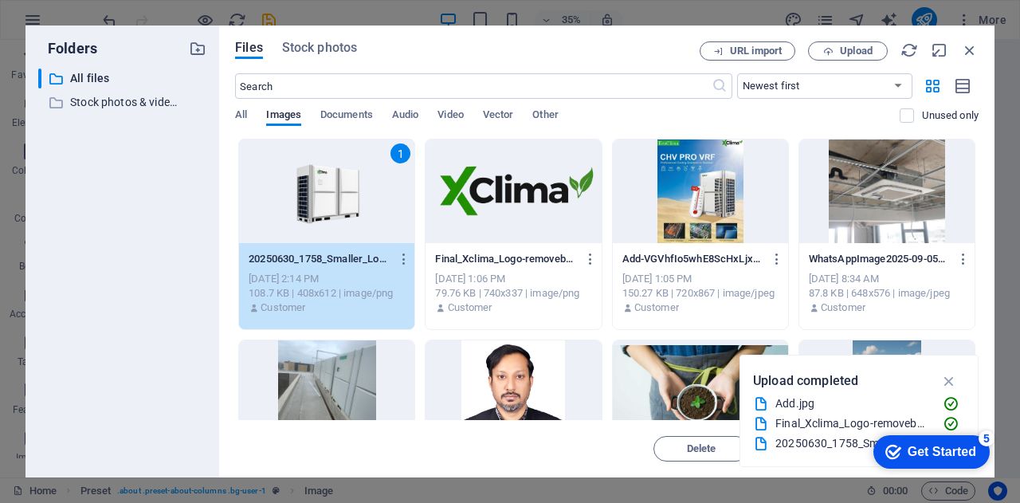
click at [309, 196] on div "1" at bounding box center [326, 191] width 175 height 104
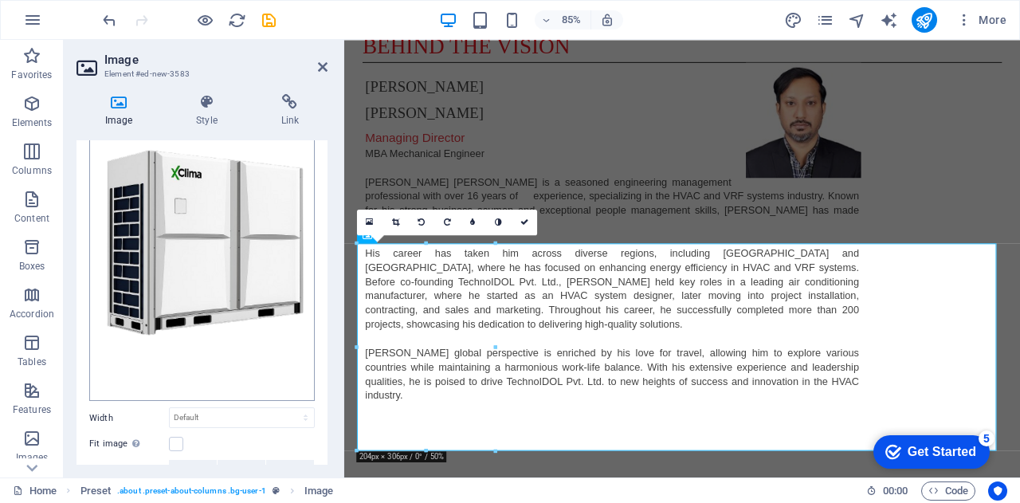
scroll to position [252, 0]
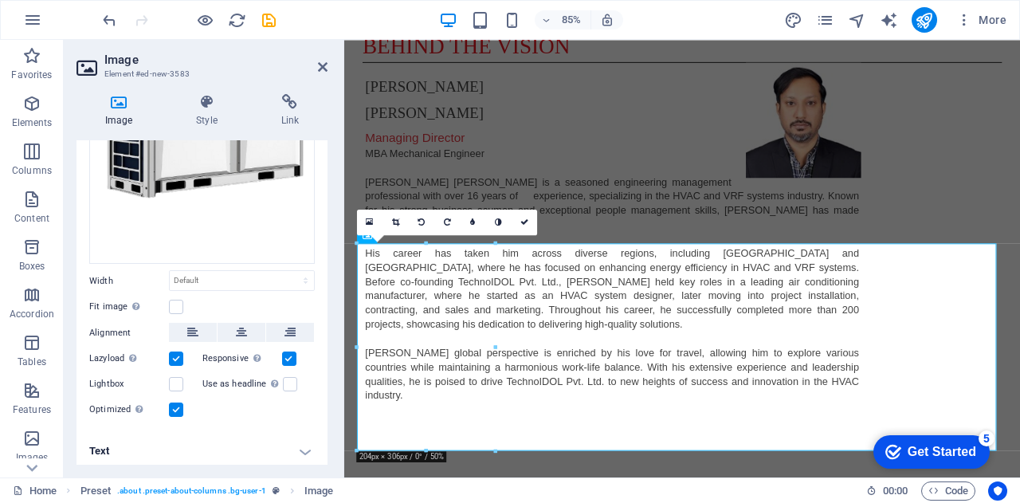
click at [306, 452] on h4 "Text" at bounding box center [202, 451] width 251 height 38
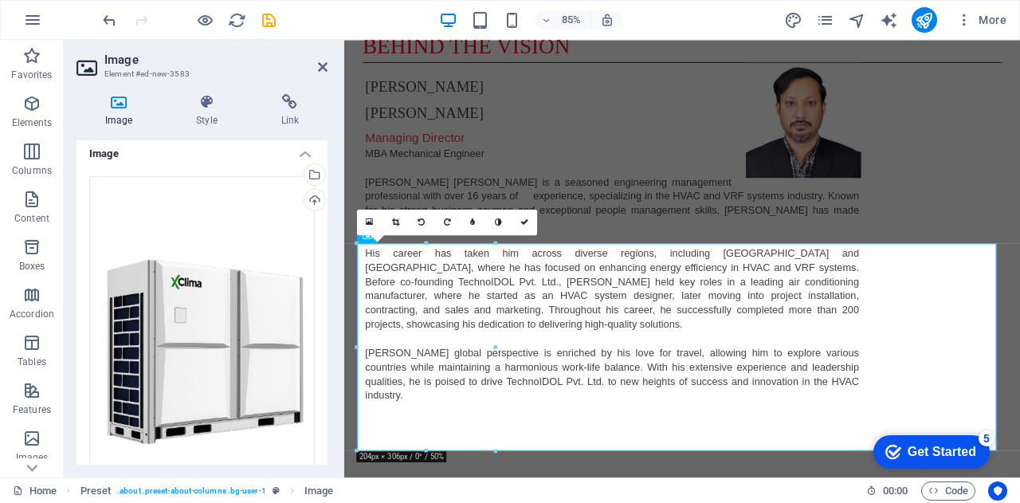
scroll to position [0, 0]
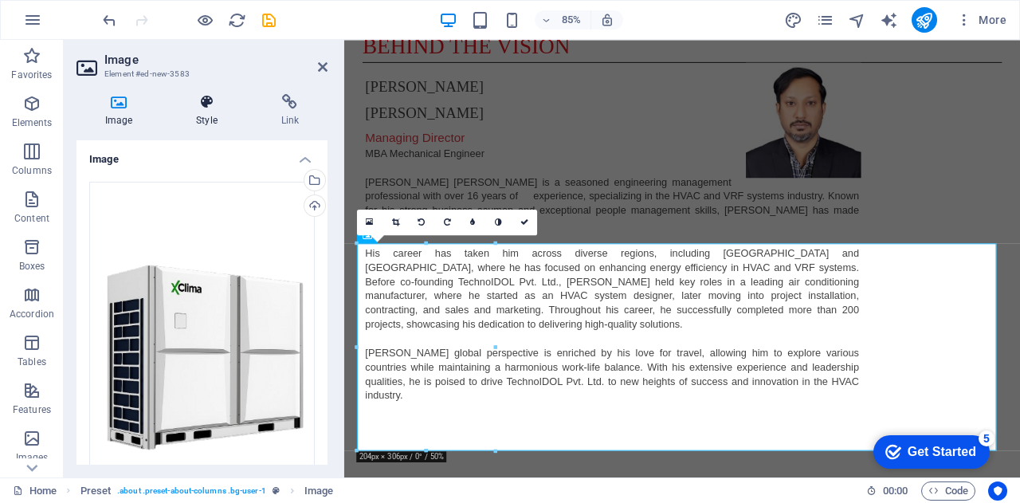
click at [210, 119] on h4 "Style" at bounding box center [209, 110] width 84 height 33
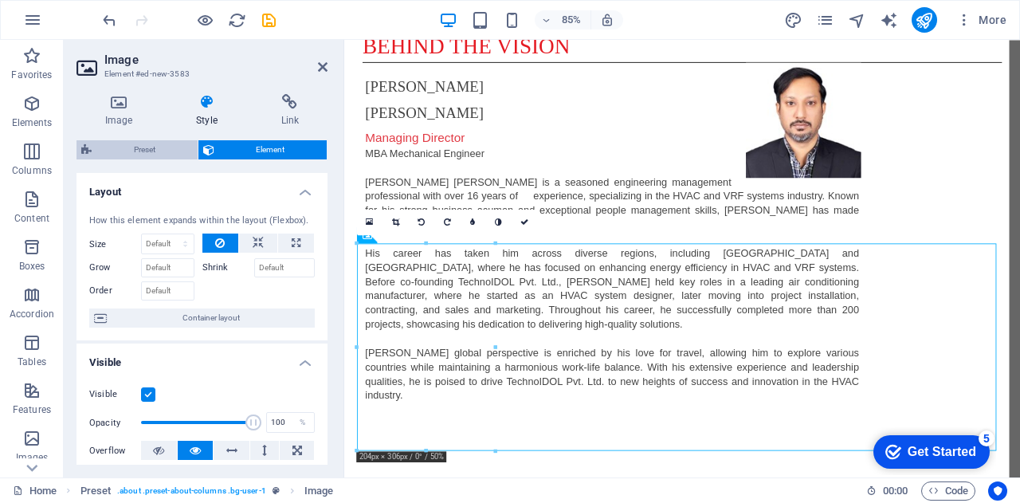
click at [171, 151] on span "Preset" at bounding box center [144, 149] width 96 height 19
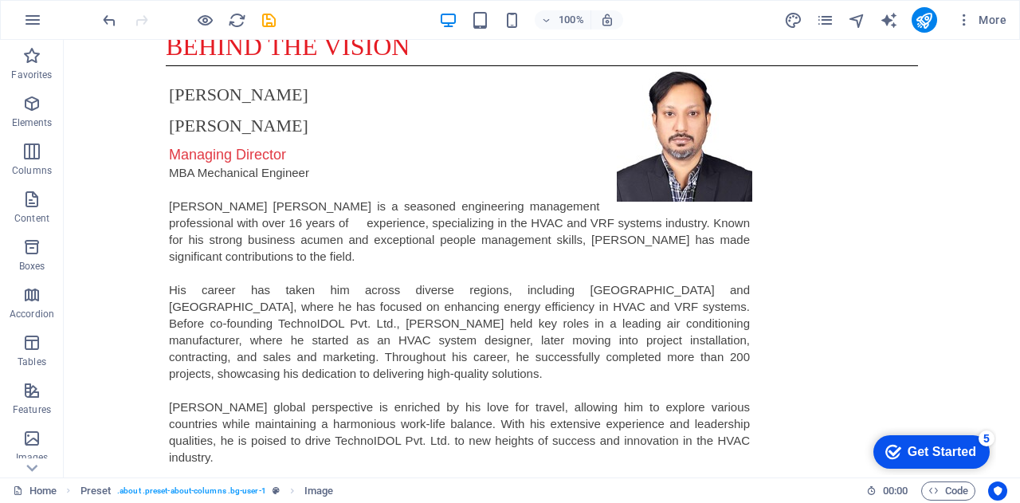
drag, startPoint x: 259, startPoint y: 409, endPoint x: 521, endPoint y: 218, distance: 324.6
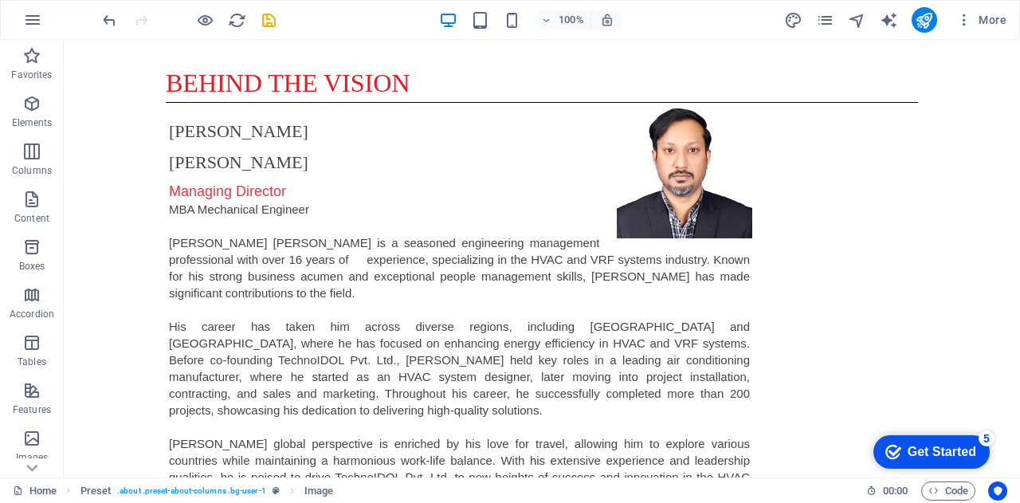
scroll to position [1676, 0]
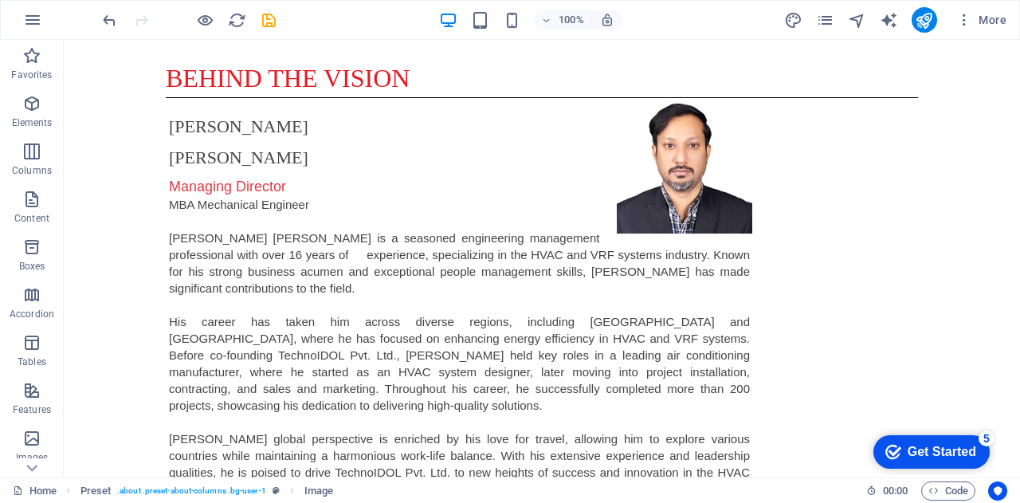
drag, startPoint x: 260, startPoint y: 231, endPoint x: 265, endPoint y: 405, distance: 173.9
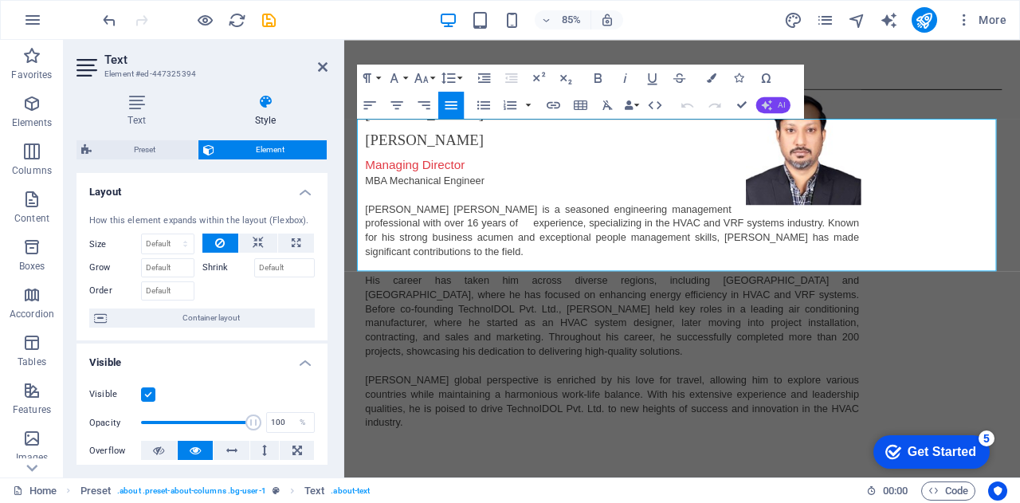
click at [776, 106] on button "AI" at bounding box center [773, 104] width 34 height 16
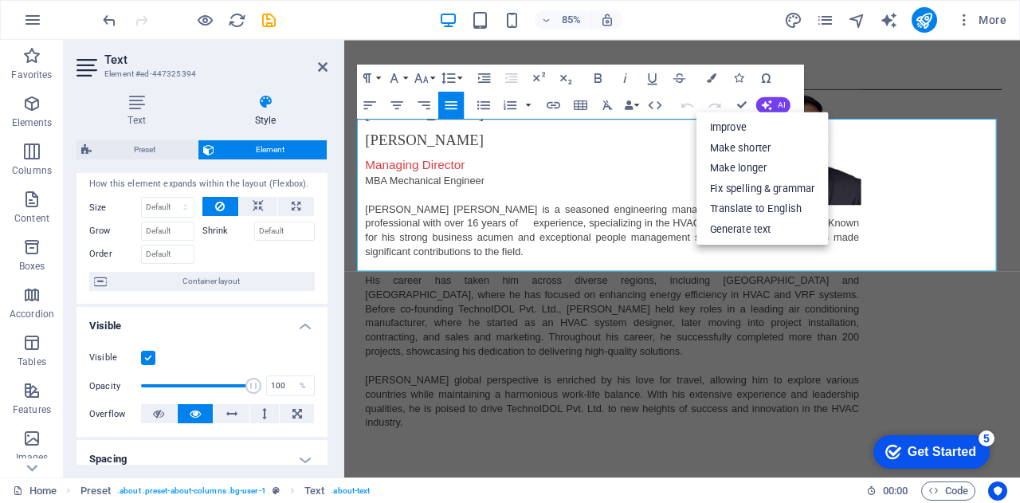
scroll to position [0, 0]
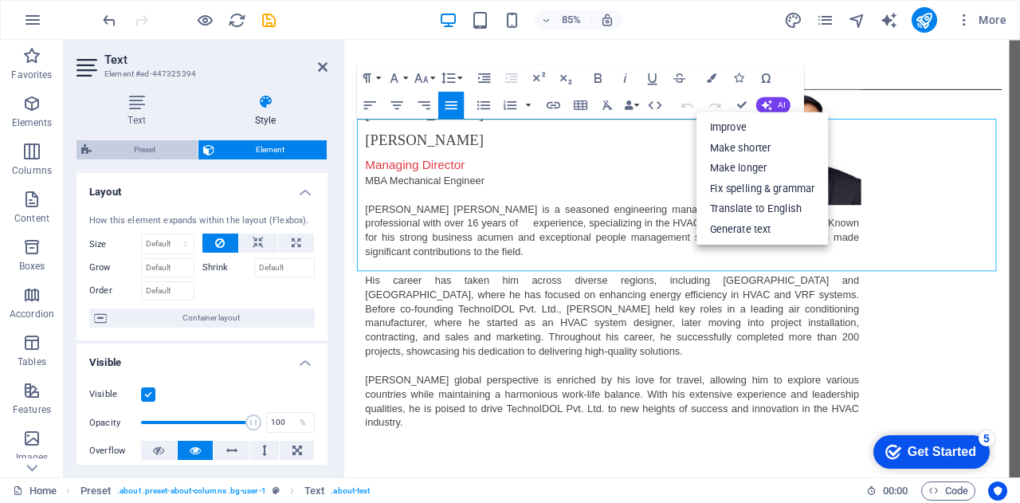
click at [163, 147] on span "Preset" at bounding box center [144, 149] width 96 height 19
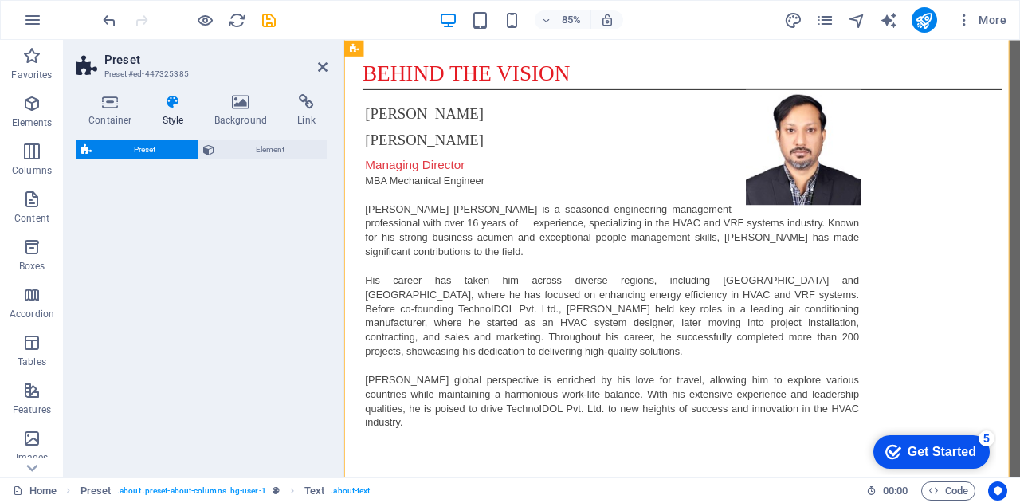
select select "preset-about-columns"
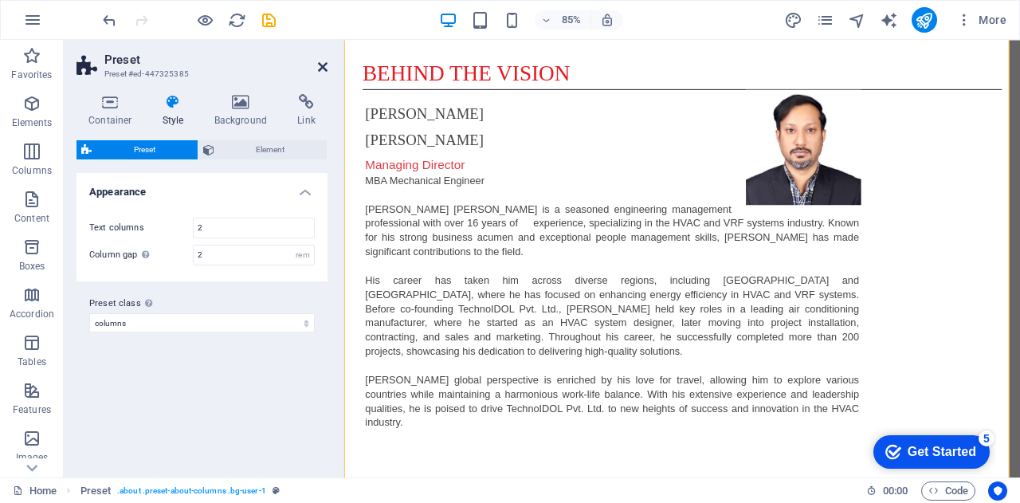
click at [320, 66] on icon at bounding box center [323, 67] width 10 height 13
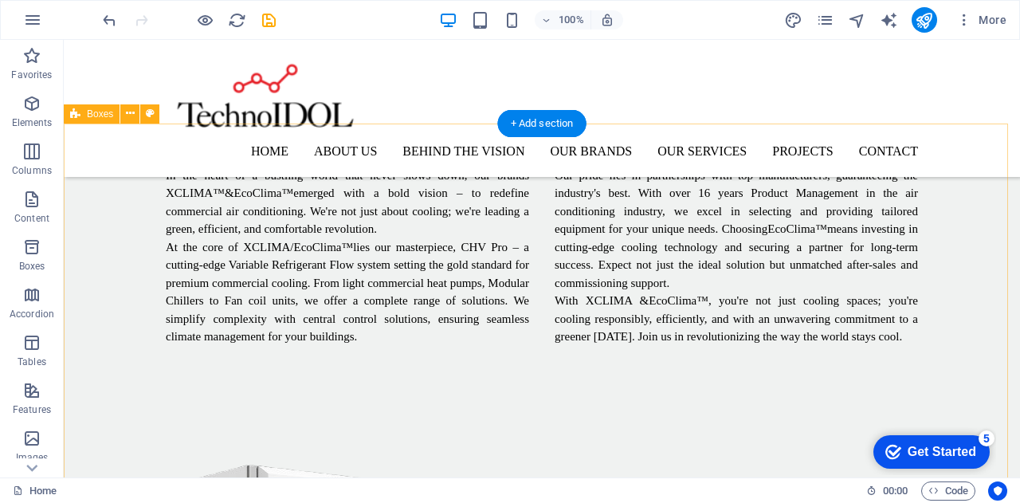
scroll to position [1912, 0]
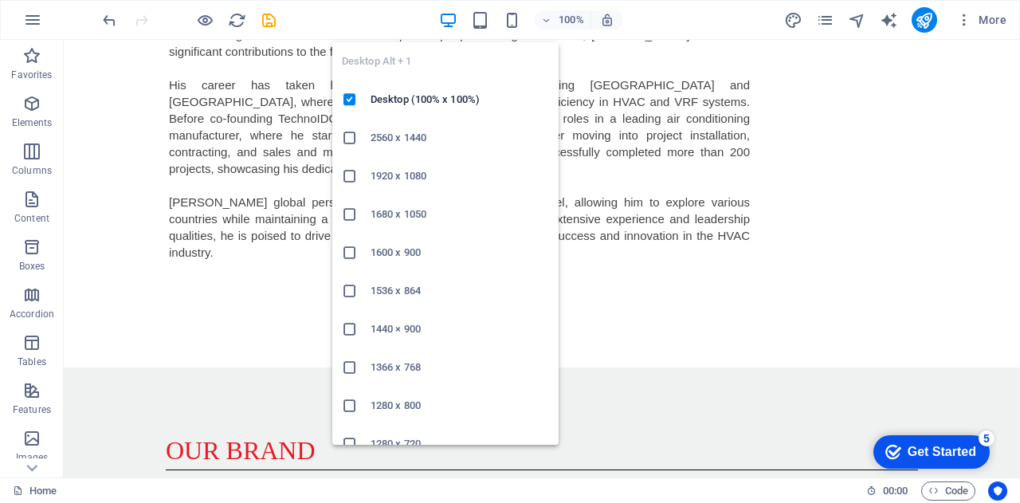
click at [443, 22] on icon "button" at bounding box center [448, 20] width 18 height 18
click at [413, 208] on h6 "1680 x 1050" at bounding box center [460, 214] width 179 height 19
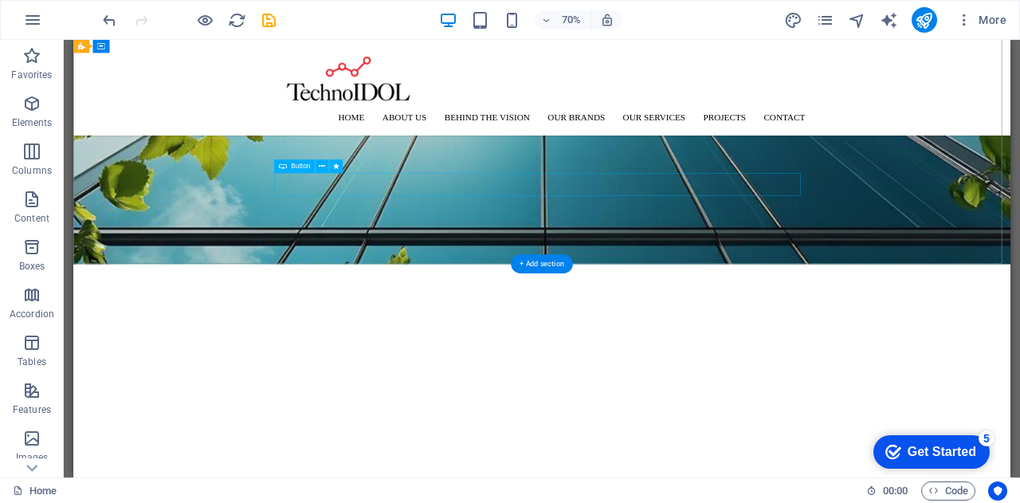
scroll to position [0, 0]
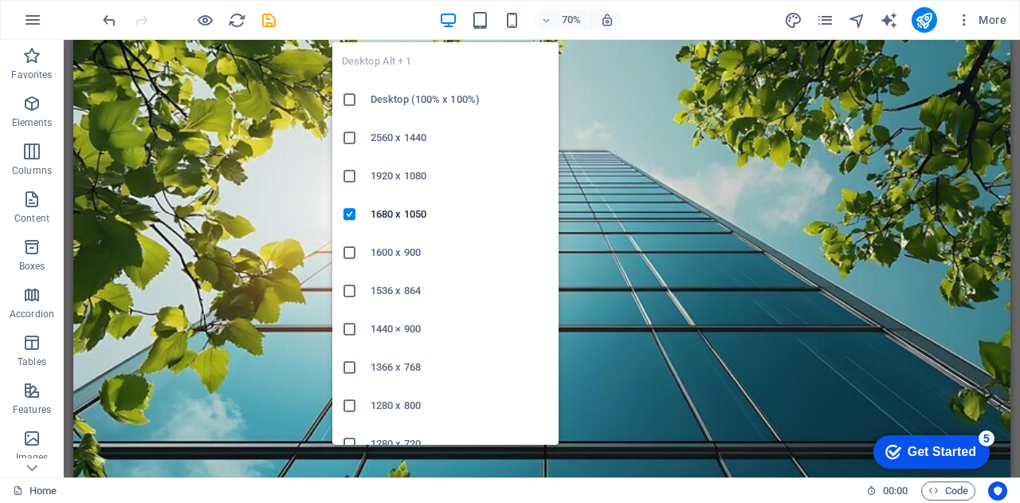
click at [420, 136] on h6 "2560 x 1440" at bounding box center [460, 137] width 179 height 19
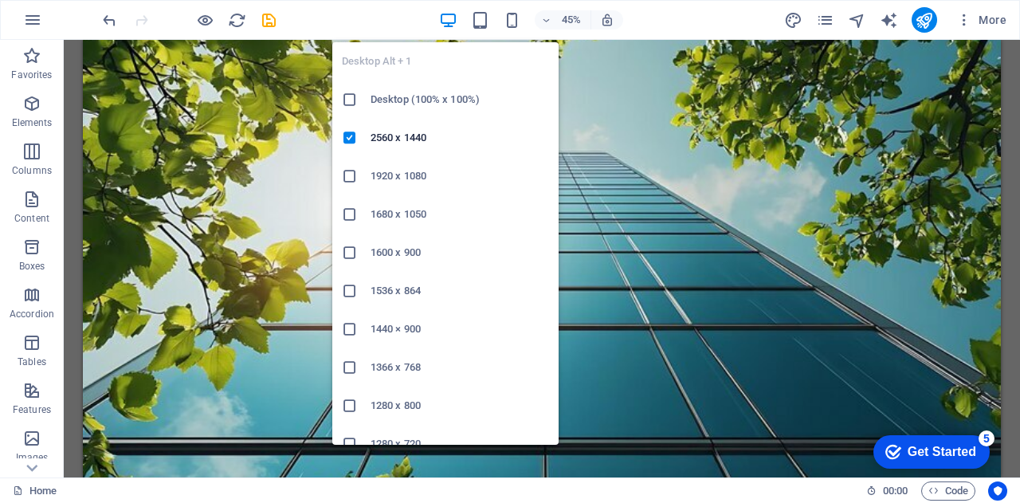
click at [418, 169] on h6 "1920 x 1080" at bounding box center [460, 176] width 179 height 19
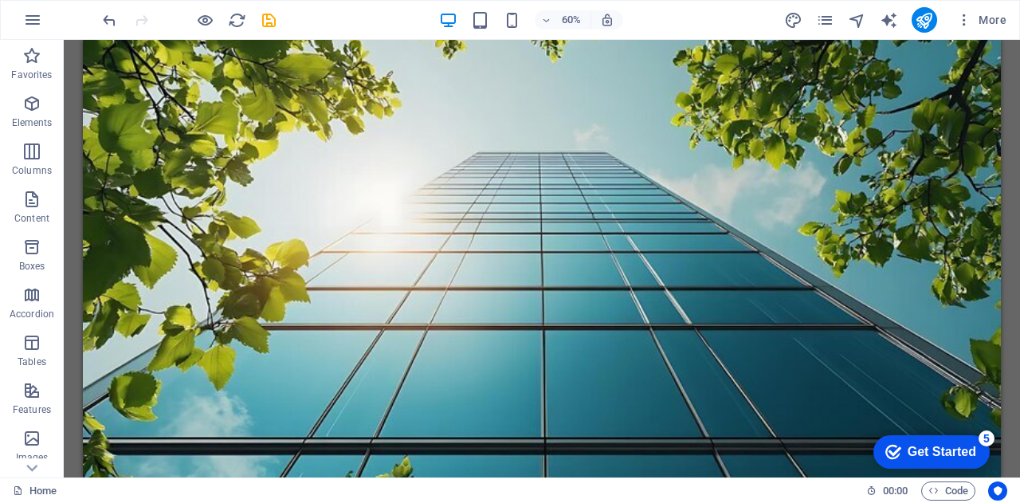
click at [440, 26] on icon "button" at bounding box center [448, 20] width 18 height 18
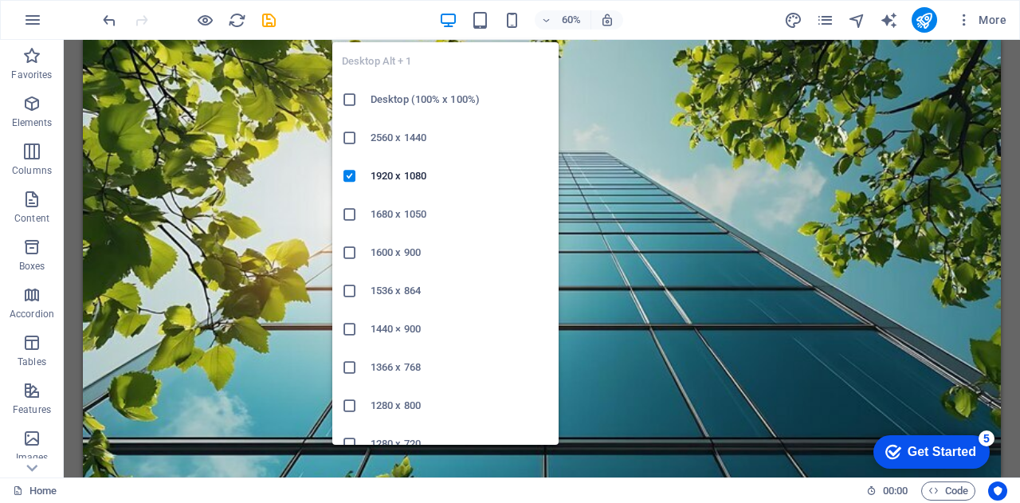
click at [410, 219] on h6 "1680 x 1050" at bounding box center [460, 214] width 179 height 19
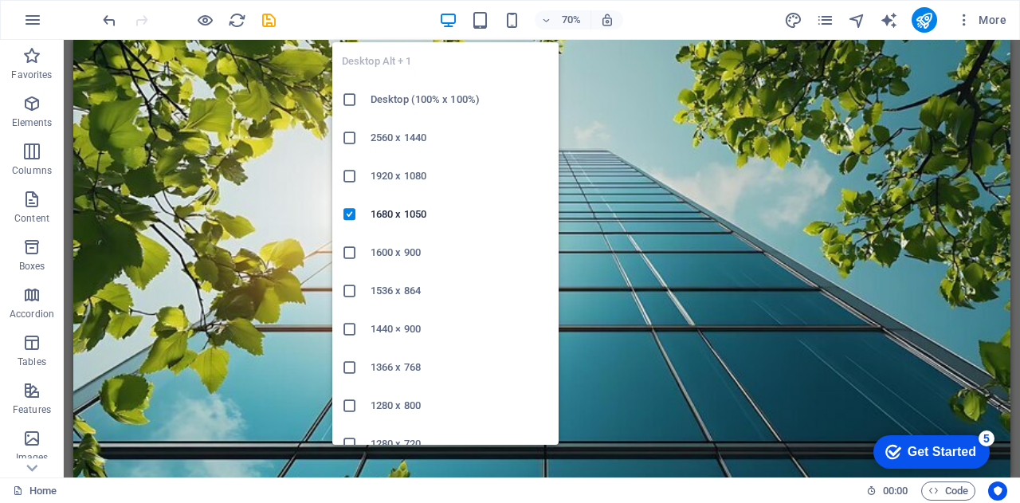
click at [451, 23] on icon "button" at bounding box center [448, 20] width 18 height 18
click at [435, 101] on h6 "Desktop (100% x 100%)" at bounding box center [460, 99] width 179 height 19
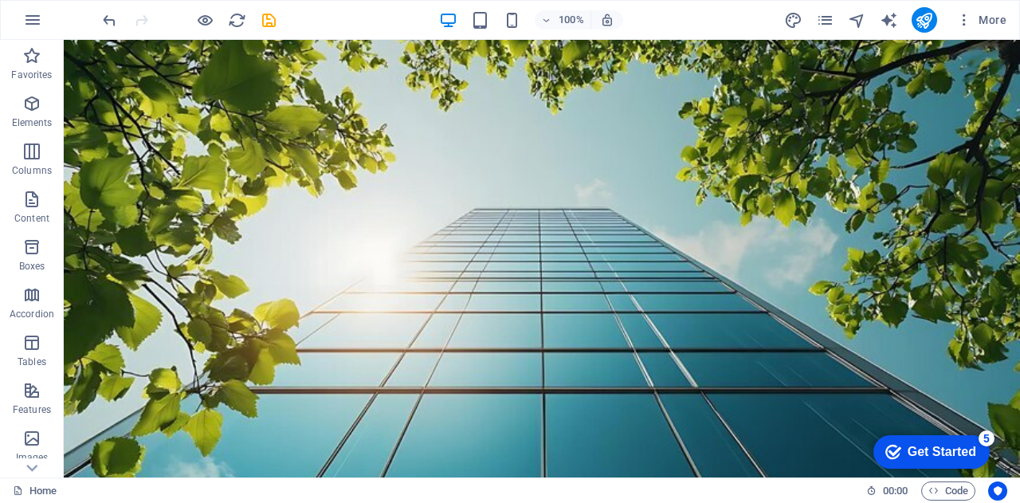
click at [459, 22] on div "100%" at bounding box center [531, 20] width 184 height 26
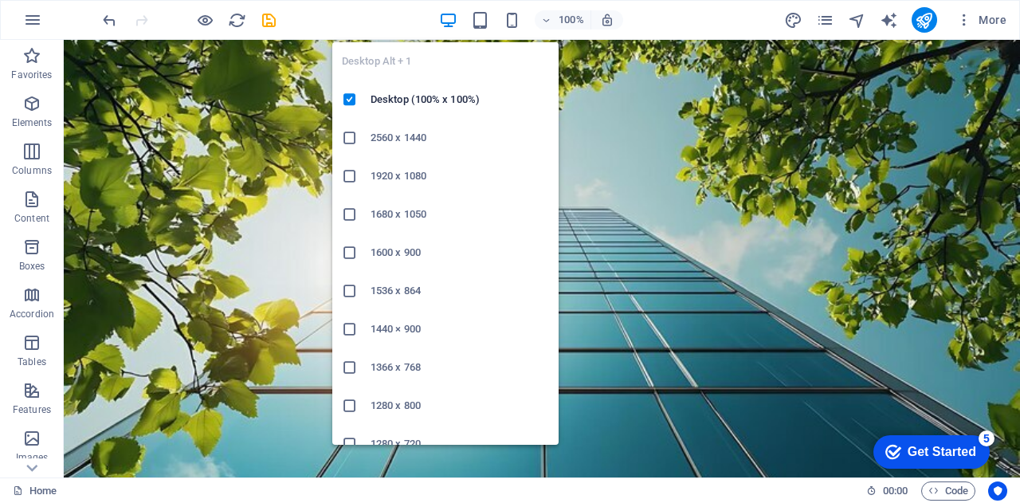
click at [437, 143] on h6 "2560 x 1440" at bounding box center [460, 137] width 179 height 19
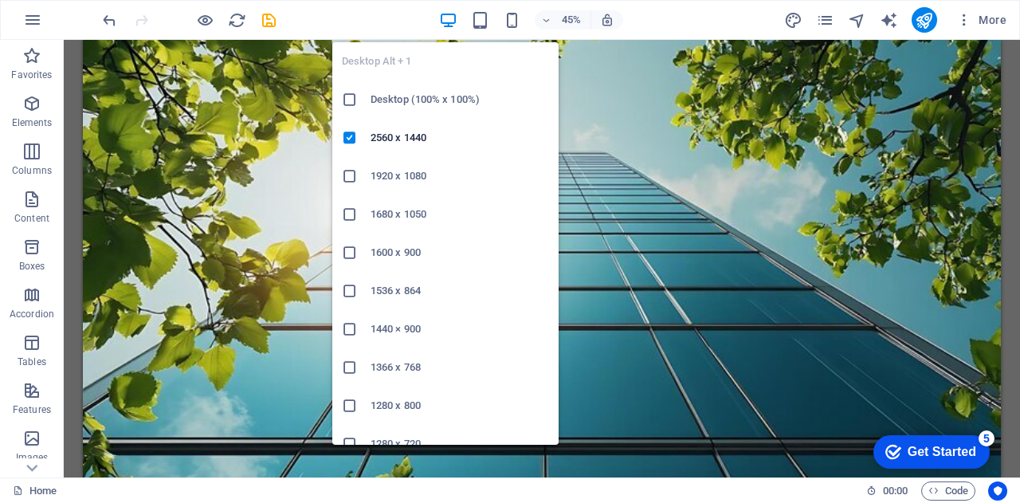
click at [435, 99] on h6 "Desktop (100% x 100%)" at bounding box center [460, 99] width 179 height 19
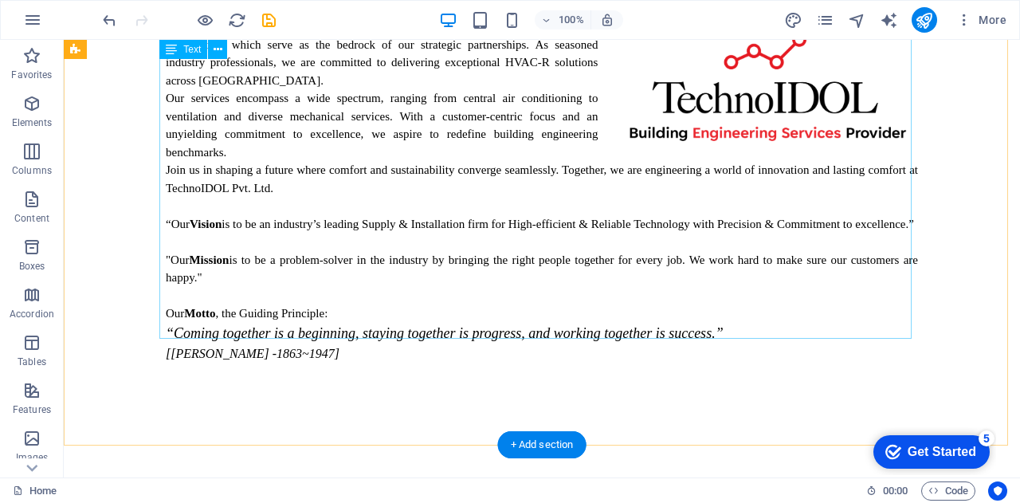
scroll to position [1149, 0]
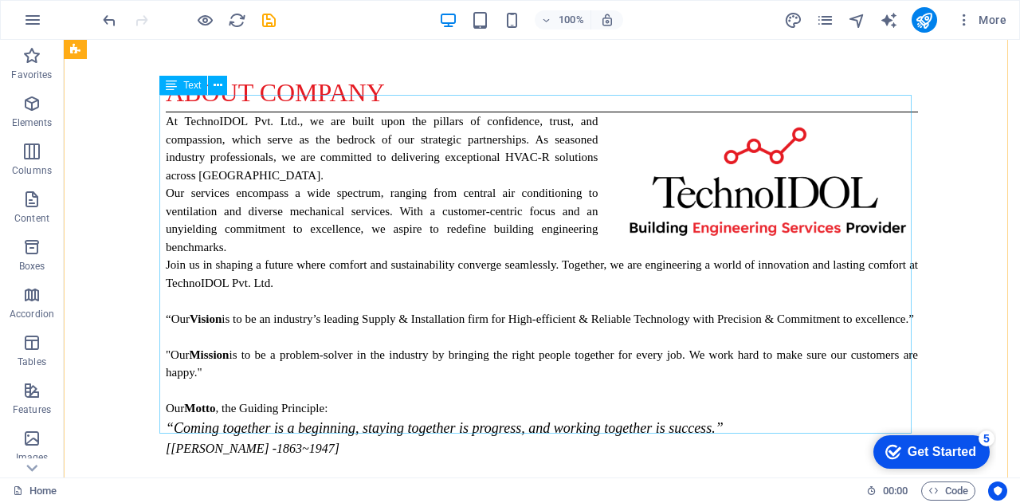
click at [179, 87] on div "Text" at bounding box center [183, 85] width 48 height 19
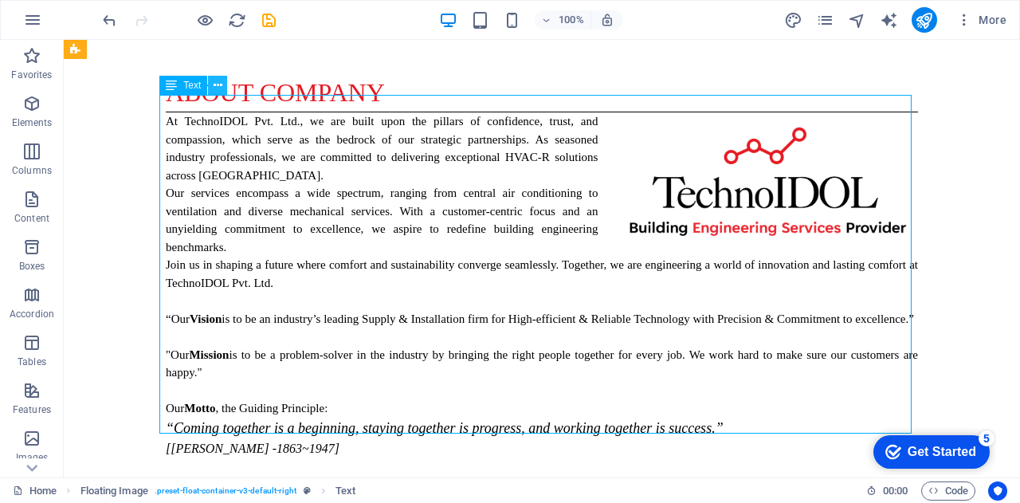
click at [215, 85] on icon at bounding box center [218, 85] width 9 height 17
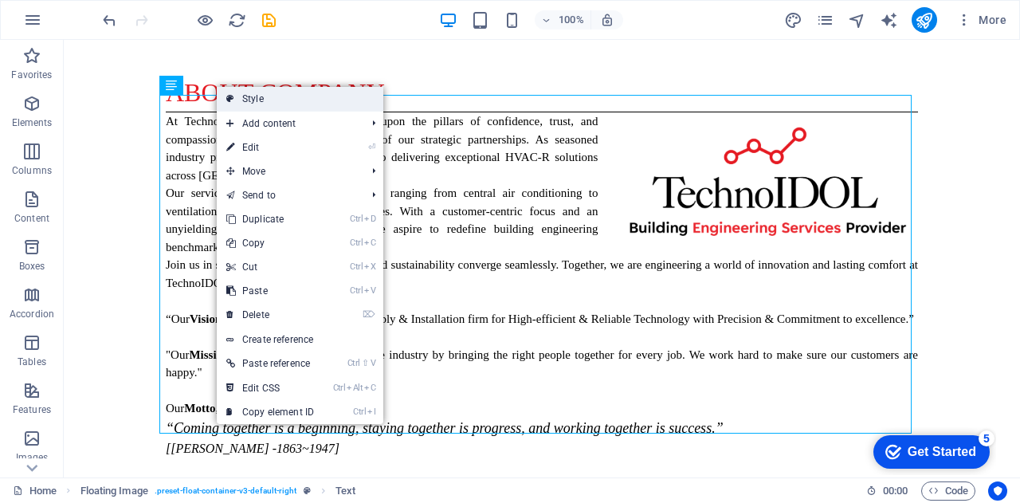
click at [238, 106] on link "Style" at bounding box center [300, 99] width 167 height 24
select select "%"
select select "rem"
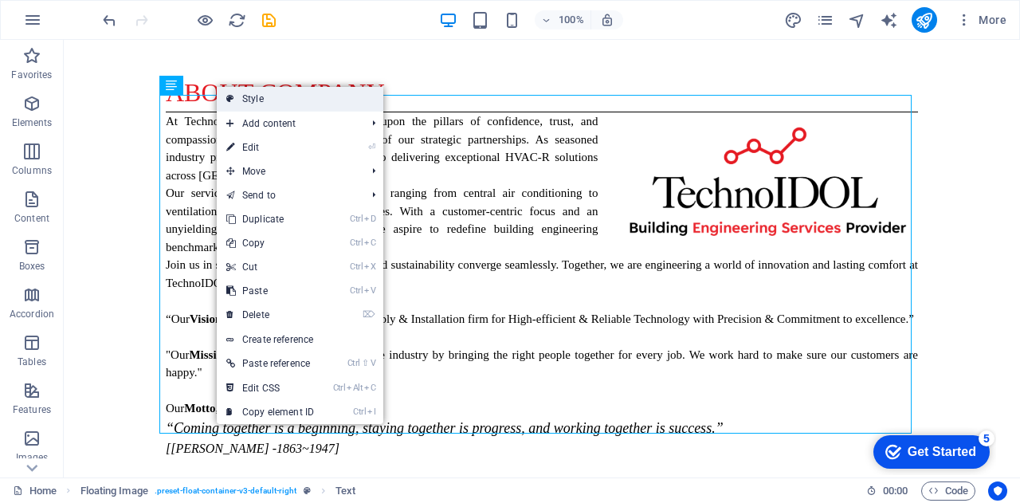
select select "rem"
select select "preset-float-container-v3-default-right"
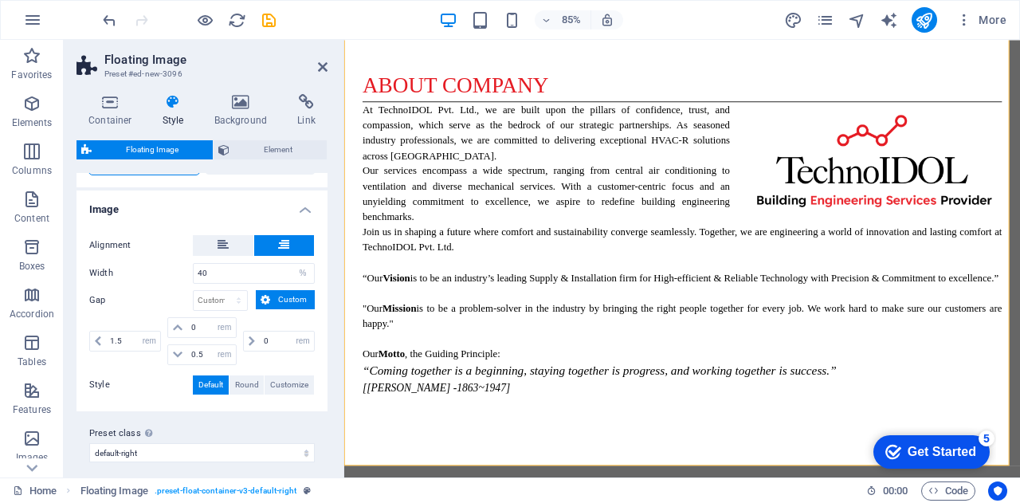
scroll to position [263, 0]
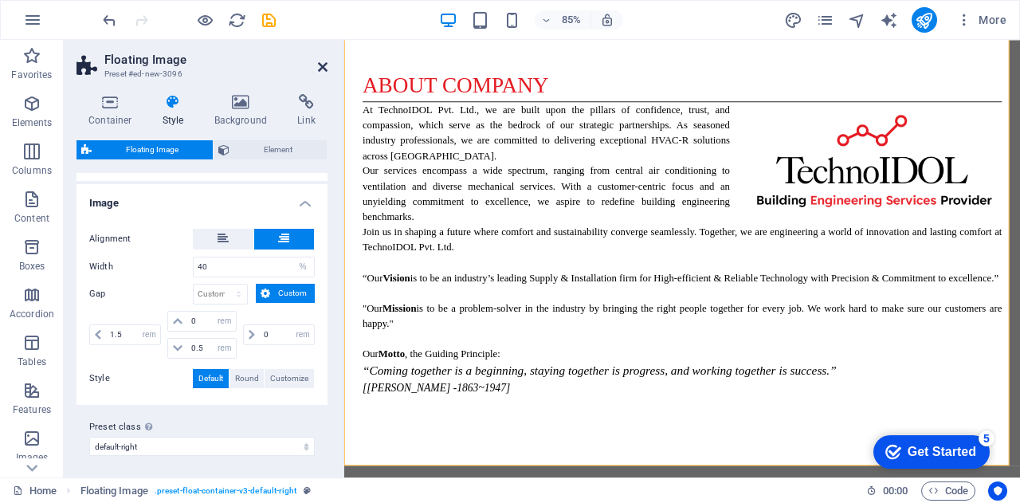
click at [320, 68] on icon at bounding box center [323, 67] width 10 height 13
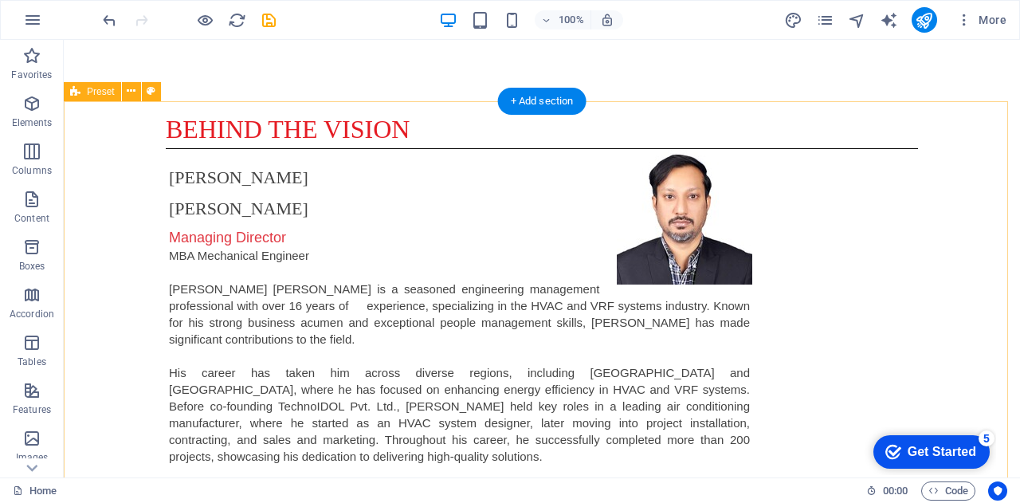
scroll to position [1707, 0]
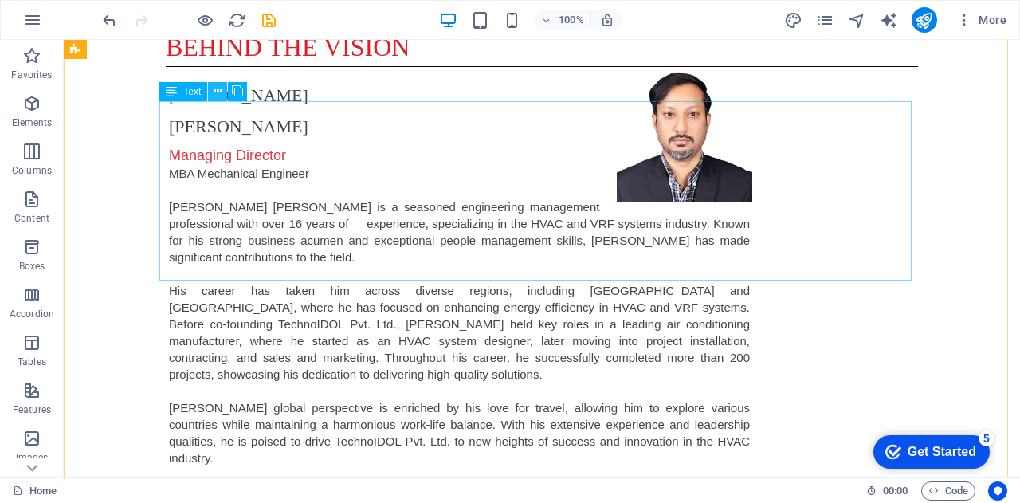
click at [218, 92] on icon at bounding box center [218, 91] width 9 height 17
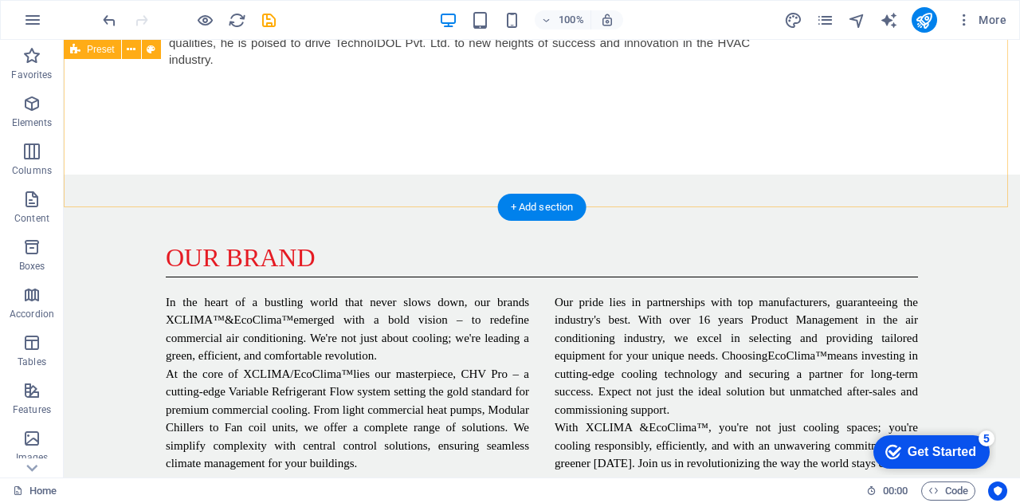
scroll to position [1866, 0]
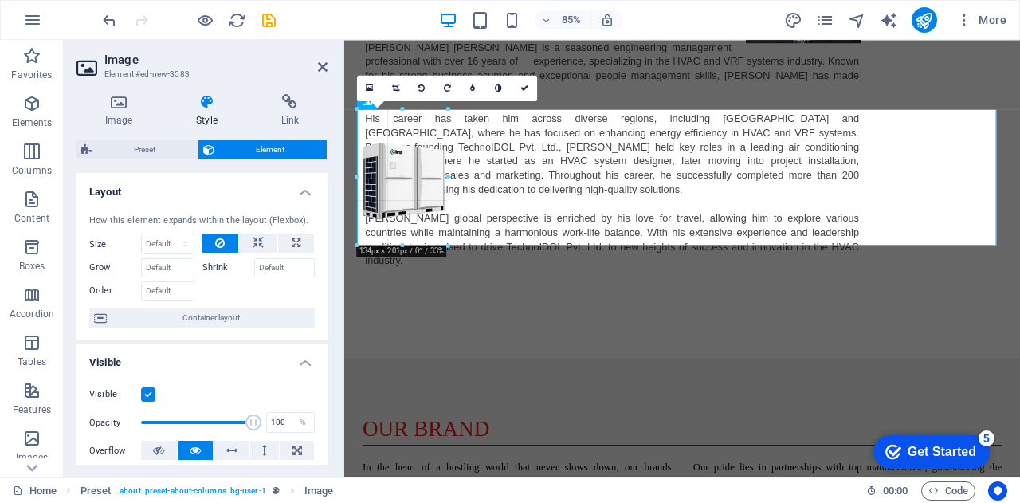
drag, startPoint x: 360, startPoint y: 316, endPoint x: 418, endPoint y: 163, distance: 163.5
click at [324, 65] on icon at bounding box center [323, 67] width 10 height 13
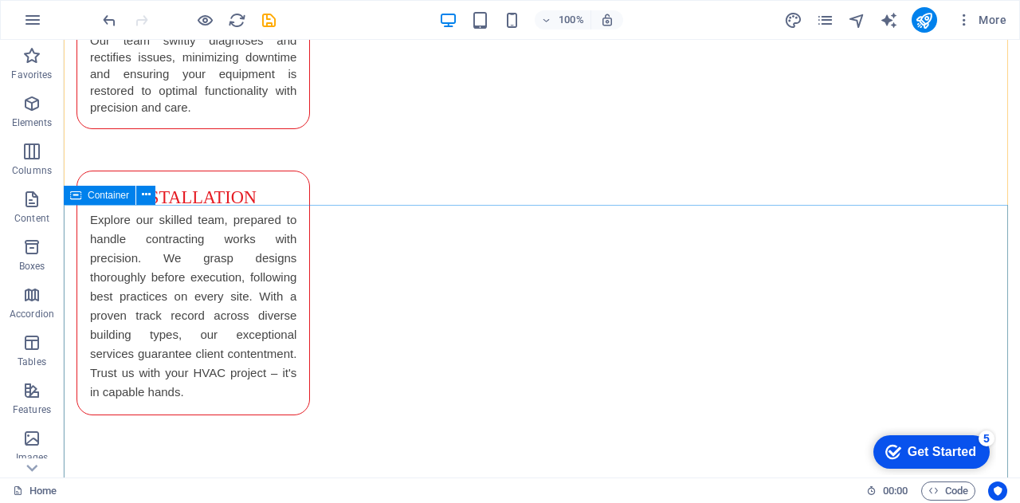
scroll to position [3646, 0]
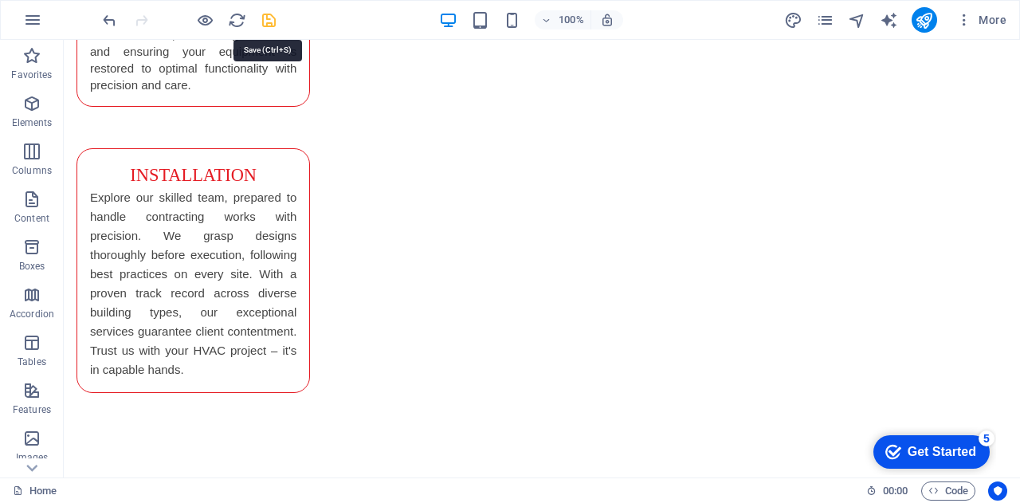
drag, startPoint x: 270, startPoint y: 18, endPoint x: 253, endPoint y: 8, distance: 19.7
click at [270, 18] on icon "save" at bounding box center [269, 20] width 18 height 18
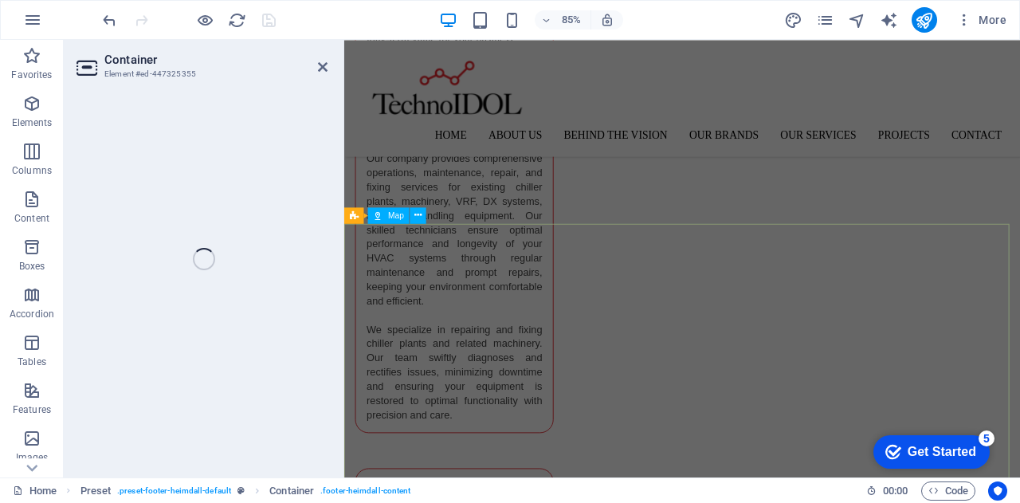
scroll to position [2932, 0]
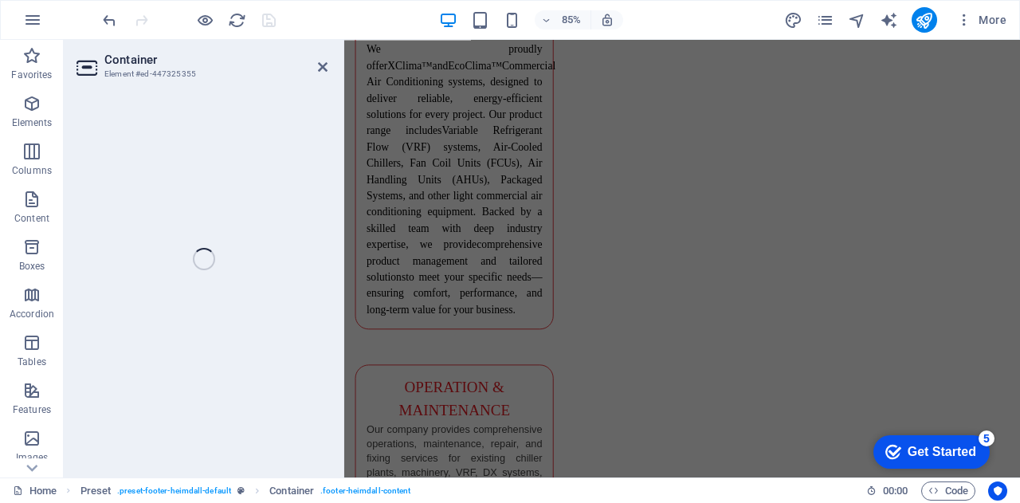
click at [324, 70] on div "Container Element #ed-447325355 Drag here to replace the existing content. Pres…" at bounding box center [542, 259] width 957 height 438
click at [324, 68] on div "Container Element #ed-447325355 Drag here to replace the existing content. Pres…" at bounding box center [542, 259] width 957 height 438
click at [321, 68] on div "Container Element #ed-447325355 Drag here to replace the existing content. Pres…" at bounding box center [542, 259] width 957 height 438
click at [320, 64] on div "Container Element #ed-447325355 Drag here to replace the existing content. Pres…" at bounding box center [542, 259] width 957 height 438
click at [319, 71] on div "Container Element #ed-447325355 Drag here to replace the existing content. Pres…" at bounding box center [542, 259] width 957 height 438
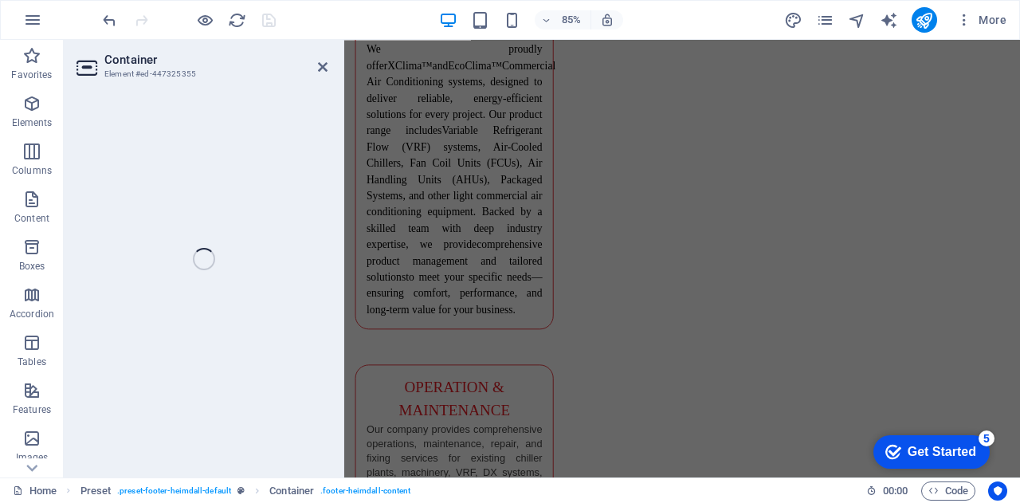
click at [319, 71] on div "Container Element #ed-447325355 Drag here to replace the existing content. Pres…" at bounding box center [542, 259] width 957 height 438
click at [326, 65] on div "Container Element #ed-447325355 Drag here to replace the existing content. Pres…" at bounding box center [542, 259] width 957 height 438
click at [318, 67] on div "Container Element #ed-447325355 Drag here to replace the existing content. Pres…" at bounding box center [542, 259] width 957 height 438
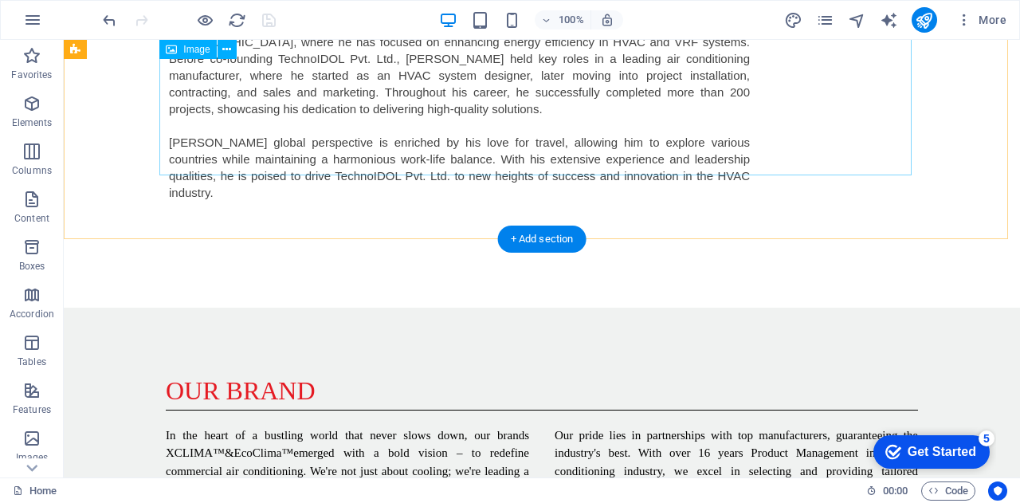
scroll to position [1812, 0]
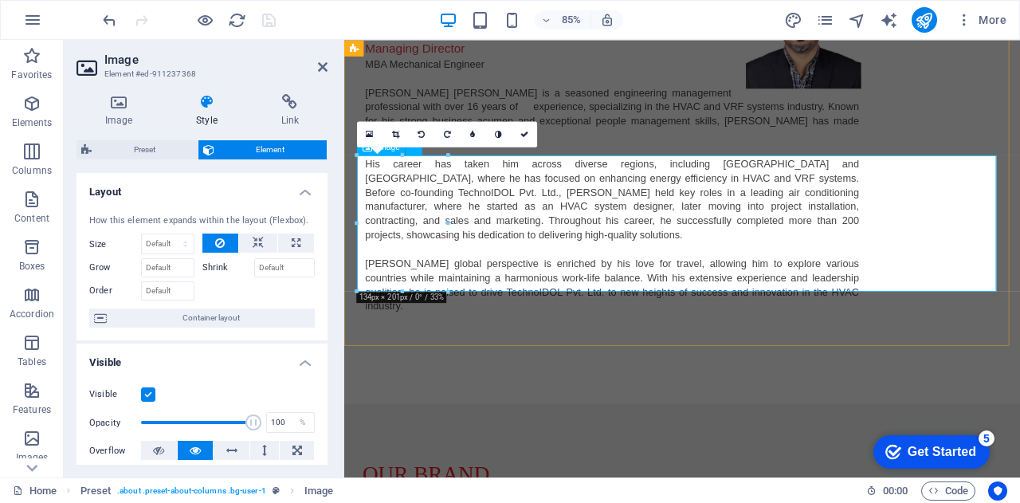
click at [116, 100] on icon at bounding box center [119, 102] width 84 height 16
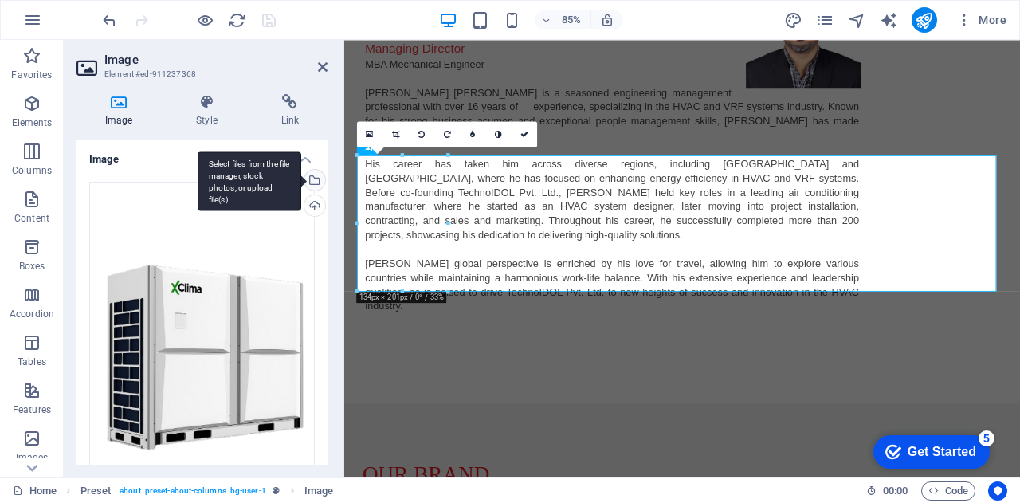
click at [301, 179] on div "Select files from the file manager, stock photos, or upload file(s)" at bounding box center [250, 181] width 104 height 60
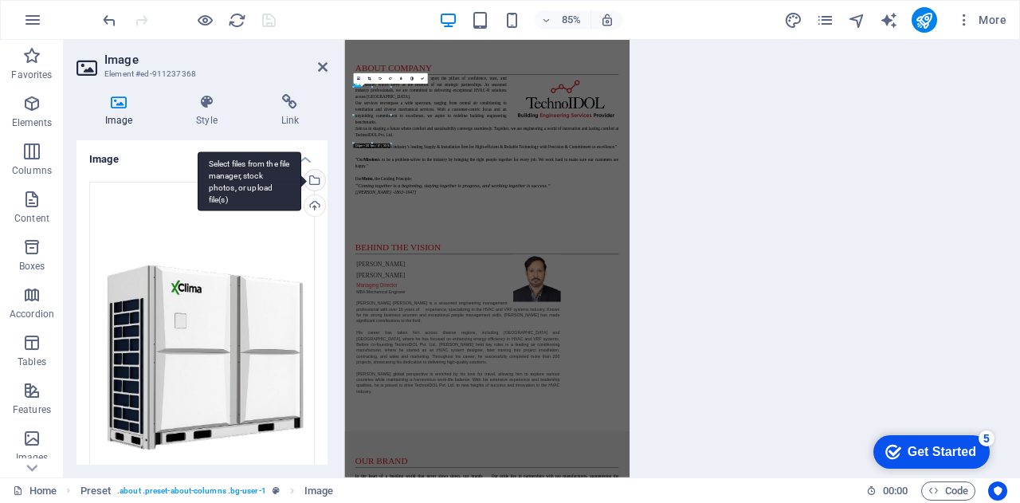
scroll to position [2504, 0]
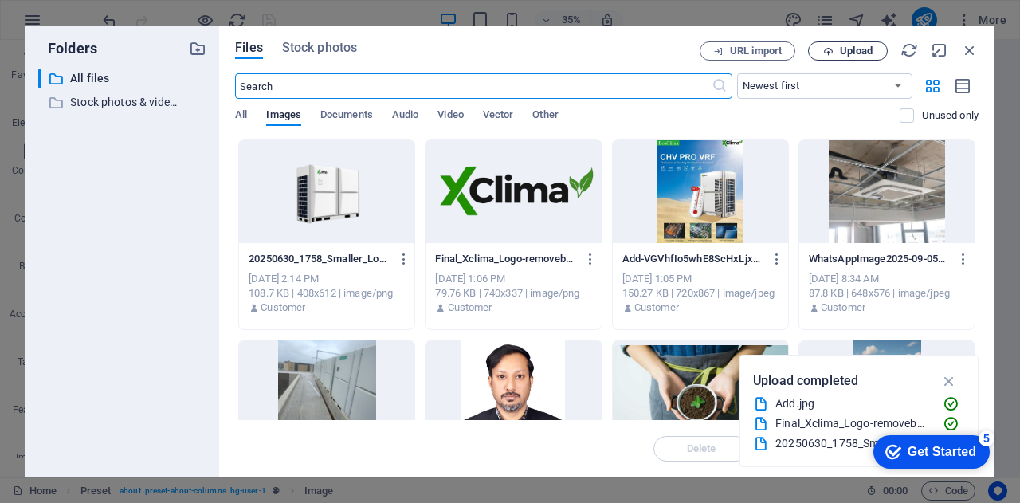
click at [831, 46] on icon "button" at bounding box center [828, 51] width 10 height 10
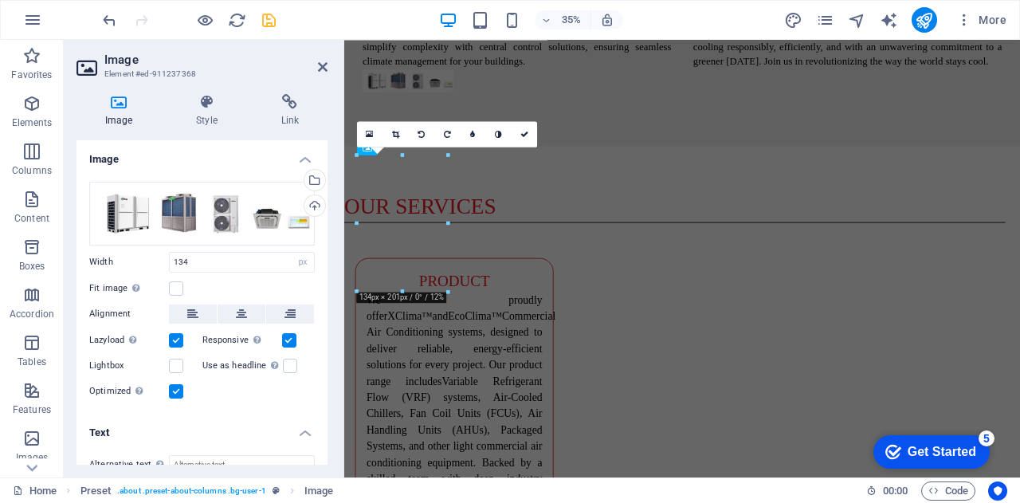
scroll to position [1812, 0]
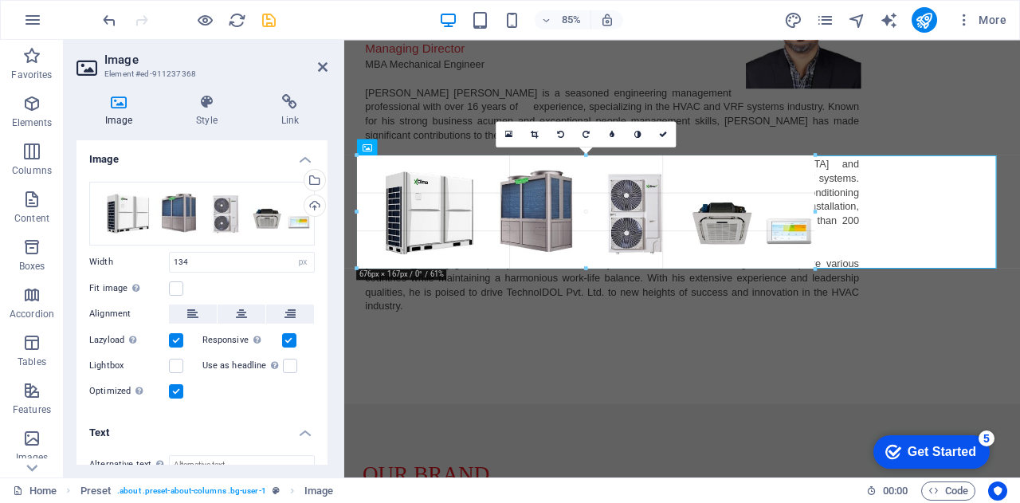
drag, startPoint x: 450, startPoint y: 176, endPoint x: 880, endPoint y: 204, distance: 431.3
type input "676"
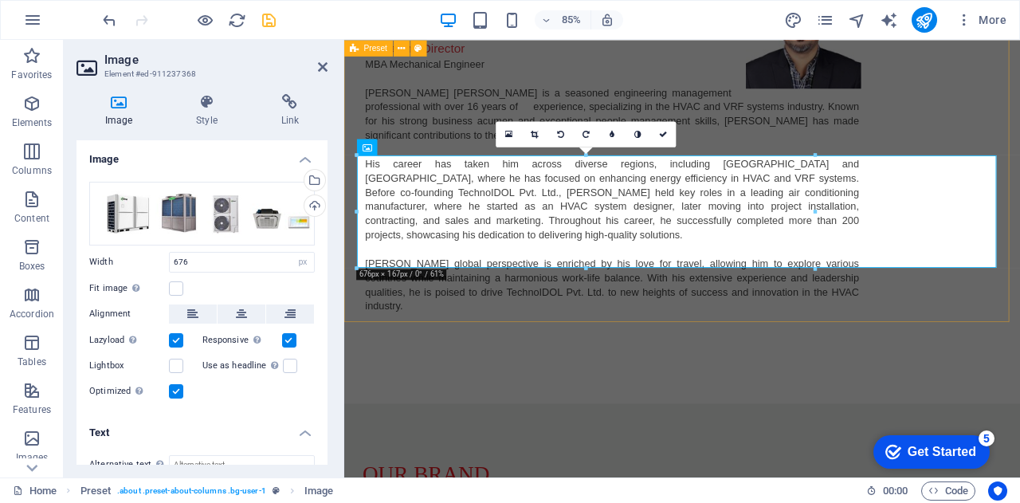
select select "preset-about-columns"
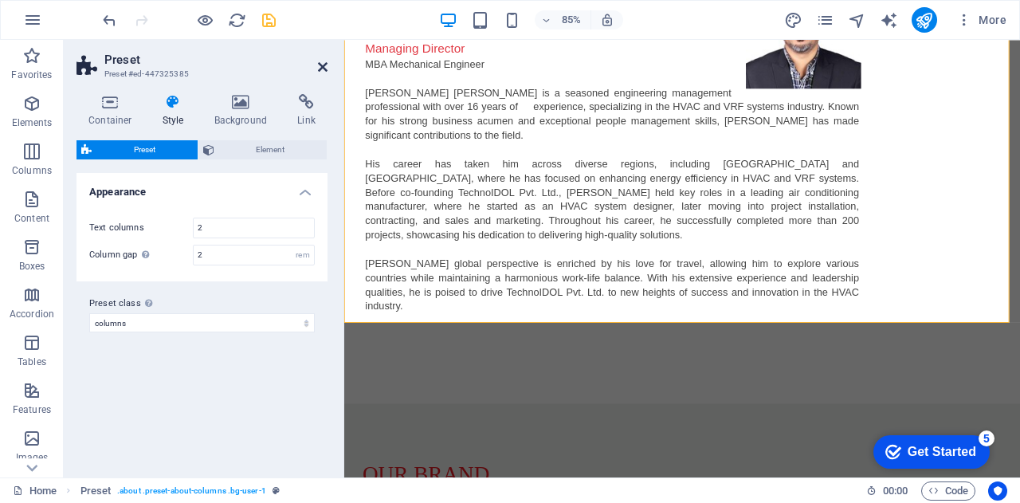
click at [327, 65] on icon at bounding box center [323, 67] width 10 height 13
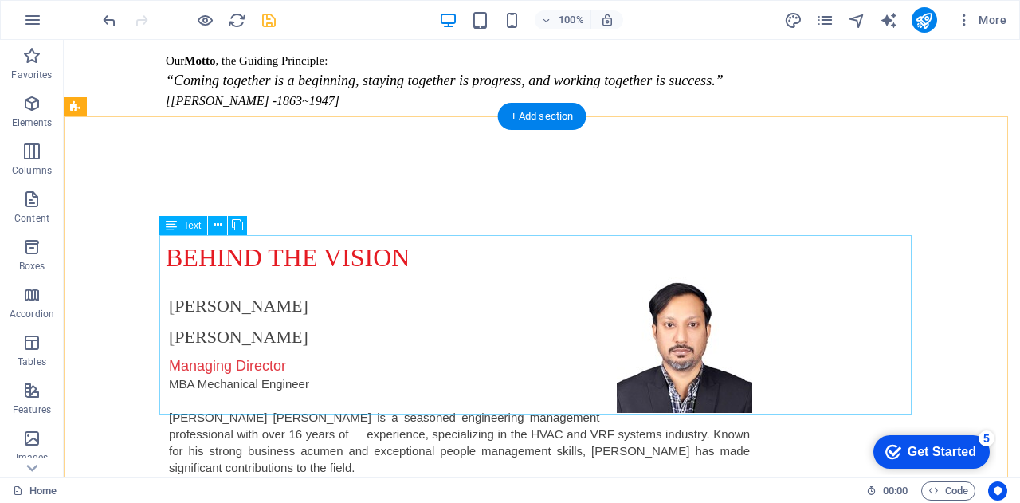
scroll to position [1573, 0]
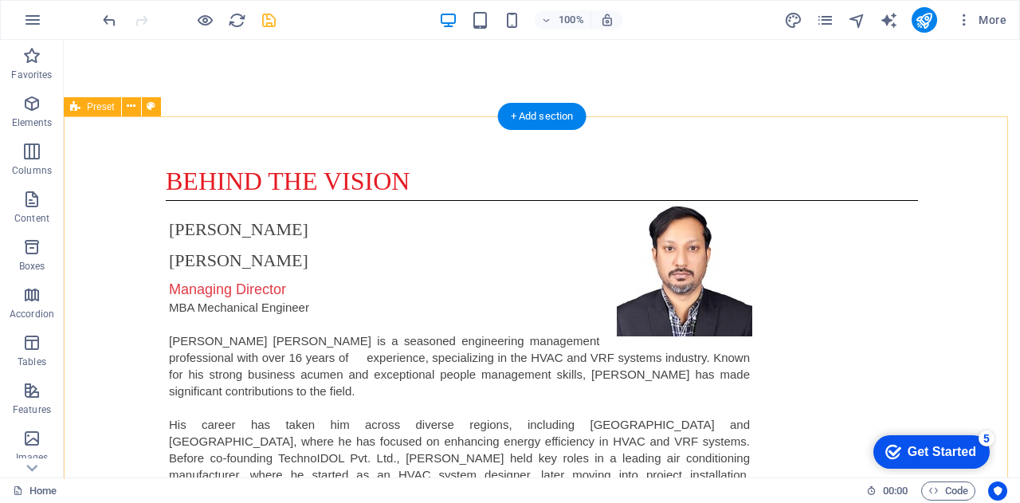
select select "preset-about-columns"
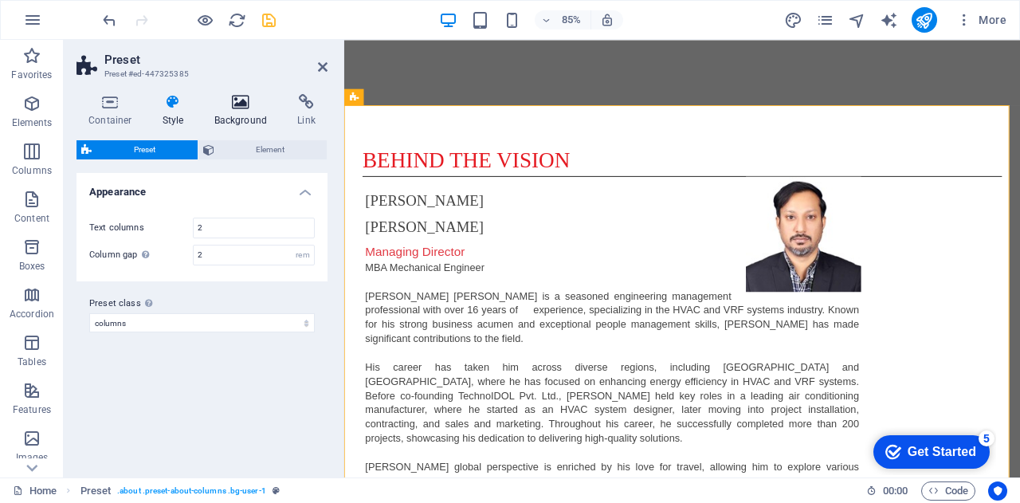
click at [253, 115] on h4 "Background" at bounding box center [244, 110] width 84 height 33
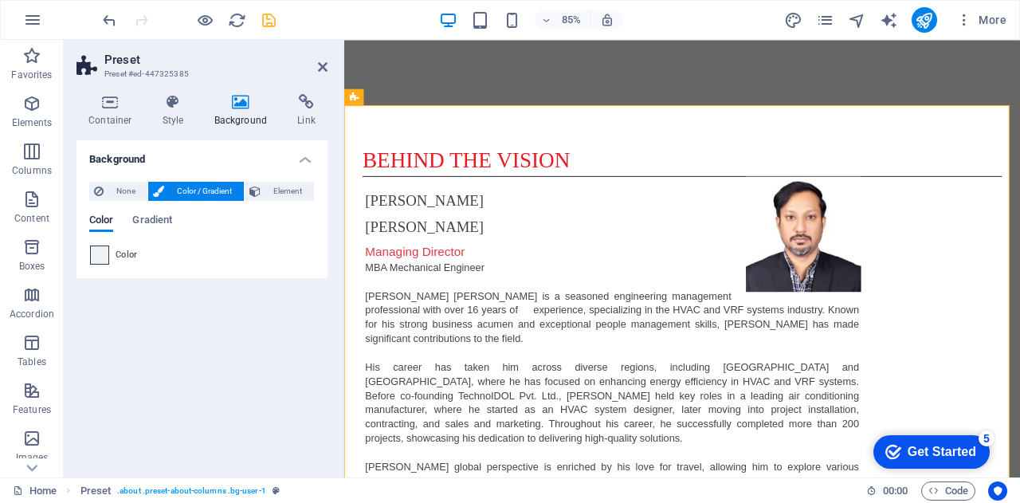
click at [104, 256] on span at bounding box center [100, 255] width 18 height 18
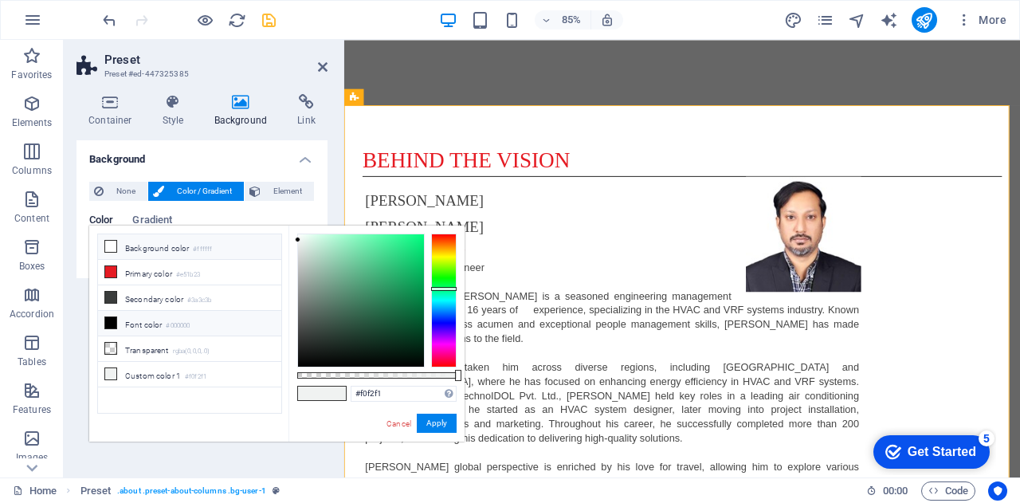
click at [165, 246] on li "Background color #ffffff" at bounding box center [189, 247] width 183 height 26
type input "#ffffff"
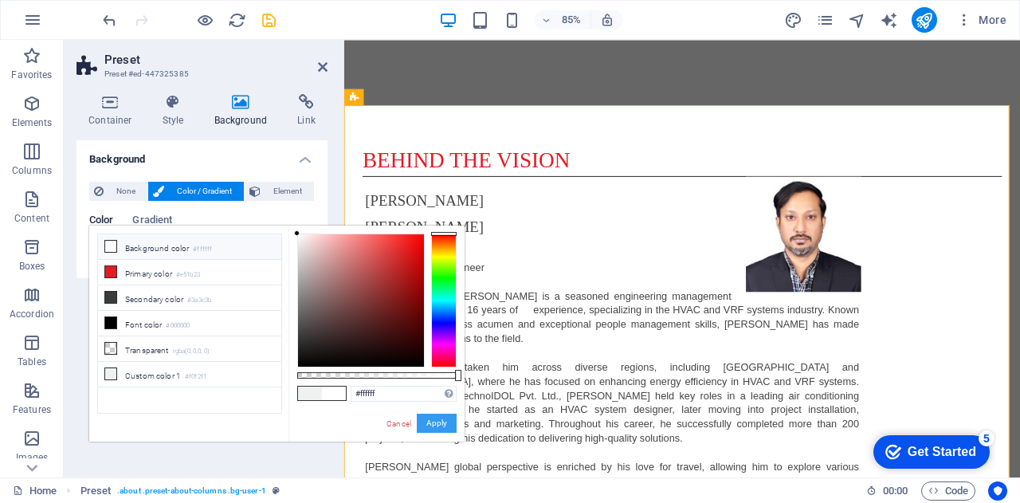
click at [440, 415] on button "Apply" at bounding box center [437, 423] width 40 height 19
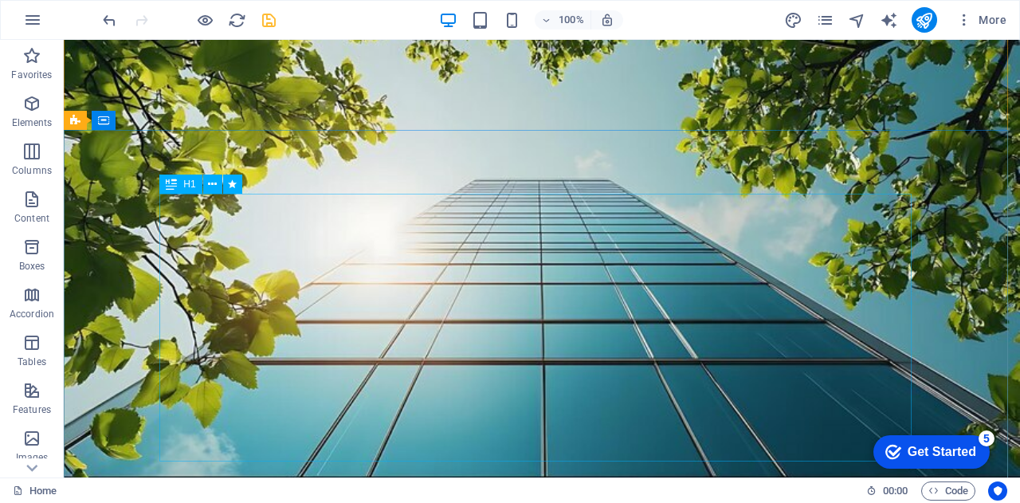
scroll to position [0, 0]
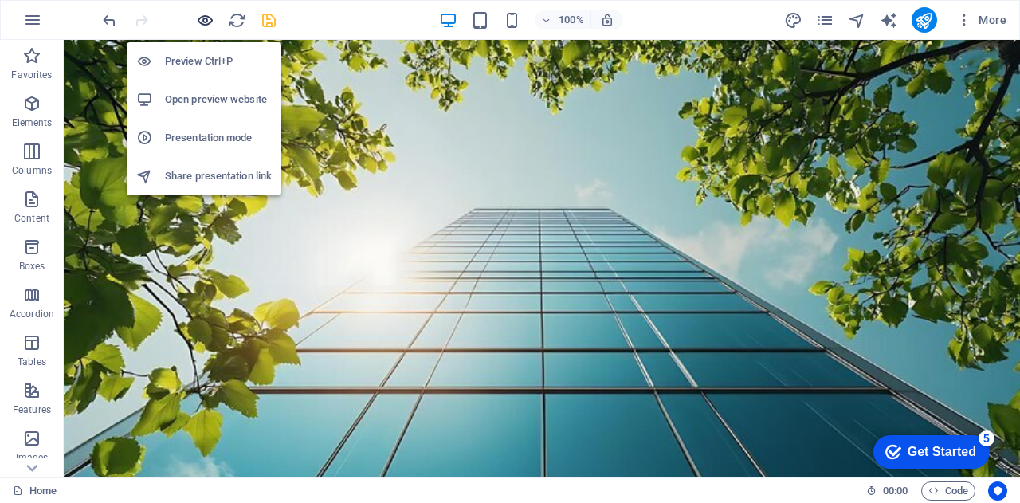
click at [203, 25] on icon "button" at bounding box center [205, 20] width 18 height 18
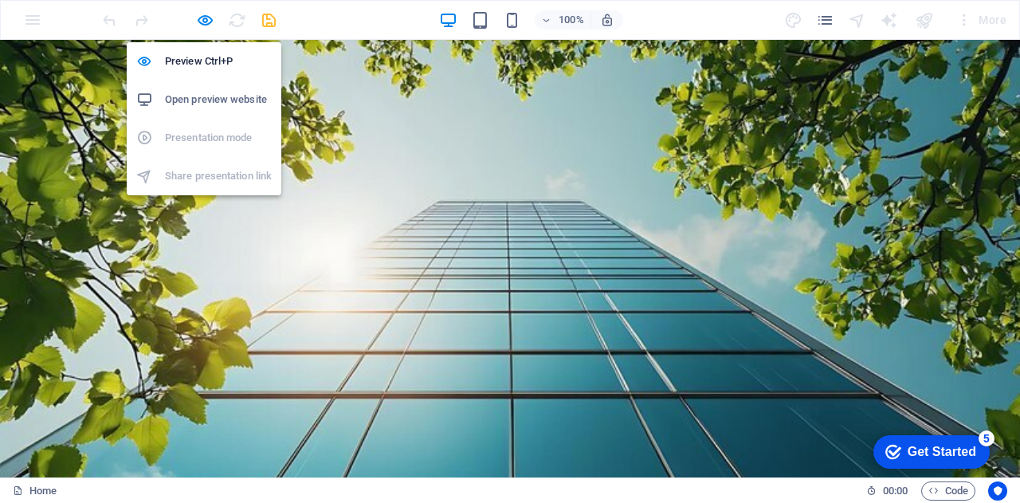
click at [217, 100] on h6 "Open preview website" at bounding box center [218, 99] width 107 height 19
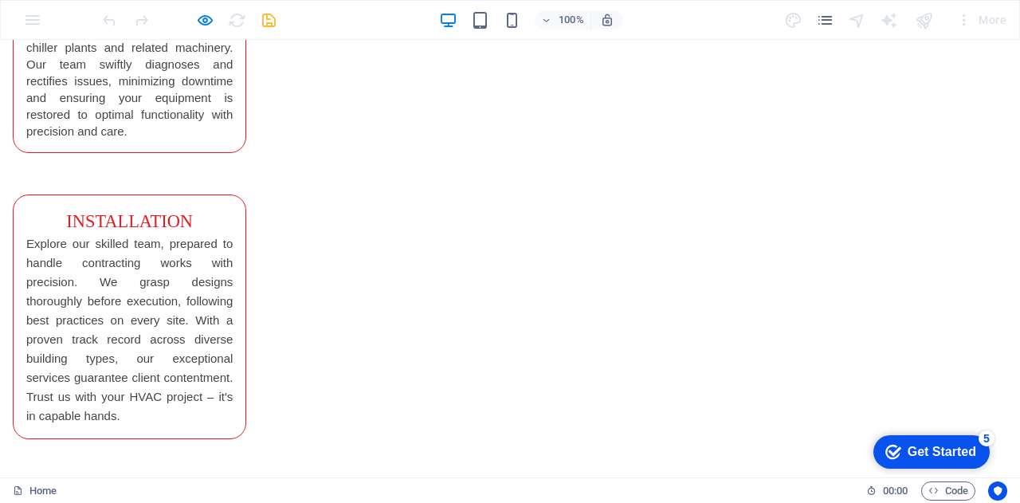
scroll to position [3619, 0]
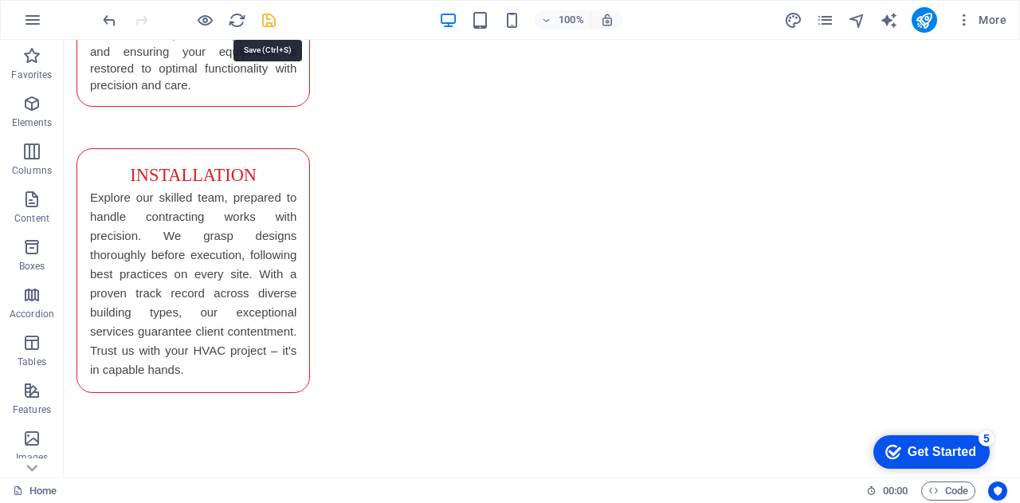
click at [270, 22] on icon "save" at bounding box center [269, 20] width 18 height 18
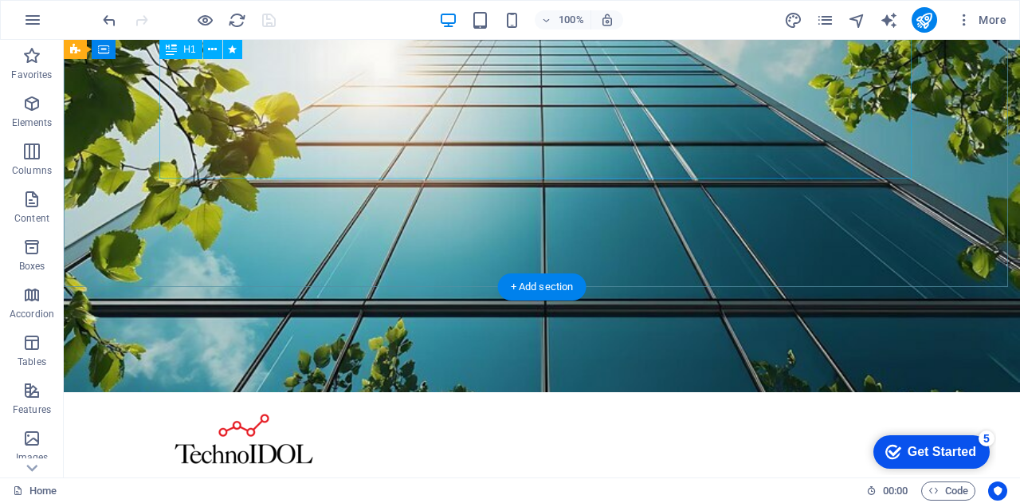
scroll to position [0, 0]
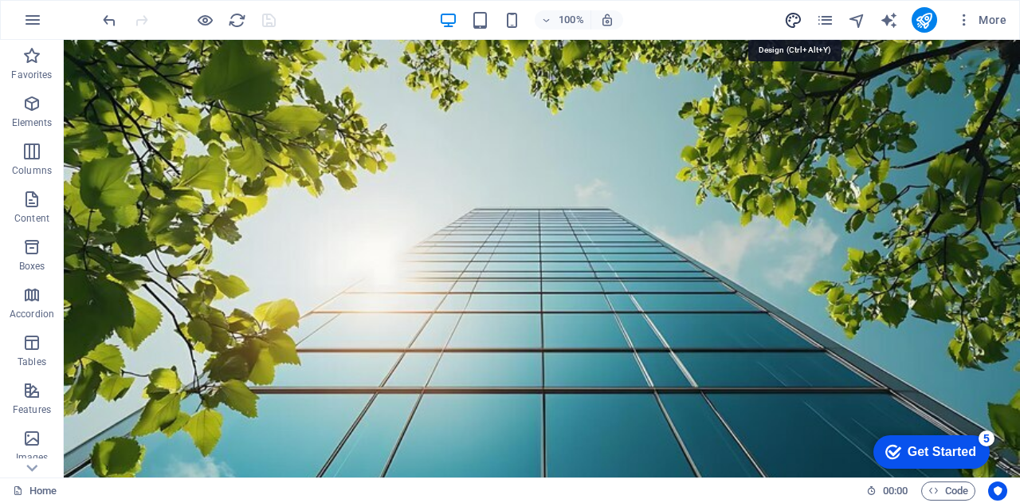
click at [791, 20] on icon "design" at bounding box center [793, 20] width 18 height 18
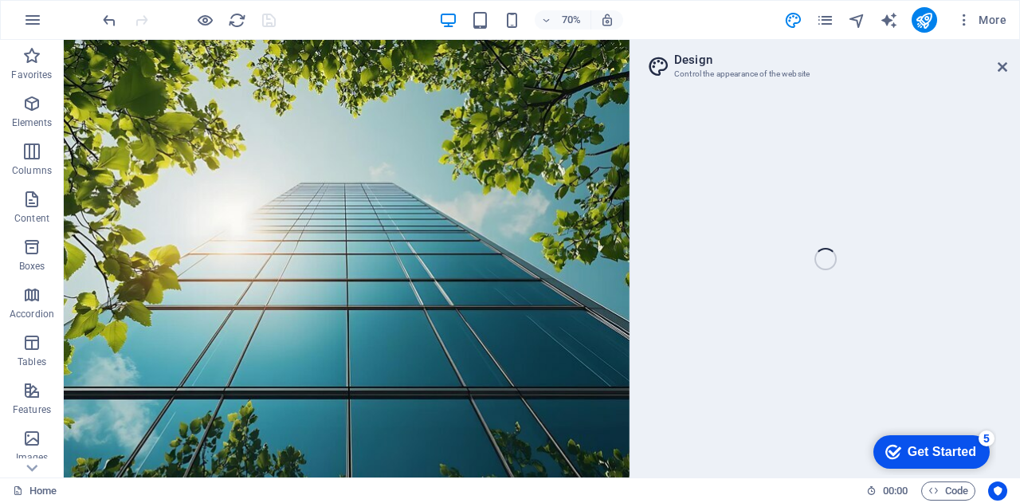
click at [1004, 65] on div "Home Favorites Elements Columns Content Boxes Accordion Tables Features Images …" at bounding box center [510, 259] width 1020 height 438
click at [1001, 69] on div "Home Favorites Elements Columns Content Boxes Accordion Tables Features Images …" at bounding box center [510, 259] width 1020 height 438
click at [1006, 68] on div "Home Favorites Elements Columns Content Boxes Accordion Tables Features Images …" at bounding box center [510, 259] width 1020 height 438
click at [1004, 68] on div "Home Favorites Elements Columns Content Boxes Accordion Tables Features Images …" at bounding box center [510, 259] width 1020 height 438
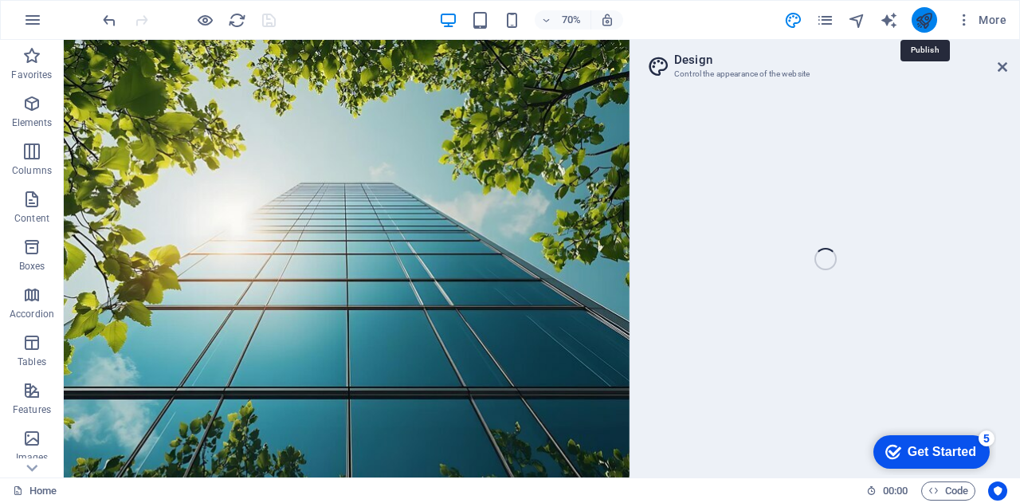
click at [926, 23] on icon "publish" at bounding box center [924, 20] width 18 height 18
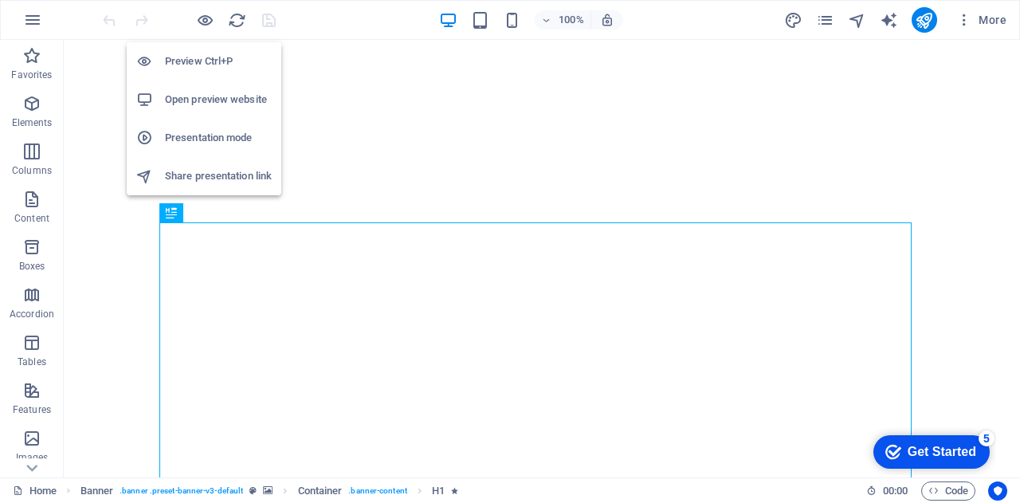
click at [214, 108] on h6 "Open preview website" at bounding box center [218, 99] width 107 height 19
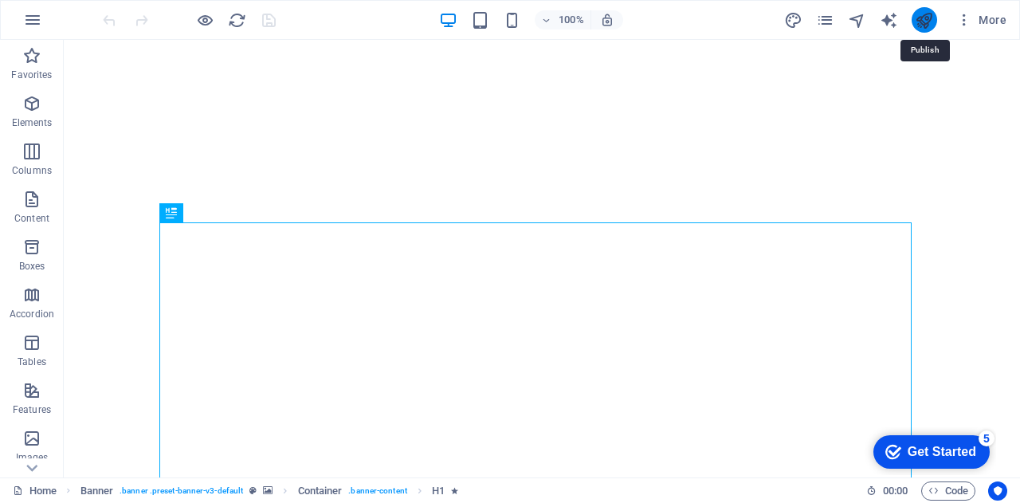
click at [921, 23] on icon "publish" at bounding box center [924, 20] width 18 height 18
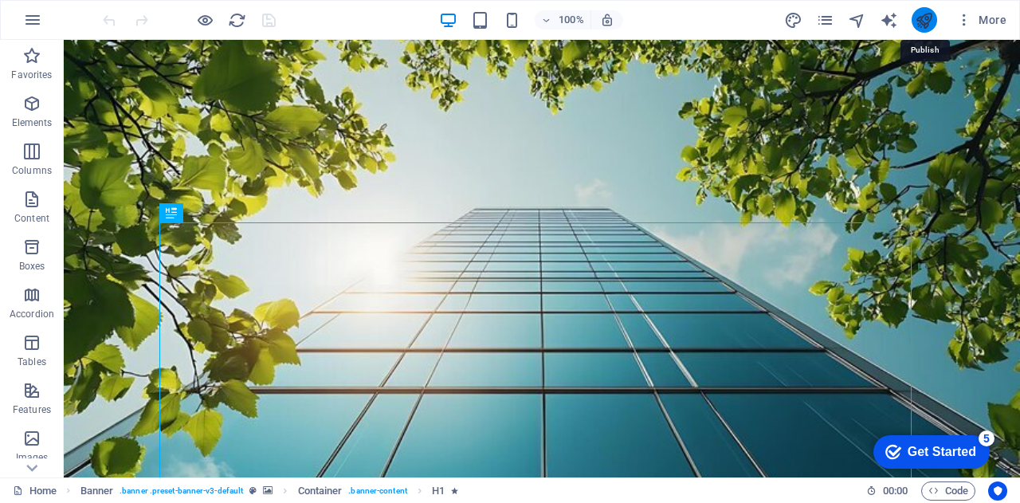
click at [931, 22] on icon "publish" at bounding box center [924, 20] width 18 height 18
